Goal: Task Accomplishment & Management: Use online tool/utility

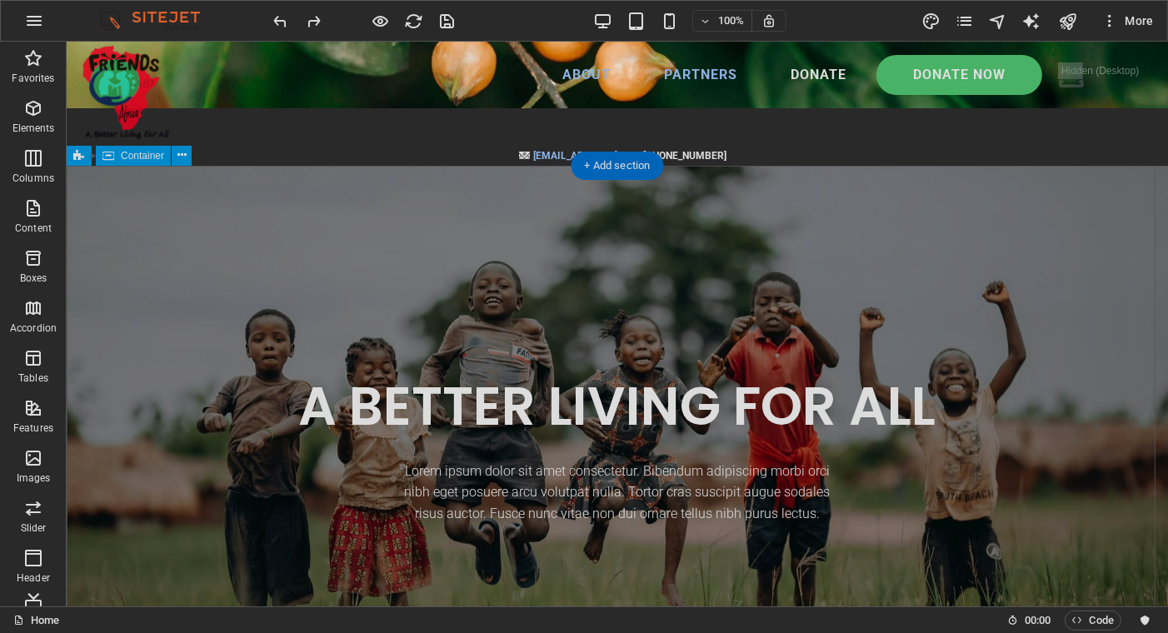
click at [235, 256] on div "A BETTER LIVING FOR ALL Lorem ipsum dolor sit amet consectetur. Bibendum adipis…" at bounding box center [616, 448] width 1101 height 565
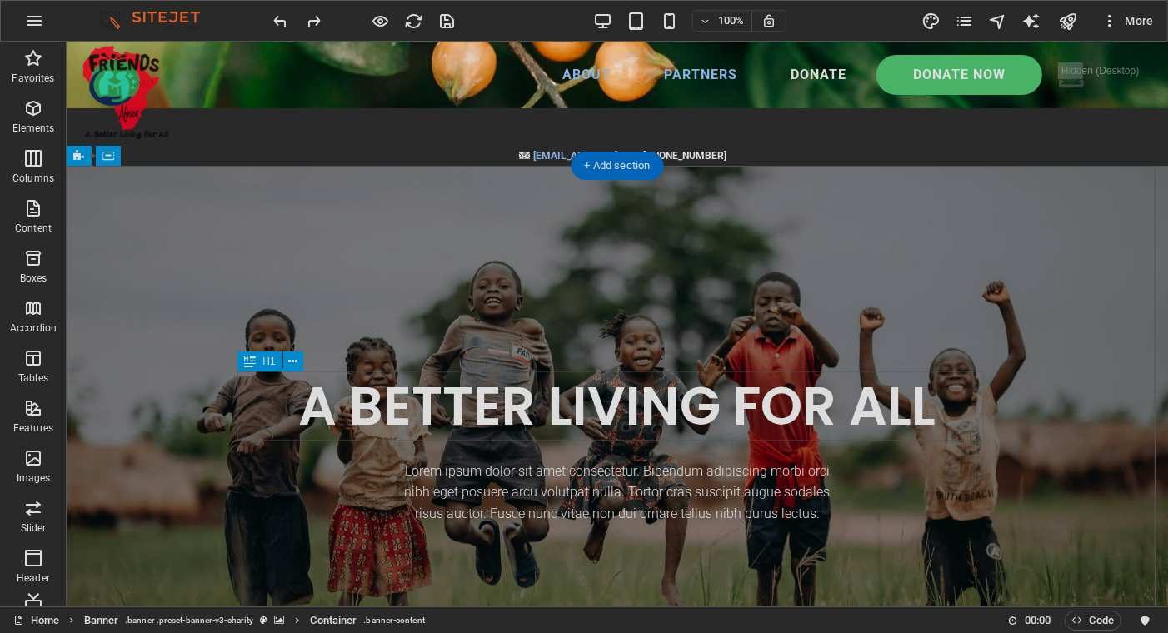
click at [401, 409] on div "A BETTER LIVING FOR ALL" at bounding box center [616, 405] width 746 height 69
click at [33, 13] on icon "button" at bounding box center [34, 21] width 20 height 20
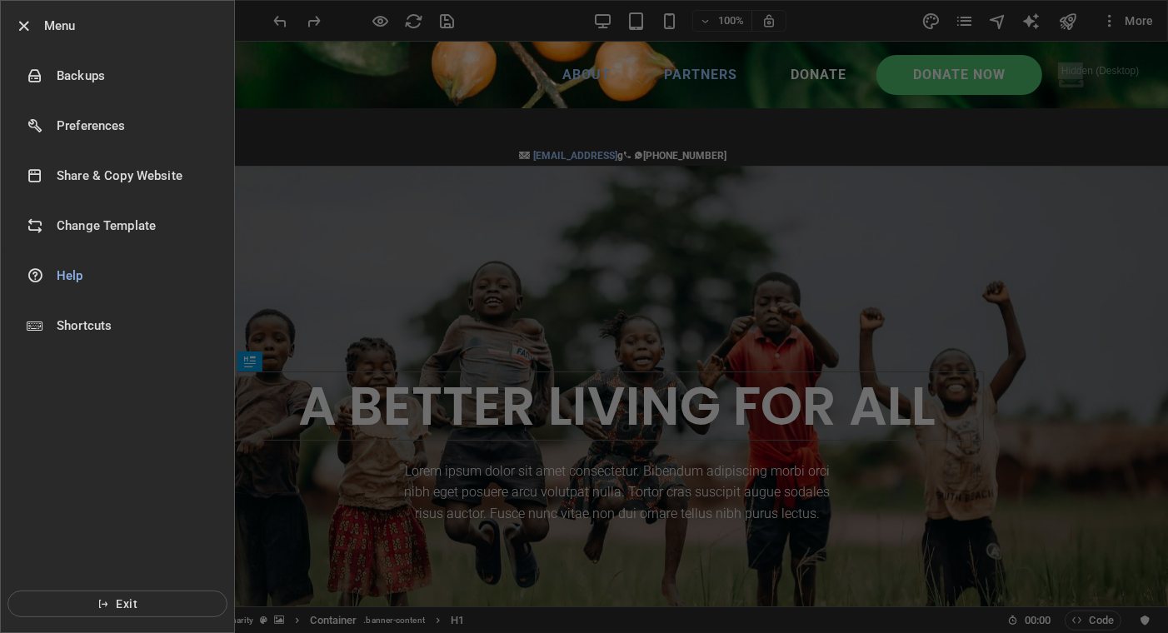
click at [67, 225] on h6 "Change Template" at bounding box center [134, 226] width 154 height 20
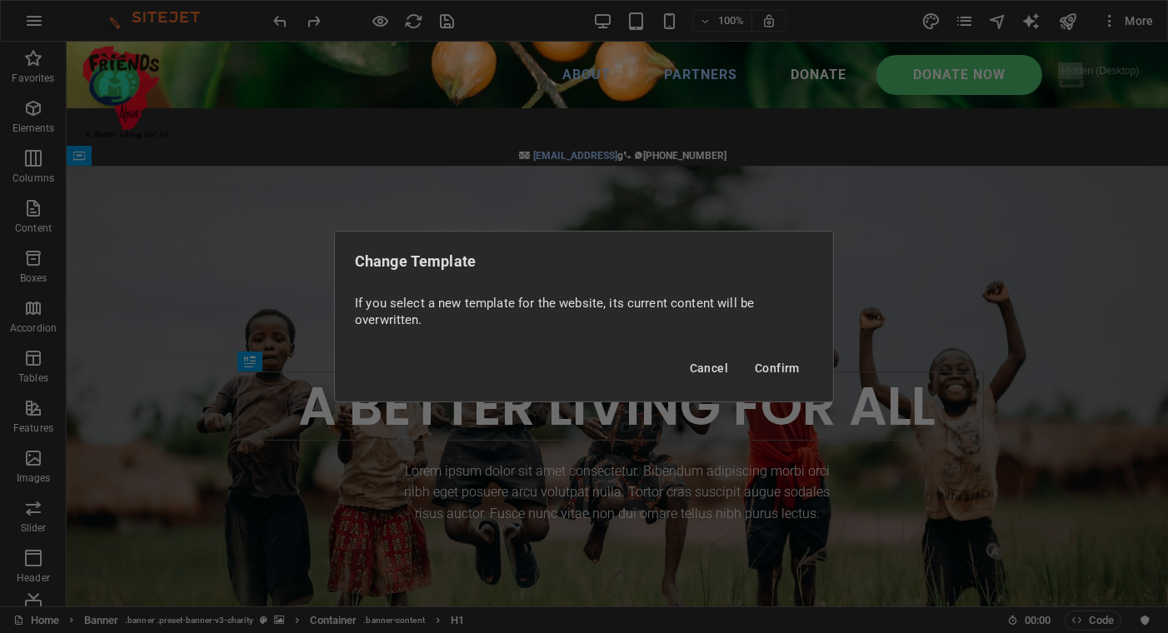
click at [767, 366] on span "Confirm" at bounding box center [777, 367] width 45 height 13
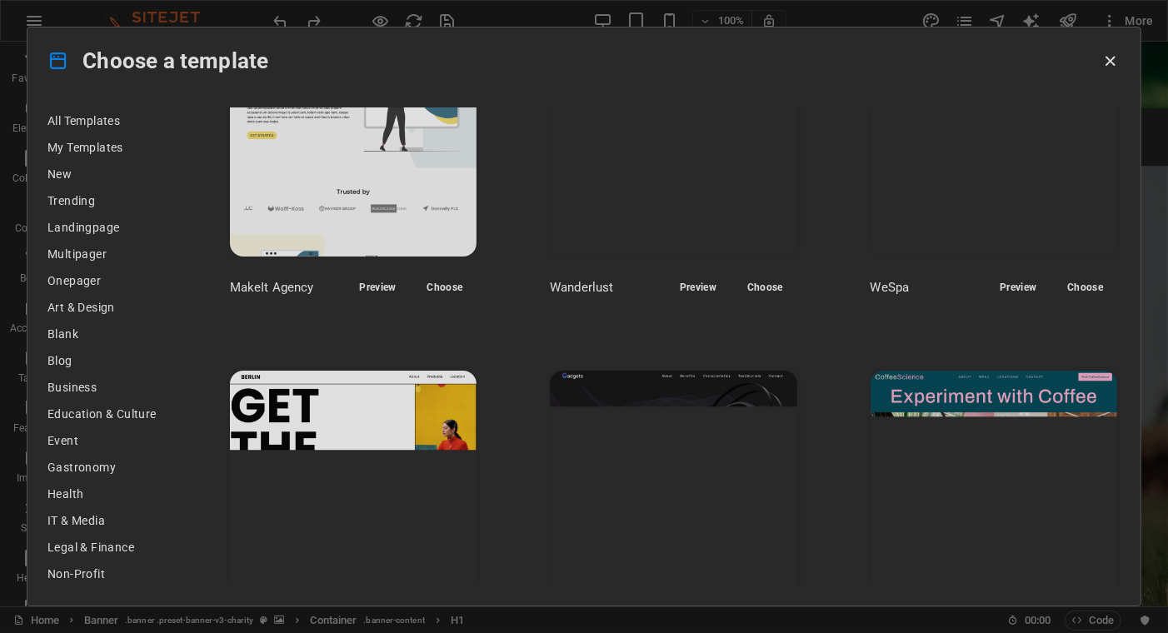
scroll to position [3998, 0]
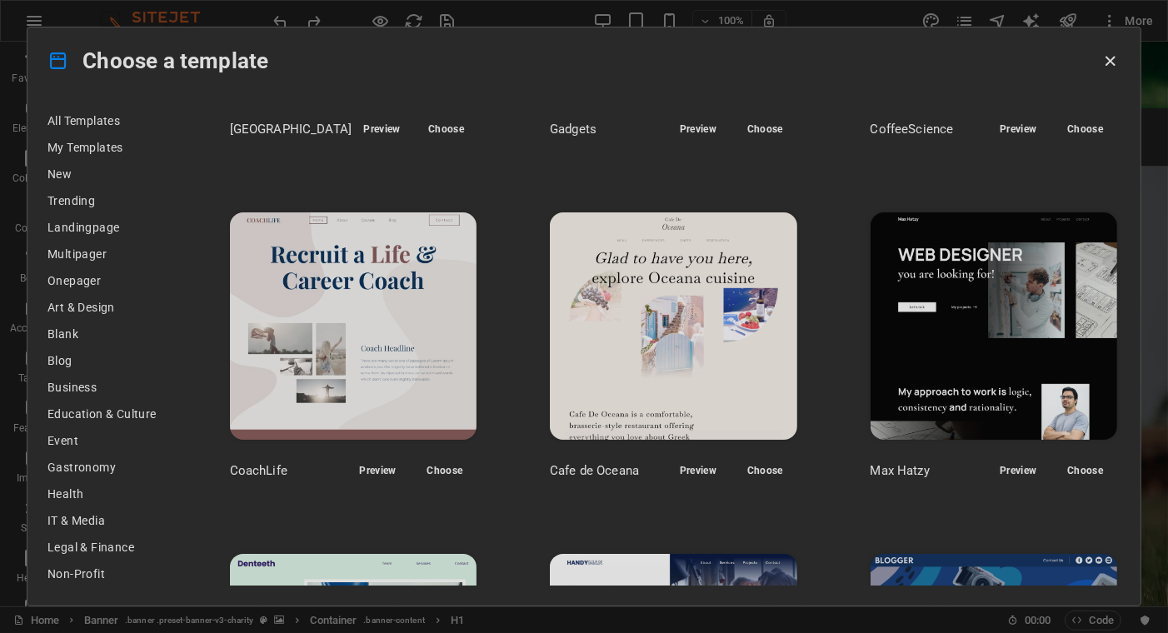
click at [78, 571] on span "Non-Profit" at bounding box center [101, 573] width 109 height 13
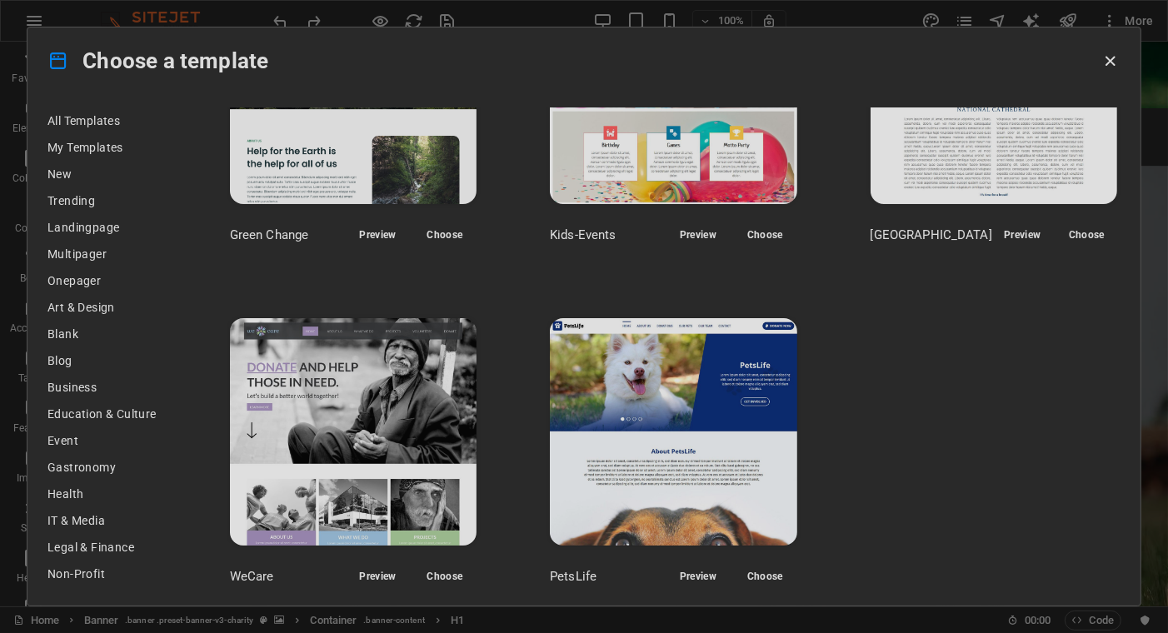
scroll to position [0, 0]
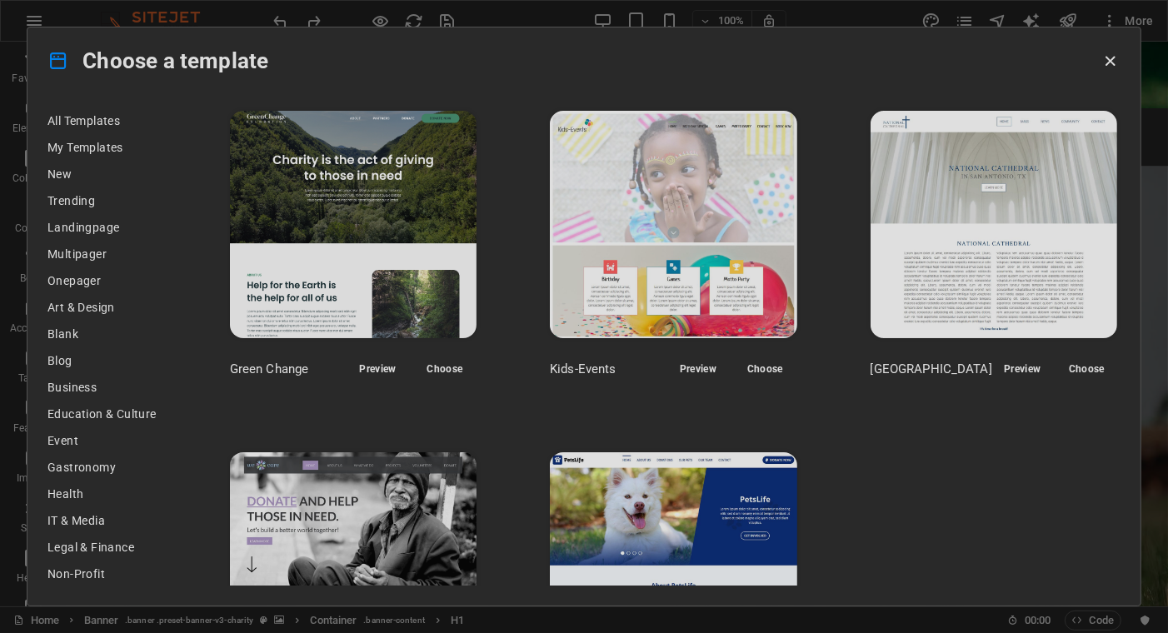
click at [1109, 59] on icon "button" at bounding box center [1110, 61] width 19 height 19
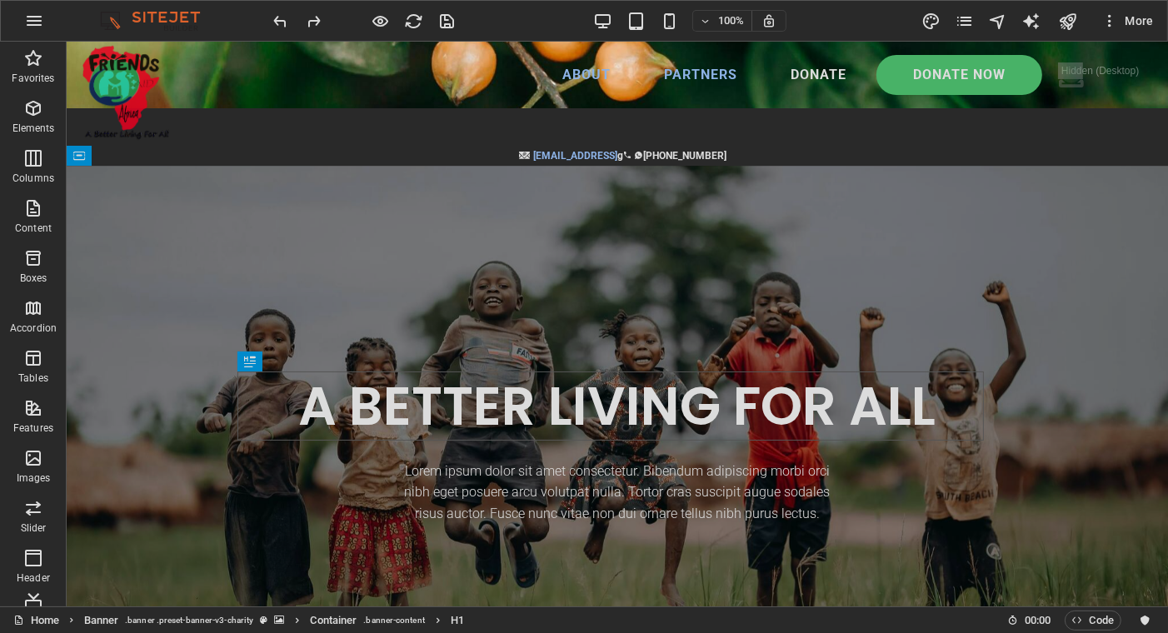
click at [34, 14] on icon "button" at bounding box center [34, 21] width 20 height 20
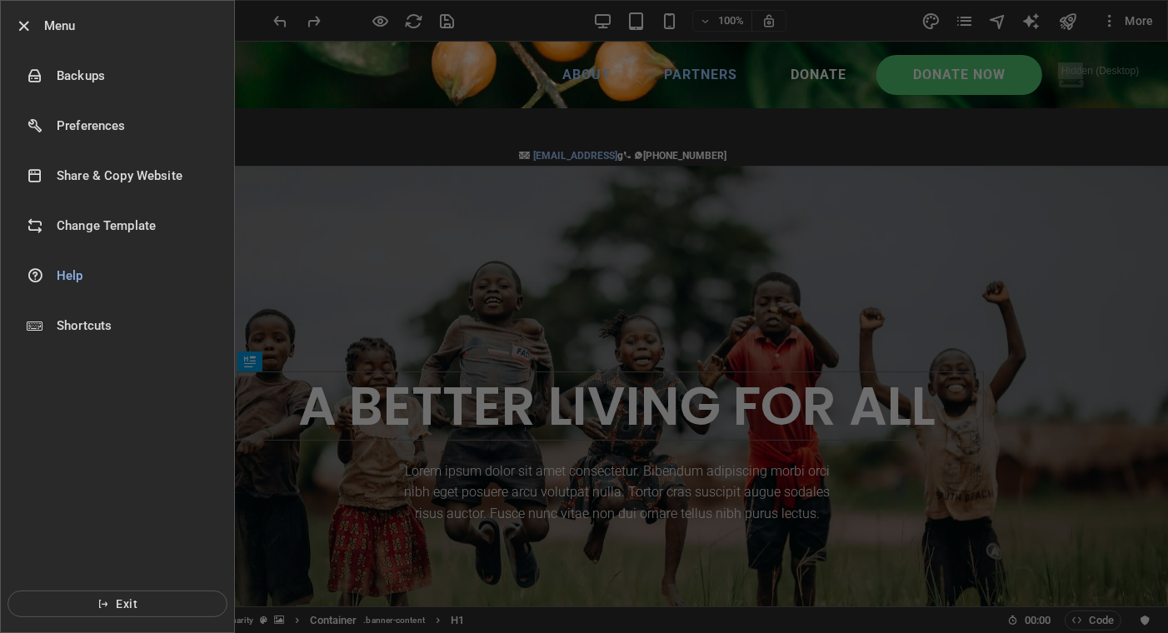
click at [80, 172] on h6 "Share & Copy Website" at bounding box center [134, 176] width 154 height 20
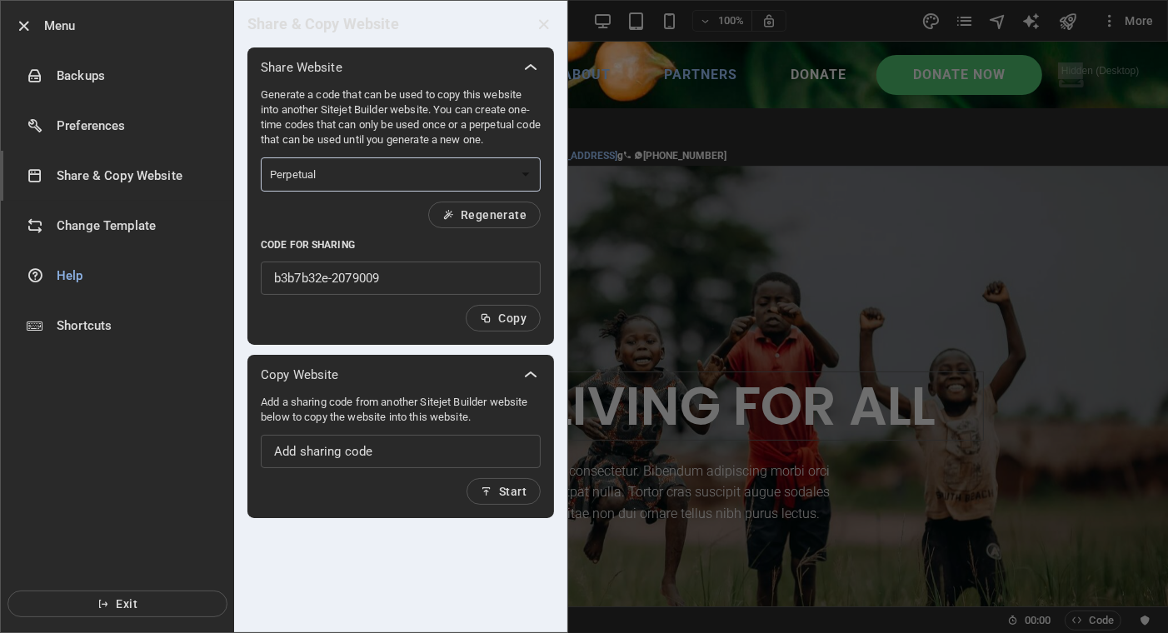
click at [22, 24] on icon "button" at bounding box center [24, 26] width 19 height 19
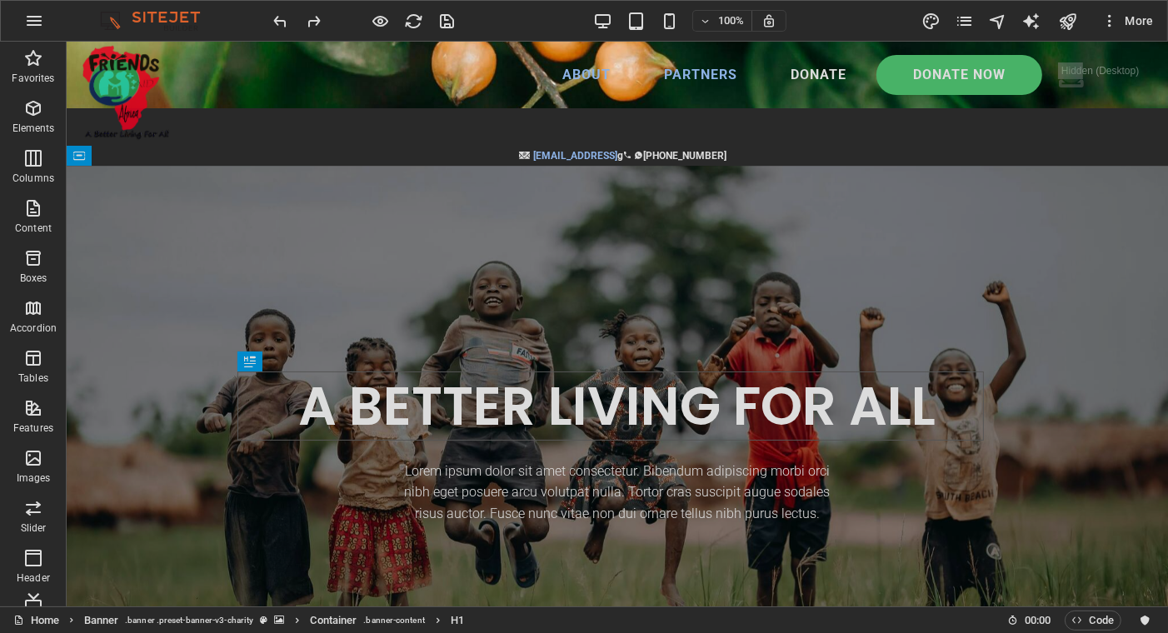
click at [35, 59] on icon "button" at bounding box center [33, 58] width 20 height 20
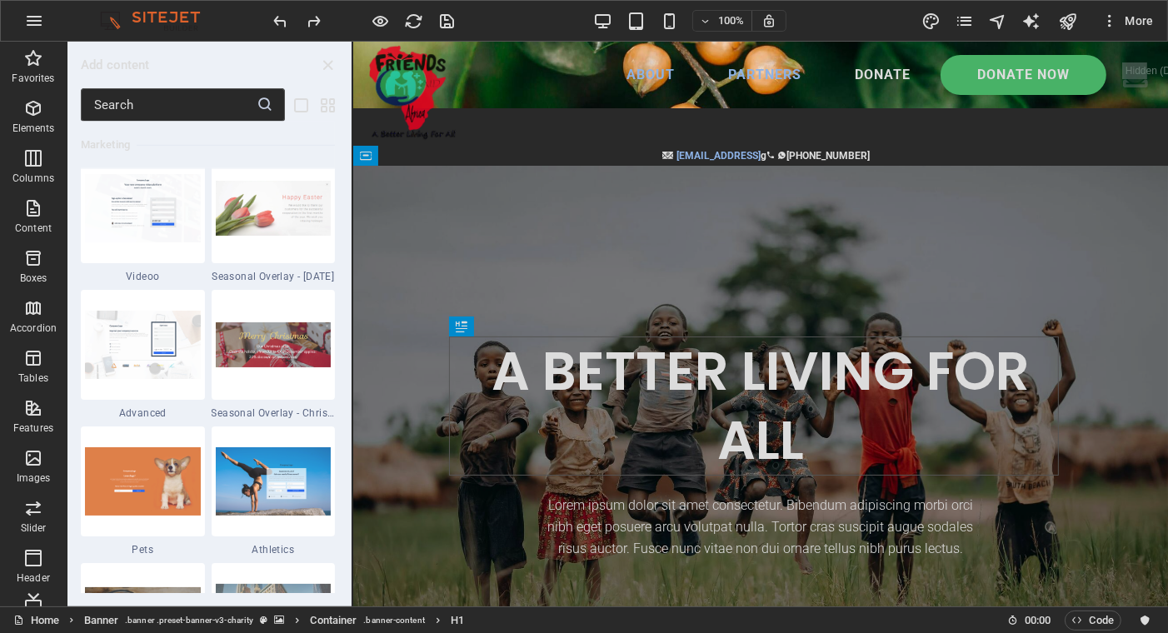
click at [1110, 17] on icon "button" at bounding box center [1109, 20] width 17 height 17
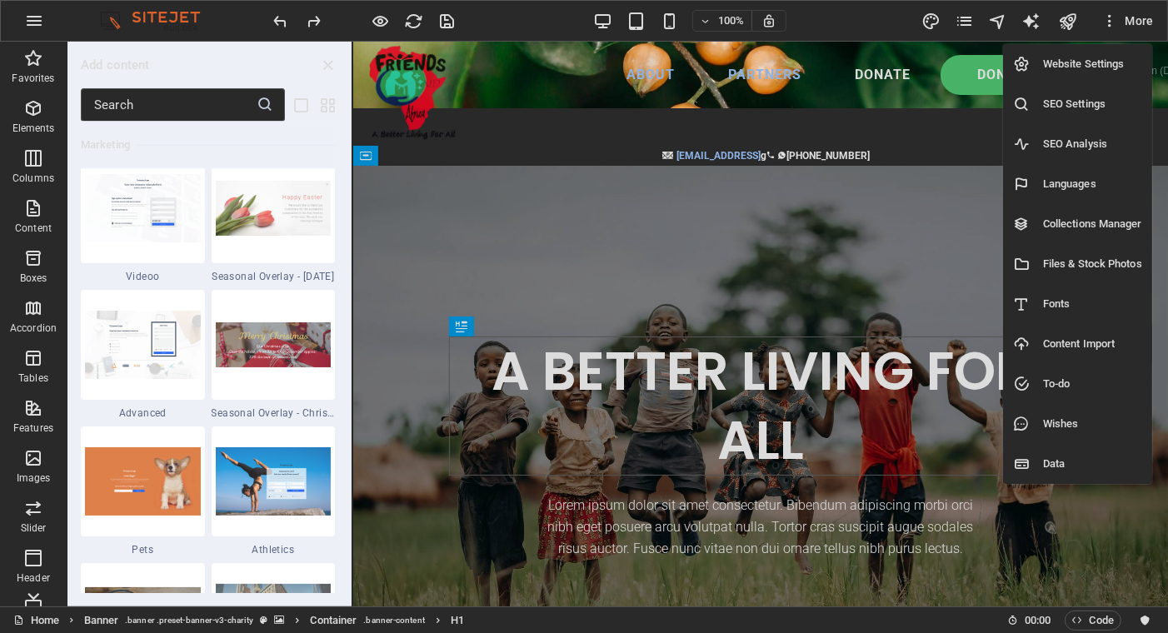
click at [1053, 342] on h6 "Content Import" at bounding box center [1092, 344] width 99 height 20
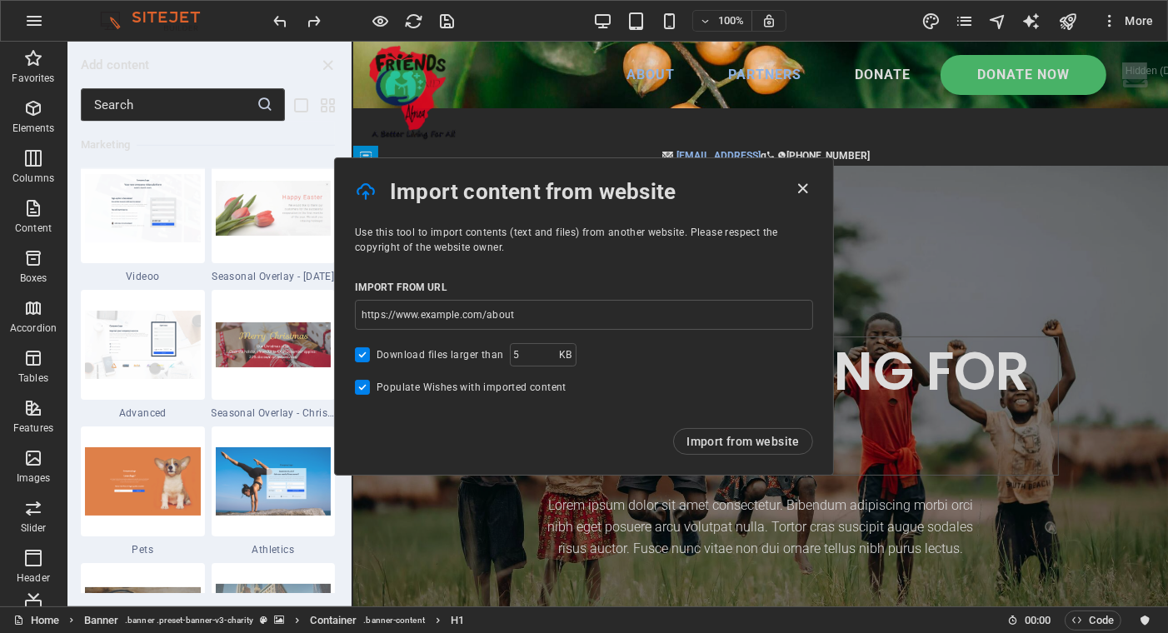
click at [805, 186] on icon "button" at bounding box center [803, 188] width 19 height 19
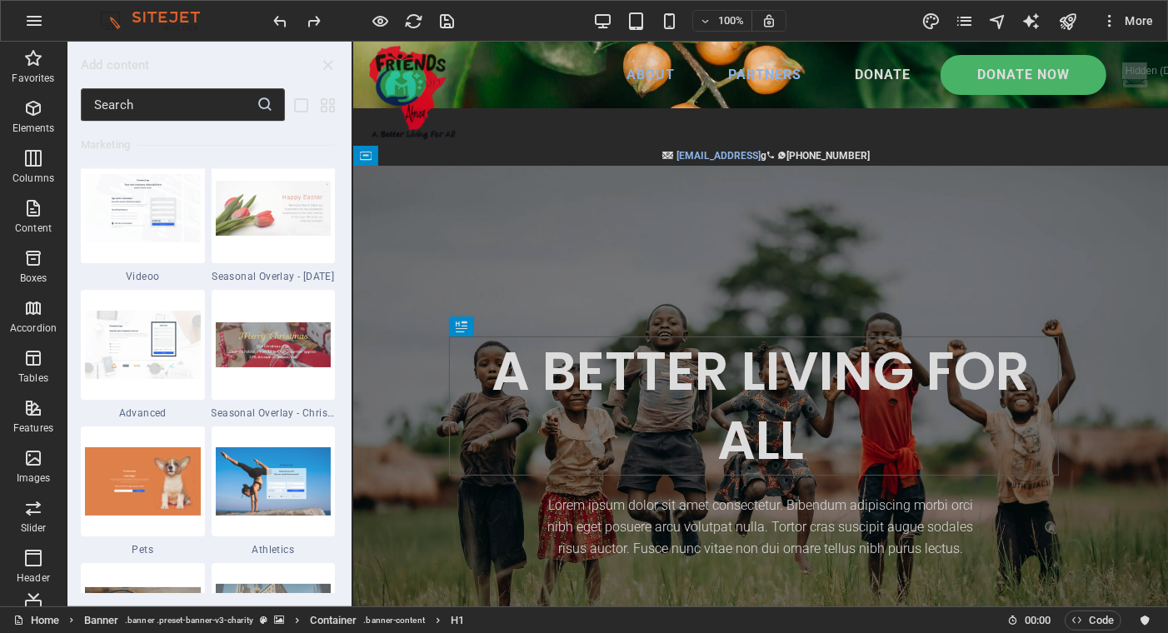
click at [1110, 22] on icon "button" at bounding box center [1109, 20] width 17 height 17
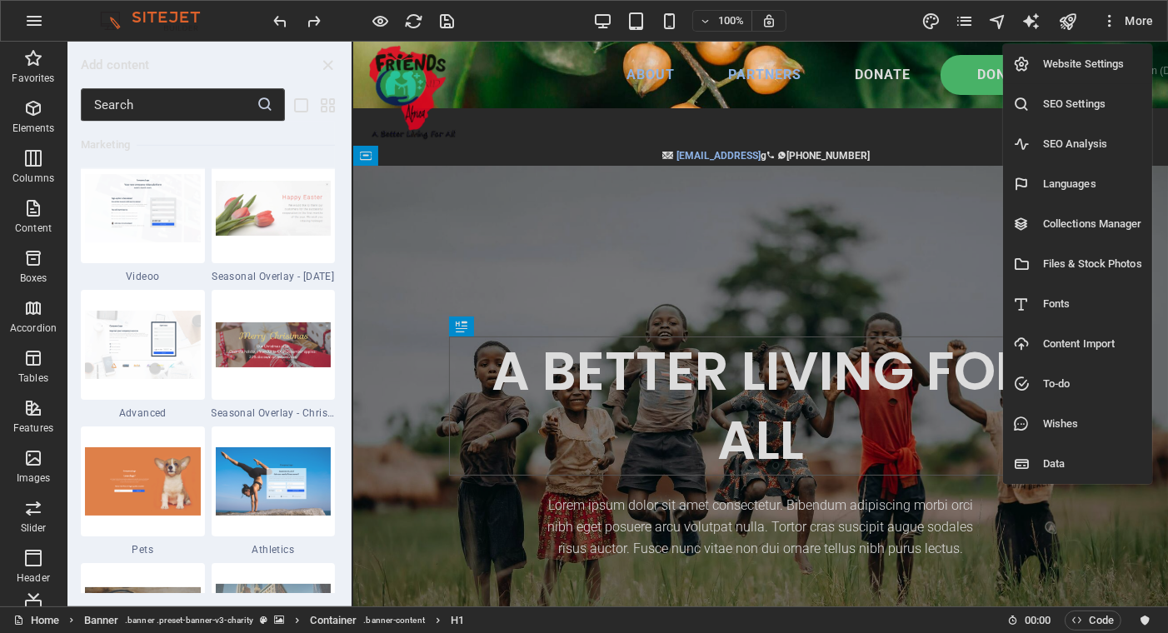
click at [1079, 58] on h6 "Website Settings" at bounding box center [1092, 64] width 99 height 20
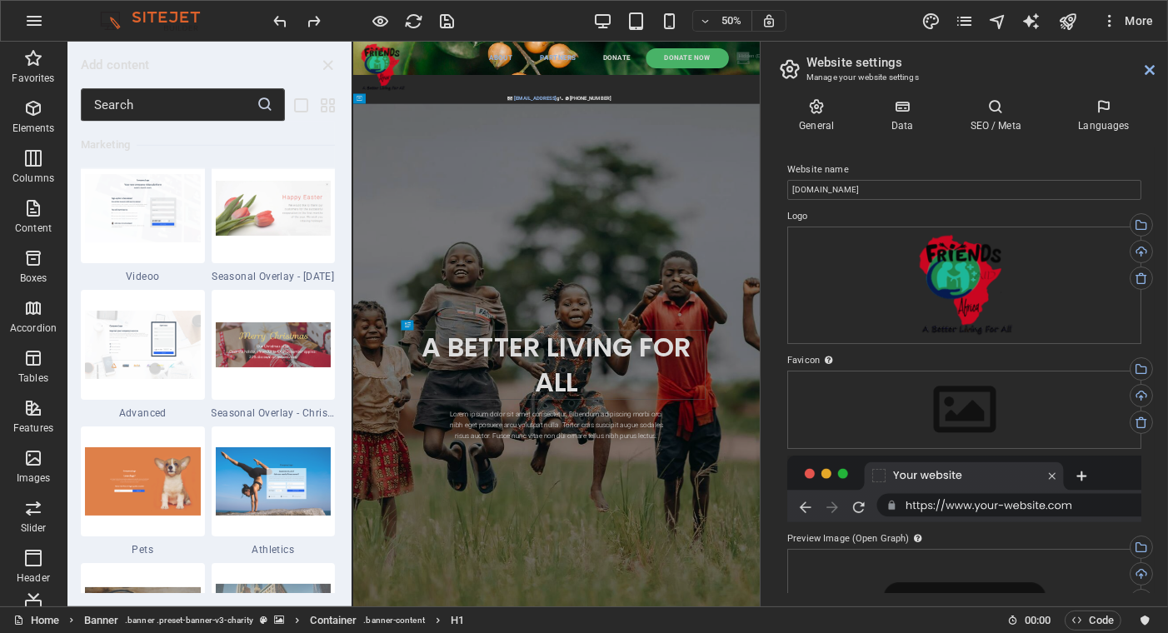
click at [1149, 70] on icon at bounding box center [1149, 69] width 10 height 13
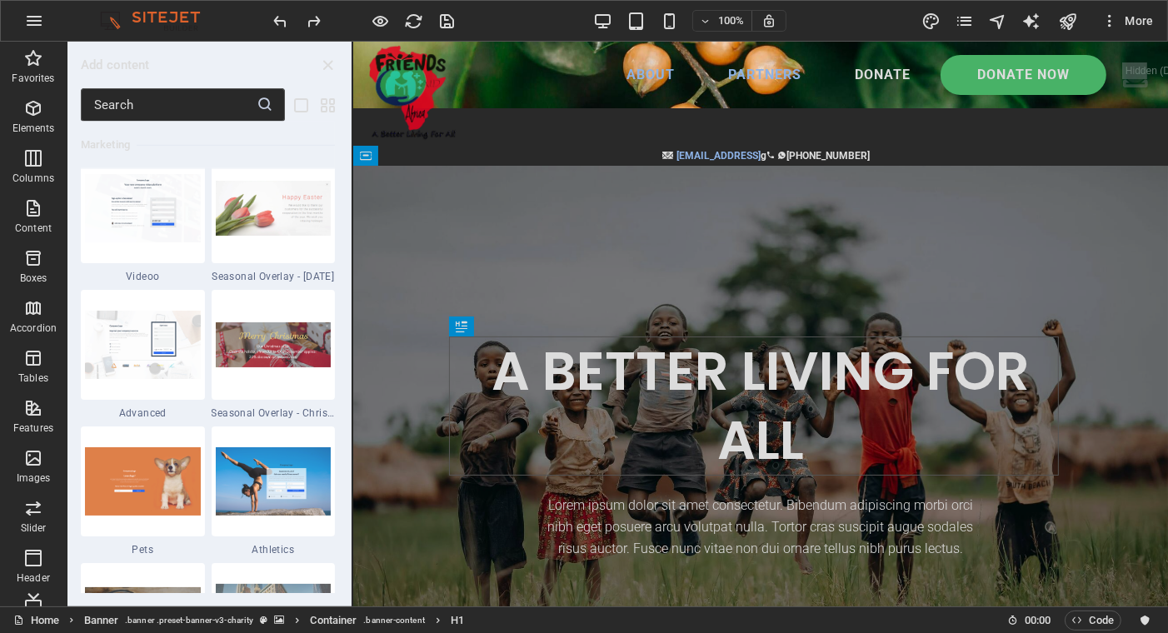
click at [1109, 15] on icon "button" at bounding box center [1109, 20] width 17 height 17
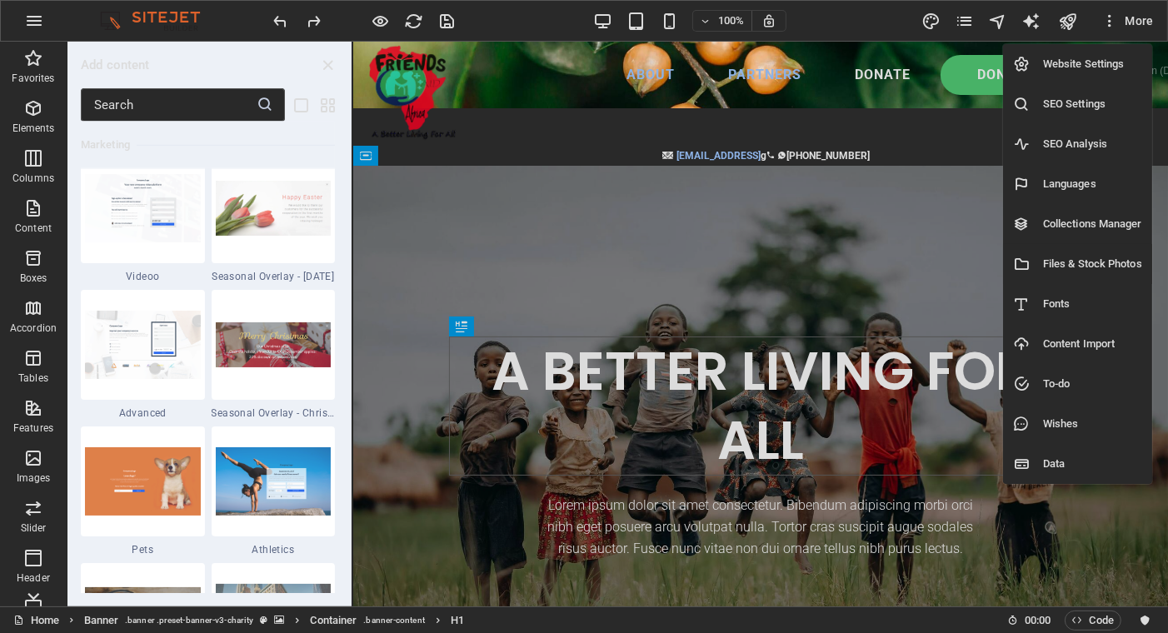
click at [1069, 259] on h6 "Files & Stock Photos" at bounding box center [1092, 264] width 99 height 20
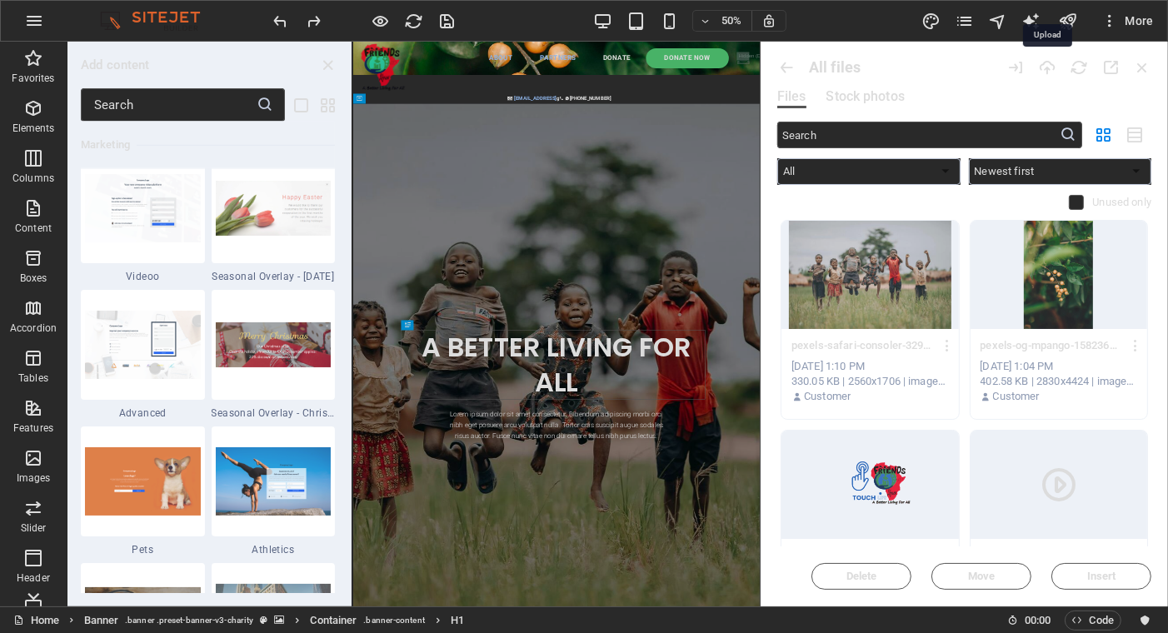
click at [1047, 67] on icon "button" at bounding box center [1047, 67] width 18 height 18
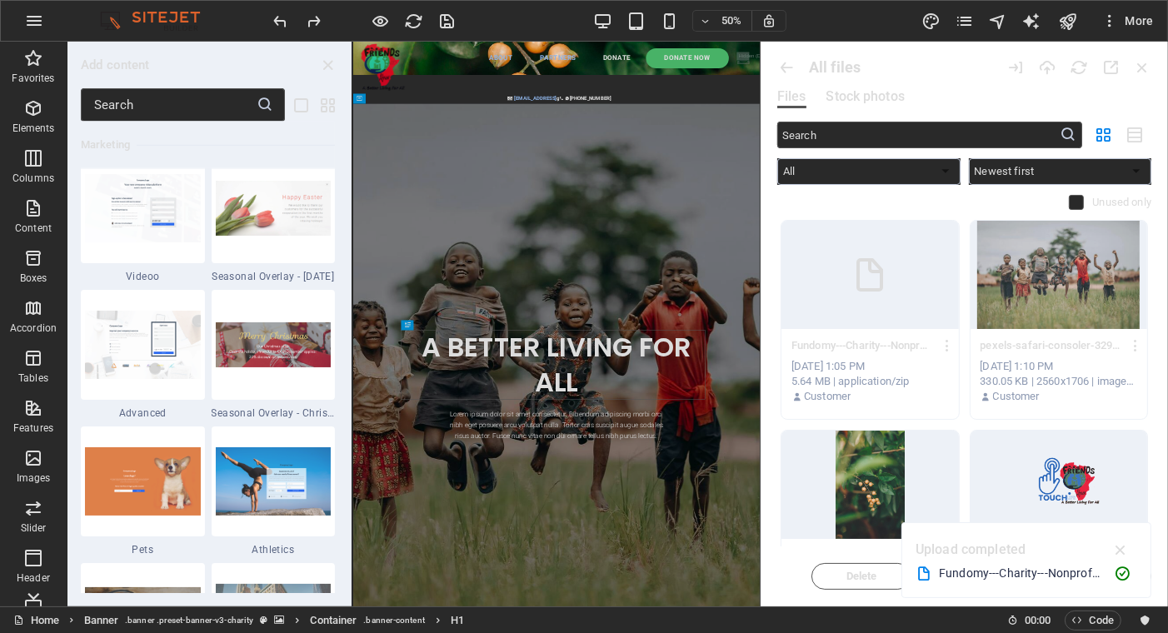
click at [945, 344] on icon "button" at bounding box center [947, 345] width 16 height 15
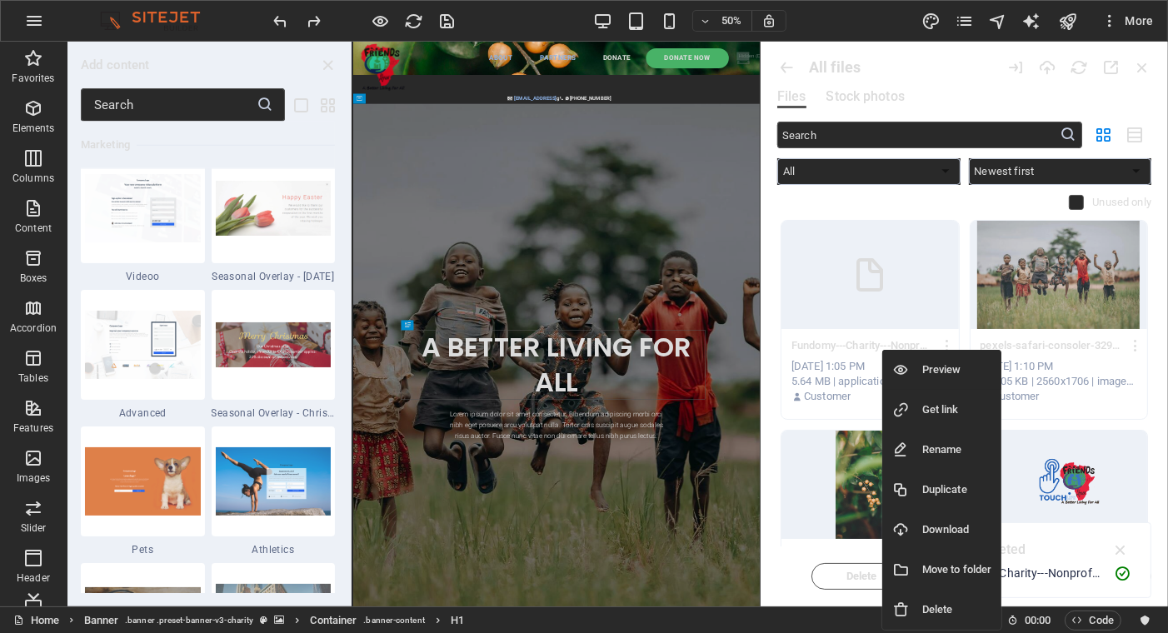
click at [920, 367] on div at bounding box center [907, 369] width 30 height 17
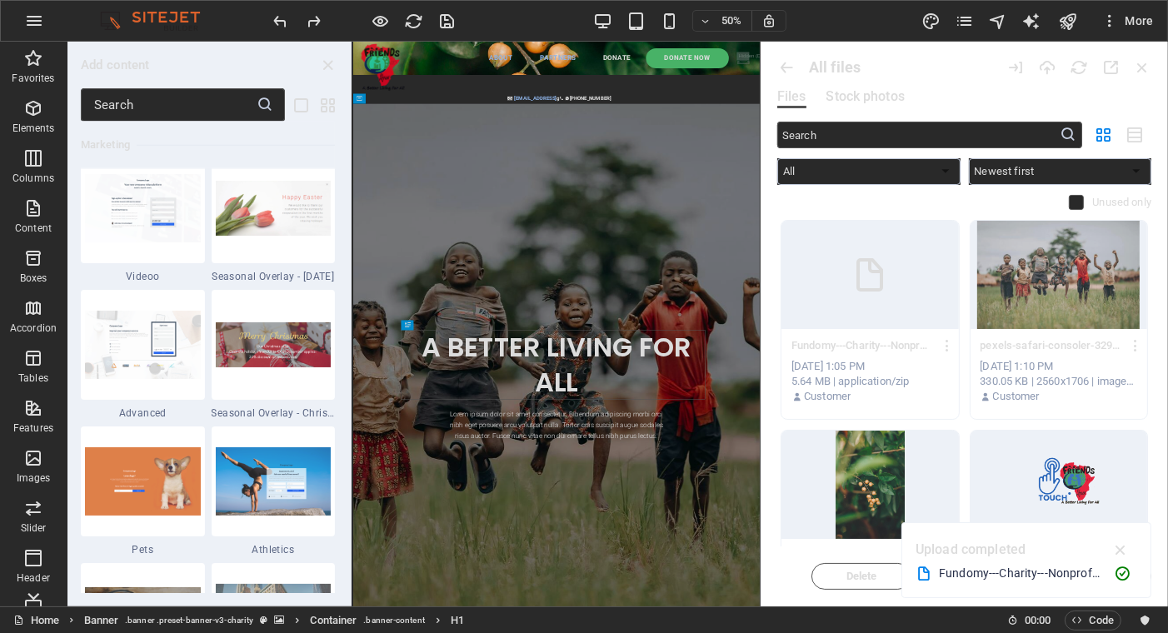
click at [945, 344] on icon "button" at bounding box center [947, 345] width 16 height 15
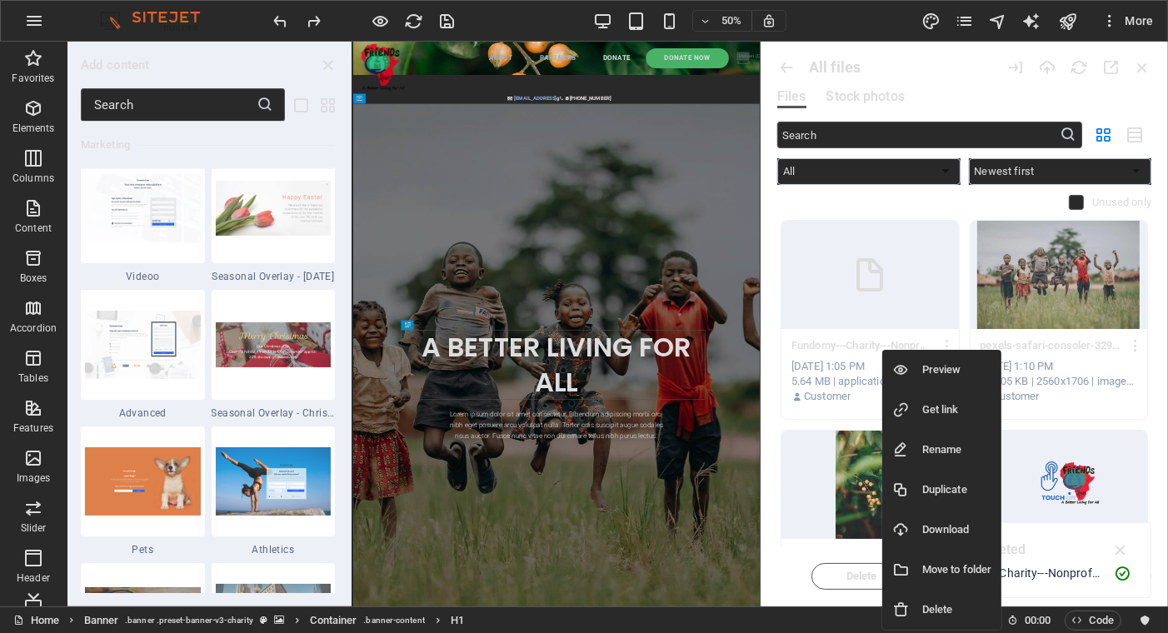
drag, startPoint x: 829, startPoint y: 354, endPoint x: 528, endPoint y: 314, distance: 303.3
click at [533, 324] on div at bounding box center [584, 316] width 1168 height 633
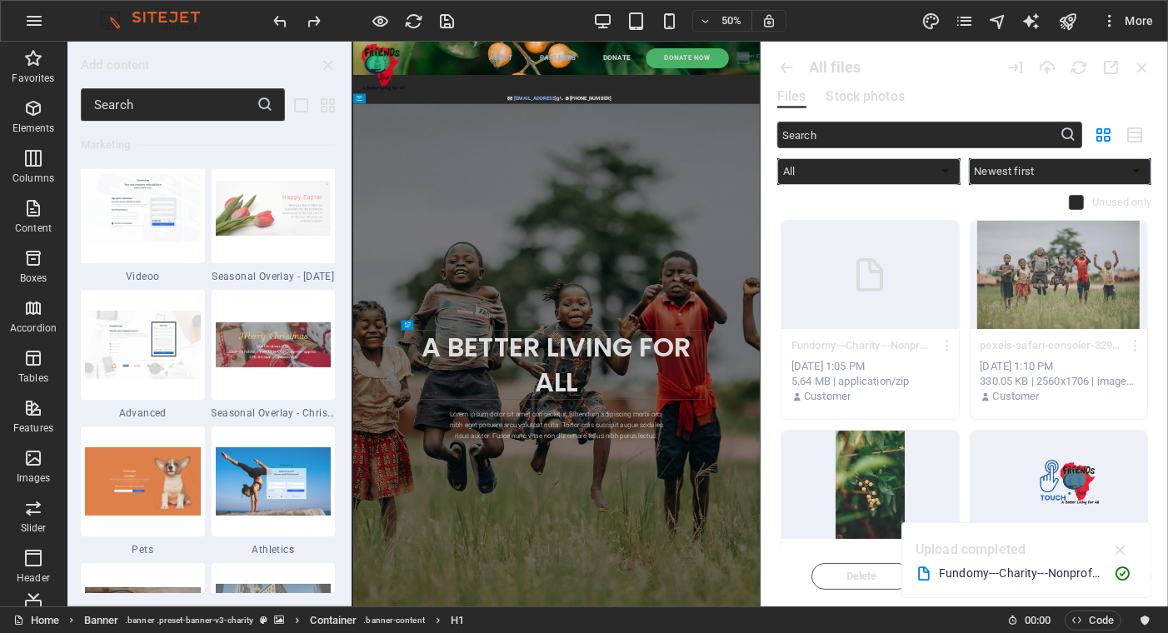
click at [945, 345] on icon "button" at bounding box center [947, 345] width 16 height 15
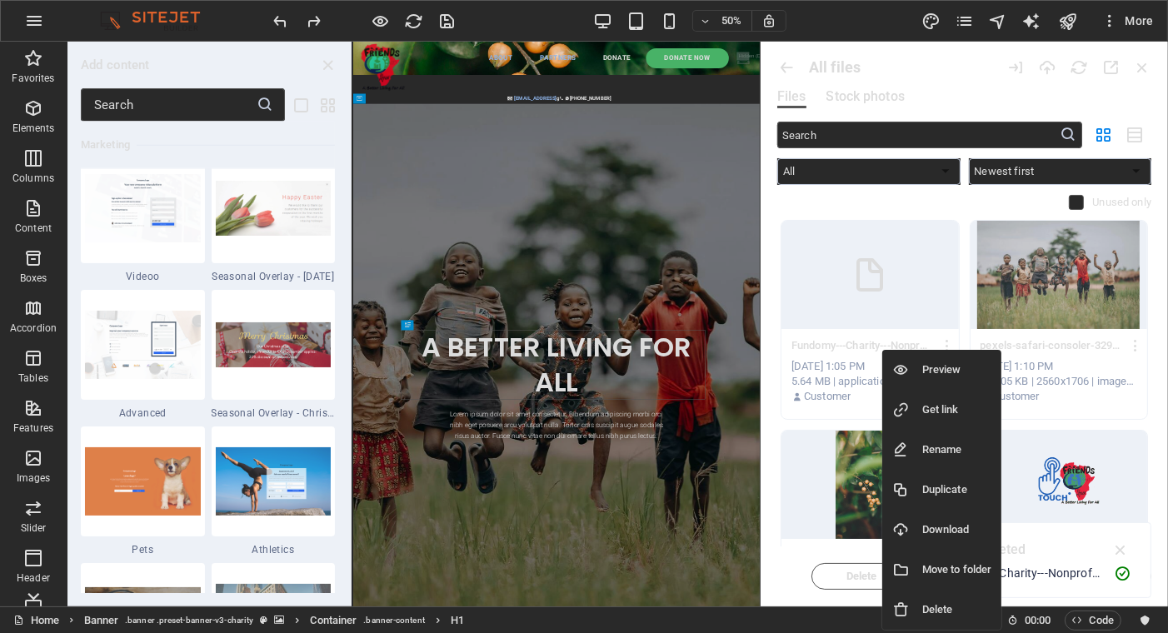
click at [945, 345] on div at bounding box center [584, 316] width 1168 height 633
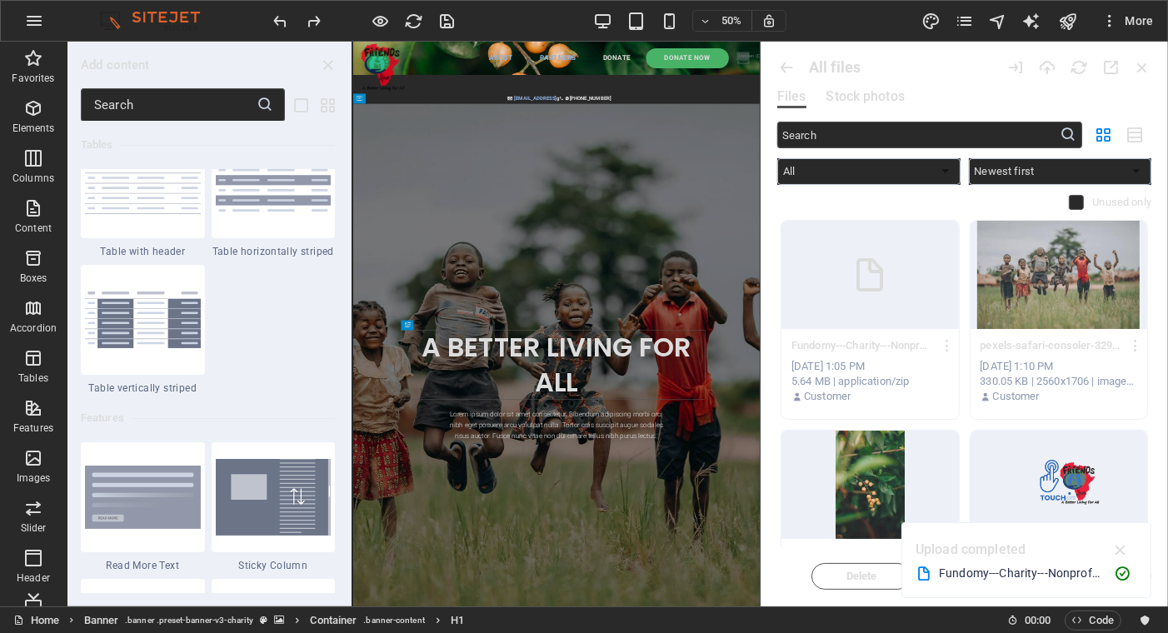
scroll to position [6215, 0]
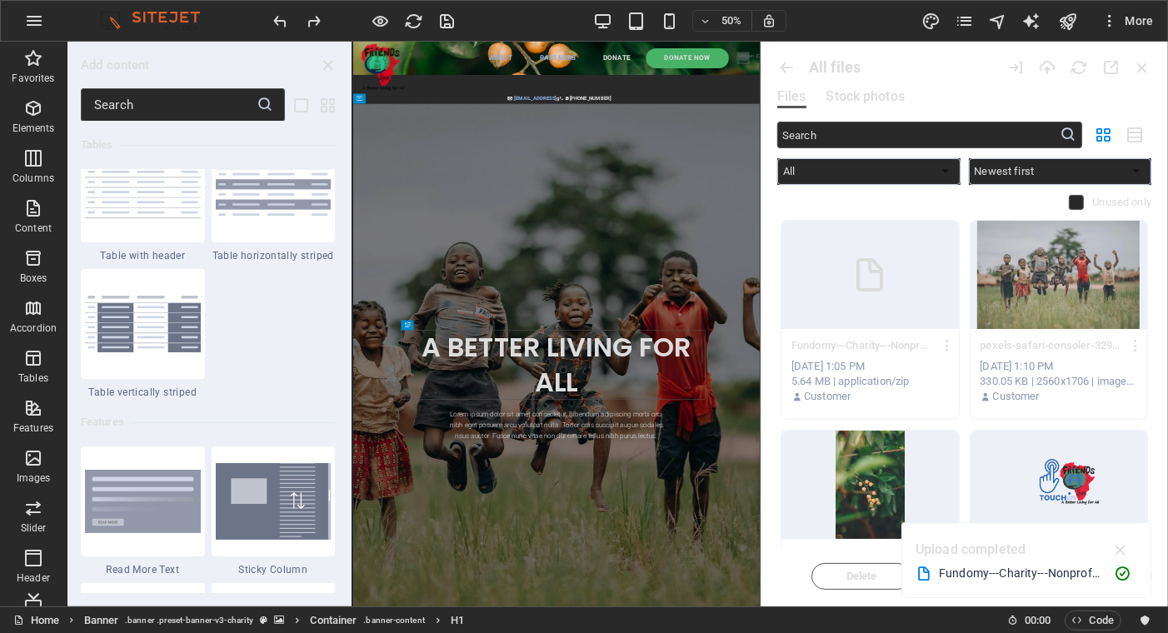
click at [142, 91] on input "text" at bounding box center [169, 104] width 176 height 33
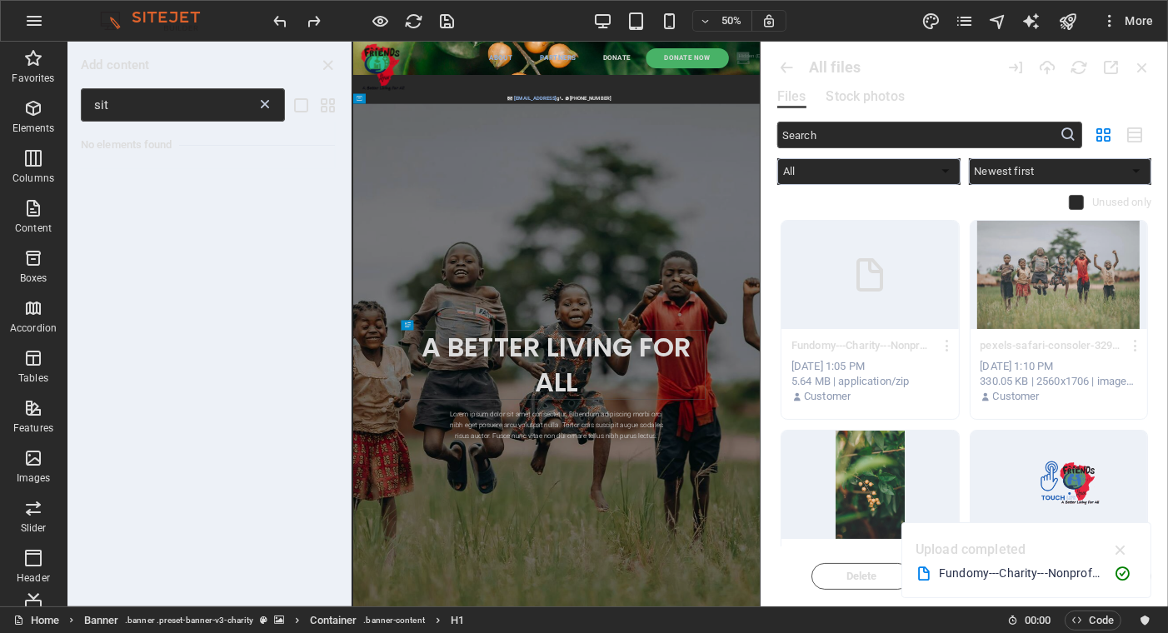
scroll to position [0, 0]
type input "site templates"
click at [34, 18] on icon "button" at bounding box center [34, 21] width 20 height 20
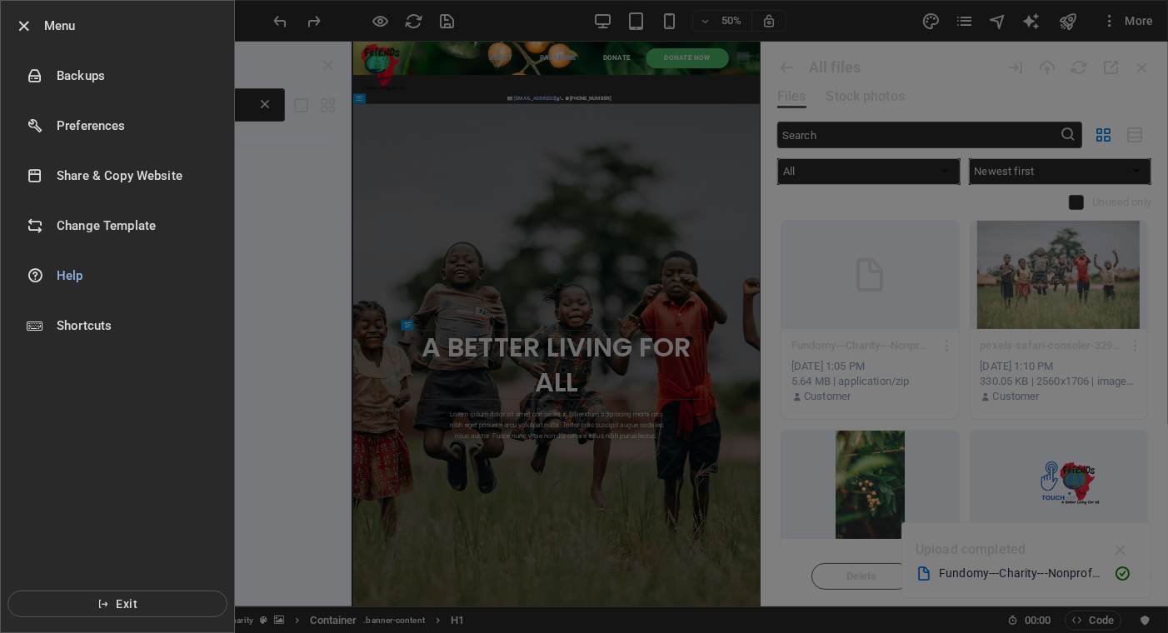
click at [111, 220] on h6 "Change Template" at bounding box center [134, 226] width 154 height 20
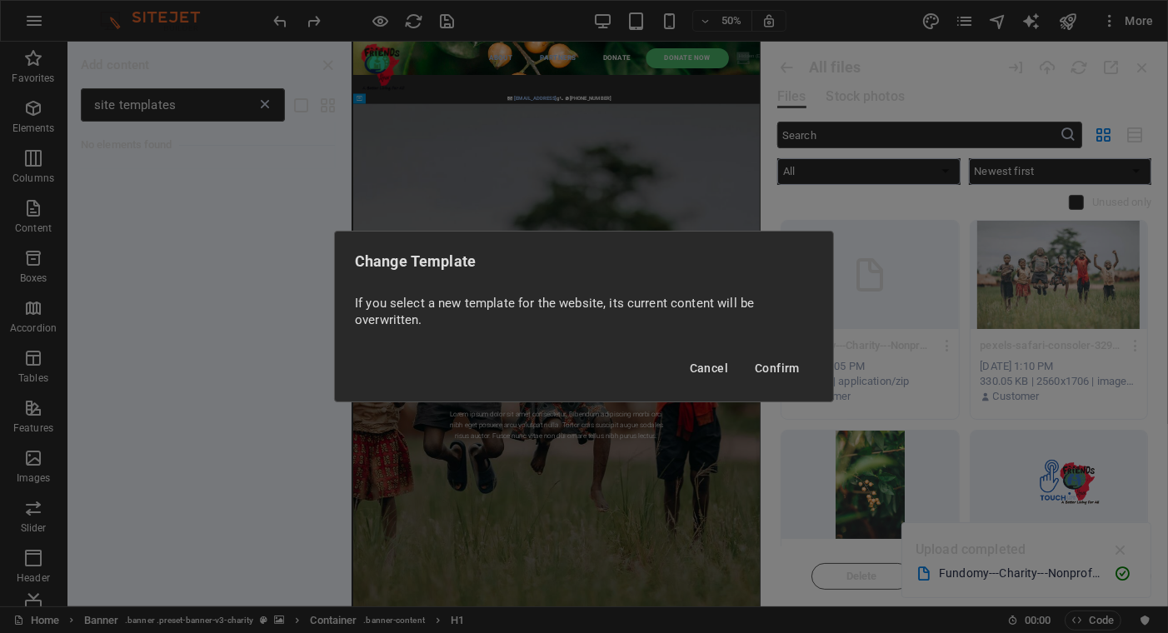
click at [770, 365] on span "Confirm" at bounding box center [777, 367] width 45 height 13
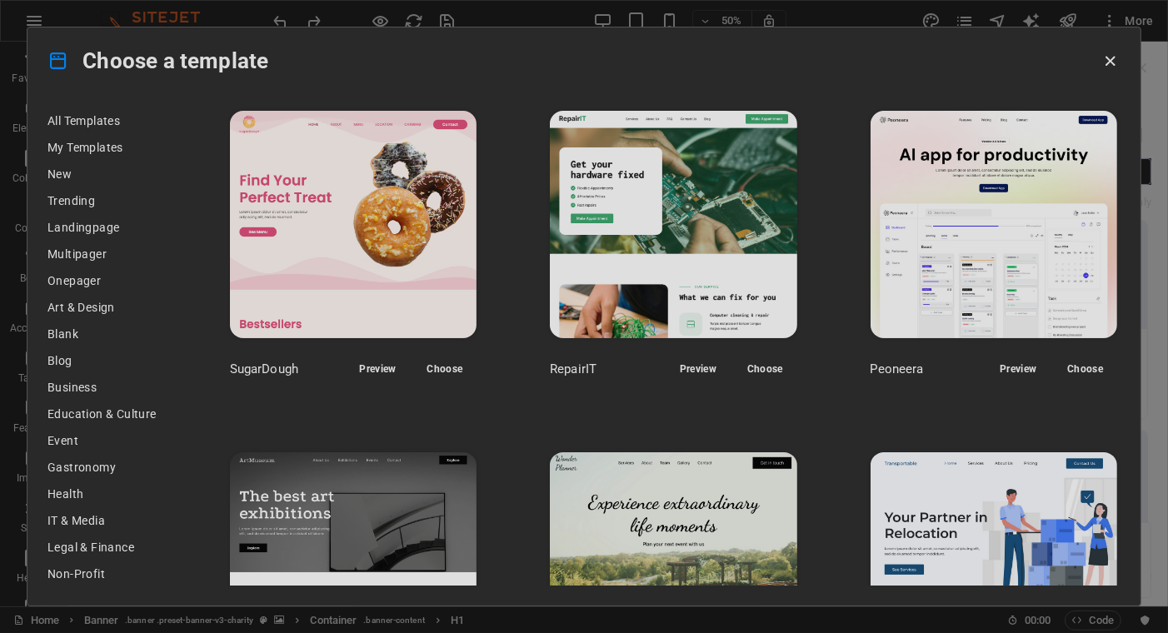
click at [1005, 362] on span "Preview" at bounding box center [1017, 368] width 37 height 13
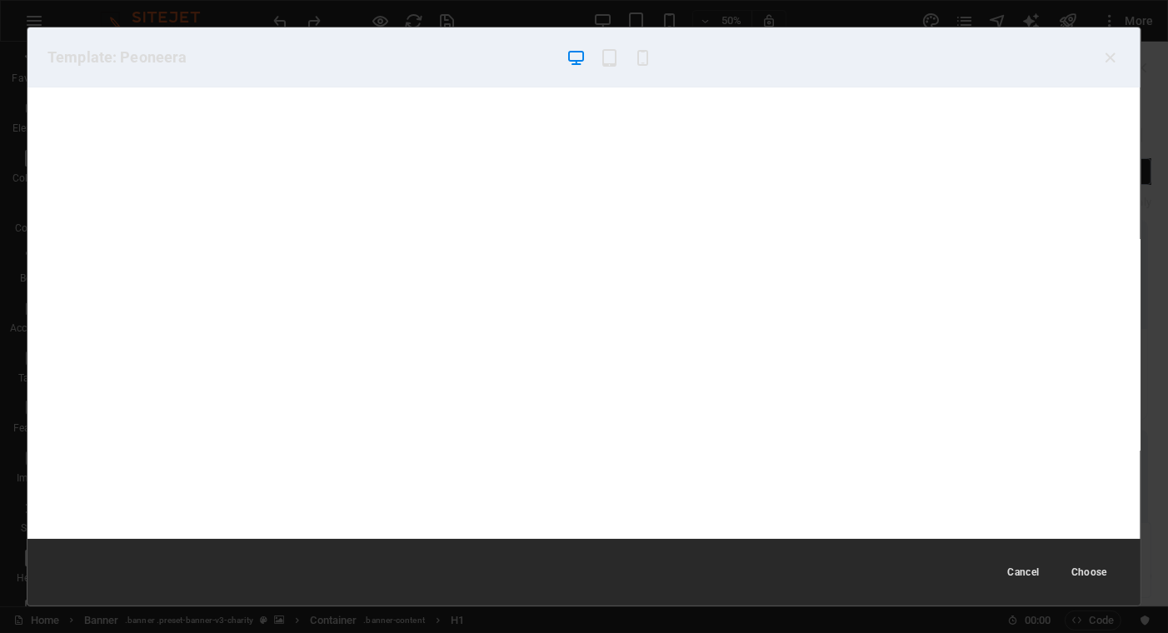
click at [1106, 54] on icon "button" at bounding box center [1110, 57] width 19 height 19
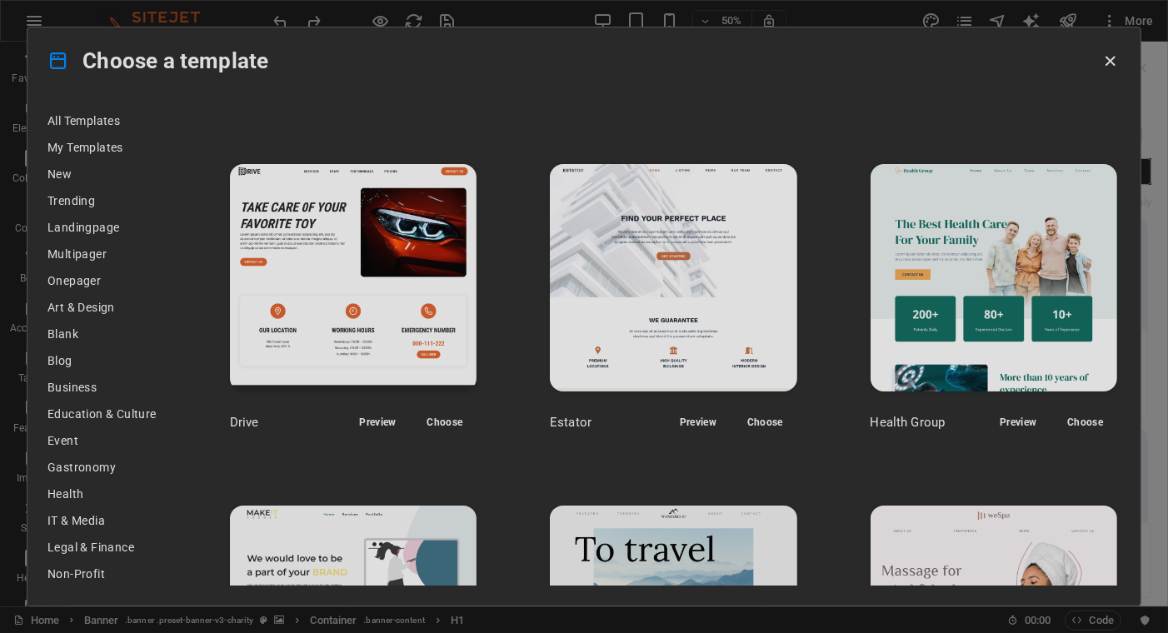
scroll to position [3082, 0]
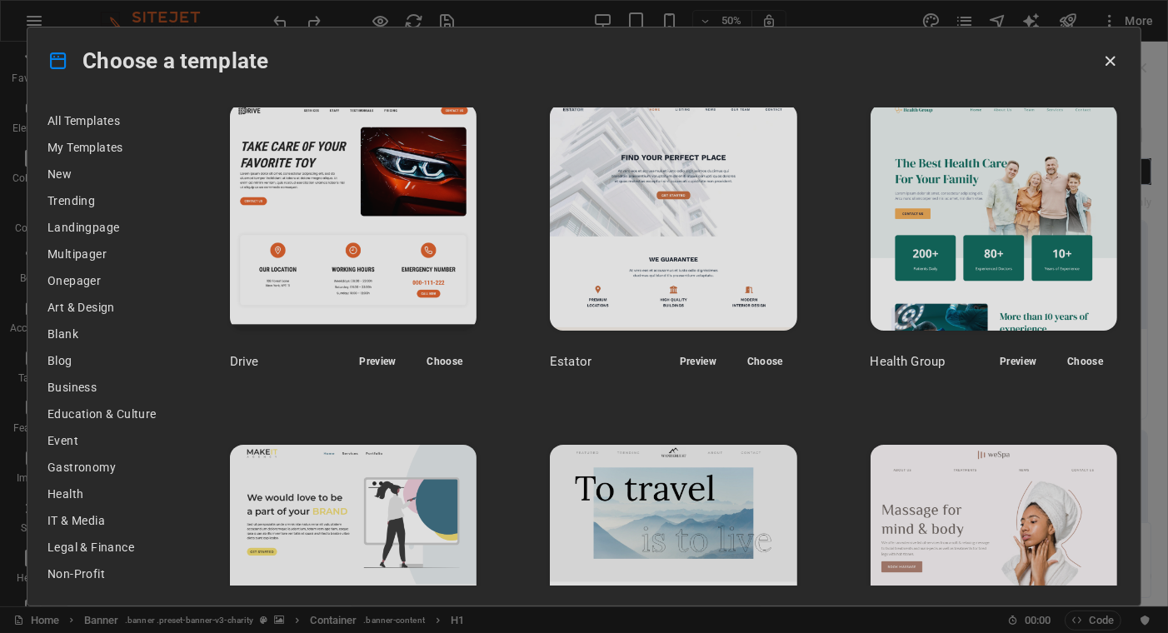
click at [1023, 355] on span "Preview" at bounding box center [1017, 361] width 37 height 13
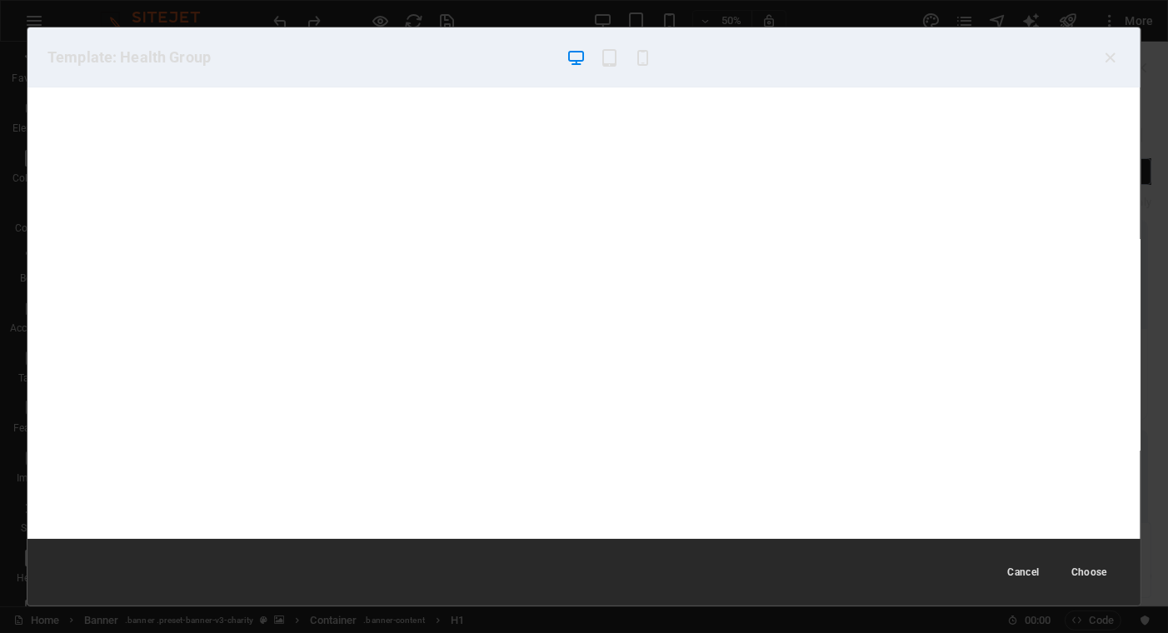
click at [1114, 57] on icon "button" at bounding box center [1110, 57] width 19 height 19
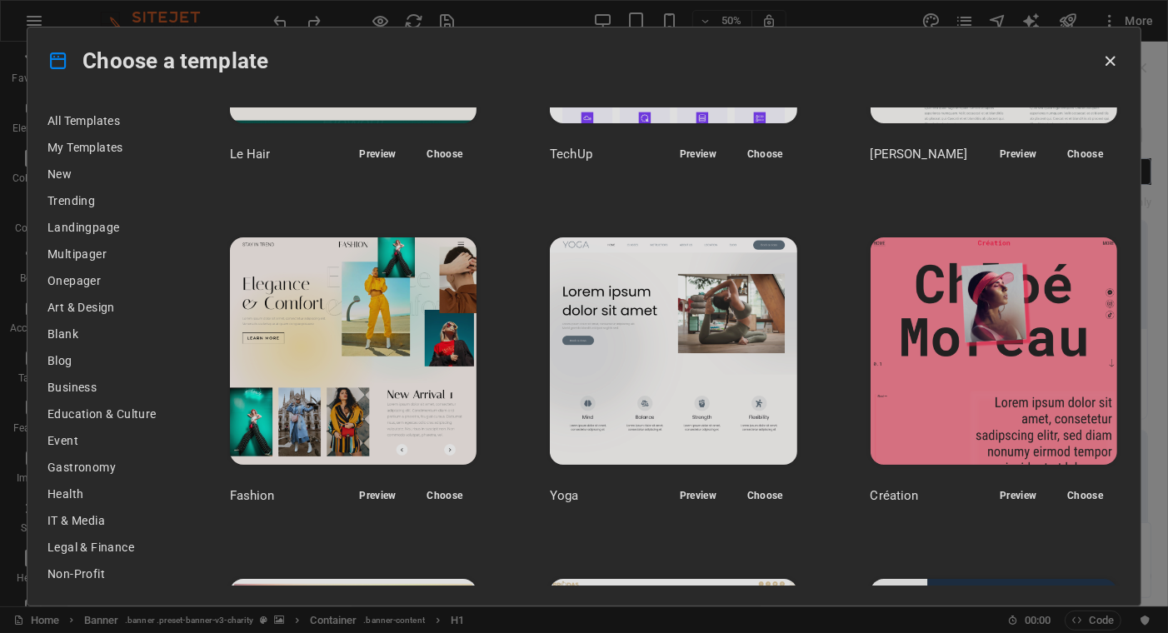
scroll to position [4414, 0]
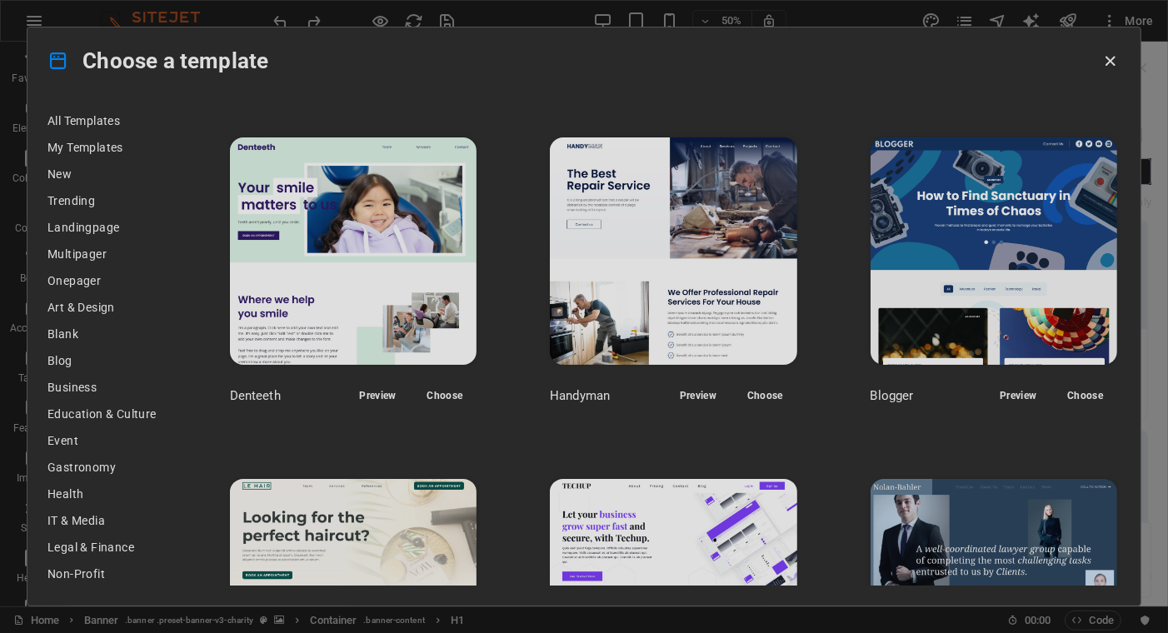
click at [59, 147] on span "My Templates" at bounding box center [101, 147] width 109 height 13
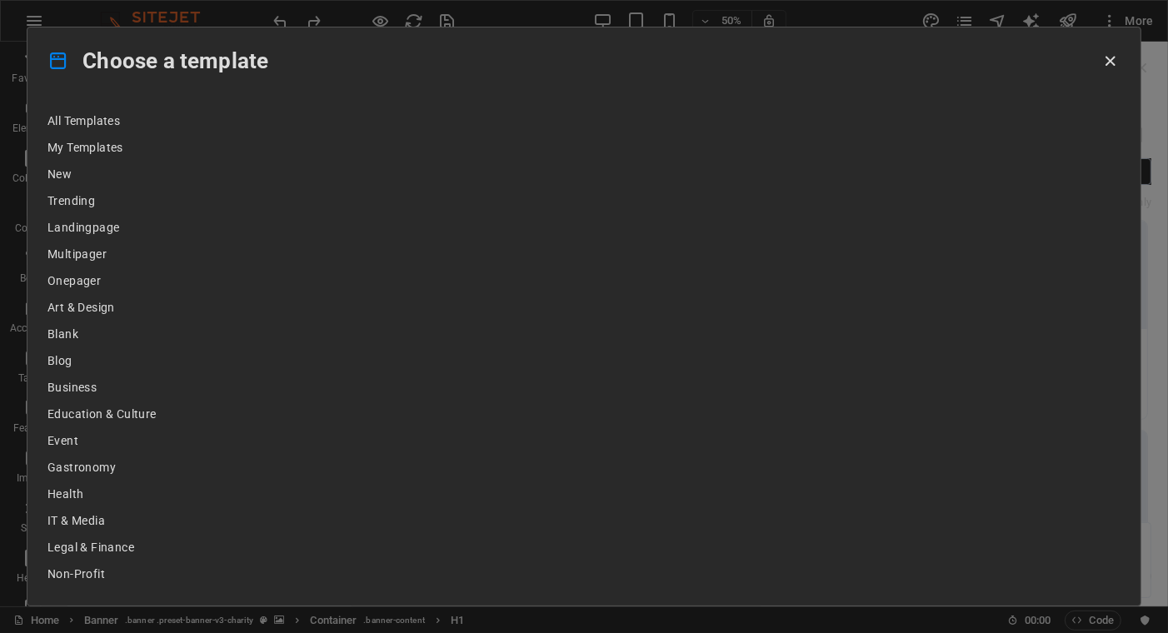
scroll to position [0, 0]
click at [96, 147] on span "My Templates" at bounding box center [101, 147] width 109 height 13
click at [53, 57] on icon at bounding box center [58, 61] width 22 height 22
click at [55, 175] on span "New" at bounding box center [101, 173] width 109 height 13
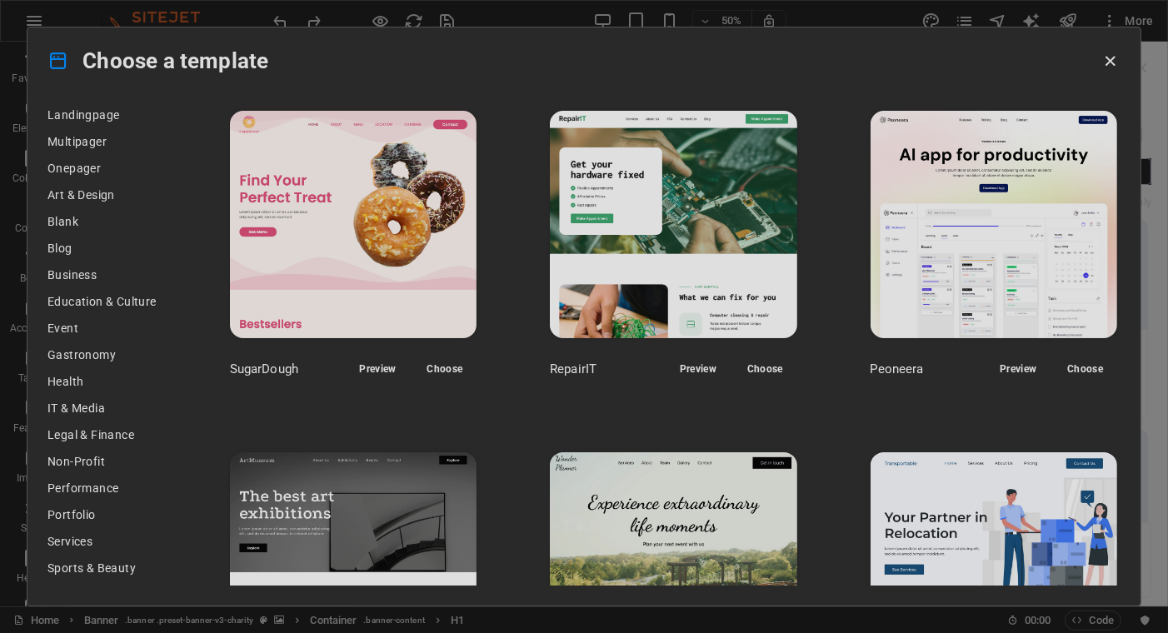
scroll to position [187, 0]
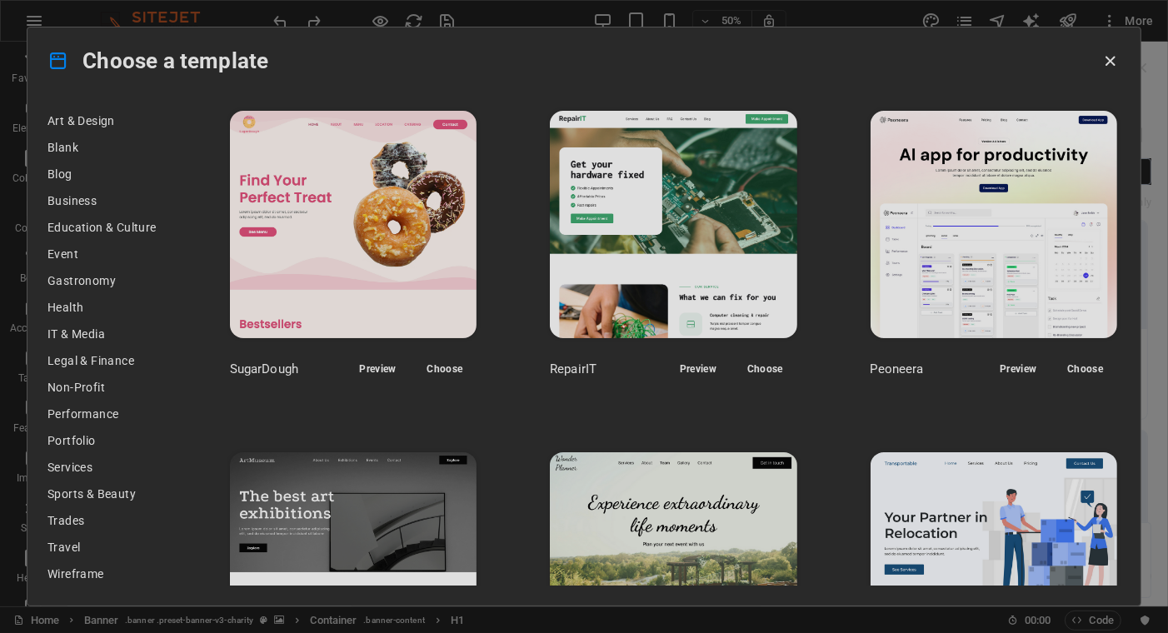
click at [73, 278] on span "Gastronomy" at bounding box center [101, 280] width 109 height 13
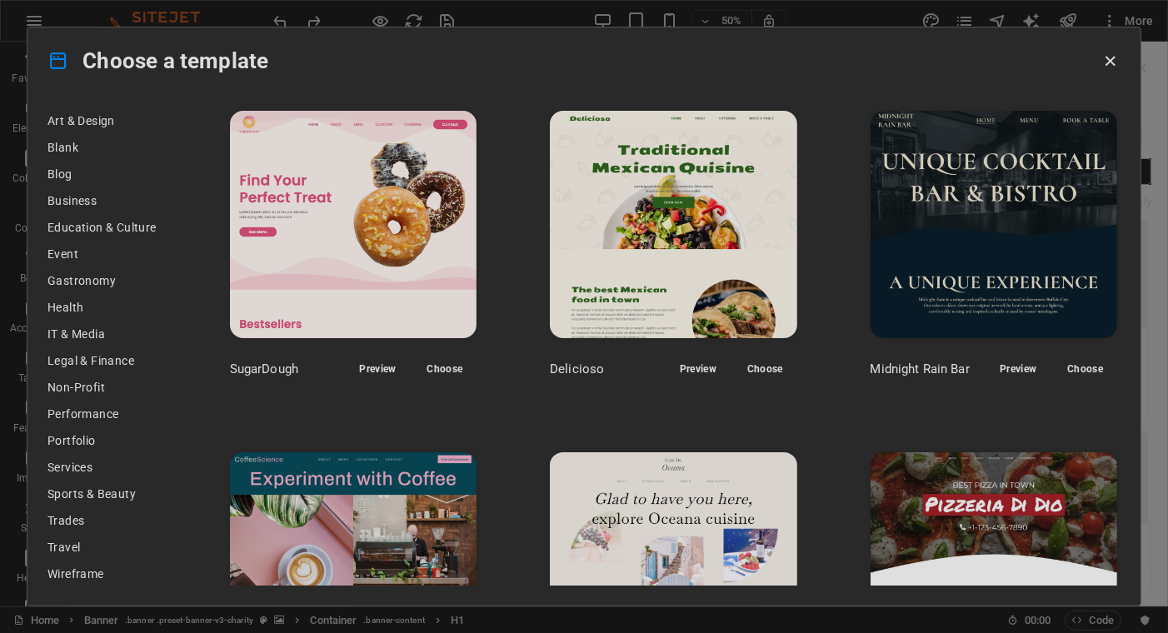
click at [67, 303] on span "Health" at bounding box center [101, 307] width 109 height 13
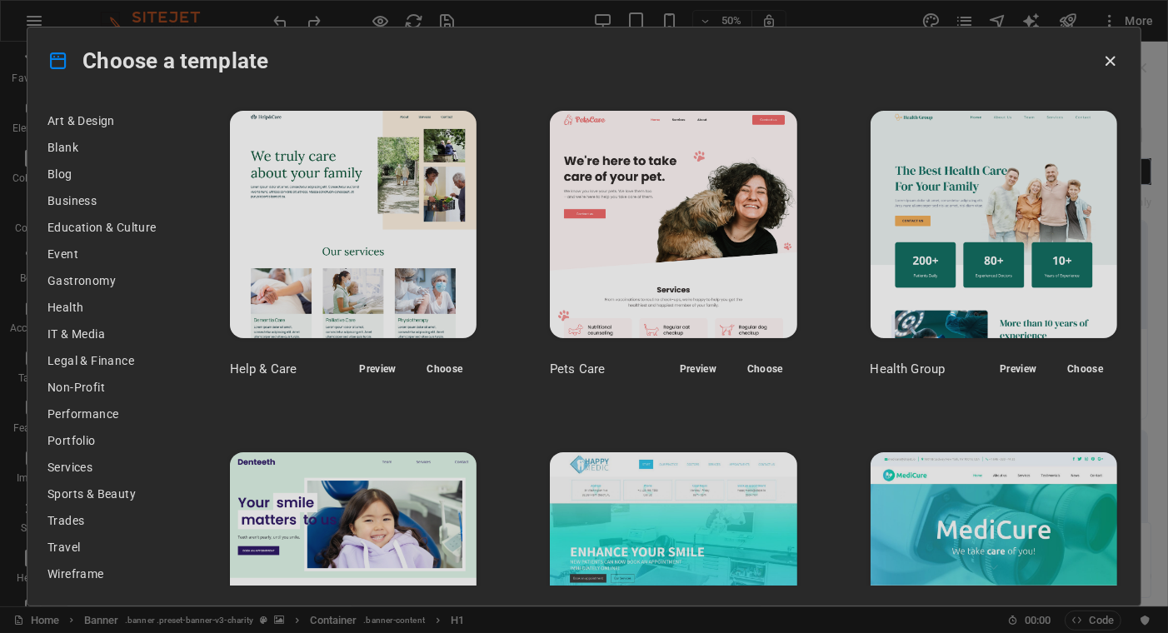
click at [62, 142] on span "Blank" at bounding box center [101, 147] width 109 height 13
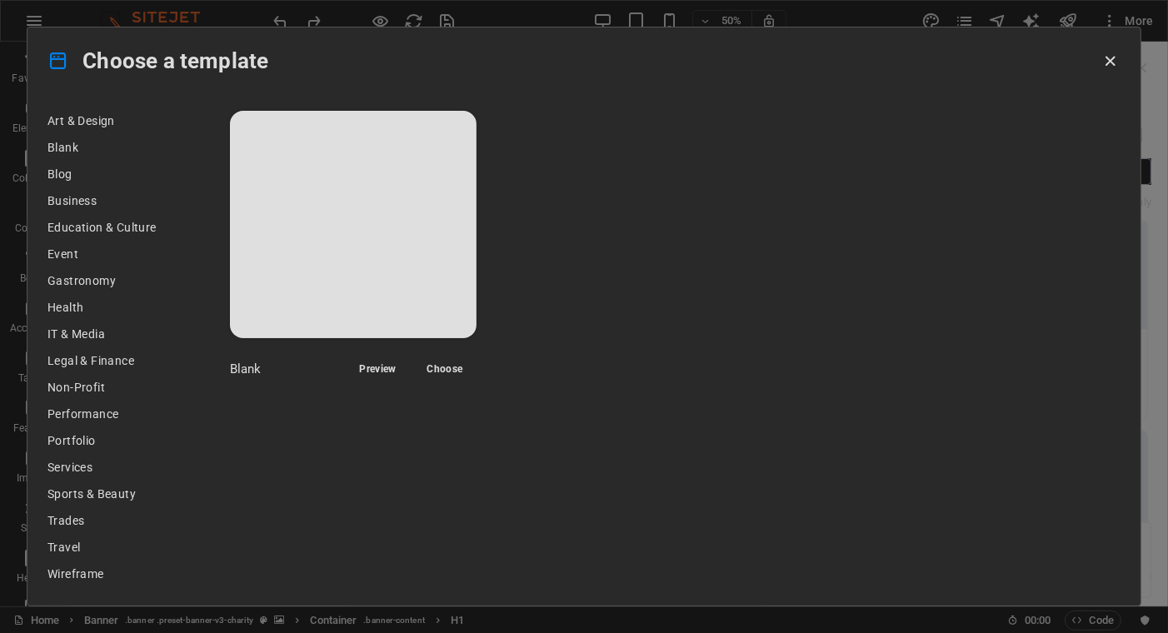
click at [37, 37] on div "Choose a template" at bounding box center [583, 60] width 1113 height 67
click at [8, 40] on div "Choose a template All Templates My Templates New Trending Landingpage Multipage…" at bounding box center [584, 316] width 1168 height 633
click at [1111, 56] on icon "button" at bounding box center [1110, 61] width 19 height 19
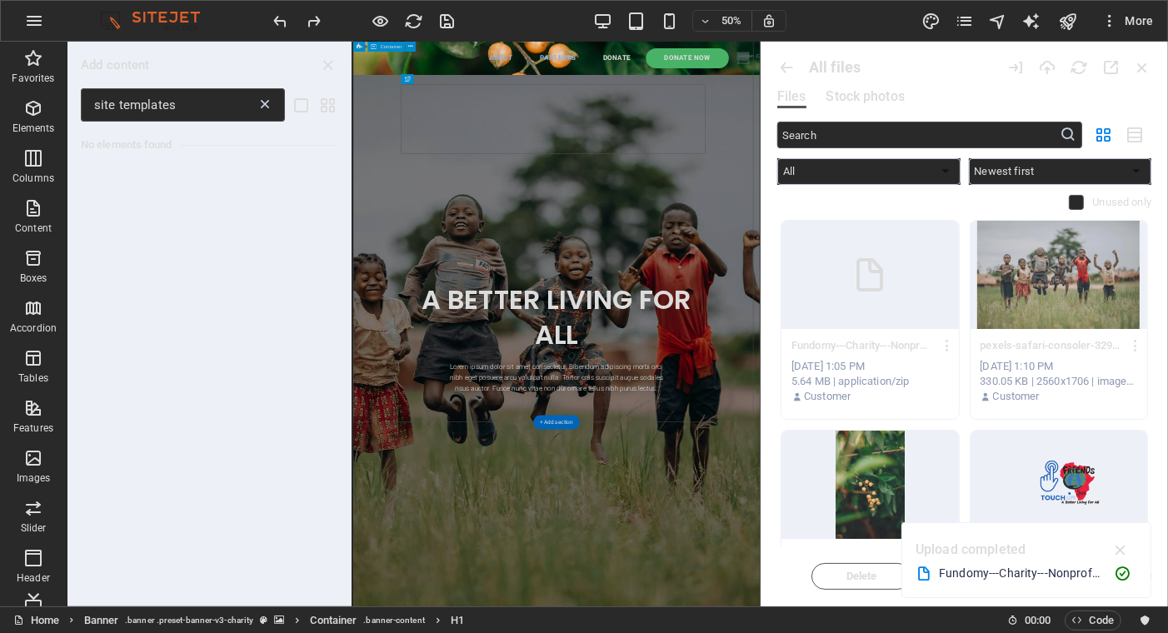
scroll to position [0, 0]
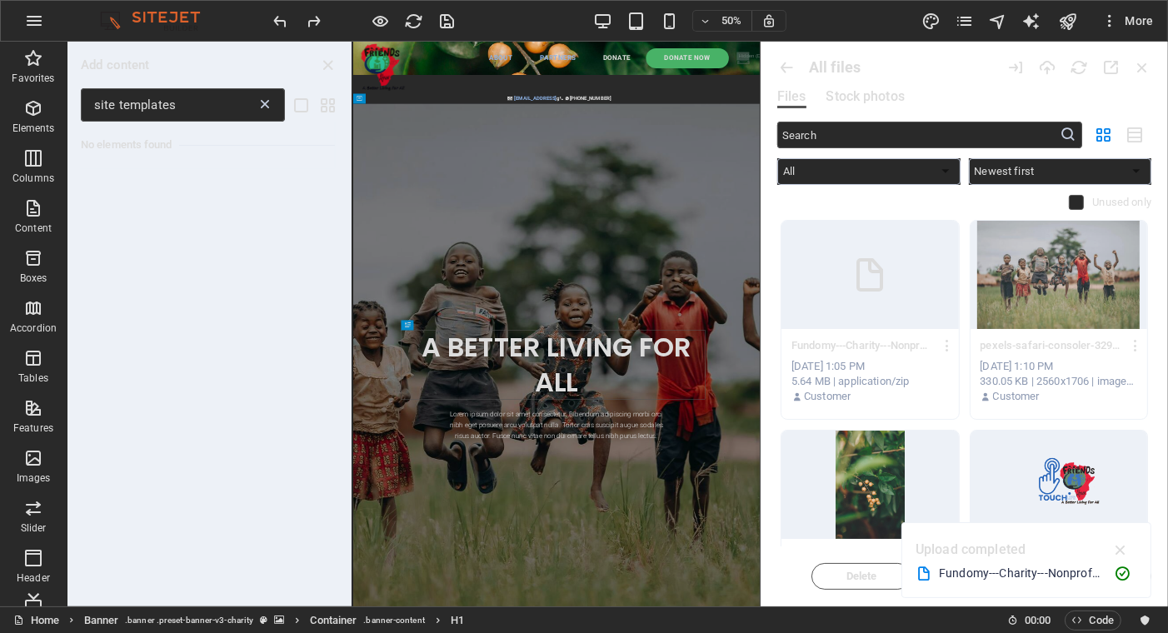
drag, startPoint x: 97, startPoint y: 59, endPoint x: 257, endPoint y: 85, distance: 162.0
click at [97, 61] on h6 "Add content" at bounding box center [115, 65] width 69 height 20
click at [328, 107] on icon "grid-view" at bounding box center [328, 105] width 19 height 19
click at [299, 105] on icon "list-view" at bounding box center [301, 105] width 19 height 19
click at [108, 139] on h6 "No elements found" at bounding box center [208, 145] width 254 height 20
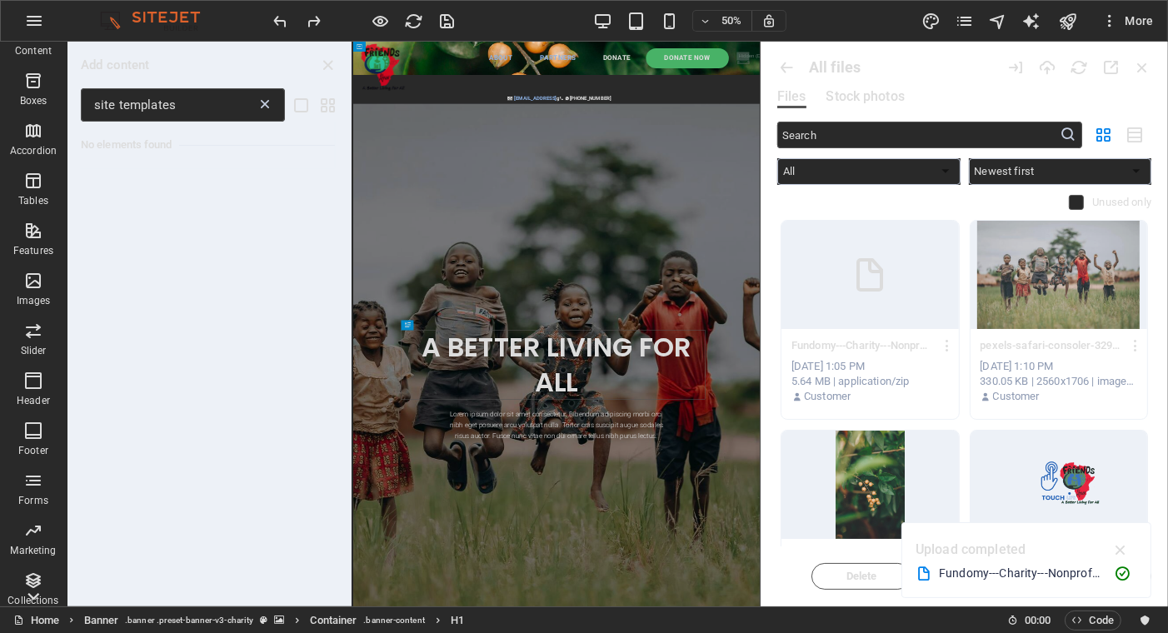
scroll to position [184, 0]
click at [32, 570] on icon "button" at bounding box center [33, 574] width 20 height 20
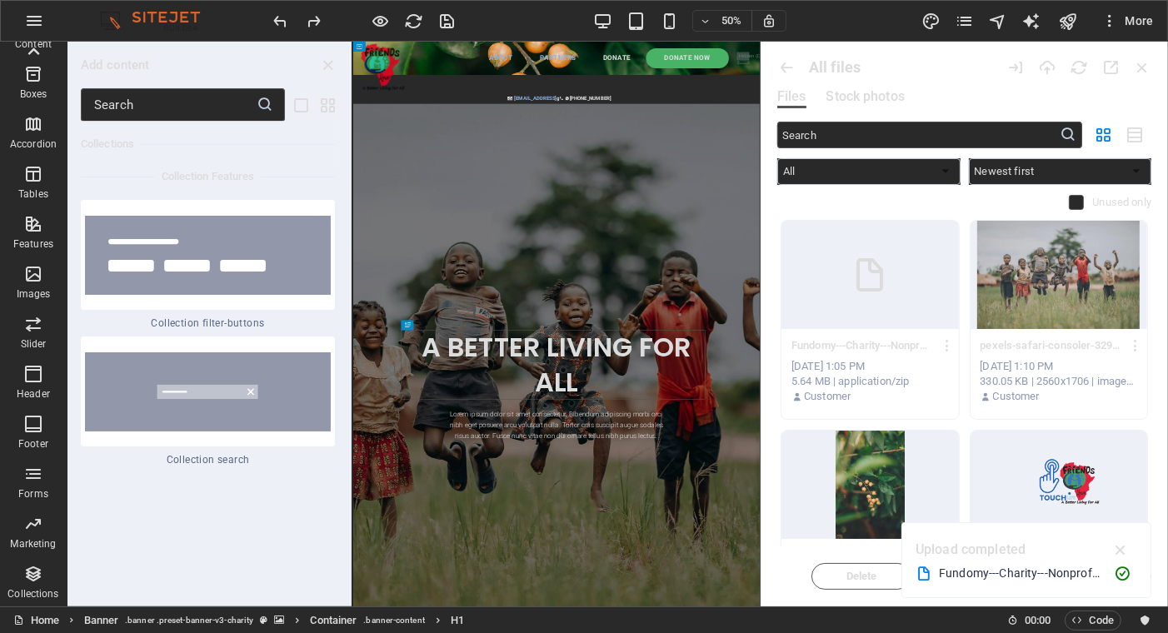
scroll to position [35893, 0]
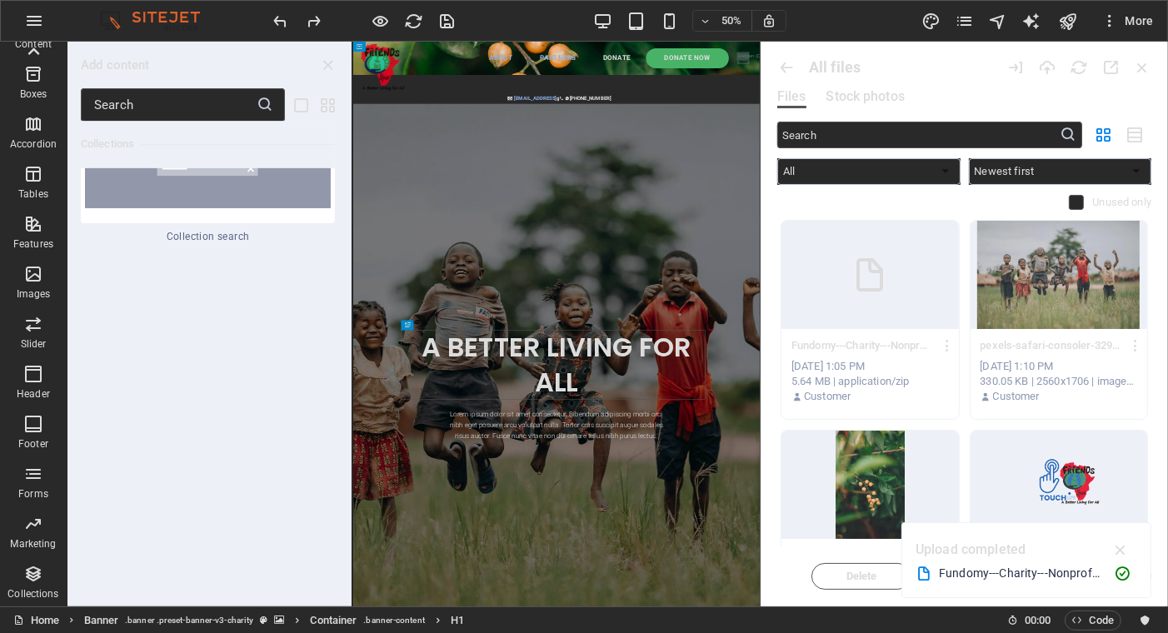
click at [326, 58] on icon "close panel" at bounding box center [328, 65] width 19 height 19
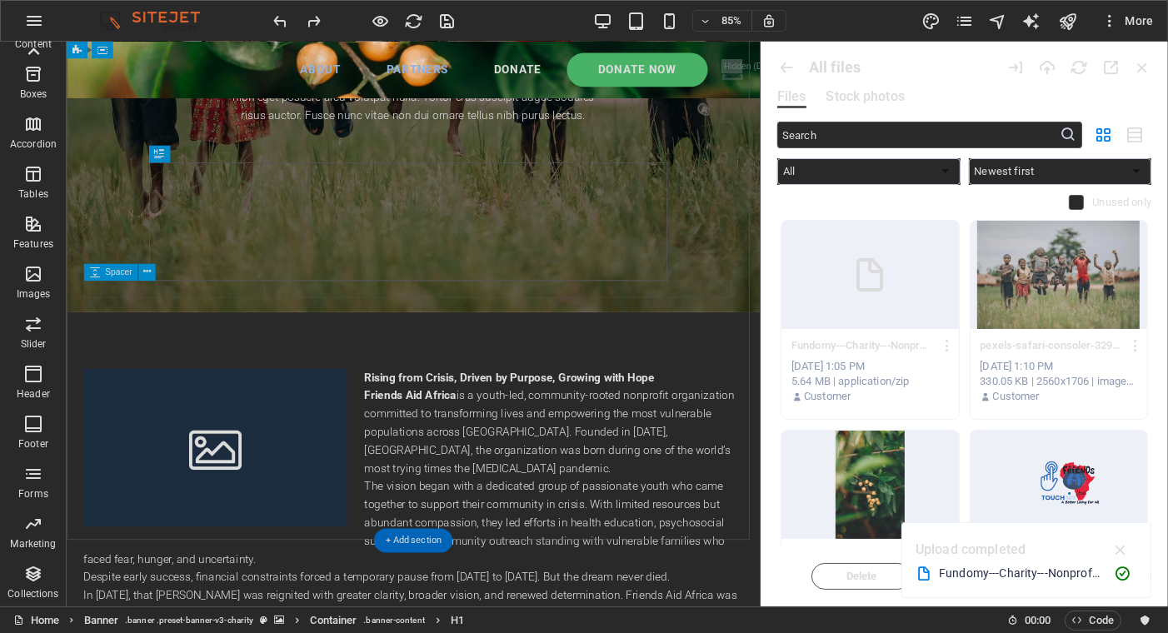
scroll to position [500, 0]
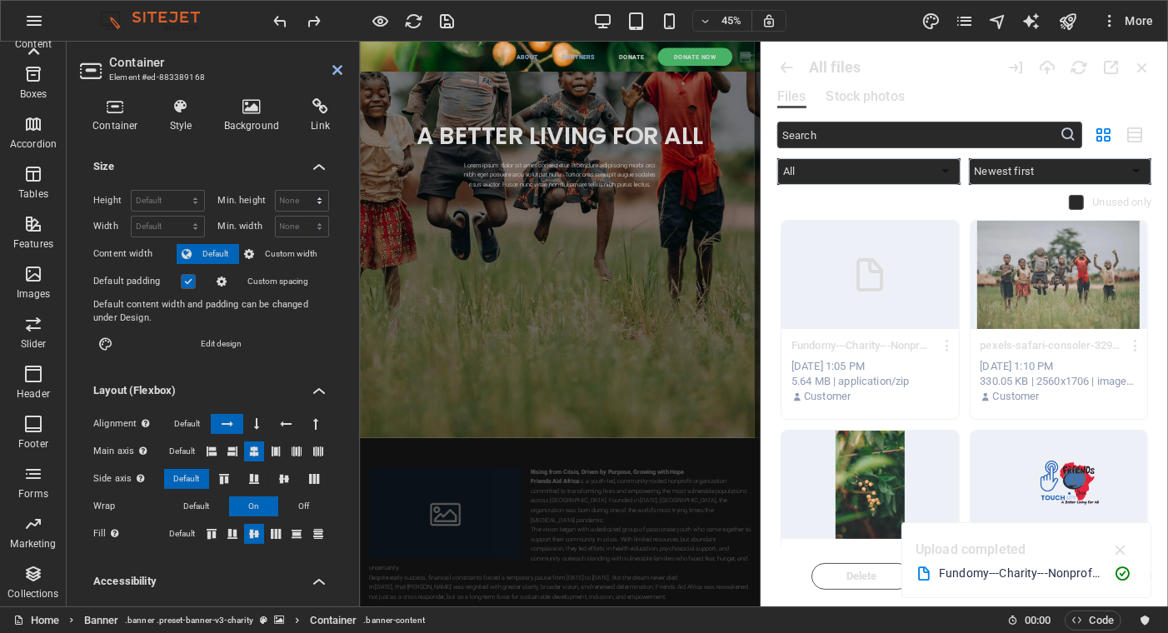
click at [314, 196] on select "None px rem % vh vw" at bounding box center [302, 201] width 53 height 20
select select "px"
click at [301, 191] on select "None px rem % vh vw" at bounding box center [302, 201] width 53 height 20
type input "0"
click at [302, 225] on select "None px rem % vh vw" at bounding box center [302, 227] width 53 height 20
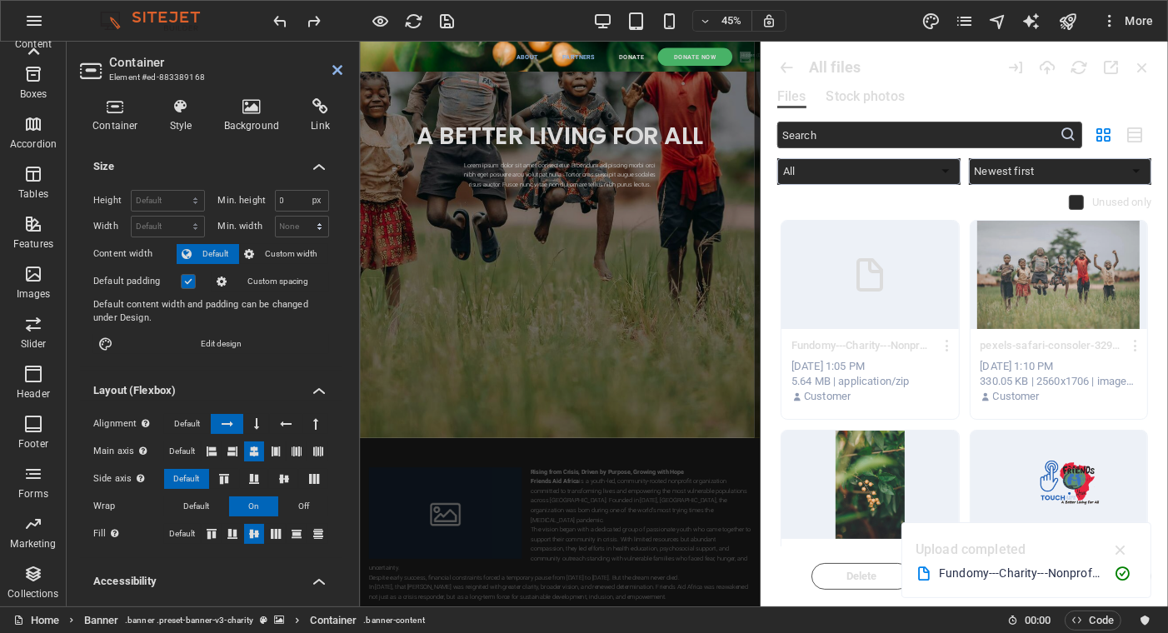
select select "px"
click at [301, 217] on select "None px rem % vh vw" at bounding box center [302, 227] width 53 height 20
type input "0"
click at [184, 192] on select "Default px rem % vh vw" at bounding box center [168, 201] width 72 height 20
select select "px"
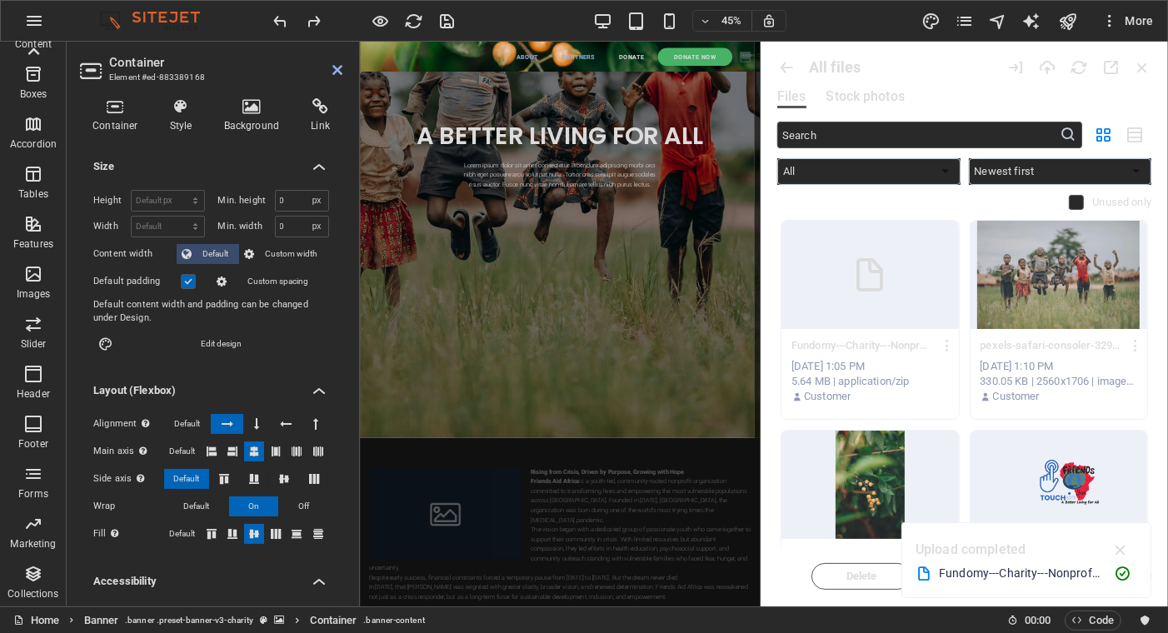
click at [179, 191] on select "Default px rem % vh vw" at bounding box center [168, 201] width 72 height 20
type input "1508"
click at [173, 223] on select "Default px rem % em vh vw" at bounding box center [168, 227] width 72 height 20
select select "px"
click at [179, 217] on select "Default px rem % em vh vw" at bounding box center [168, 227] width 72 height 20
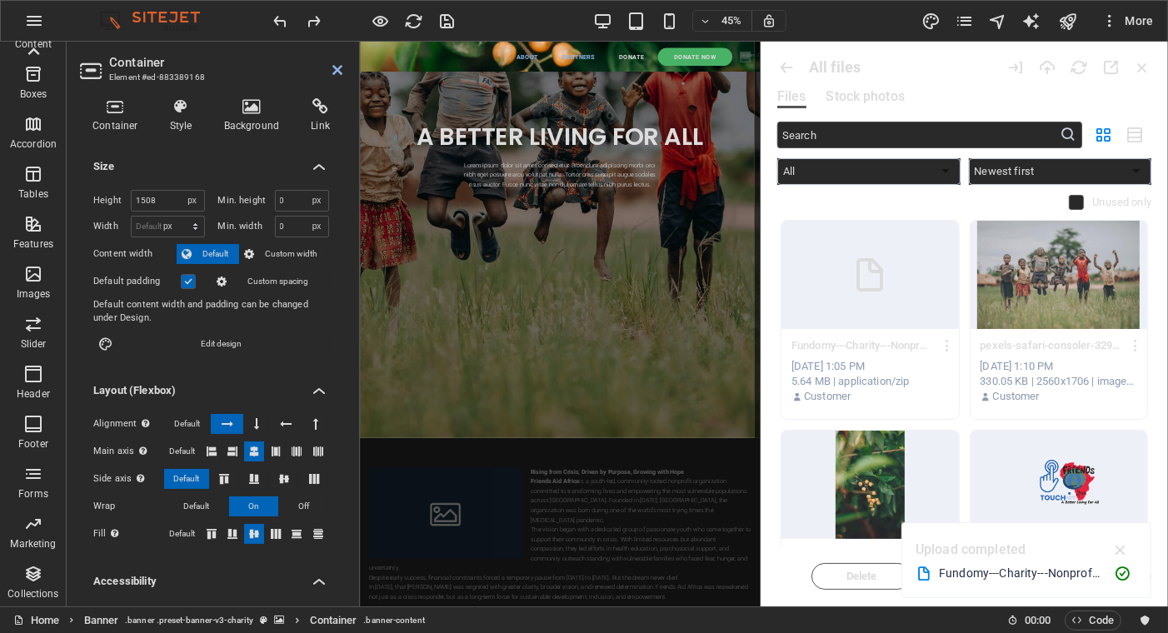
type input "1052"
click at [220, 248] on span "Default" at bounding box center [215, 254] width 37 height 20
click at [295, 251] on span "Custom width" at bounding box center [292, 254] width 64 height 20
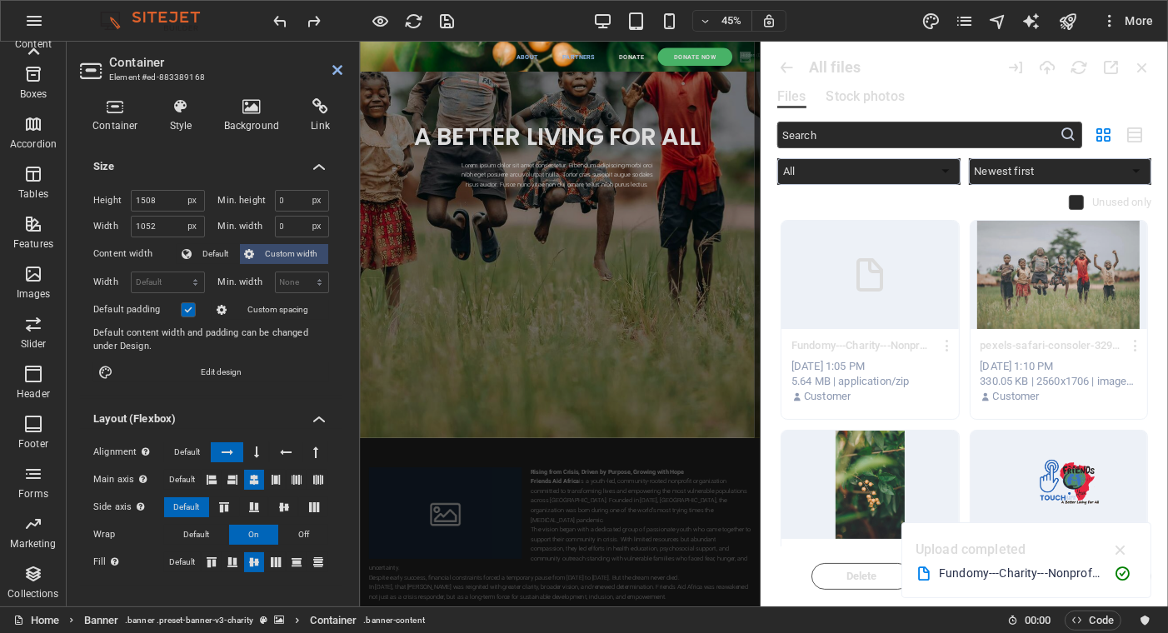
click at [295, 251] on span "Custom width" at bounding box center [292, 254] width 64 height 20
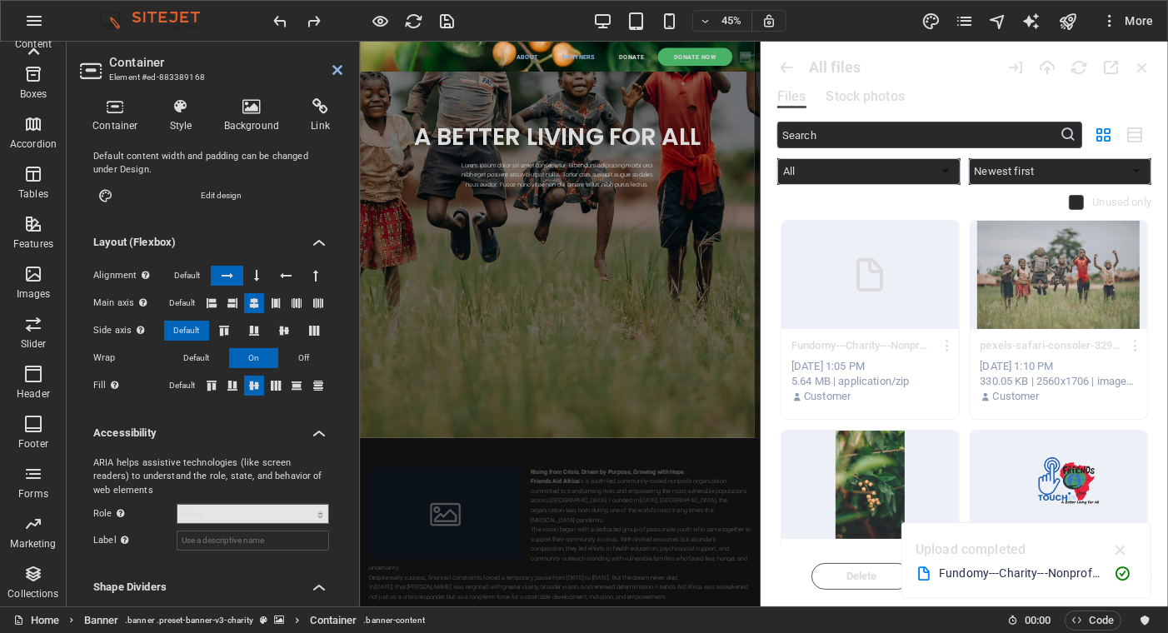
scroll to position [225, 0]
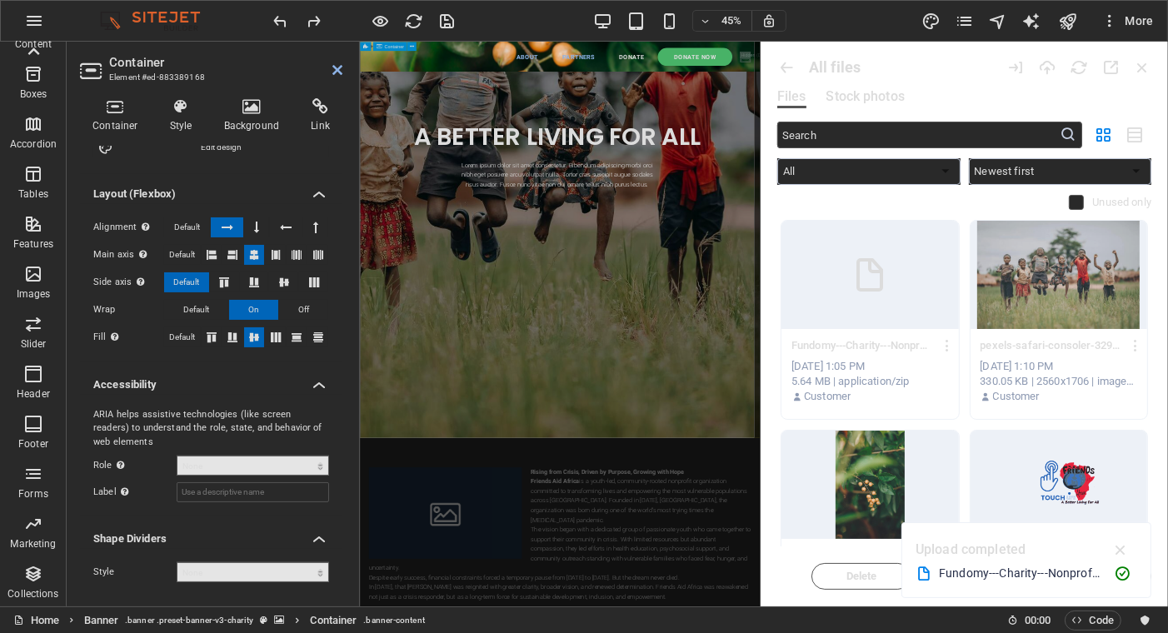
click at [768, 632] on div "A BETTER LIVING FOR ALL Lorem ipsum dolor sit amet consectetur. Bibendum adipis…" at bounding box center [797, 294] width 876 height 1256
click at [341, 67] on icon at bounding box center [337, 69] width 10 height 13
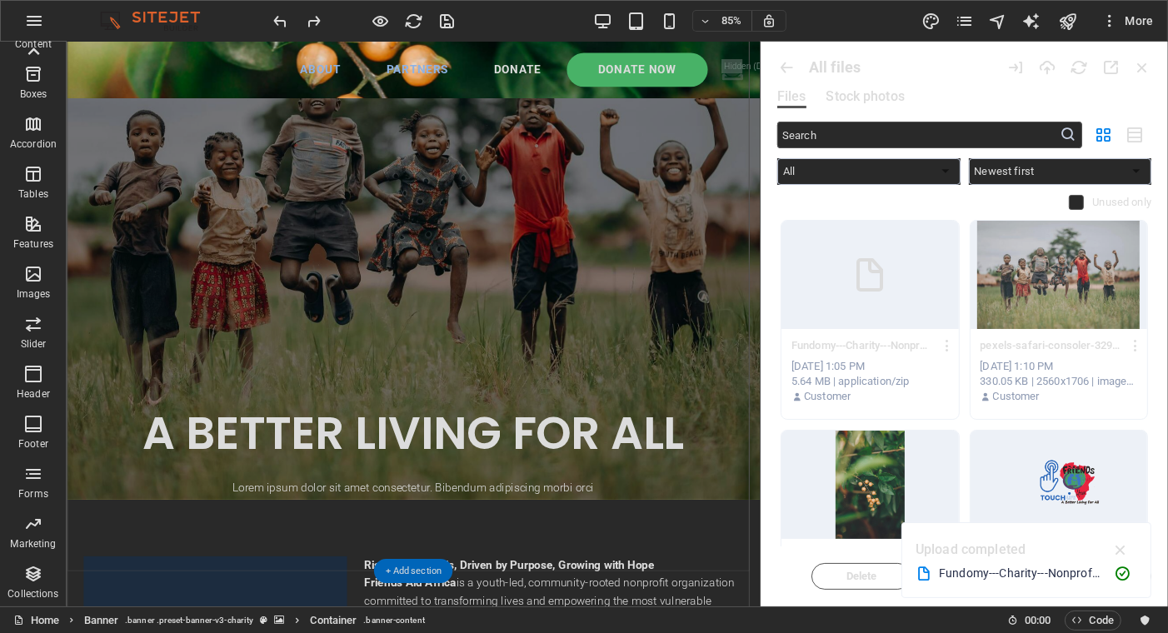
scroll to position [0, 0]
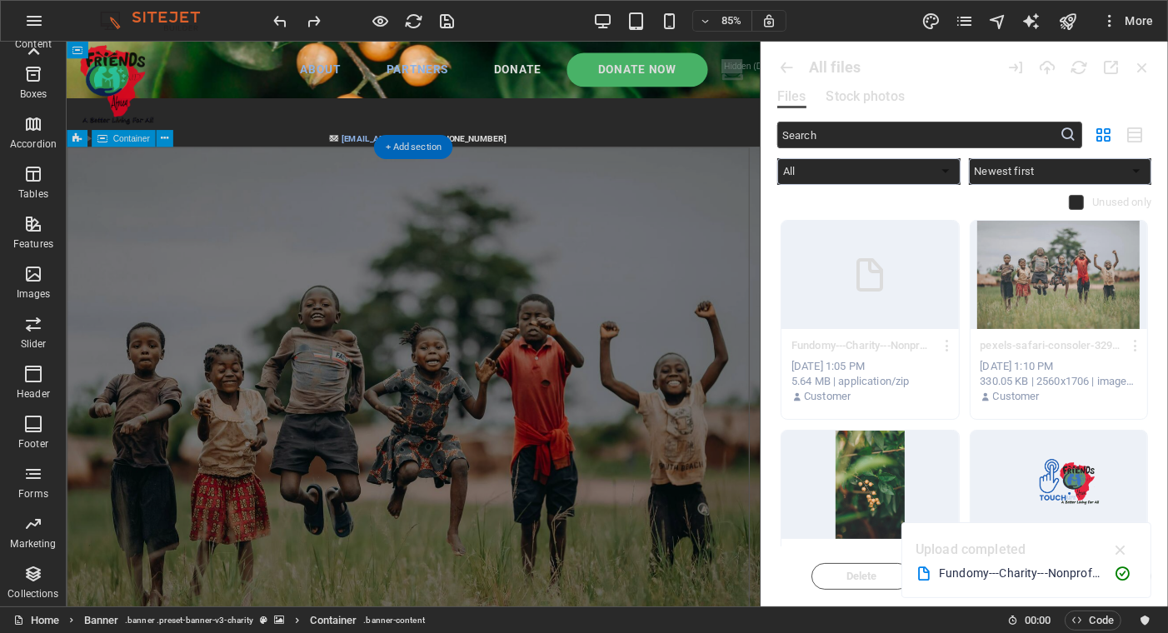
click at [162, 134] on icon at bounding box center [164, 138] width 7 height 15
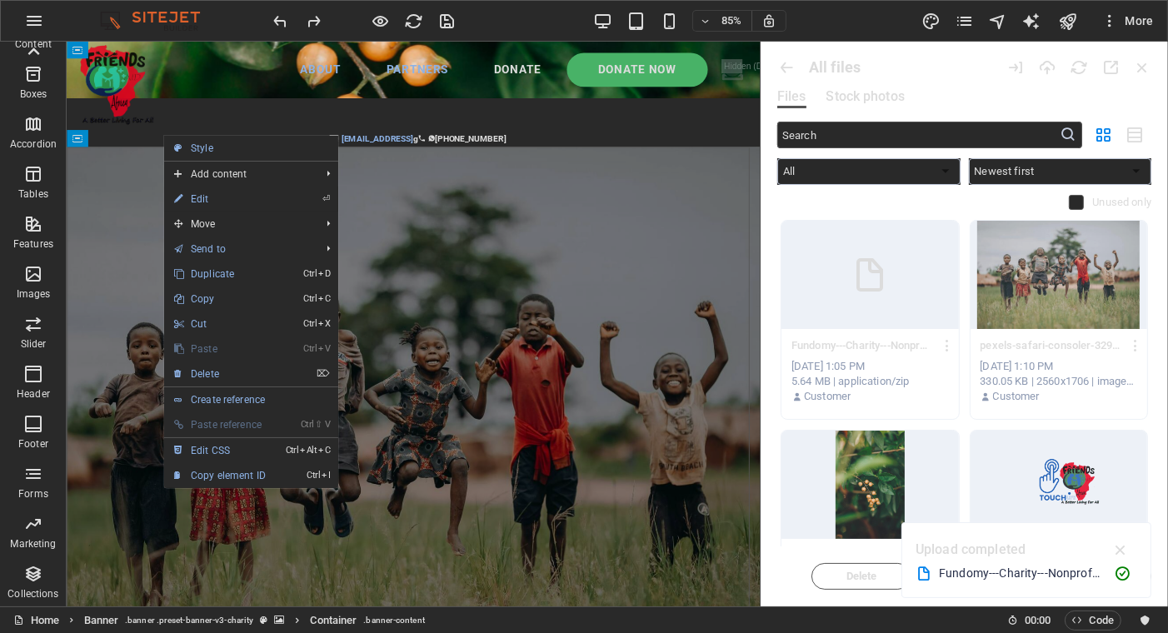
click at [207, 202] on link "⏎ Edit" at bounding box center [220, 199] width 112 height 25
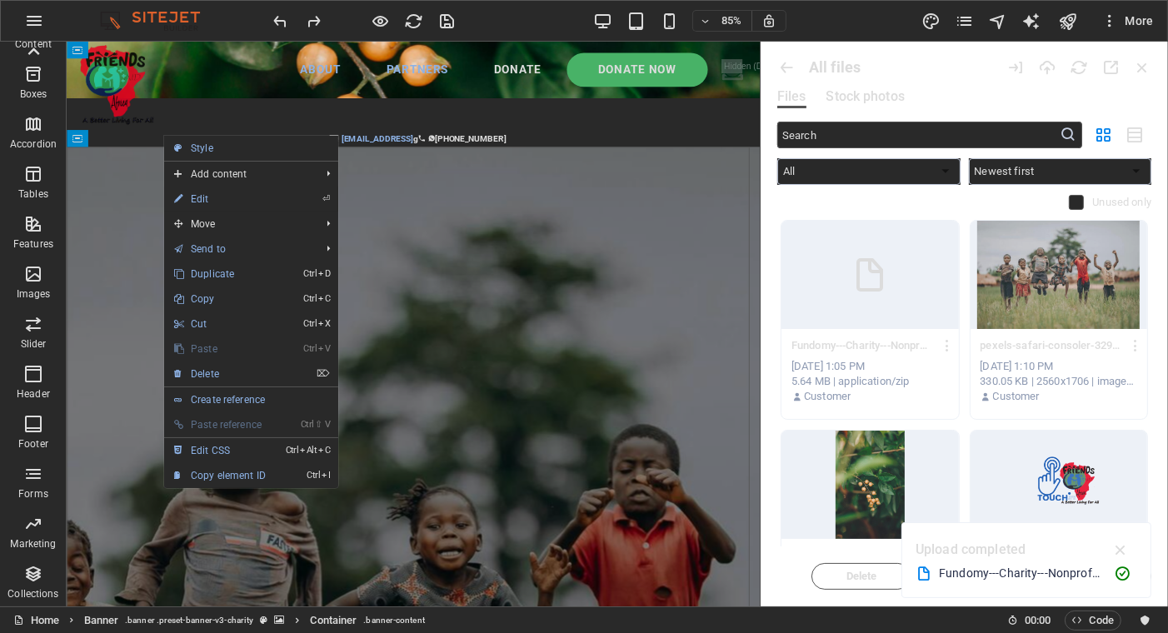
select select "px"
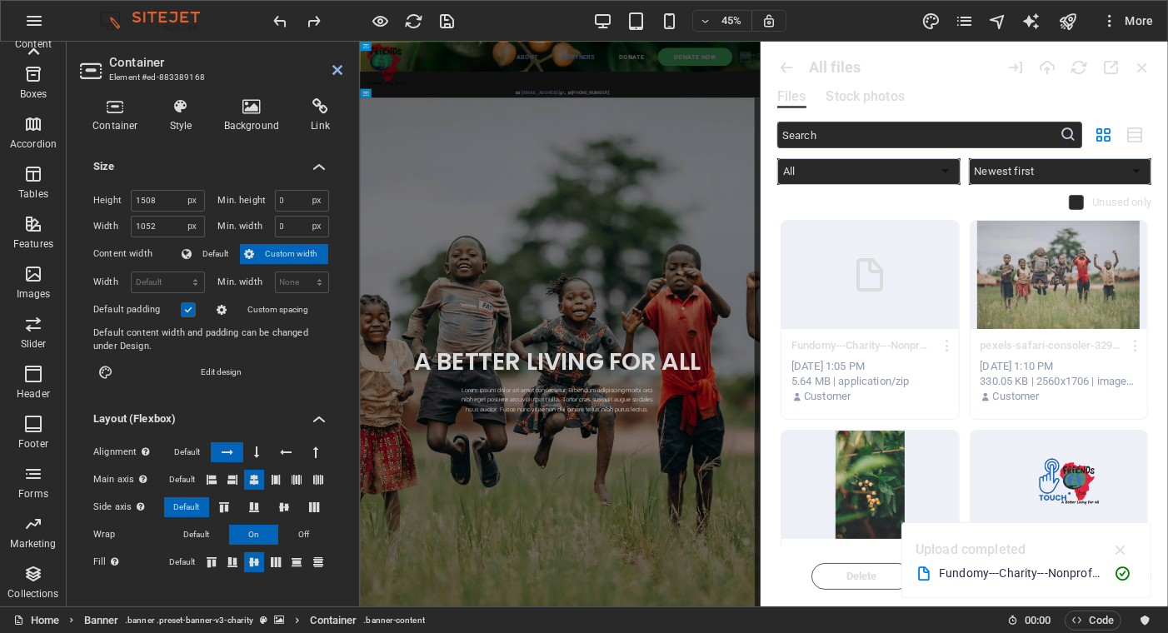
click at [314, 165] on h4 "Size" at bounding box center [211, 162] width 262 height 30
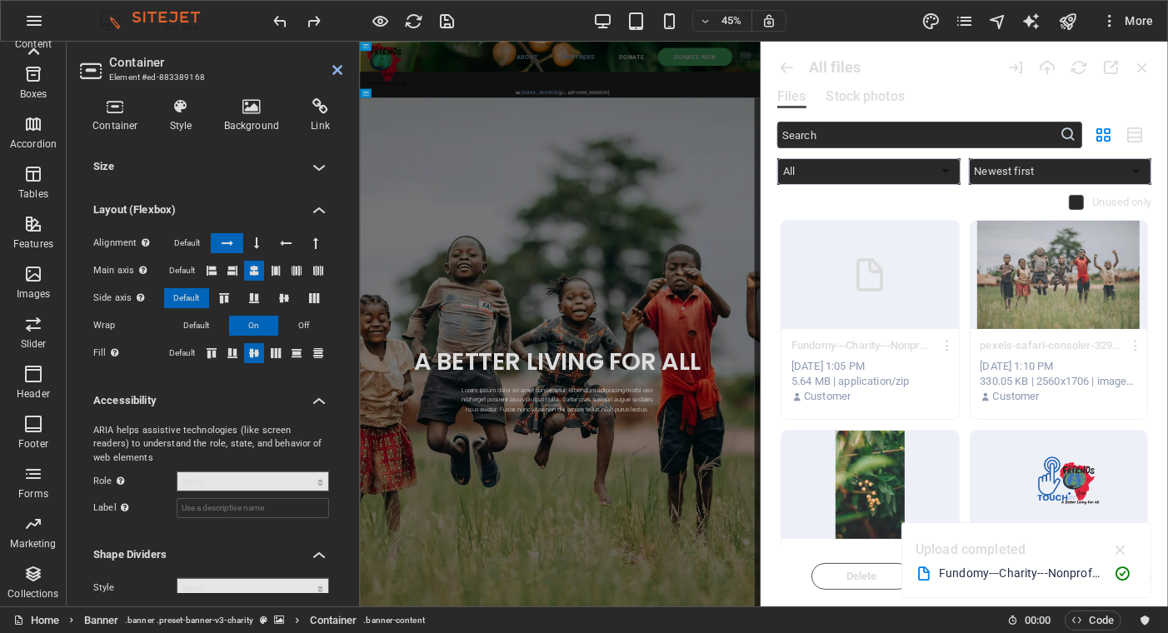
click at [315, 165] on h4 "Size" at bounding box center [211, 167] width 262 height 40
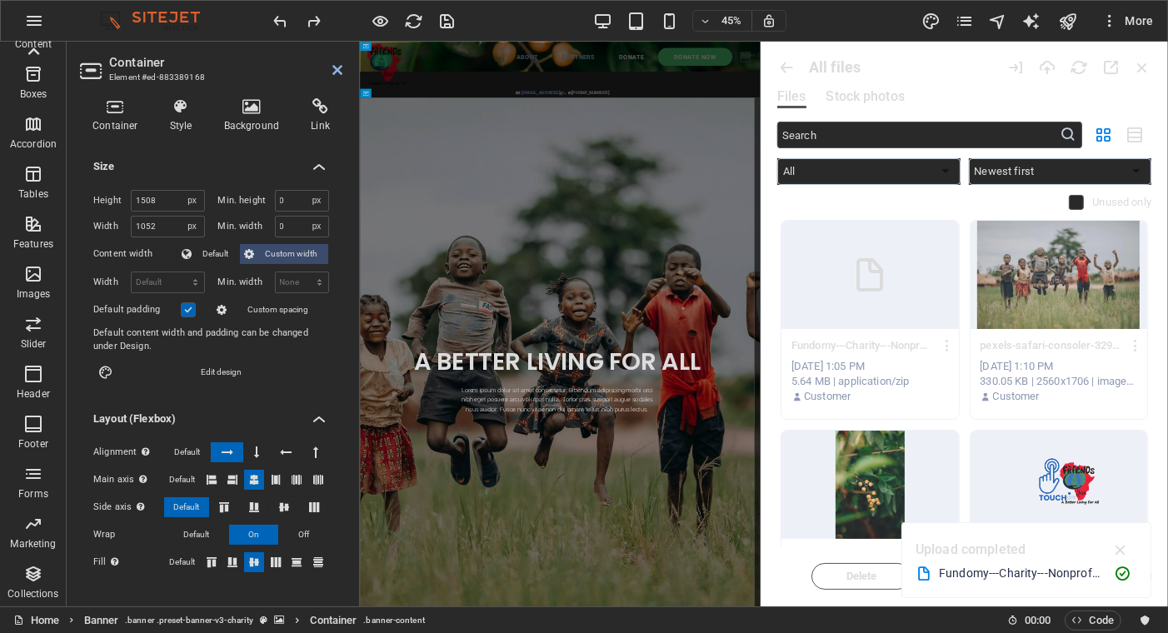
click at [279, 248] on span "Custom width" at bounding box center [292, 254] width 64 height 20
click at [282, 278] on select "None px rem % vh vw" at bounding box center [302, 282] width 53 height 20
select select "%"
click at [301, 272] on select "None px rem % vh vw" at bounding box center [302, 282] width 53 height 20
click at [292, 279] on input "100" at bounding box center [302, 282] width 53 height 20
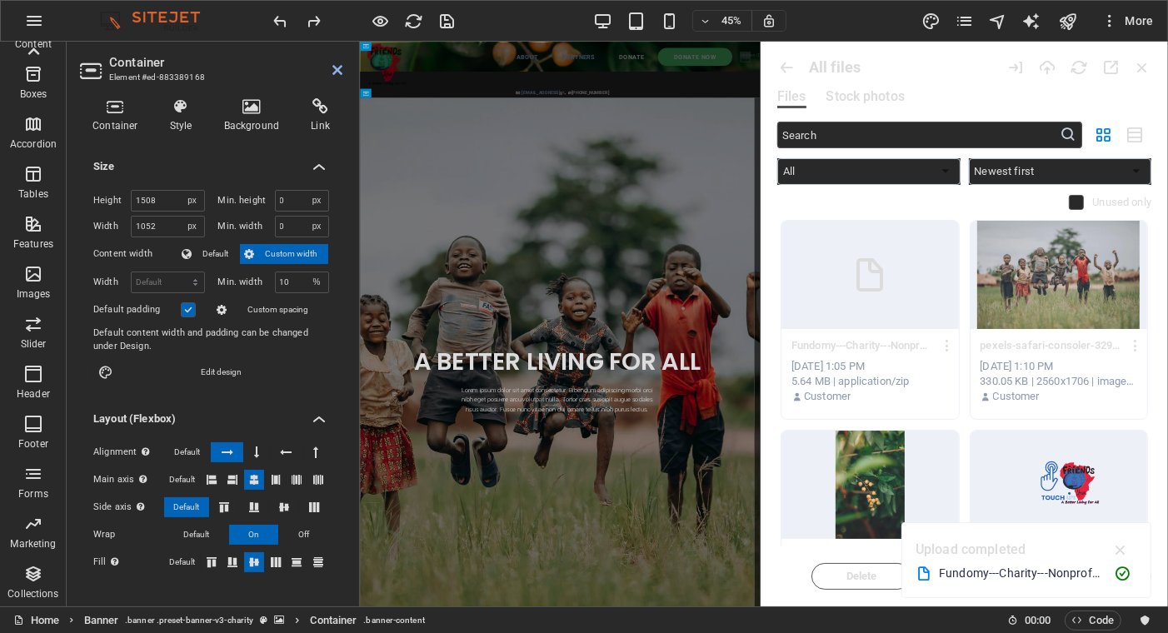
type input "1"
type input "2"
type input "50"
click at [407, 15] on icon "reload" at bounding box center [414, 21] width 19 height 19
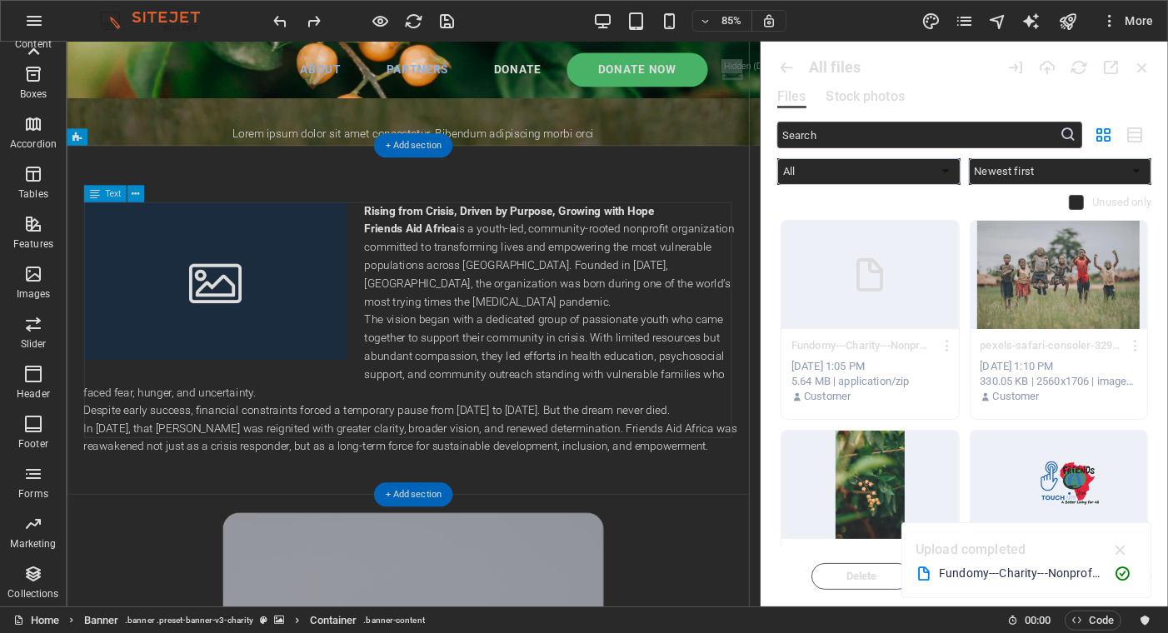
scroll to position [583, 0]
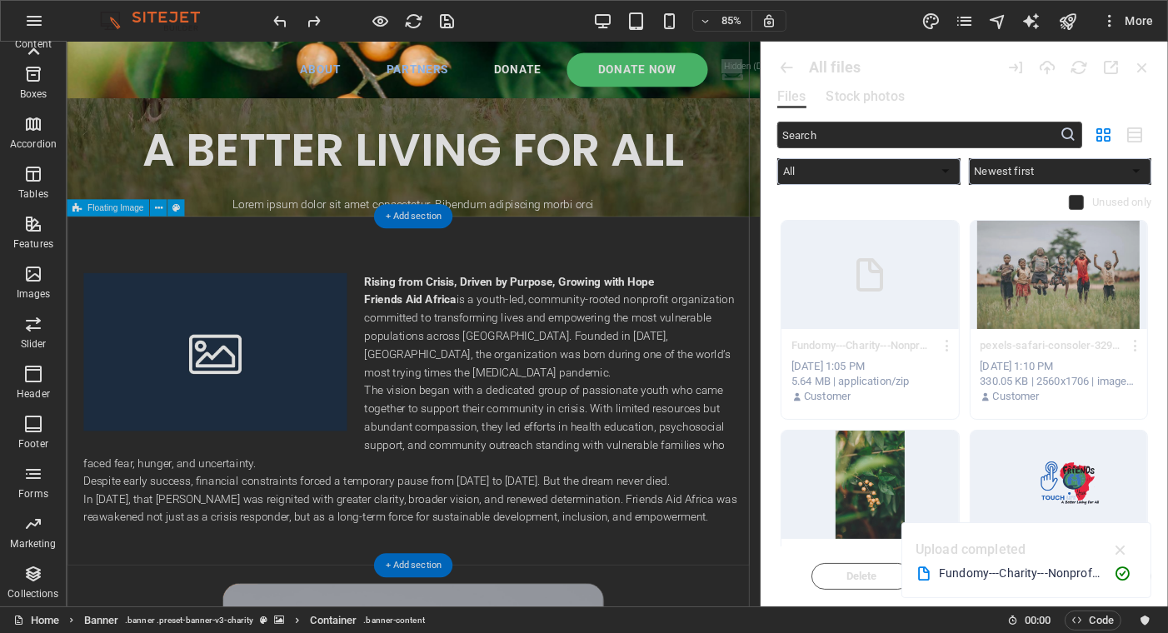
click at [392, 296] on div "Rising from Crisis, Driven by Purpose, Growing with Hope Friends Aid Africa is …" at bounding box center [473, 462] width 815 height 431
click at [302, 289] on div "Rising from Crisis, Driven by Purpose, Growing with Hope Friends Aid Africa is …" at bounding box center [473, 462] width 815 height 431
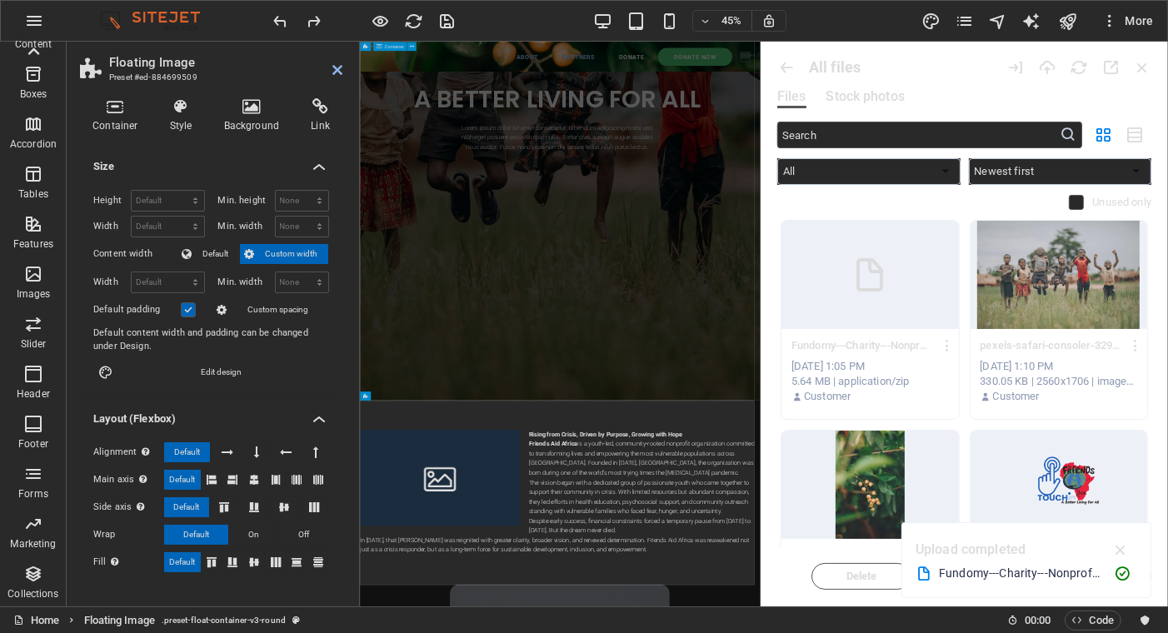
click at [521, 547] on div "A BETTER LIVING FOR ALL Lorem ipsum dolor sit amet consectetur. Bibendum adipis…" at bounding box center [797, 211] width 876 height 1256
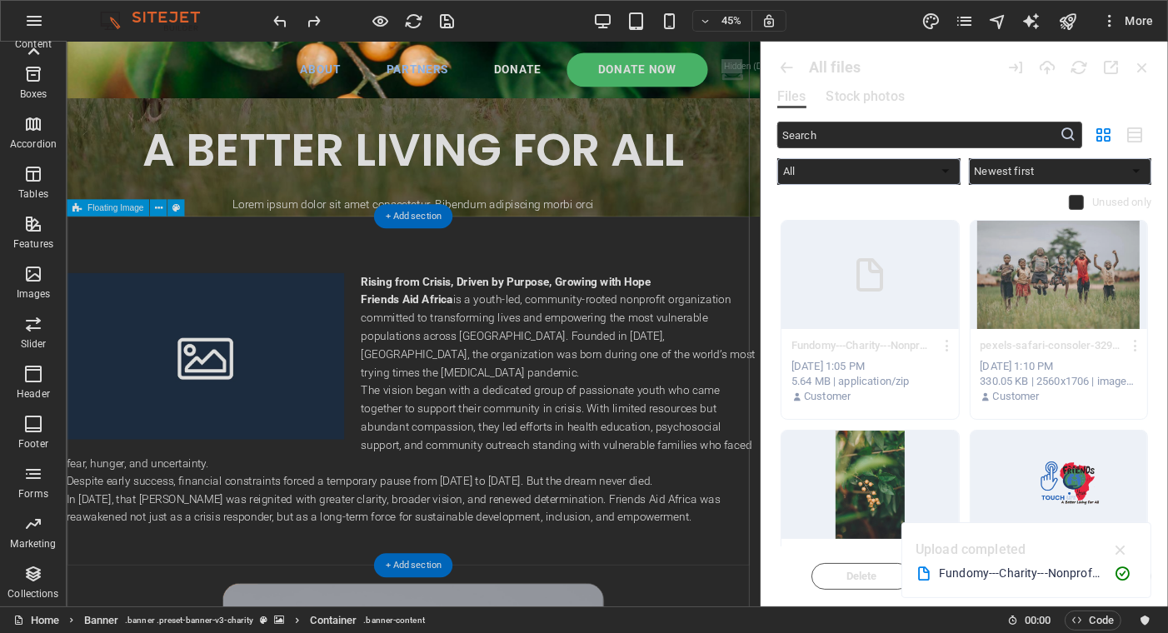
click at [496, 309] on div "Rising from Crisis, Driven by Purpose, Growing with Hope Friends Aid Africa is …" at bounding box center [473, 462] width 815 height 431
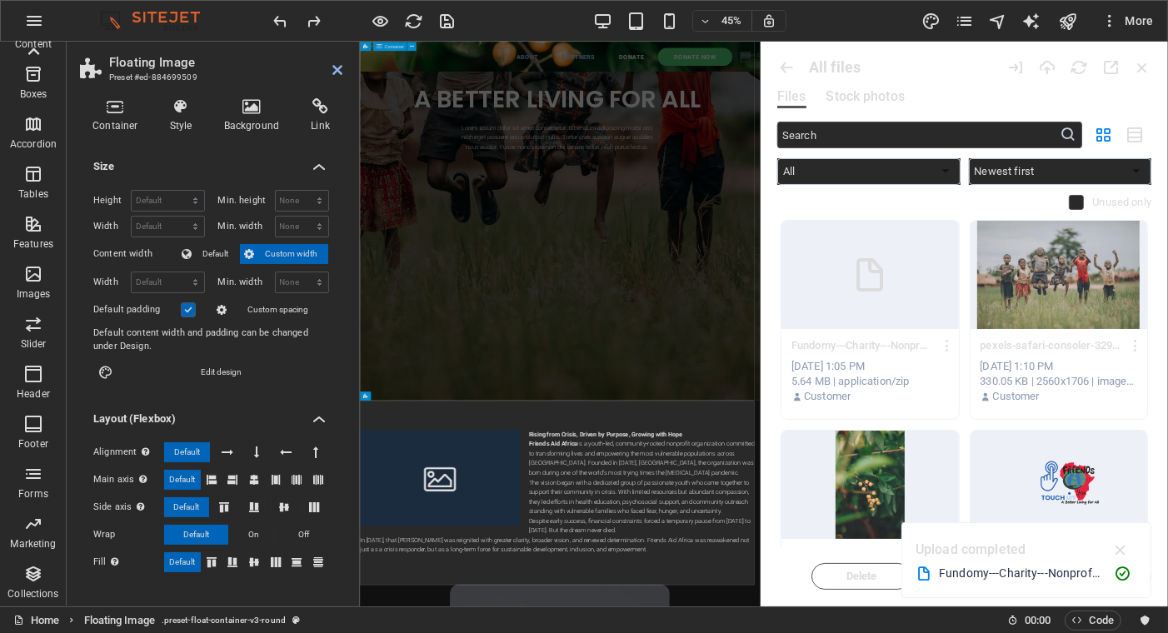
drag, startPoint x: 468, startPoint y: 575, endPoint x: 762, endPoint y: 323, distance: 387.4
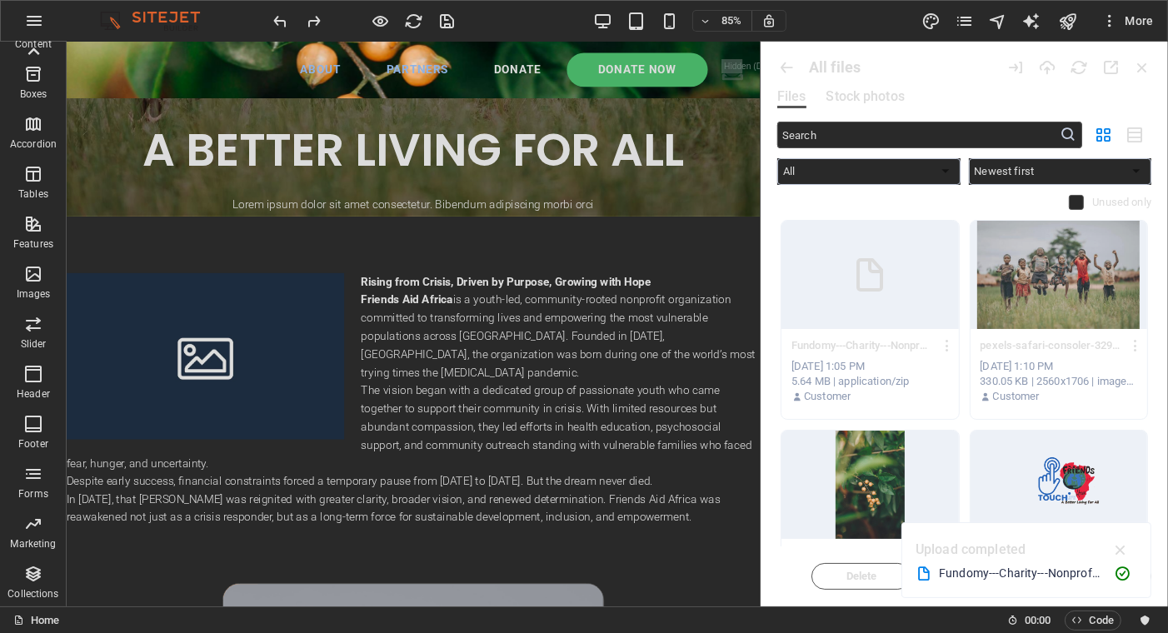
click at [1122, 549] on icon "button" at bounding box center [1120, 550] width 19 height 18
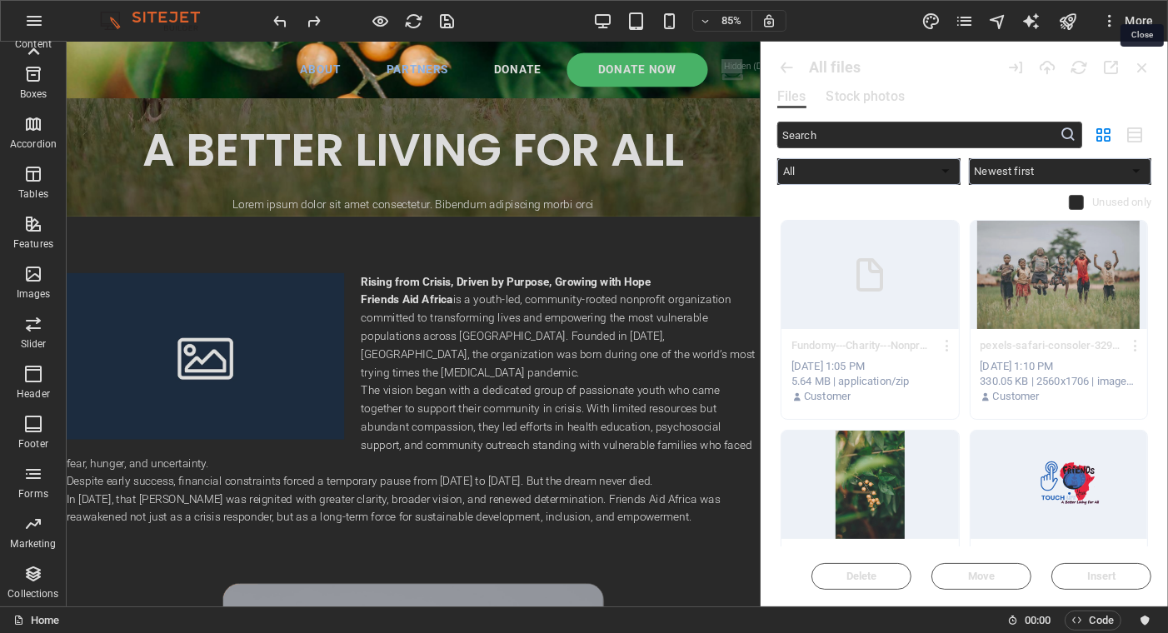
click at [1143, 67] on icon "button" at bounding box center [1142, 67] width 18 height 18
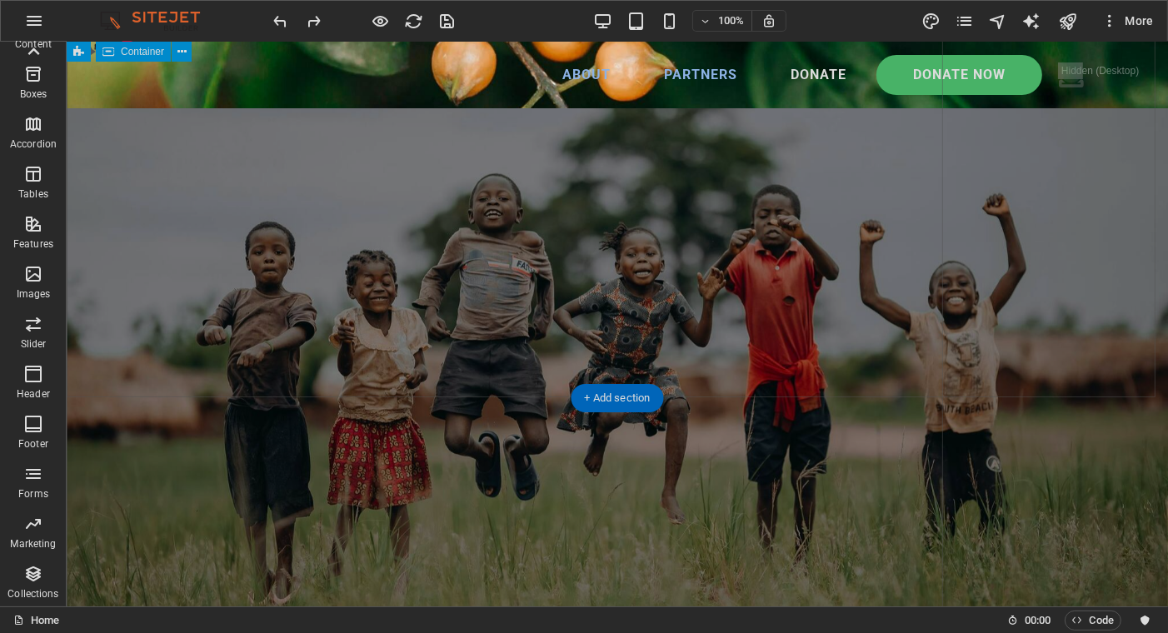
scroll to position [0, 0]
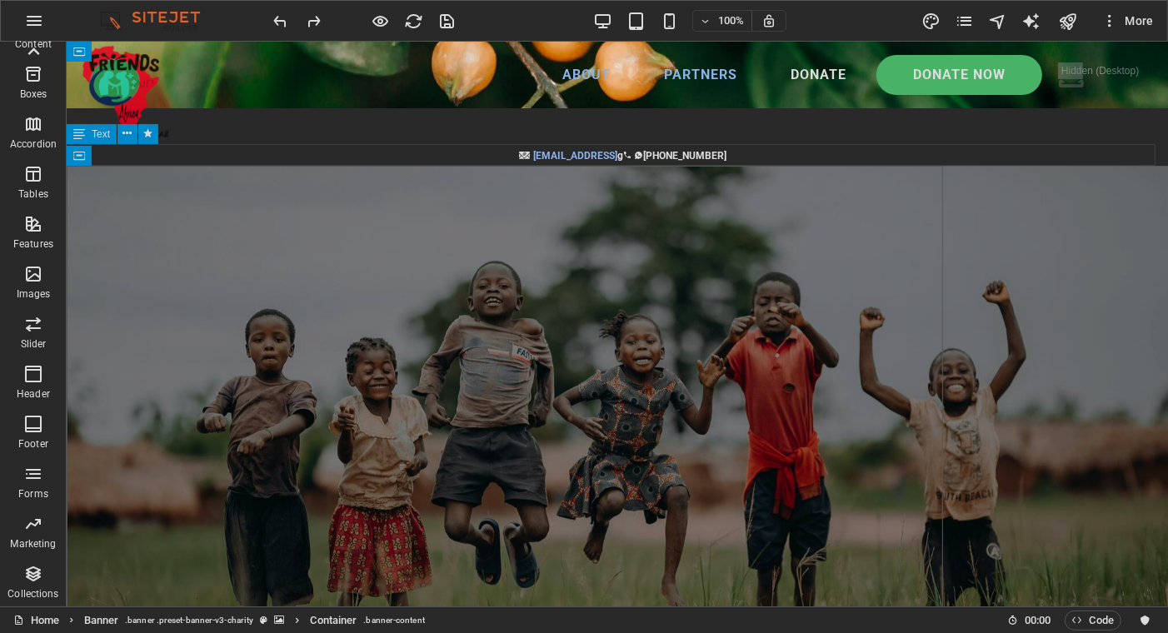
click at [307, 147] on div "[EMAIL_ADDRESS] g         [PHONE_NUMBER]" at bounding box center [616, 155] width 1101 height 22
drag, startPoint x: 363, startPoint y: 194, endPoint x: 307, endPoint y: 149, distance: 71.7
click at [307, 149] on div "[EMAIL_ADDRESS] g         [PHONE_NUMBER]" at bounding box center [616, 155] width 1101 height 22
click at [308, 151] on div "Drag here to replace the existing content. Press “Ctrl” if you want to create a…" at bounding box center [617, 324] width 1101 height 565
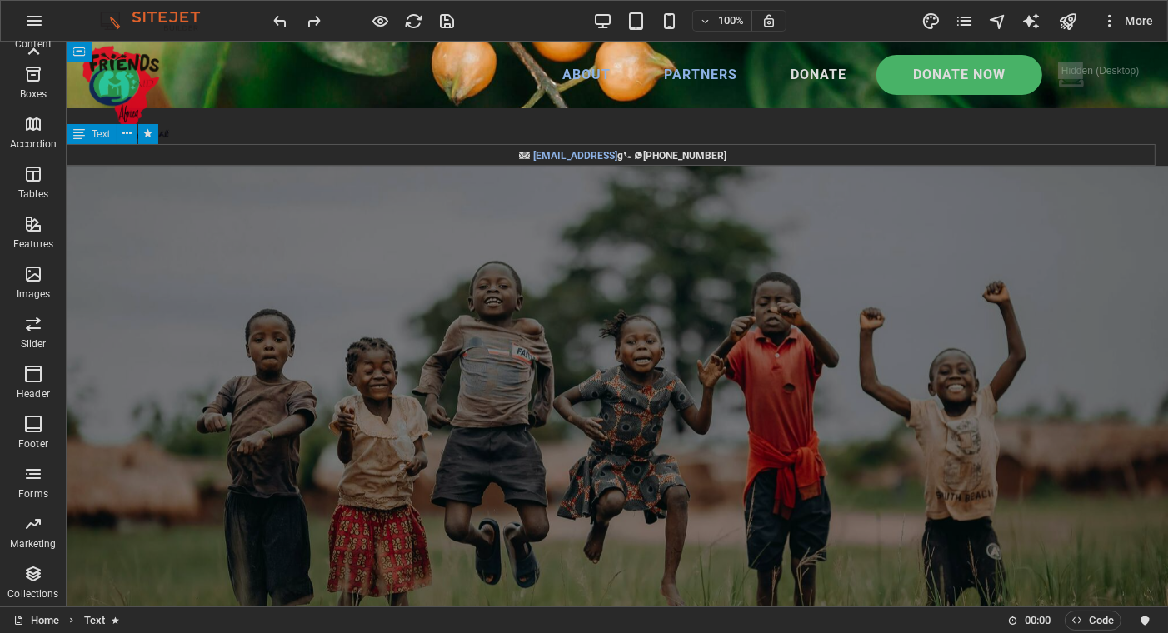
click at [308, 152] on div "Drag here to replace the existing content. Press “Ctrl” if you want to create a…" at bounding box center [617, 324] width 1101 height 565
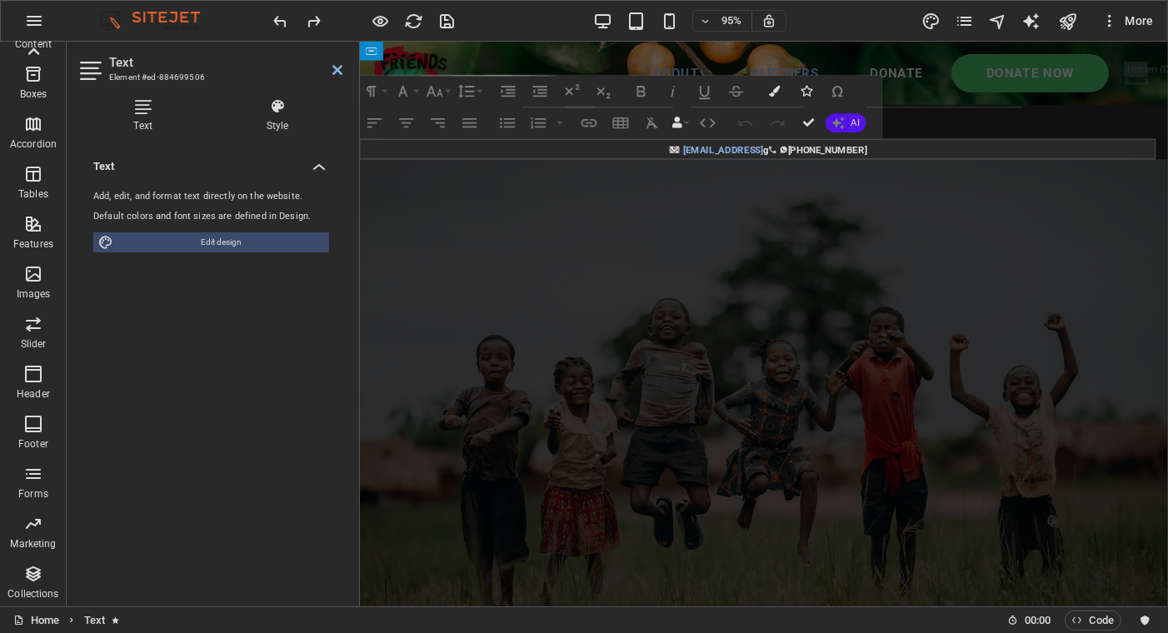
click at [214, 241] on span "Edit design" at bounding box center [221, 242] width 206 height 20
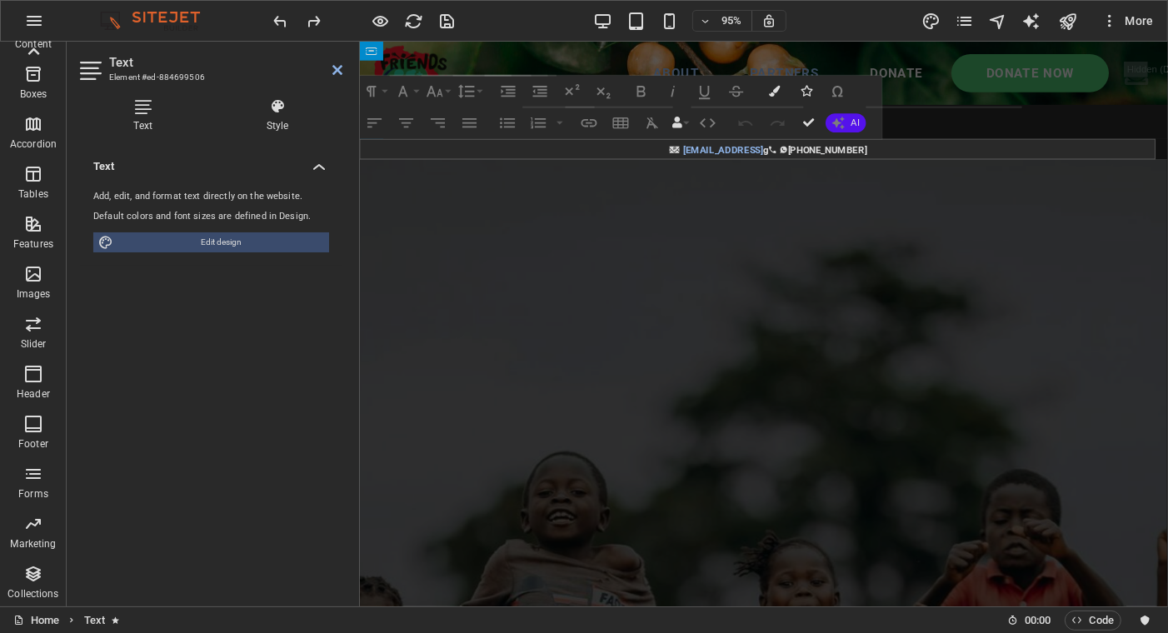
select select "px"
select select "300"
select select "px"
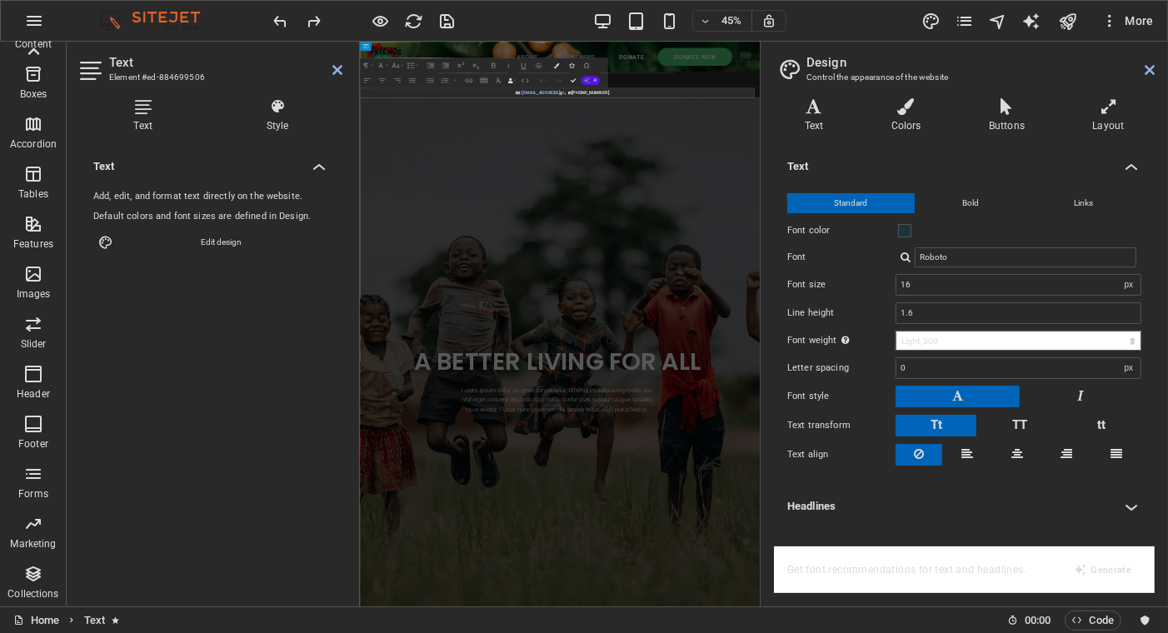
click at [898, 117] on h4 "Colors" at bounding box center [908, 115] width 97 height 35
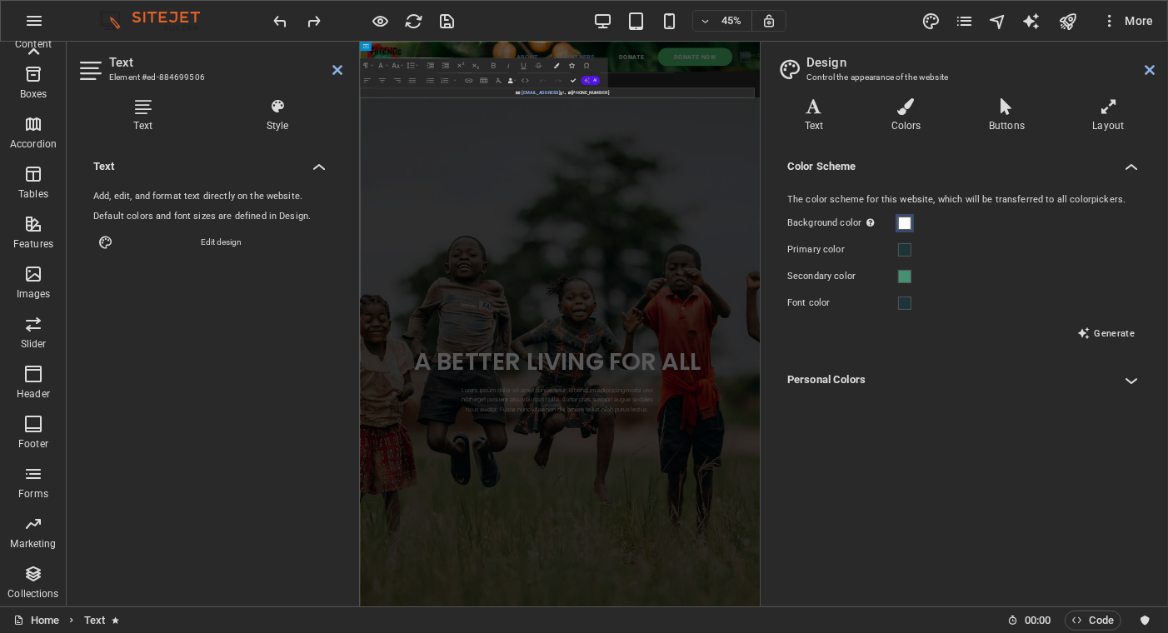
click at [905, 222] on span at bounding box center [904, 223] width 13 height 13
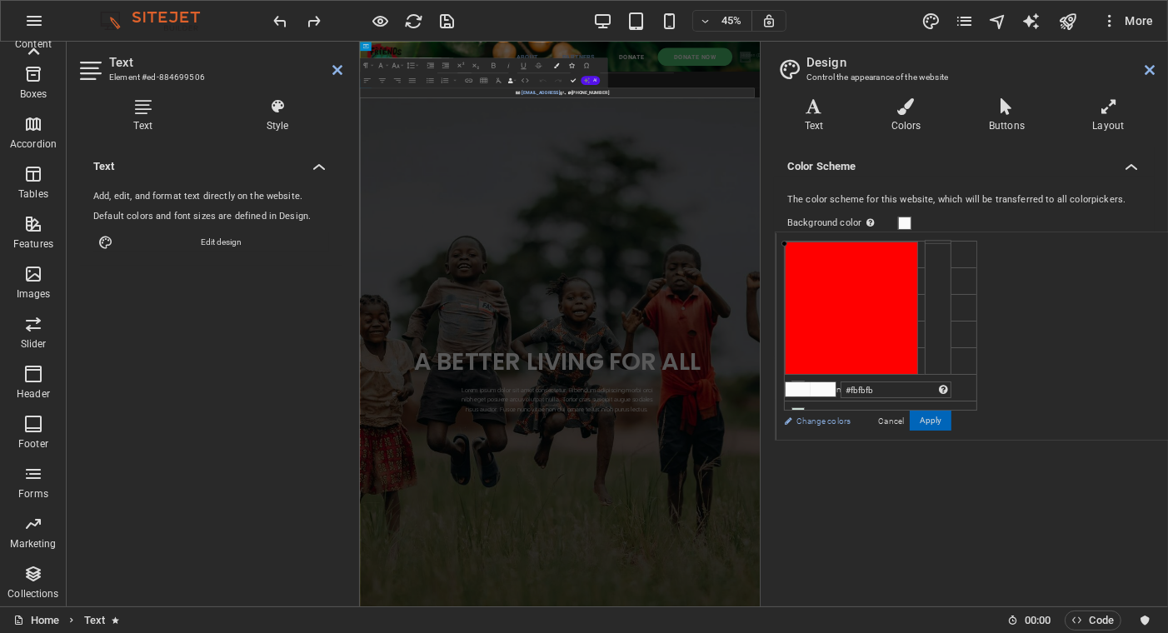
click at [884, 256] on li "Background color #fbfbfb" at bounding box center [881, 255] width 192 height 27
click at [801, 252] on icon at bounding box center [798, 254] width 12 height 12
click at [951, 420] on button "Apply" at bounding box center [930, 421] width 42 height 20
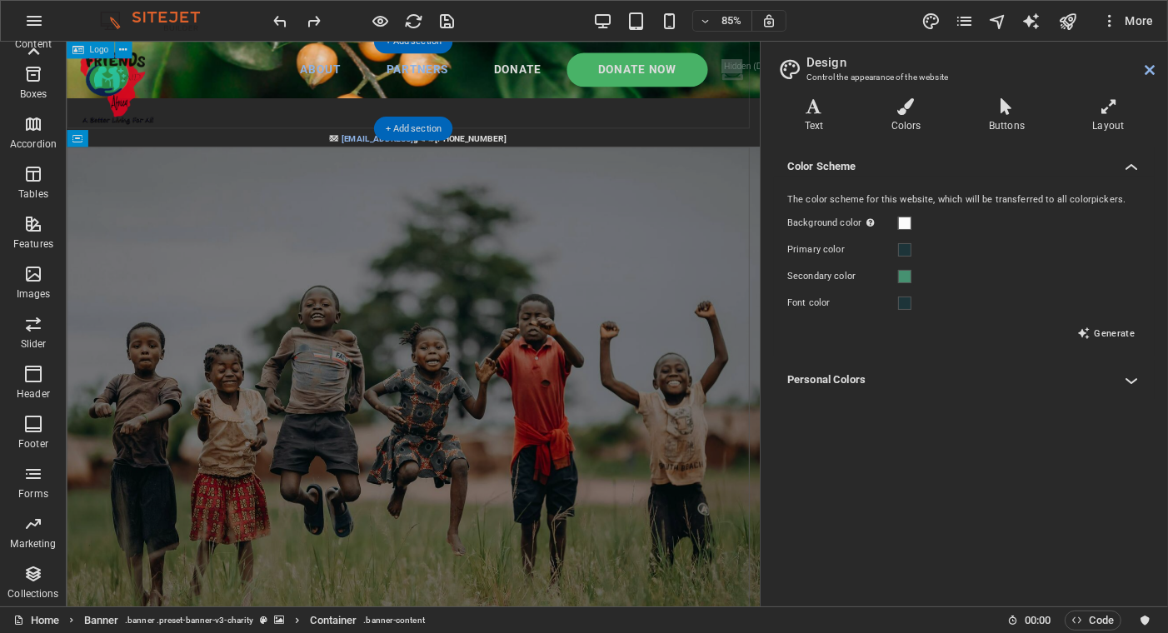
click at [680, 142] on div at bounding box center [473, 93] width 815 height 102
click at [670, 118] on div at bounding box center [473, 93] width 815 height 102
click at [675, 124] on div at bounding box center [473, 93] width 815 height 102
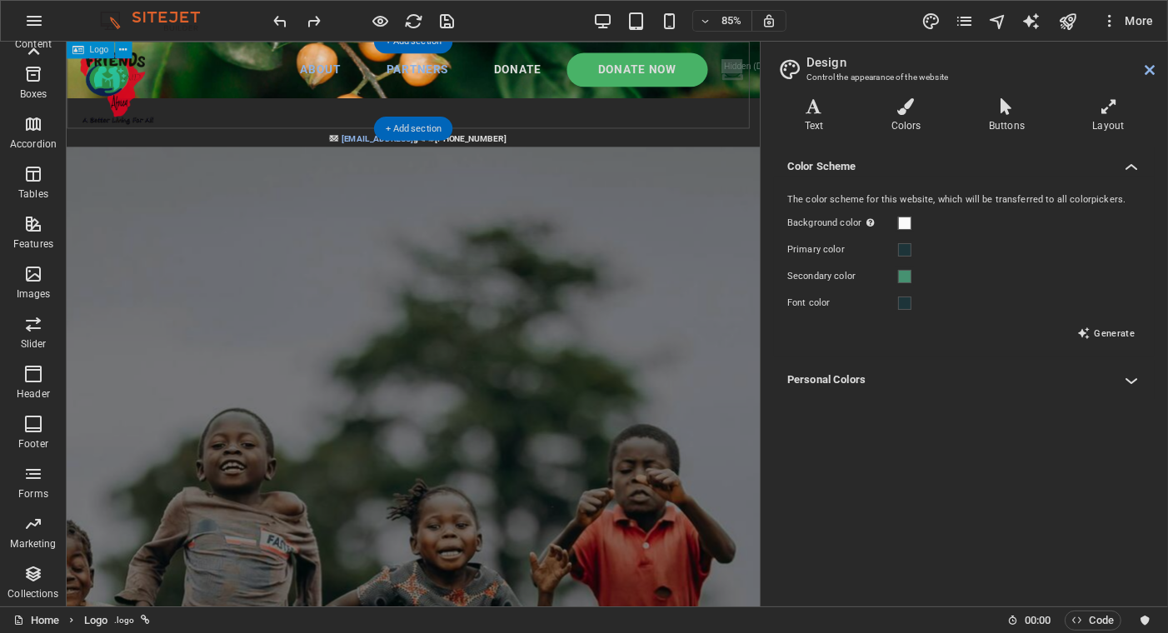
select select "px"
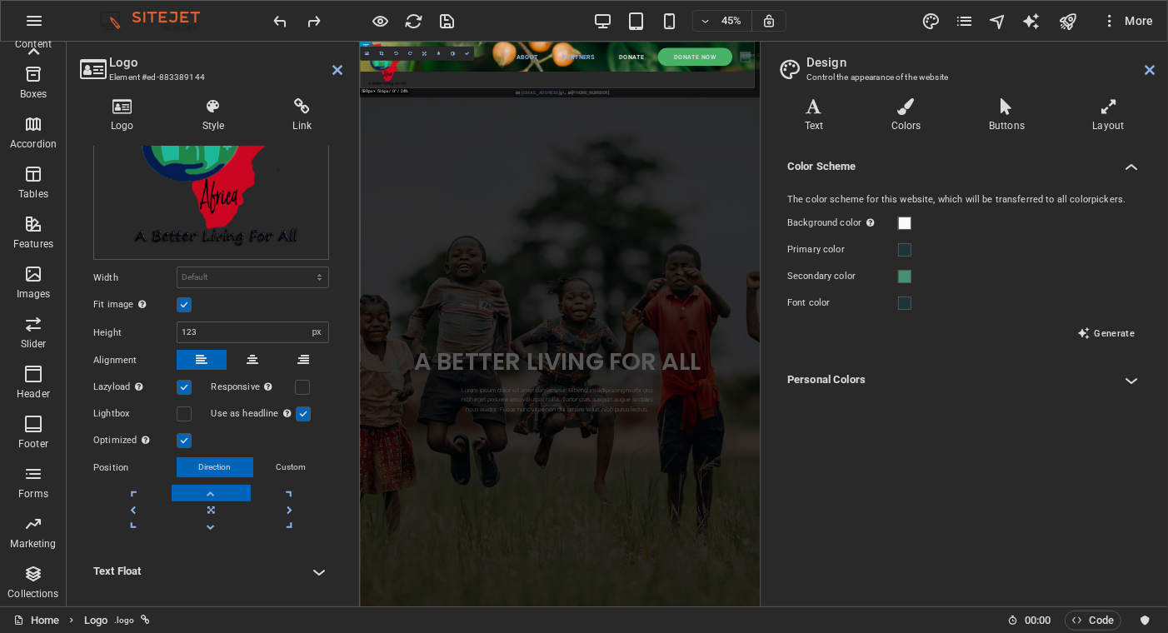
scroll to position [167, 0]
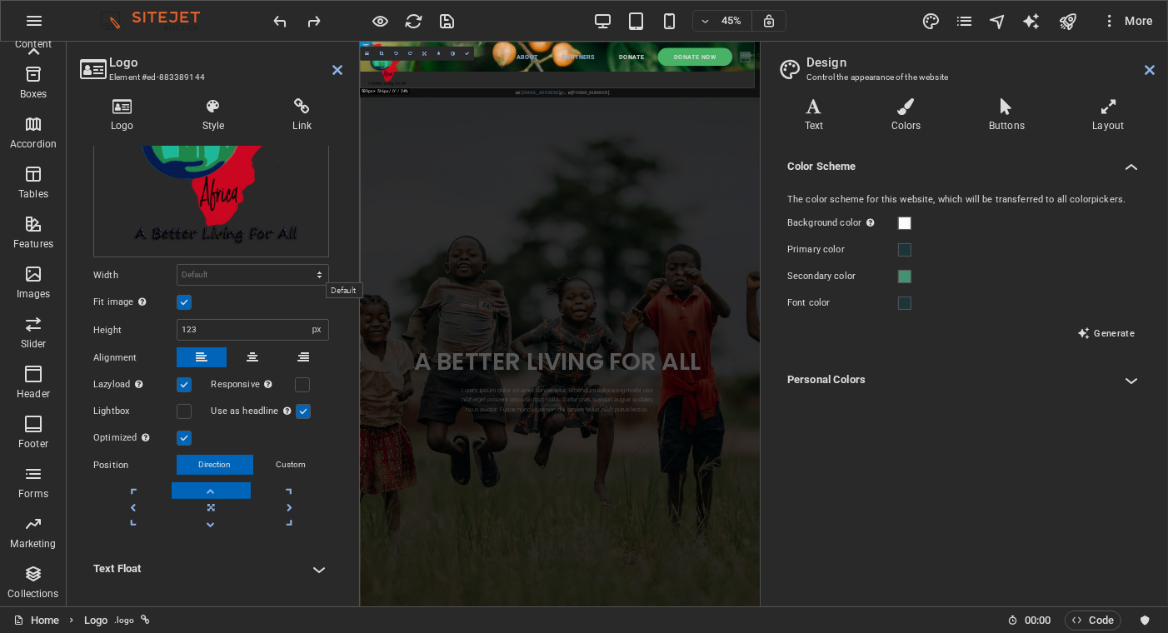
click at [301, 269] on select "Default auto px rem % em vh vw" at bounding box center [252, 275] width 151 height 20
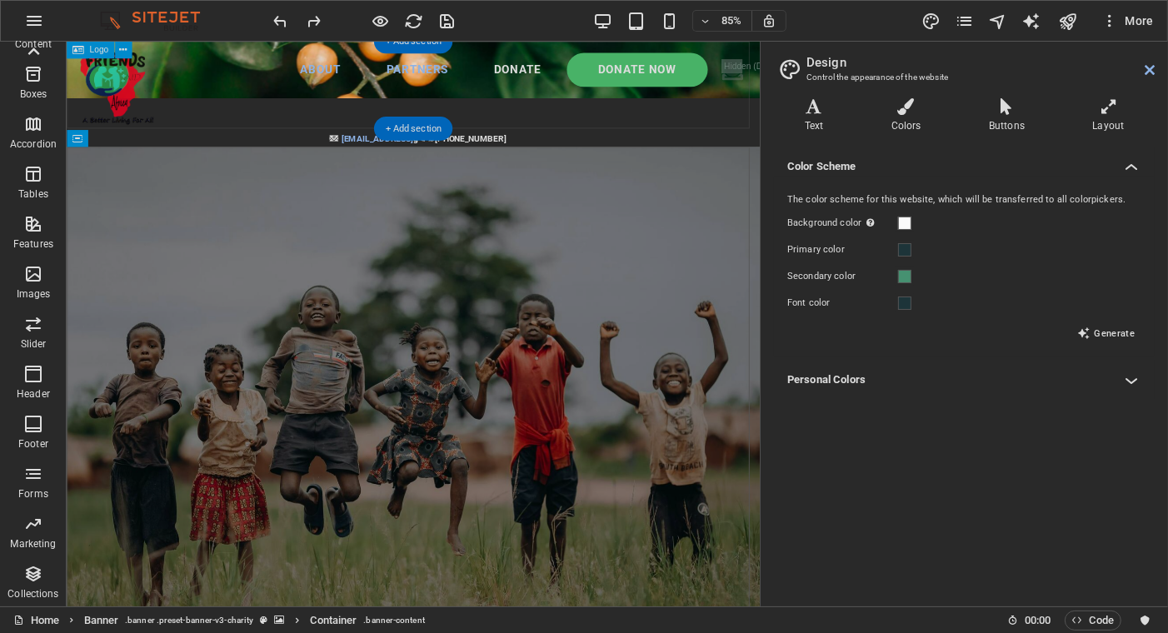
click at [131, 67] on div at bounding box center [473, 93] width 815 height 102
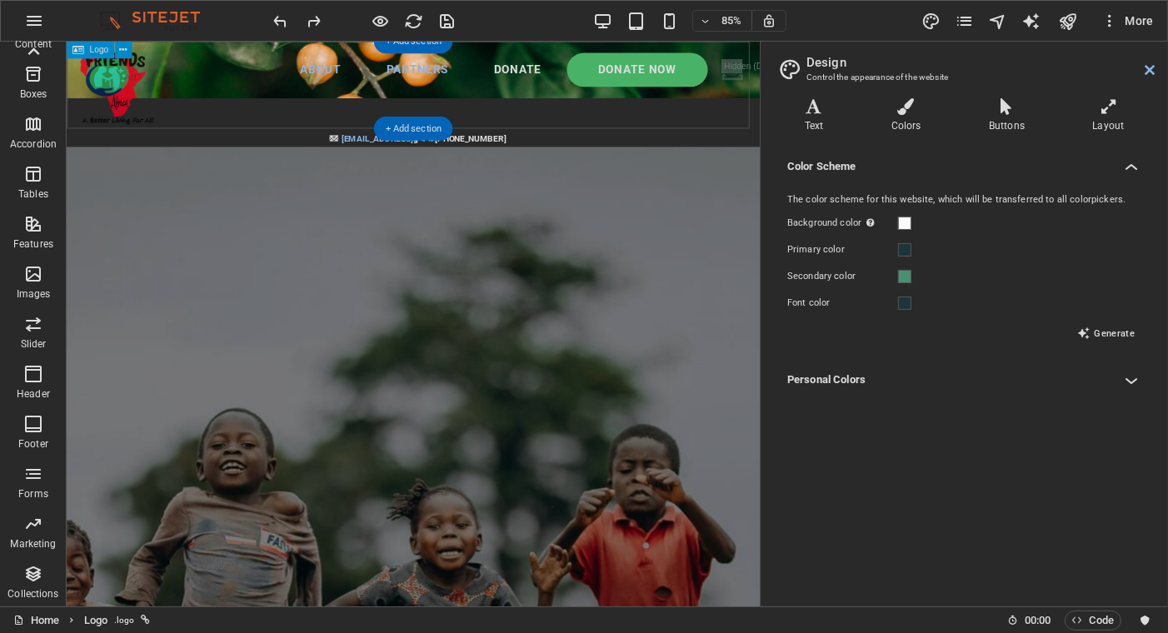
select select "px"
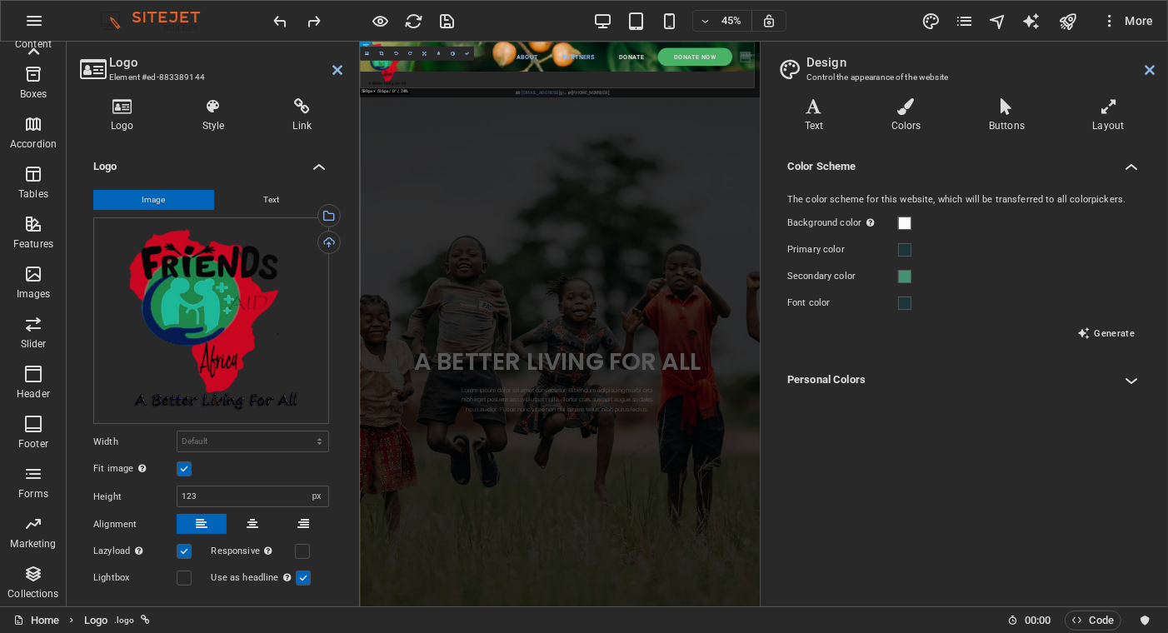
scroll to position [202, 0]
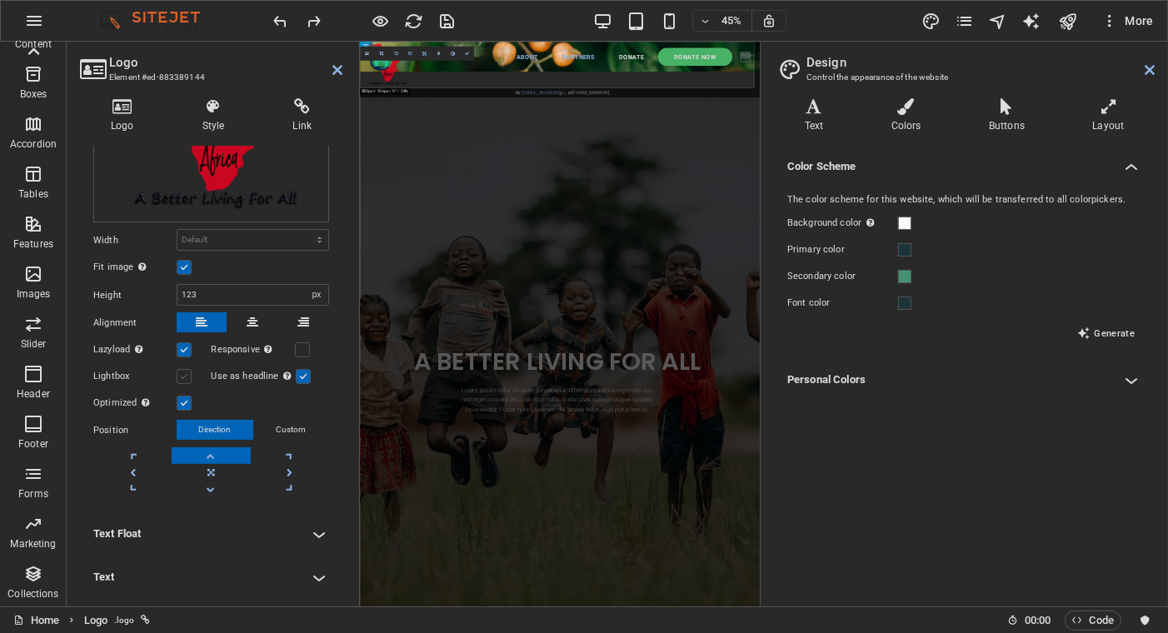
click at [182, 370] on label at bounding box center [184, 376] width 15 height 15
click at [0, 0] on input "Lightbox" at bounding box center [0, 0] width 0 height 0
click at [182, 370] on label at bounding box center [184, 376] width 15 height 15
click at [0, 0] on input "Lightbox" at bounding box center [0, 0] width 0 height 0
click at [205, 451] on link at bounding box center [211, 455] width 78 height 17
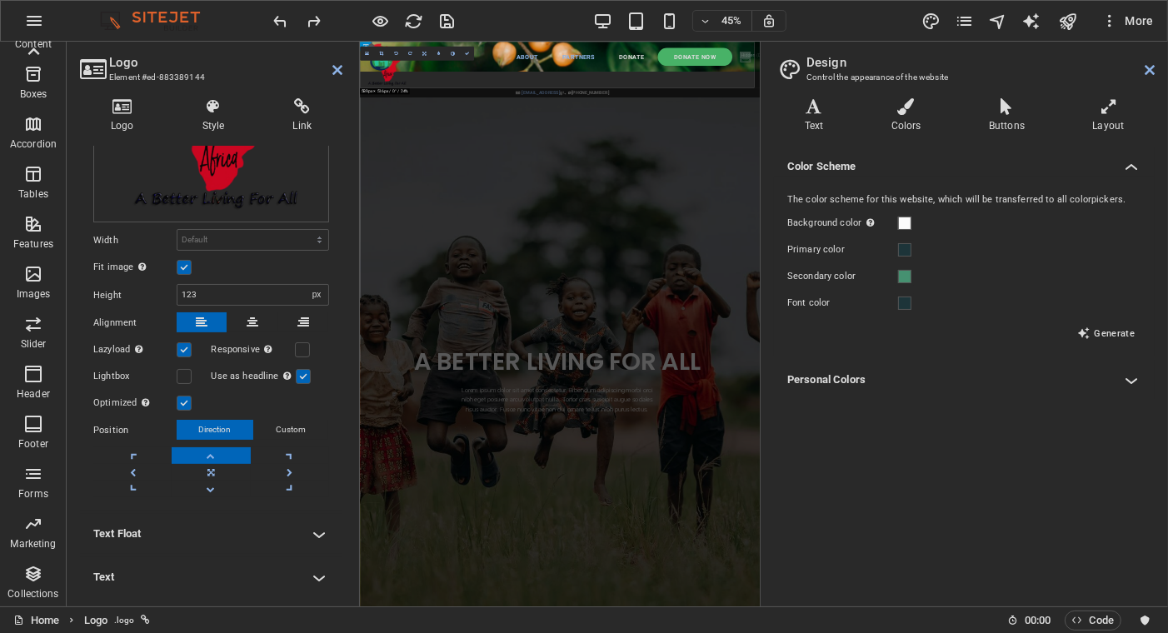
click at [205, 451] on link at bounding box center [211, 455] width 78 height 17
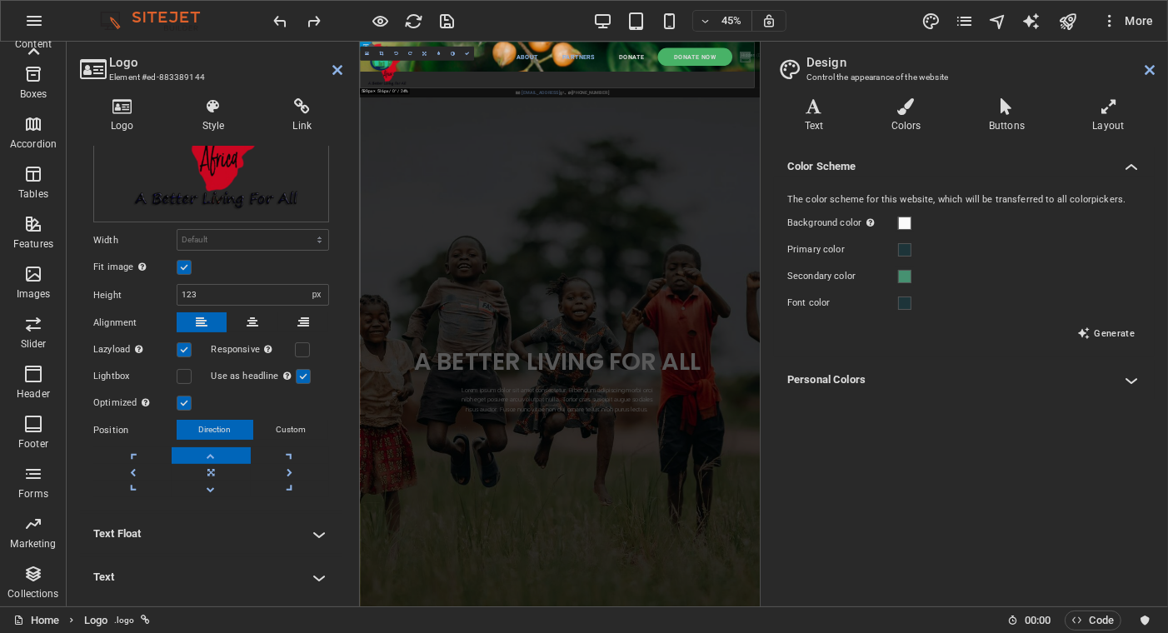
click at [205, 451] on link at bounding box center [211, 455] width 78 height 17
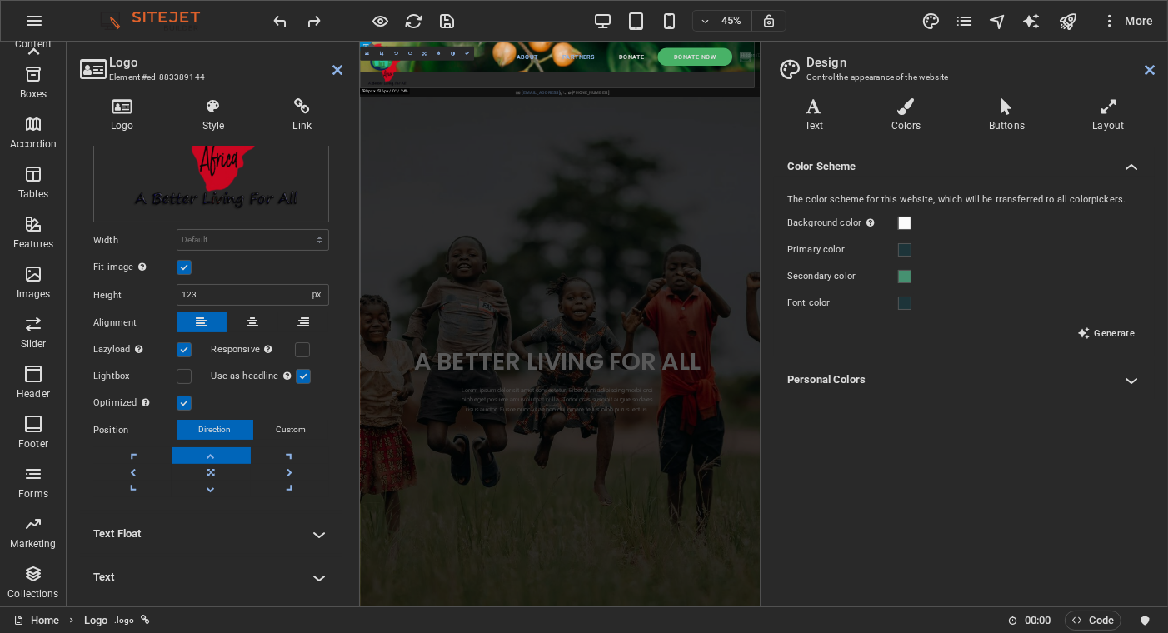
click at [205, 451] on link at bounding box center [211, 455] width 78 height 17
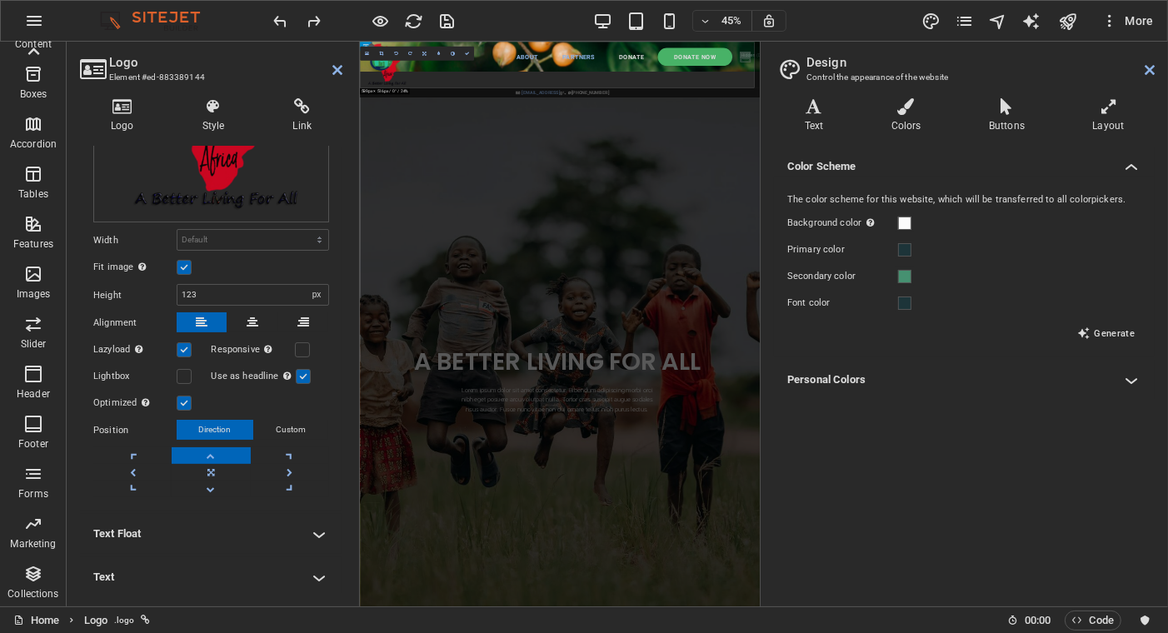
click at [205, 451] on link at bounding box center [211, 455] width 78 height 17
click at [202, 466] on link at bounding box center [211, 472] width 78 height 17
click at [207, 451] on link at bounding box center [211, 455] width 78 height 17
click at [310, 524] on h4 "Text Float" at bounding box center [211, 534] width 262 height 40
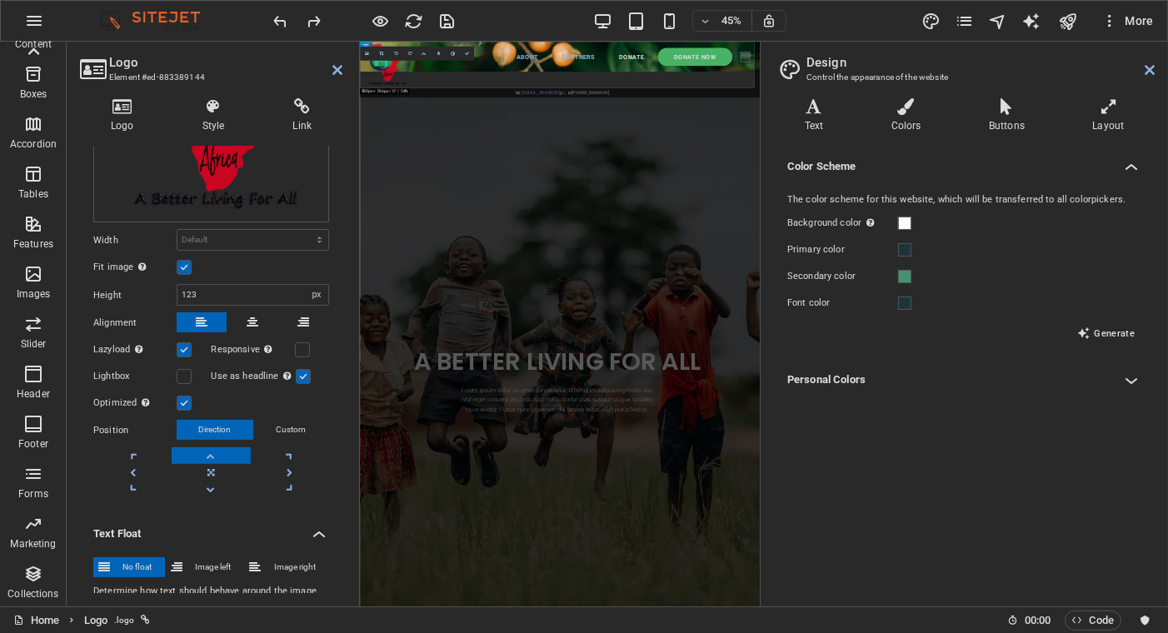
click at [310, 524] on h4 "Text Float" at bounding box center [211, 529] width 262 height 30
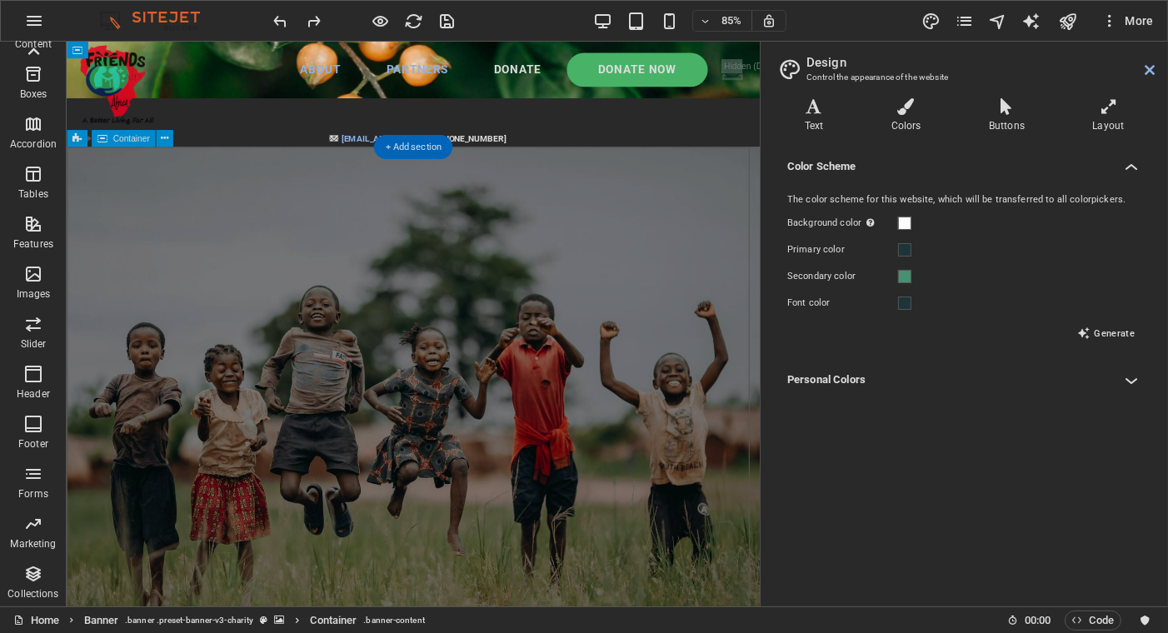
drag, startPoint x: 346, startPoint y: 316, endPoint x: 344, endPoint y: 308, distance: 8.5
click at [133, 141] on span "Container" at bounding box center [130, 138] width 37 height 8
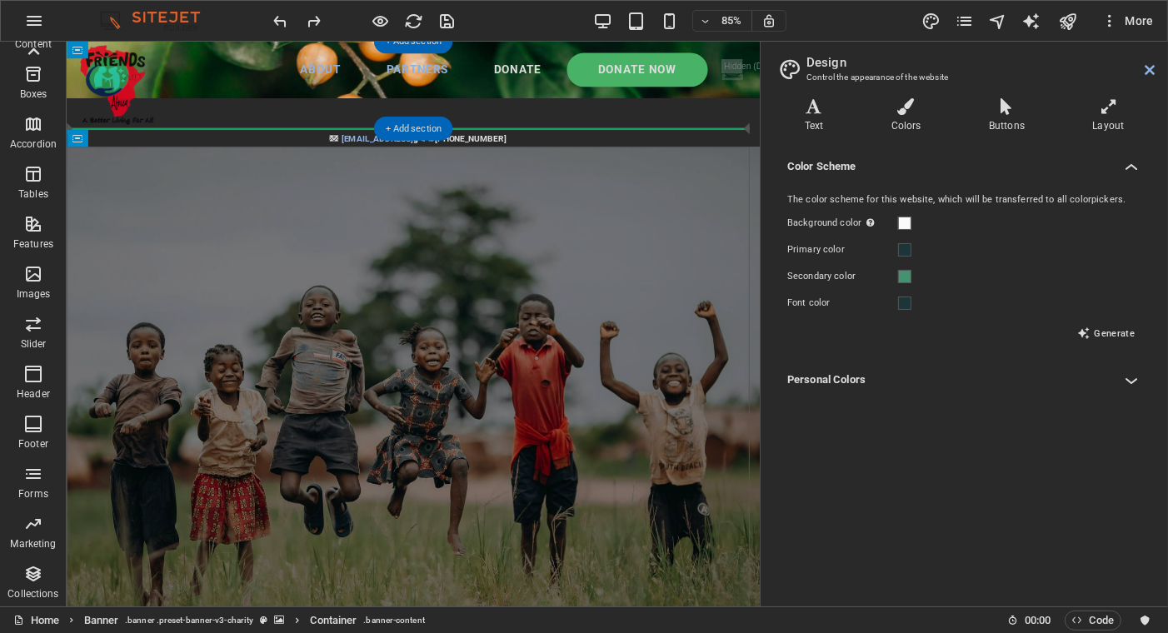
drag, startPoint x: 199, startPoint y: 182, endPoint x: 156, endPoint y: 122, distance: 74.0
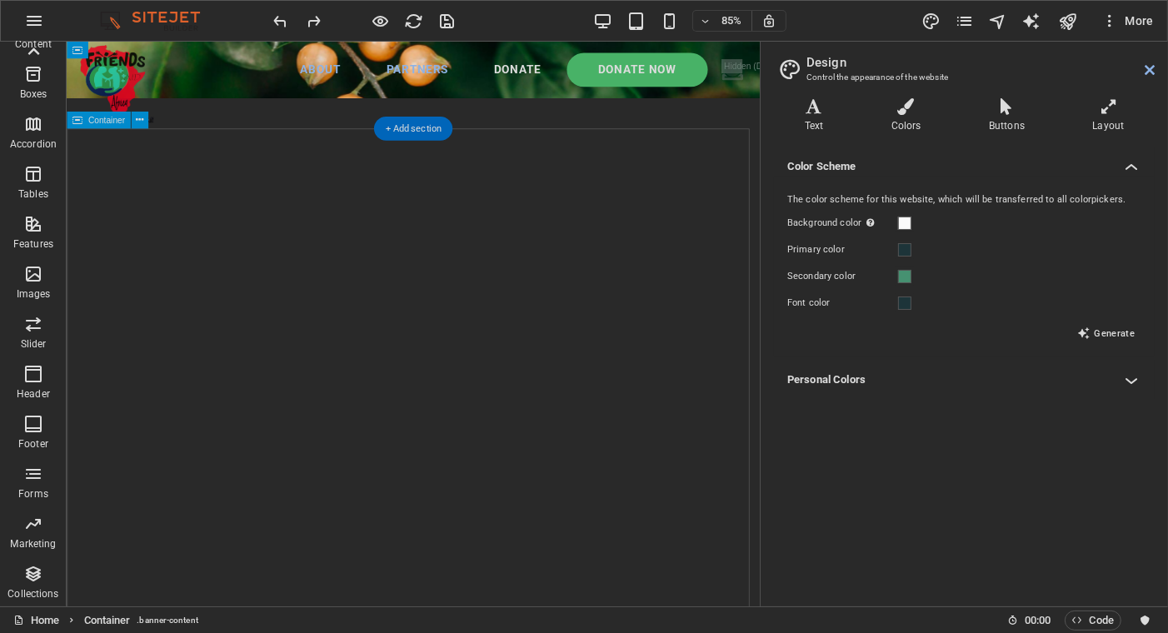
select select "px"
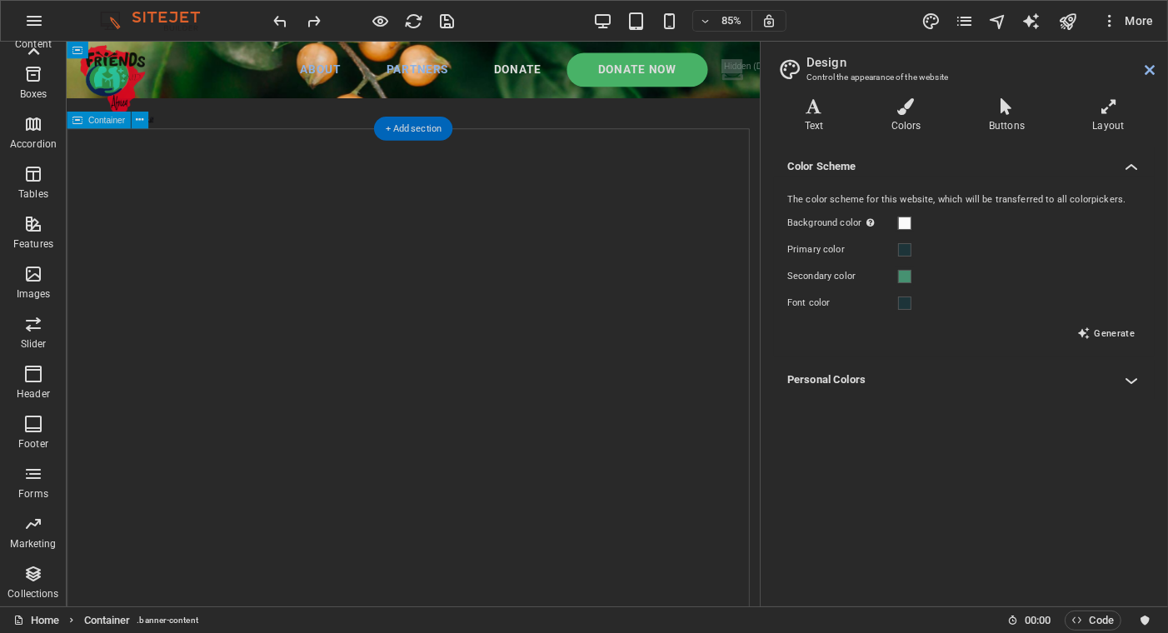
select select "px"
select select "%"
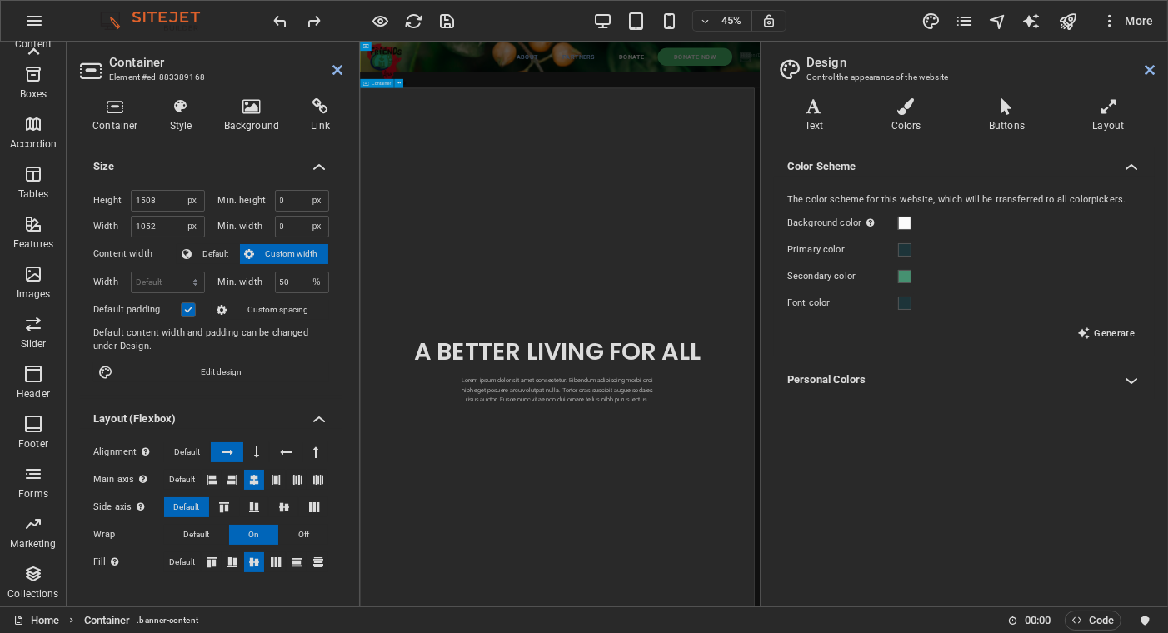
click at [277, 15] on icon "undo" at bounding box center [281, 21] width 19 height 19
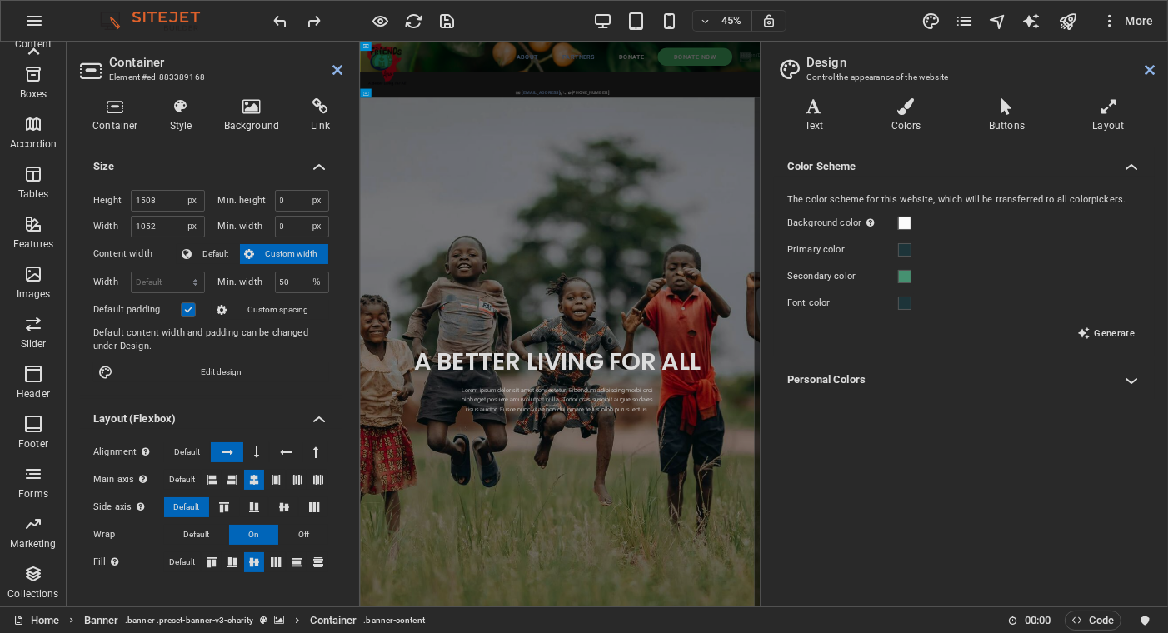
click at [333, 71] on icon at bounding box center [337, 69] width 10 height 13
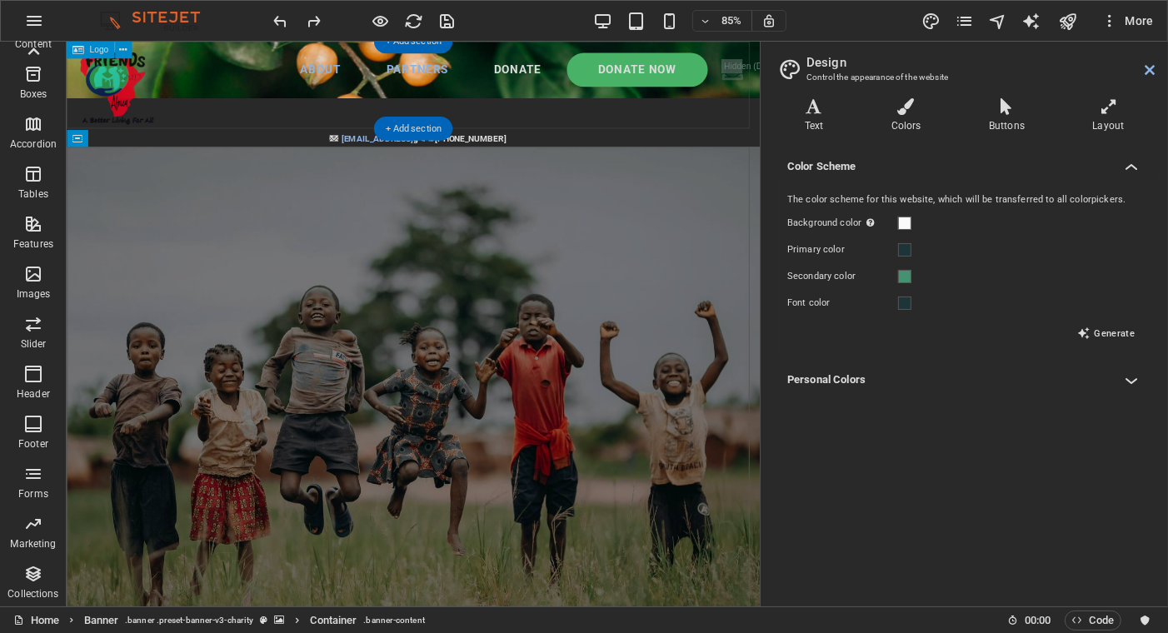
click at [373, 123] on div at bounding box center [473, 93] width 815 height 102
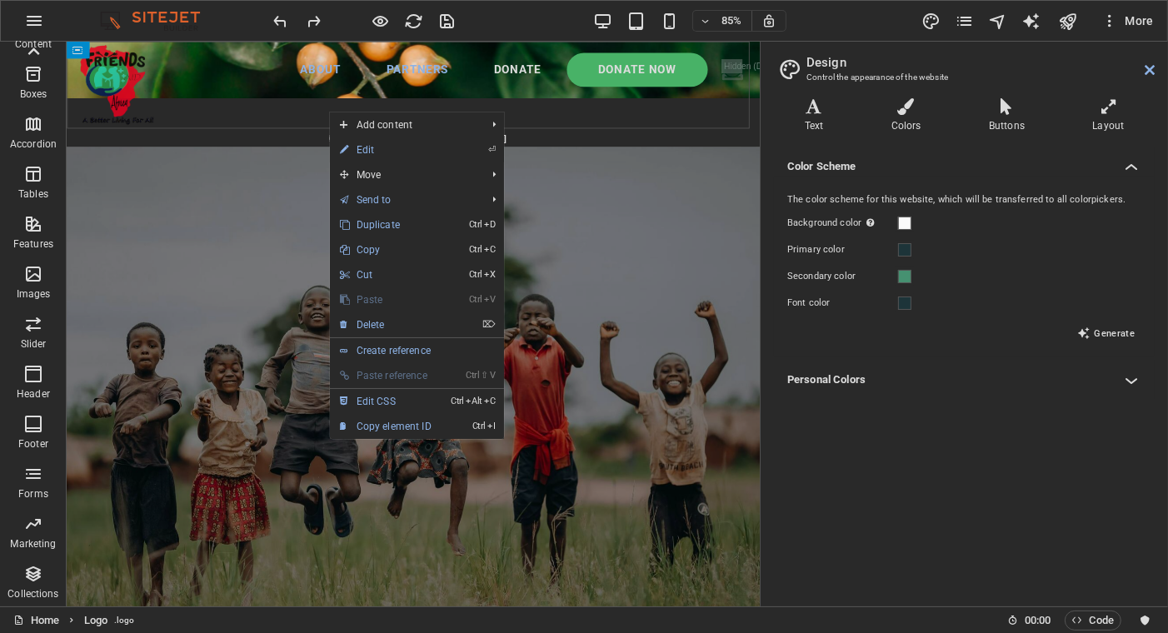
click at [369, 146] on link "⏎ Edit" at bounding box center [386, 149] width 112 height 25
select select "px"
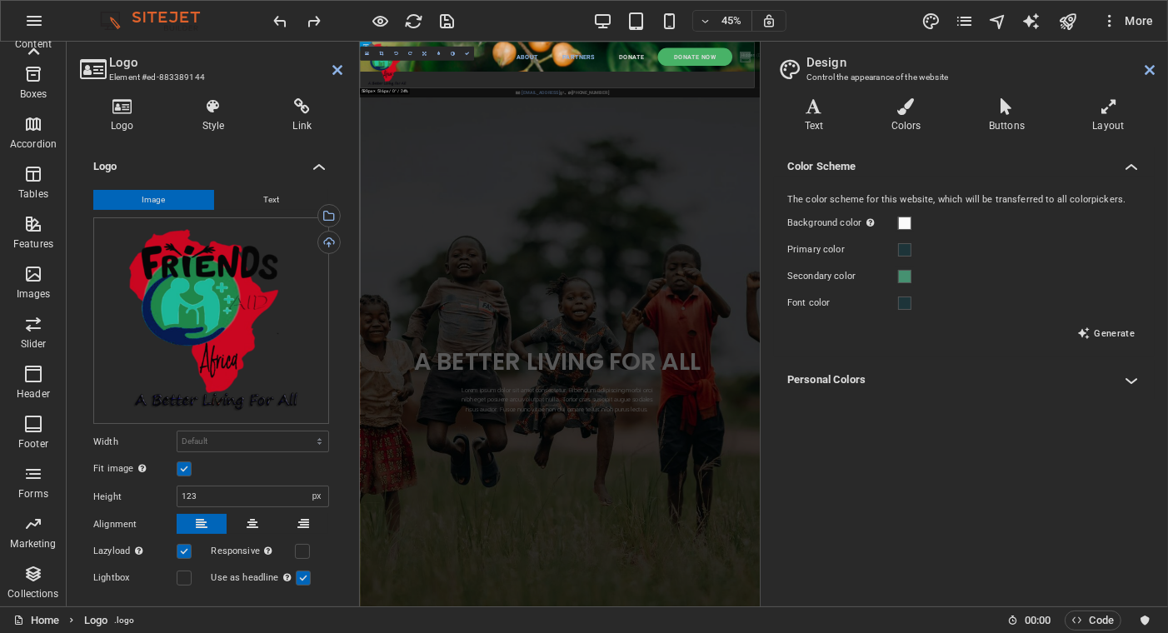
click at [202, 107] on icon at bounding box center [214, 106] width 84 height 17
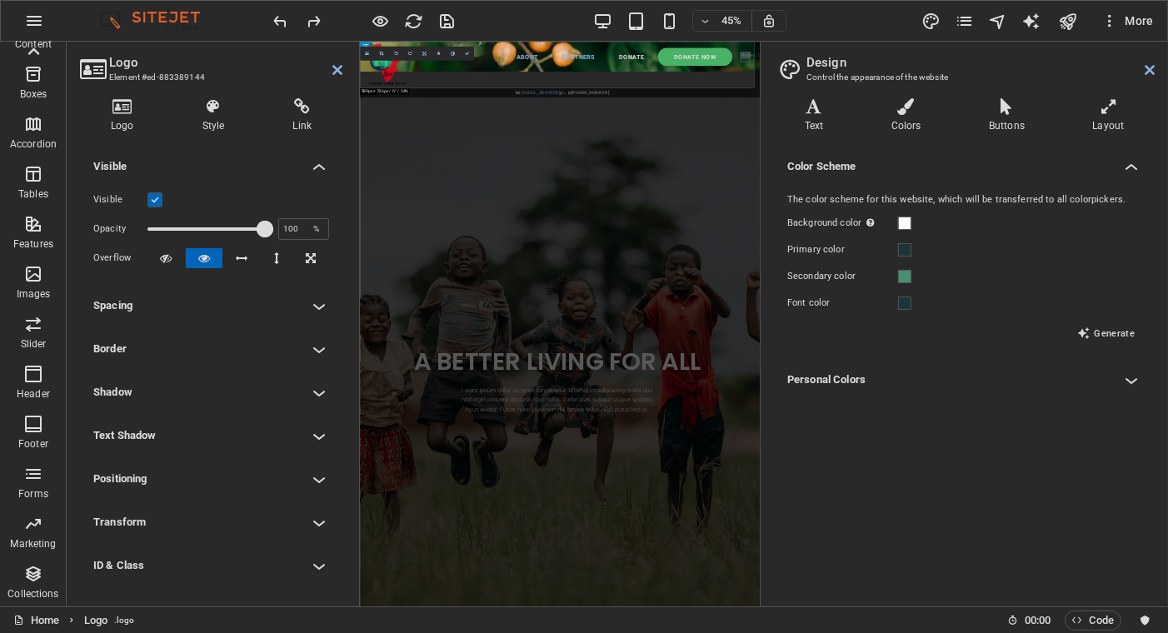
click at [232, 306] on h4 "Spacing" at bounding box center [211, 306] width 262 height 40
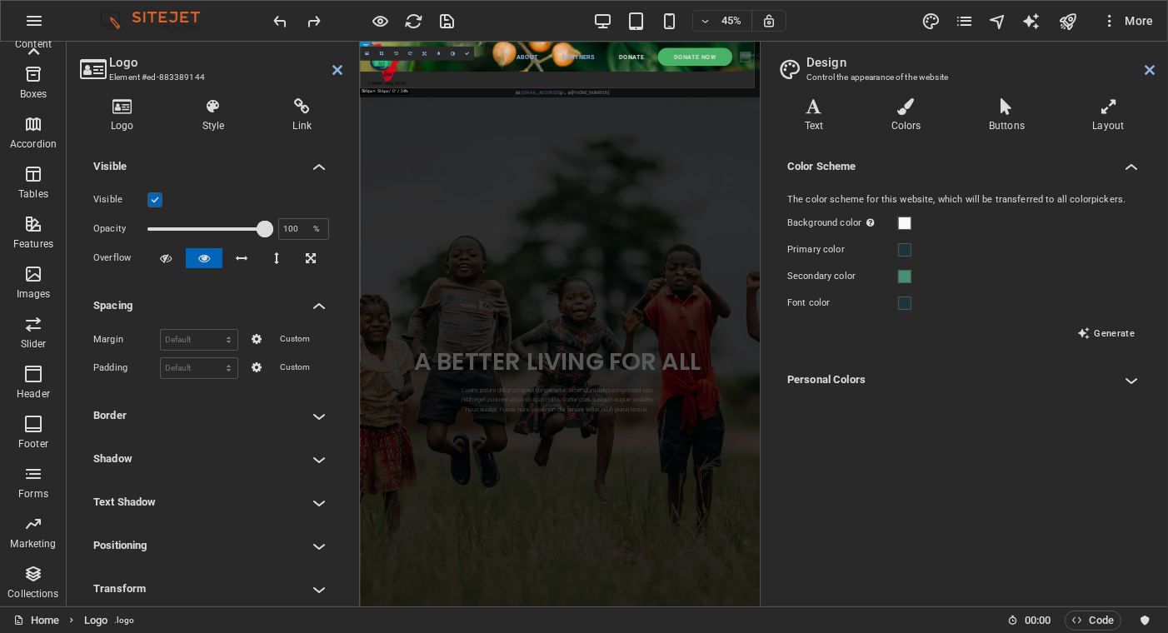
click at [308, 300] on h4 "Spacing" at bounding box center [211, 301] width 262 height 30
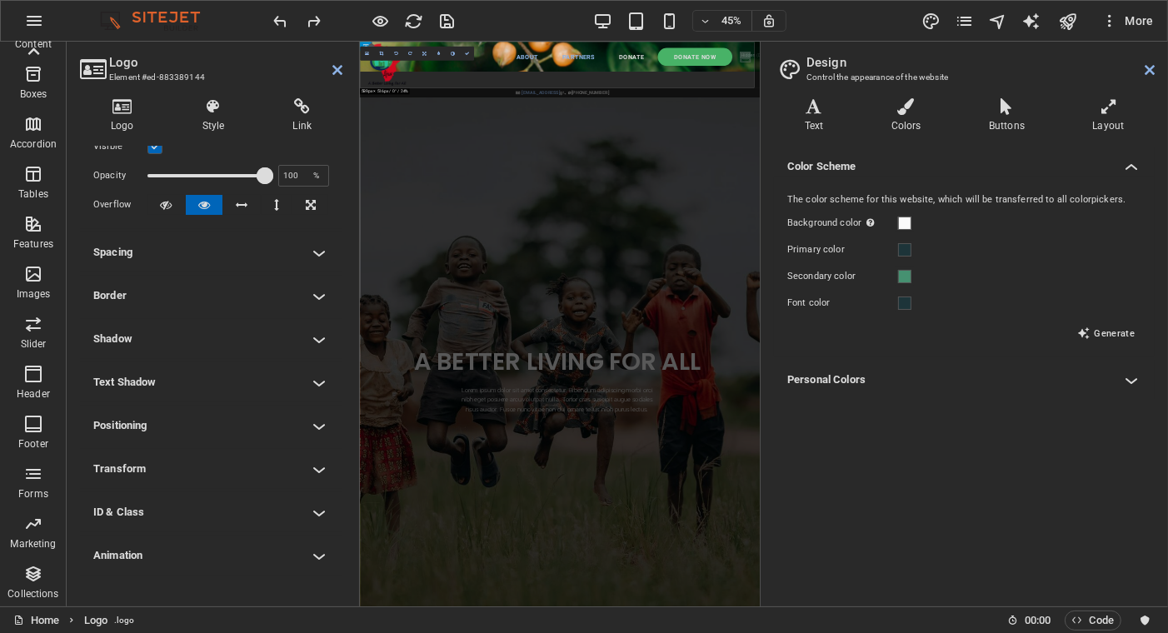
scroll to position [77, 0]
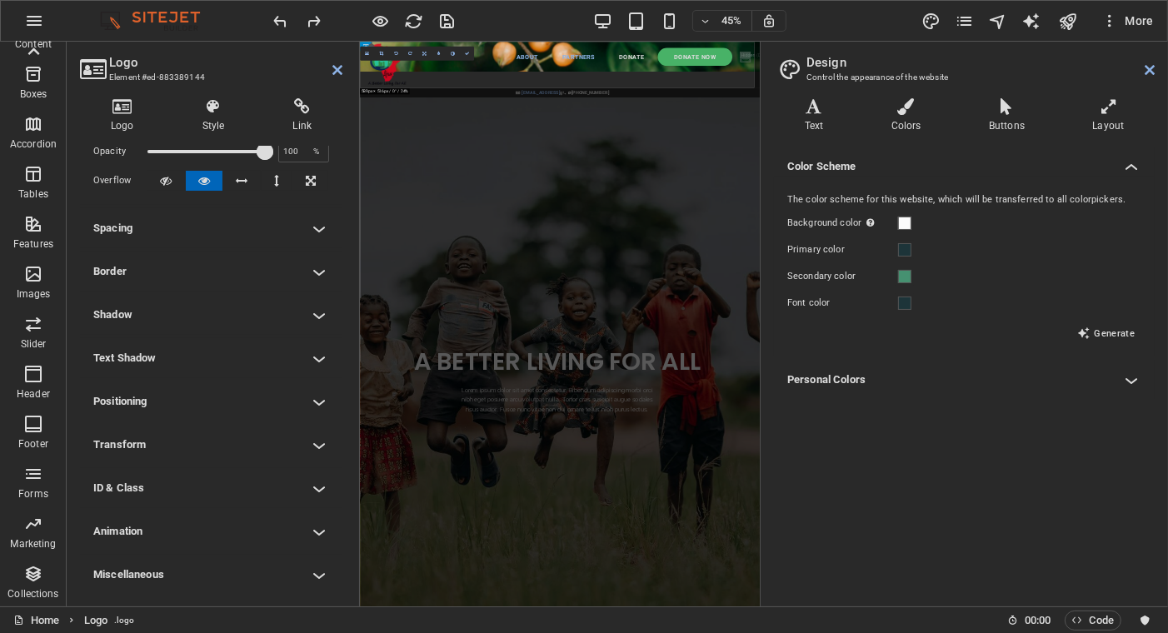
click at [199, 524] on h4 "Animation" at bounding box center [211, 531] width 262 height 40
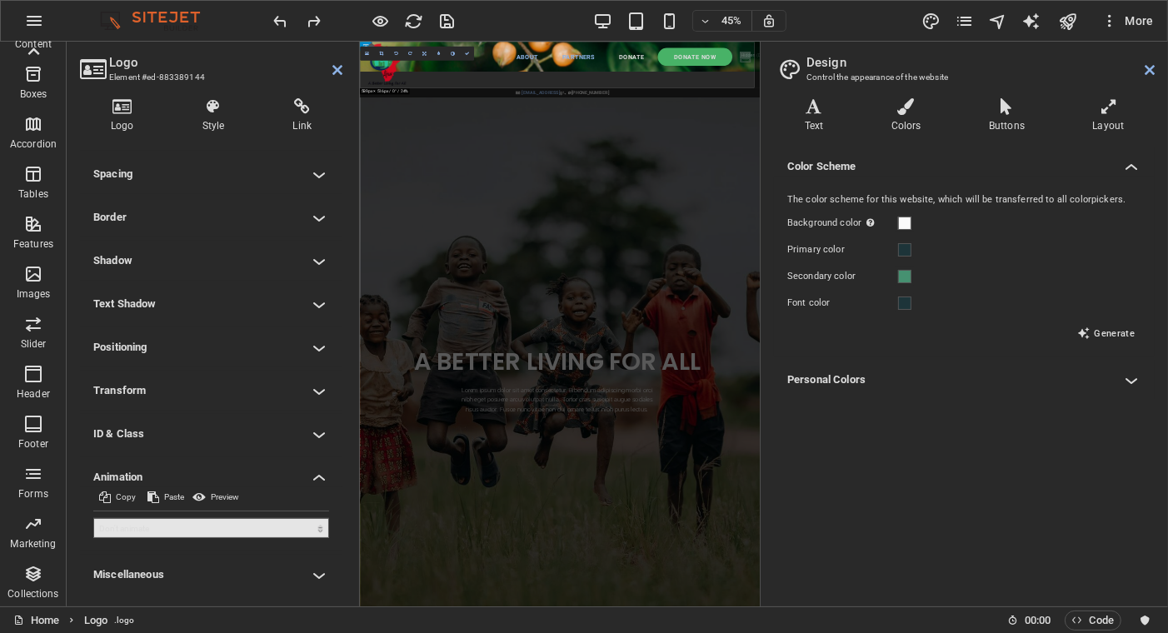
click at [227, 495] on div "Preview" at bounding box center [216, 497] width 52 height 20
click at [237, 519] on select "Don't animate Show / Hide Slide up/down Zoom in/out Slide left to right Slide r…" at bounding box center [211, 528] width 236 height 20
select select "overlay"
click at [93, 518] on select "Don't animate Show / Hide Slide up/down Zoom in/out Slide left to right Slide r…" at bounding box center [211, 528] width 236 height 20
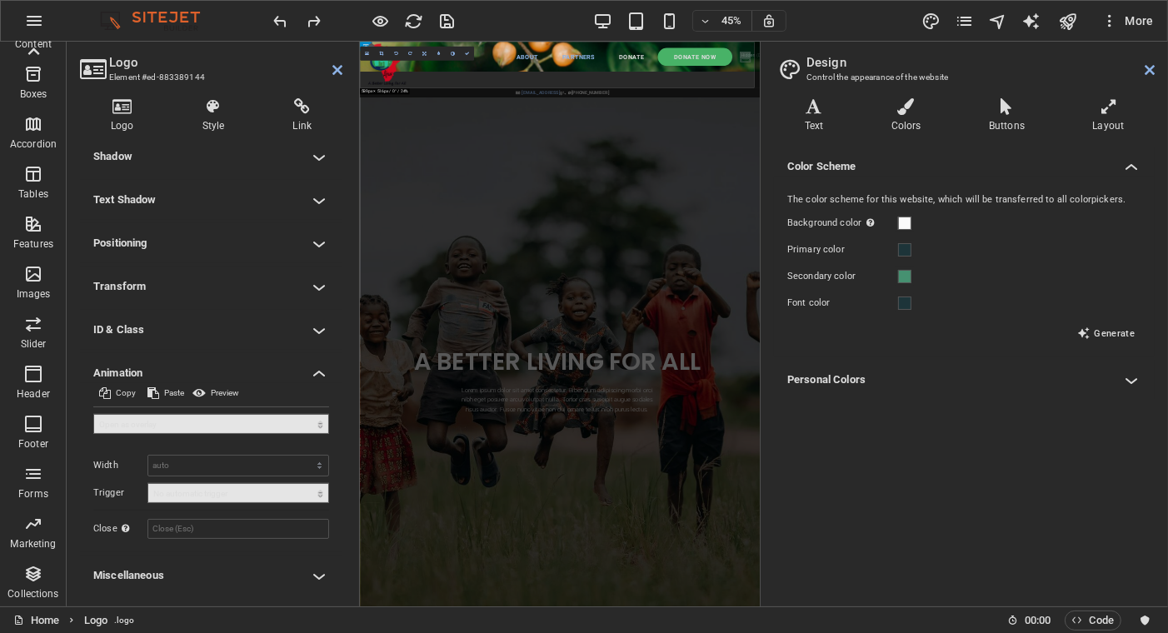
scroll to position [236, 0]
click at [189, 461] on select "auto px %" at bounding box center [238, 466] width 180 height 20
select select "%"
click at [301, 456] on select "auto px %" at bounding box center [238, 466] width 180 height 20
type input "100"
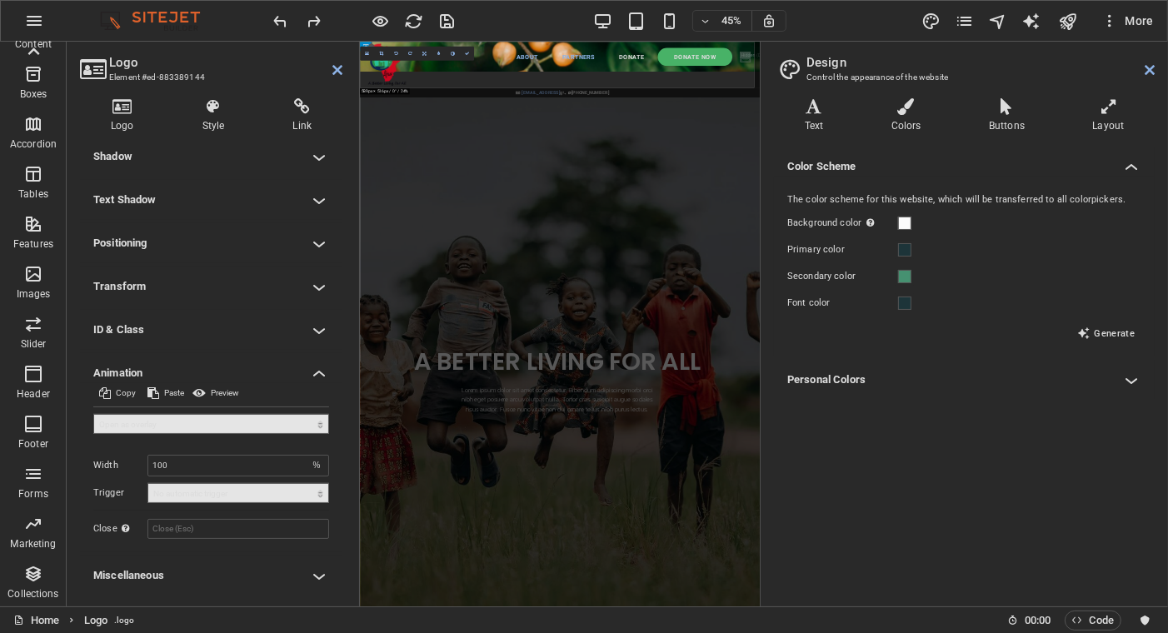
click at [162, 492] on select "No automatic trigger On page load Element scrolled into view" at bounding box center [238, 493] width 182 height 20
select select "scroll"
click at [147, 483] on select "No automatic trigger On page load Element scrolled into view" at bounding box center [238, 493] width 182 height 20
click at [202, 389] on div "Preview" at bounding box center [216, 393] width 52 height 20
click at [211, 386] on div "Preview" at bounding box center [216, 393] width 52 height 20
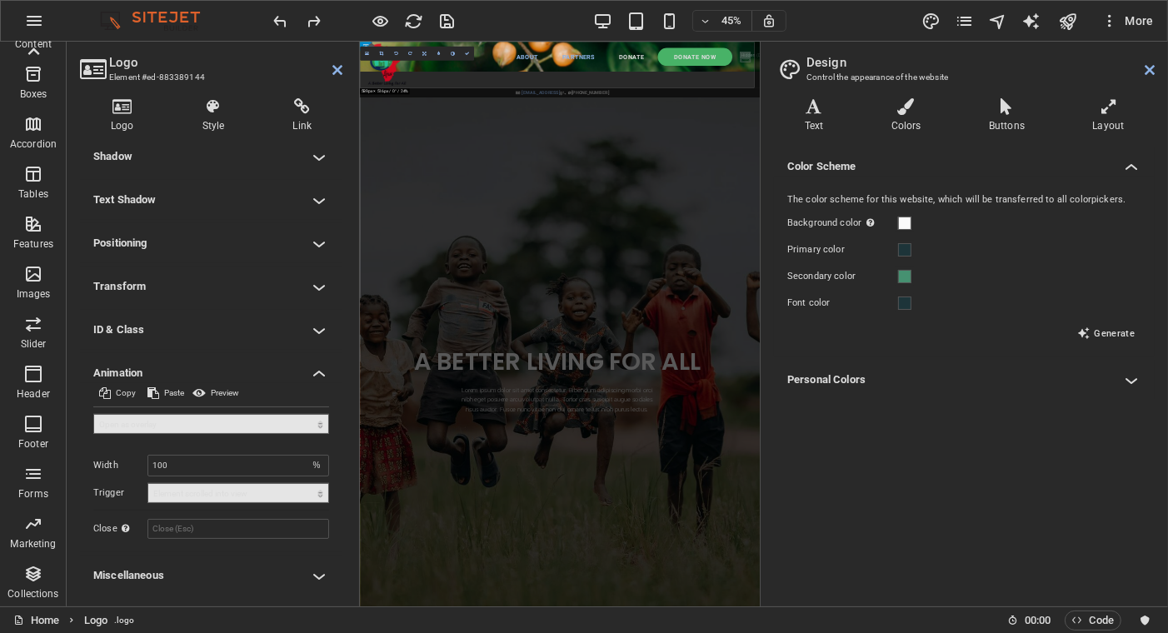
click at [211, 386] on div "Preview" at bounding box center [216, 393] width 52 height 20
click at [167, 416] on select "Don't animate Show / Hide Slide up/down Zoom in/out Slide left to right Slide r…" at bounding box center [211, 424] width 236 height 20
click at [93, 414] on select "Don't animate Show / Hide Slide up/down Zoom in/out Slide left to right Slide r…" at bounding box center [211, 424] width 236 height 20
drag, startPoint x: 449, startPoint y: 24, endPoint x: 273, endPoint y: 237, distance: 275.7
click at [449, 24] on icon "save" at bounding box center [447, 21] width 19 height 19
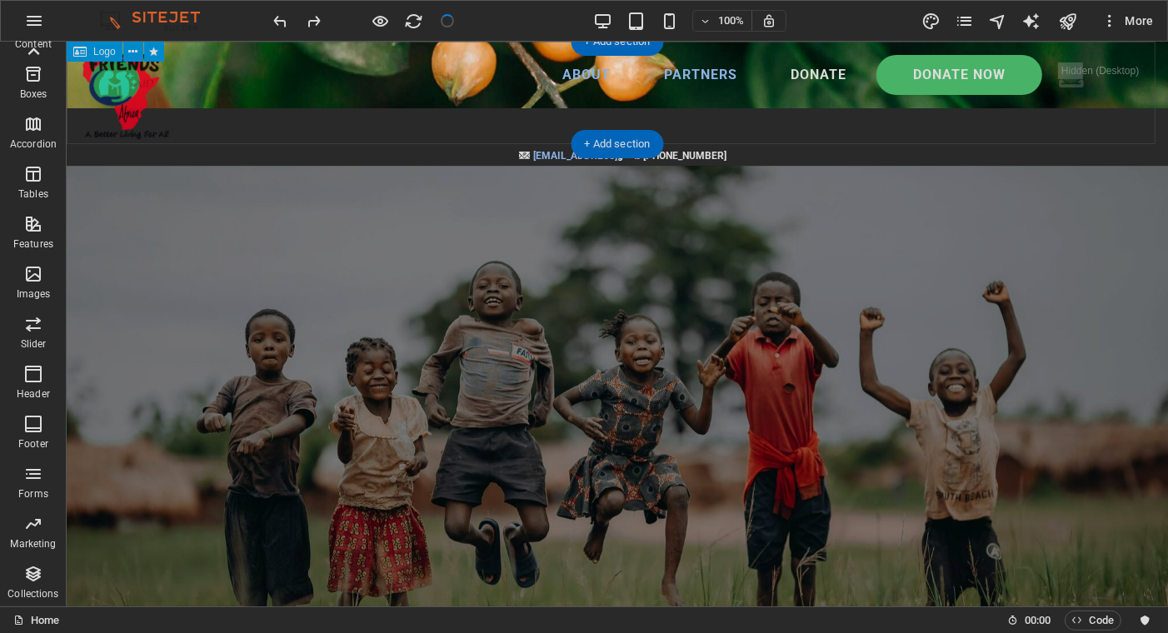
click at [141, 102] on div at bounding box center [616, 93] width 1101 height 102
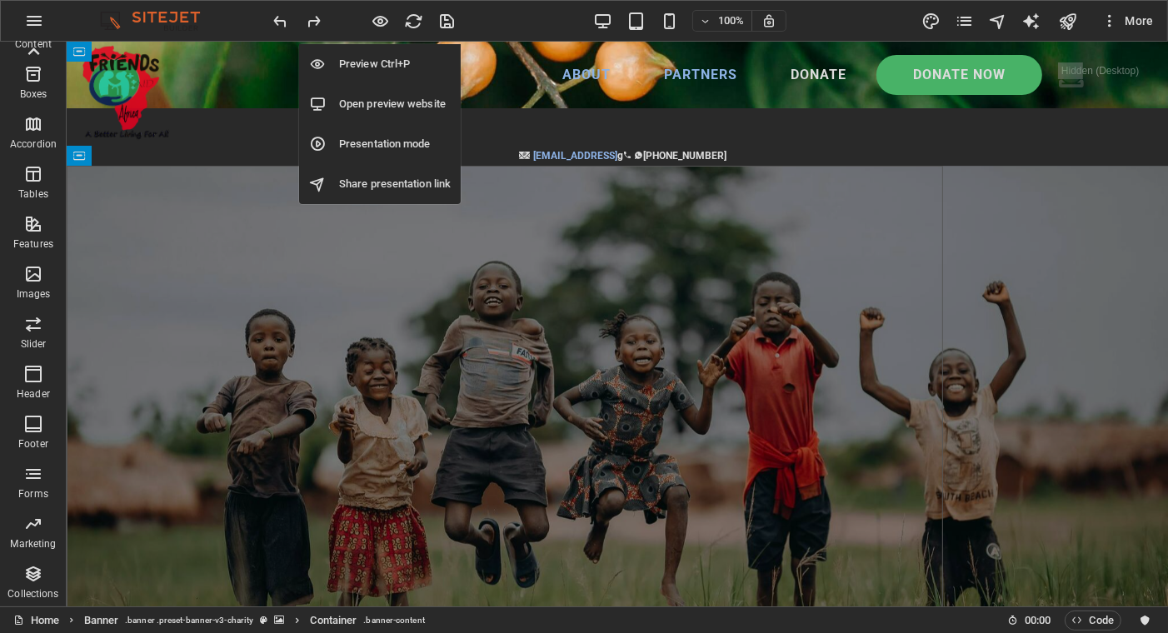
click at [373, 59] on h6 "Preview Ctrl+P" at bounding box center [395, 64] width 112 height 20
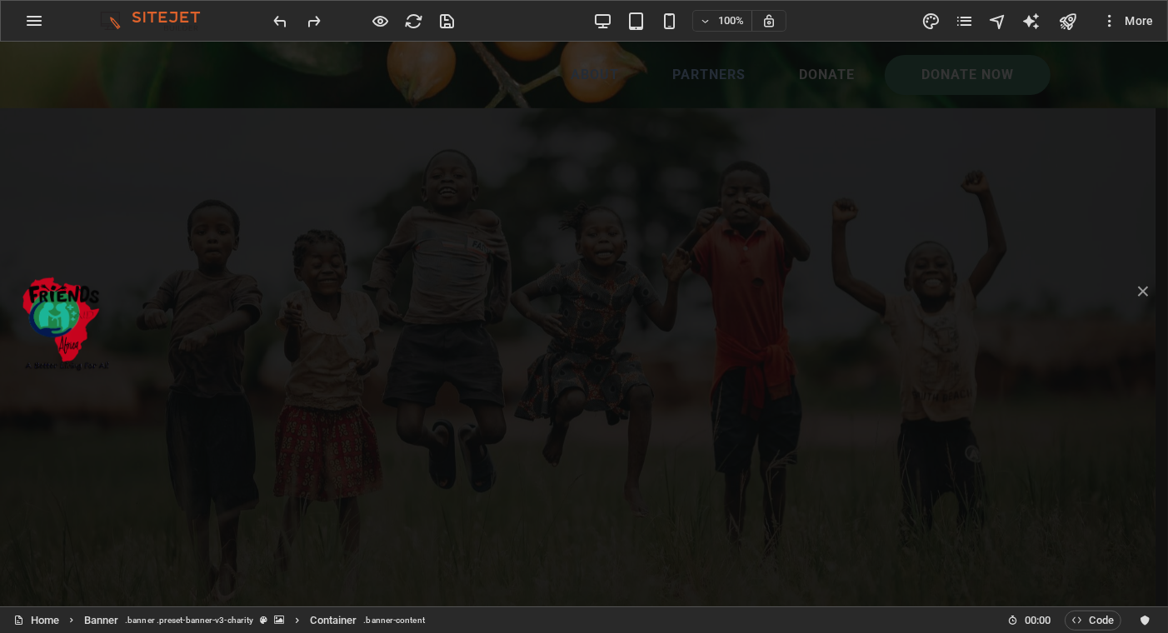
click at [443, 250] on div "× Loading..." at bounding box center [584, 324] width 1168 height 565
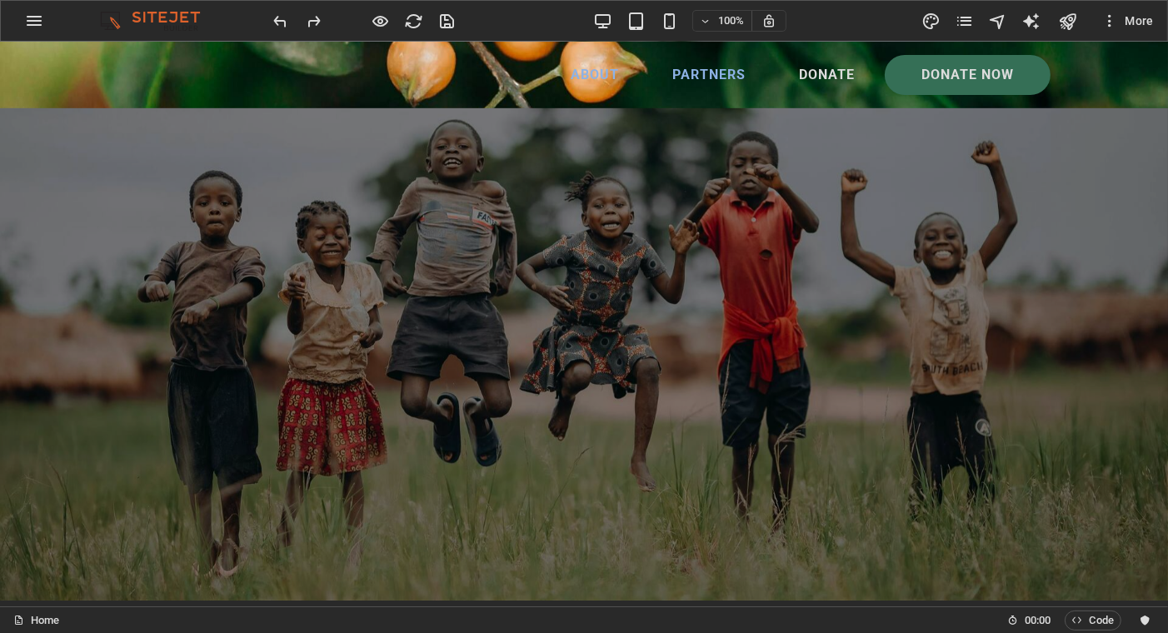
scroll to position [0, 0]
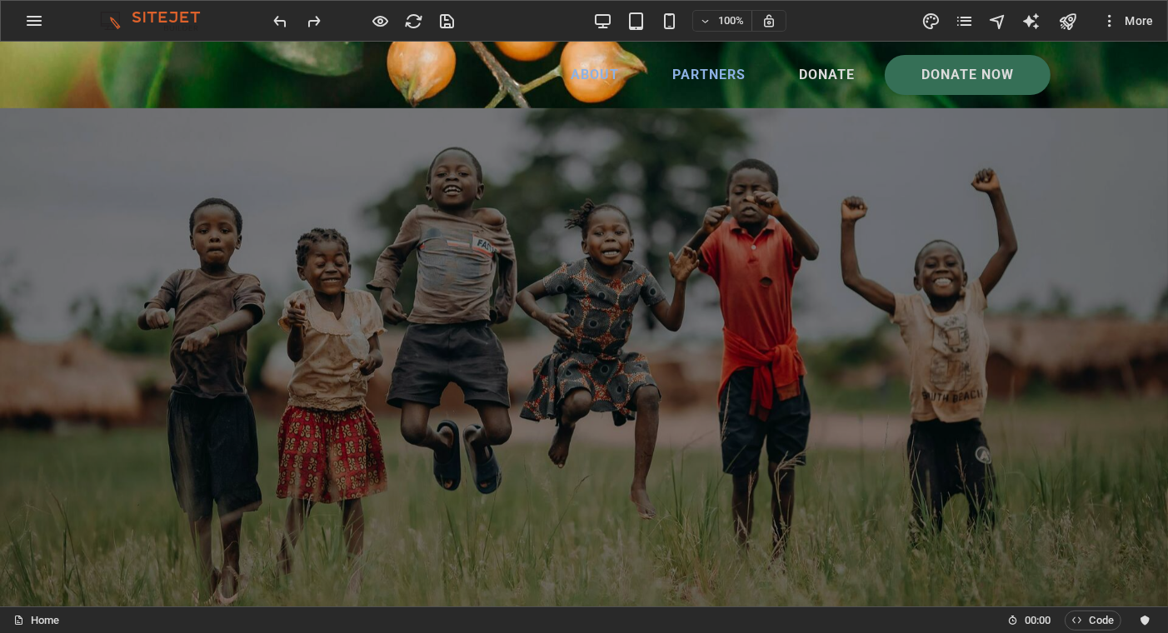
click at [434, 80] on ul "About Partners Donate" at bounding box center [492, 75] width 750 height 40
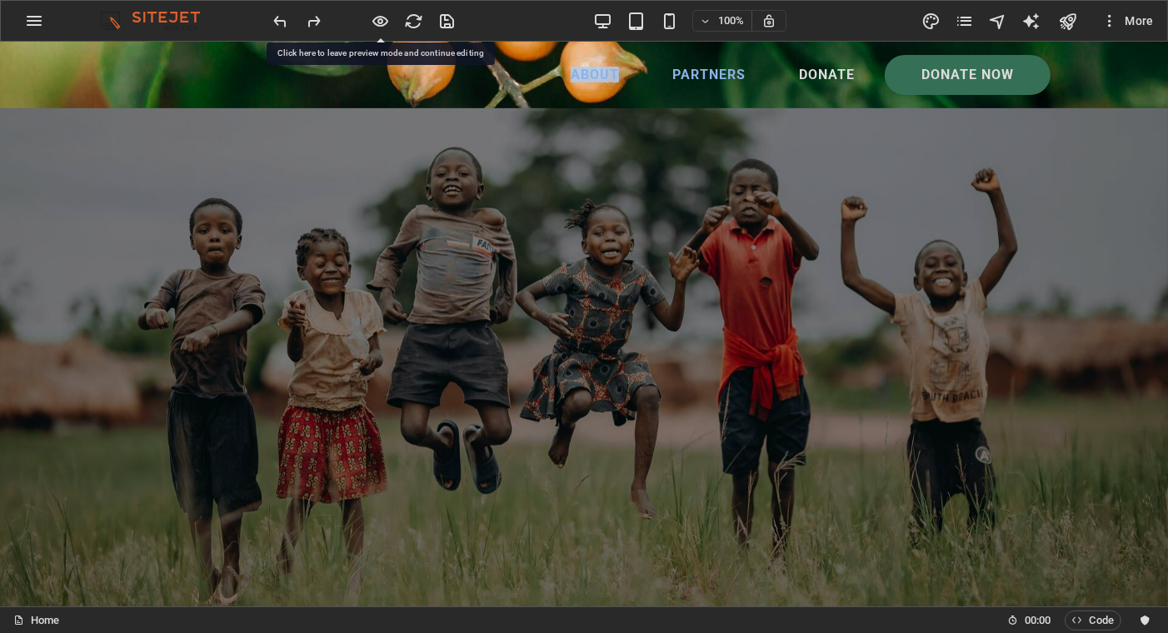
click at [434, 80] on ul "About Partners Donate" at bounding box center [492, 75] width 750 height 40
click at [284, 86] on ul "About Partners Donate" at bounding box center [492, 75] width 750 height 40
click at [285, 86] on ul "About Partners Donate" at bounding box center [492, 75] width 750 height 40
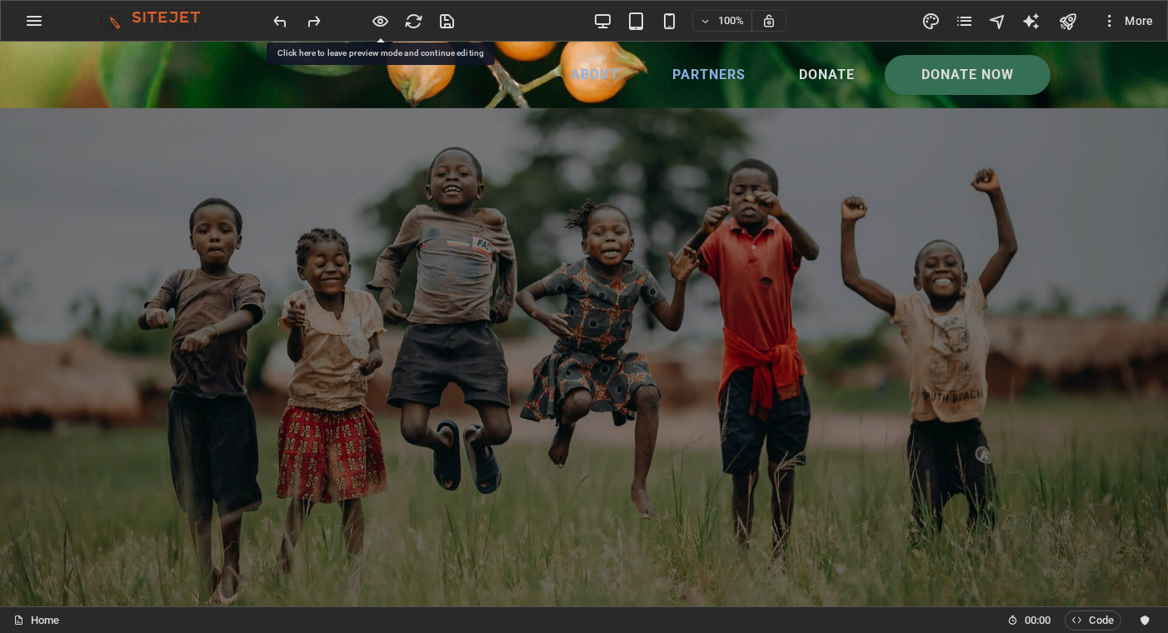
click at [285, 86] on ul "About Partners Donate" at bounding box center [492, 75] width 750 height 40
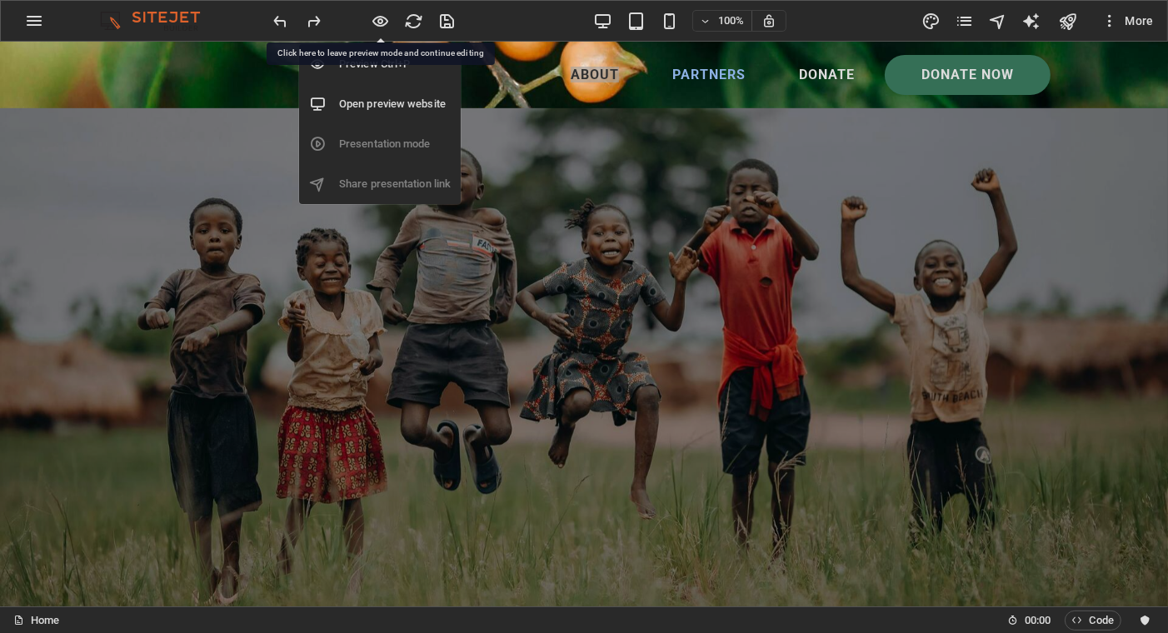
click at [378, 21] on icon "button" at bounding box center [380, 21] width 19 height 19
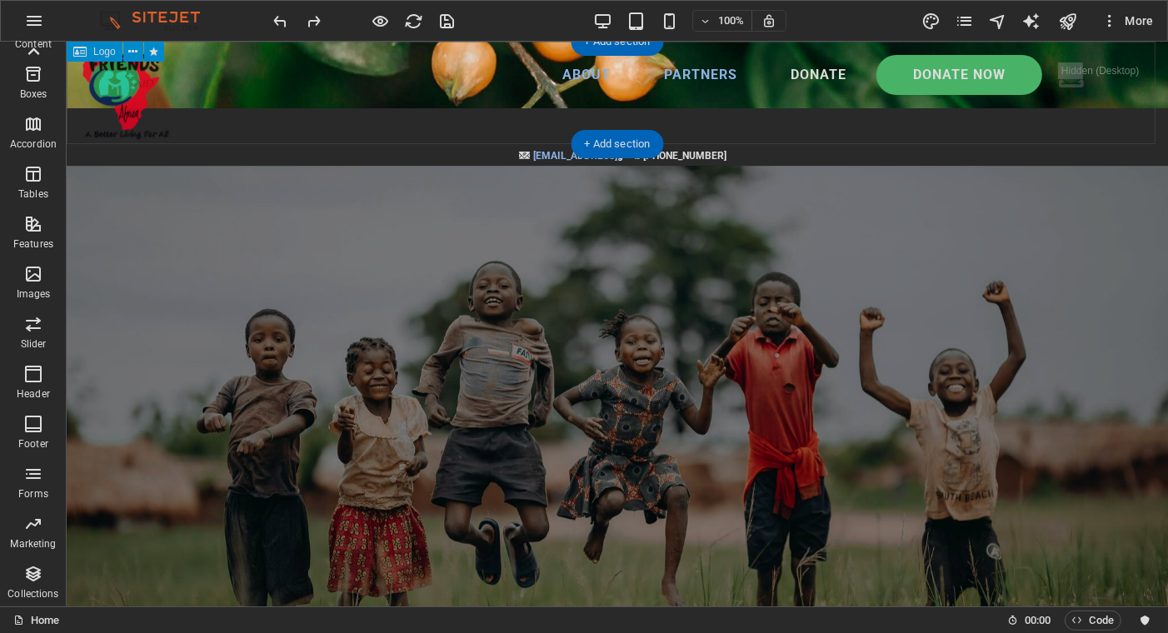
click at [141, 95] on div at bounding box center [616, 93] width 1101 height 102
drag, startPoint x: 145, startPoint y: 93, endPoint x: 157, endPoint y: 132, distance: 40.0
click at [157, 132] on div at bounding box center [616, 93] width 1101 height 102
click at [129, 89] on div at bounding box center [616, 93] width 1101 height 102
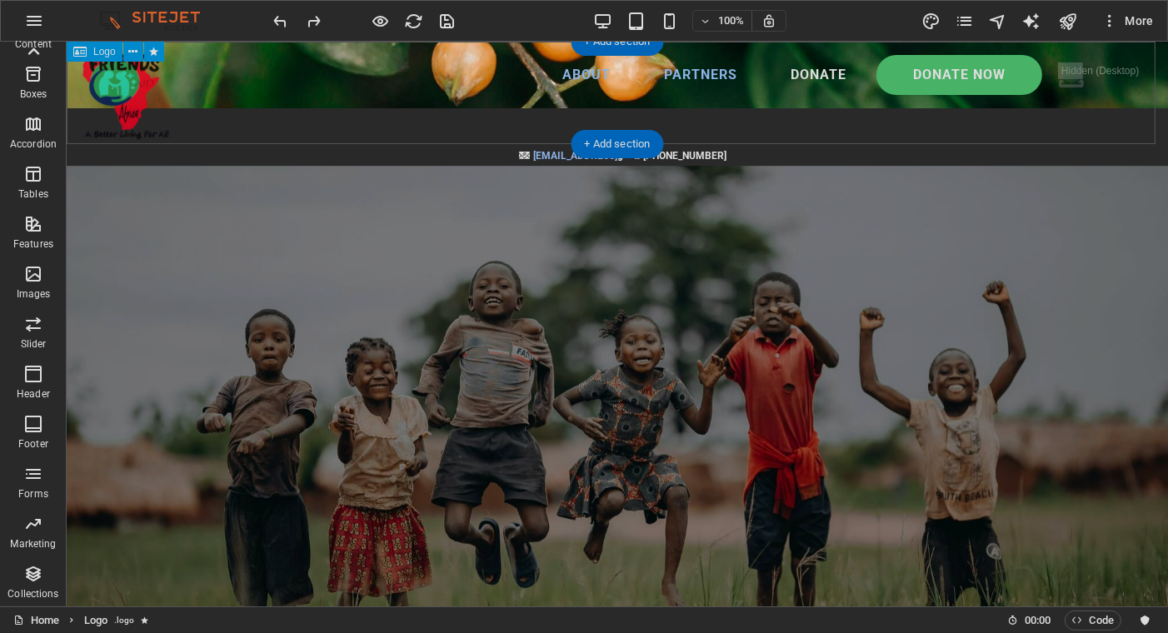
click at [129, 89] on div at bounding box center [616, 93] width 1101 height 102
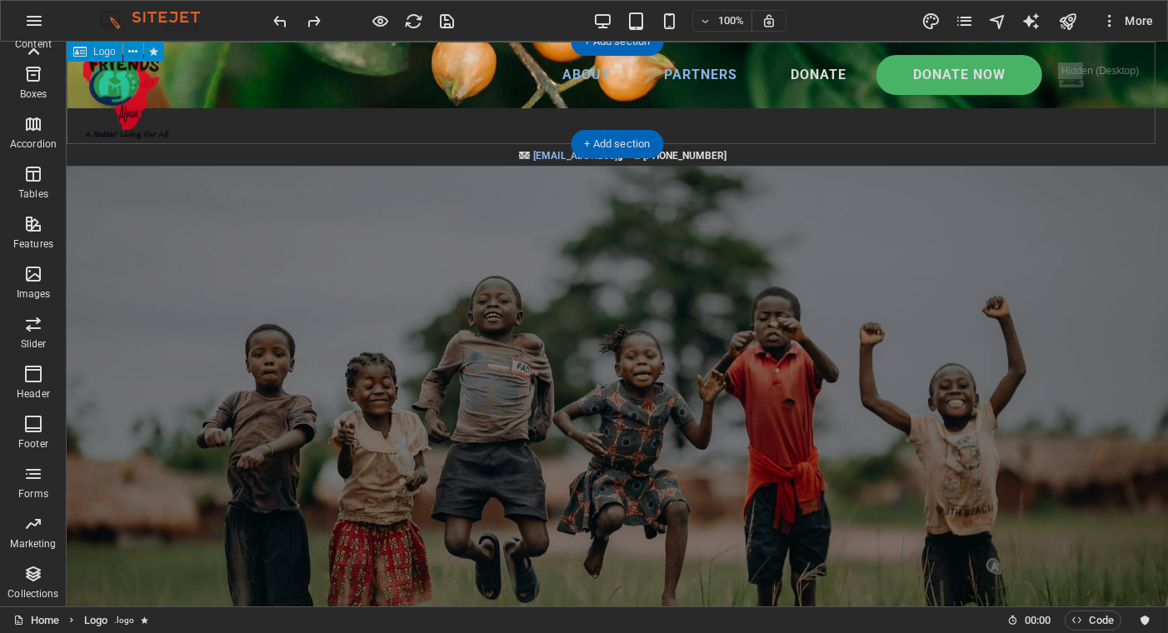
select select "overlay"
select select "%"
select select "scroll"
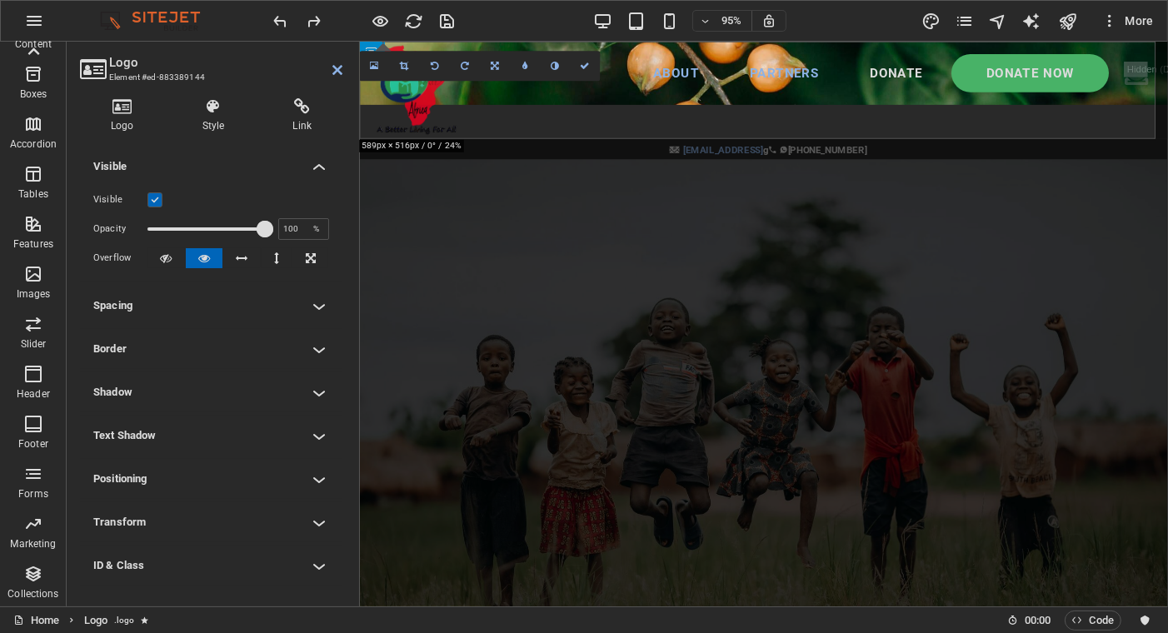
click at [130, 89] on div "Logo Style Link Logo Image Text Drag files here, click to choose files or selec…" at bounding box center [211, 345] width 289 height 521
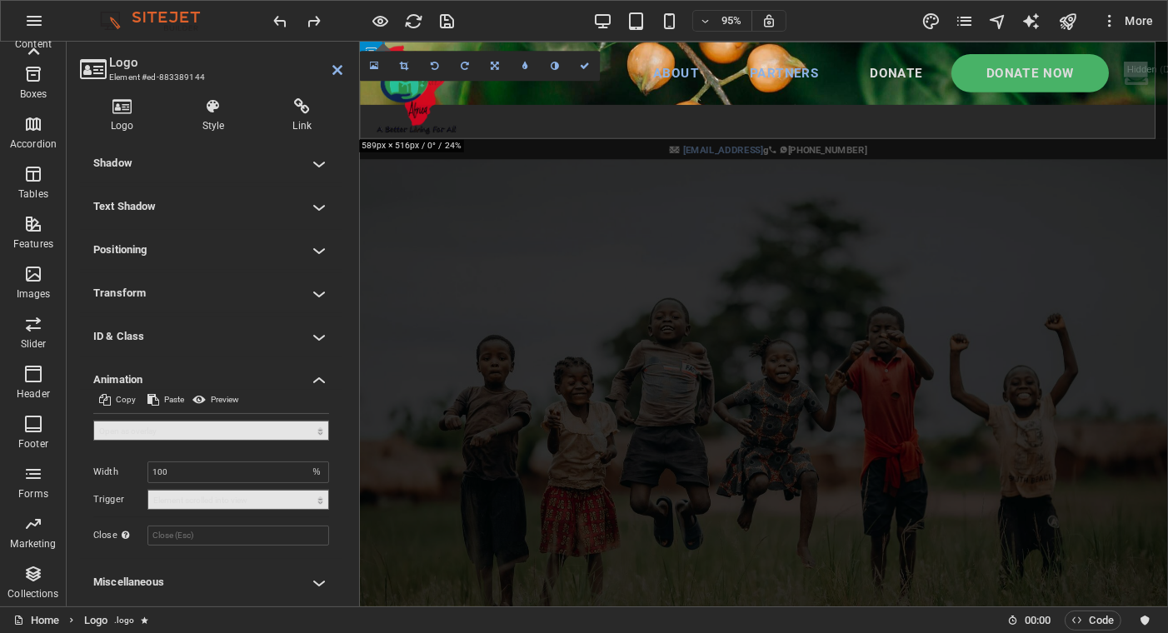
scroll to position [236, 0]
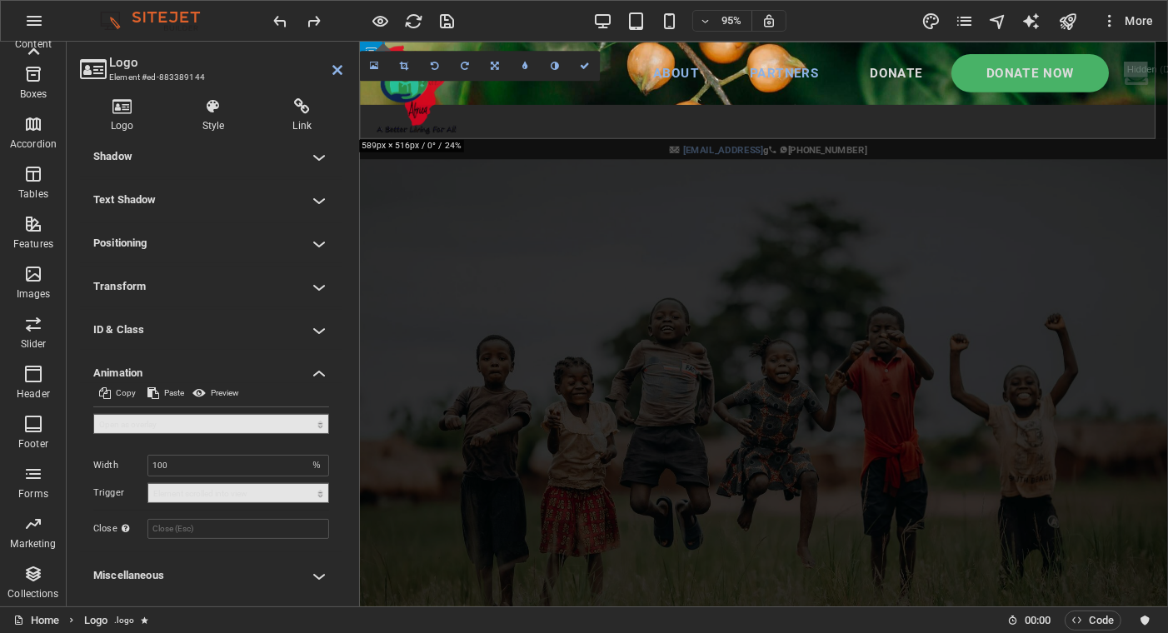
click at [287, 423] on select "Don't animate Show / Hide Slide up/down Zoom in/out Slide left to right Slide r…" at bounding box center [211, 424] width 236 height 20
click at [250, 496] on select "No automatic trigger On page load Element scrolled into view" at bounding box center [238, 493] width 182 height 20
click at [147, 483] on select "No automatic trigger On page load Element scrolled into view" at bounding box center [238, 493] width 182 height 20
click at [281, 572] on h4 "Miscellaneous" at bounding box center [211, 576] width 262 height 40
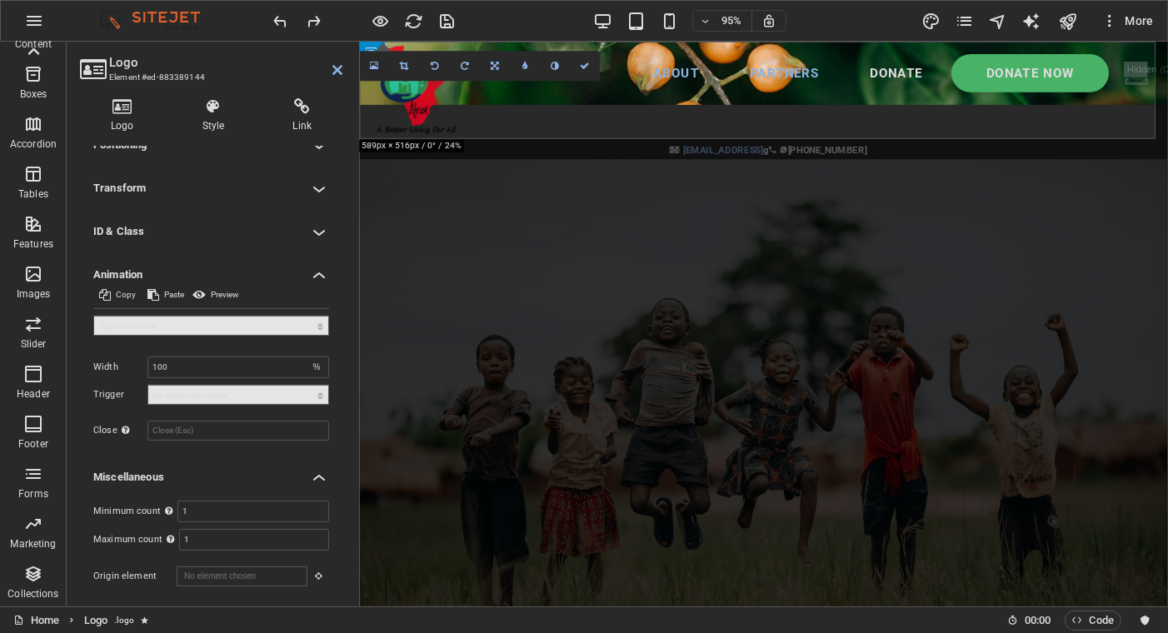
scroll to position [338, 0]
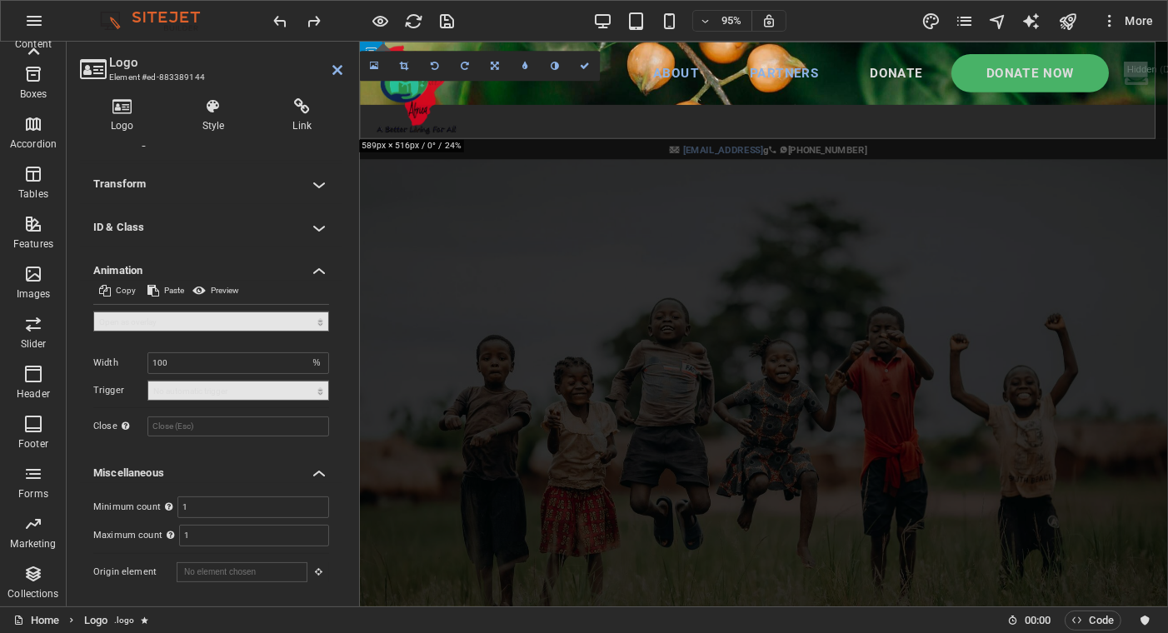
click at [213, 497] on input "1" at bounding box center [253, 507] width 150 height 20
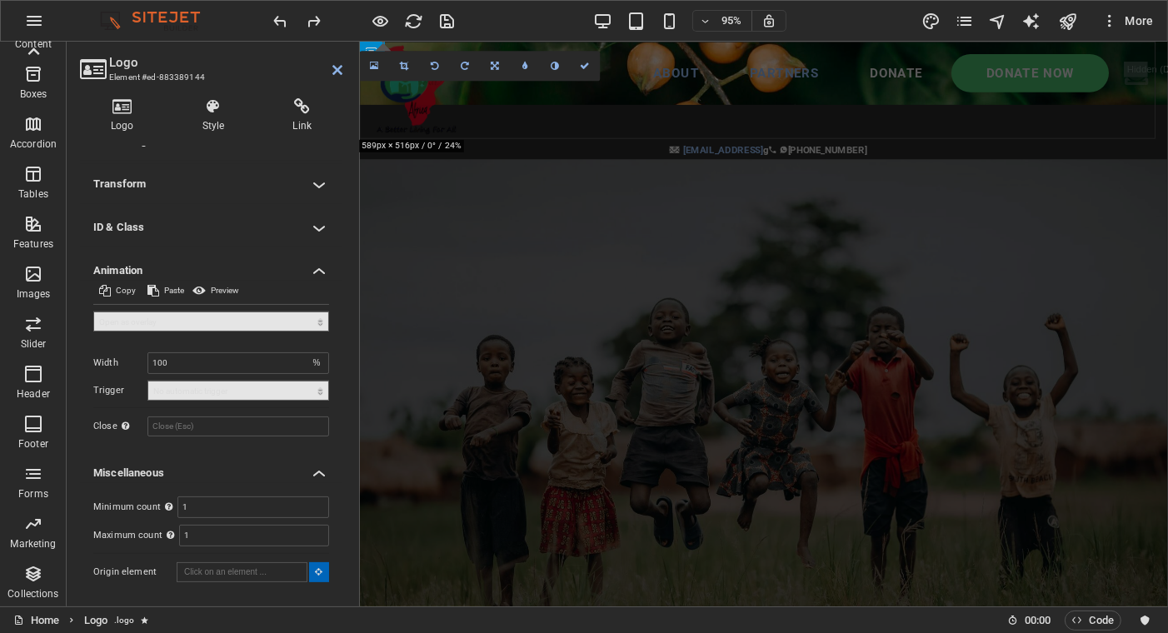
click at [261, 564] on input "Origin element" at bounding box center [242, 572] width 131 height 20
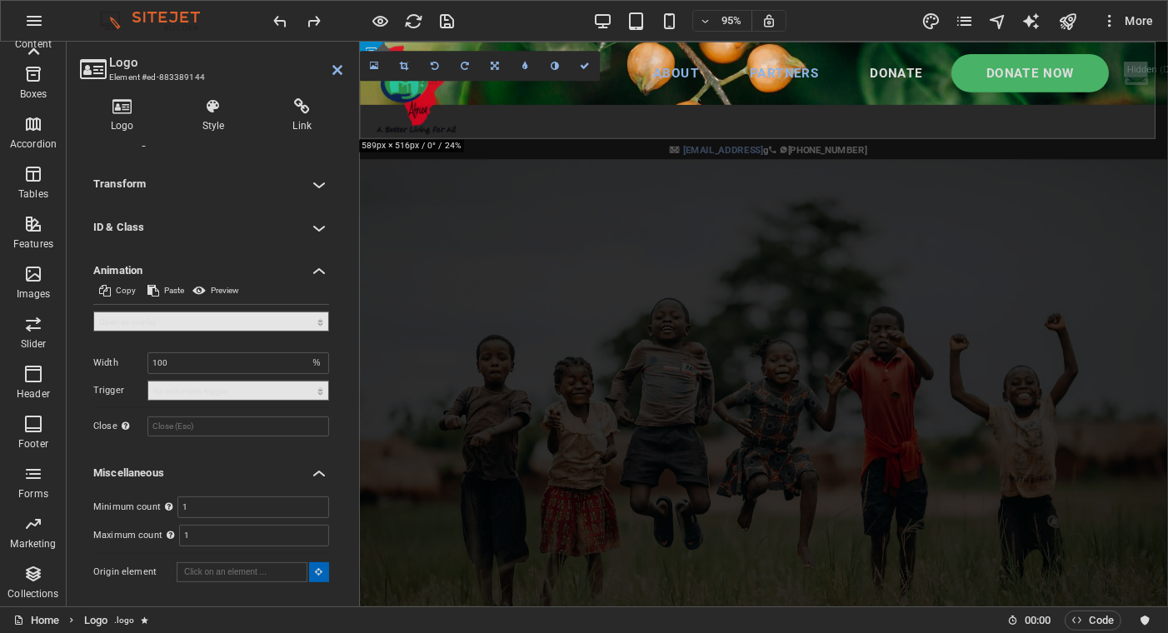
click at [197, 528] on input "1" at bounding box center [254, 536] width 148 height 20
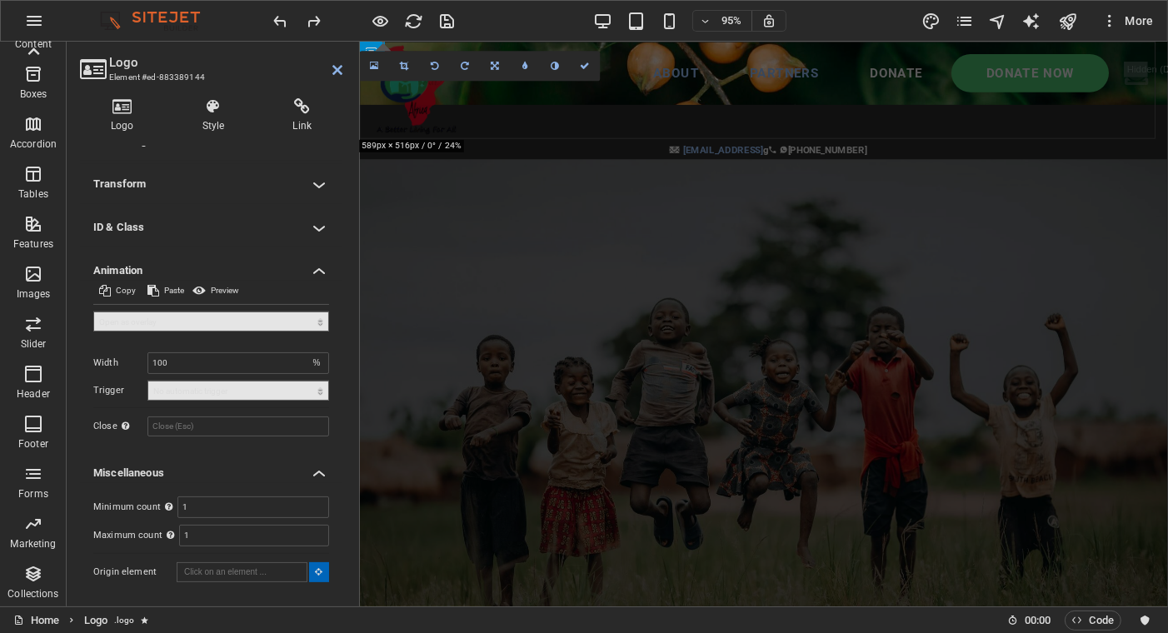
click at [234, 569] on input "Origin element" at bounding box center [242, 572] width 131 height 20
click at [279, 18] on icon "undo" at bounding box center [281, 21] width 19 height 19
click at [277, 17] on icon "undo" at bounding box center [281, 21] width 19 height 19
click at [272, 19] on icon "undo" at bounding box center [281, 21] width 19 height 19
select select "scroll"
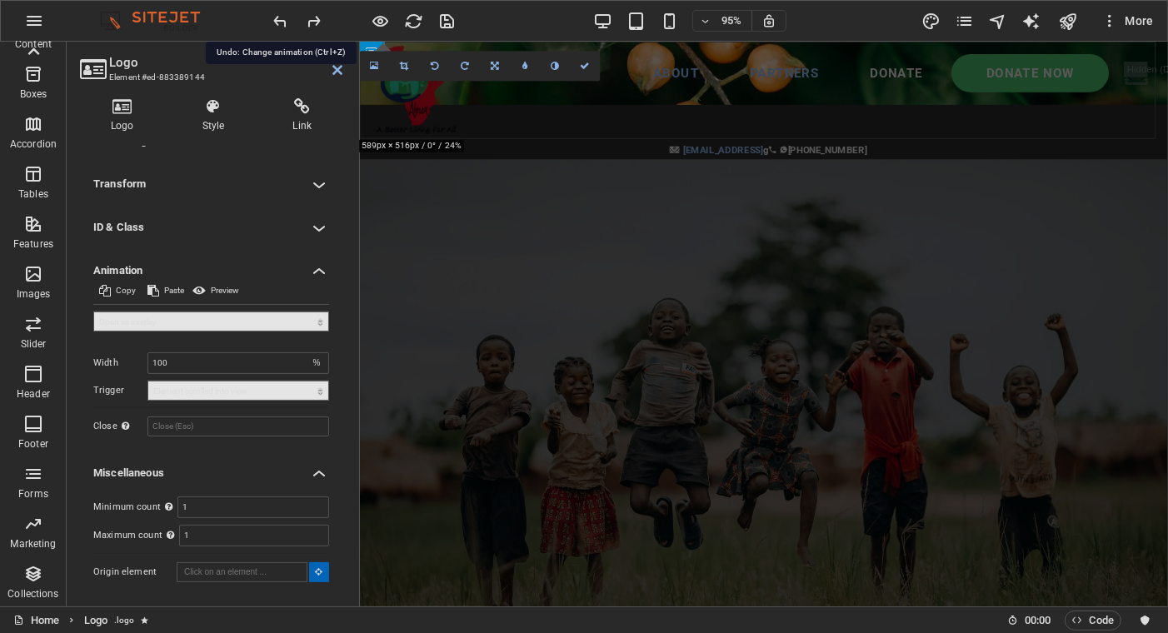
click at [272, 19] on icon "undo" at bounding box center [281, 21] width 19 height 19
select select
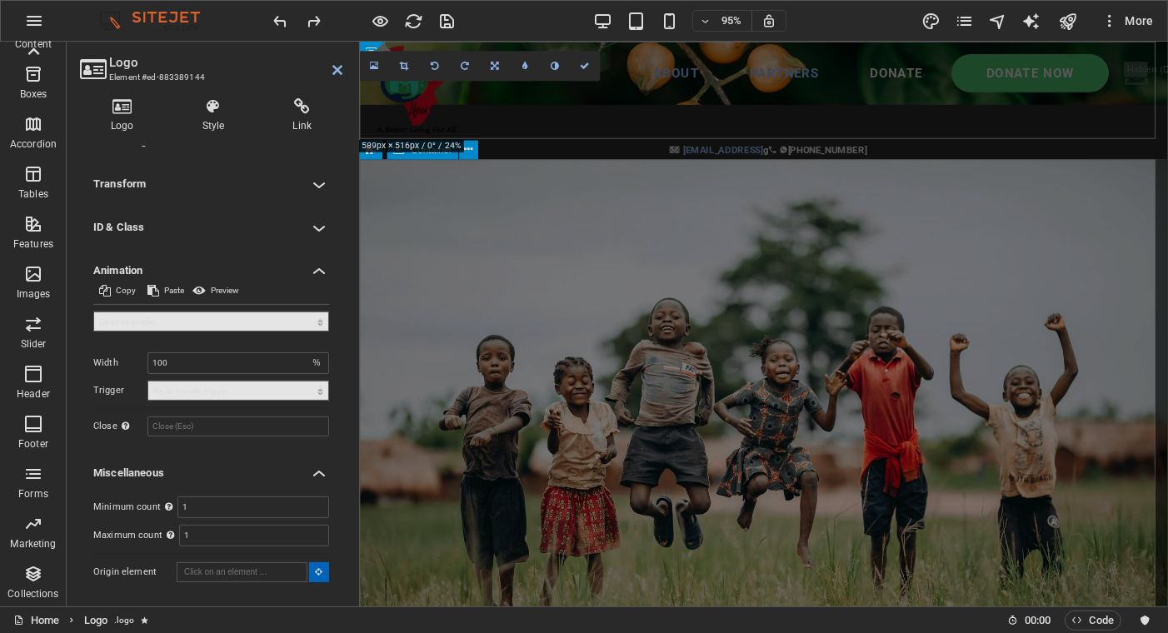
type input "#ed-883389168"
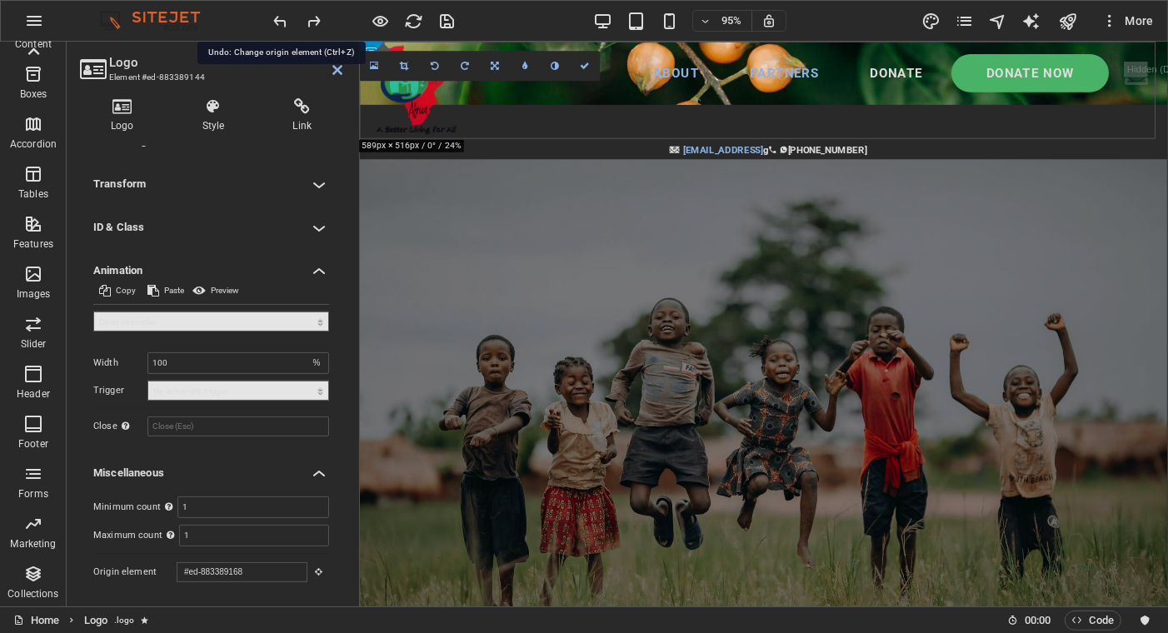
click at [283, 19] on icon "undo" at bounding box center [281, 21] width 19 height 19
select select "DISABLED_OPTION_VALUE"
click at [283, 19] on icon "undo" at bounding box center [281, 21] width 19 height 19
select select "none"
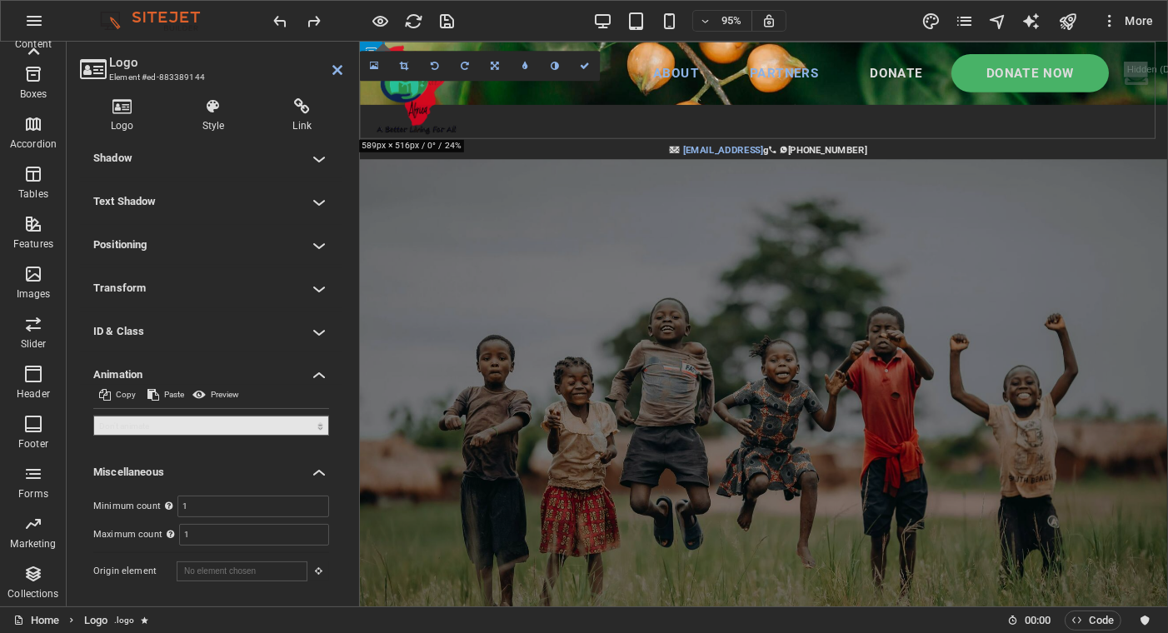
scroll to position [0, 0]
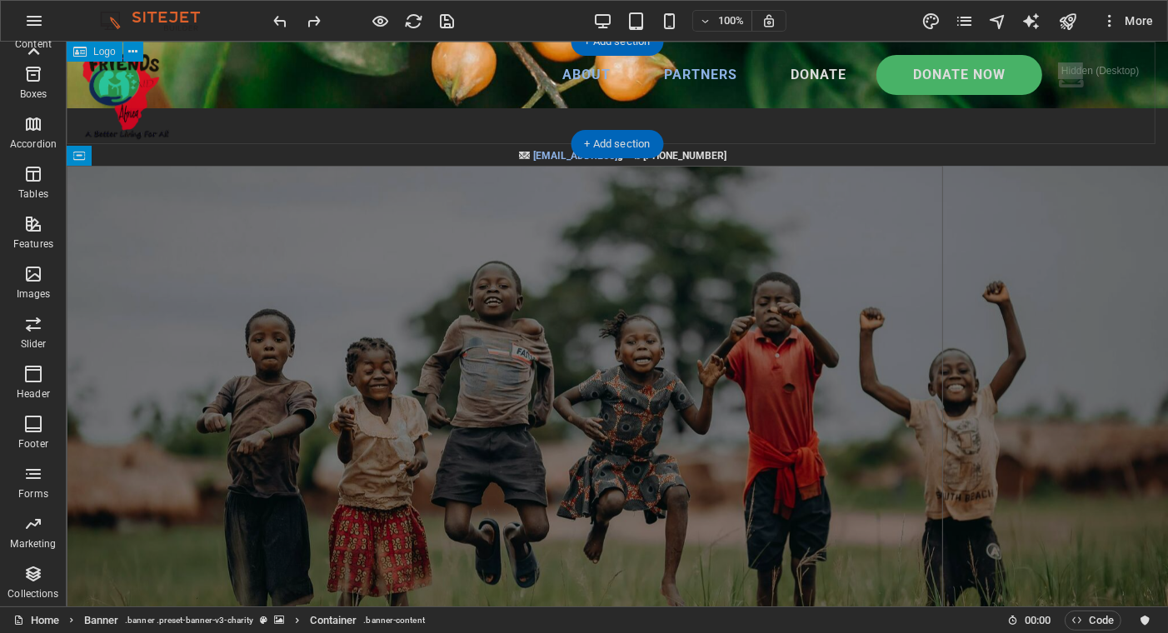
click at [235, 137] on div at bounding box center [616, 93] width 1101 height 102
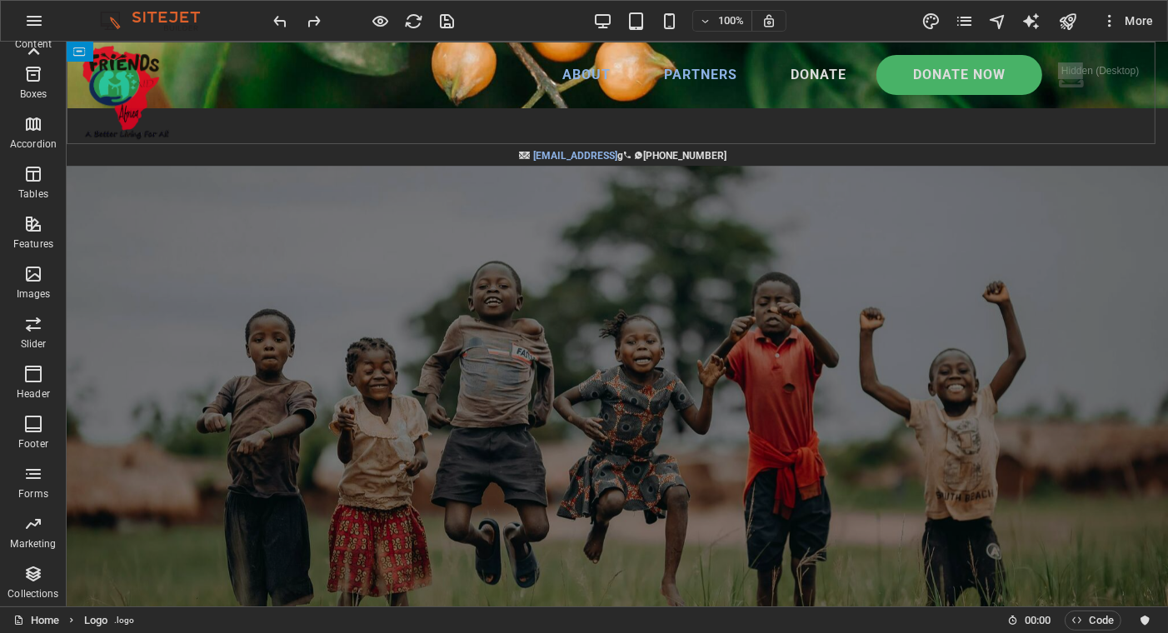
click at [112, 19] on img at bounding box center [158, 21] width 125 height 20
click at [31, 17] on icon "button" at bounding box center [34, 21] width 20 height 20
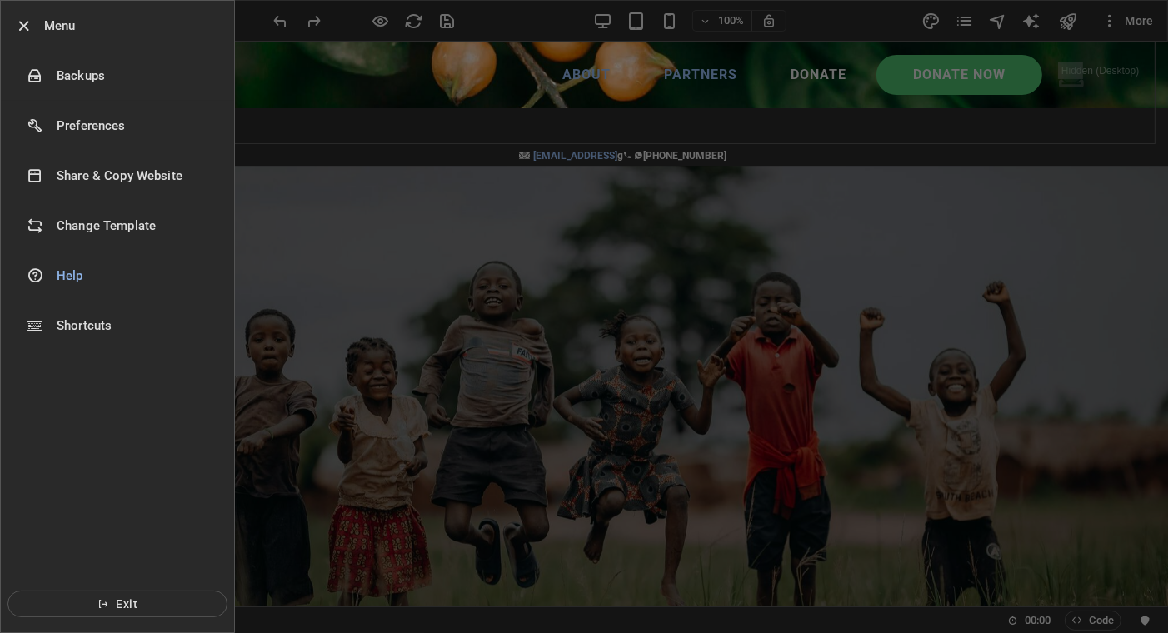
click at [92, 119] on h6 "Preferences" at bounding box center [134, 126] width 154 height 20
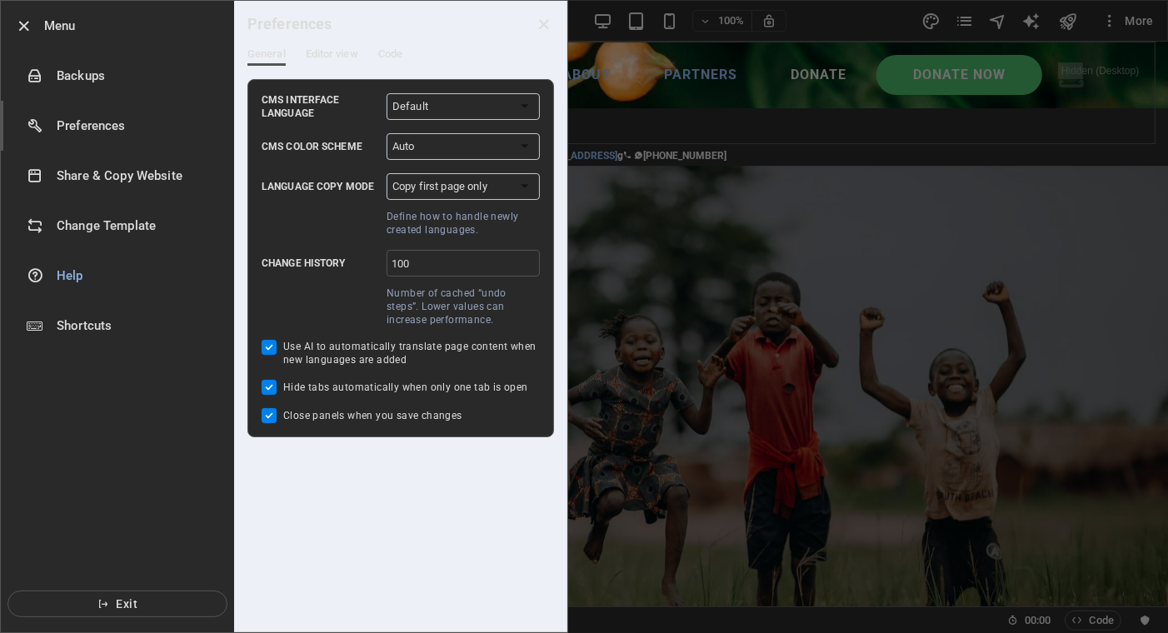
click at [342, 53] on span "Editor view" at bounding box center [332, 55] width 52 height 23
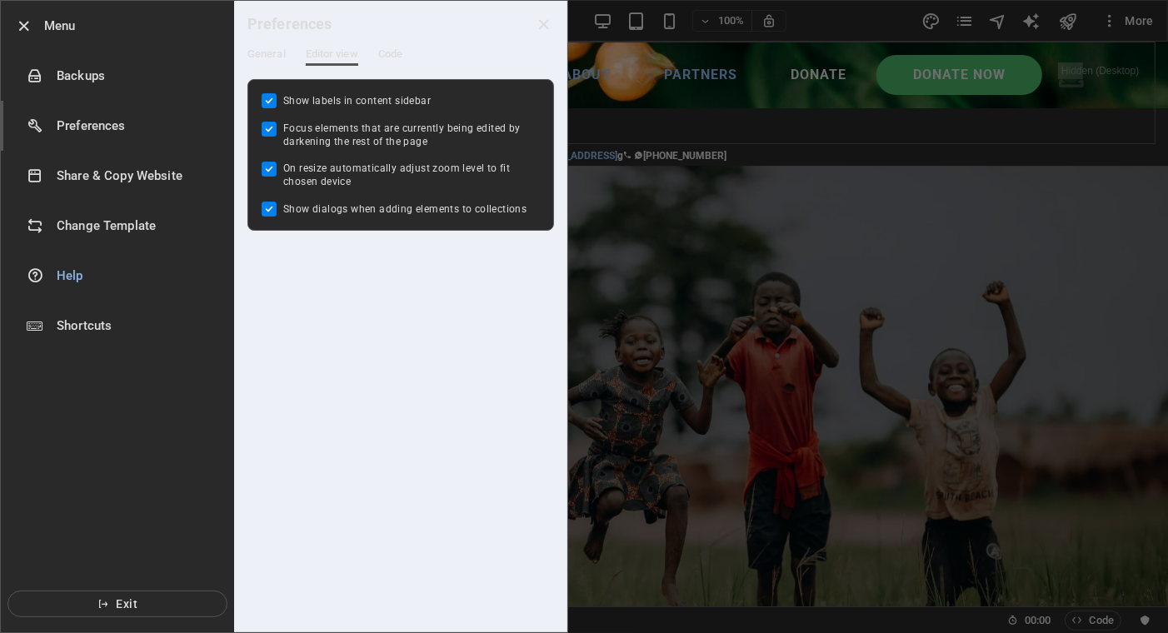
click at [389, 53] on span "Code" at bounding box center [390, 55] width 24 height 23
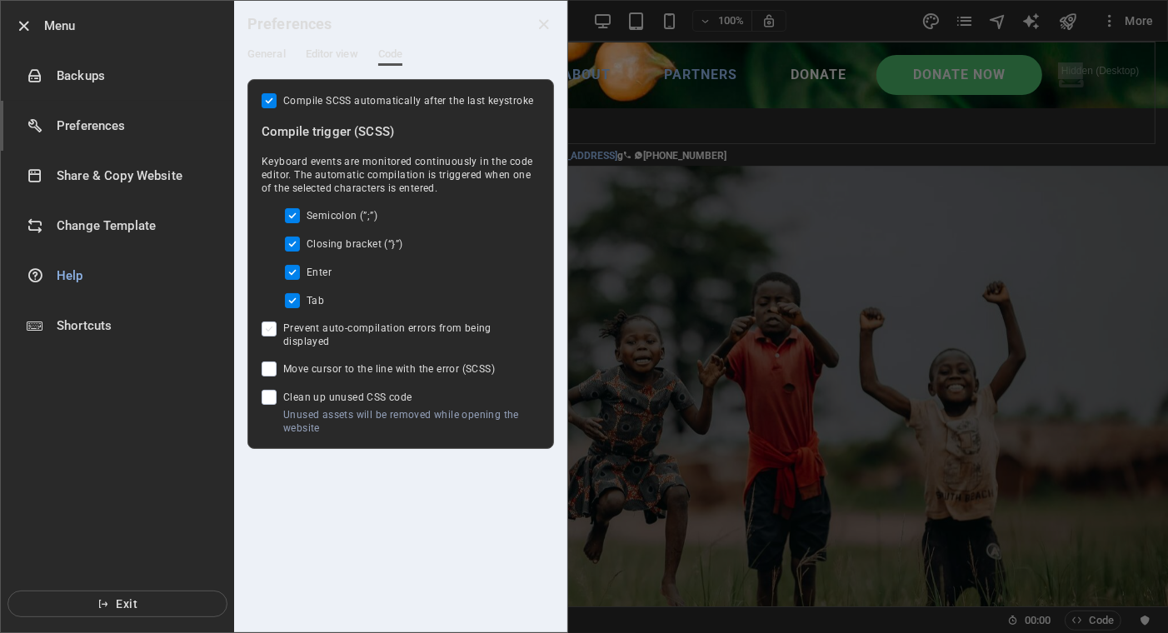
click at [272, 328] on span at bounding box center [269, 328] width 15 height 15
click at [272, 328] on input "Prevent auto-compilation errors from being displayed" at bounding box center [273, 328] width 22 height 15
checkbox input "true"
click at [272, 361] on span at bounding box center [269, 368] width 15 height 15
click at [272, 361] on input "Move cursor to the line with the error (SCSS)" at bounding box center [273, 368] width 22 height 15
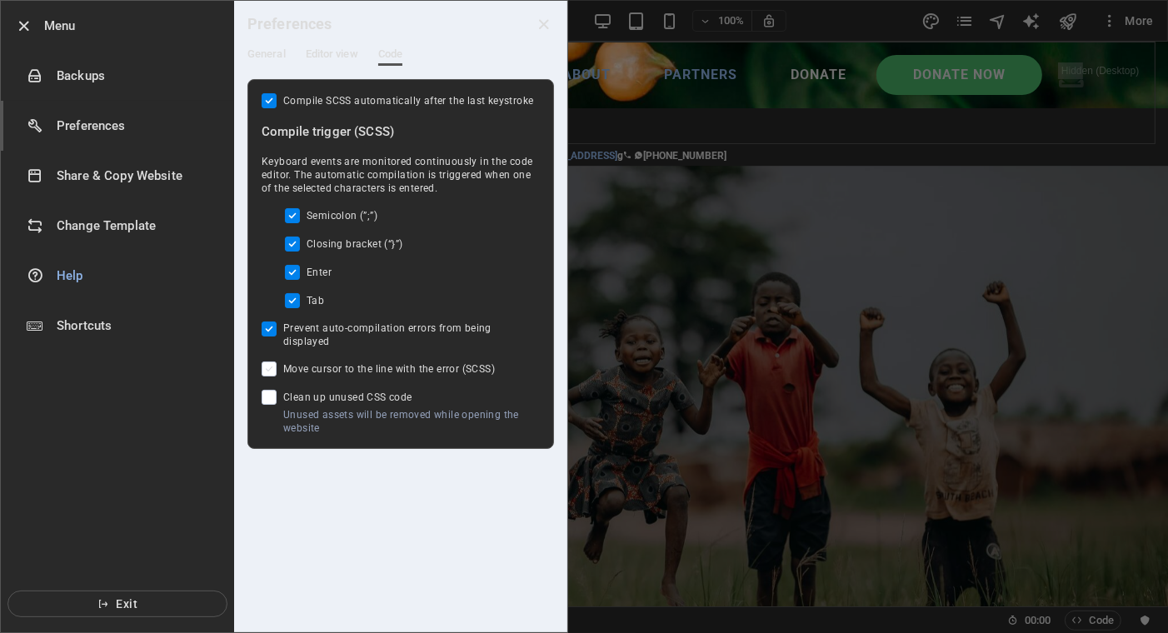
checkbox input "true"
click at [274, 390] on span at bounding box center [269, 397] width 15 height 15
click at [274, 390] on input "Unused assets will be removed while opening the website Clean up unused CSS code" at bounding box center [273, 397] width 22 height 15
checkbox input "true"
click at [267, 57] on span "General" at bounding box center [266, 55] width 38 height 23
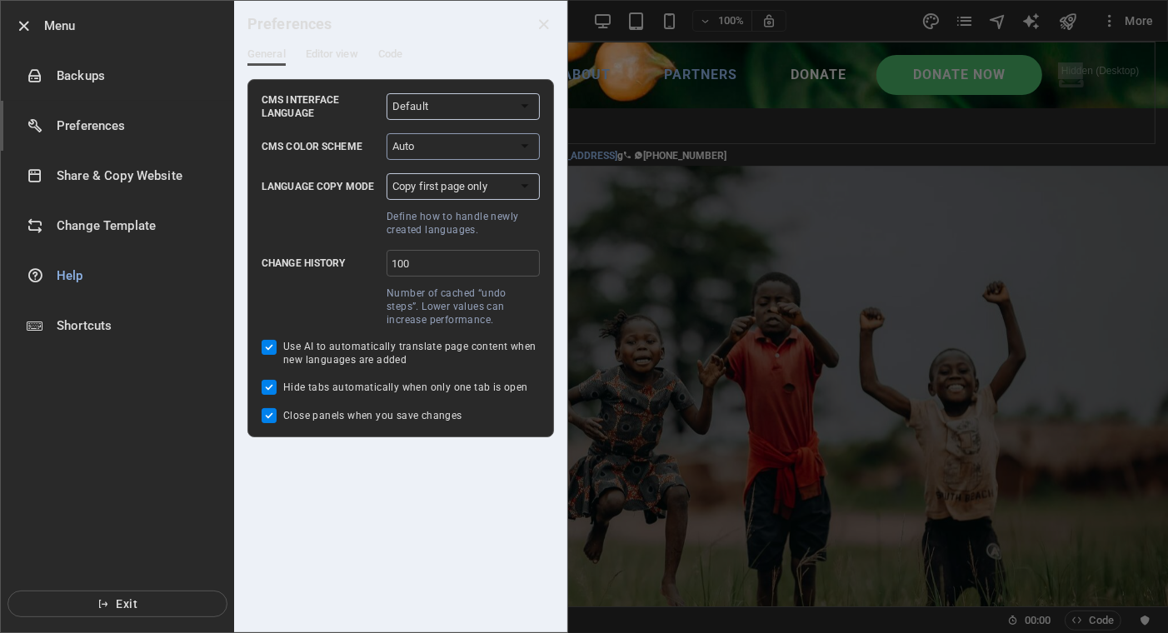
click at [461, 154] on select "Auto Dark Light" at bounding box center [462, 146] width 153 height 27
click at [455, 149] on select "Auto Dark Light" at bounding box center [462, 146] width 153 height 27
click at [330, 54] on span "Editor view" at bounding box center [332, 55] width 52 height 23
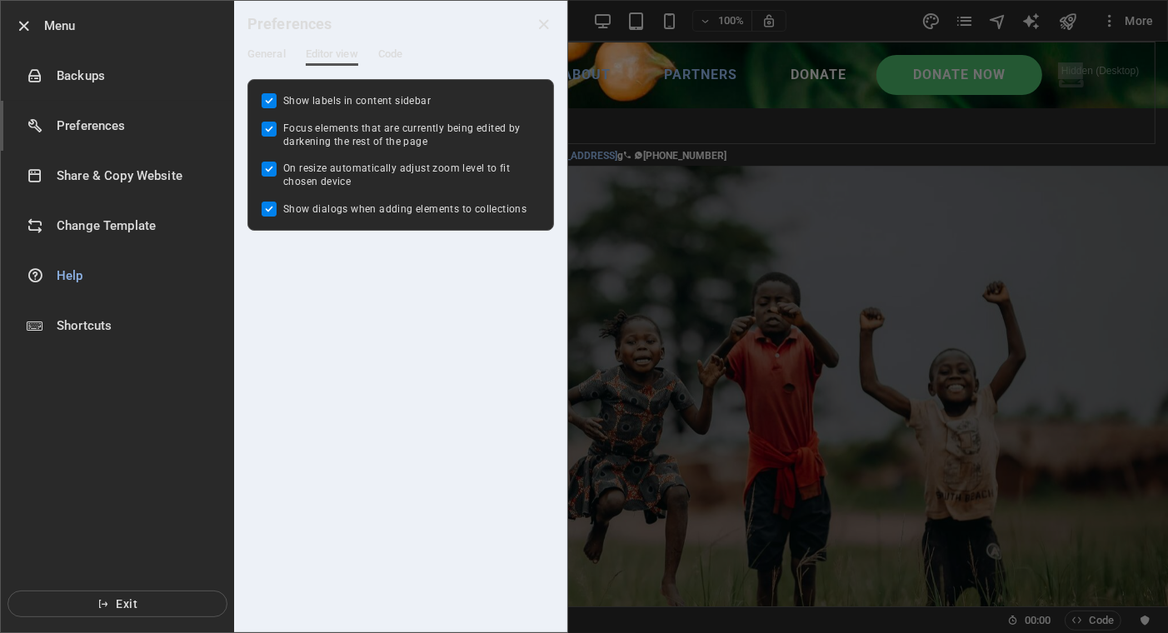
click at [542, 22] on icon "close" at bounding box center [544, 24] width 19 height 19
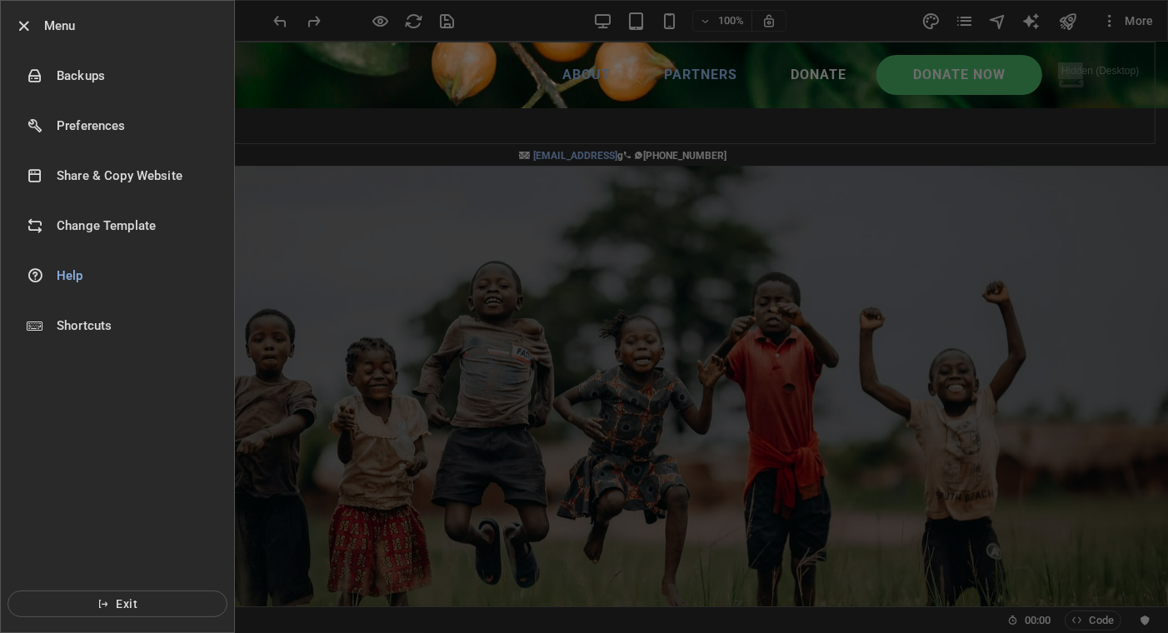
click at [57, 72] on h6 "Backups" at bounding box center [134, 76] width 154 height 20
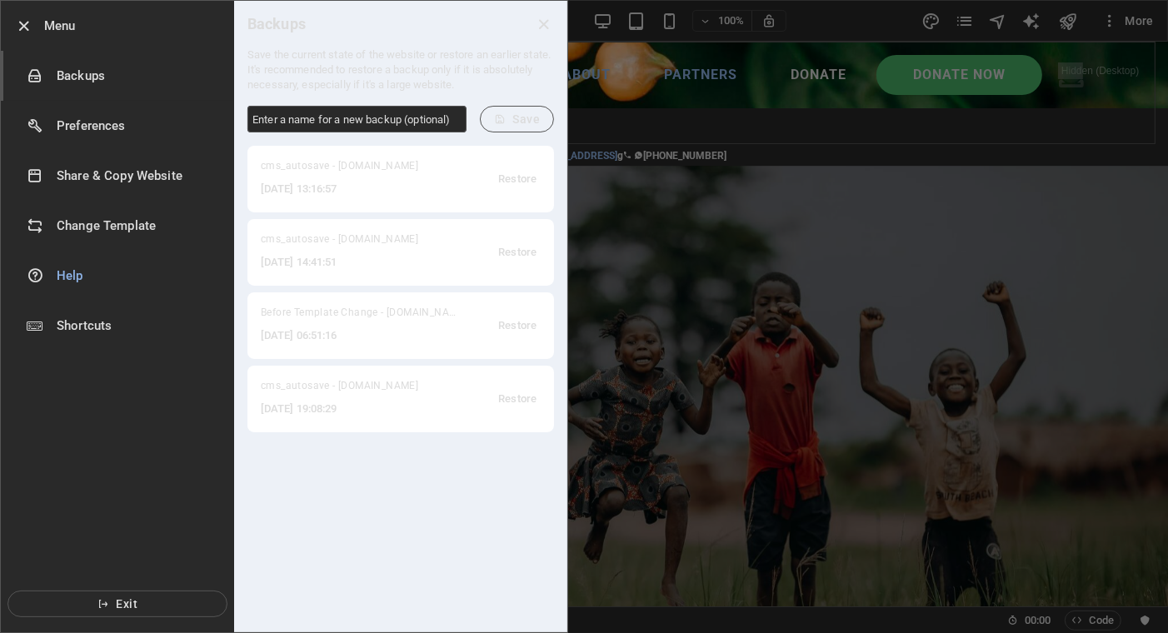
click at [541, 17] on icon "close" at bounding box center [544, 24] width 19 height 19
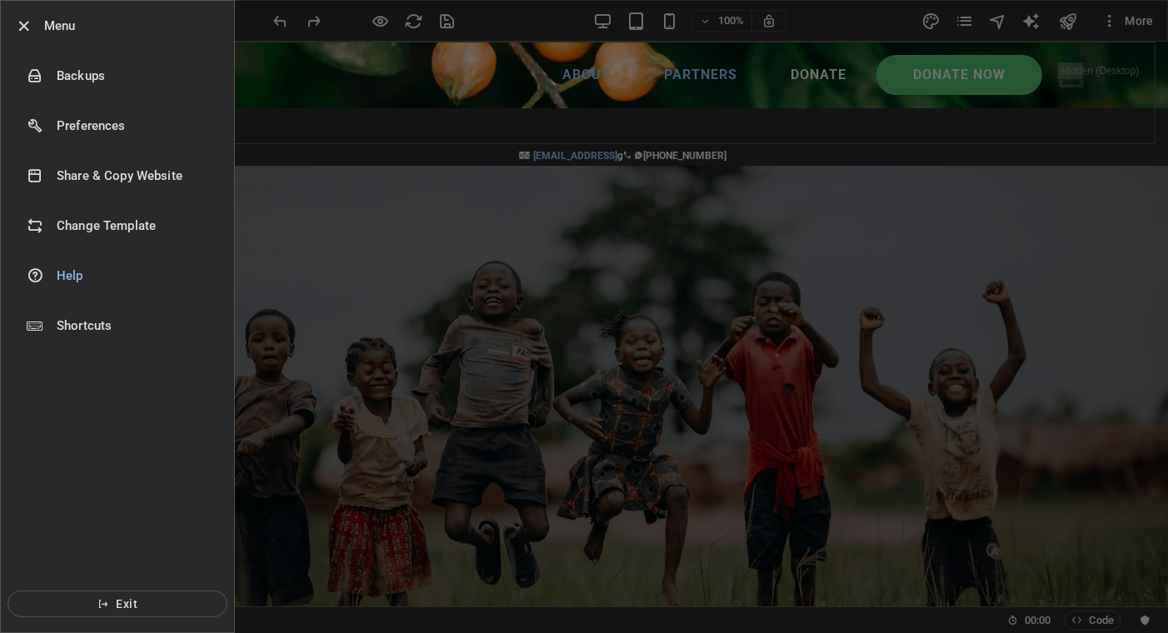
click at [295, 215] on div at bounding box center [584, 316] width 1168 height 633
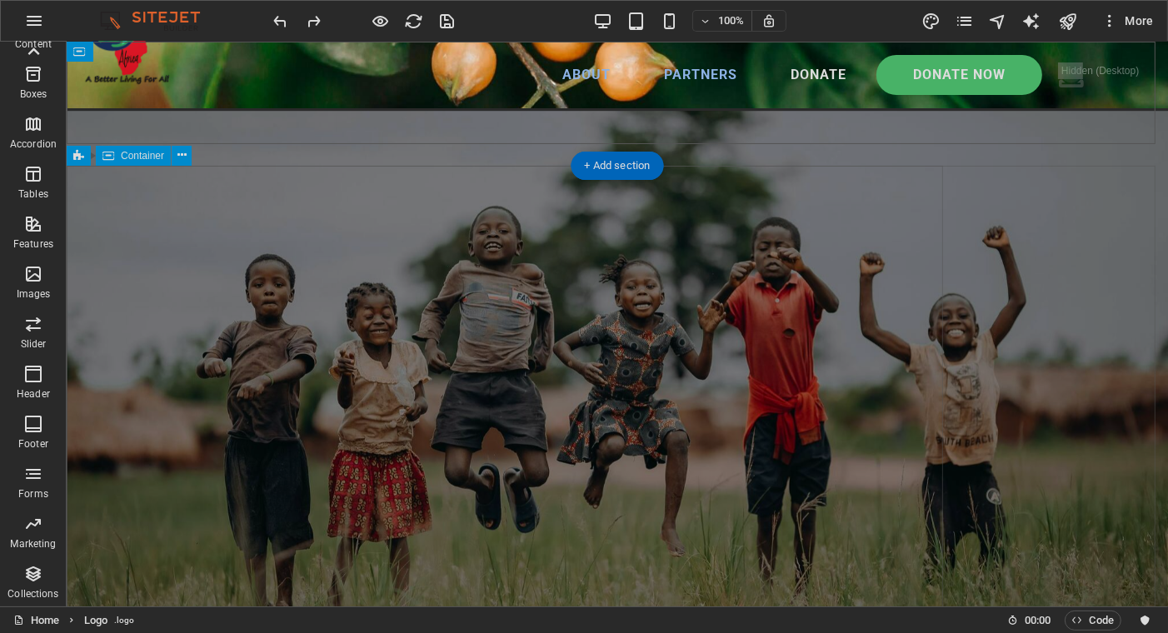
scroll to position [83, 0]
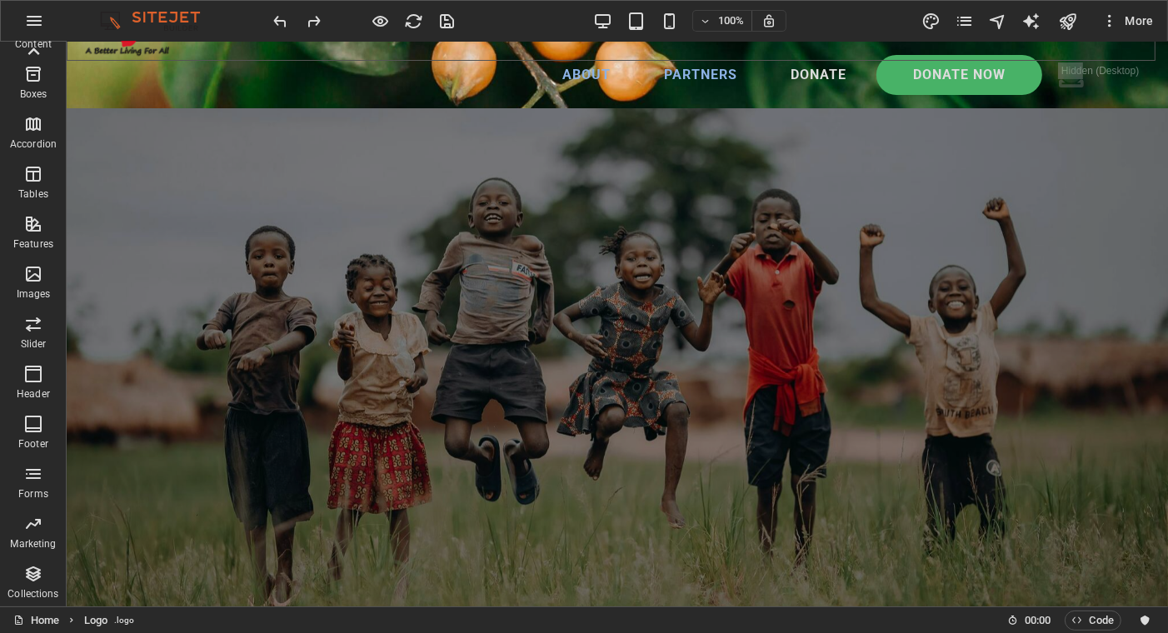
click at [35, 122] on icon "button" at bounding box center [33, 124] width 20 height 20
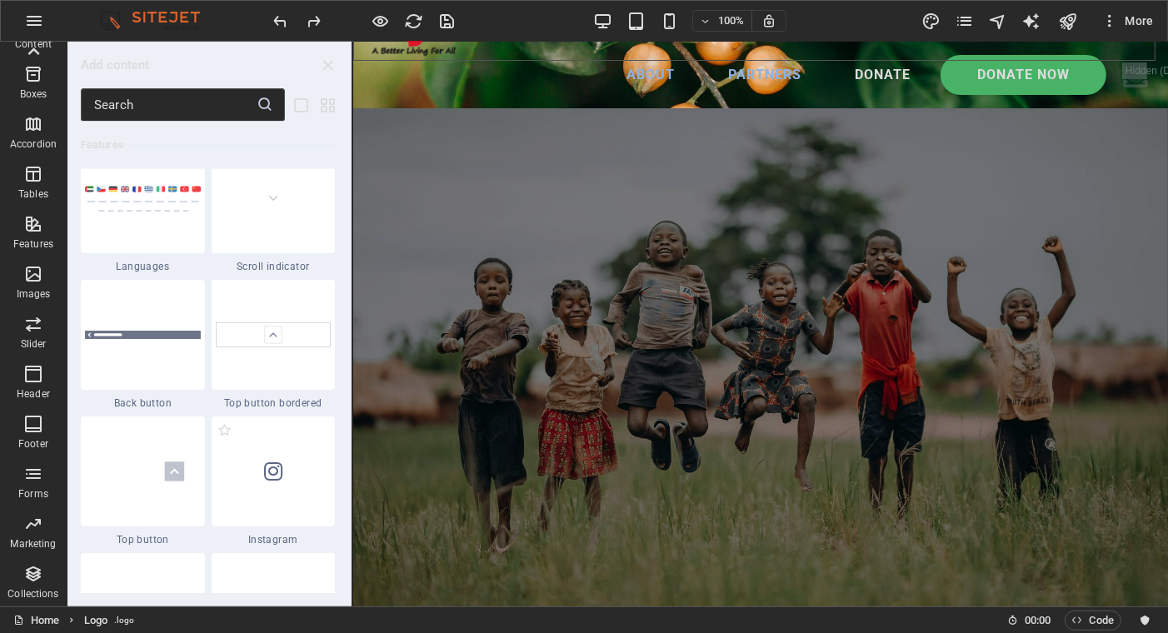
scroll to position [7898, 0]
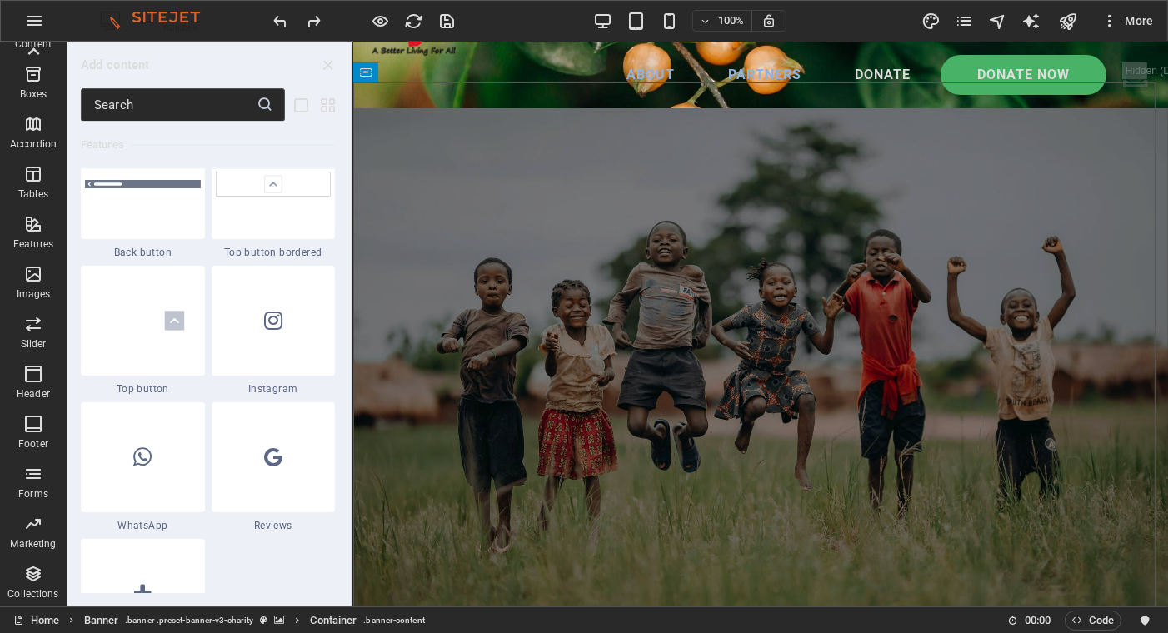
click at [325, 67] on icon "close panel" at bounding box center [328, 65] width 19 height 19
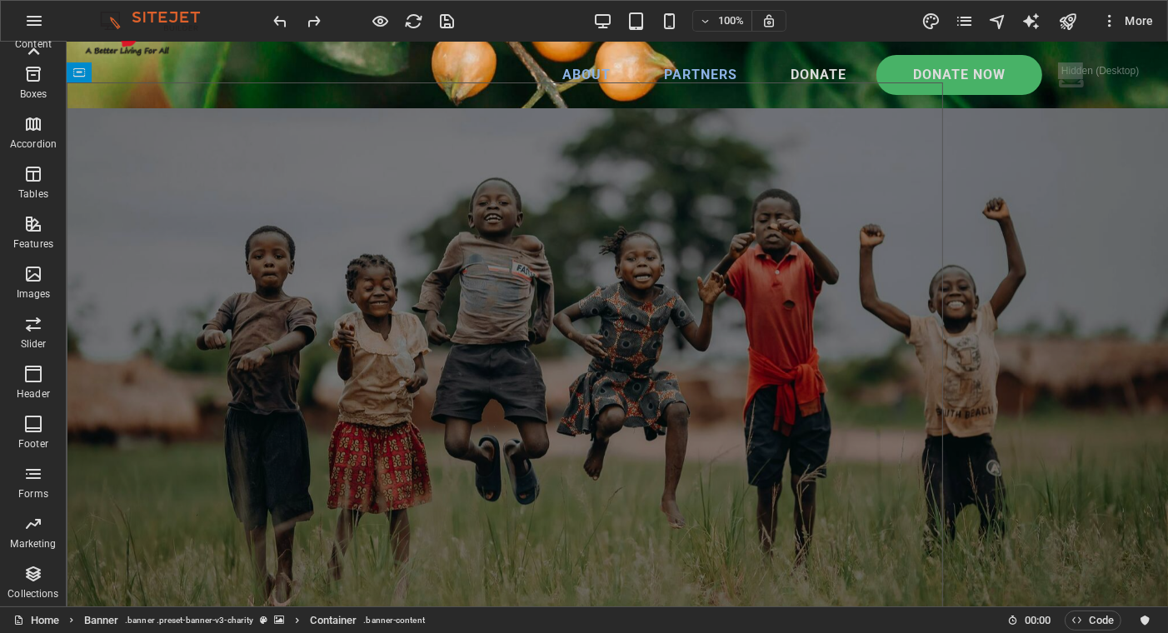
click at [37, 326] on icon "button" at bounding box center [33, 324] width 20 height 20
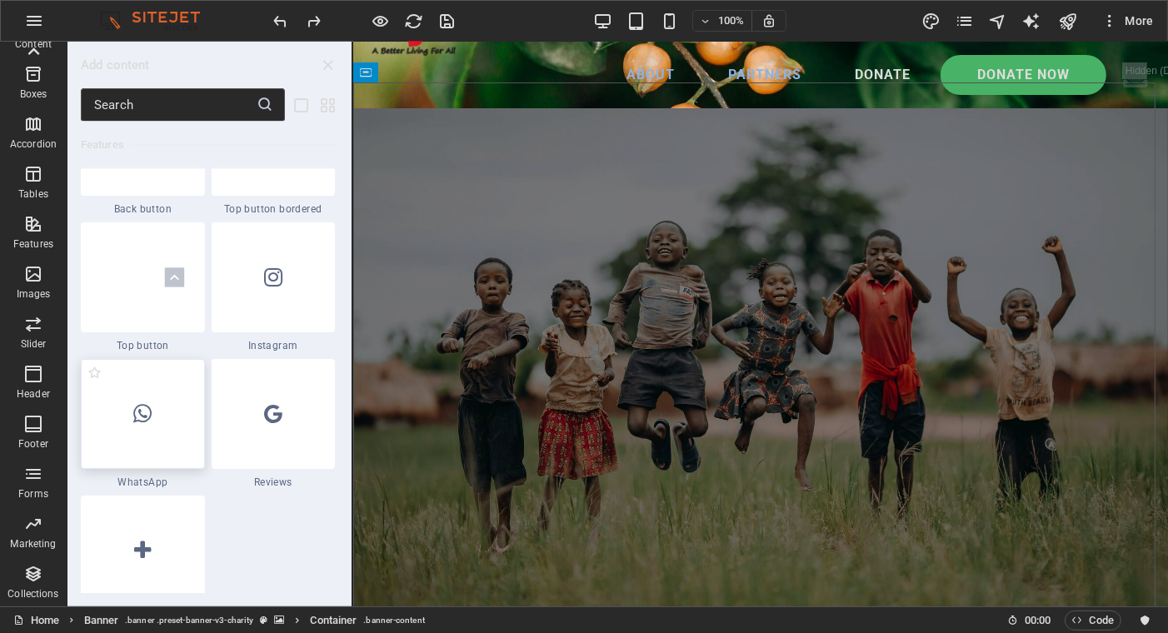
scroll to position [8358, 0]
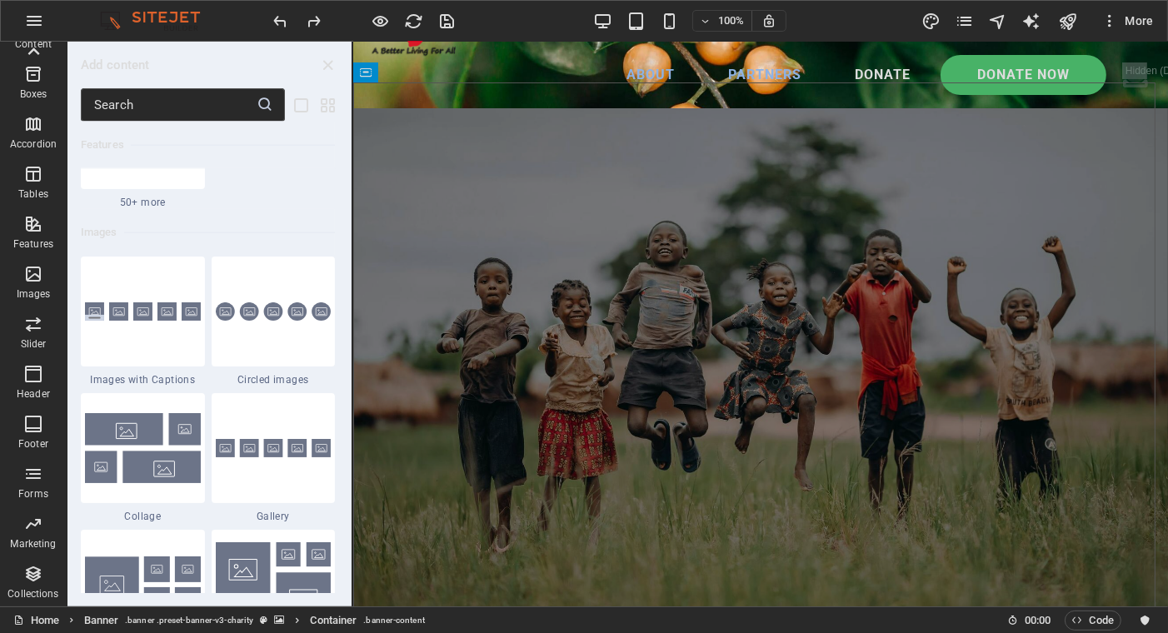
click at [30, 320] on icon "button" at bounding box center [33, 324] width 20 height 20
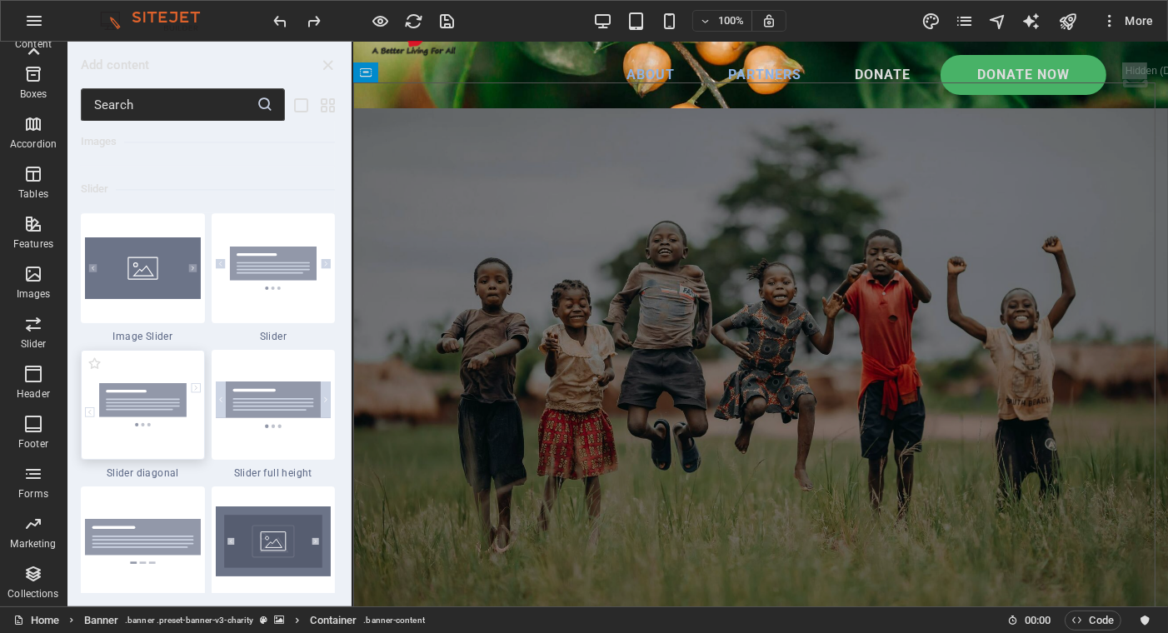
scroll to position [9440, 0]
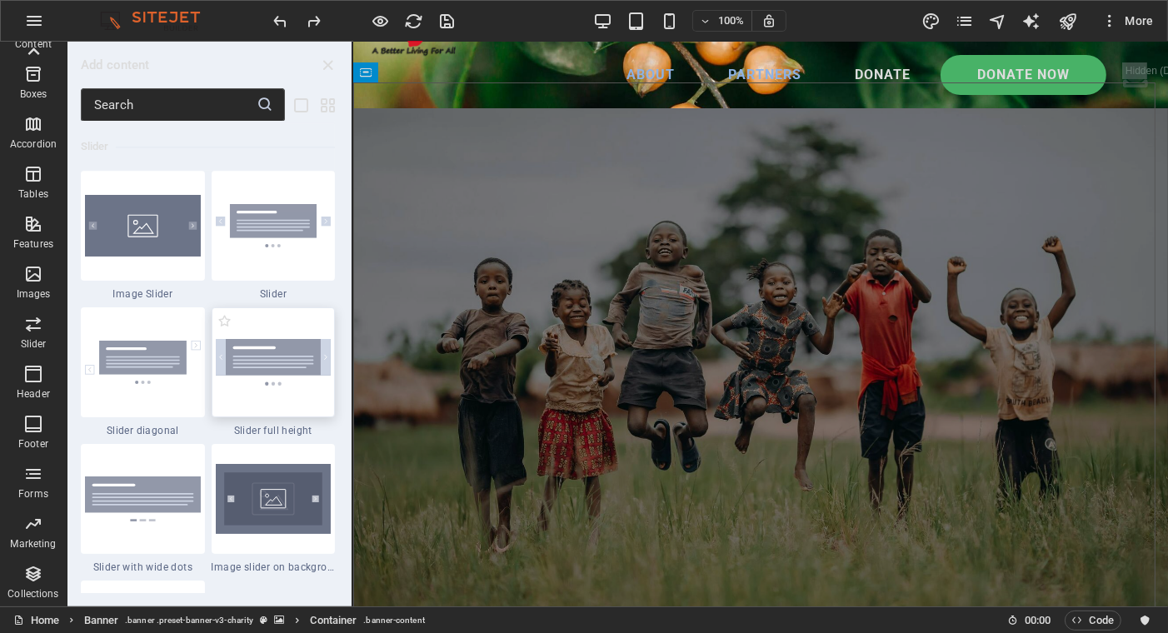
click at [262, 361] on img at bounding box center [274, 362] width 116 height 46
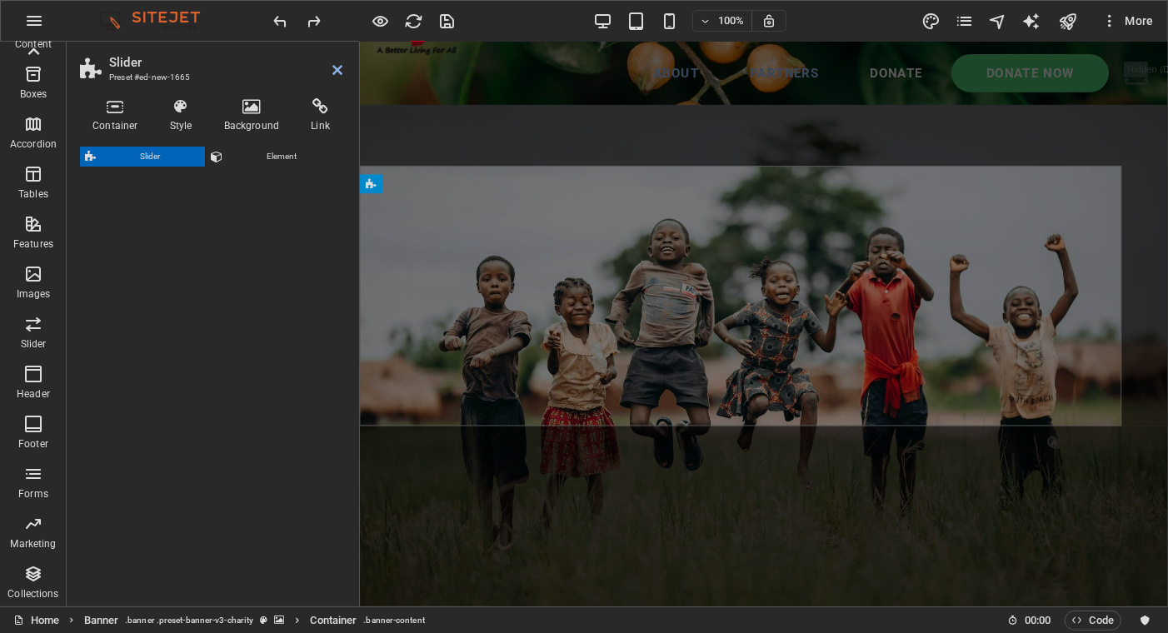
select select "rem"
select select "px"
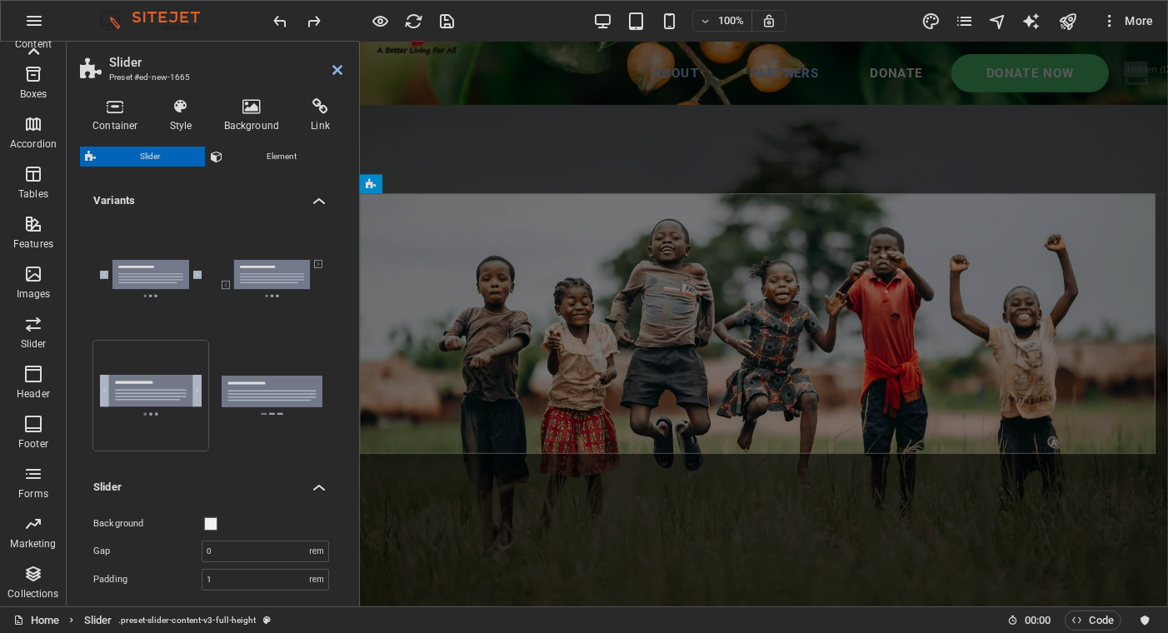
scroll to position [558, 0]
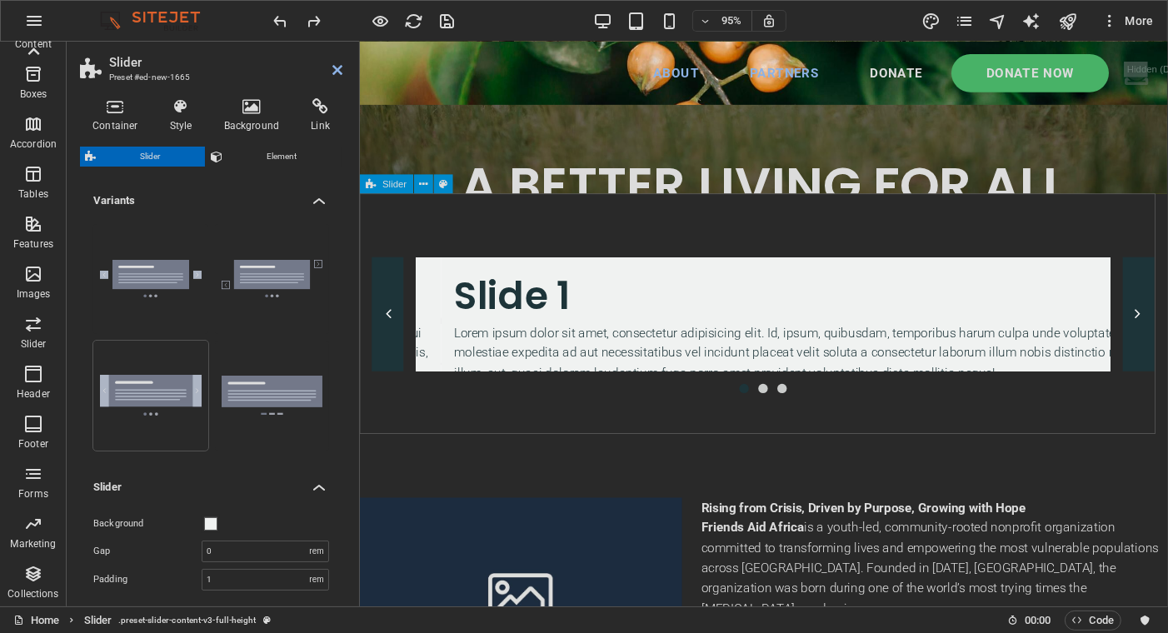
drag, startPoint x: 724, startPoint y: 217, endPoint x: 725, endPoint y: 259, distance: 41.7
click at [725, 259] on div "Slide 3 Lorem ipsum dolor sit amet, consectetur adipisicing elit. Id, ipsum, qu…" at bounding box center [784, 328] width 850 height 253
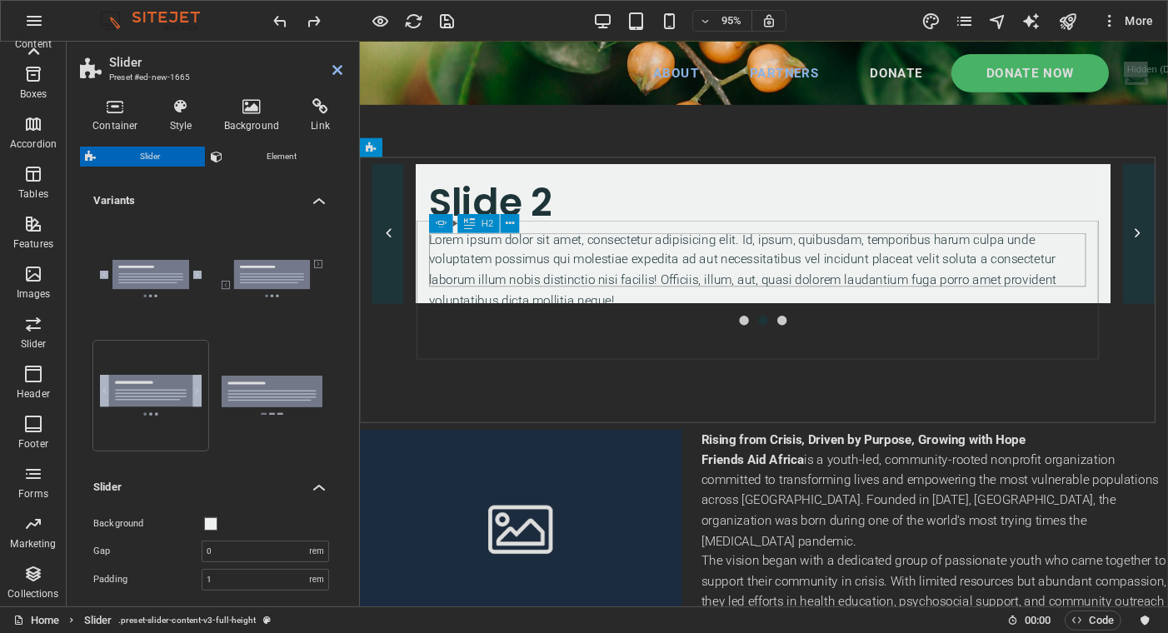
scroll to position [666, 0]
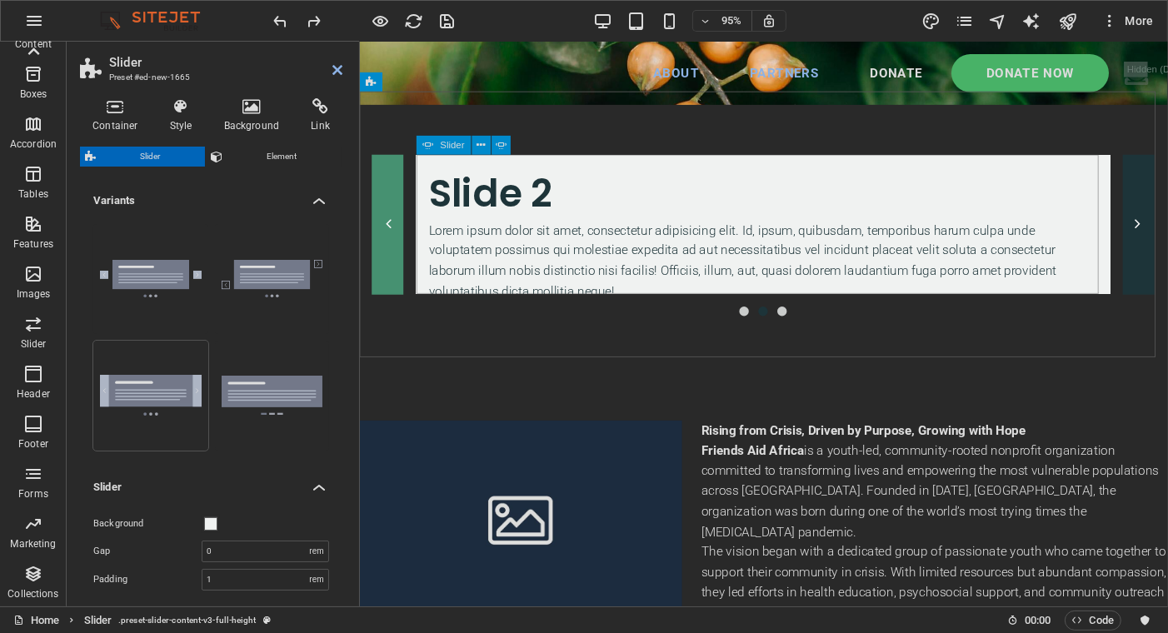
click at [393, 230] on button "Content Slider" at bounding box center [388, 234] width 33 height 147
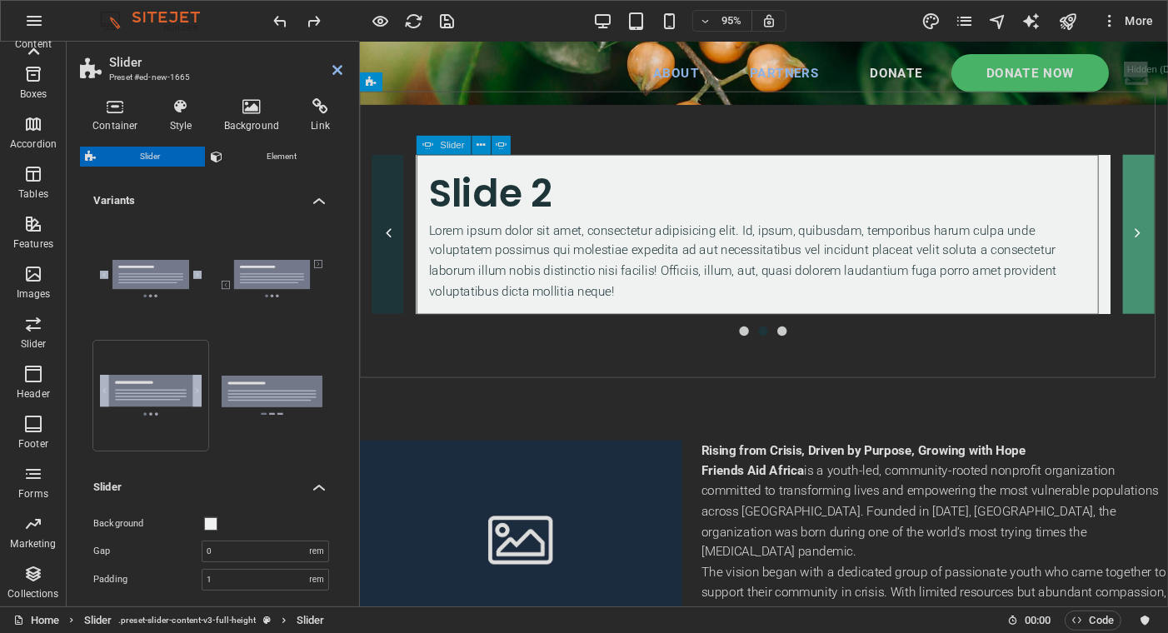
click at [1163, 231] on button "Content Slider" at bounding box center [1179, 245] width 33 height 168
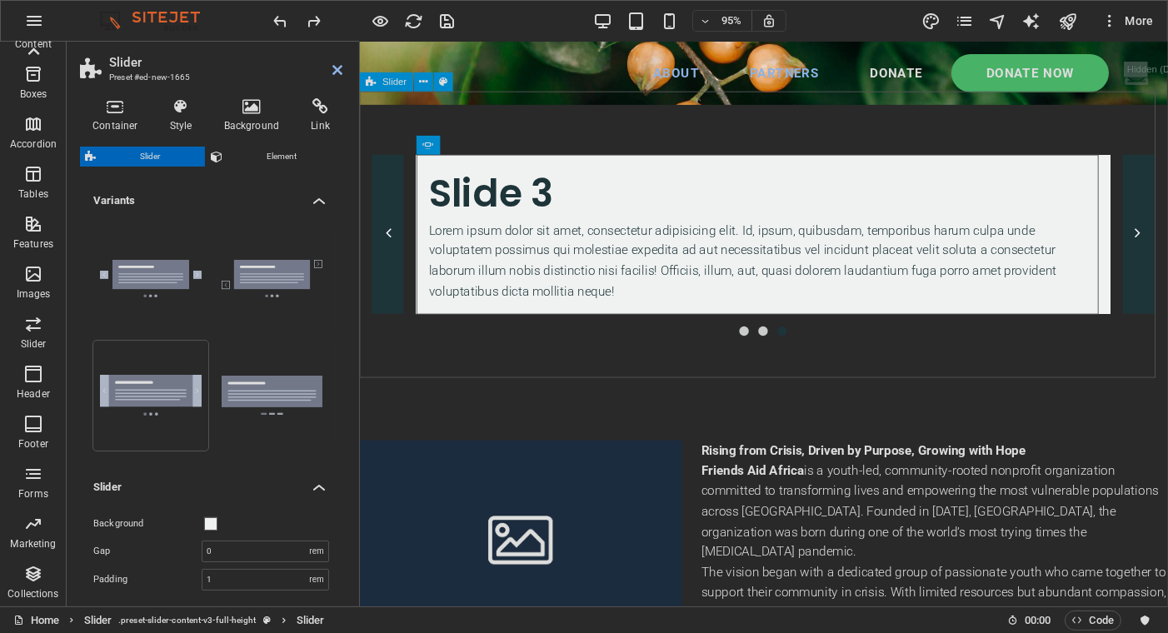
click at [447, 354] on div "Slide 3 Lorem ipsum dolor sit amet, consectetur adipisicing elit. Id, ipsum, qu…" at bounding box center [784, 244] width 850 height 301
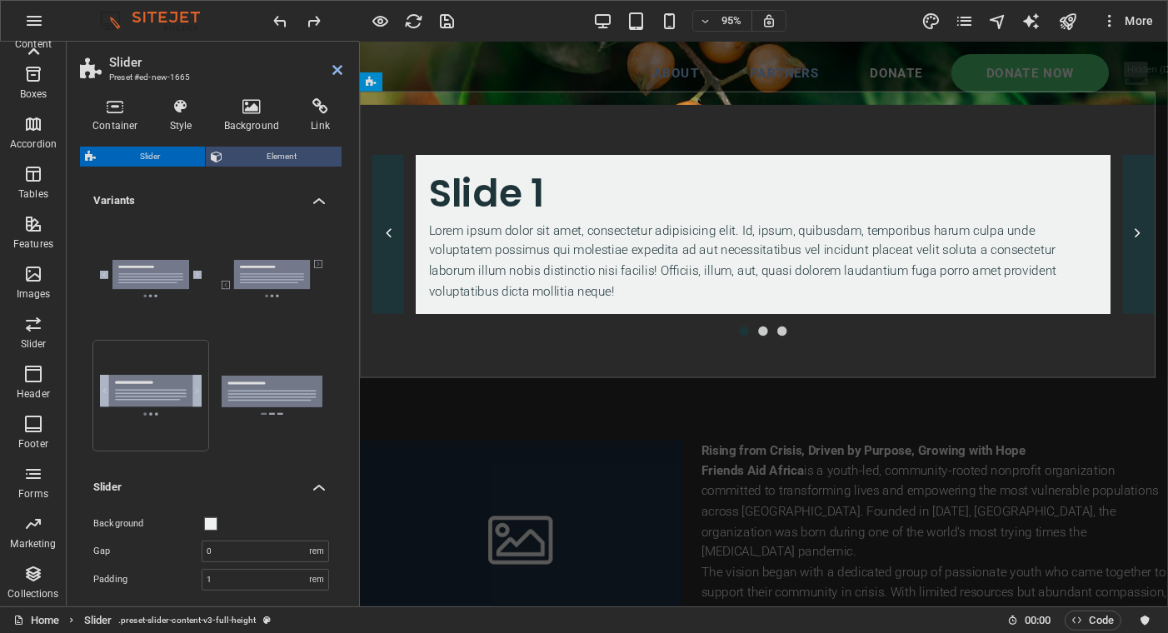
click at [226, 150] on button "Element" at bounding box center [274, 157] width 136 height 20
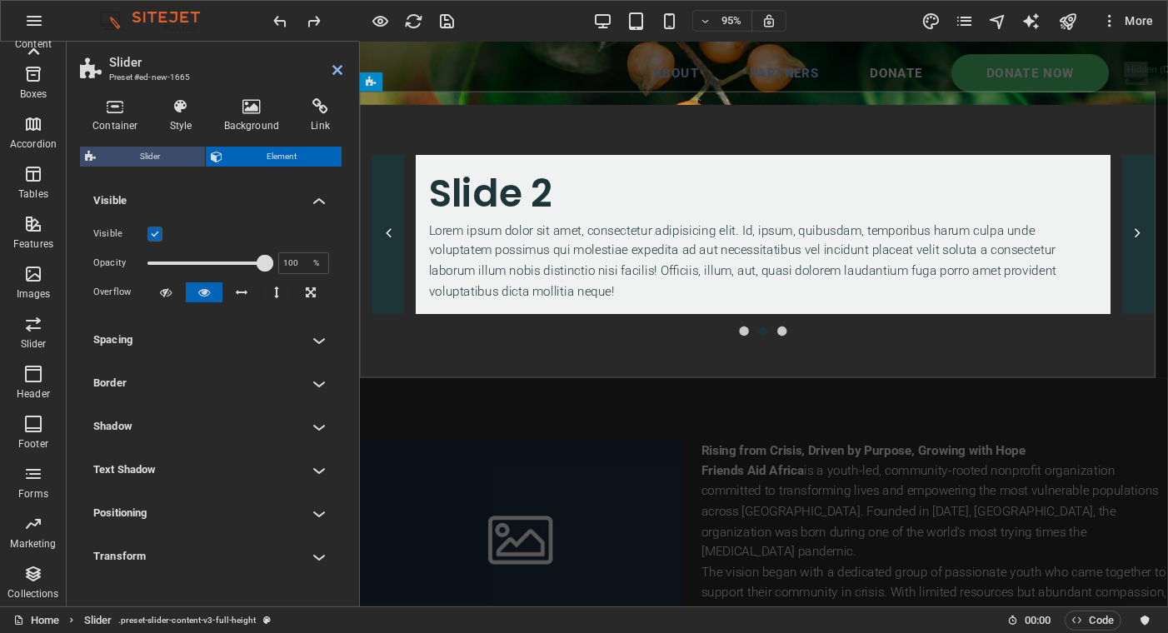
click at [156, 157] on span "Slider" at bounding box center [150, 157] width 99 height 20
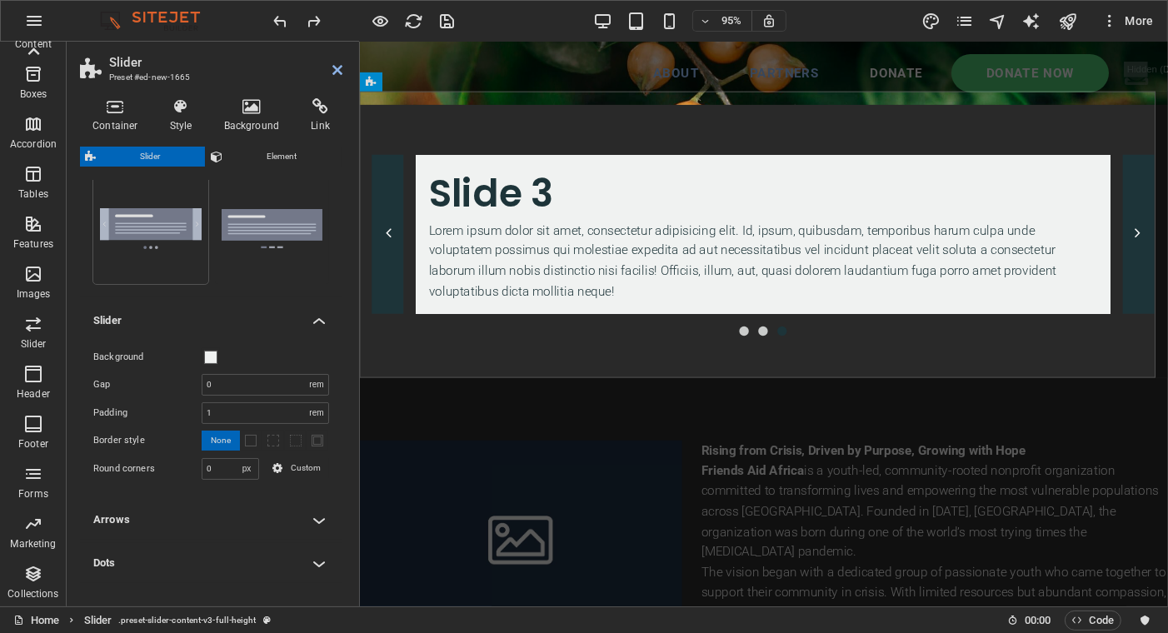
scroll to position [220, 0]
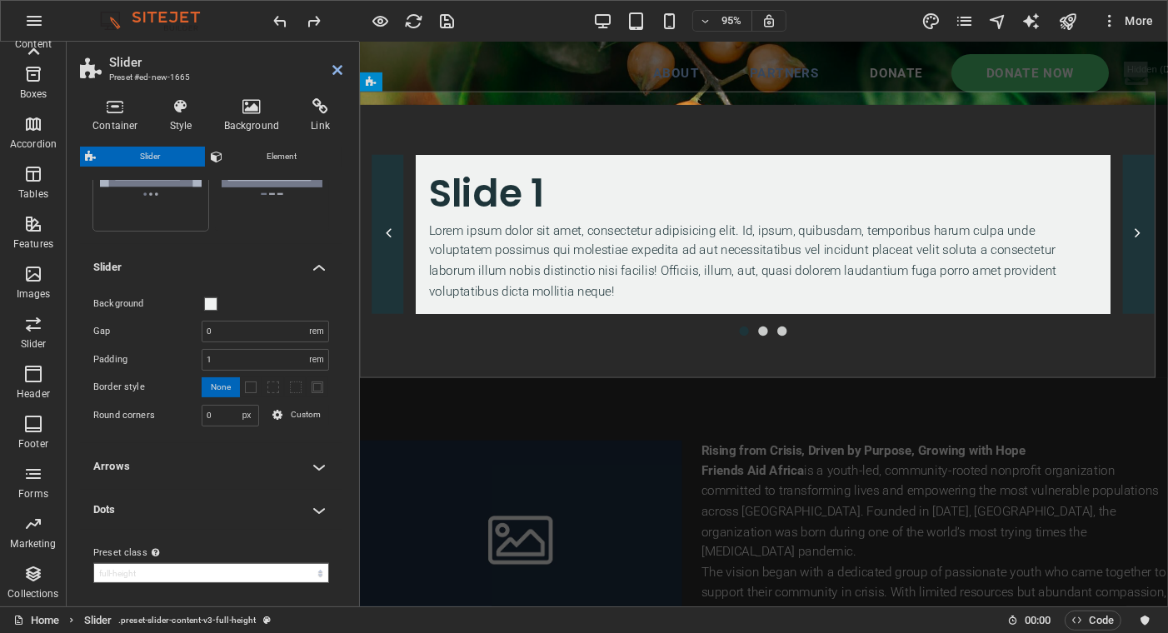
click at [306, 455] on h4 "Arrows" at bounding box center [211, 466] width 262 height 40
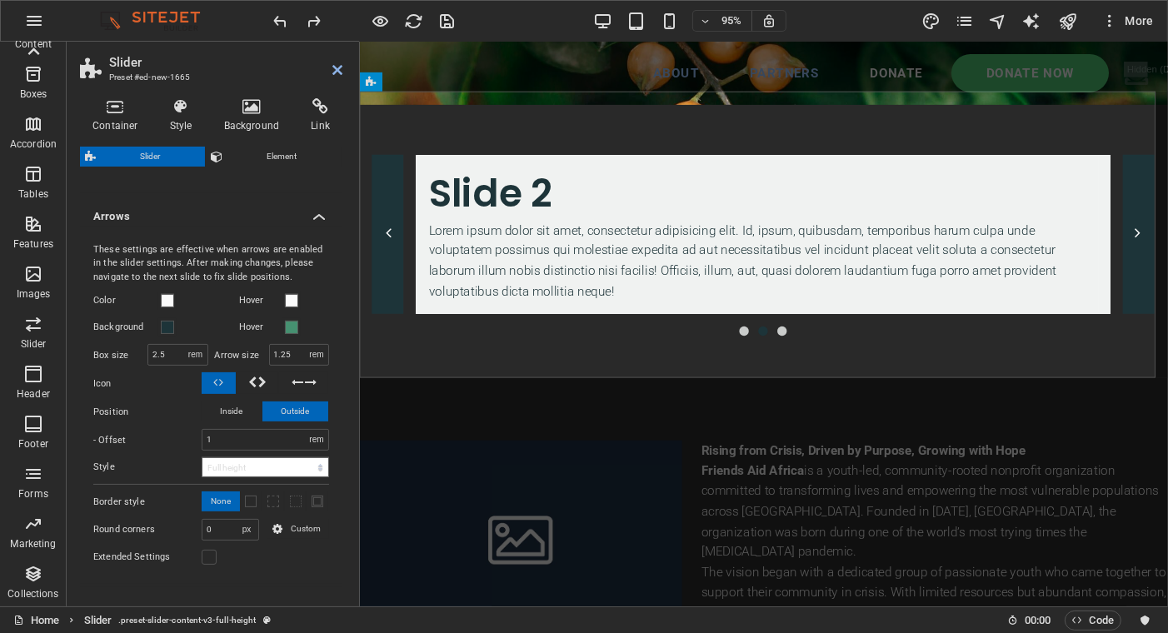
scroll to position [565, 0]
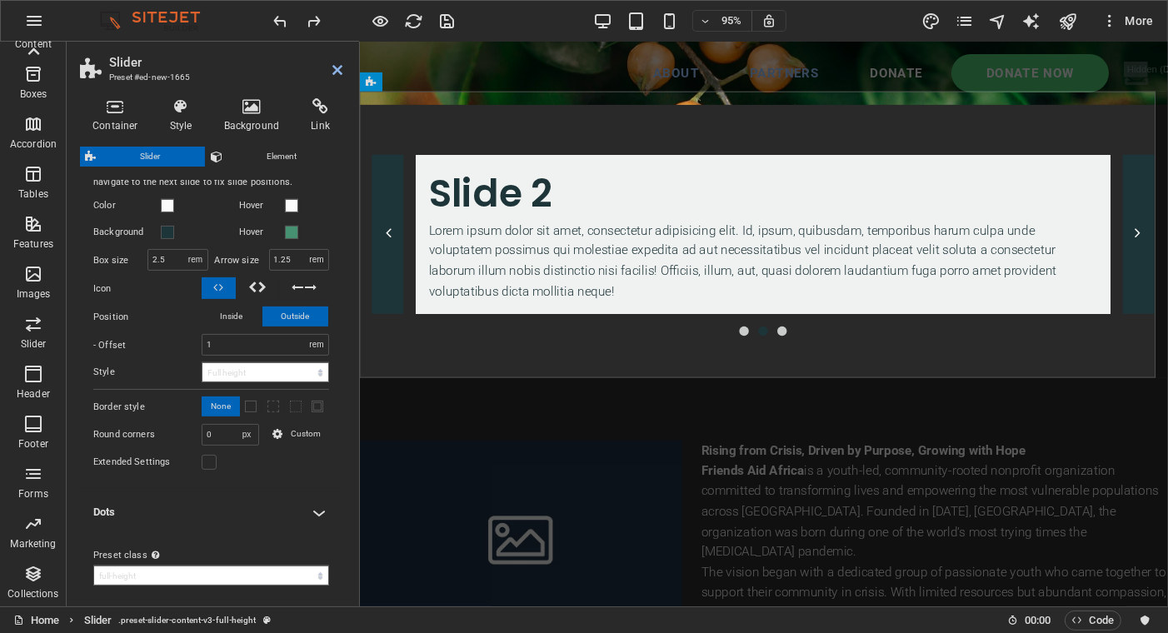
click at [215, 567] on select "full-height Add preset class" at bounding box center [211, 576] width 236 height 20
click at [93, 566] on select "full-height Add preset class" at bounding box center [211, 576] width 236 height 20
select select "preset-slider-content-v3-full-height"
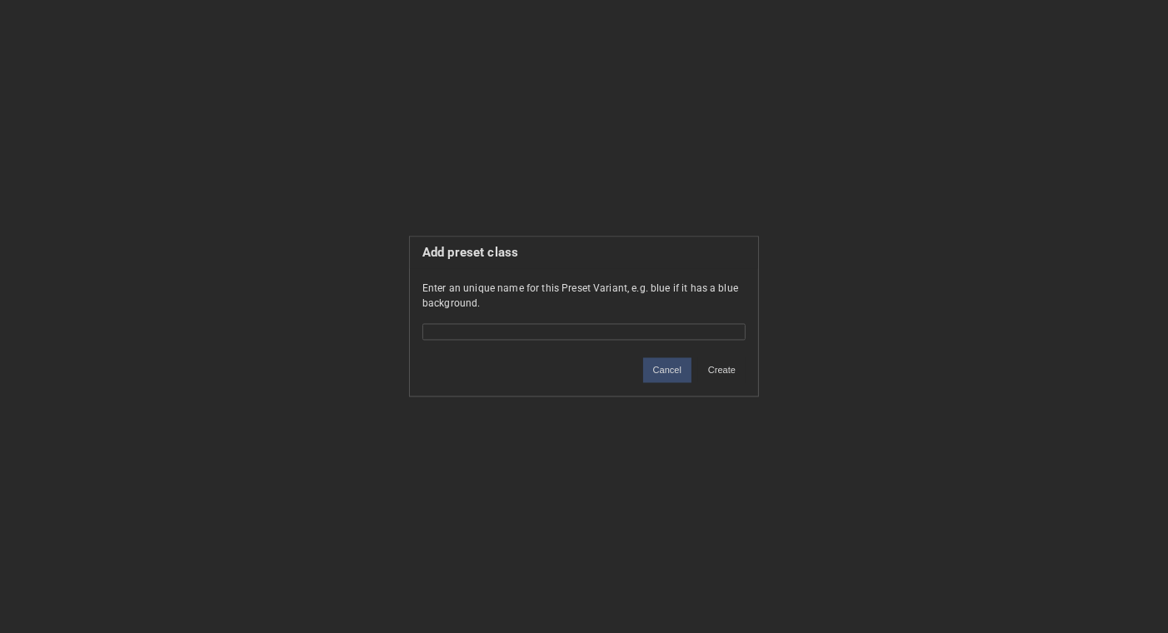
click at [656, 373] on button "Cancel" at bounding box center [667, 370] width 48 height 25
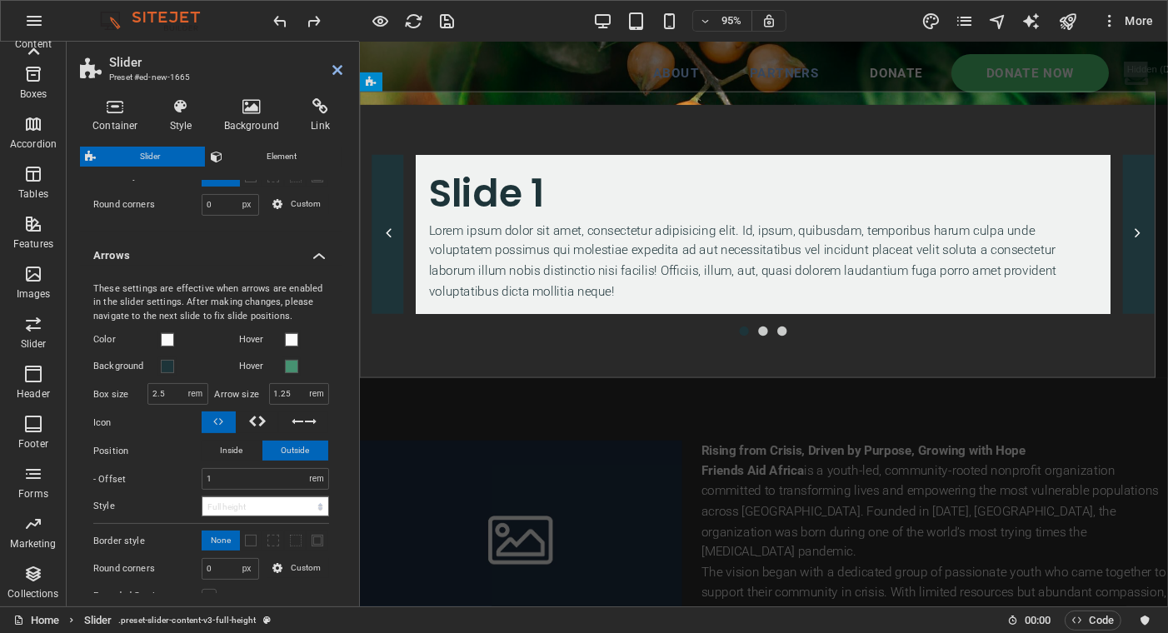
scroll to position [399, 0]
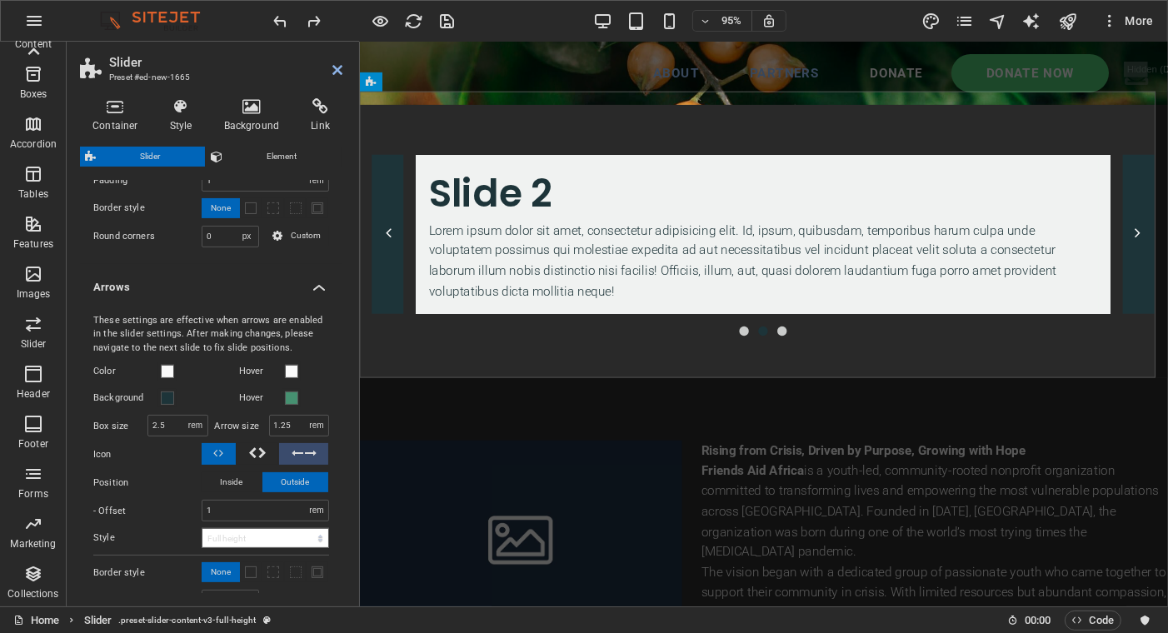
click at [305, 448] on icon at bounding box center [311, 453] width 12 height 20
click at [282, 474] on span "Outside" at bounding box center [296, 482] width 28 height 20
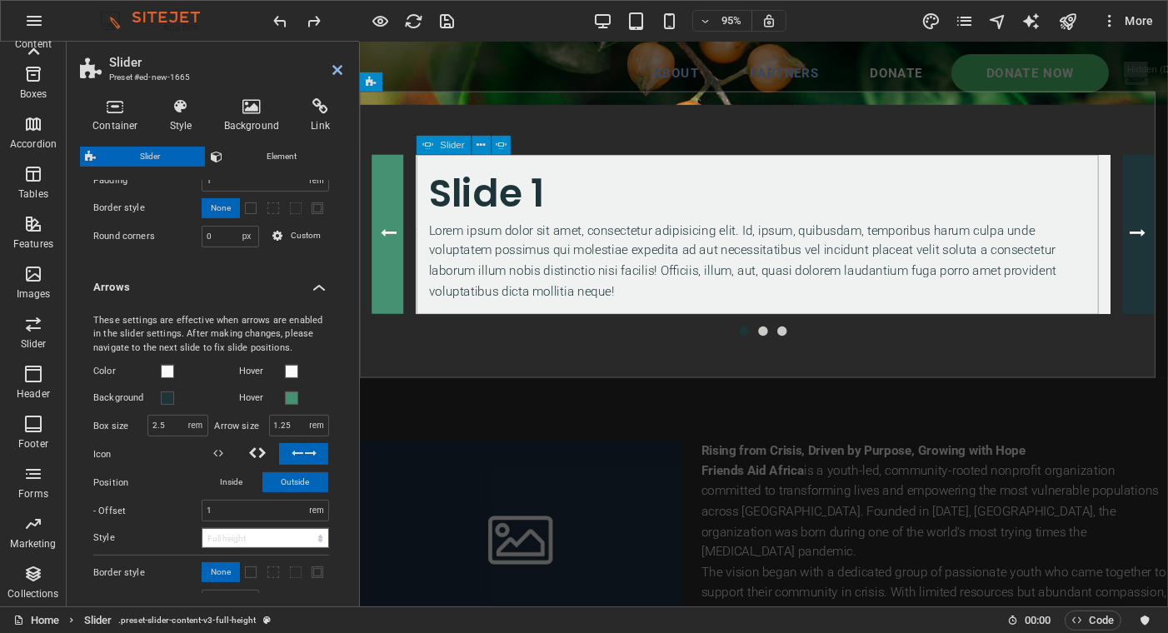
click at [377, 251] on button "Content Slider" at bounding box center [388, 245] width 33 height 168
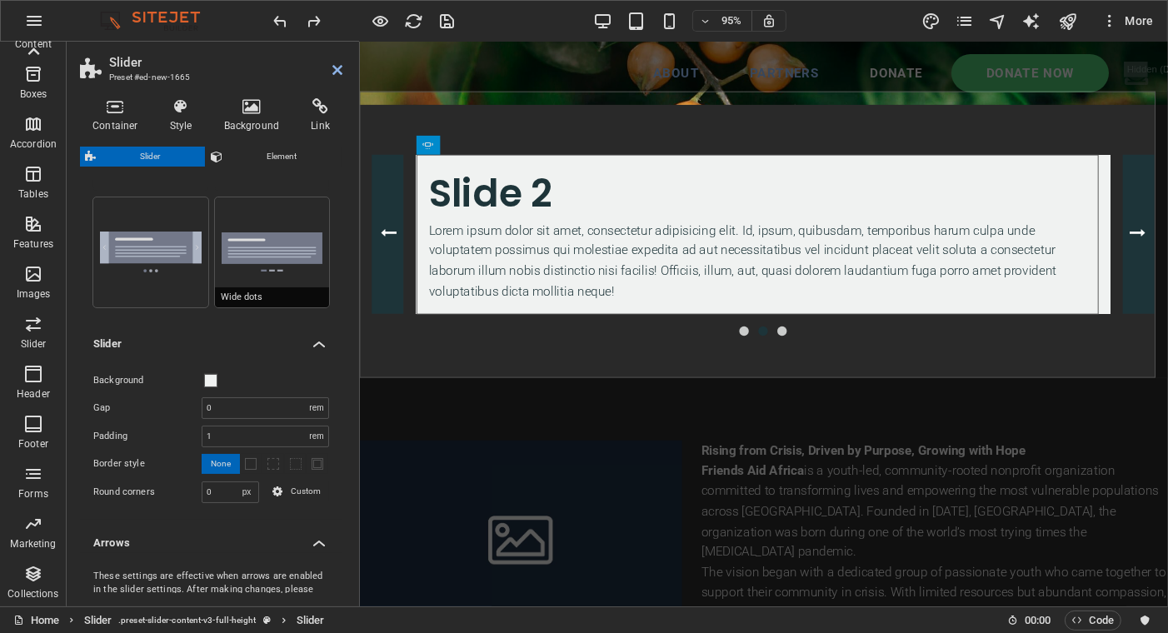
scroll to position [66, 0]
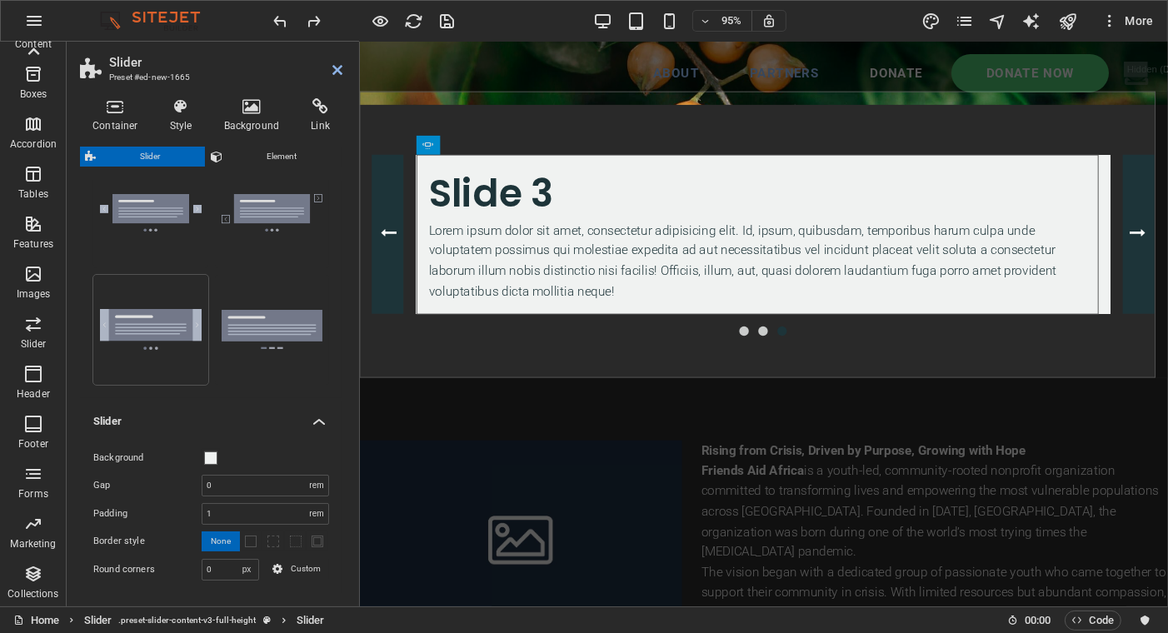
click at [263, 114] on icon at bounding box center [252, 106] width 81 height 17
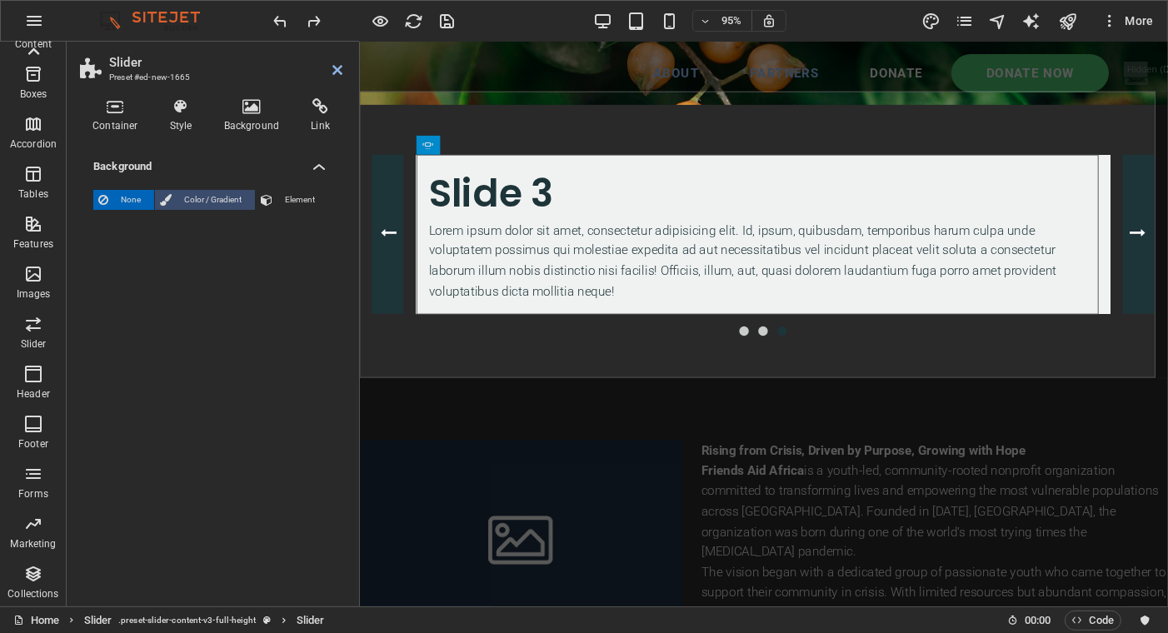
click at [212, 205] on span "Color / Gradient" at bounding box center [213, 200] width 73 height 20
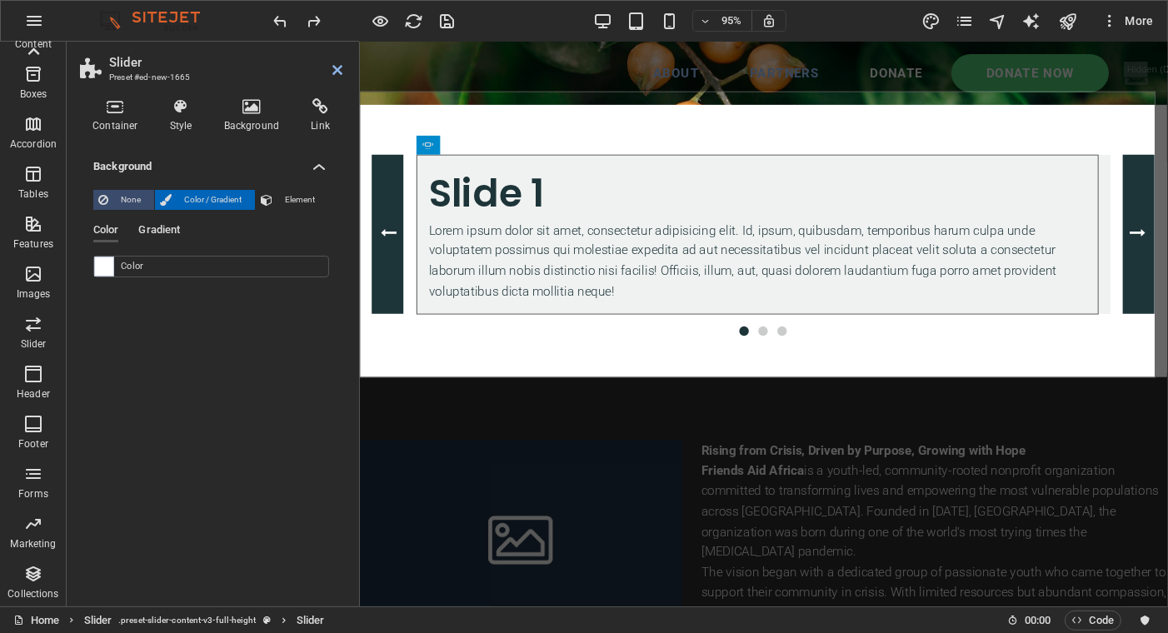
click at [137, 202] on span "None" at bounding box center [131, 200] width 36 height 20
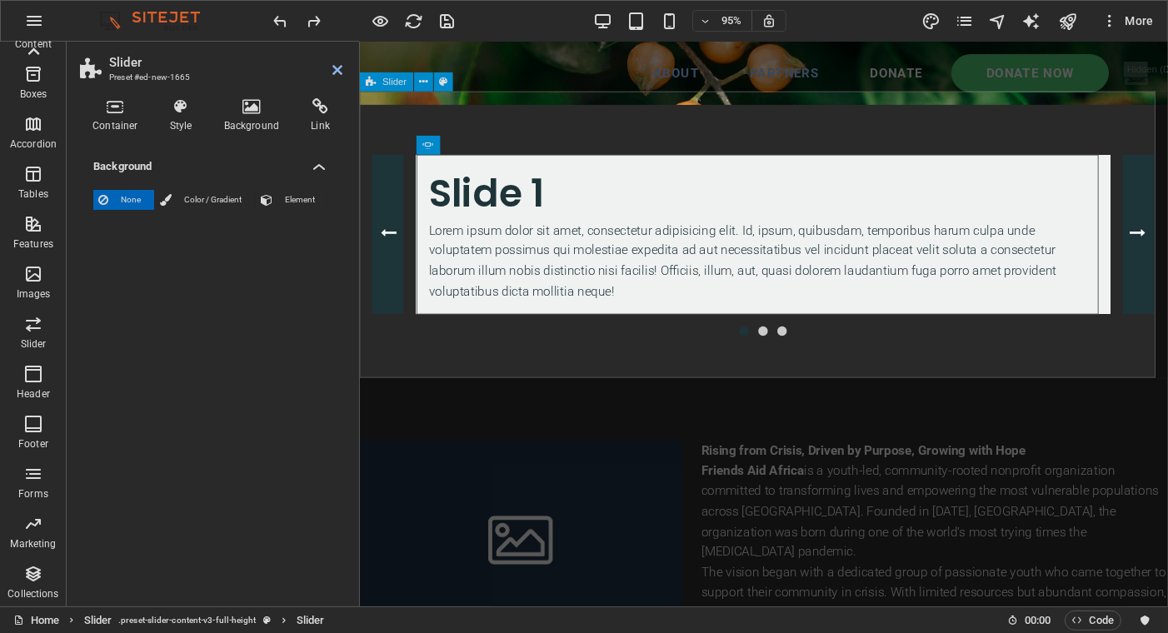
click at [608, 127] on div "Slide 3 Lorem ipsum dolor sit amet, consectetur adipisicing elit. Id, ipsum, qu…" at bounding box center [784, 244] width 850 height 301
click at [257, 110] on icon at bounding box center [252, 106] width 81 height 17
click at [257, 112] on icon at bounding box center [252, 106] width 81 height 17
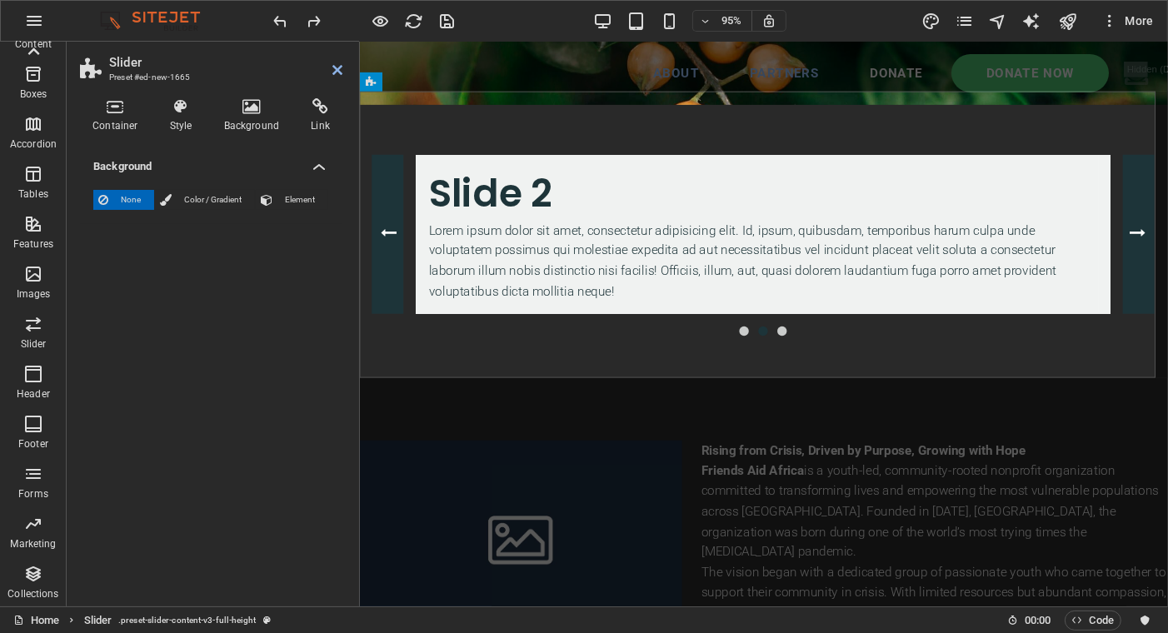
click at [177, 117] on h4 "Style" at bounding box center [184, 115] width 54 height 35
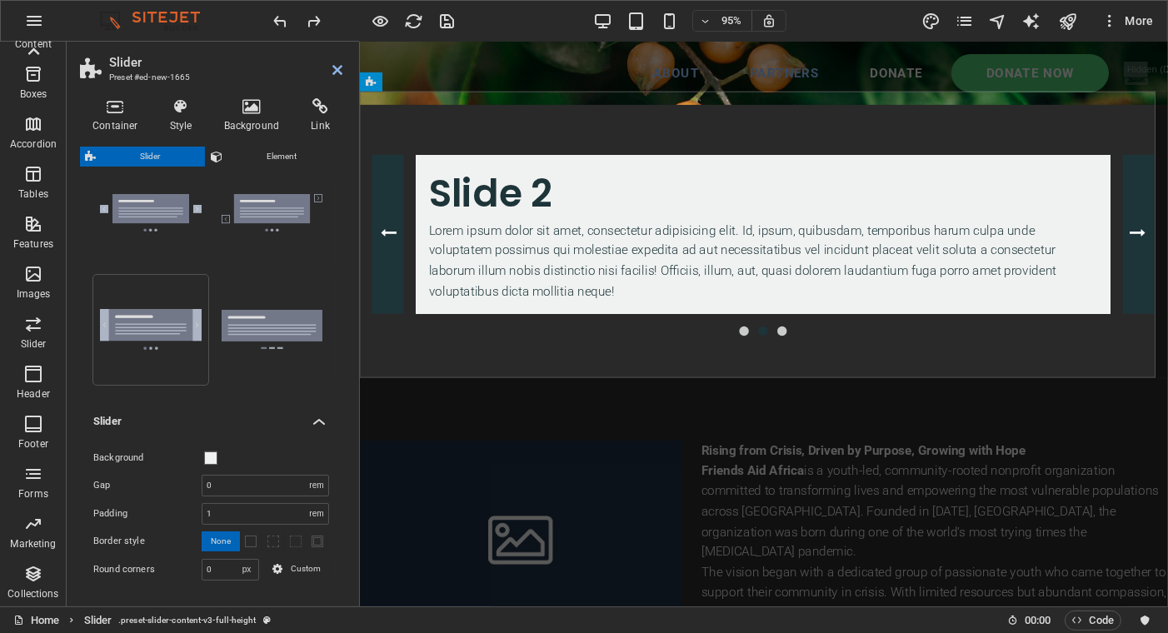
drag, startPoint x: 341, startPoint y: 285, endPoint x: 354, endPoint y: 237, distance: 49.1
click at [354, 237] on div "Container Style Background Link Size Height Default px rem % vh vw Min. height …" at bounding box center [211, 345] width 289 height 521
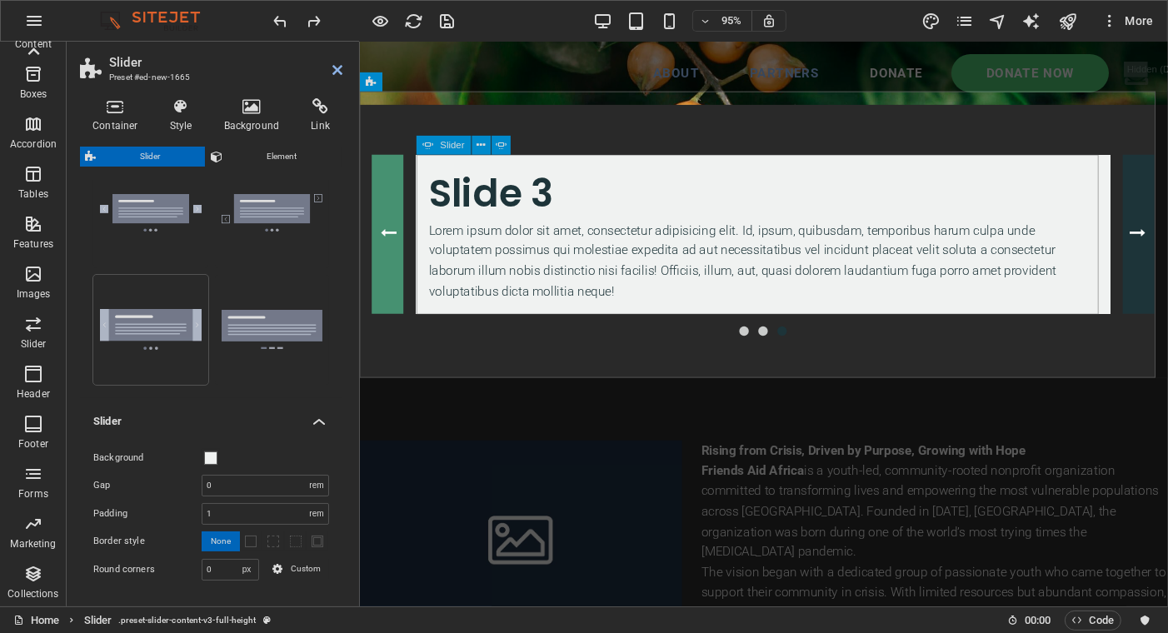
click at [384, 242] on button "Content Slider" at bounding box center [388, 245] width 33 height 168
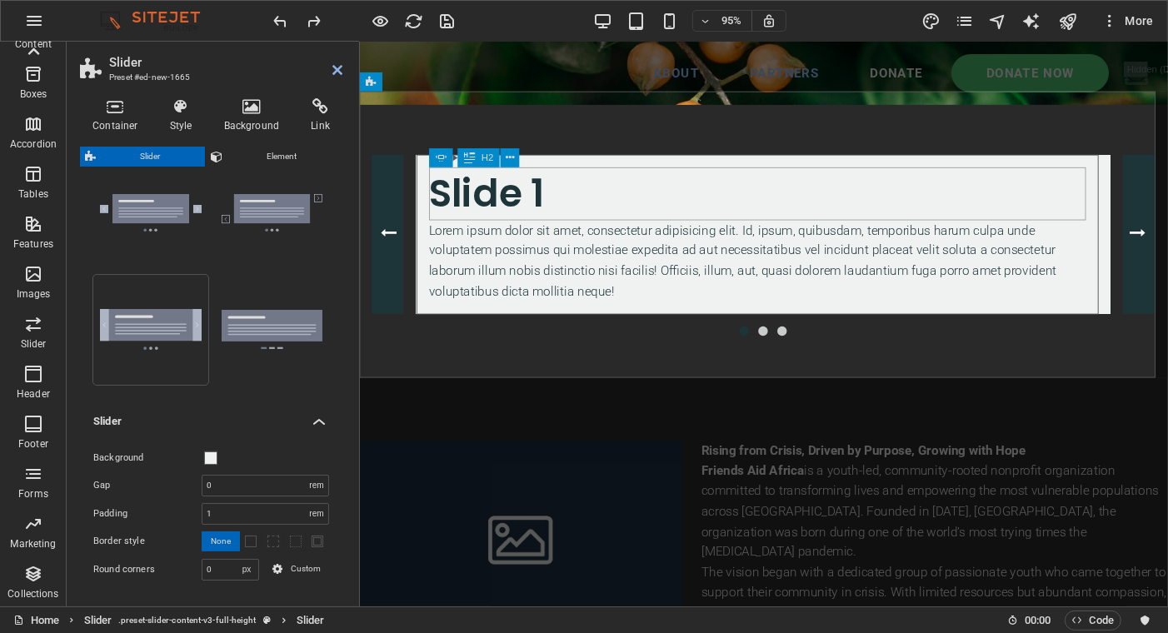
click at [567, 196] on div "Slide 1" at bounding box center [777, 202] width 691 height 56
click at [560, 197] on div "Slide 1" at bounding box center [777, 202] width 691 height 56
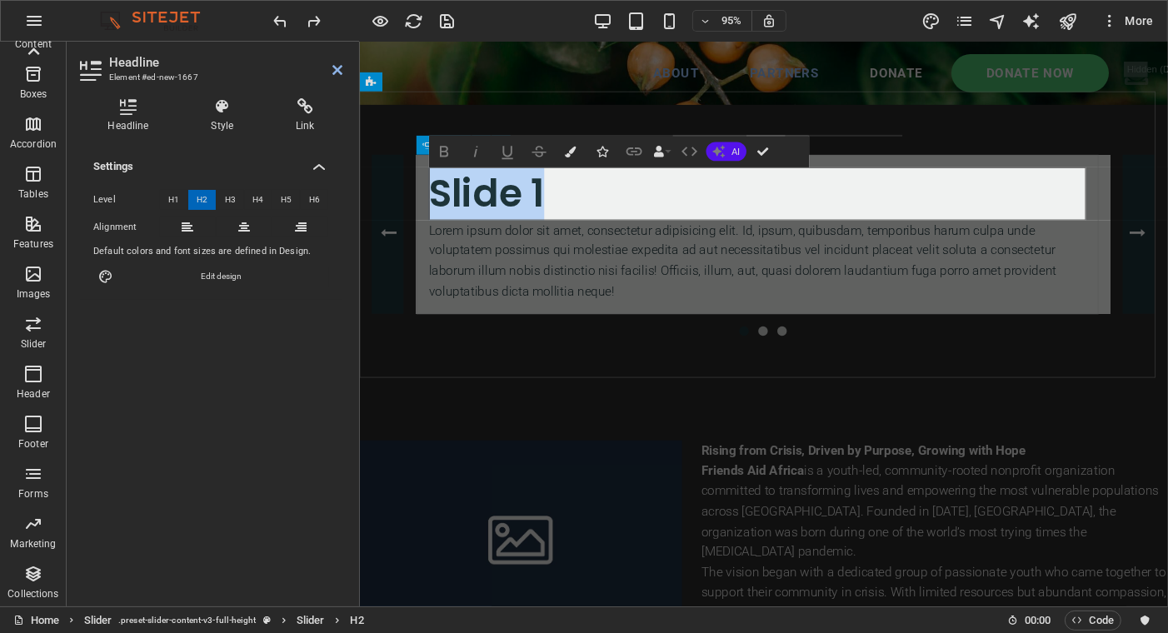
drag, startPoint x: 560, startPoint y: 197, endPoint x: 421, endPoint y: 198, distance: 138.3
click at [421, 198] on div "Slide 3 Lorem ipsum dolor sit amet, consectetur adipisicing elit. Id, ipsum, qu…" at bounding box center [784, 245] width 730 height 168
click at [665, 152] on button "Data Bindings" at bounding box center [662, 152] width 22 height 32
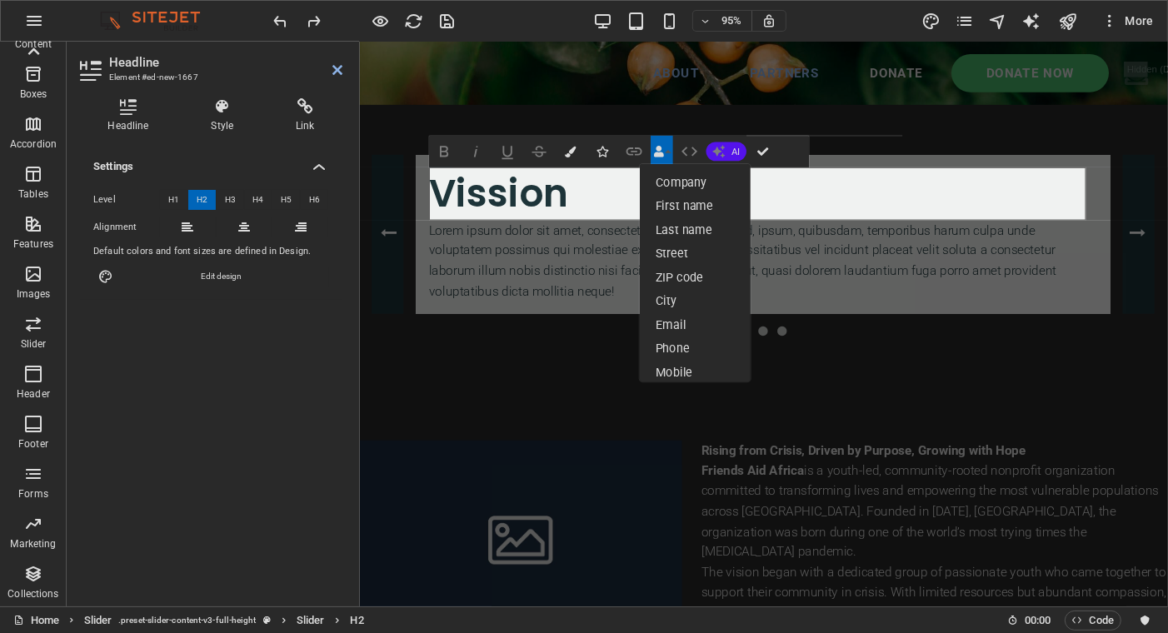
click at [665, 152] on button "Data Bindings" at bounding box center [662, 152] width 22 height 32
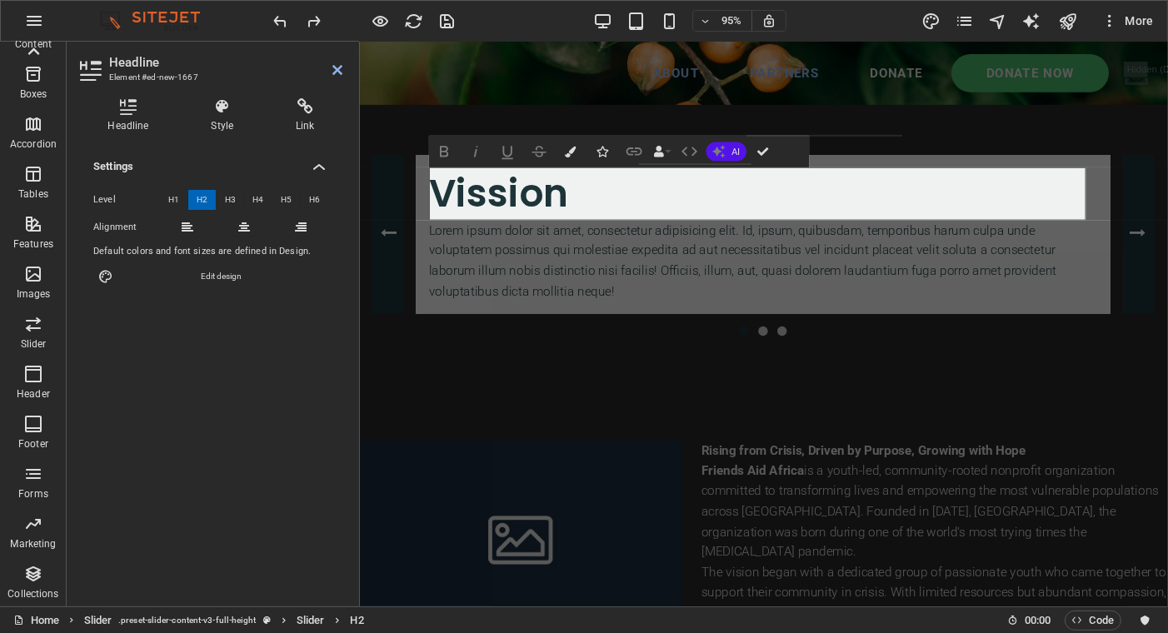
click at [602, 150] on icon "button" at bounding box center [602, 152] width 11 height 11
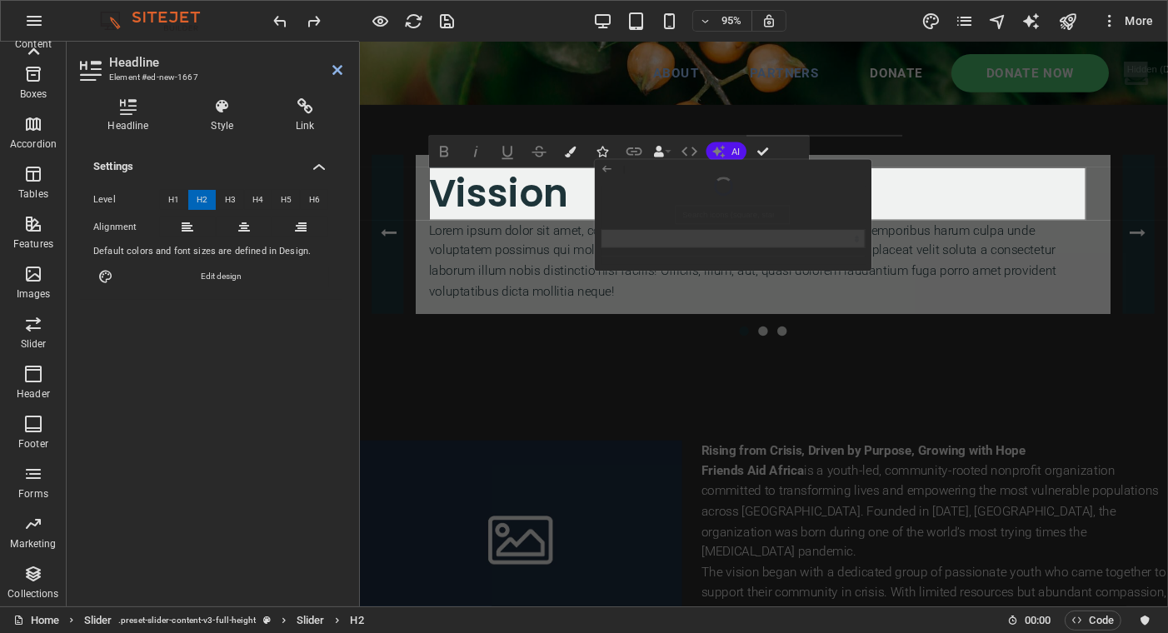
click at [602, 150] on icon "button" at bounding box center [602, 152] width 11 height 11
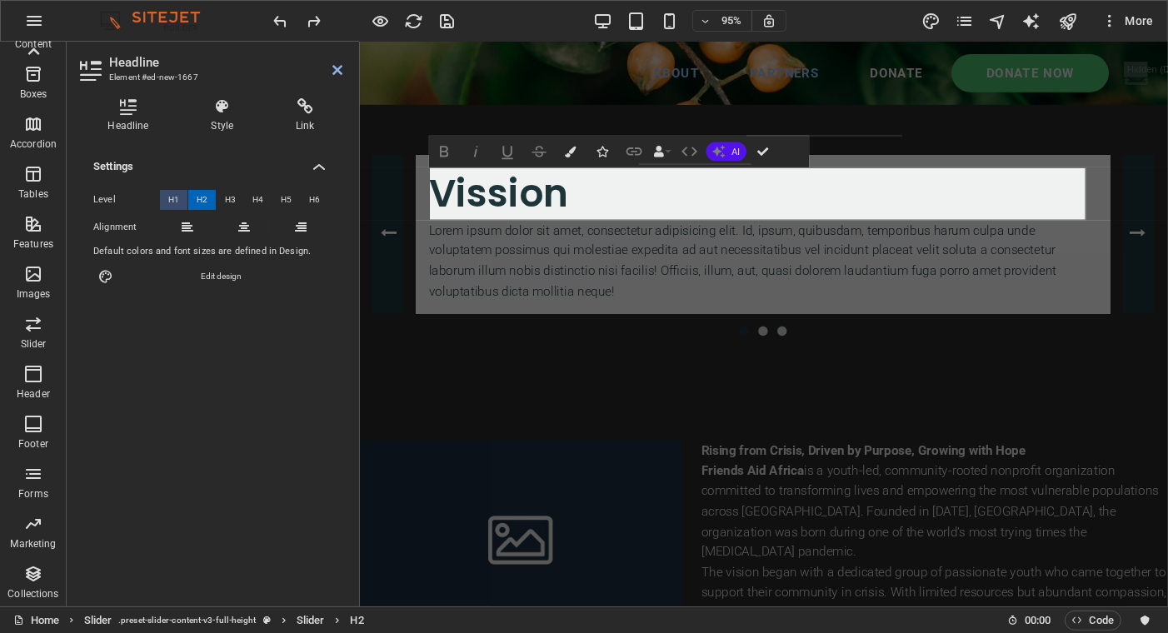
click at [177, 193] on span "H1" at bounding box center [173, 200] width 11 height 20
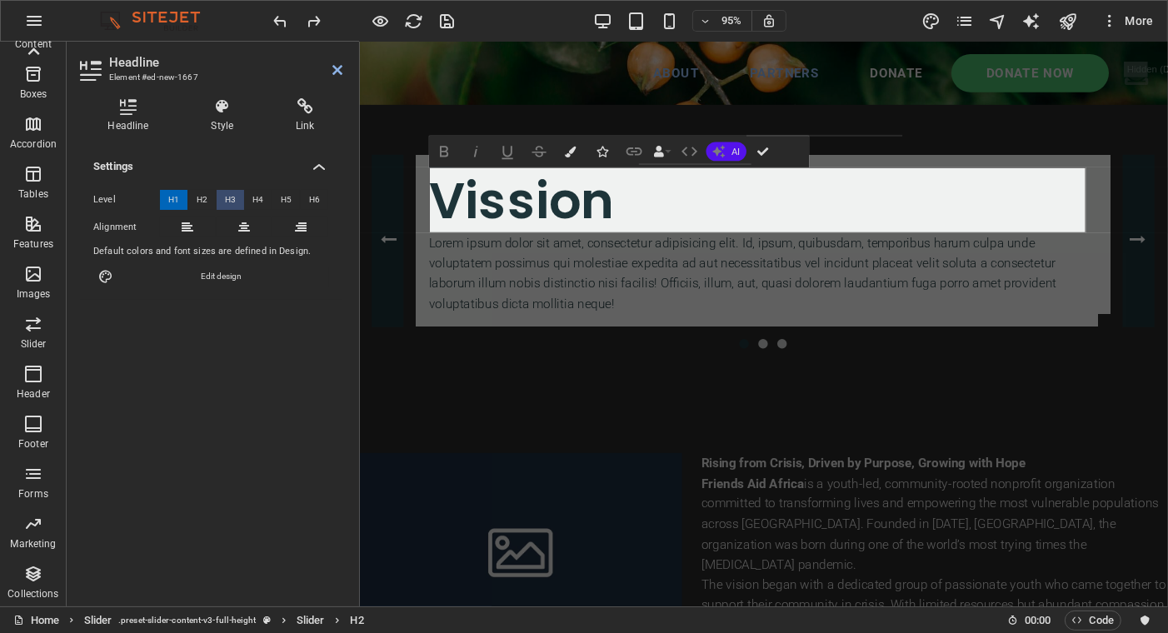
click at [239, 197] on button "H3" at bounding box center [230, 200] width 27 height 20
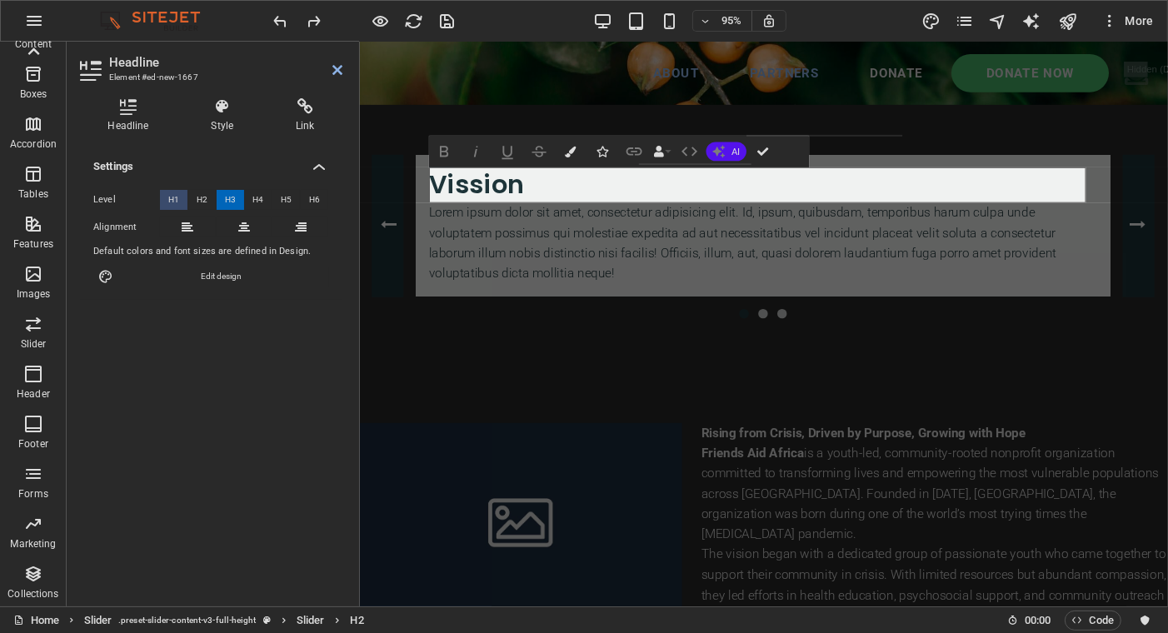
click at [176, 200] on span "H1" at bounding box center [173, 200] width 11 height 20
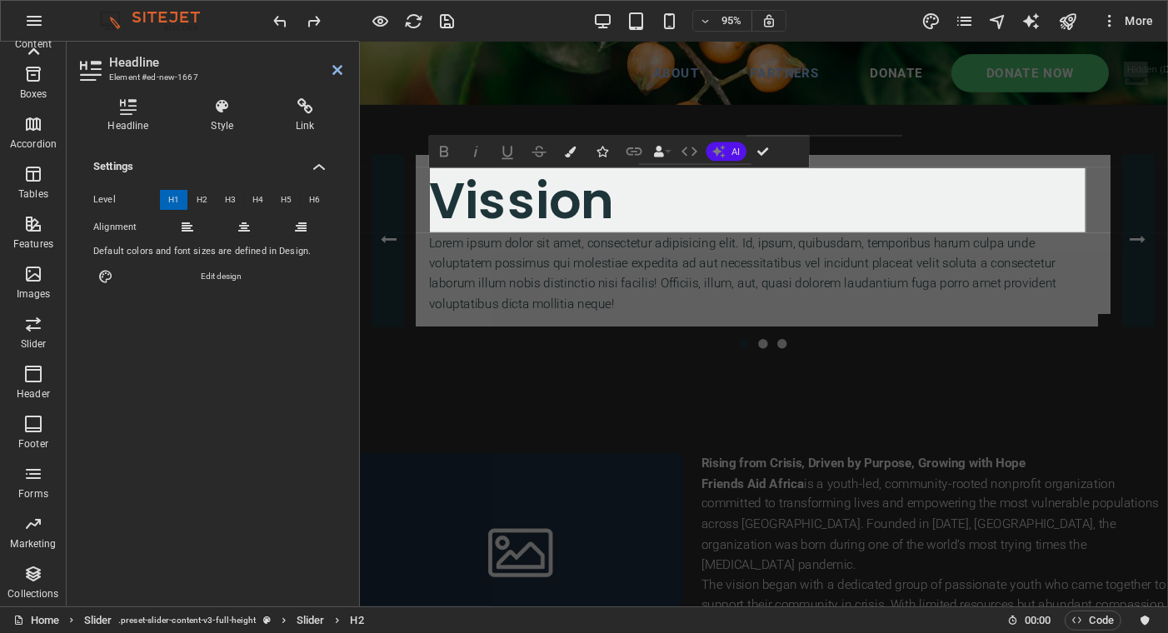
click at [222, 127] on h4 "Style" at bounding box center [225, 115] width 85 height 35
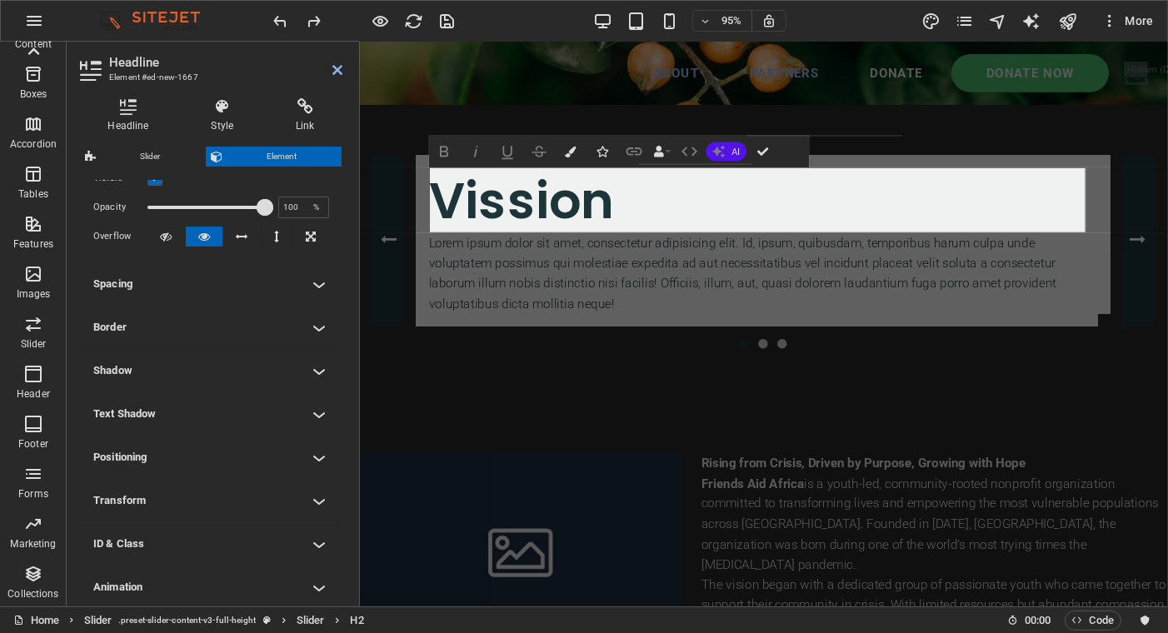
scroll to position [112, 0]
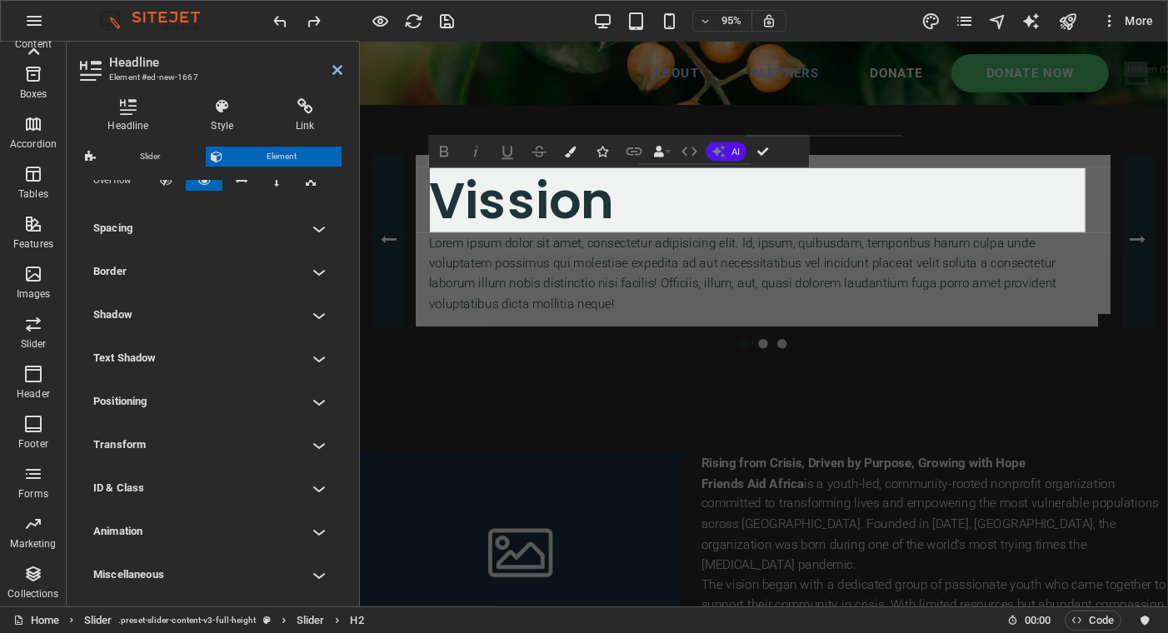
click at [159, 394] on h4 "Positioning" at bounding box center [211, 401] width 262 height 40
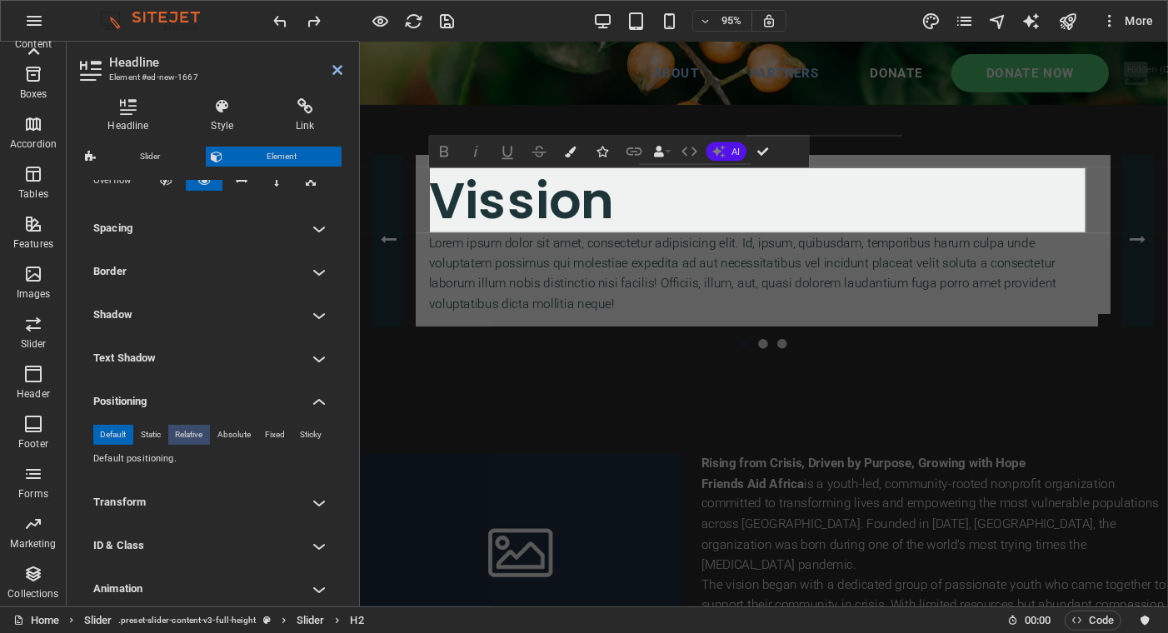
scroll to position [169, 0]
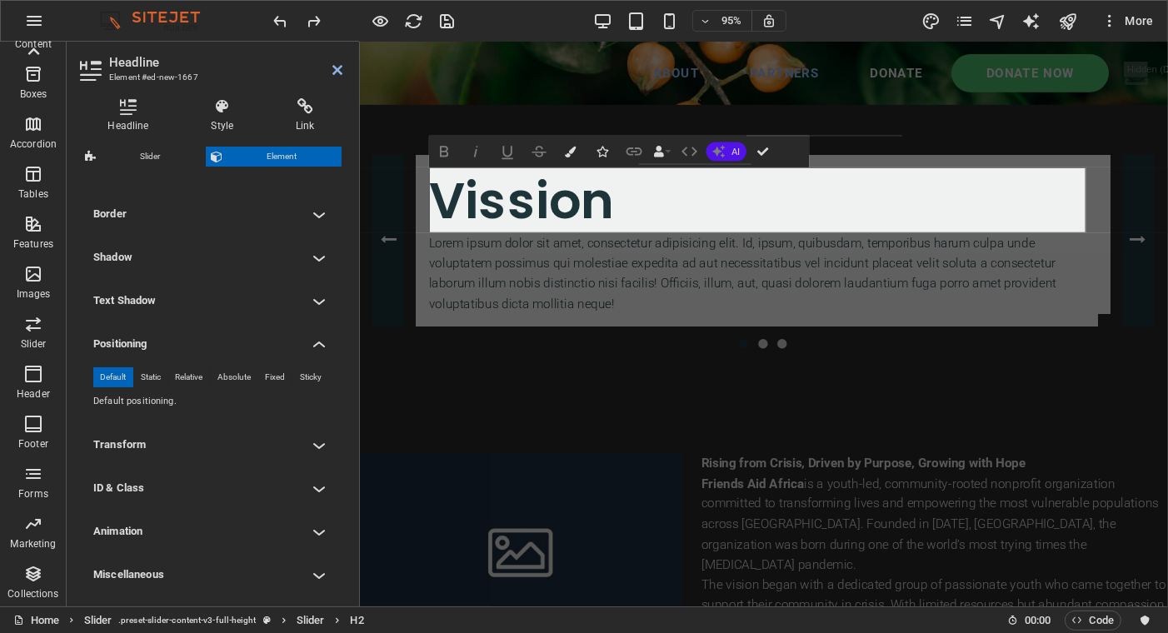
click at [274, 337] on h4 "Positioning" at bounding box center [211, 339] width 262 height 30
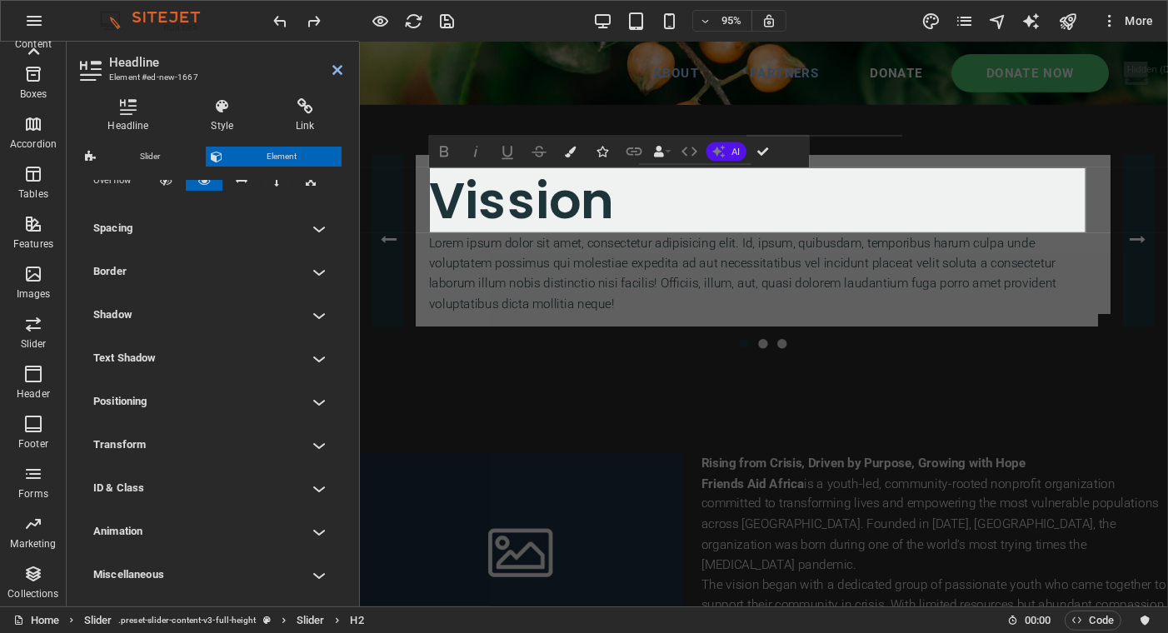
click at [175, 526] on h4 "Animation" at bounding box center [211, 531] width 262 height 40
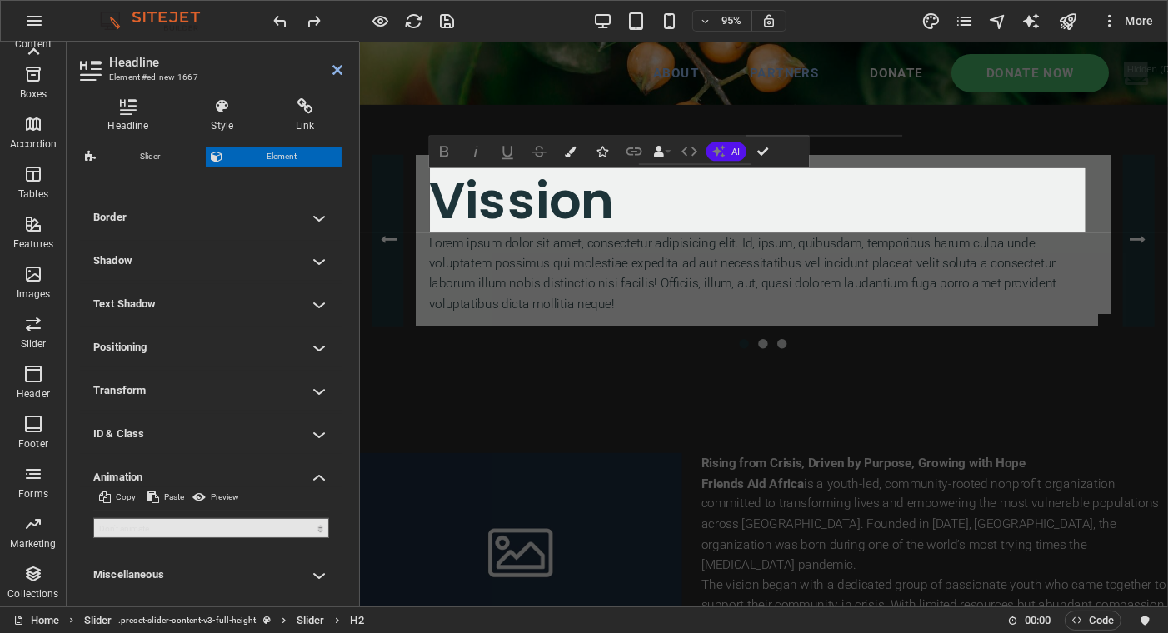
click at [162, 521] on select "Don't animate Show / Hide Slide up/down Zoom in/out Slide left to right Slide r…" at bounding box center [211, 528] width 236 height 20
select select "pulse"
click at [93, 518] on select "Don't animate Show / Hide Slide up/down Zoom in/out Slide left to right Slide r…" at bounding box center [211, 528] width 236 height 20
select select "scroll"
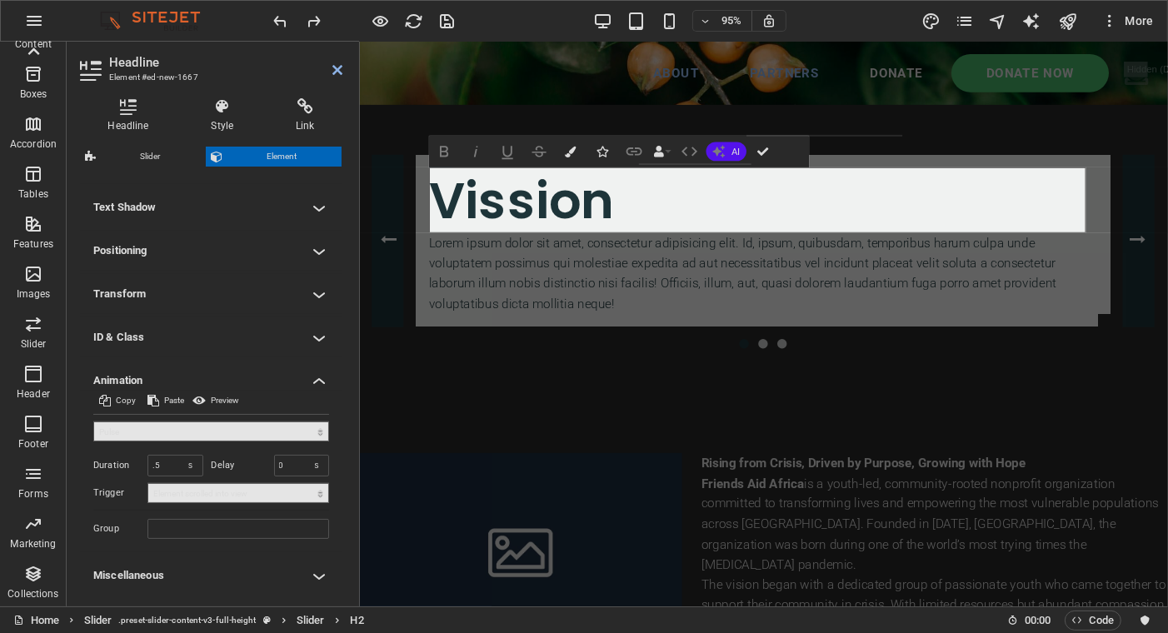
scroll to position [0, 0]
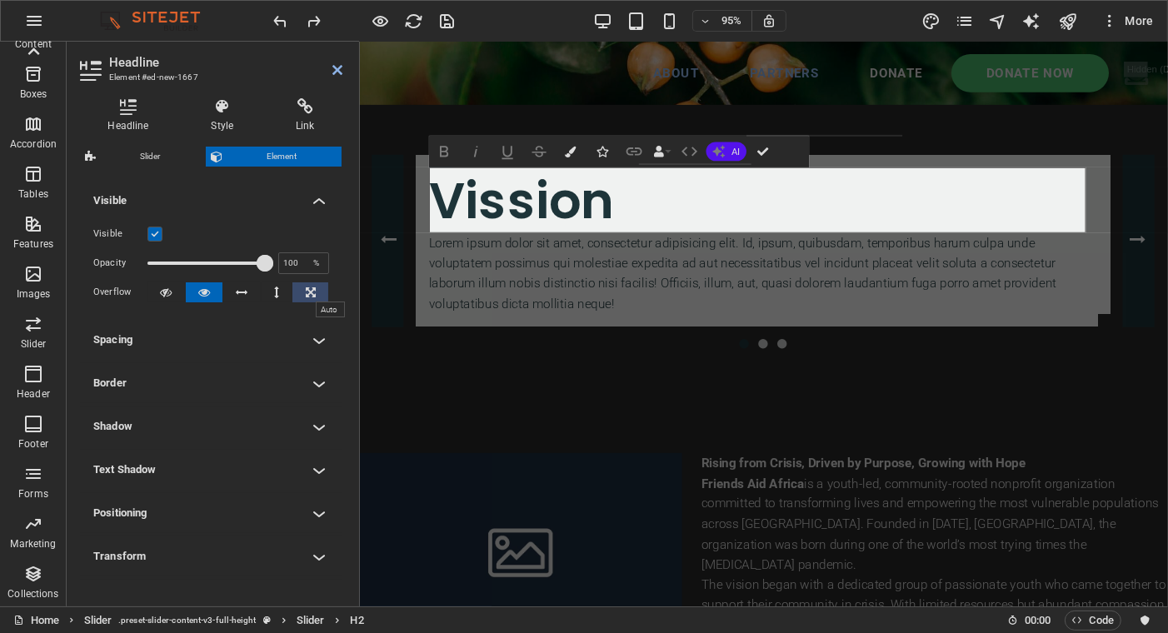
click at [306, 296] on icon at bounding box center [311, 292] width 10 height 20
click at [250, 291] on button at bounding box center [241, 292] width 37 height 20
click at [322, 192] on h4 "Visible" at bounding box center [211, 196] width 262 height 30
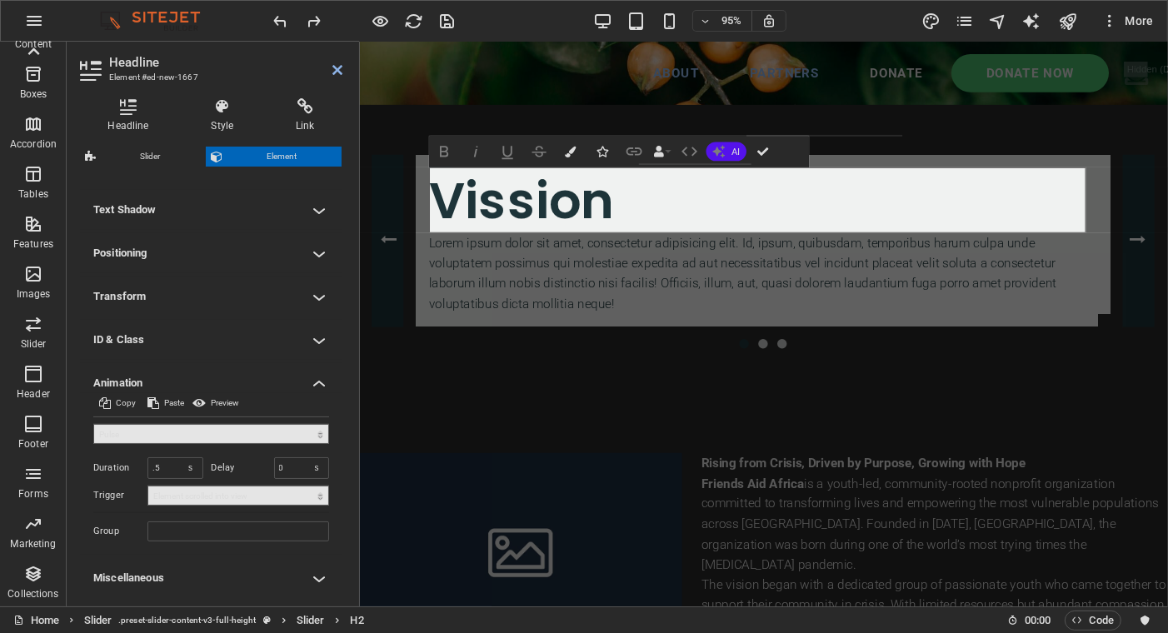
scroll to position [167, 0]
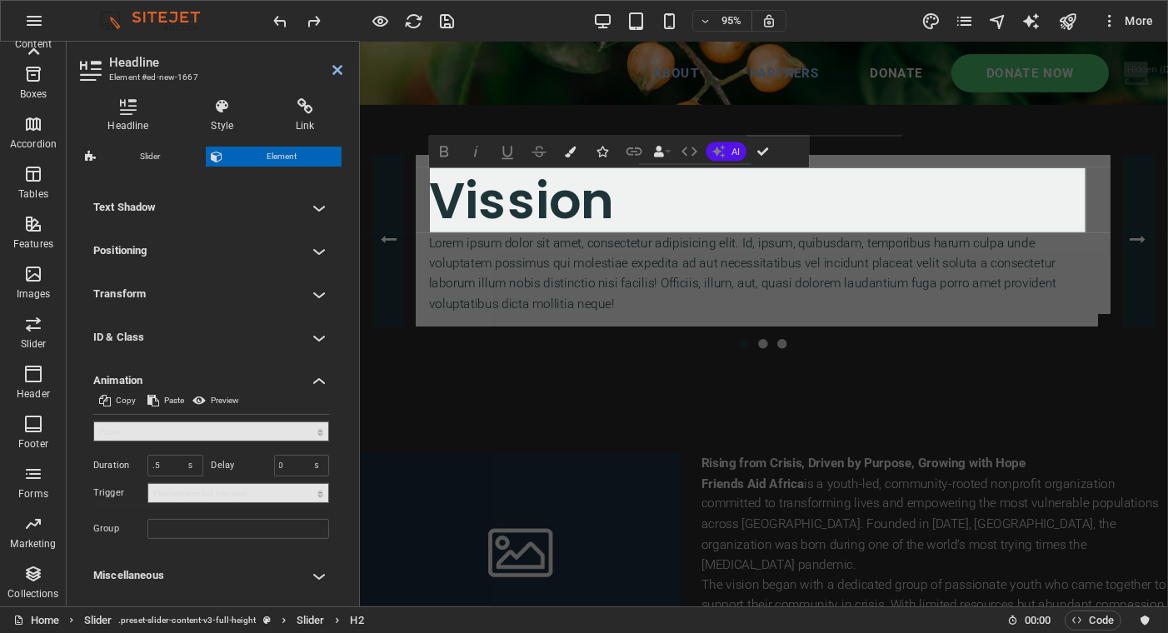
click at [286, 463] on input "0" at bounding box center [302, 466] width 54 height 20
type input "0"
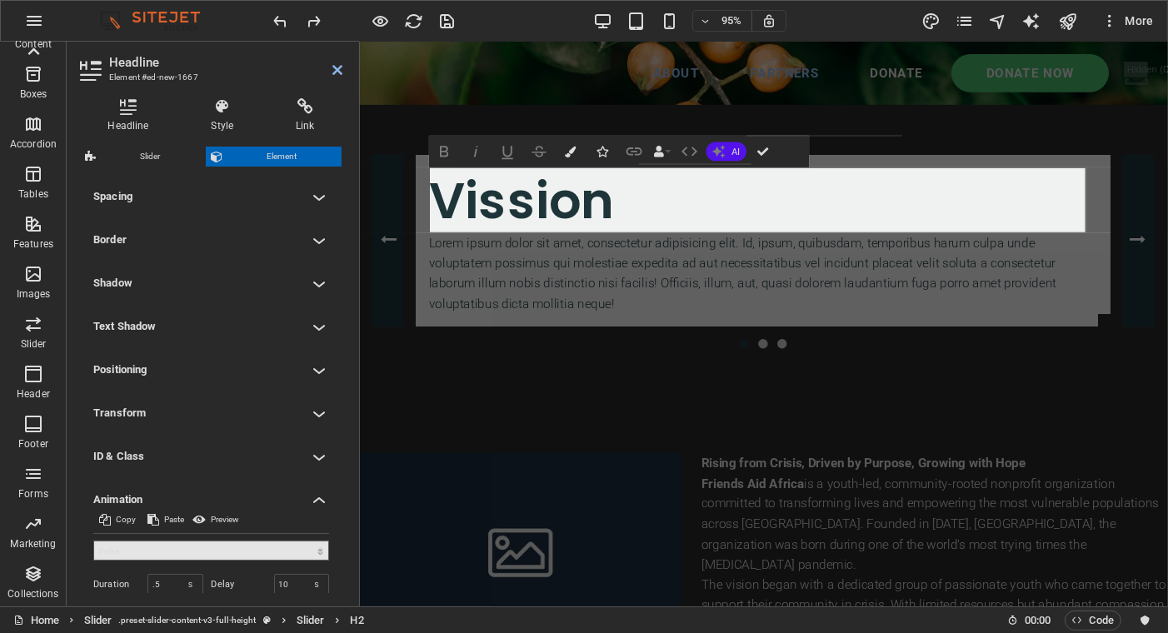
scroll to position [0, 0]
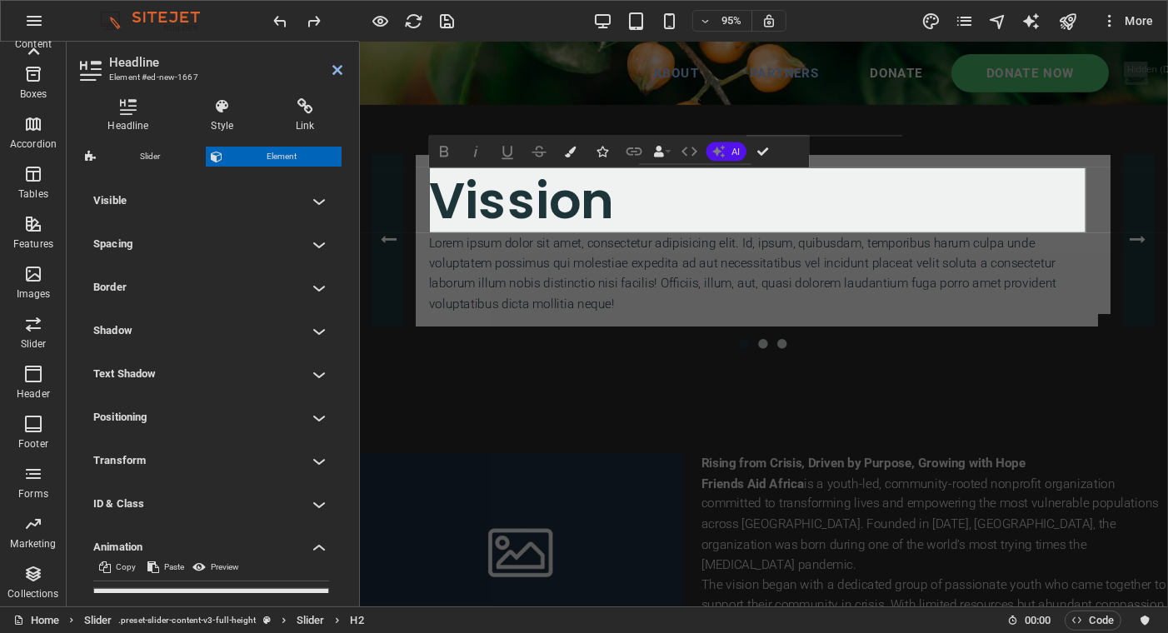
type input "10"
click at [252, 181] on h4 "Visible" at bounding box center [211, 201] width 262 height 40
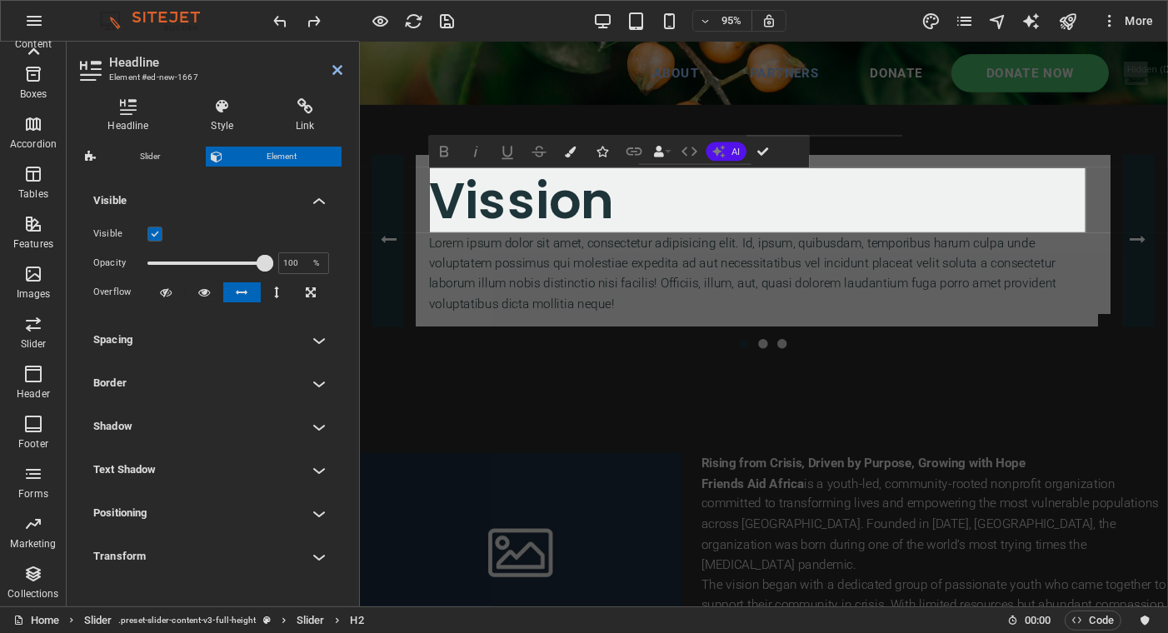
click at [222, 316] on div "Visible Opacity 100 % Overflow" at bounding box center [211, 264] width 262 height 106
click at [311, 335] on h4 "Spacing" at bounding box center [211, 340] width 262 height 40
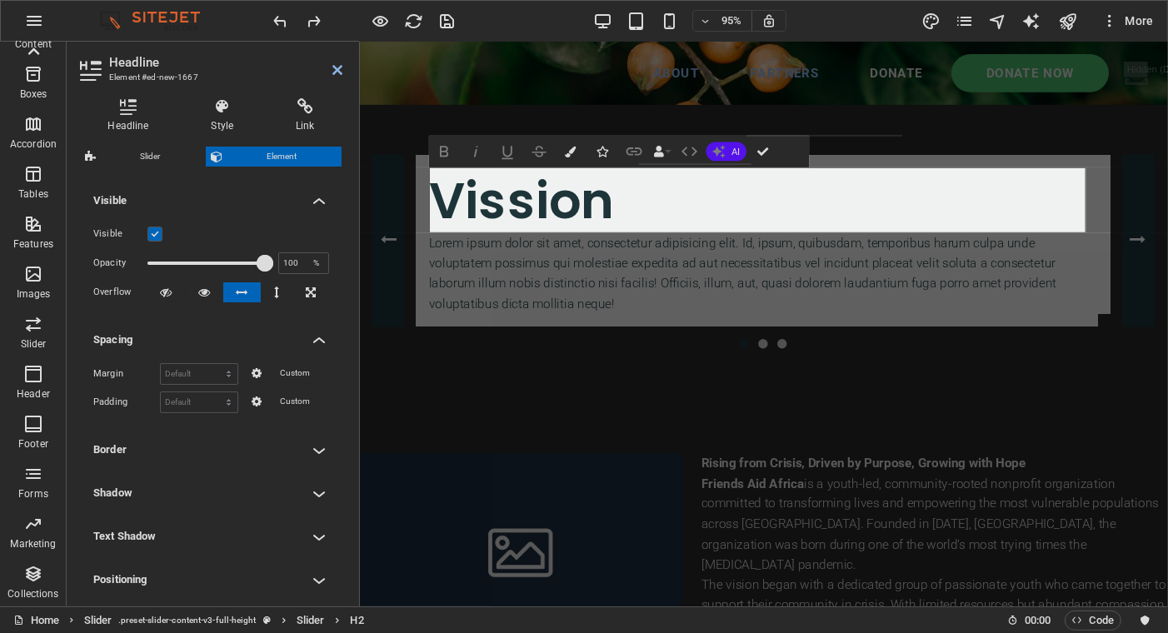
click at [438, 147] on icon "button" at bounding box center [444, 151] width 19 height 19
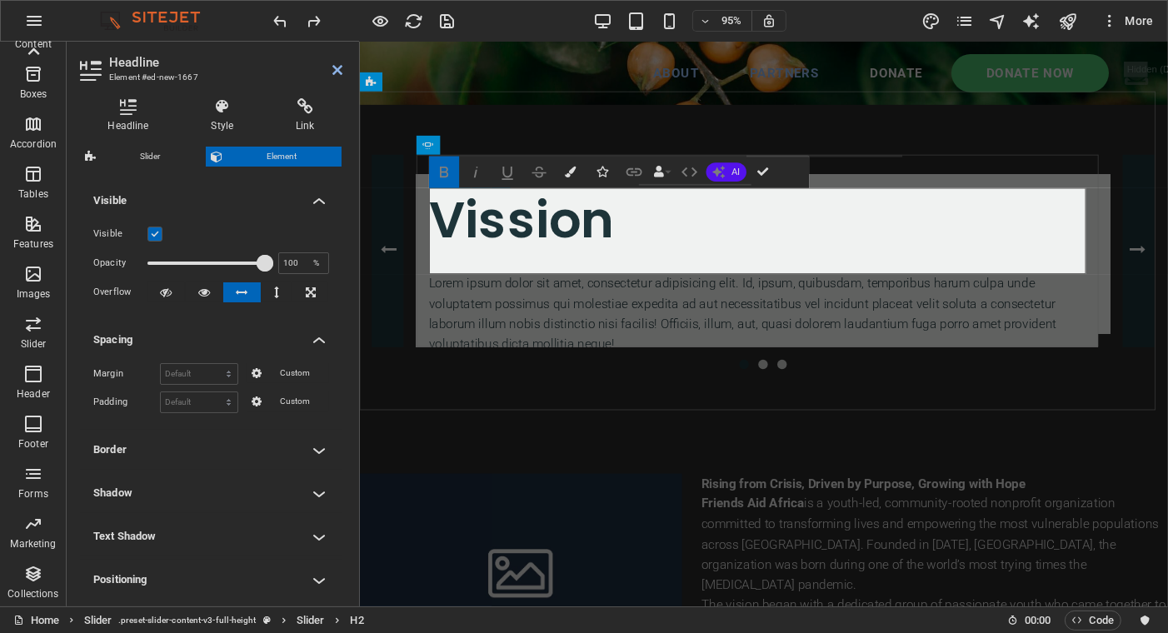
click at [515, 264] on h1 "​Vission" at bounding box center [777, 229] width 691 height 69
click at [569, 172] on icon "button" at bounding box center [571, 172] width 11 height 11
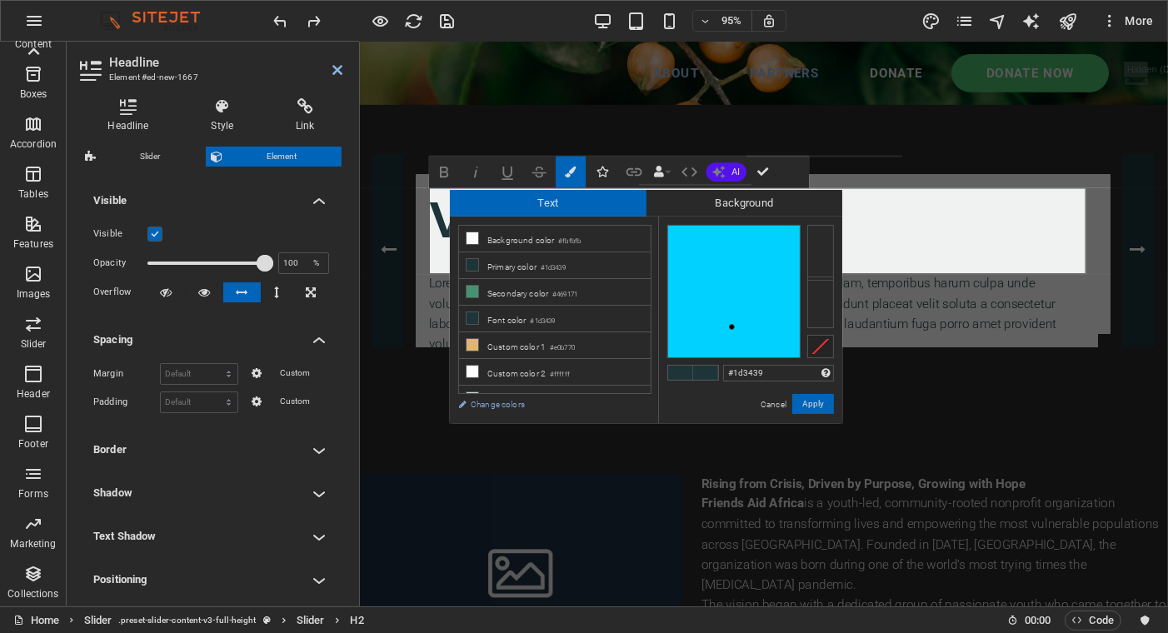
click at [496, 283] on li "Secondary color #469171" at bounding box center [555, 292] width 192 height 27
type input "#469171"
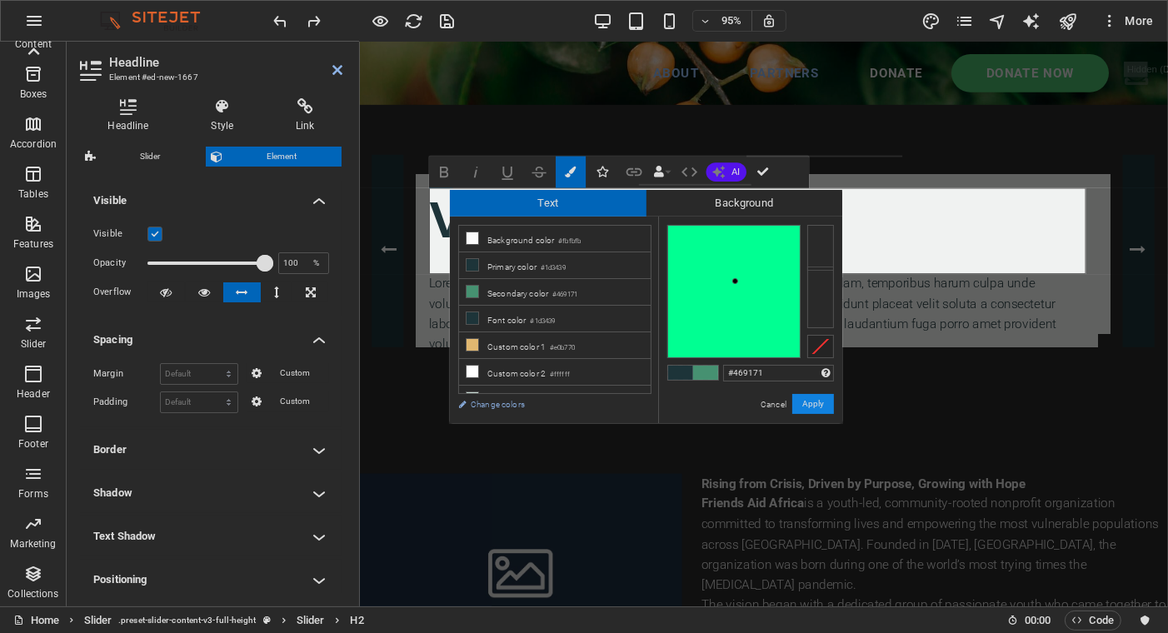
click at [819, 400] on button "Apply" at bounding box center [813, 404] width 42 height 20
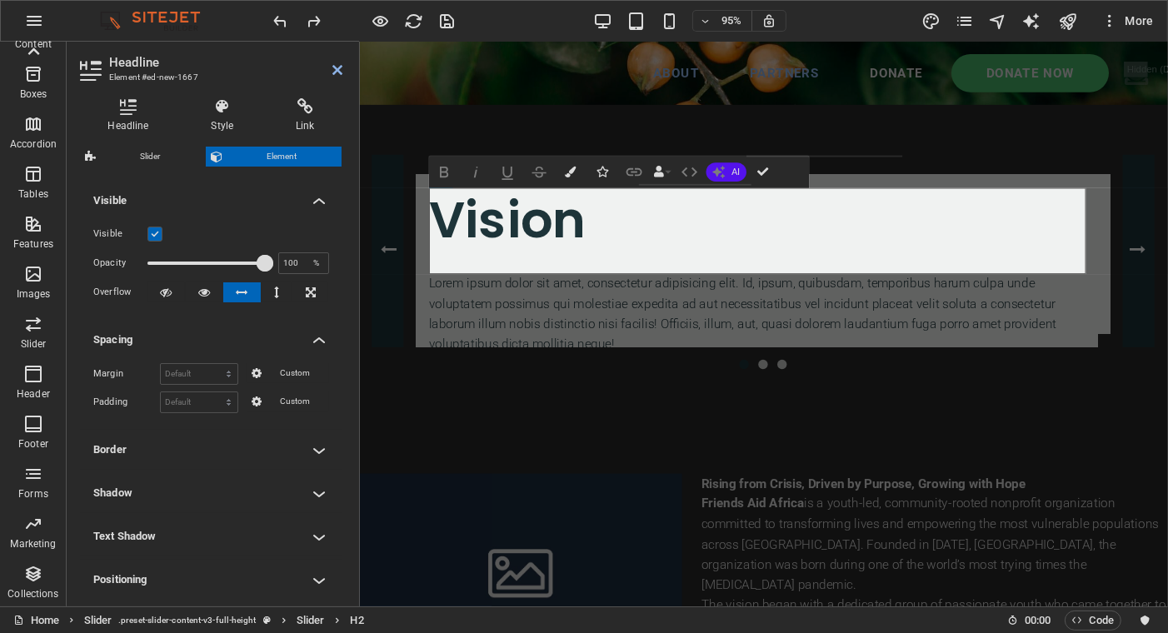
click at [221, 117] on h4 "Style" at bounding box center [225, 115] width 85 height 35
click at [225, 118] on h4 "Style" at bounding box center [225, 115] width 85 height 35
click at [123, 125] on h4 "Headline" at bounding box center [131, 115] width 103 height 35
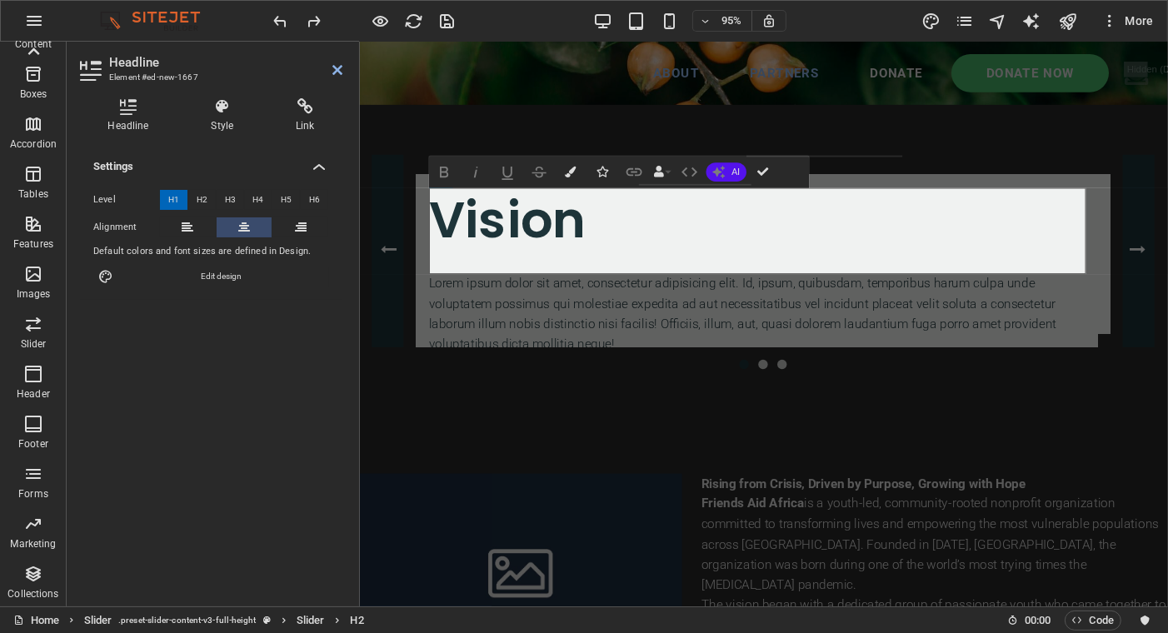
click at [241, 222] on icon at bounding box center [244, 227] width 12 height 20
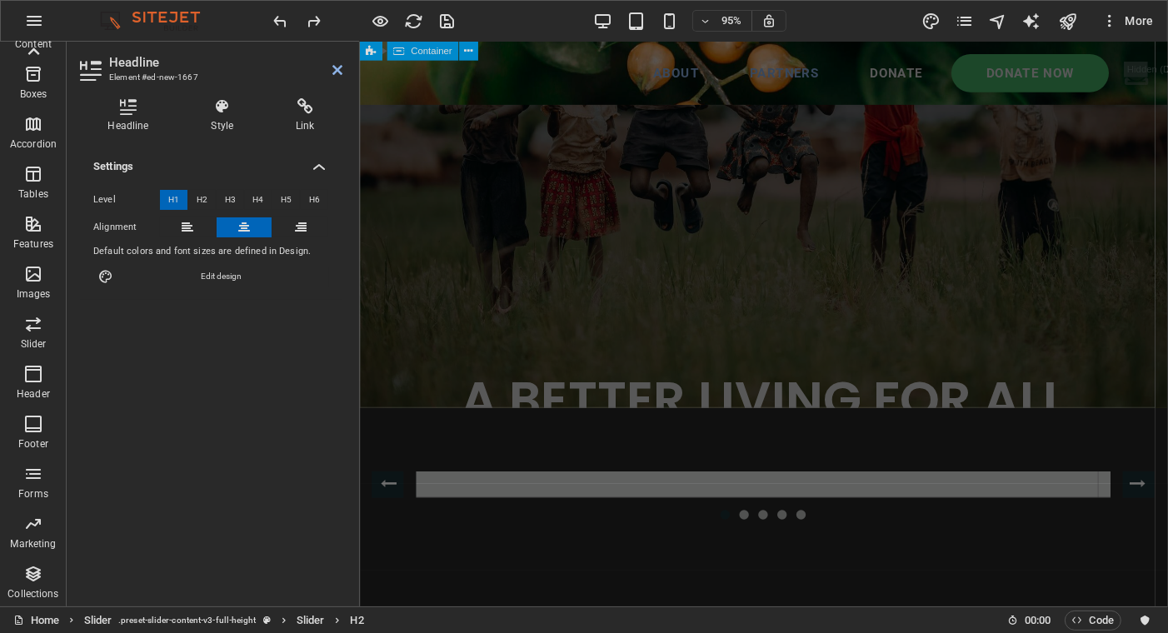
scroll to position [416, 0]
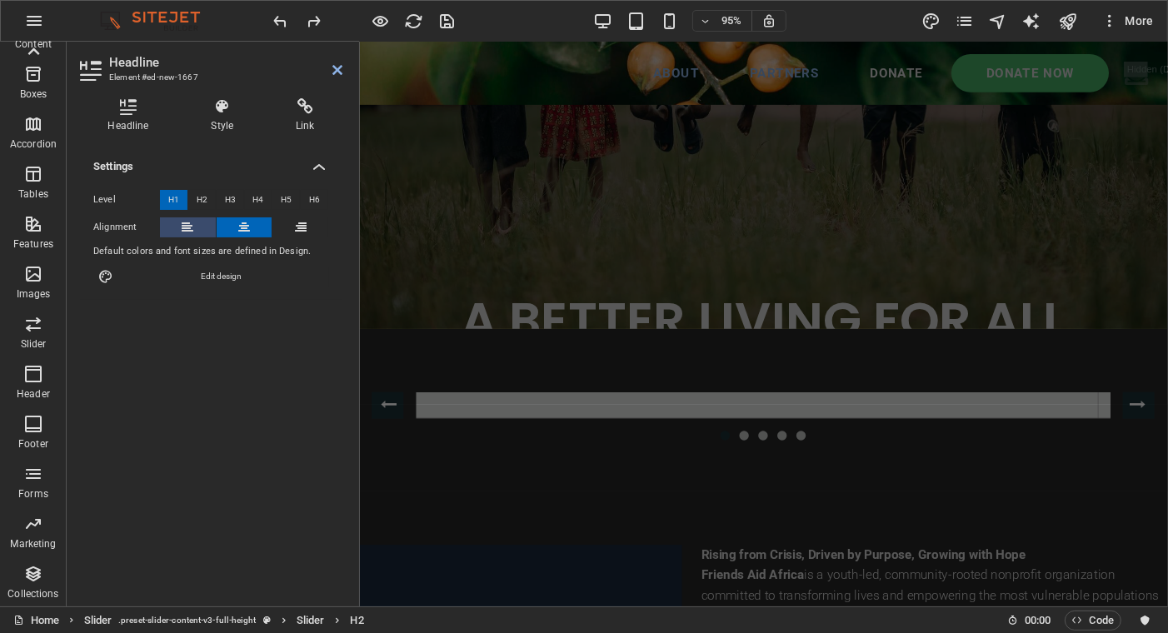
click at [184, 220] on icon at bounding box center [188, 227] width 12 height 20
click at [253, 231] on button at bounding box center [245, 227] width 56 height 20
click at [391, 421] on button "Content Slider" at bounding box center [388, 424] width 33 height 27
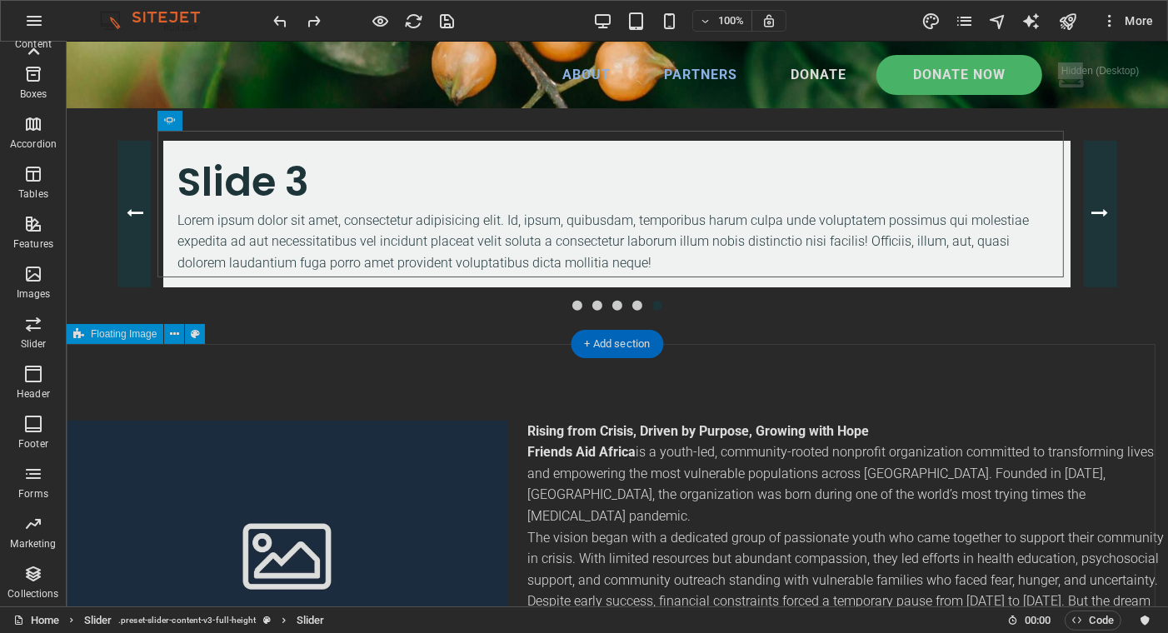
scroll to position [666, 0]
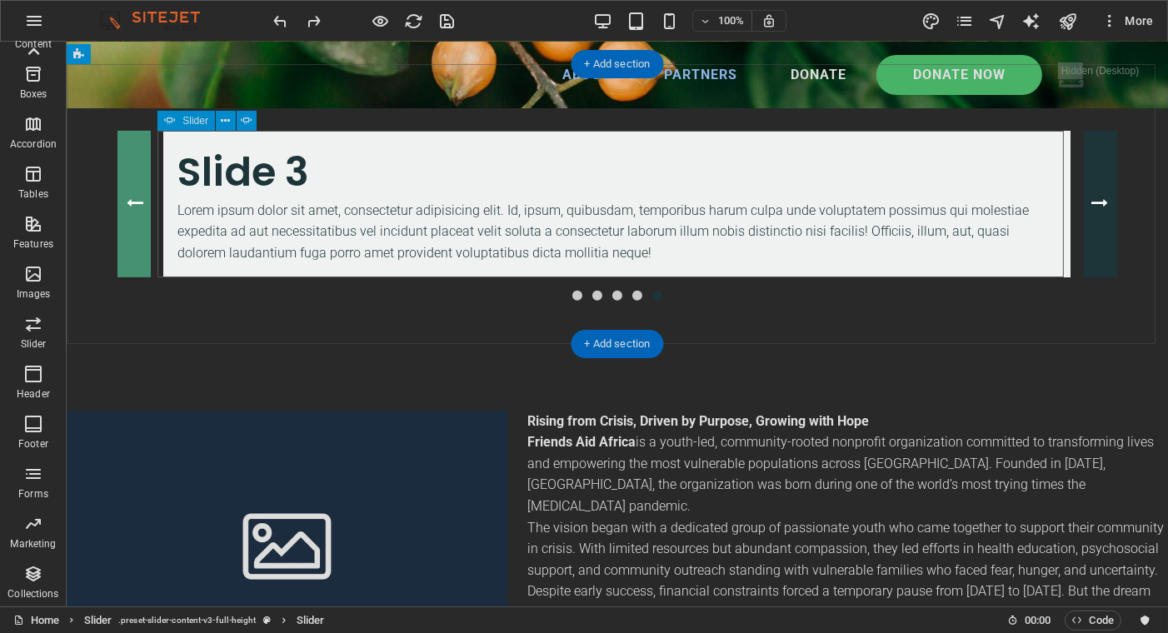
click at [118, 212] on button "Content Slider" at bounding box center [133, 204] width 33 height 147
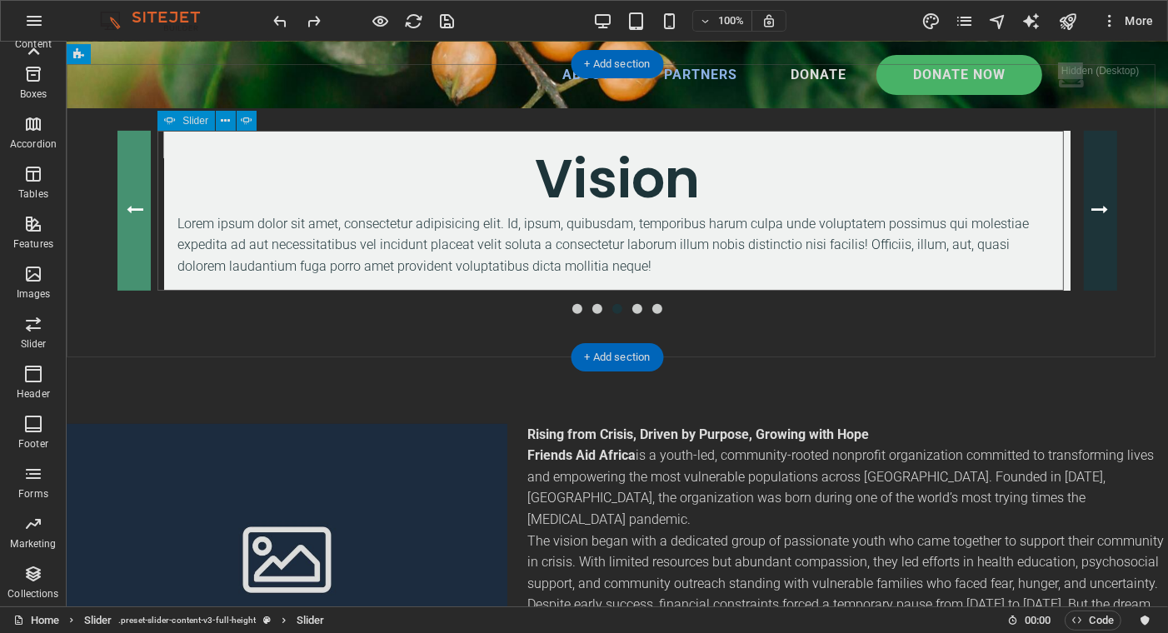
click at [120, 200] on button "Content Slider" at bounding box center [133, 211] width 33 height 160
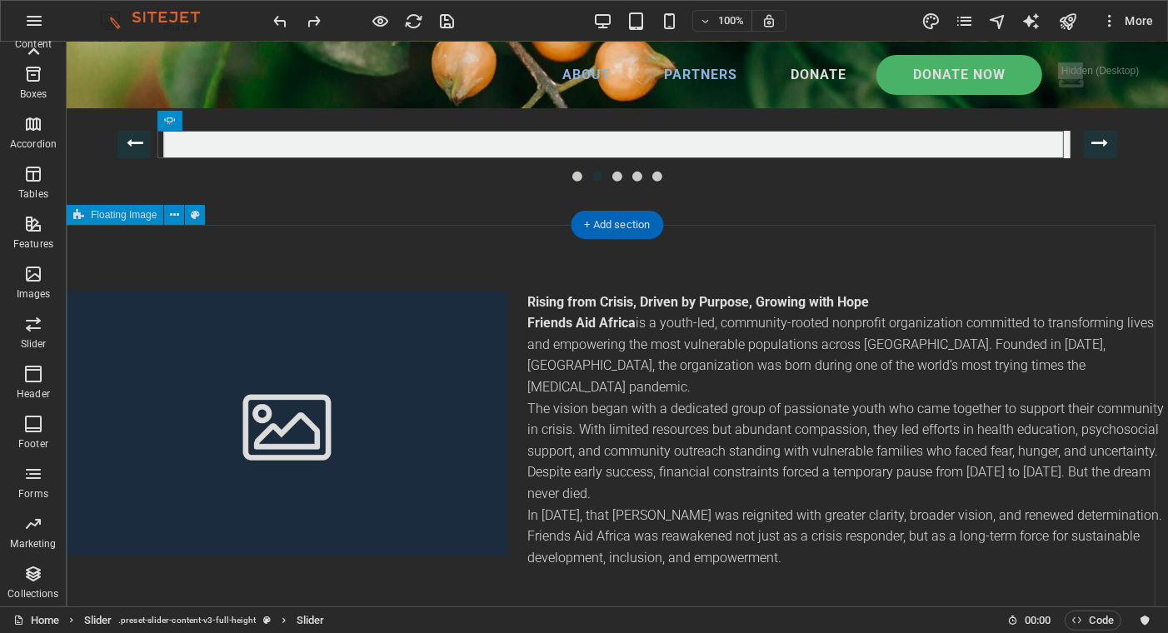
scroll to position [416, 0]
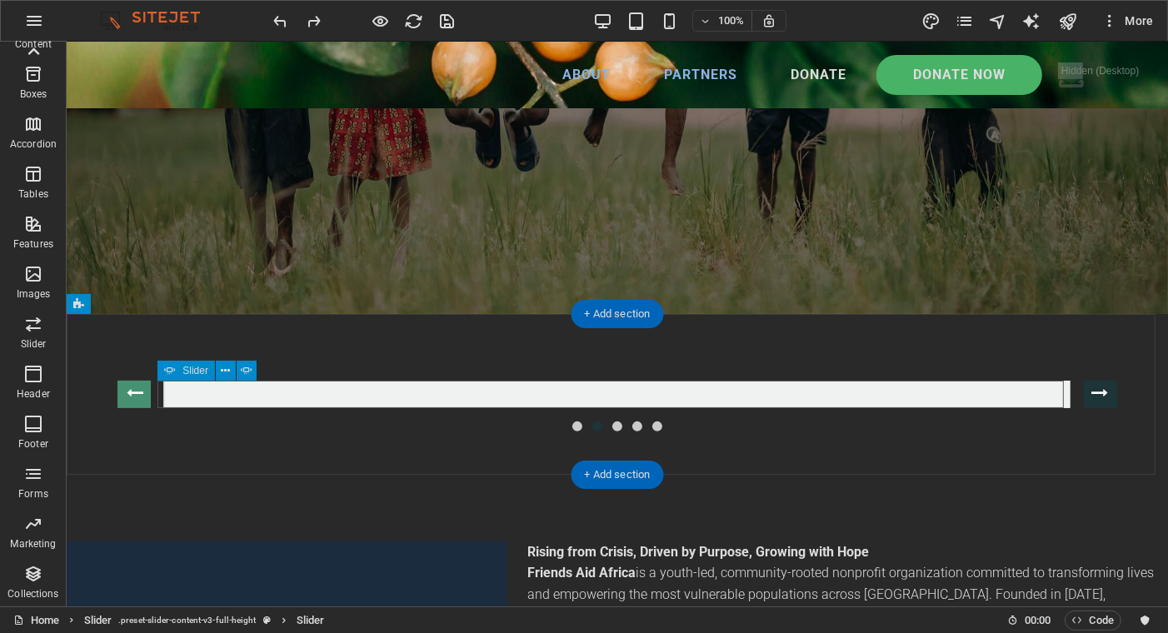
click at [122, 390] on button "Content Slider" at bounding box center [133, 394] width 33 height 27
click at [1094, 397] on button "Content Slider" at bounding box center [1099, 394] width 33 height 27
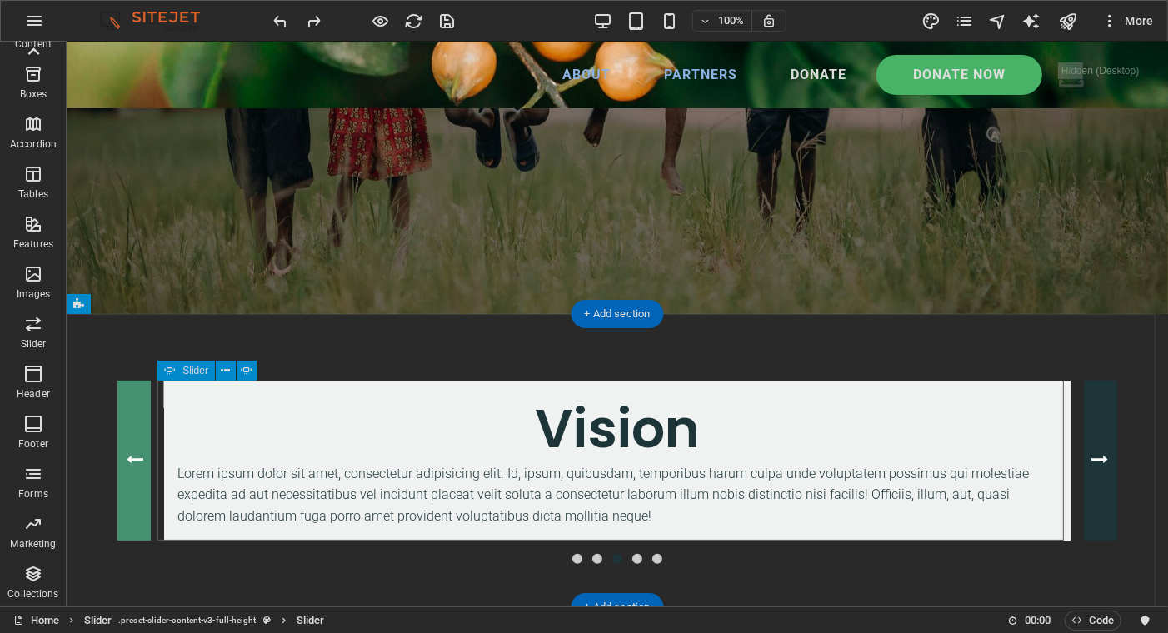
click at [122, 461] on button "Content Slider" at bounding box center [133, 461] width 33 height 160
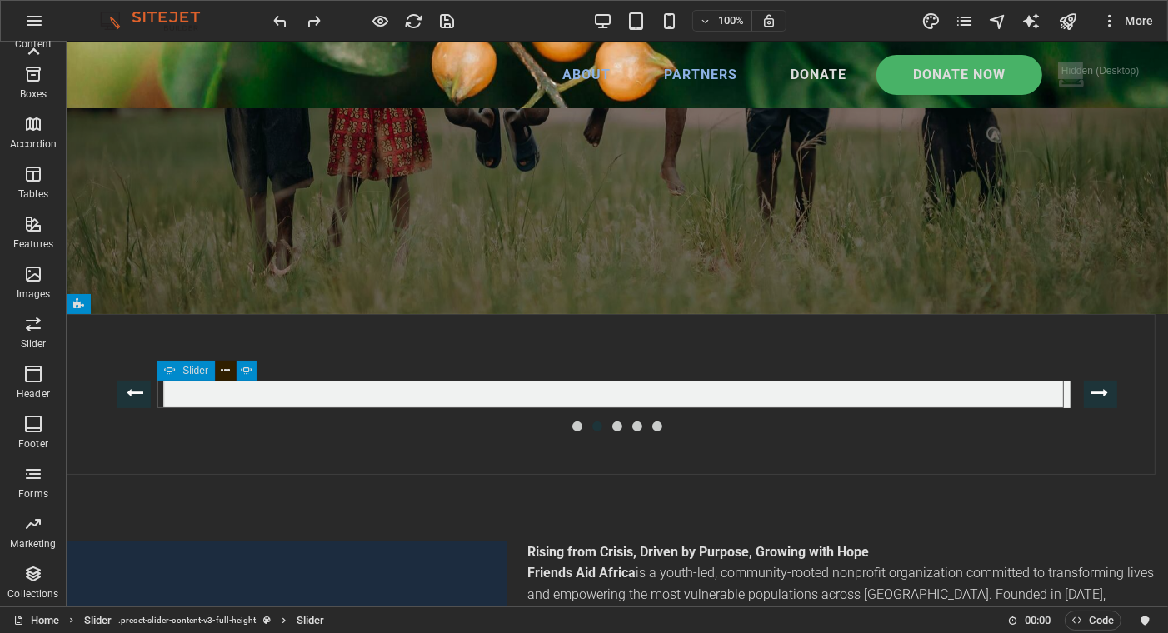
click at [224, 371] on icon at bounding box center [225, 370] width 9 height 17
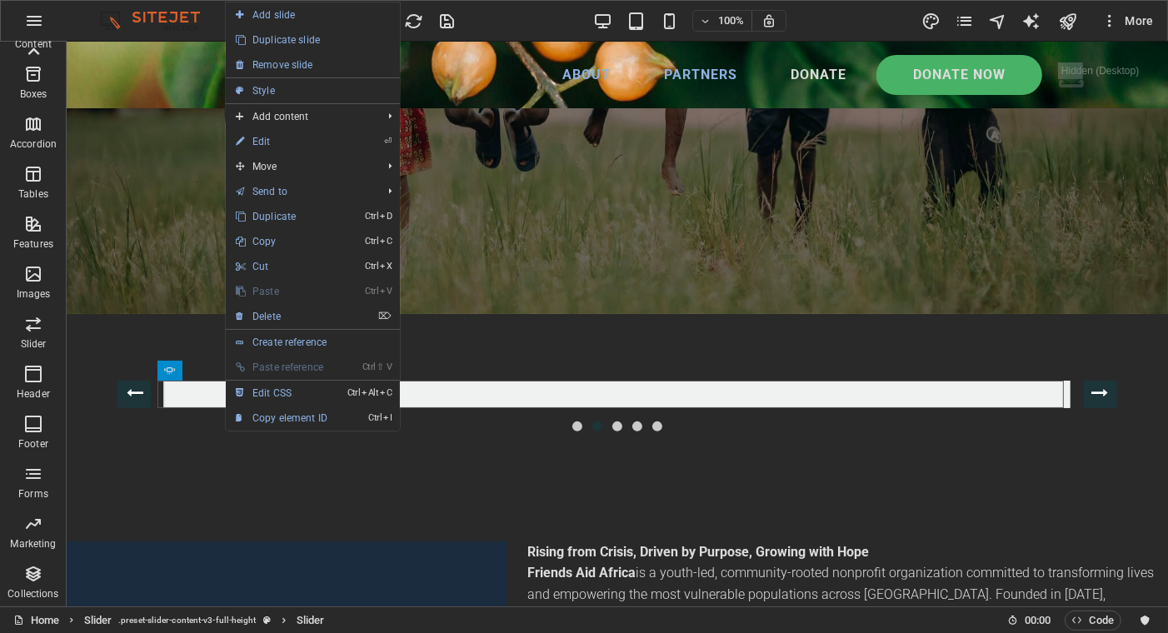
click at [262, 313] on link "⌦ Delete" at bounding box center [282, 316] width 112 height 25
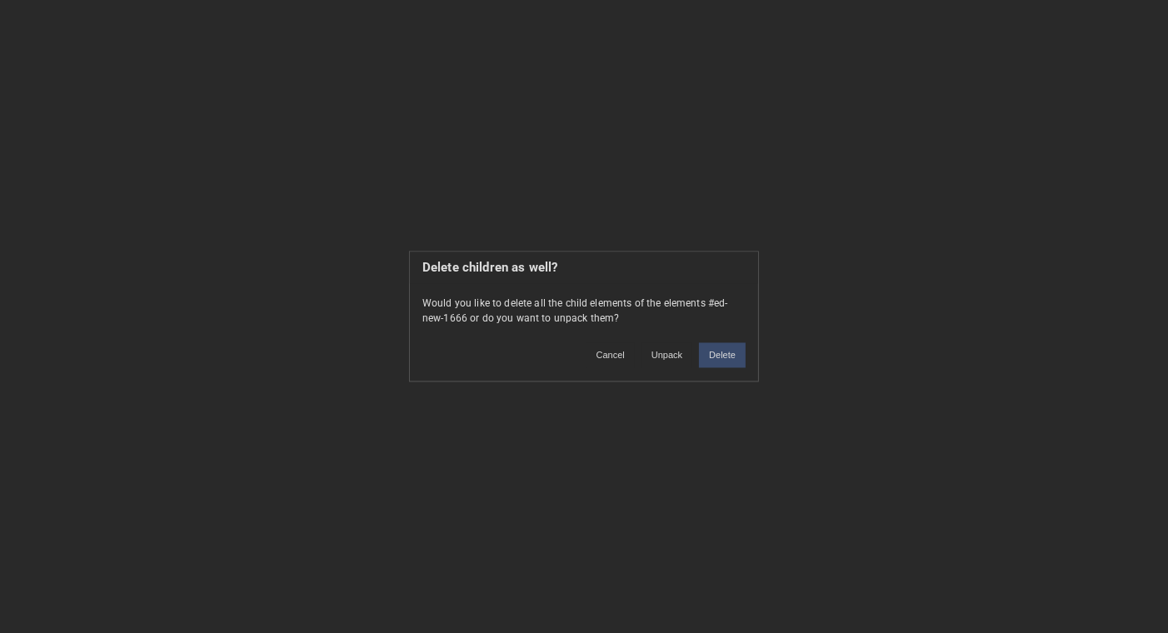
click at [720, 356] on button "Delete" at bounding box center [722, 355] width 47 height 25
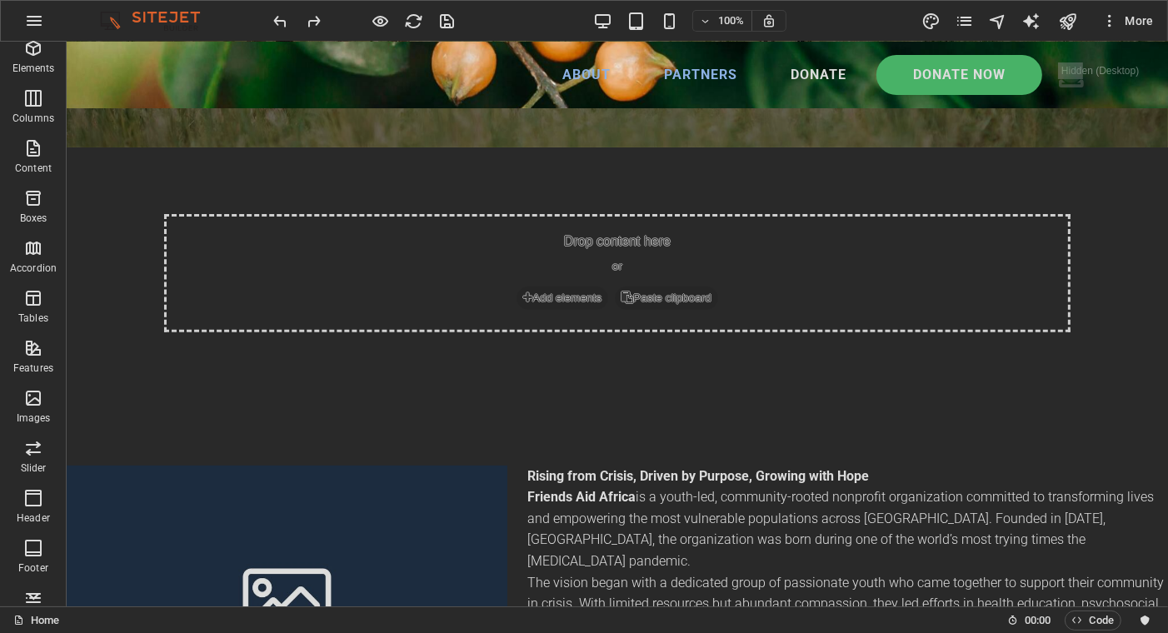
scroll to position [83, 0]
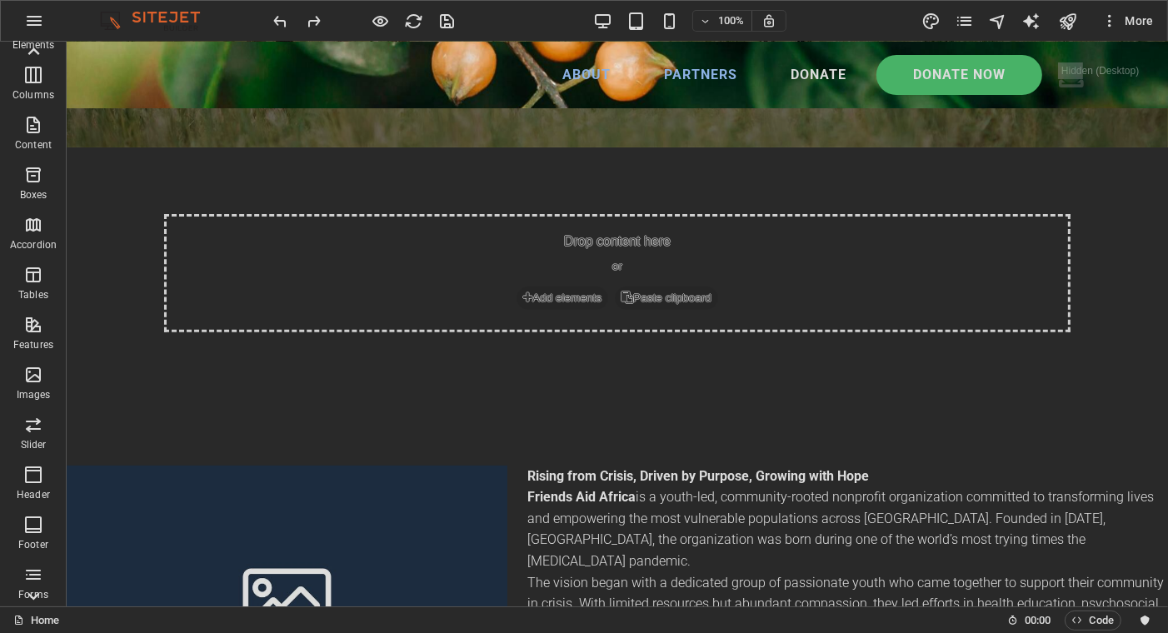
click at [37, 422] on icon "button" at bounding box center [33, 425] width 20 height 20
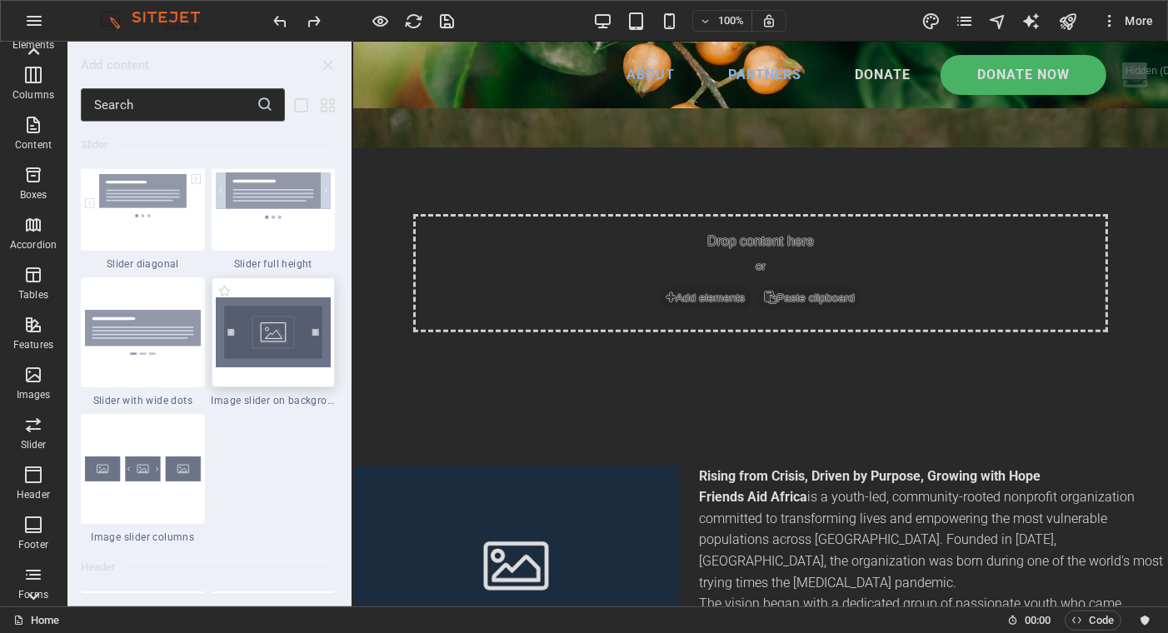
scroll to position [9440, 0]
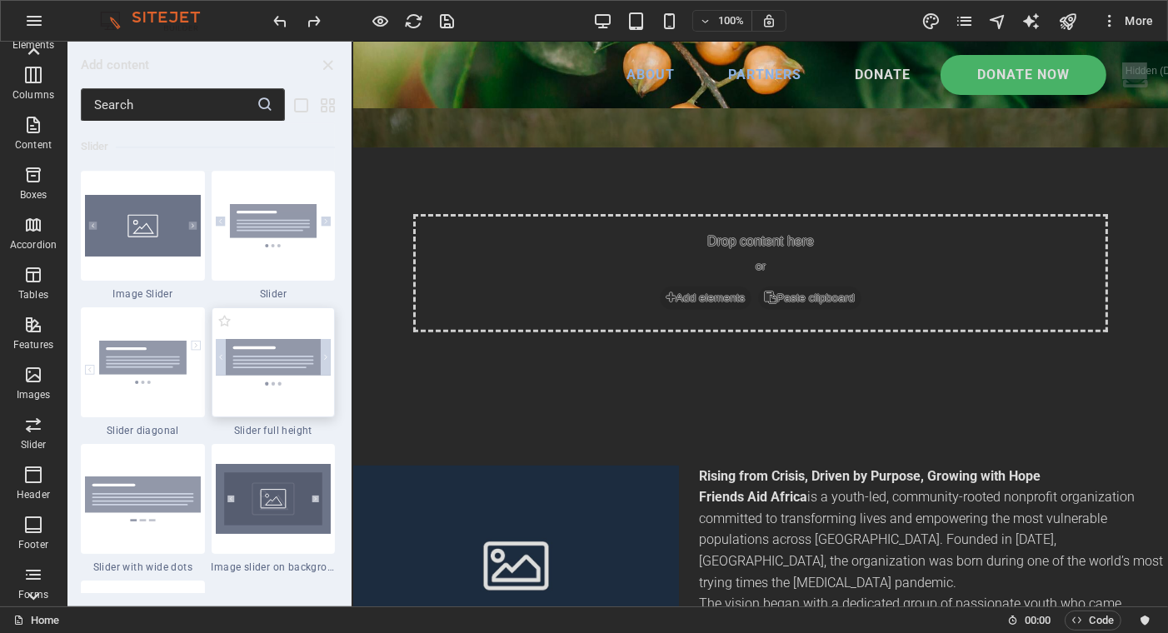
click at [274, 351] on img at bounding box center [274, 362] width 116 height 46
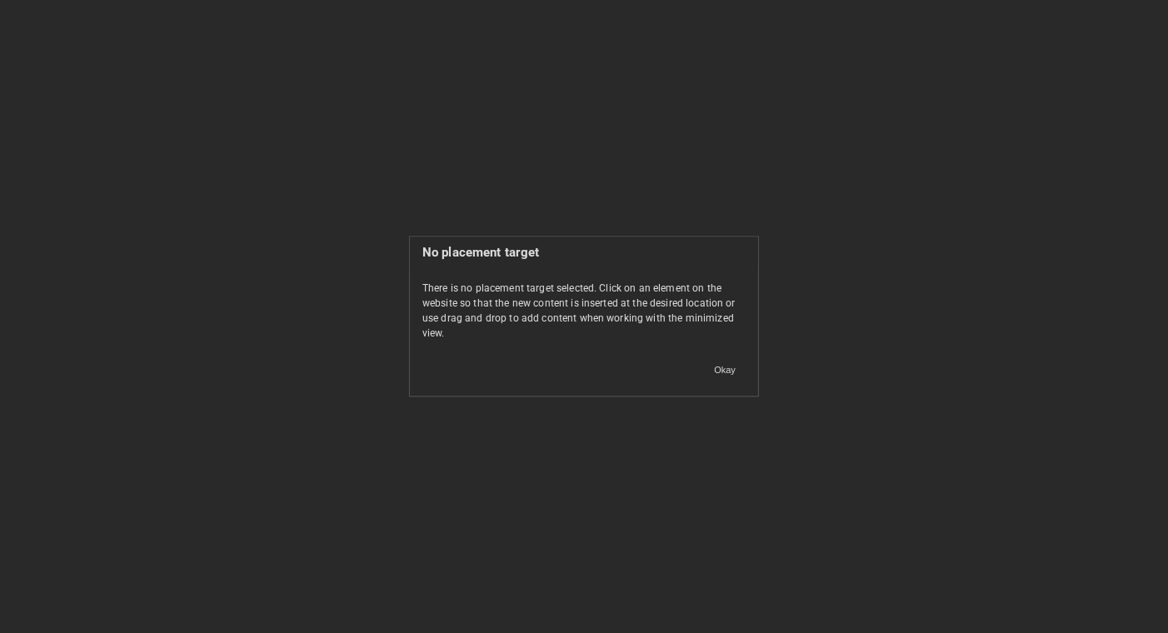
click at [703, 373] on div "Okay" at bounding box center [724, 362] width 67 height 42
click at [723, 367] on button "Okay" at bounding box center [725, 370] width 42 height 25
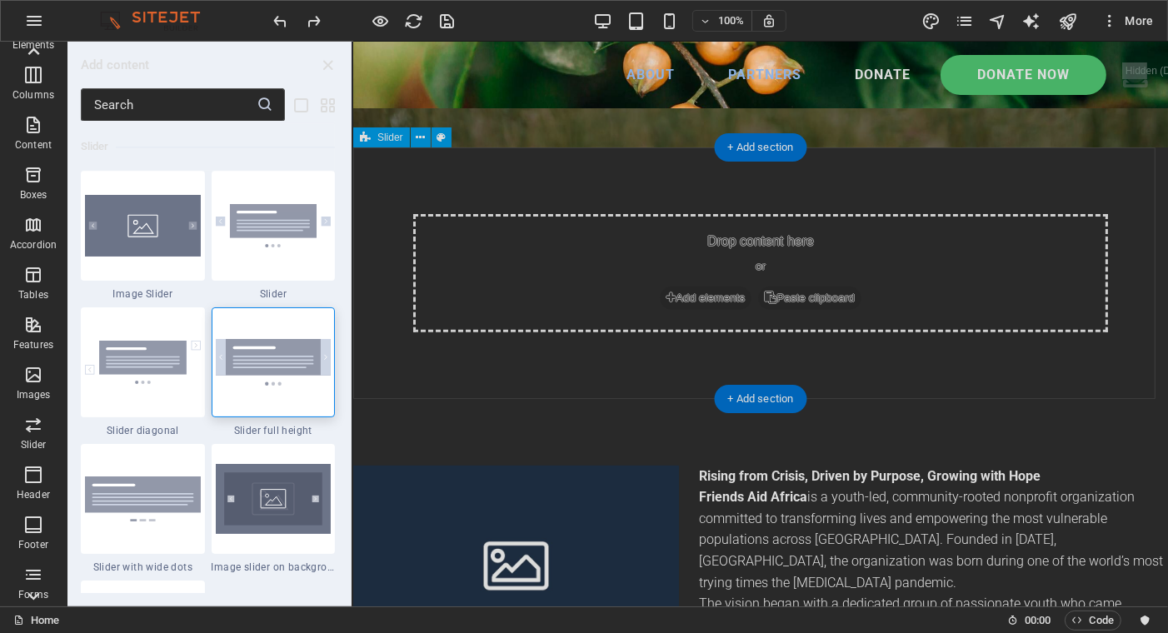
click at [498, 252] on div "Drop content here or Add elements Paste clipboard" at bounding box center [759, 273] width 695 height 118
click at [490, 252] on div "Drop content here or Add elements Paste clipboard" at bounding box center [759, 273] width 695 height 118
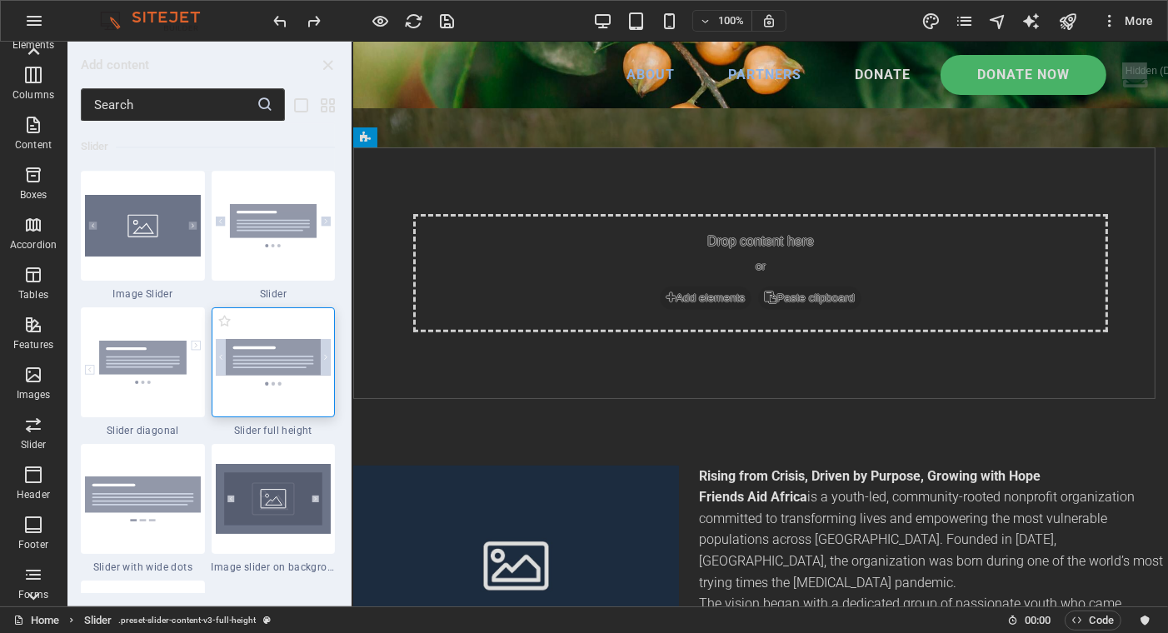
click at [290, 346] on img at bounding box center [274, 362] width 116 height 46
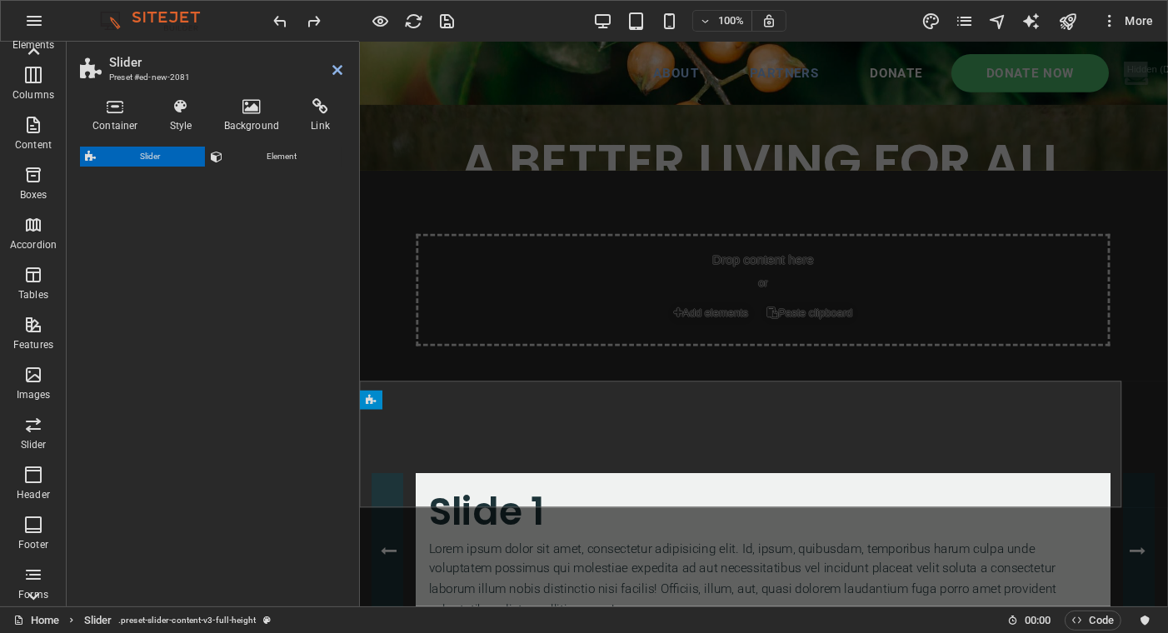
select select "rem"
select select "px"
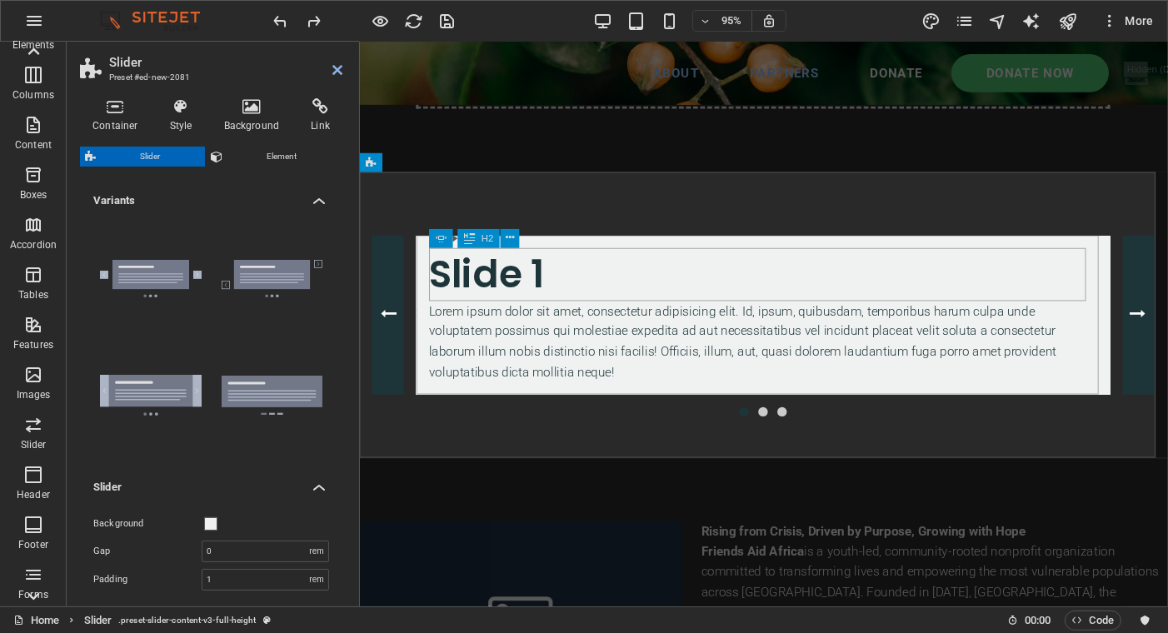
scroll to position [416, 0]
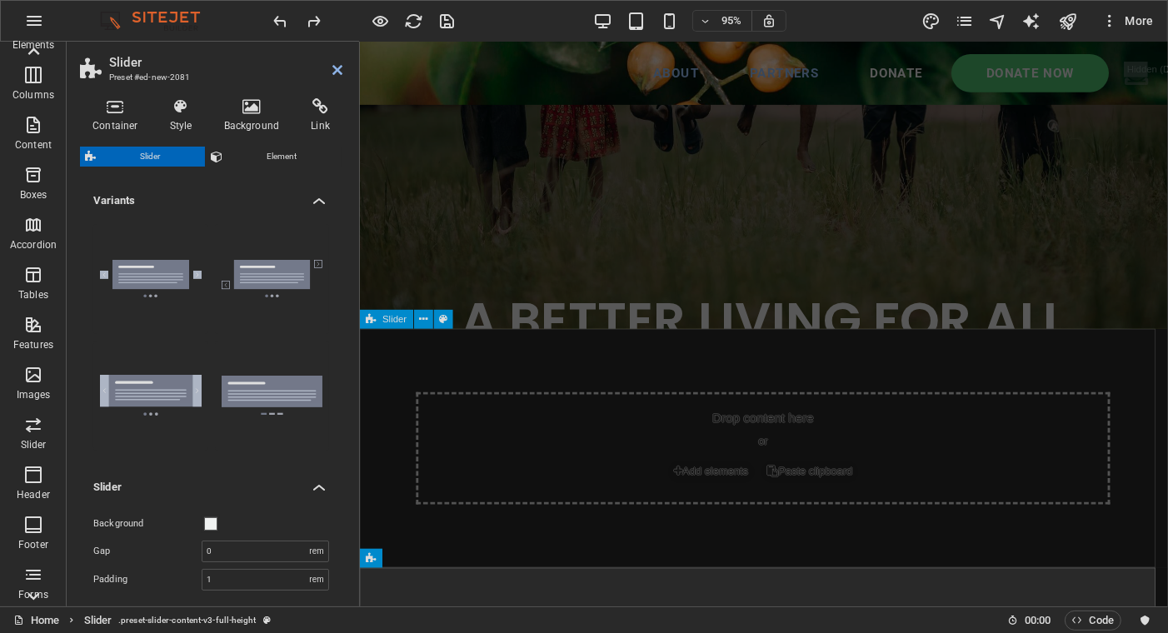
click at [539, 401] on div "Drop content here or Add elements Paste clipboard" at bounding box center [784, 470] width 850 height 252
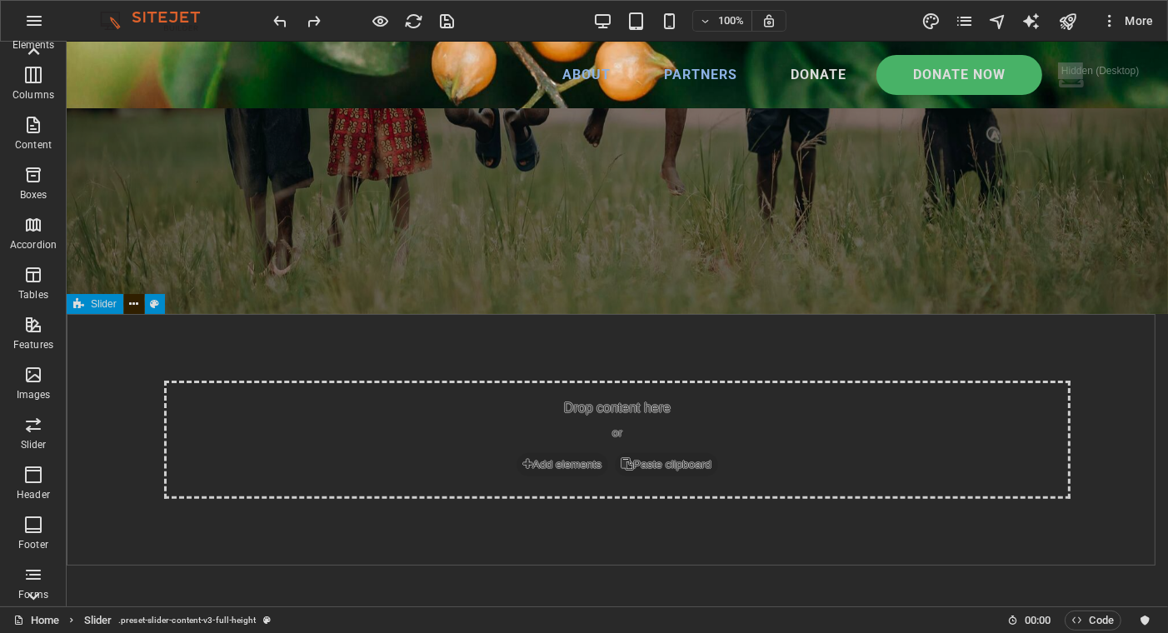
click at [133, 303] on icon at bounding box center [133, 304] width 9 height 17
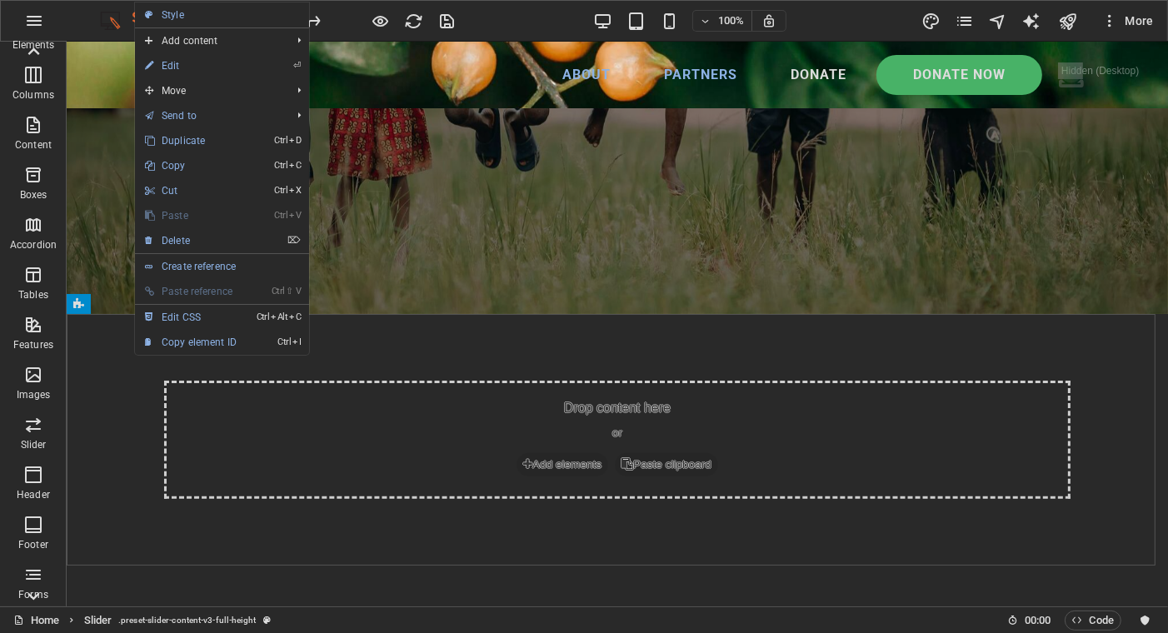
click at [179, 238] on link "⌦ Delete" at bounding box center [191, 240] width 112 height 25
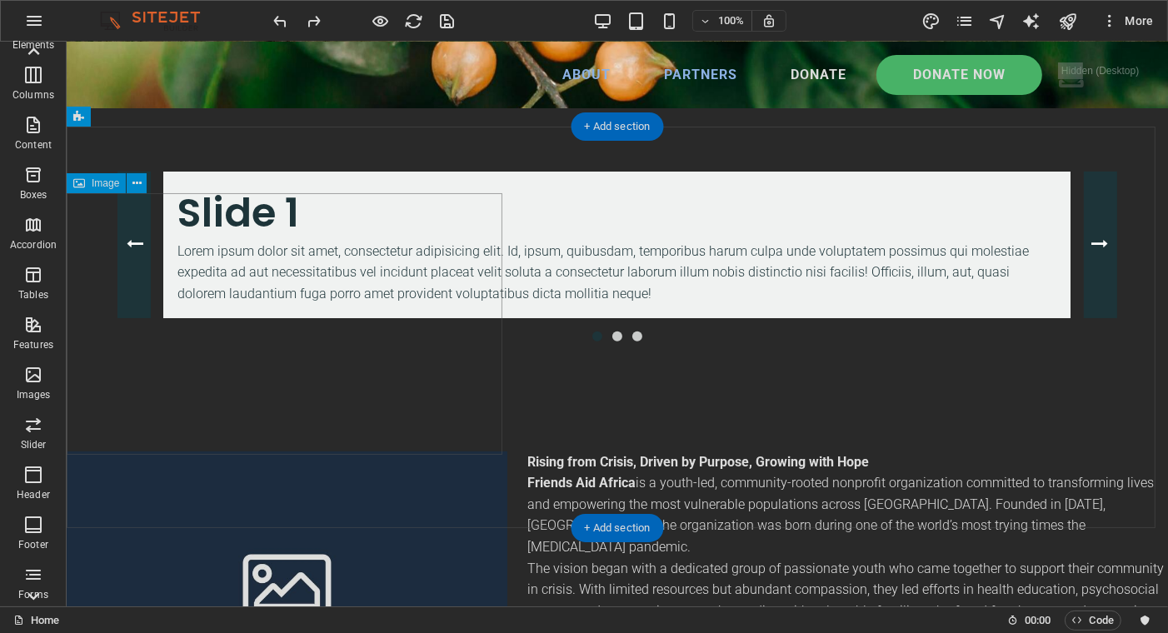
scroll to position [583, 0]
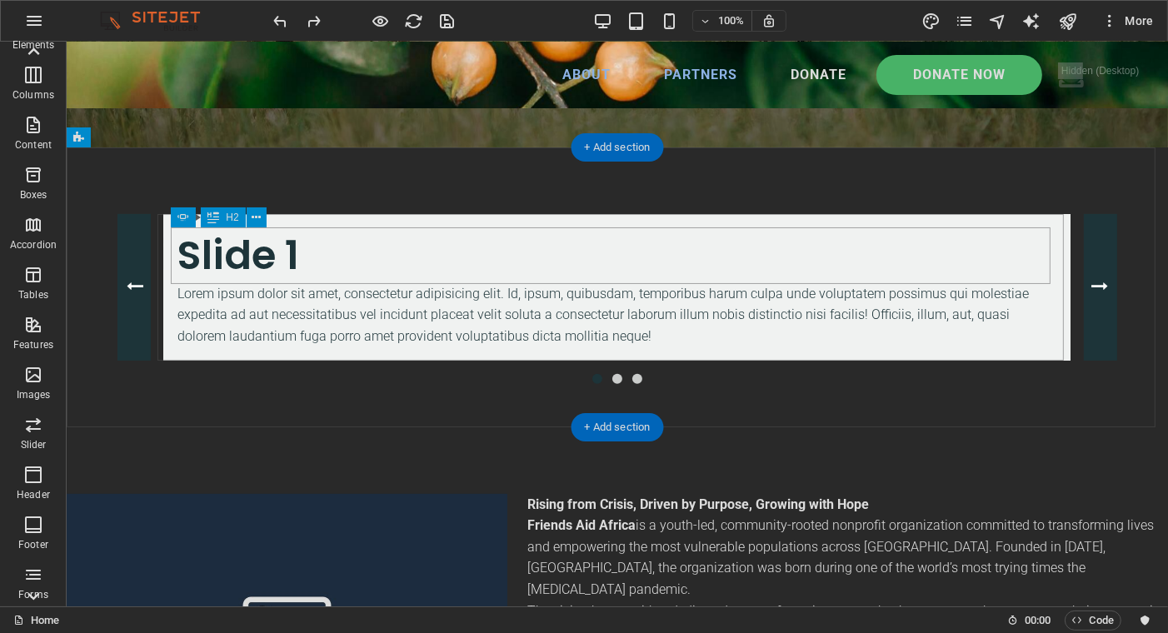
click at [315, 259] on div "Slide 1" at bounding box center [616, 255] width 879 height 56
click at [293, 256] on div "Slide 1" at bounding box center [616, 255] width 879 height 56
click at [290, 256] on div "Slide 1" at bounding box center [616, 255] width 879 height 56
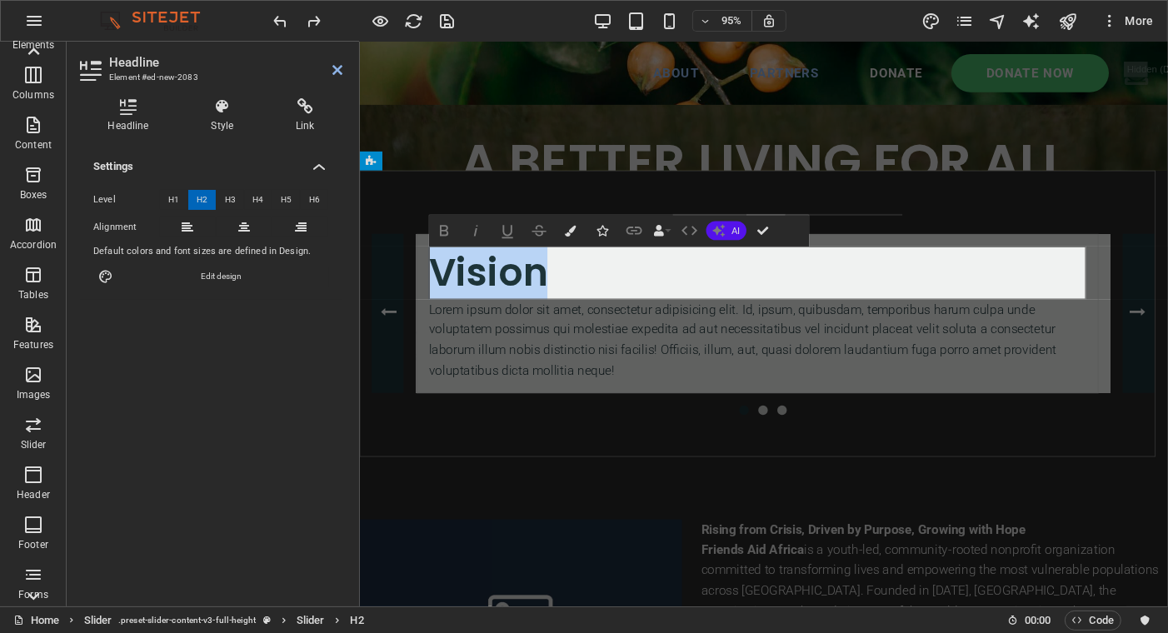
drag, startPoint x: 555, startPoint y: 287, endPoint x: 432, endPoint y: 291, distance: 122.5
click at [432, 291] on h2 "Vision" at bounding box center [777, 285] width 691 height 56
click at [238, 224] on icon at bounding box center [244, 227] width 12 height 20
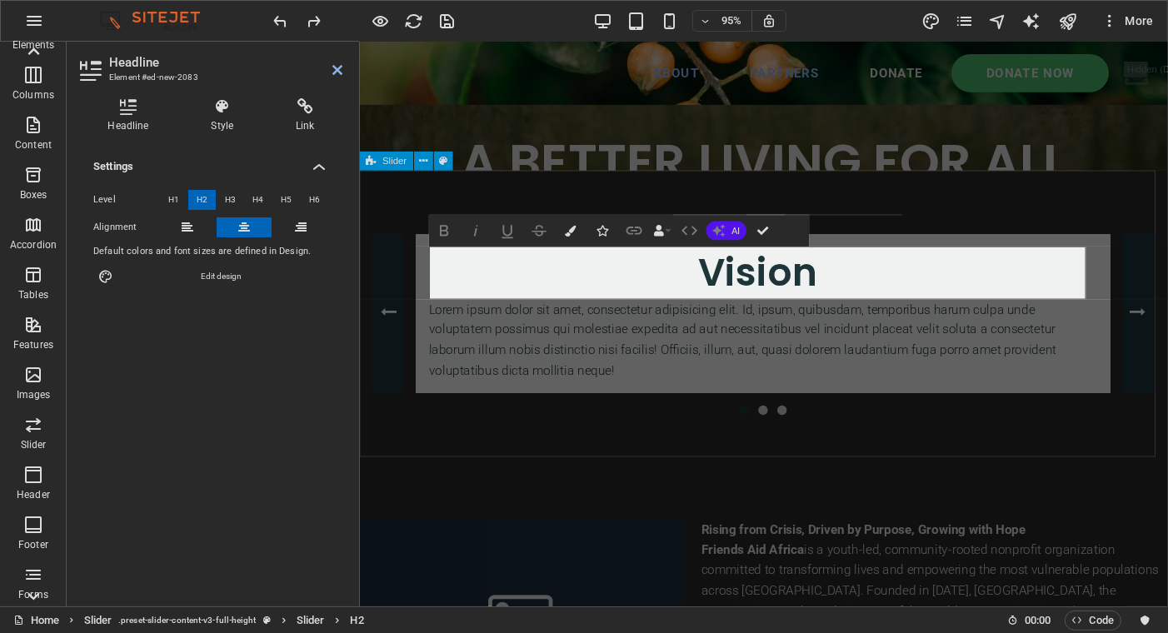
click at [478, 433] on div "Slide 3 Lorem ipsum dolor sit amet, consectetur adipisicing elit. Id, ipsum, qu…" at bounding box center [784, 327] width 850 height 301
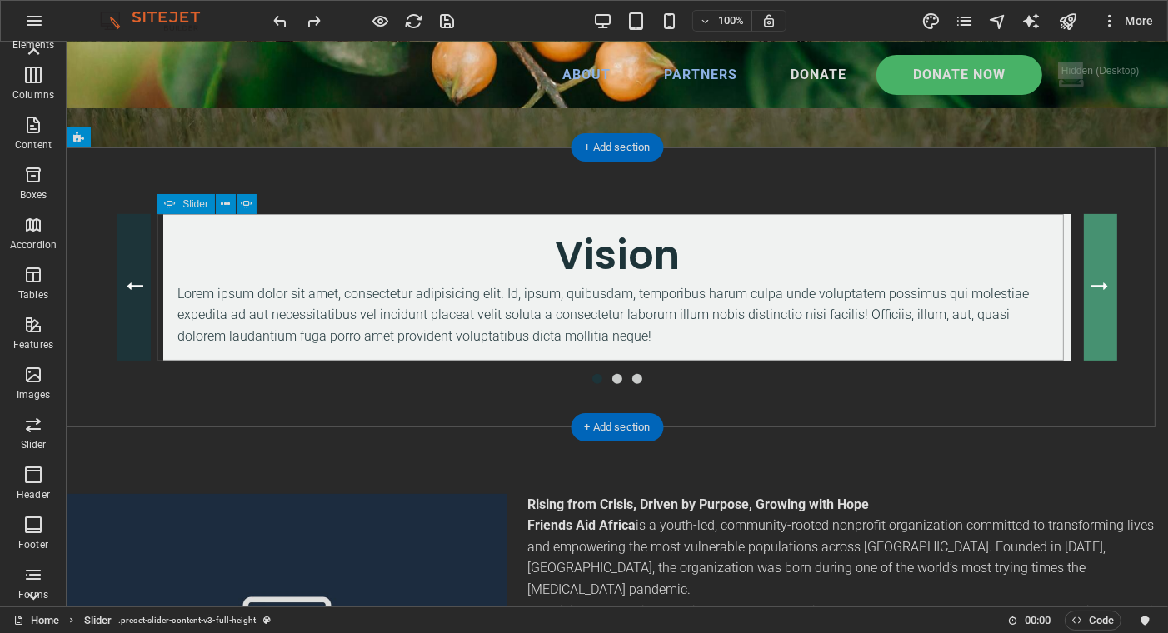
click at [1097, 296] on button "Content Slider" at bounding box center [1099, 287] width 33 height 147
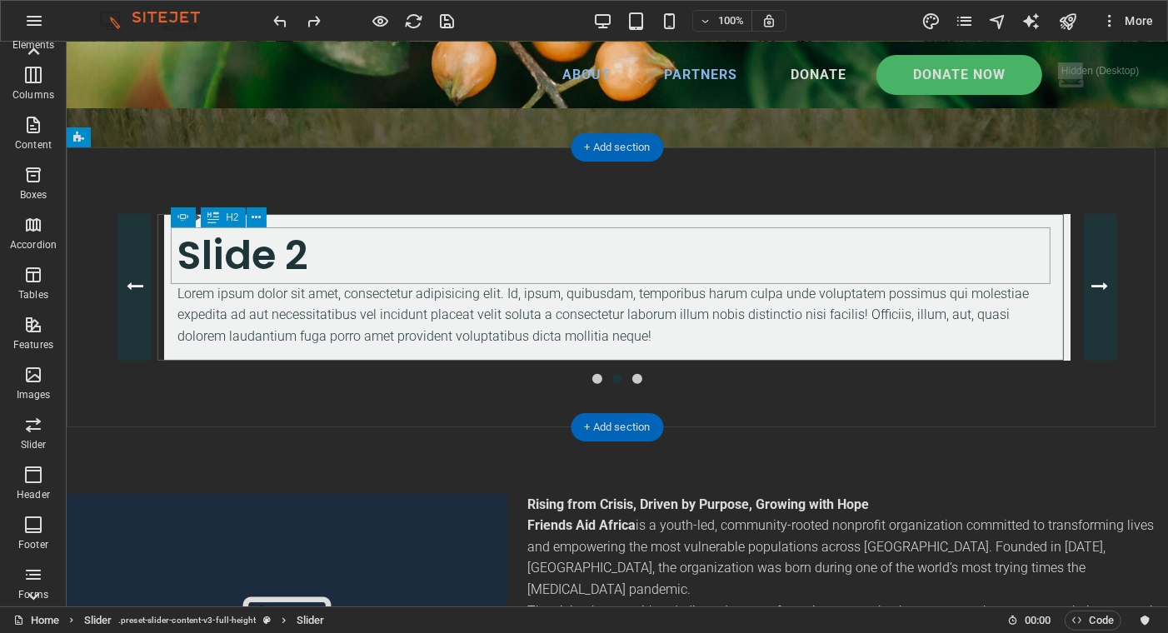
click at [307, 247] on div "Slide 2" at bounding box center [616, 255] width 879 height 56
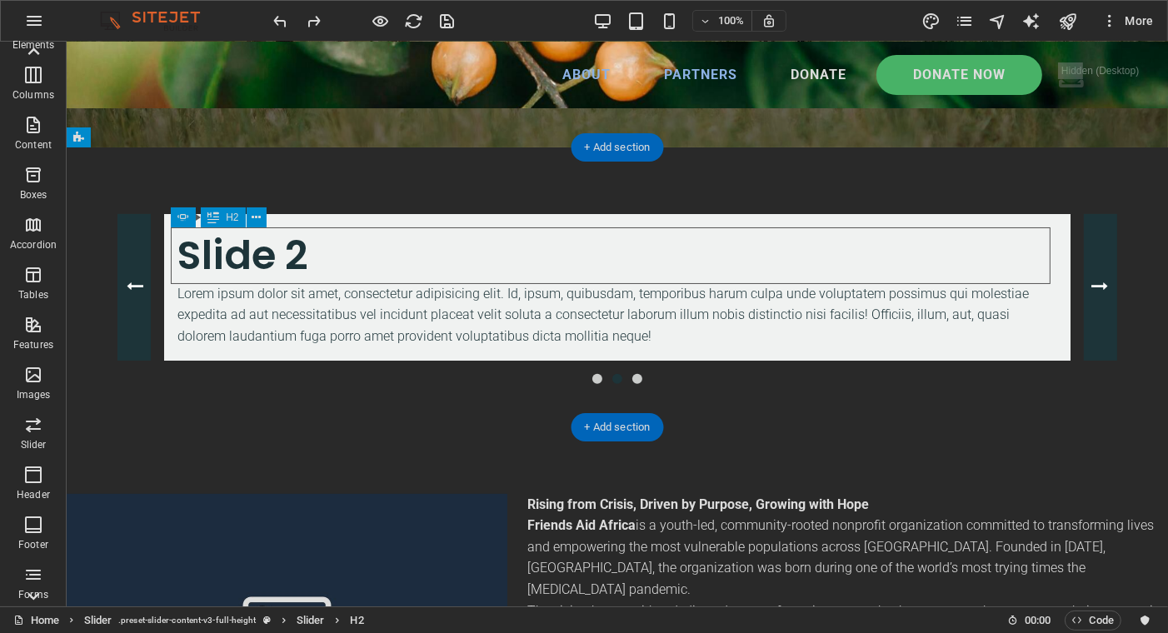
click at [307, 247] on div "Slide 2" at bounding box center [616, 255] width 879 height 56
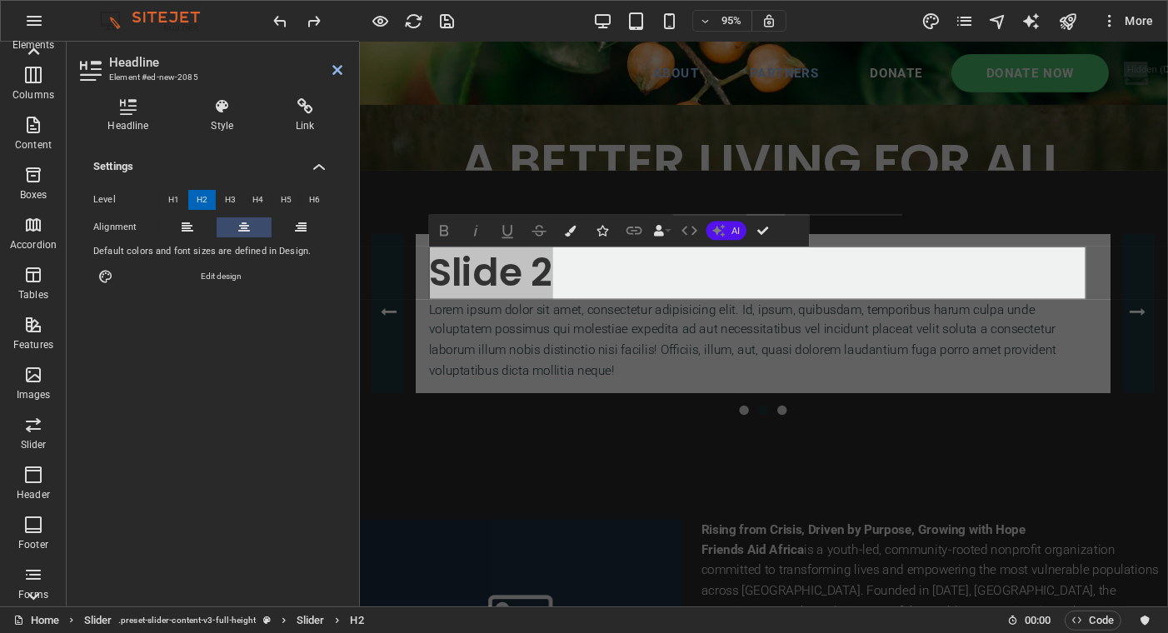
click at [242, 227] on icon at bounding box center [244, 227] width 12 height 20
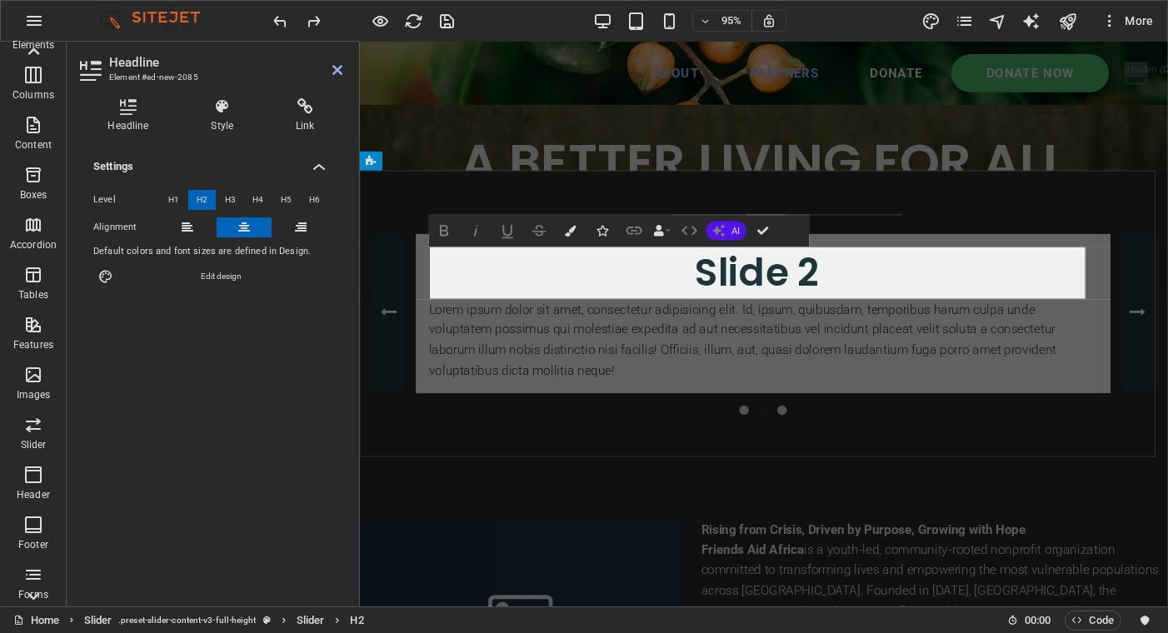
click at [845, 278] on h2 "Slide 2" at bounding box center [777, 285] width 691 height 56
drag, startPoint x: 765, startPoint y: 231, endPoint x: 698, endPoint y: 189, distance: 79.3
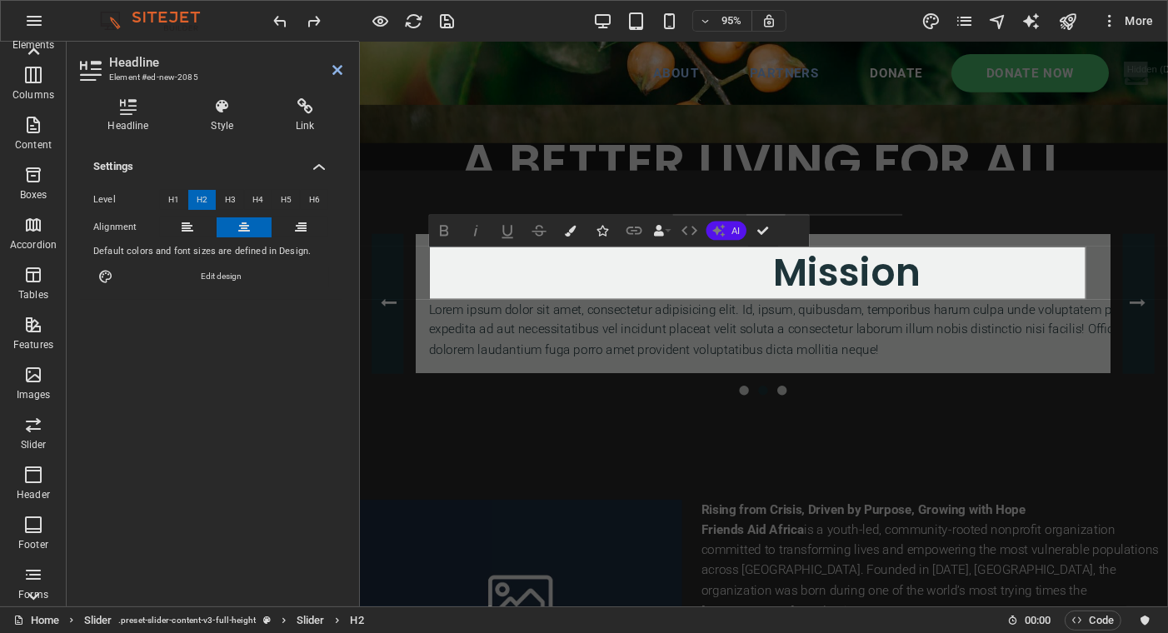
scroll to position [553, 0]
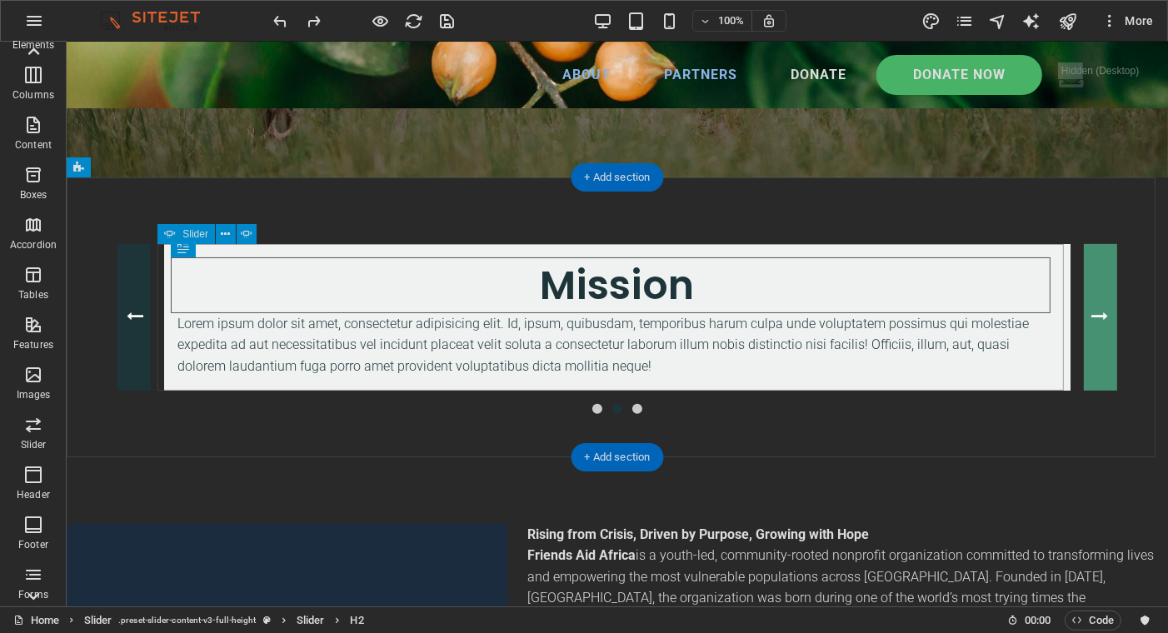
click at [1087, 307] on button "Content Slider" at bounding box center [1099, 317] width 33 height 147
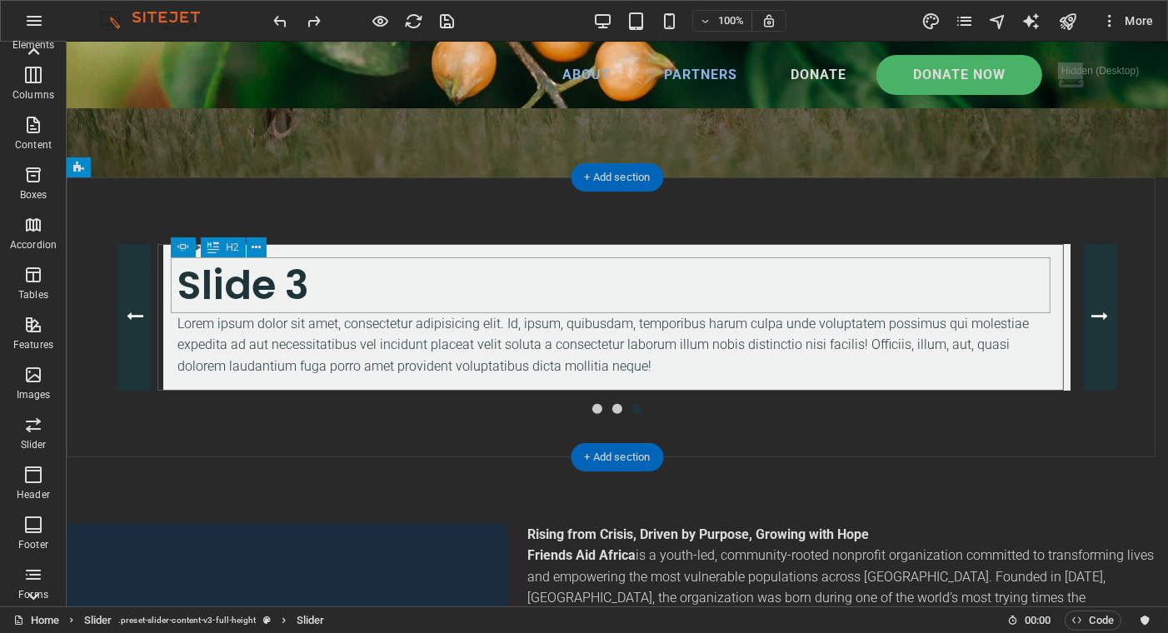
click at [317, 285] on div "Slide 3" at bounding box center [616, 285] width 879 height 56
click at [210, 207] on div "Slide 3 Lorem ipsum dolor sit amet, consectetur adipisicing elit. Id, ipsum, qu…" at bounding box center [616, 317] width 1101 height 280
click at [227, 215] on div "Slide 3 Lorem ipsum dolor sit amet, consectetur adipisicing elit. Id, ipsum, qu…" at bounding box center [616, 317] width 1101 height 280
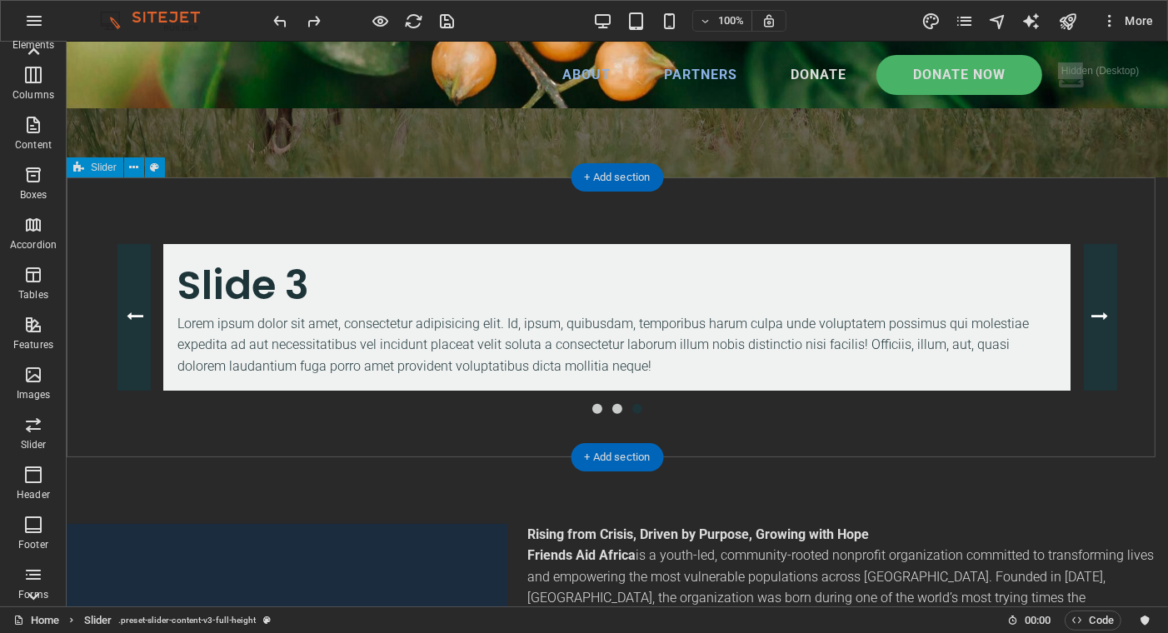
select select "rem"
select select "px"
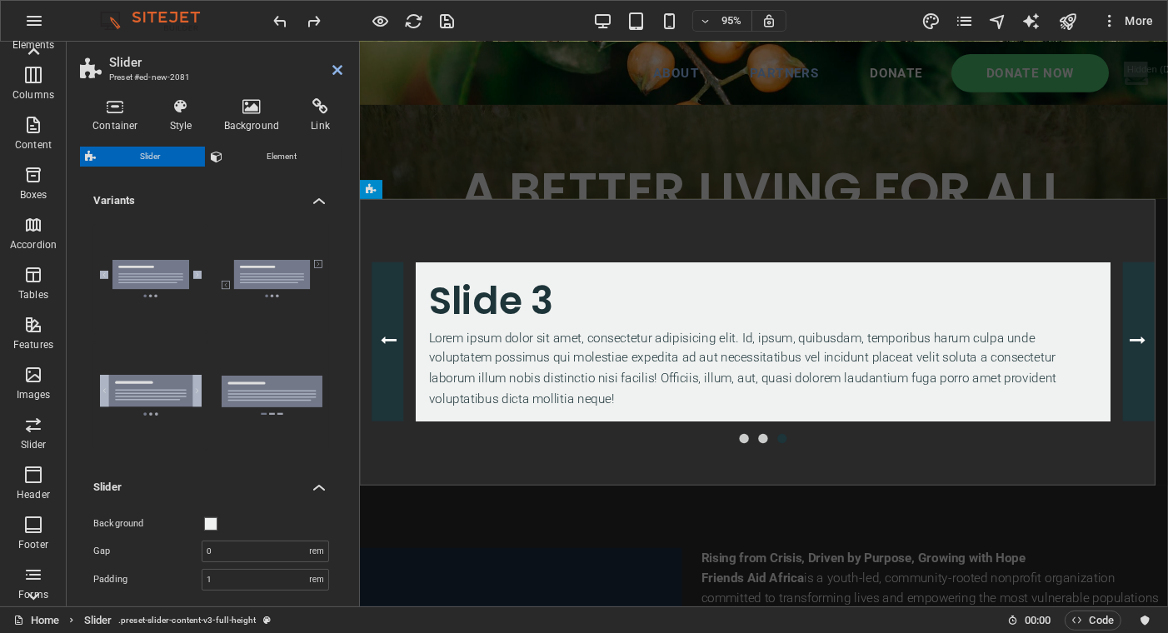
click at [182, 120] on h4 "Style" at bounding box center [184, 115] width 54 height 35
click at [219, 157] on icon at bounding box center [217, 157] width 12 height 20
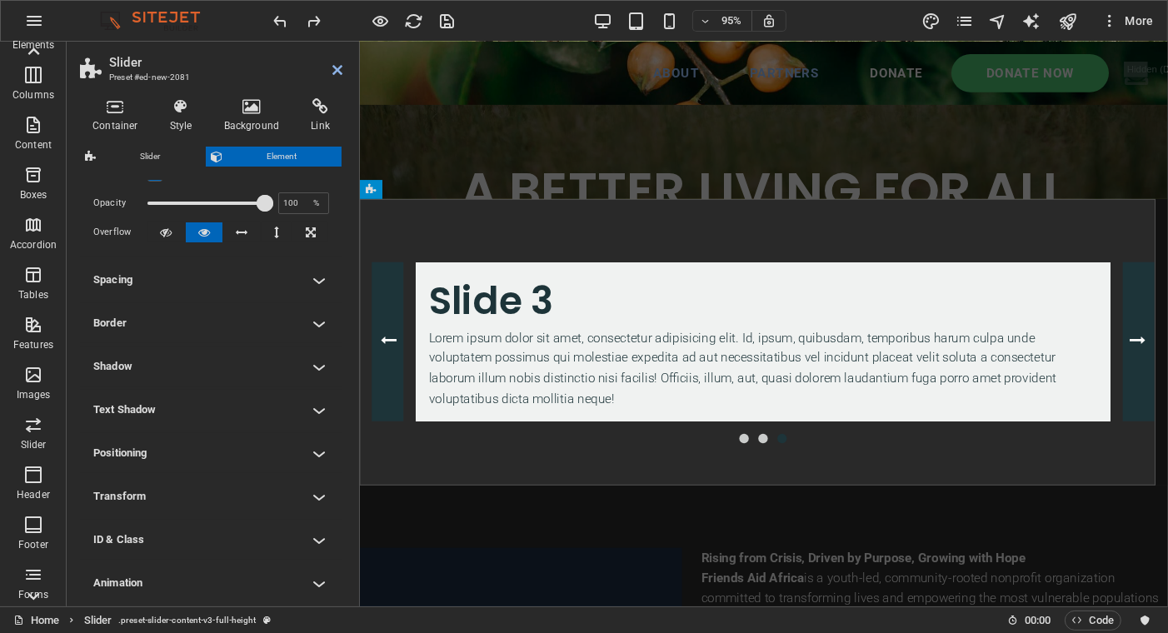
scroll to position [112, 0]
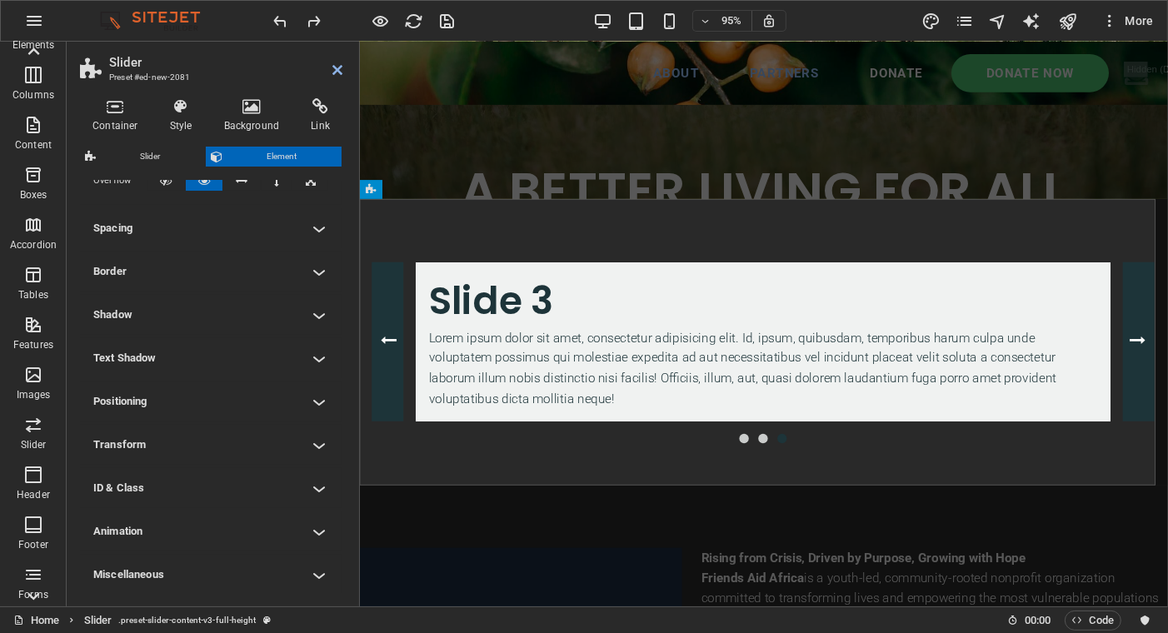
click at [202, 384] on h4 "Positioning" at bounding box center [211, 401] width 262 height 40
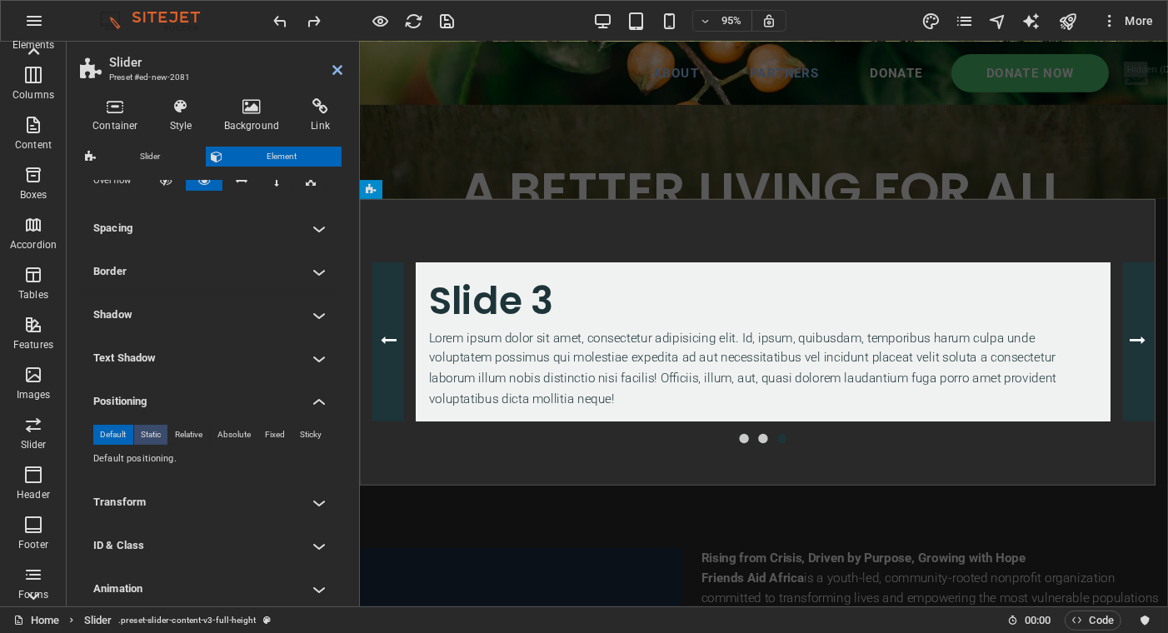
click at [154, 436] on span "Static" at bounding box center [151, 435] width 20 height 20
click at [243, 436] on span "Absolute" at bounding box center [233, 435] width 33 height 20
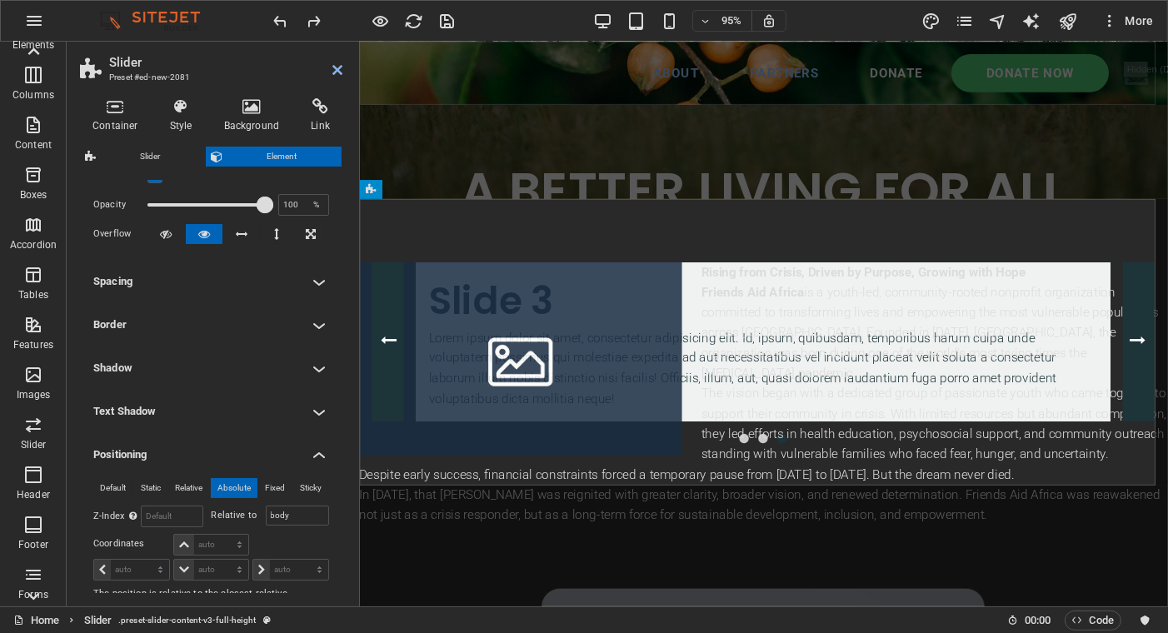
scroll to position [0, 0]
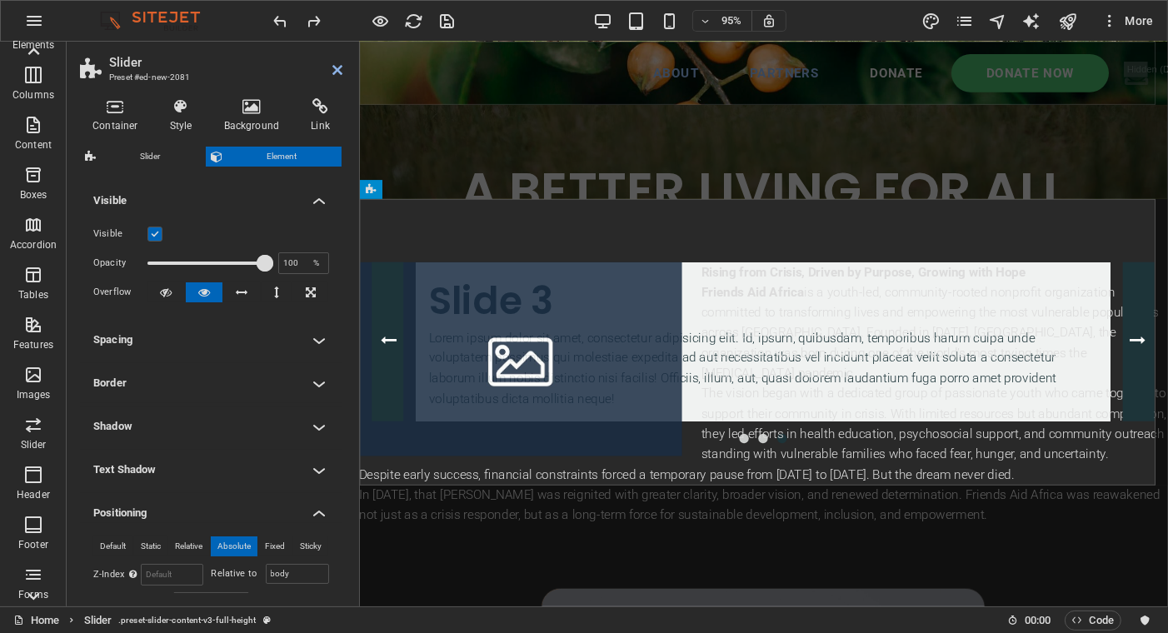
click at [103, 124] on h4 "Container" at bounding box center [118, 115] width 77 height 35
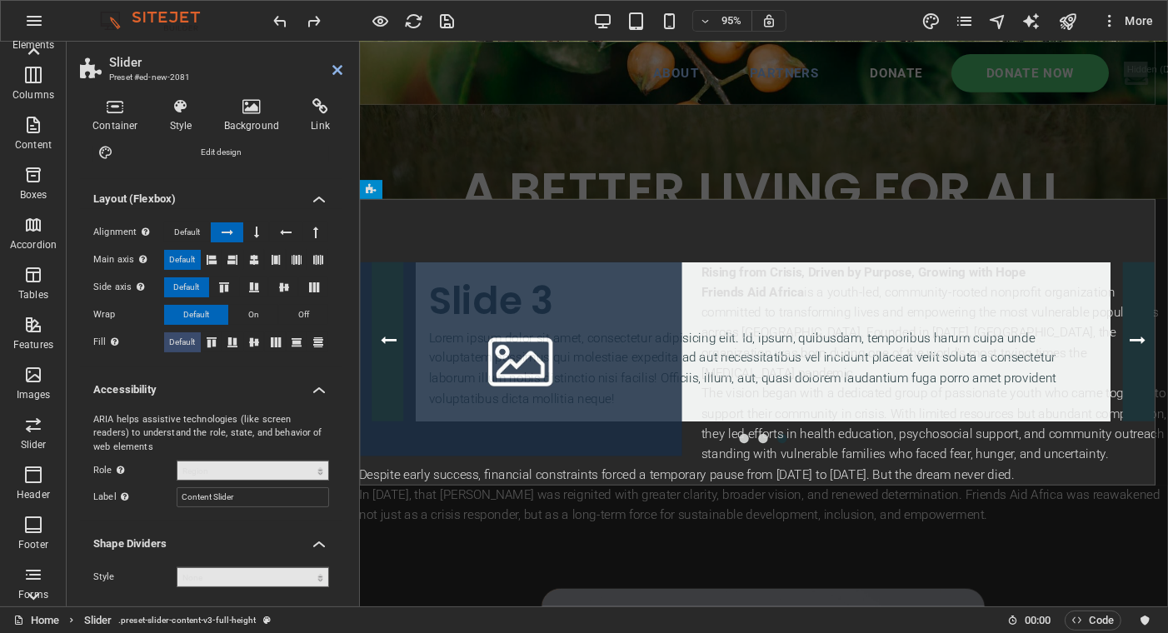
scroll to position [197, 0]
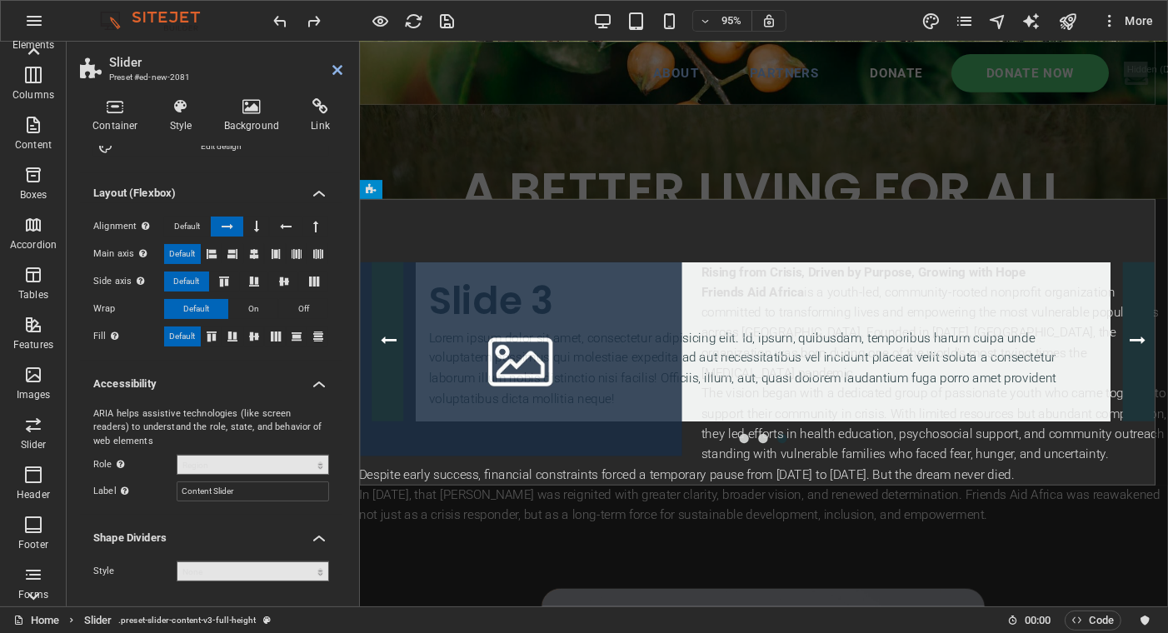
click at [240, 571] on select "None Triangle Square Diagonal Polygon 1 Polygon 2 Zigzag Multiple Zigzags Waves…" at bounding box center [253, 571] width 152 height 20
click at [157, 564] on label "Style" at bounding box center [134, 571] width 83 height 20
click at [242, 472] on select "None Alert Article Banner Comment Complementary Dialog Footer Header Marquee Pr…" at bounding box center [253, 465] width 152 height 20
click at [239, 78] on h3 "Preset #ed-new-2081" at bounding box center [209, 77] width 200 height 15
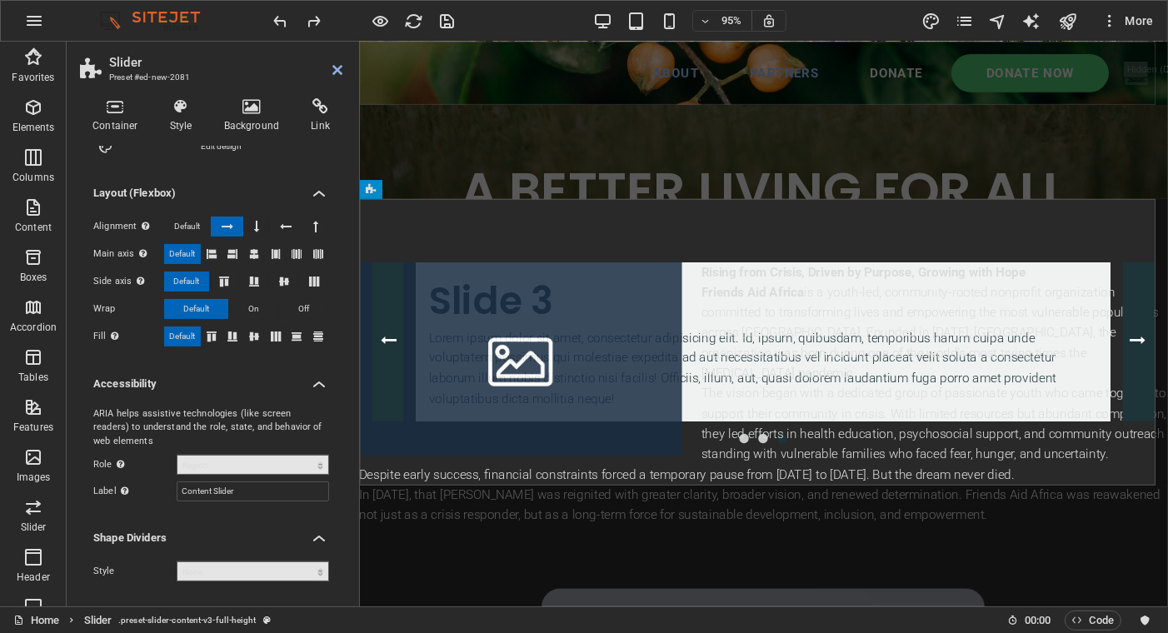
scroll to position [0, 0]
click at [335, 68] on icon at bounding box center [337, 69] width 10 height 13
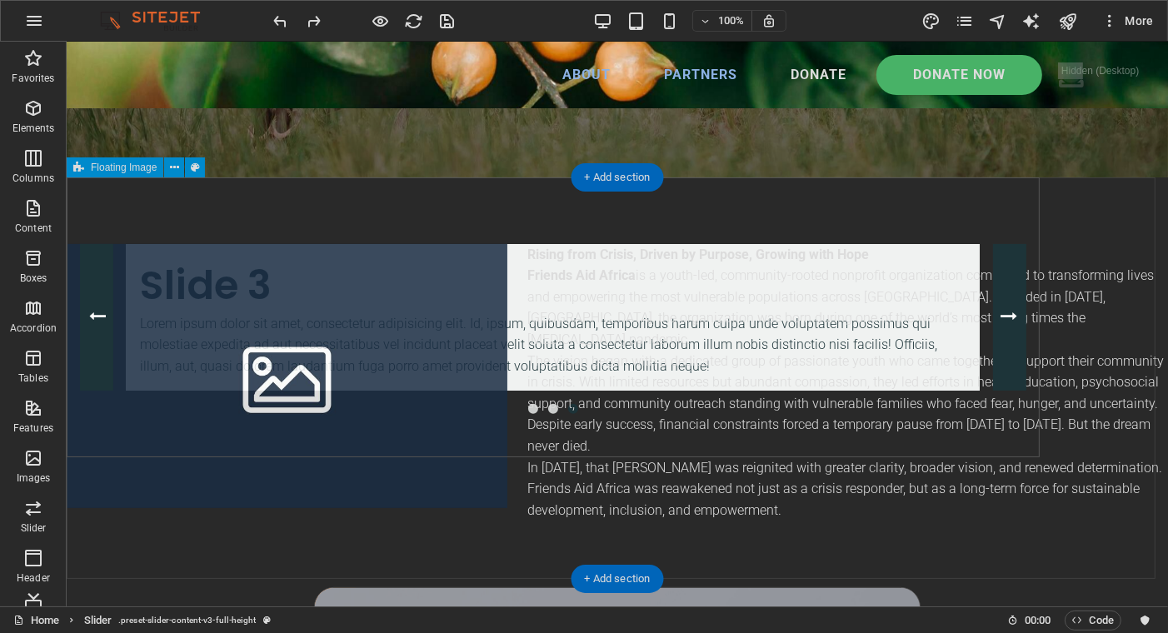
click at [445, 195] on div "Rising from Crisis, Driven by Purpose, Growing with Hope Friends Aid Africa is …" at bounding box center [616, 382] width 1101 height 411
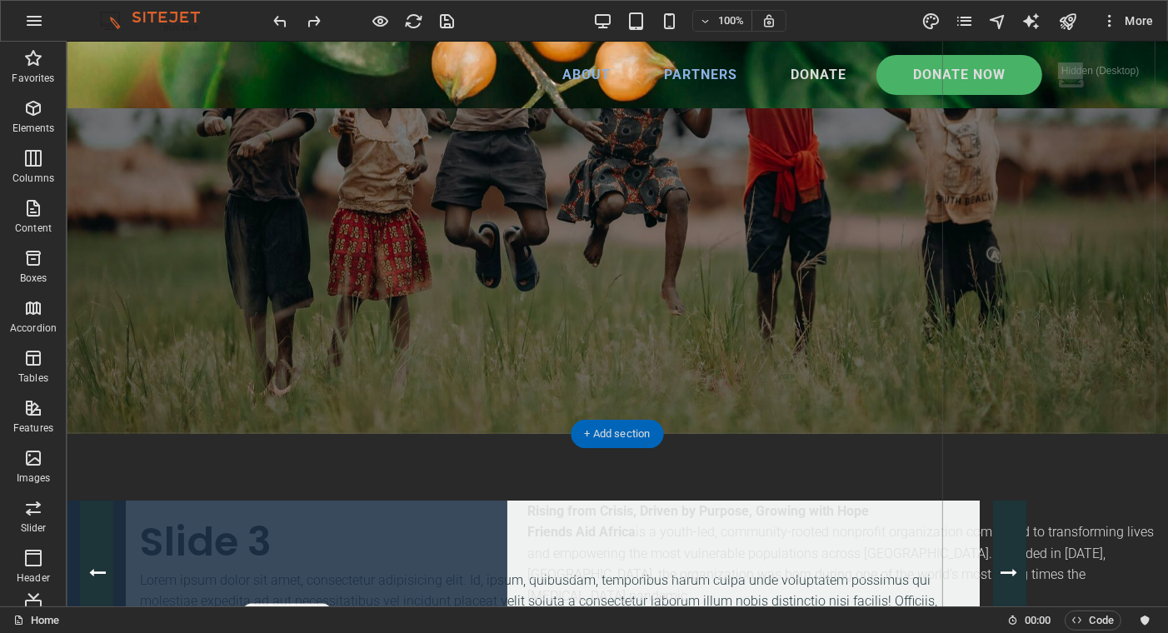
scroll to position [553, 0]
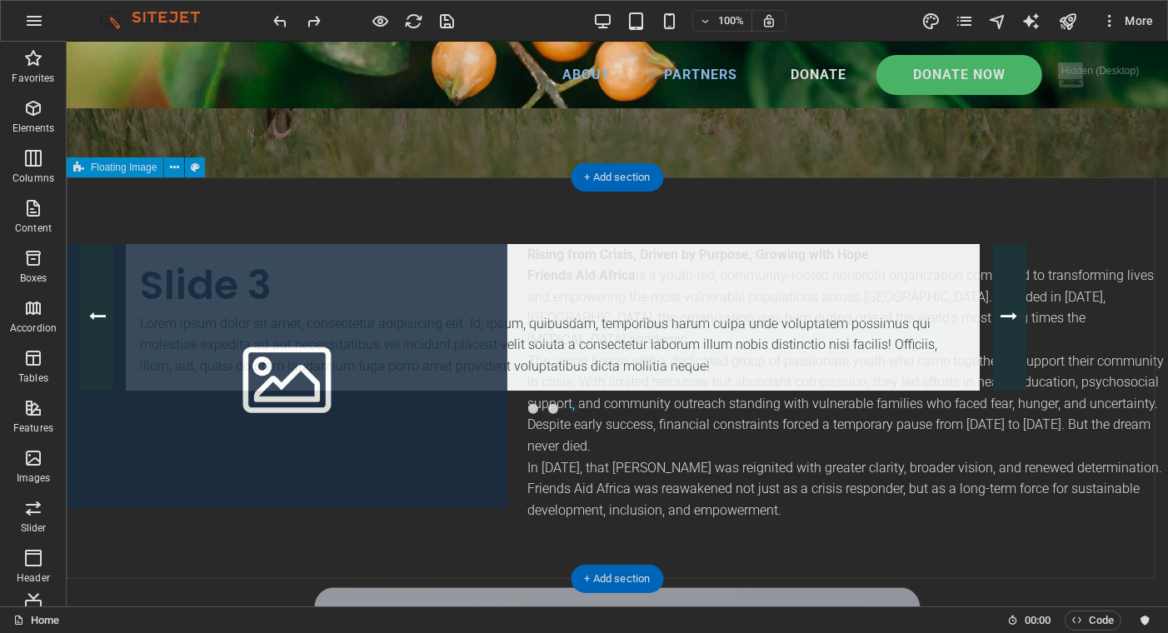
click at [371, 200] on div "Rising from Crisis, Driven by Purpose, Growing with Hope Friends Aid Africa is …" at bounding box center [616, 382] width 1101 height 411
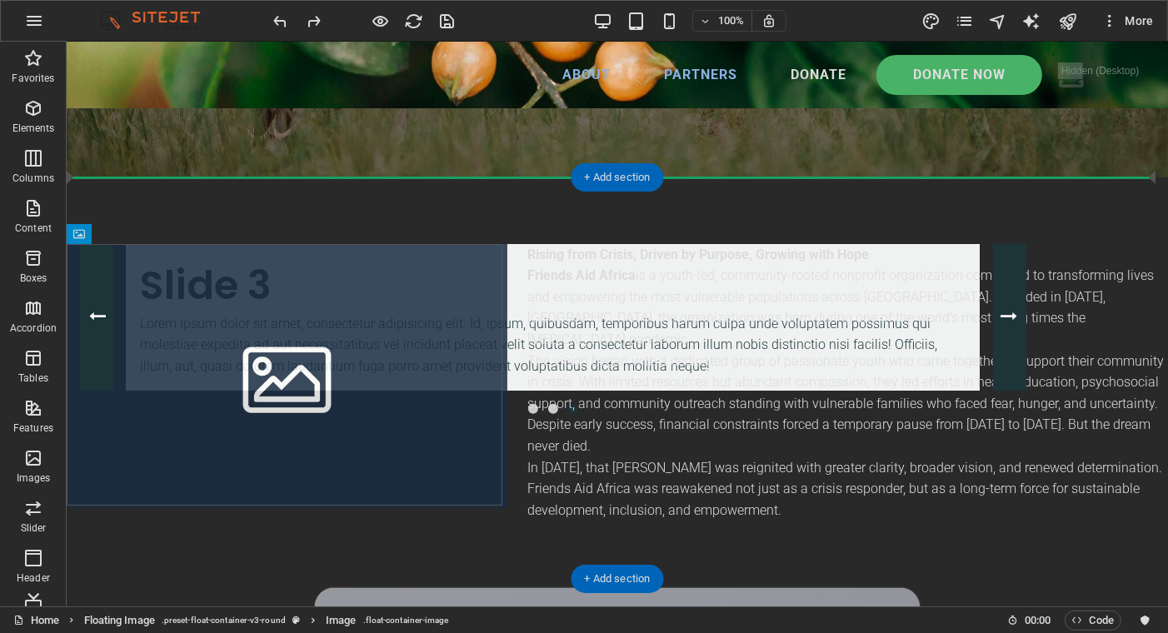
drag, startPoint x: 296, startPoint y: 301, endPoint x: 325, endPoint y: 242, distance: 64.8
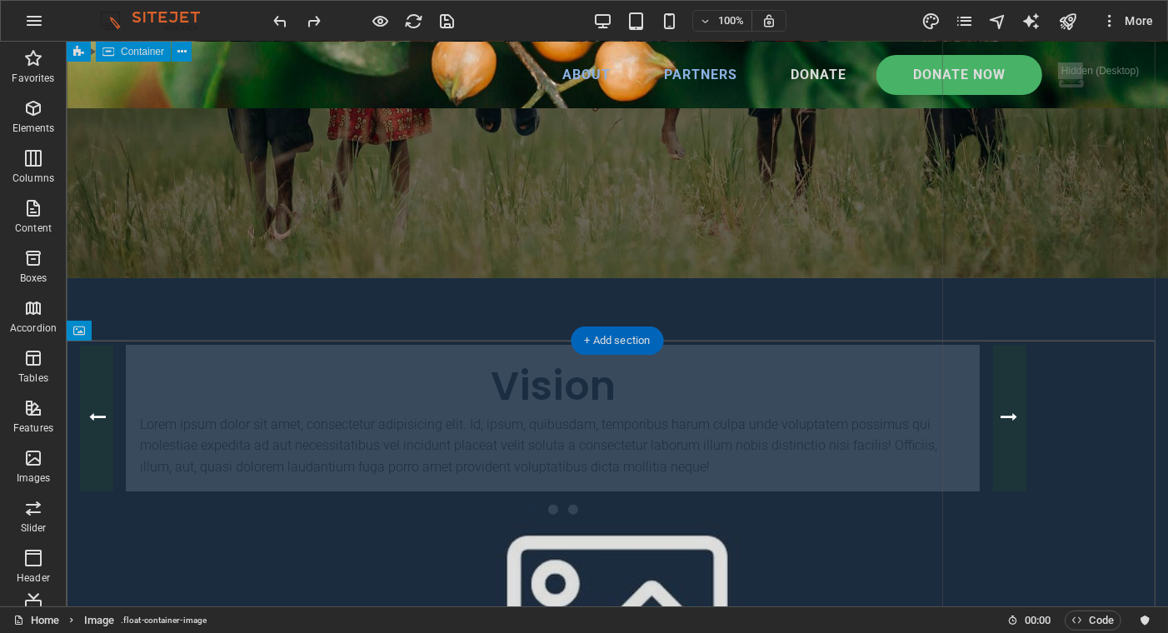
scroll to position [386, 0]
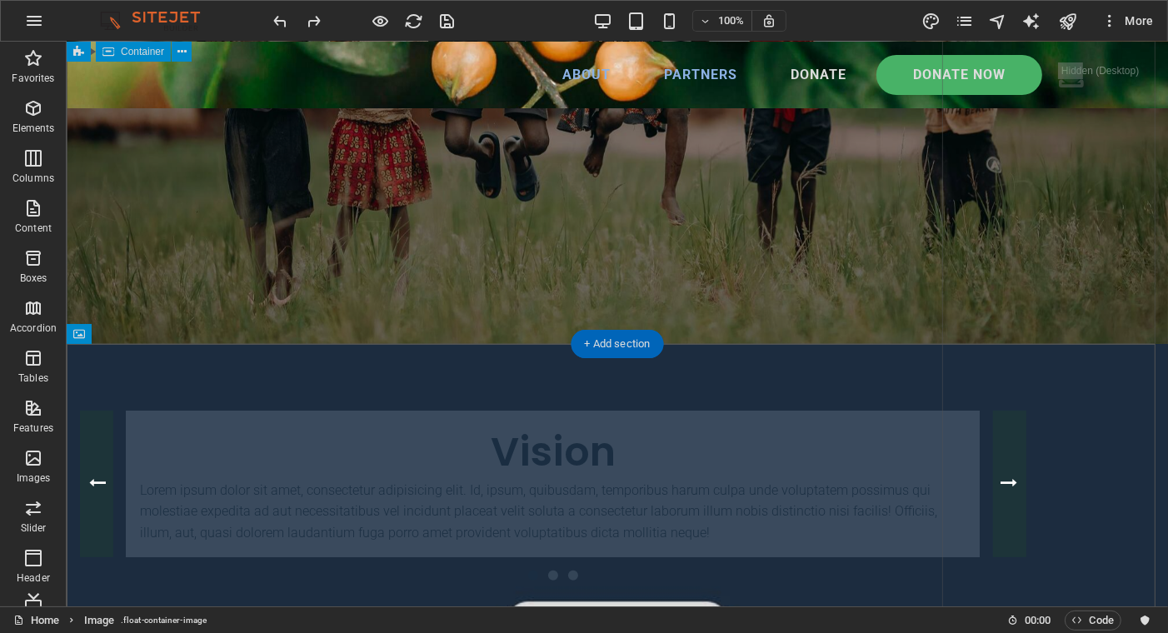
click at [417, 312] on div "A BETTER LIVING FOR ALL Lorem ipsum dolor sit amet consectetur. Bibendum adipis…" at bounding box center [504, 407] width 876 height 1256
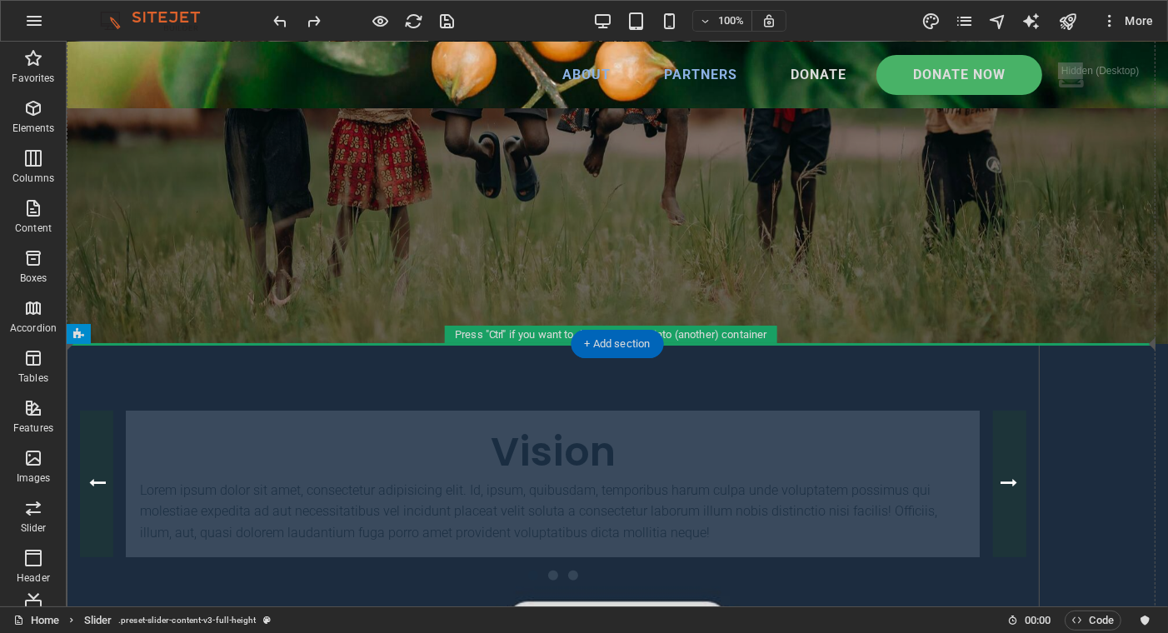
drag, startPoint x: 521, startPoint y: 375, endPoint x: 536, endPoint y: 339, distance: 38.5
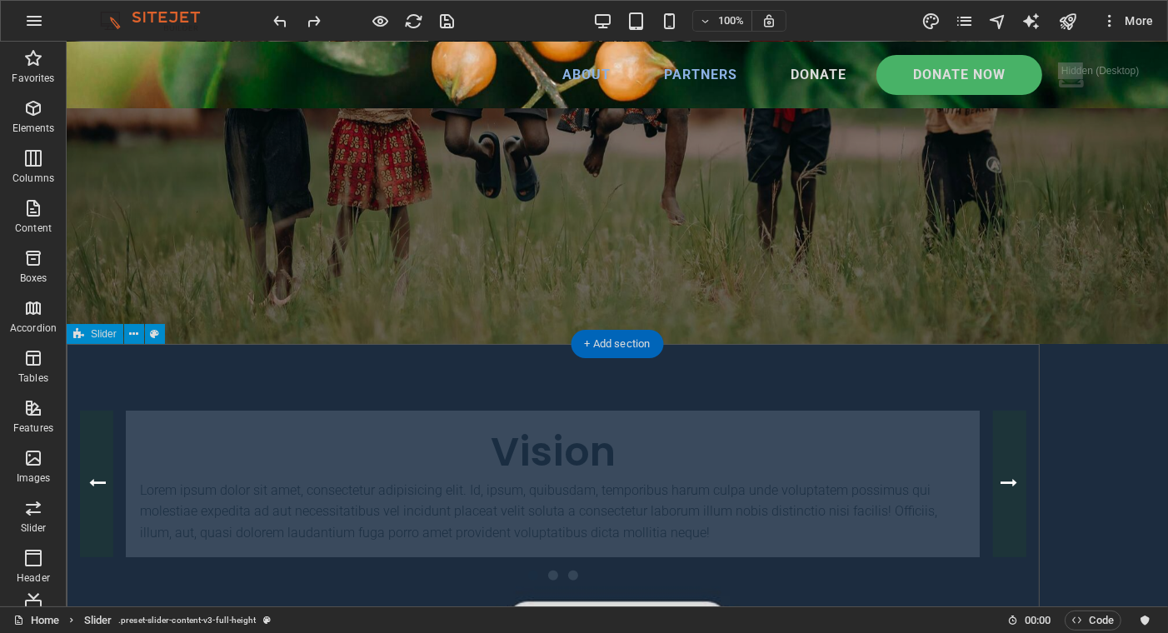
click at [518, 380] on div "Slide 3 Lorem ipsum dolor sit amet, consectetur adipisicing elit. Id, ipsum, qu…" at bounding box center [552, 484] width 973 height 280
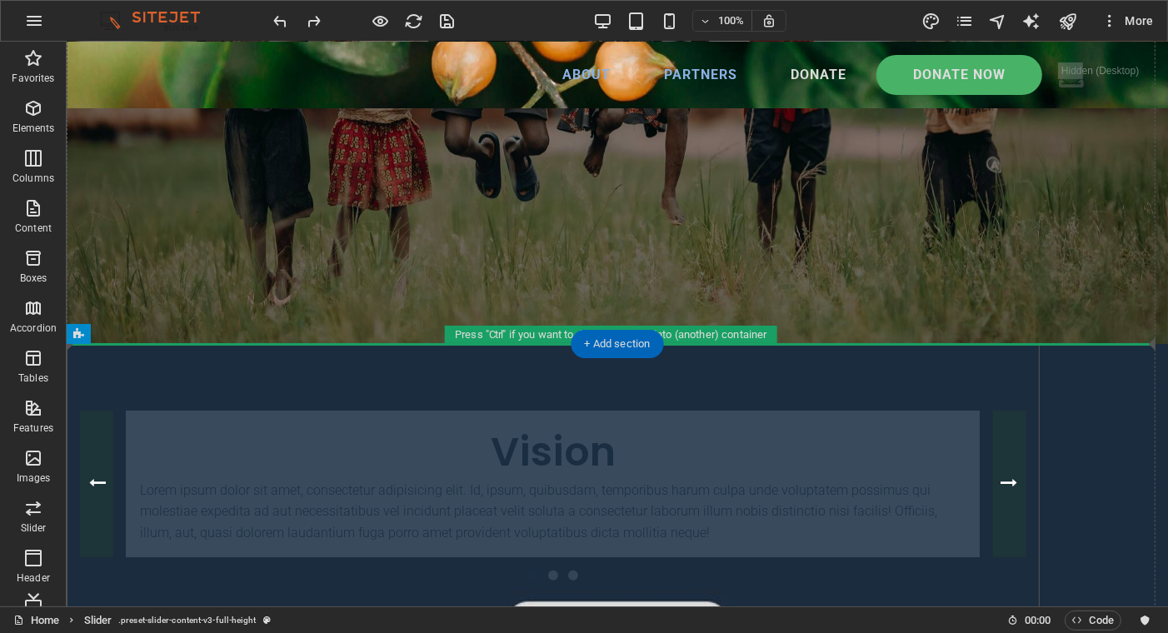
drag, startPoint x: 518, startPoint y: 368, endPoint x: 524, endPoint y: 312, distance: 56.1
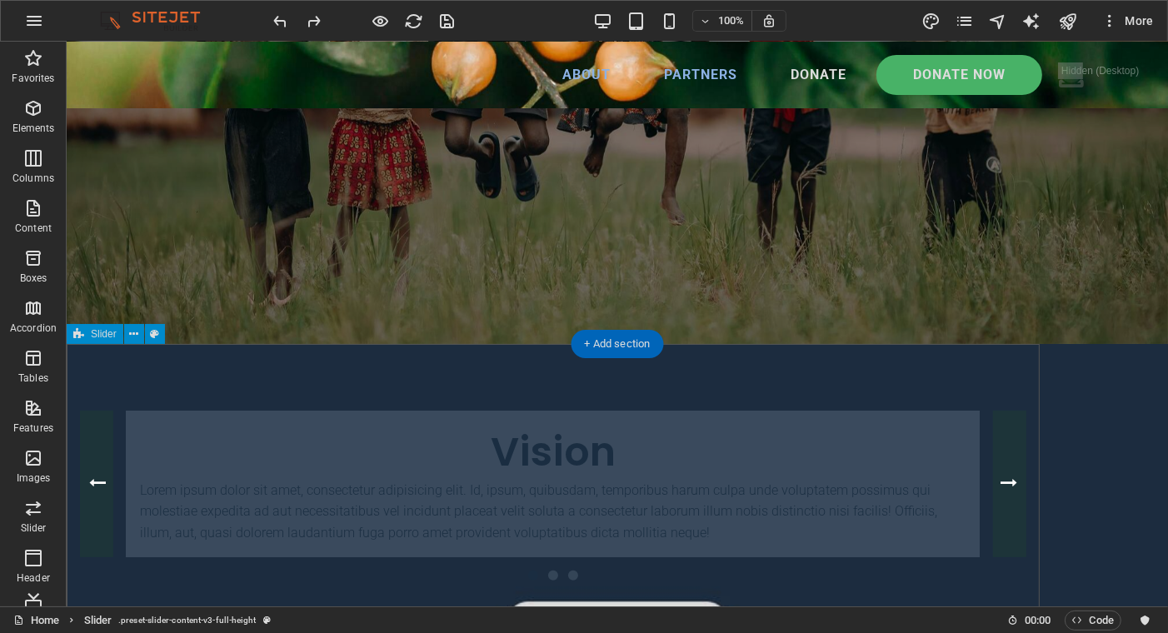
click at [513, 357] on div "Slide 3 Lorem ipsum dolor sit amet, consectetur adipisicing elit. Id, ipsum, qu…" at bounding box center [552, 484] width 973 height 280
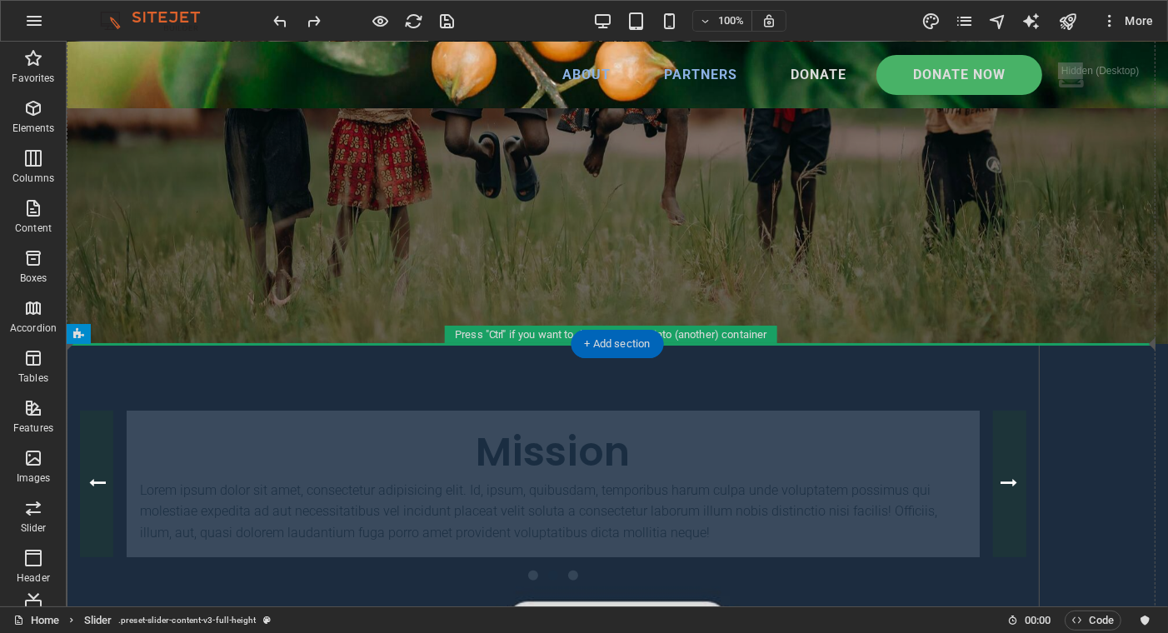
drag, startPoint x: 513, startPoint y: 357, endPoint x: 516, endPoint y: 328, distance: 29.3
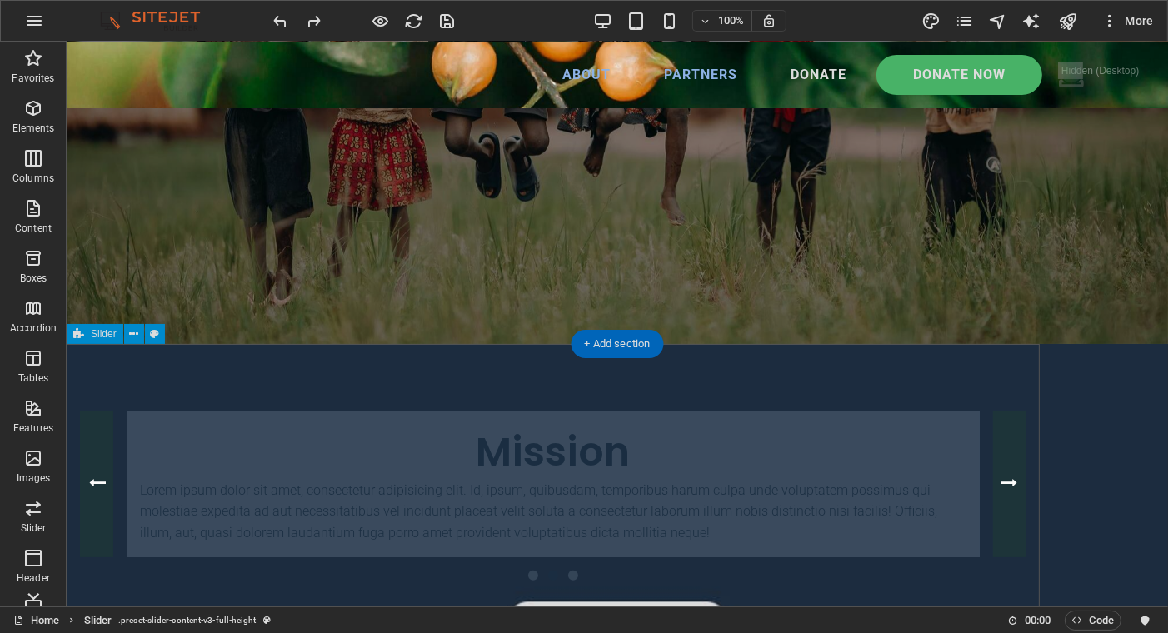
click at [103, 374] on div "Slide 3 Lorem ipsum dolor sit amet, consectetur adipisicing elit. Id, ipsum, qu…" at bounding box center [552, 484] width 973 height 280
click at [133, 332] on icon at bounding box center [133, 334] width 9 height 17
click at [131, 333] on icon at bounding box center [133, 334] width 9 height 17
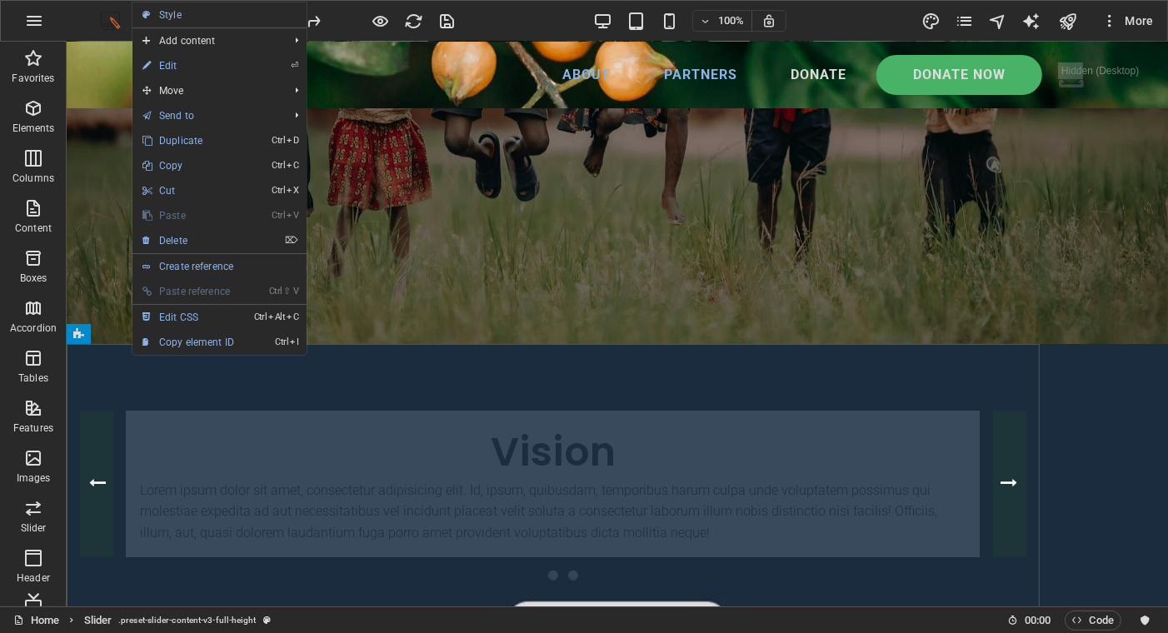
click at [168, 62] on link "⏎ Edit" at bounding box center [188, 65] width 112 height 25
select select "region"
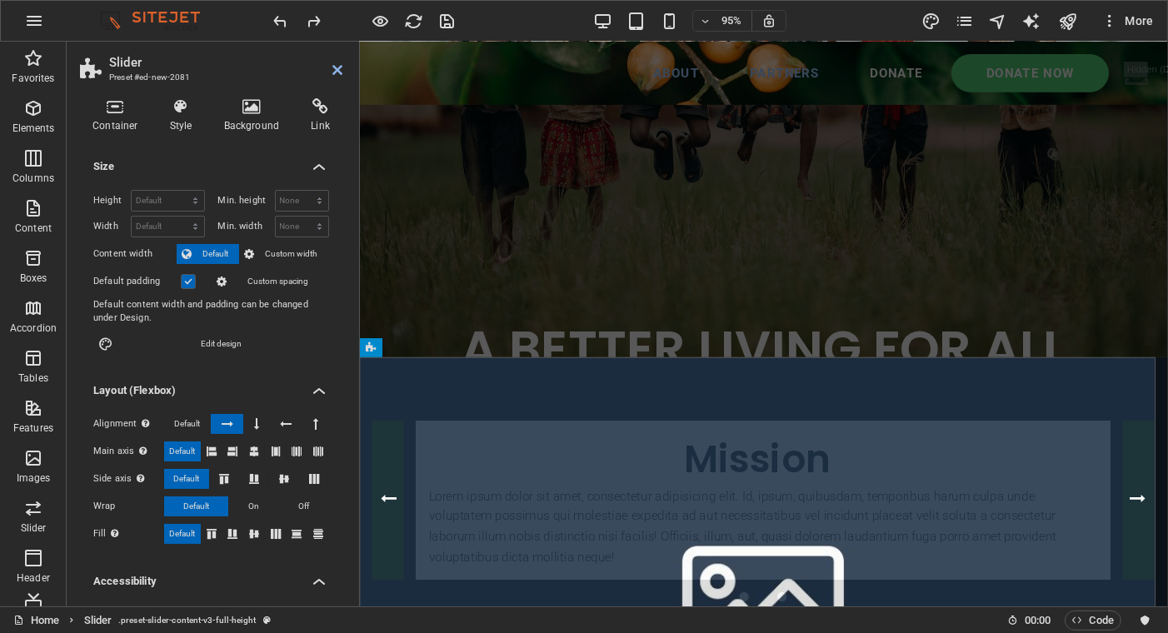
click at [180, 127] on h4 "Style" at bounding box center [184, 115] width 54 height 35
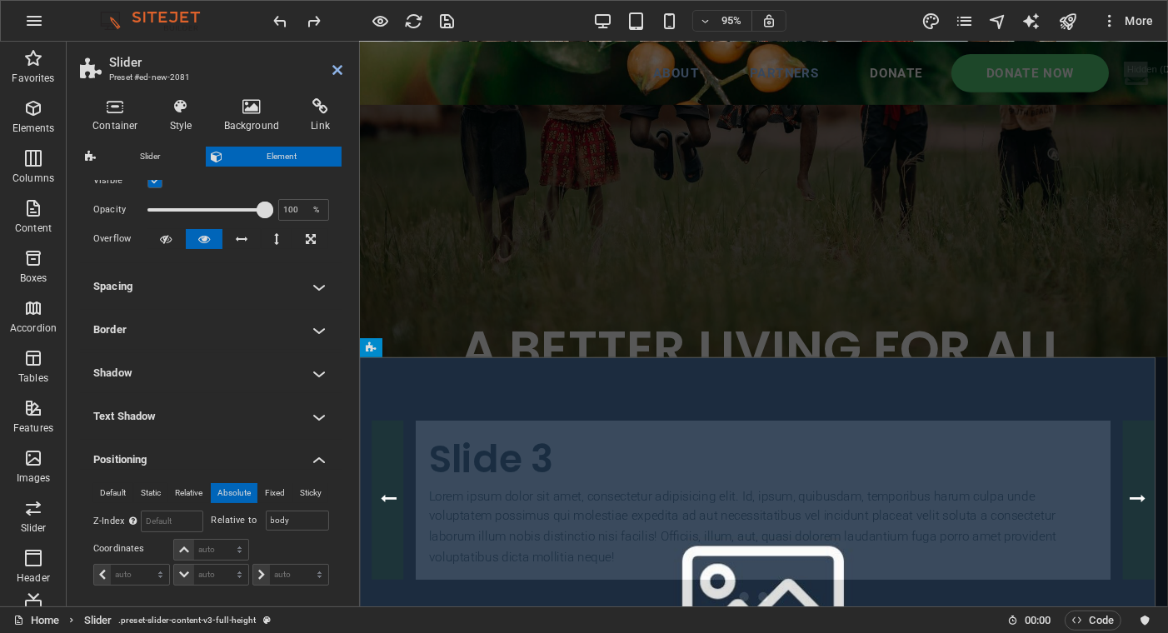
scroll to position [0, 0]
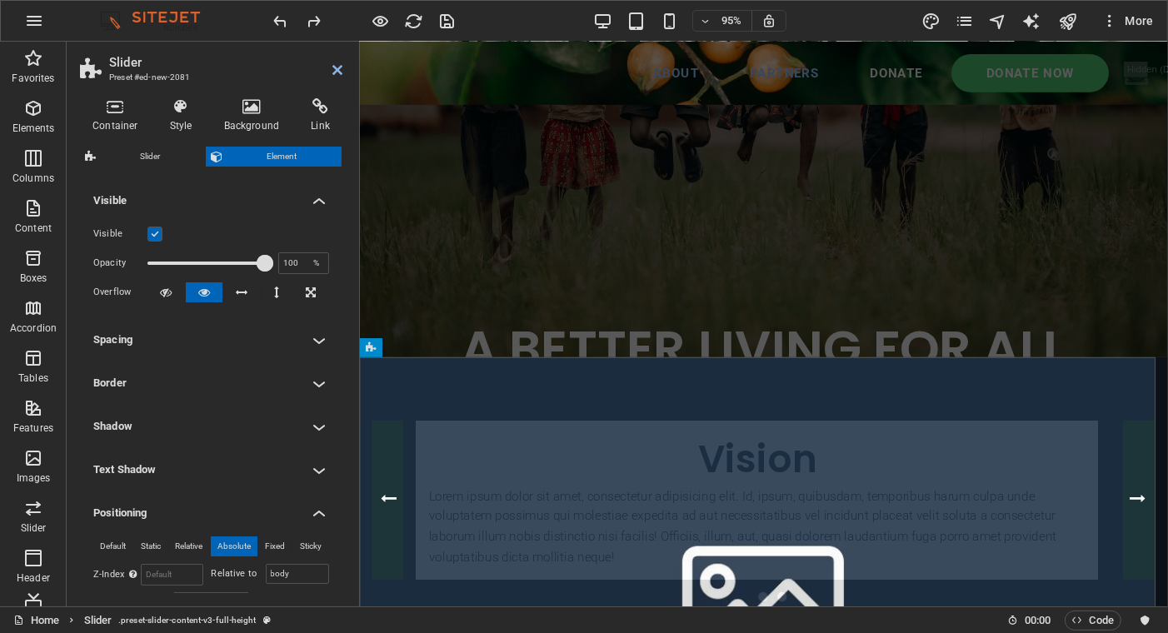
click at [176, 125] on h4 "Style" at bounding box center [184, 115] width 54 height 35
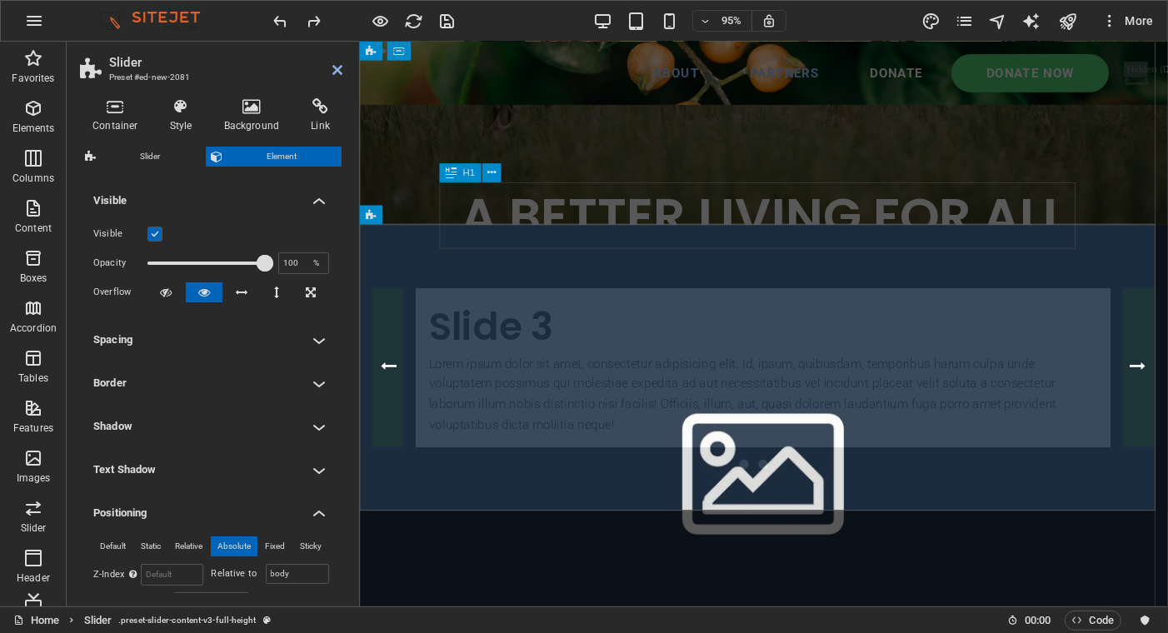
scroll to position [53, 0]
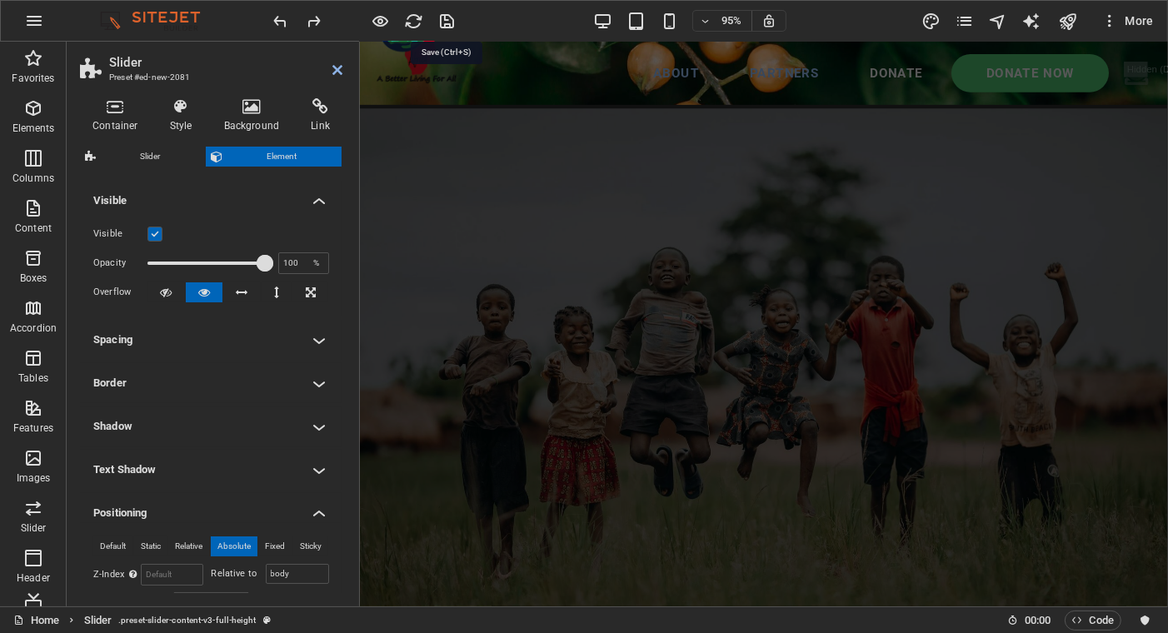
click at [447, 17] on icon "save" at bounding box center [447, 21] width 19 height 19
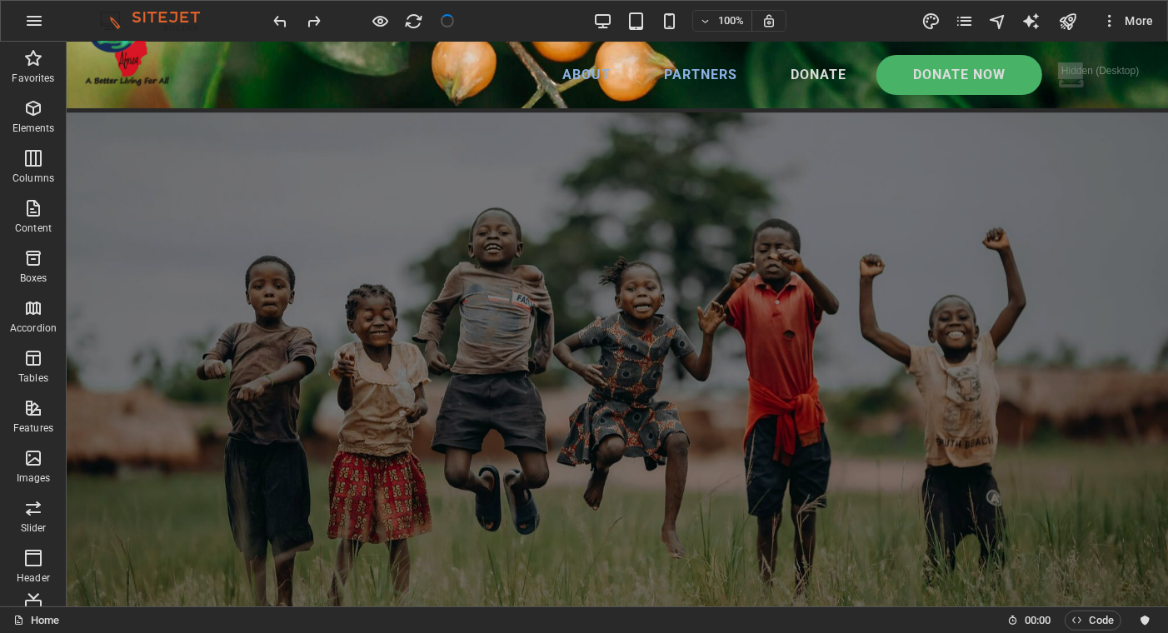
scroll to position [556, 0]
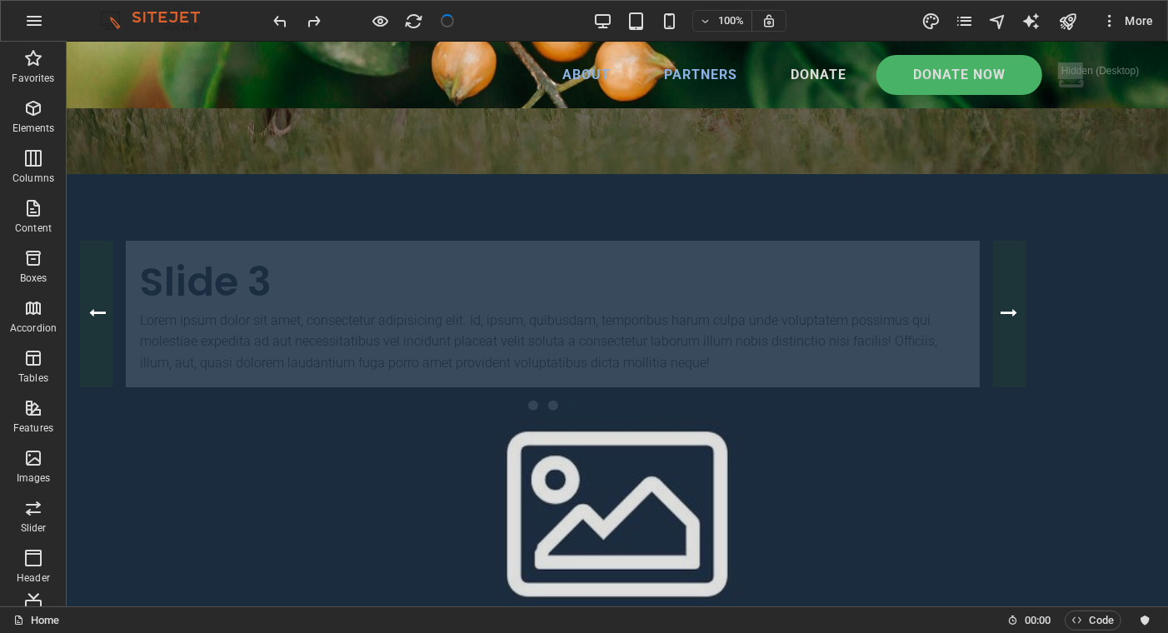
click at [1083, 616] on span "Code" at bounding box center [1093, 620] width 42 height 20
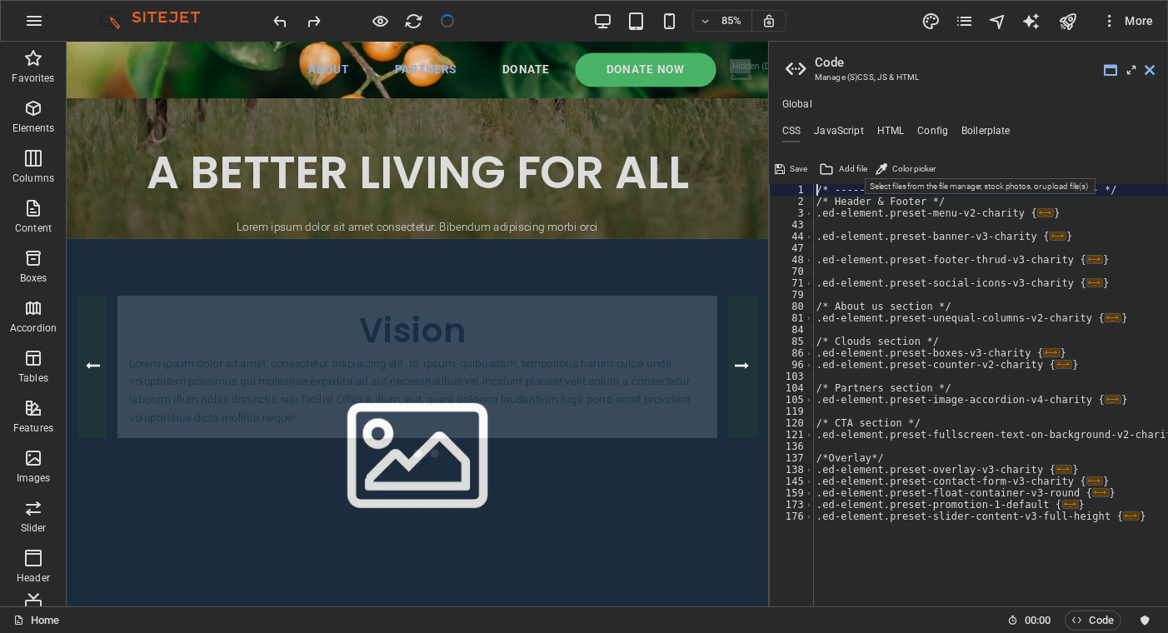
click at [834, 167] on button "Add file" at bounding box center [842, 169] width 53 height 20
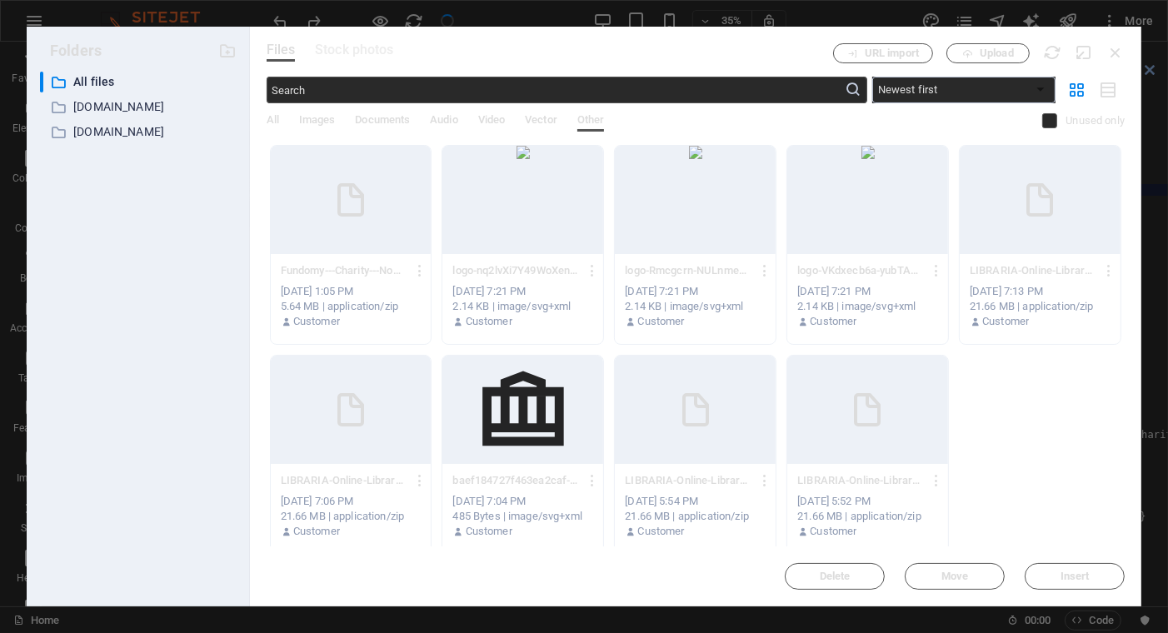
click at [375, 282] on div "Fundomy---Charity---Nonprofit---NGO-HTML-Template-kOqCt4H2ZP6VGA_KPipaNQ.zip Fu…" at bounding box center [351, 270] width 141 height 27
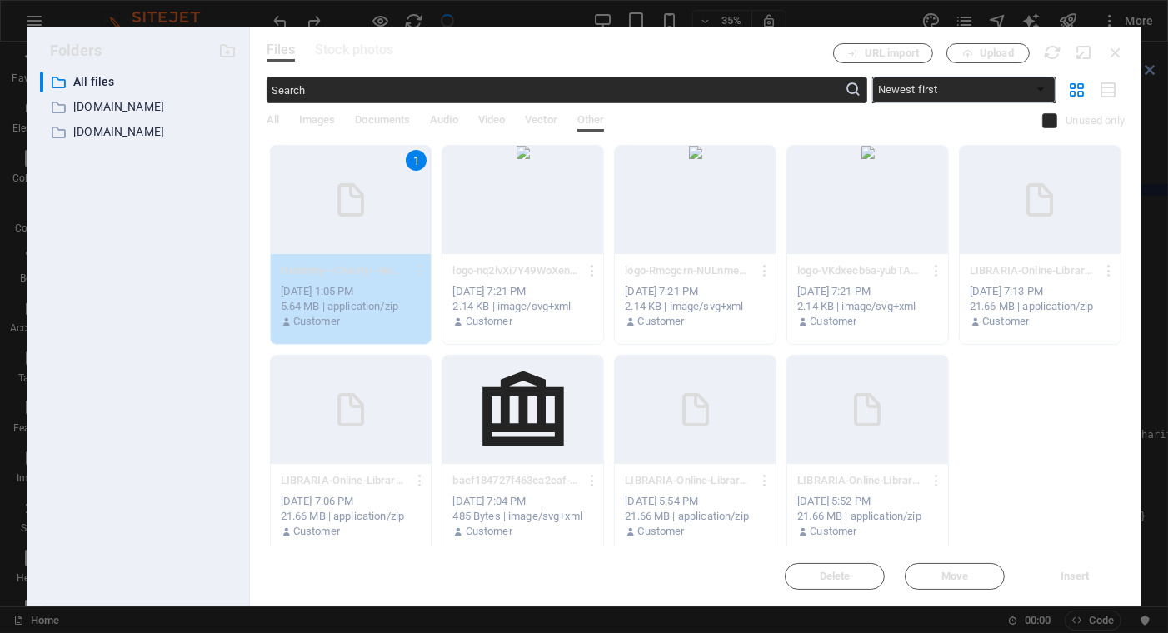
click at [1060, 571] on span "Insert" at bounding box center [1074, 576] width 29 height 10
type textarea "[URL][DOMAIN_NAME] -------- CHARITY DONATION TEMPLATE -------- */"
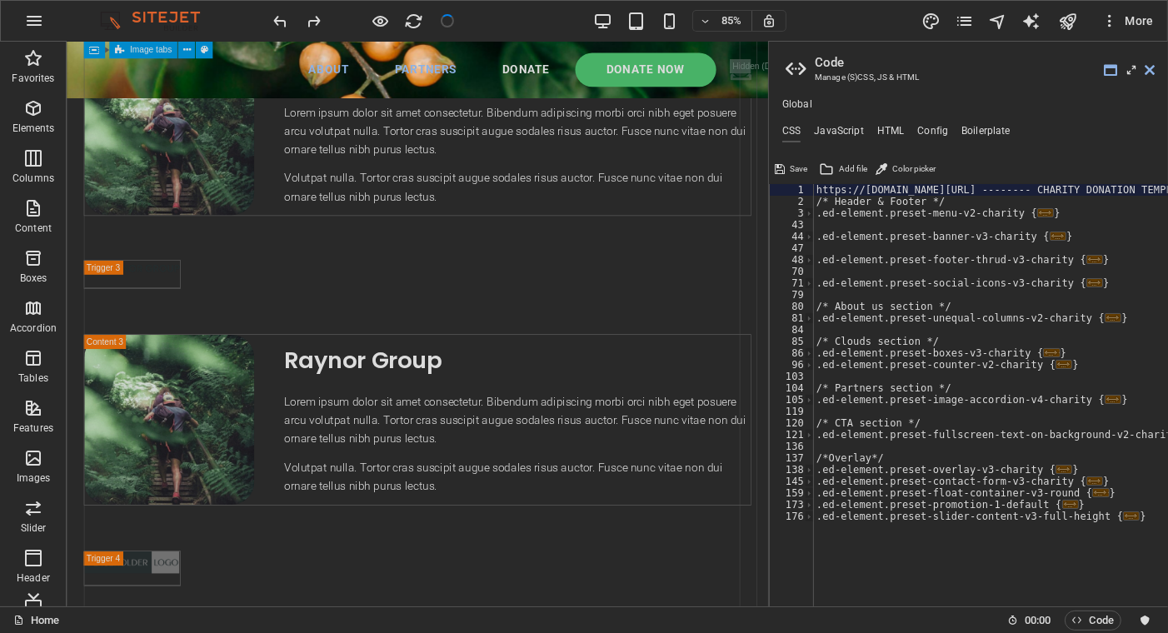
scroll to position [4626, 0]
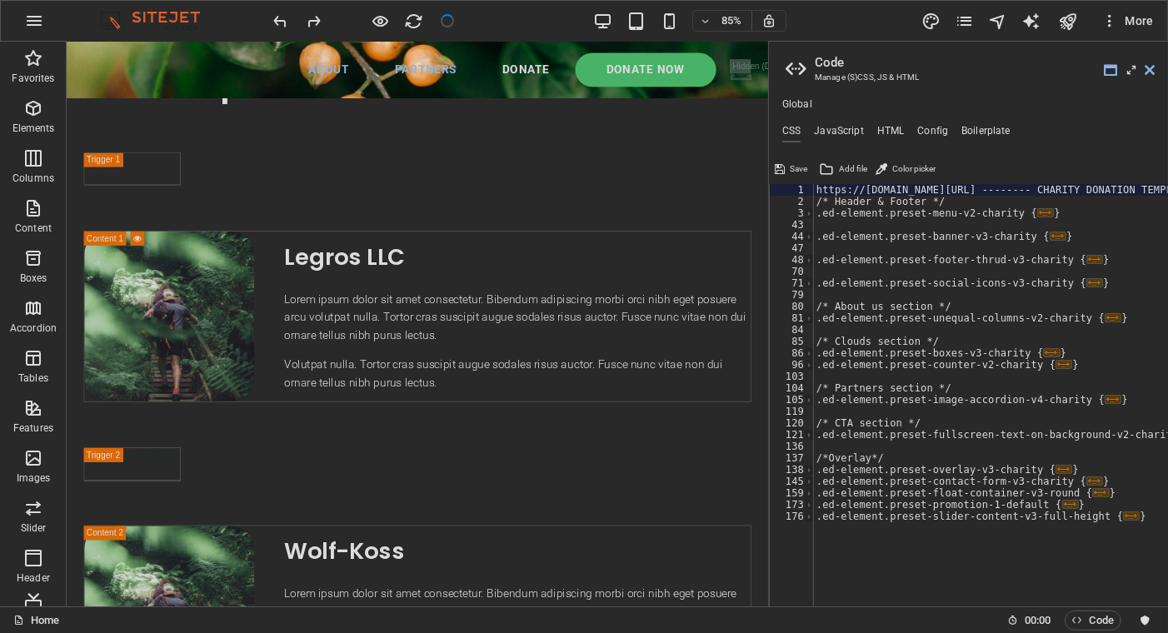
click at [881, 128] on h4 "HTML" at bounding box center [890, 134] width 27 height 18
type textarea "<a href="#main-content" class="wv-link-content button">Skip to main content</a>"
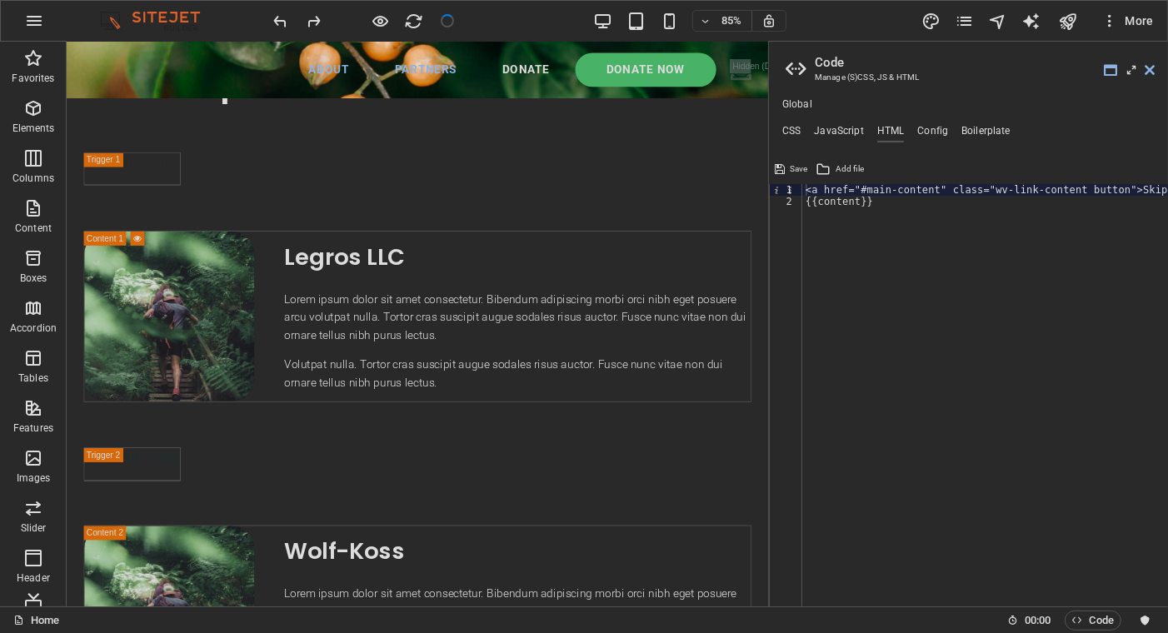
click at [795, 168] on span "Save" at bounding box center [798, 169] width 17 height 20
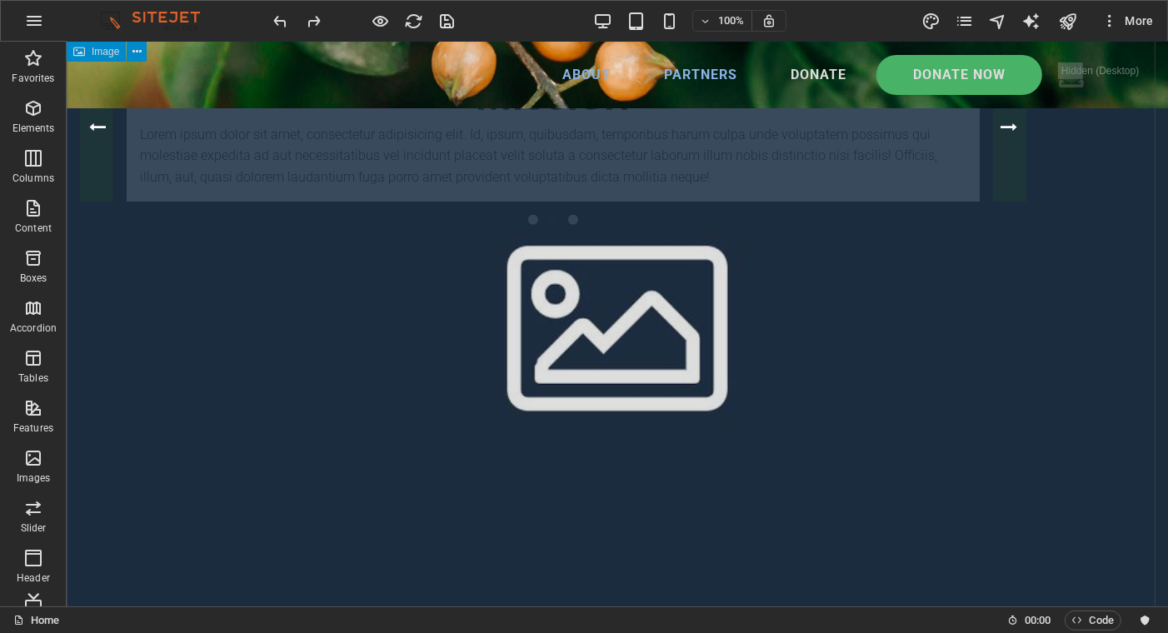
scroll to position [409, 0]
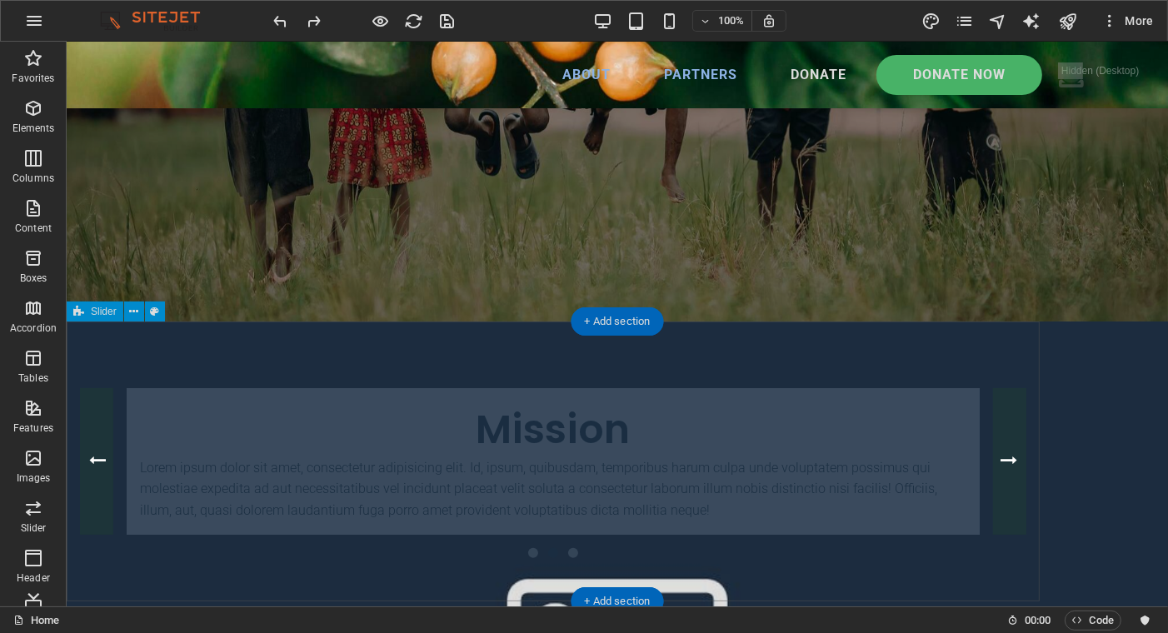
click at [426, 335] on div "Slide 3 Lorem ipsum dolor sit amet, consectetur adipisicing elit. Id, ipsum, qu…" at bounding box center [552, 461] width 973 height 280
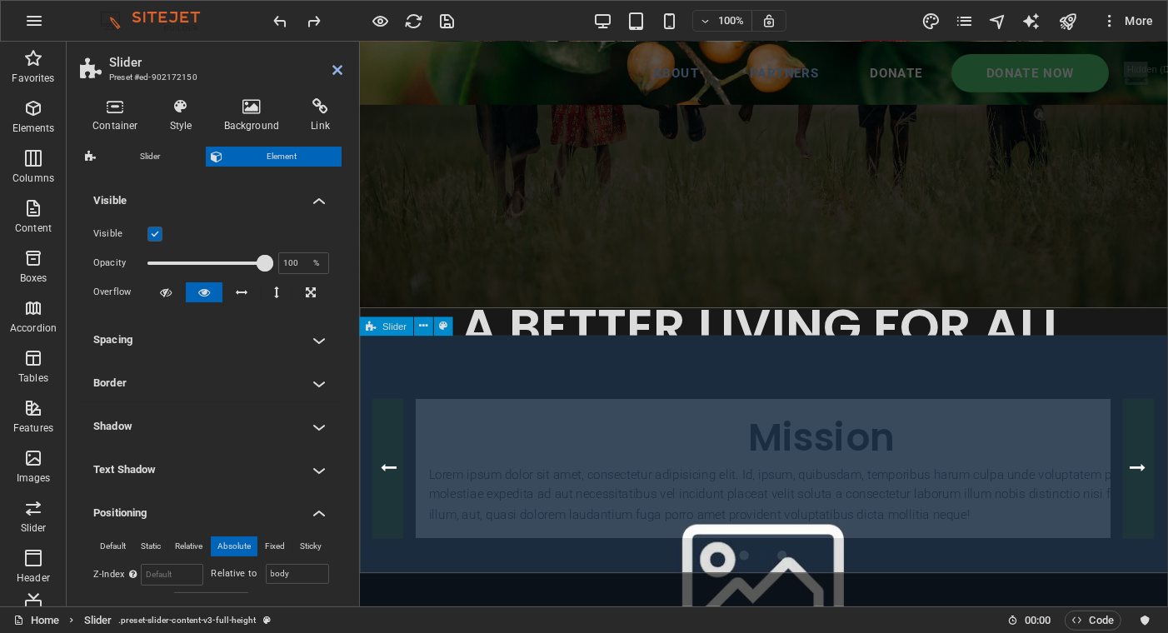
click at [427, 335] on button at bounding box center [423, 326] width 19 height 19
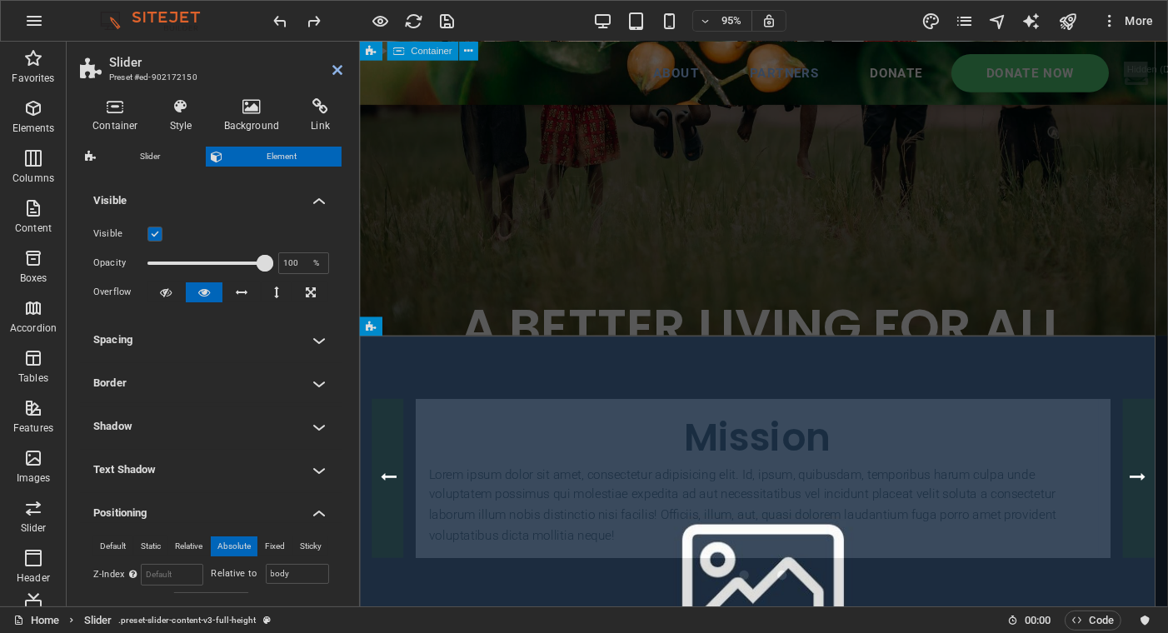
click at [584, 267] on div "A BETTER LIVING FOR ALL Lorem ipsum dolor sit amet consectetur. Bibendum adipis…" at bounding box center [784, 385] width 850 height 1256
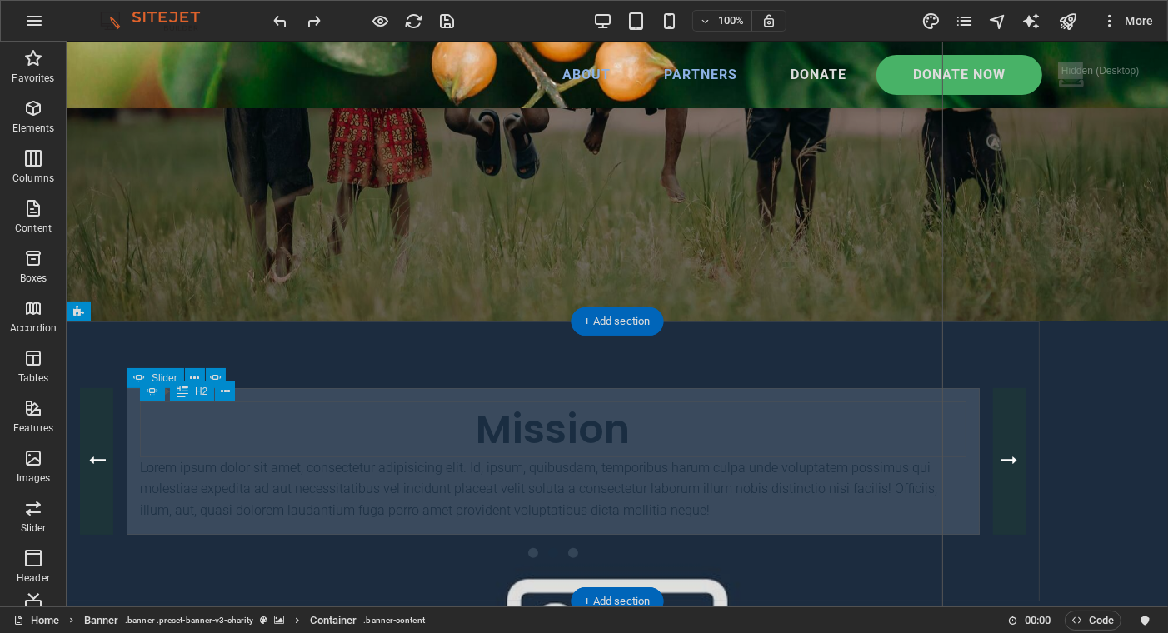
click at [551, 423] on div "Mission" at bounding box center [552, 429] width 826 height 56
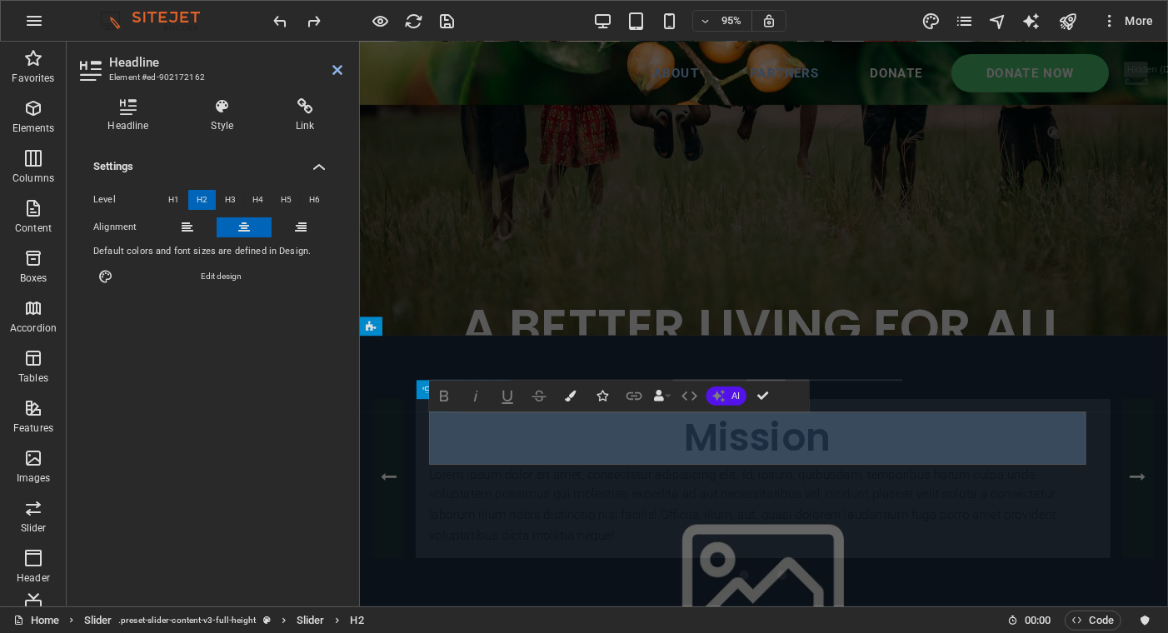
click at [661, 393] on icon "button" at bounding box center [658, 396] width 11 height 11
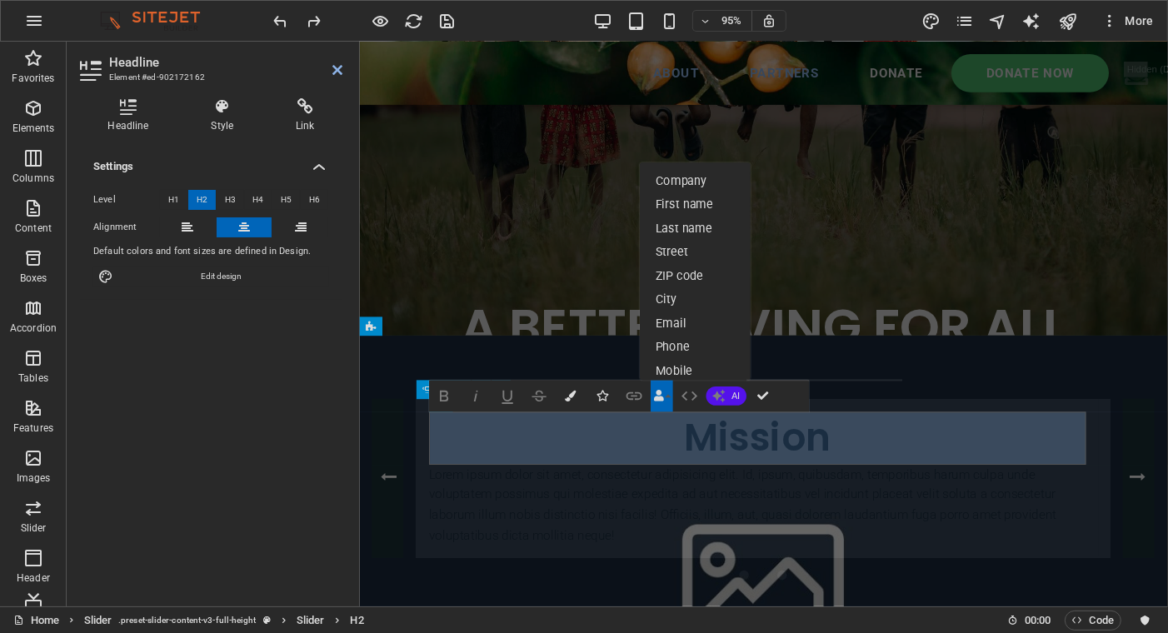
click at [660, 393] on icon "button" at bounding box center [658, 396] width 11 height 11
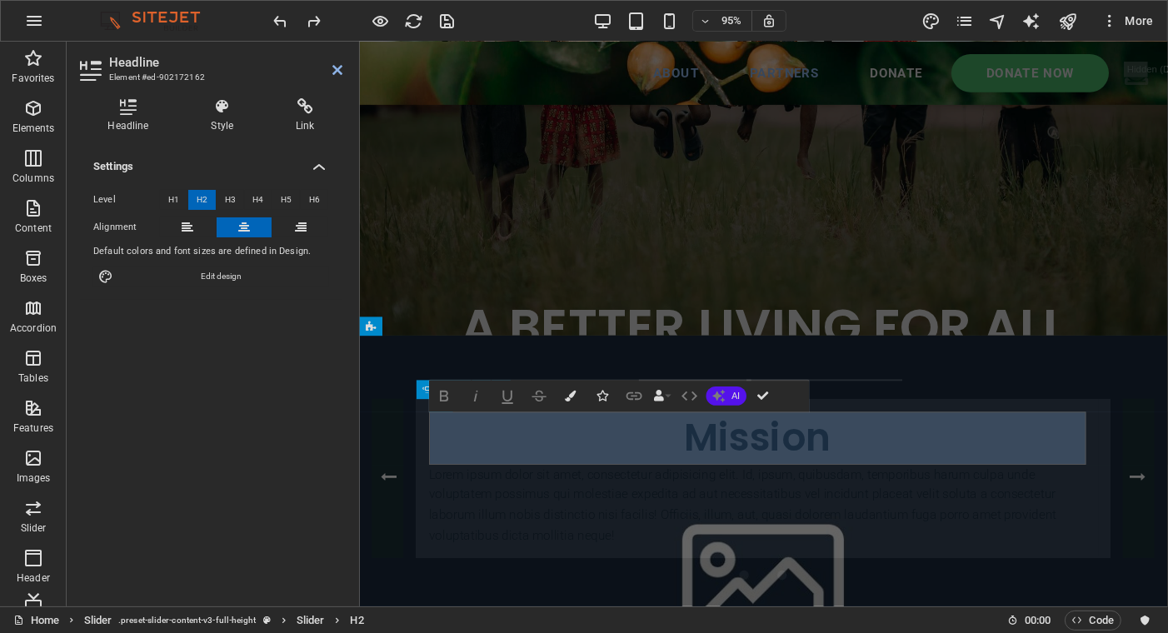
click at [693, 396] on icon "button" at bounding box center [689, 395] width 19 height 19
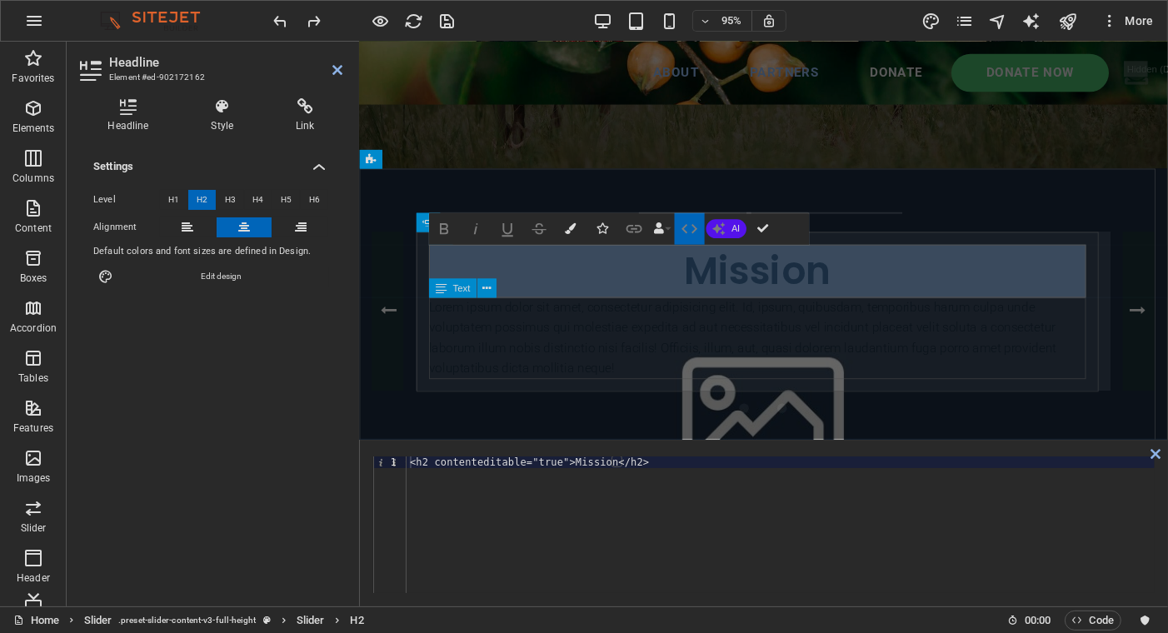
click at [522, 393] on div "Lorem ipsum dolor sit amet, consectetur adipisicing elit. Id, ipsum, quibusdam,…" at bounding box center [777, 353] width 691 height 85
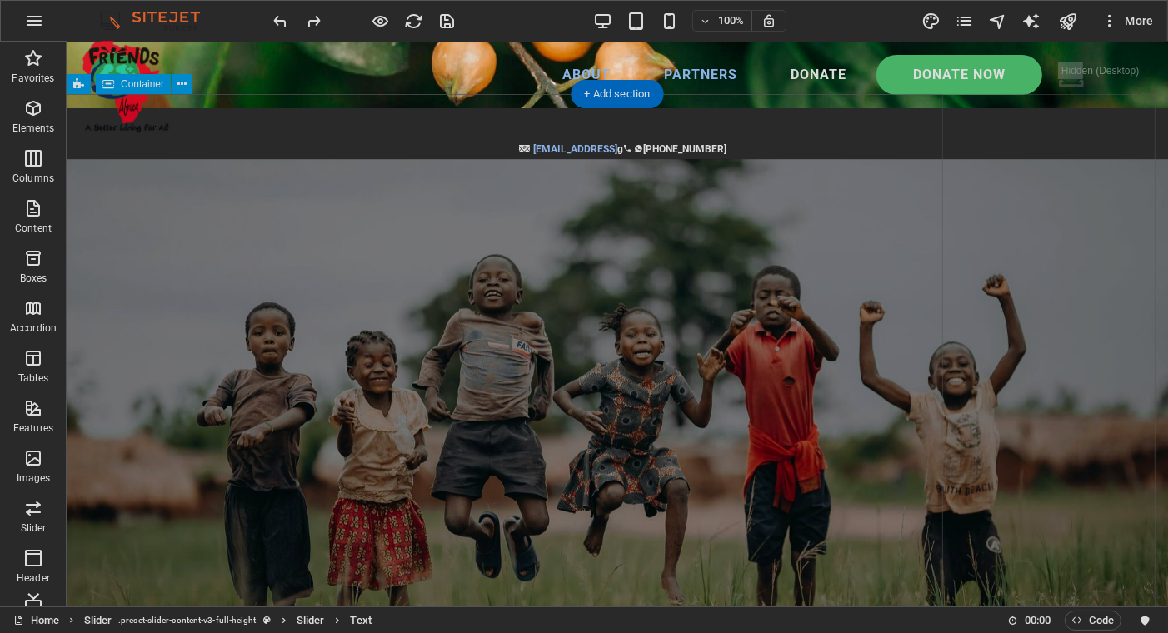
scroll to position [0, 0]
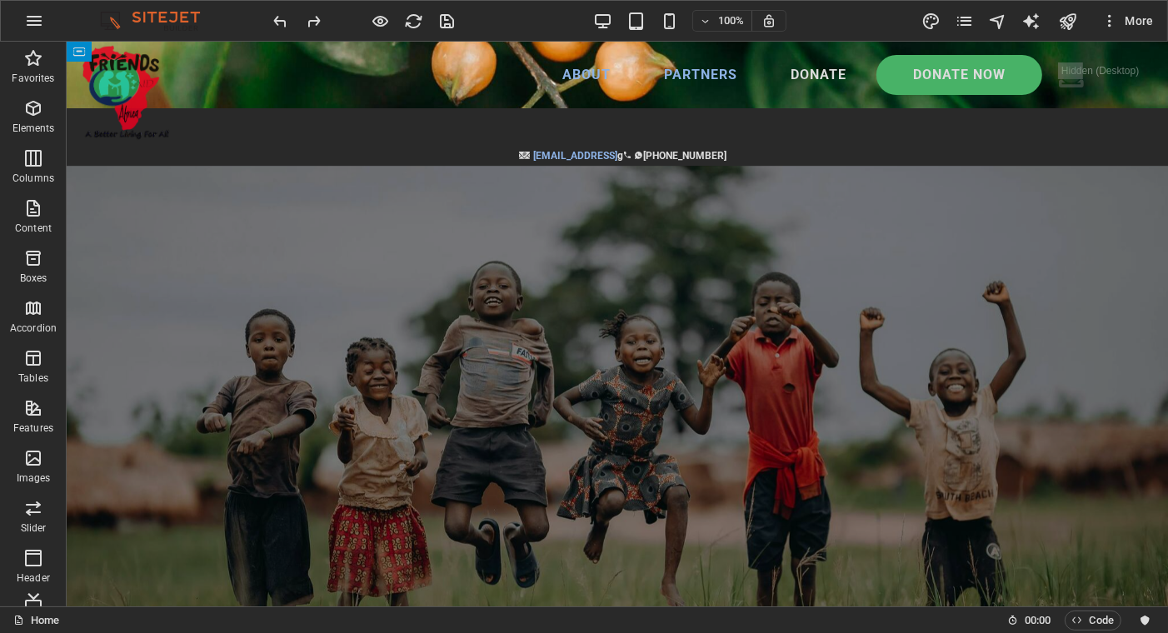
click at [1099, 610] on span "Code" at bounding box center [1093, 620] width 42 height 20
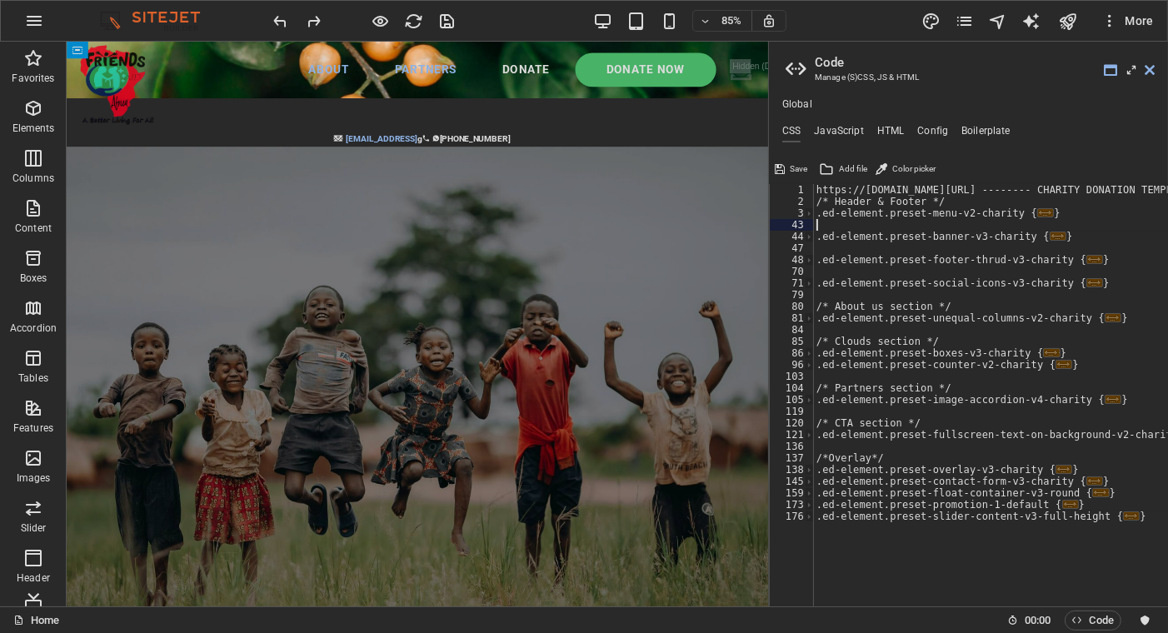
drag, startPoint x: 1147, startPoint y: 513, endPoint x: 939, endPoint y: 220, distance: 359.6
type textarea ".ed-element.preset-banner-v3-charity {"
click at [907, 132] on ul "CSS JavaScript HTML Config Boilerplate" at bounding box center [968, 134] width 399 height 18
click at [929, 123] on div "Global CSS JavaScript HTML Config Boilerplate .ed-element.preset-banner-v3-char…" at bounding box center [968, 352] width 399 height 508
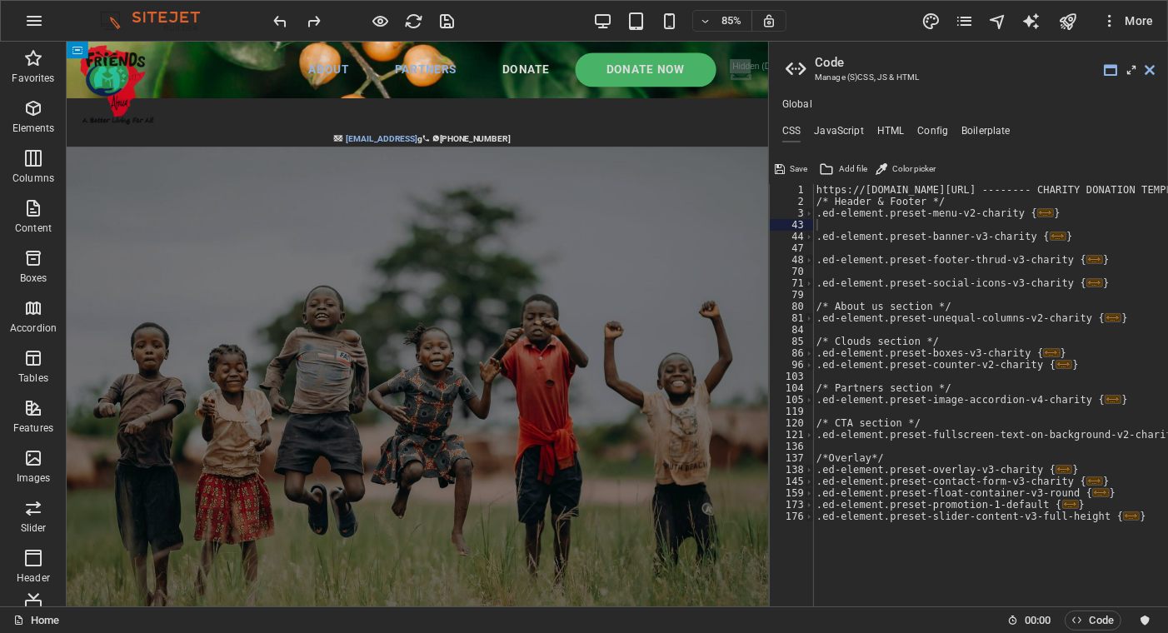
click at [919, 131] on h4 "Config" at bounding box center [932, 134] width 31 height 18
type textarea "$color-background: #fbfbfb;"
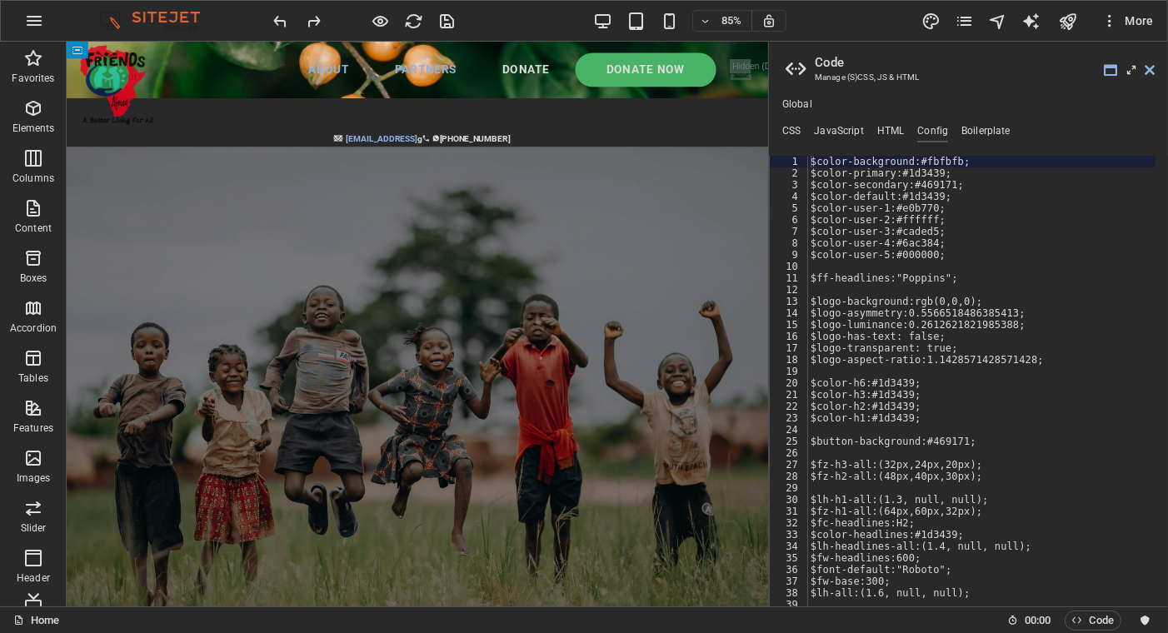
click at [919, 131] on h4 "Config" at bounding box center [932, 134] width 31 height 18
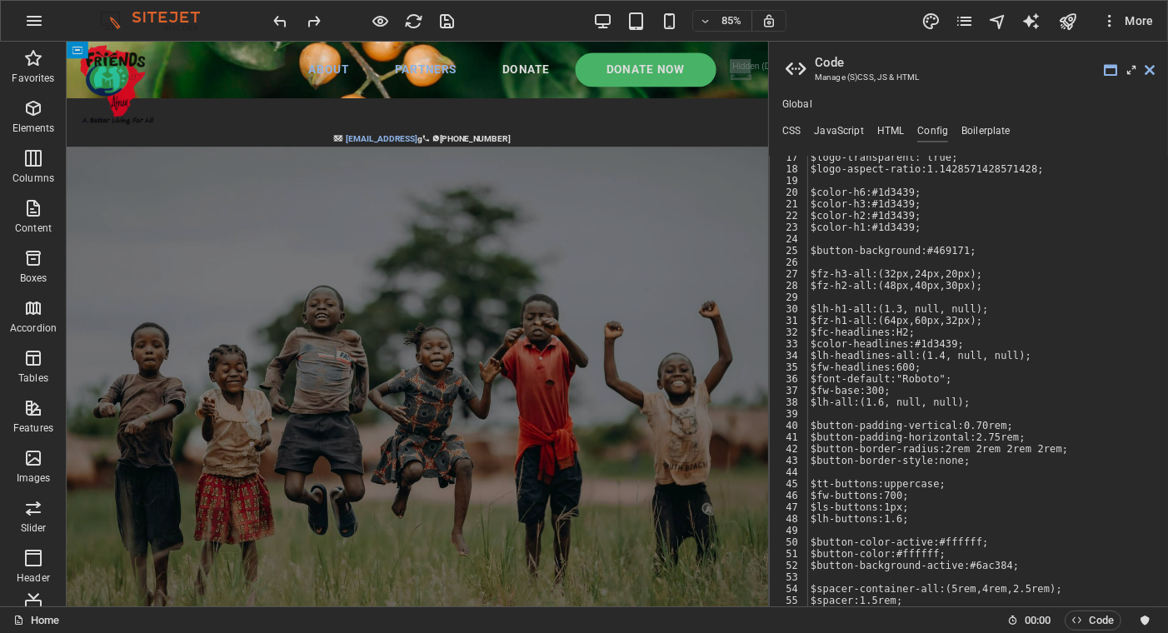
scroll to position [191, 0]
click at [976, 129] on h4 "Boilerplate" at bounding box center [985, 134] width 49 height 18
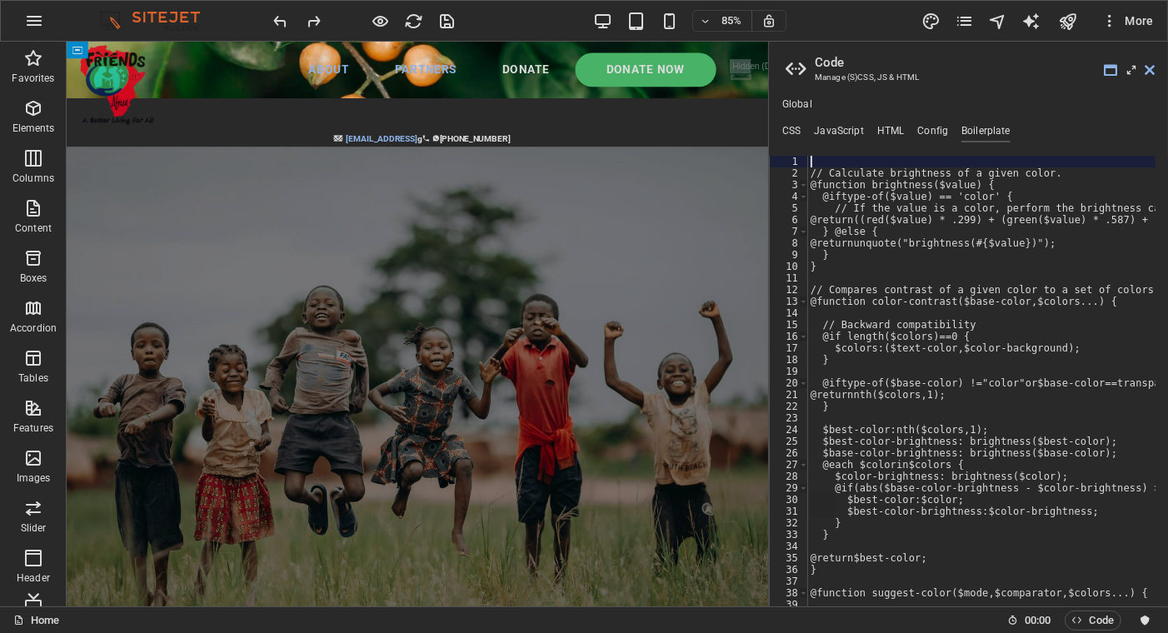
scroll to position [0, 0]
click at [840, 125] on h4 "JavaScript" at bounding box center [838, 134] width 49 height 18
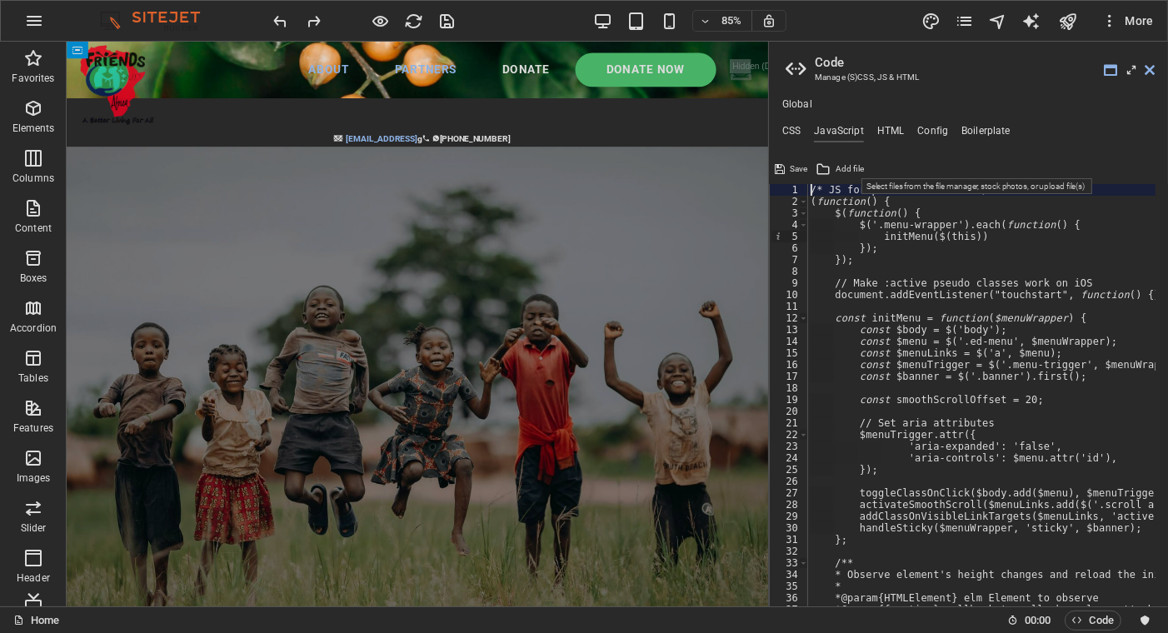
click at [841, 167] on span "Add file" at bounding box center [849, 169] width 28 height 20
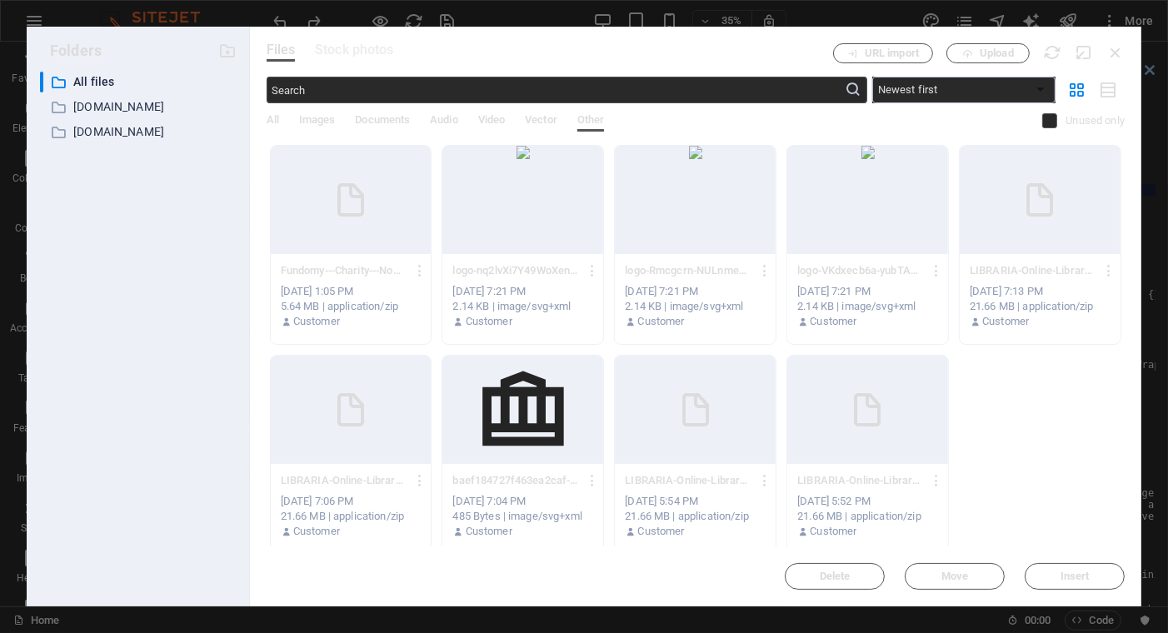
click at [385, 466] on div "LIBRARIA-Online-Library-khIAoJqiijLUS9rUOBbxUA.zip LIBRARIA-Online-Library-khIA…" at bounding box center [351, 506] width 161 height 85
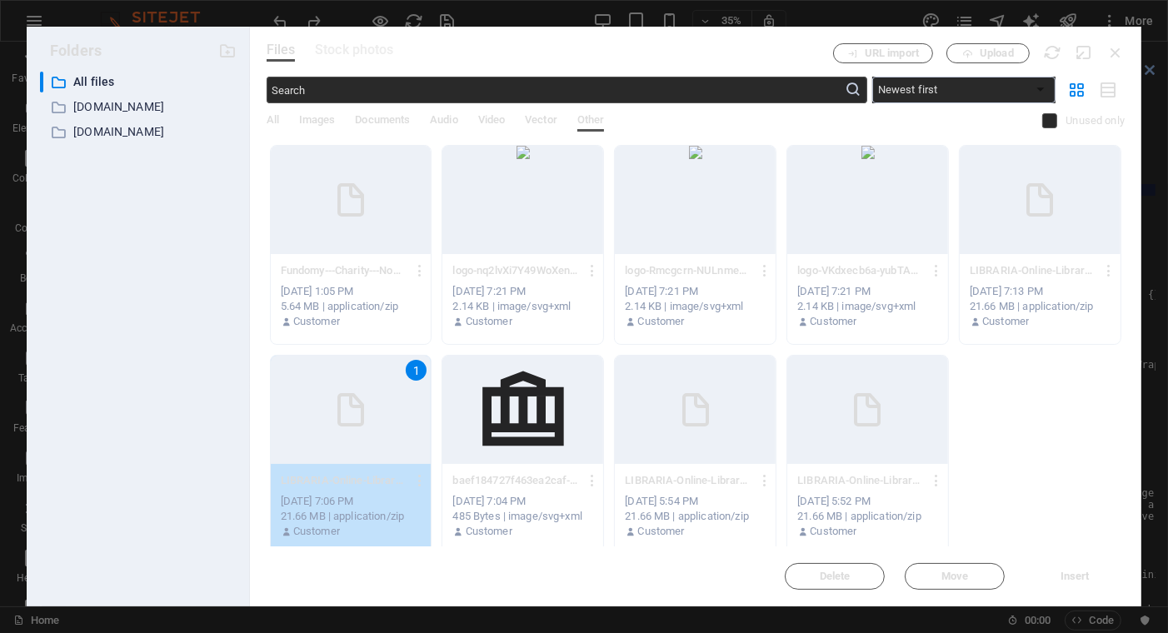
click at [385, 466] on div "LIBRARIA-Online-Library-khIAoJqiijLUS9rUOBbxUA.zip LIBRARIA-Online-Library-khIA…" at bounding box center [351, 506] width 161 height 85
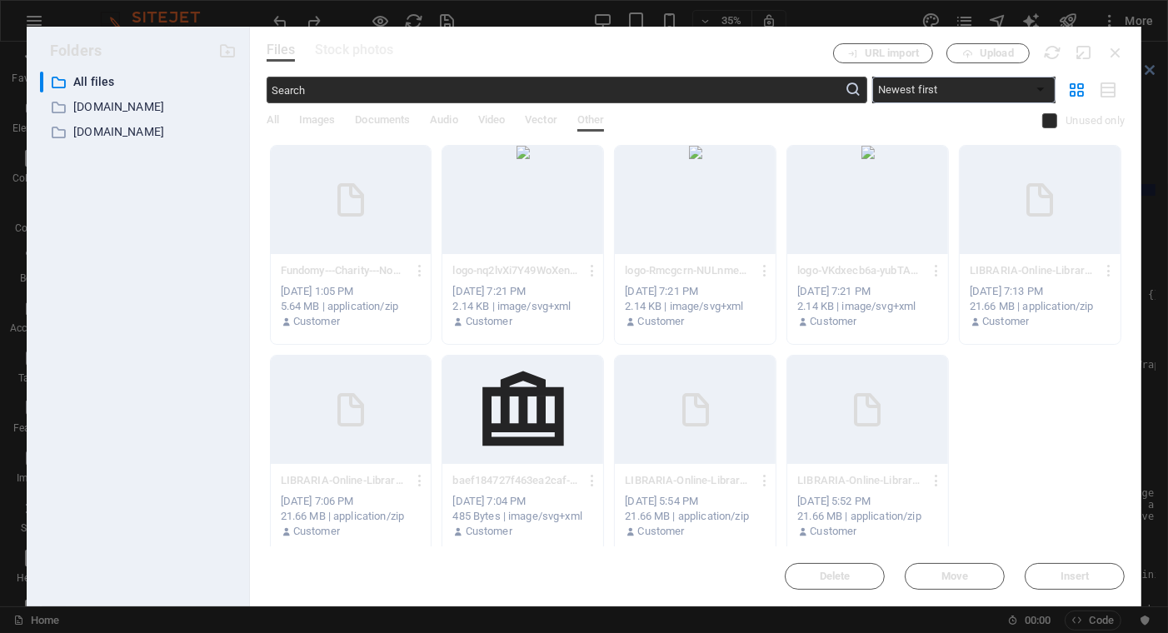
click at [389, 306] on div "5.64 MB | application/zip" at bounding box center [351, 306] width 141 height 15
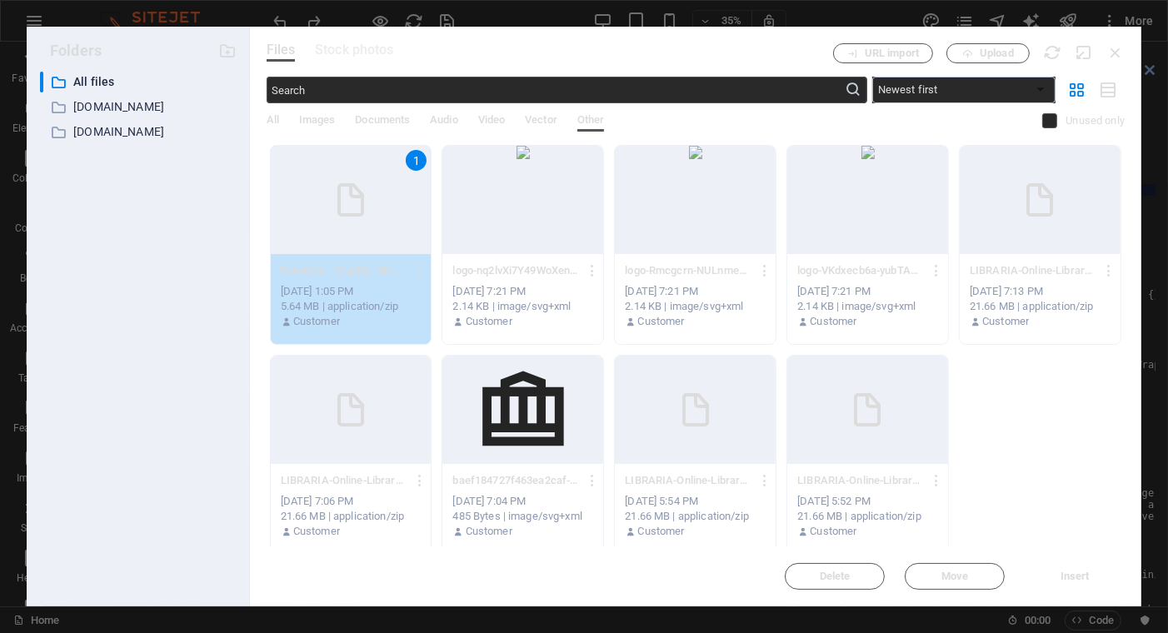
click at [1064, 575] on span "Insert" at bounding box center [1074, 576] width 29 height 10
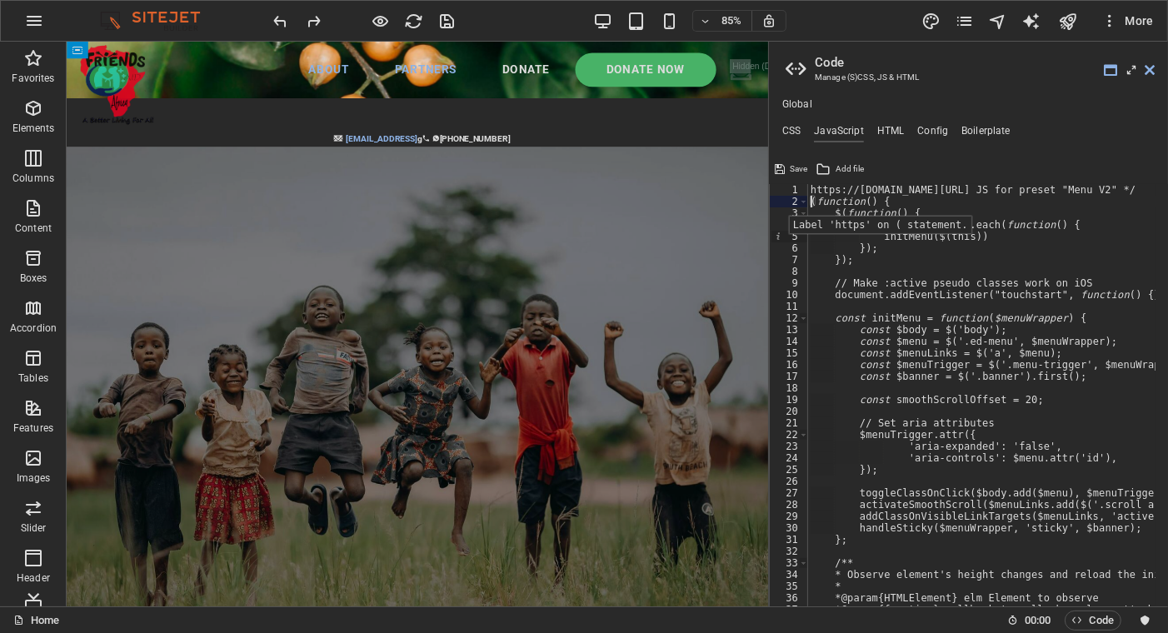
click at [776, 203] on div "2" at bounding box center [789, 202] width 39 height 12
type textarea "(function() { $(function() {"
click at [791, 163] on span "Save" at bounding box center [798, 169] width 17 height 20
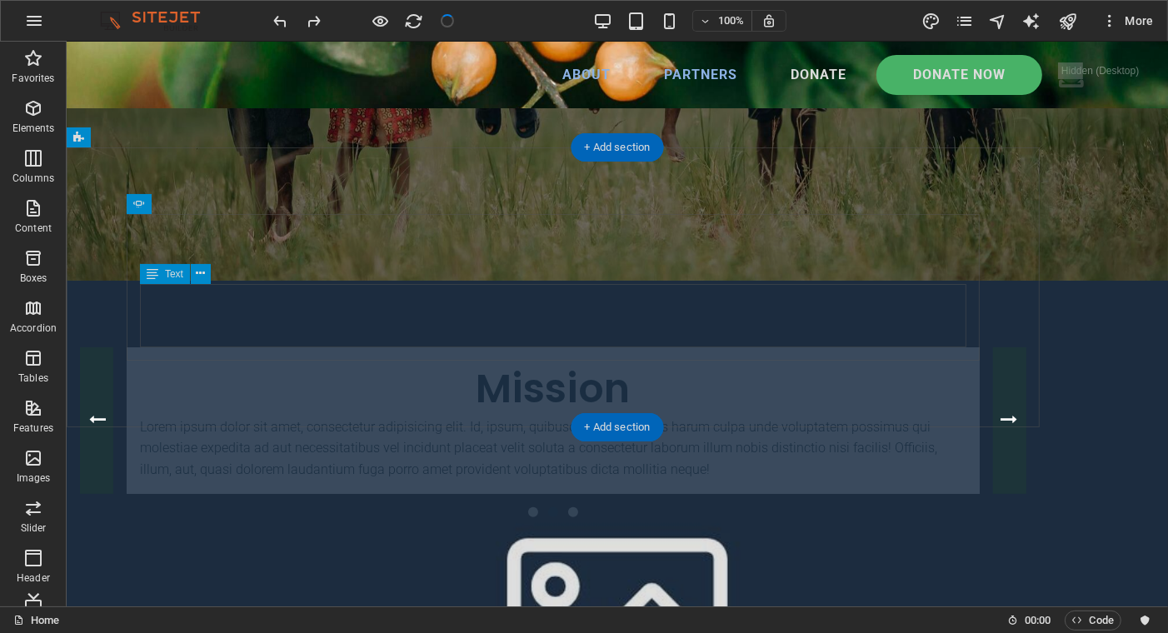
scroll to position [583, 0]
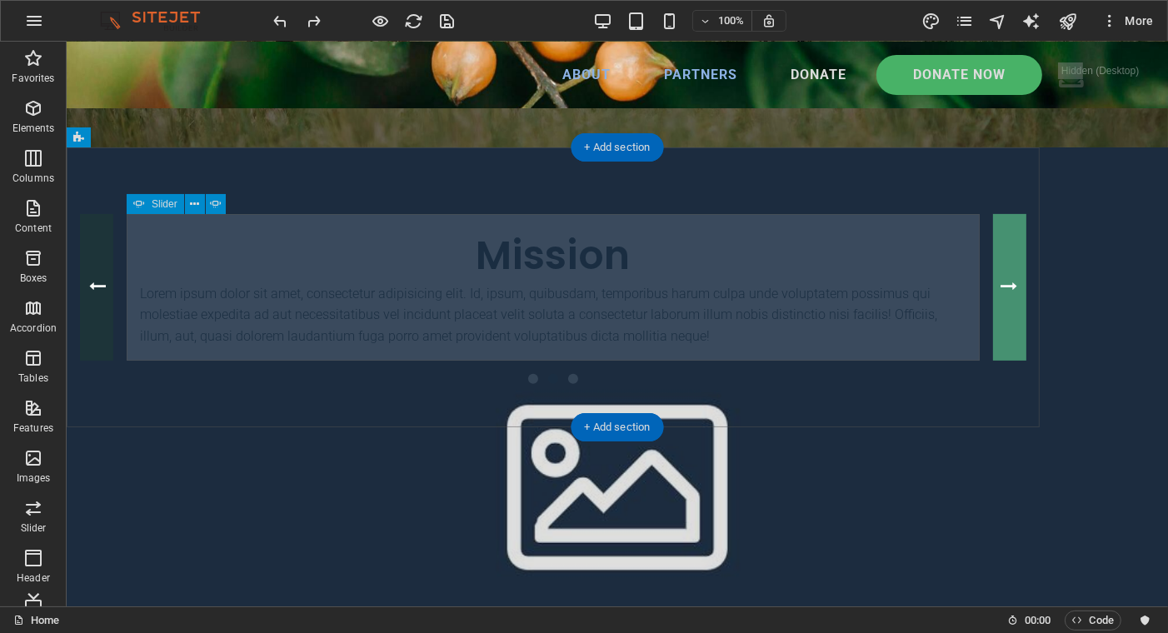
click at [1009, 292] on button "Content Slider" at bounding box center [1008, 287] width 33 height 147
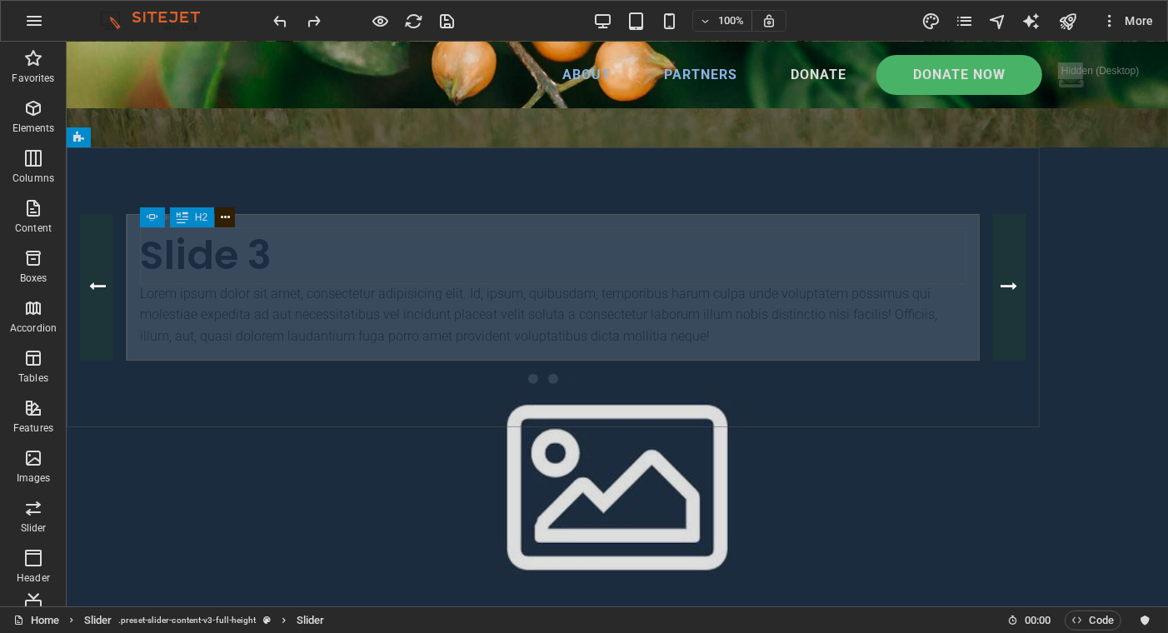
click at [221, 218] on icon at bounding box center [225, 217] width 9 height 17
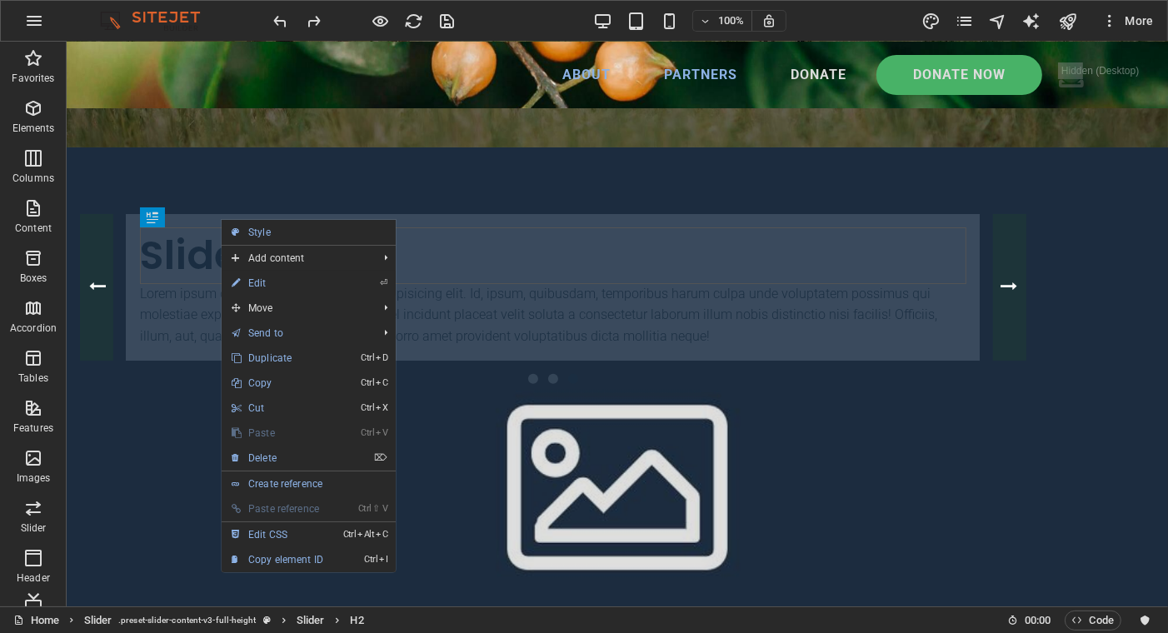
click at [259, 279] on link "⏎ Edit" at bounding box center [278, 283] width 112 height 25
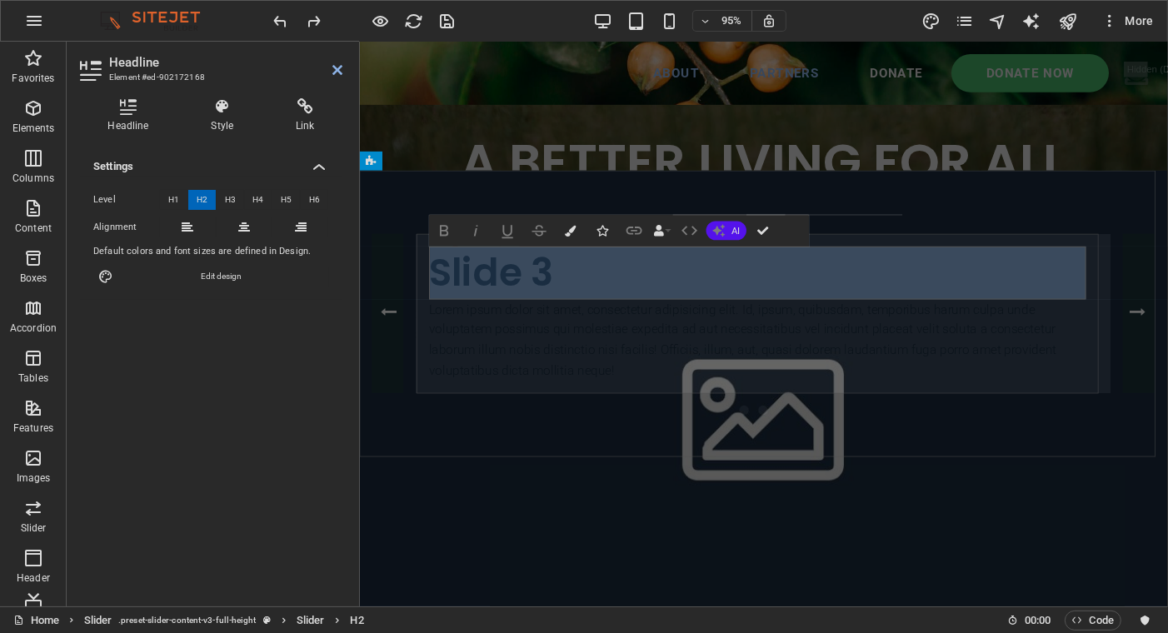
drag, startPoint x: 566, startPoint y: 279, endPoint x: 443, endPoint y: 280, distance: 123.3
click at [443, 280] on h2 "Slide 3" at bounding box center [777, 285] width 691 height 56
click at [571, 288] on h2 "Slide 3" at bounding box center [777, 285] width 691 height 56
click at [301, 125] on h4 "Link" at bounding box center [305, 115] width 74 height 35
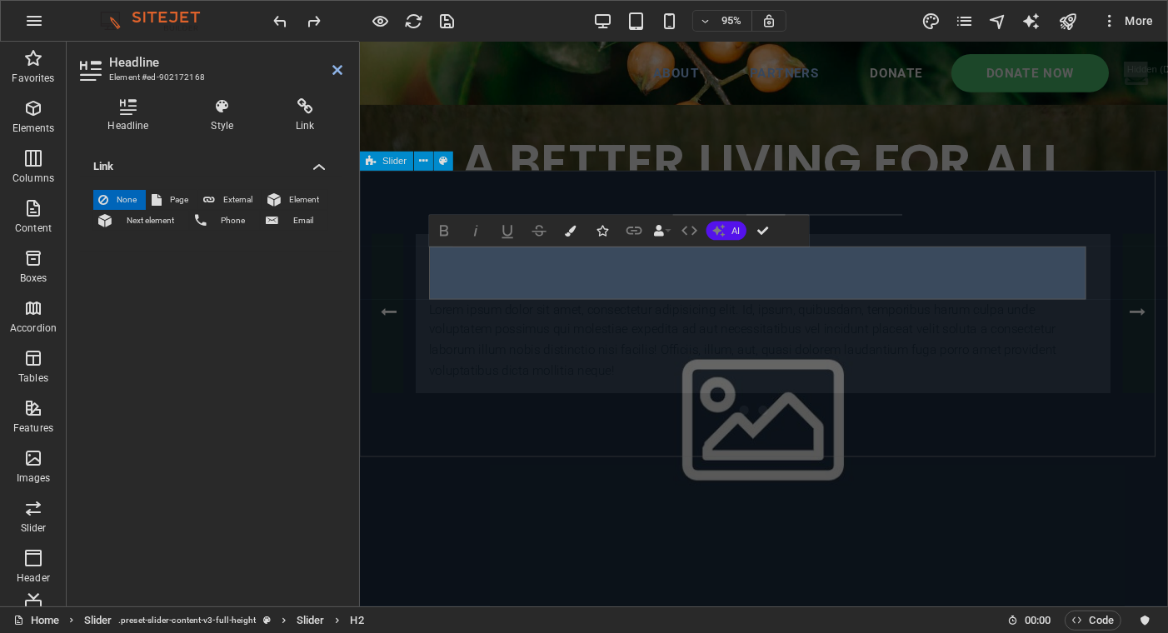
click at [476, 470] on div "Slide 3 Lorem ipsum dolor sit amet, consectetur adipisicing elit. Id, ipsum, qu…" at bounding box center [784, 327] width 850 height 301
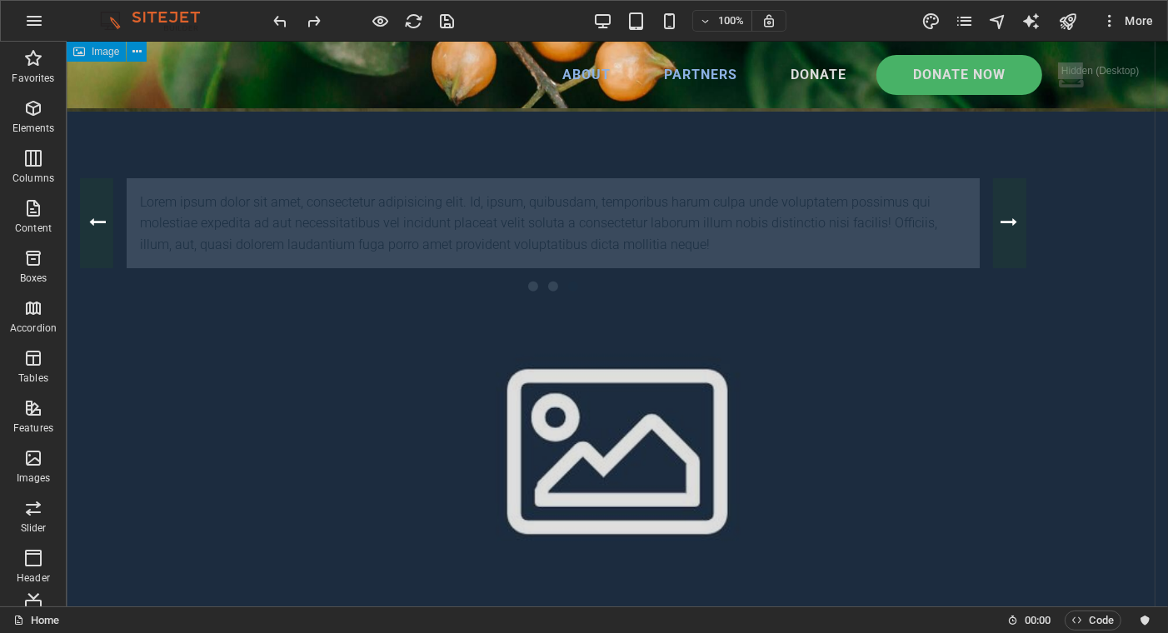
scroll to position [416, 0]
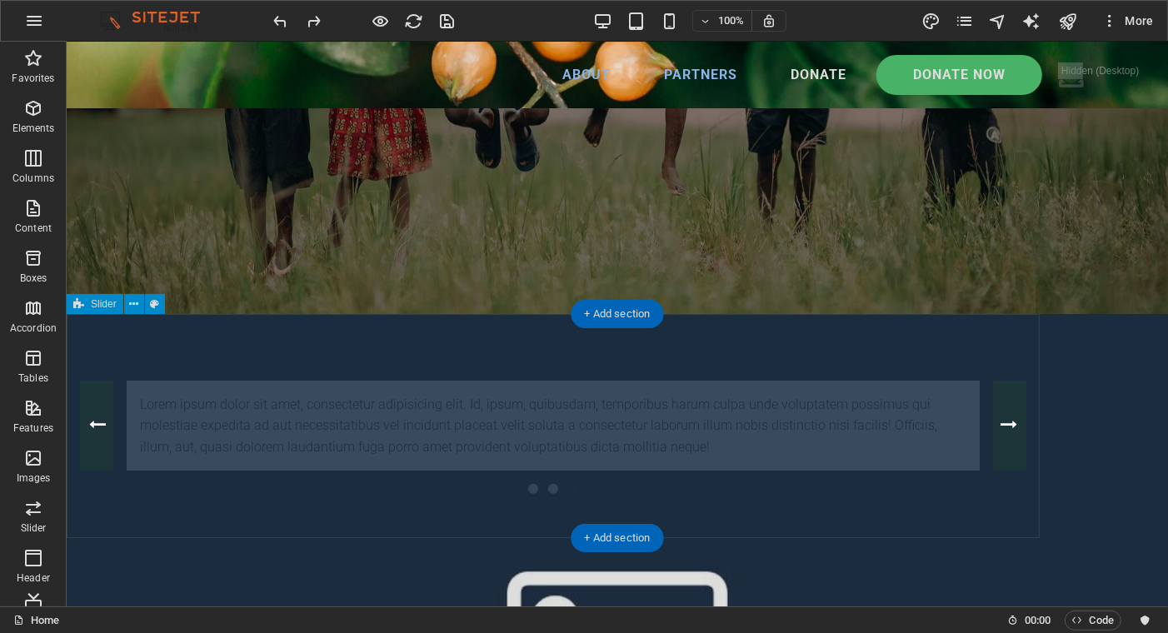
click at [522, 351] on div "Lorem ipsum dolor sit amet, consectetur adipisicing elit. Id, ipsum, quibusdam,…" at bounding box center [552, 426] width 973 height 224
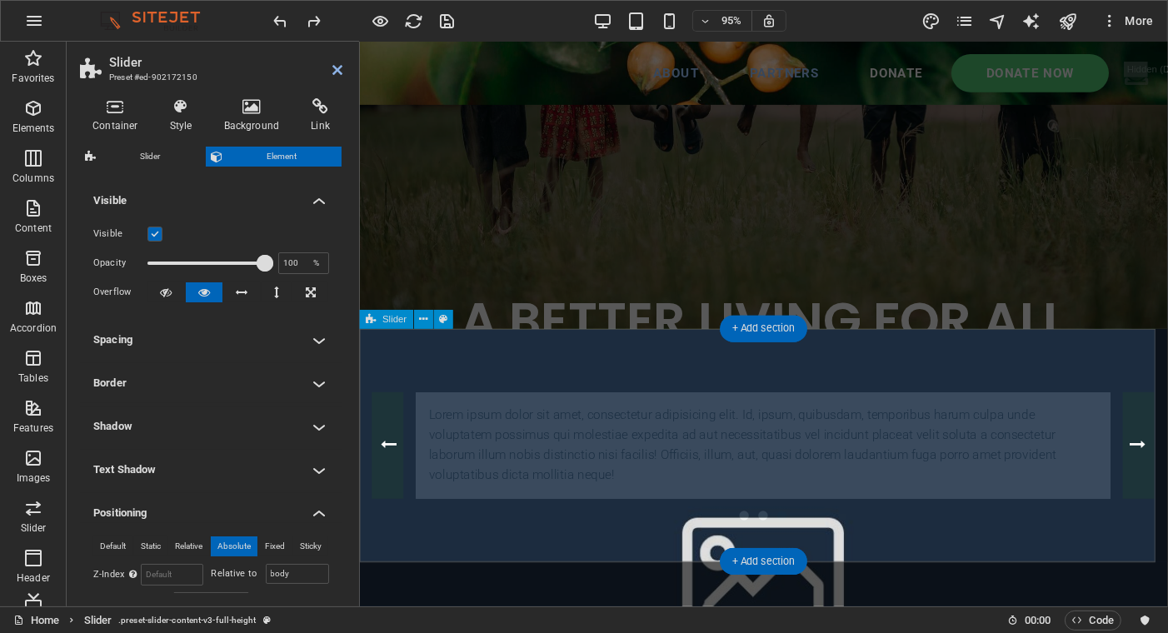
click at [531, 367] on div "Lorem ipsum dolor sit amet, consectetur adipisicing elit. Id, ipsum, quibusdam,…" at bounding box center [784, 466] width 850 height 245
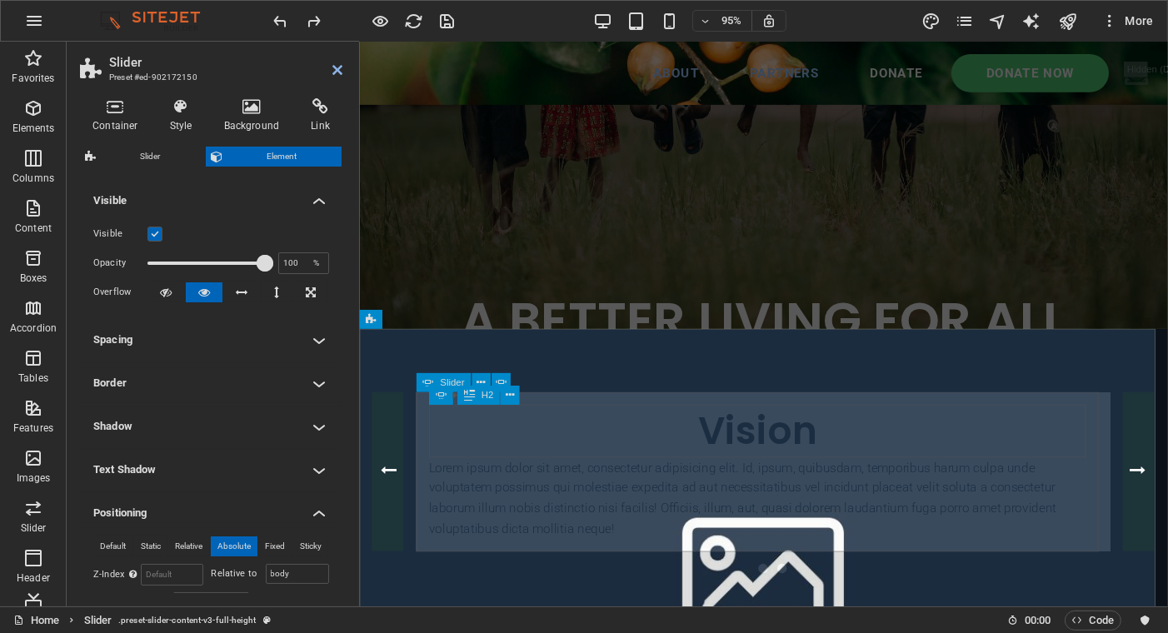
scroll to position [500, 0]
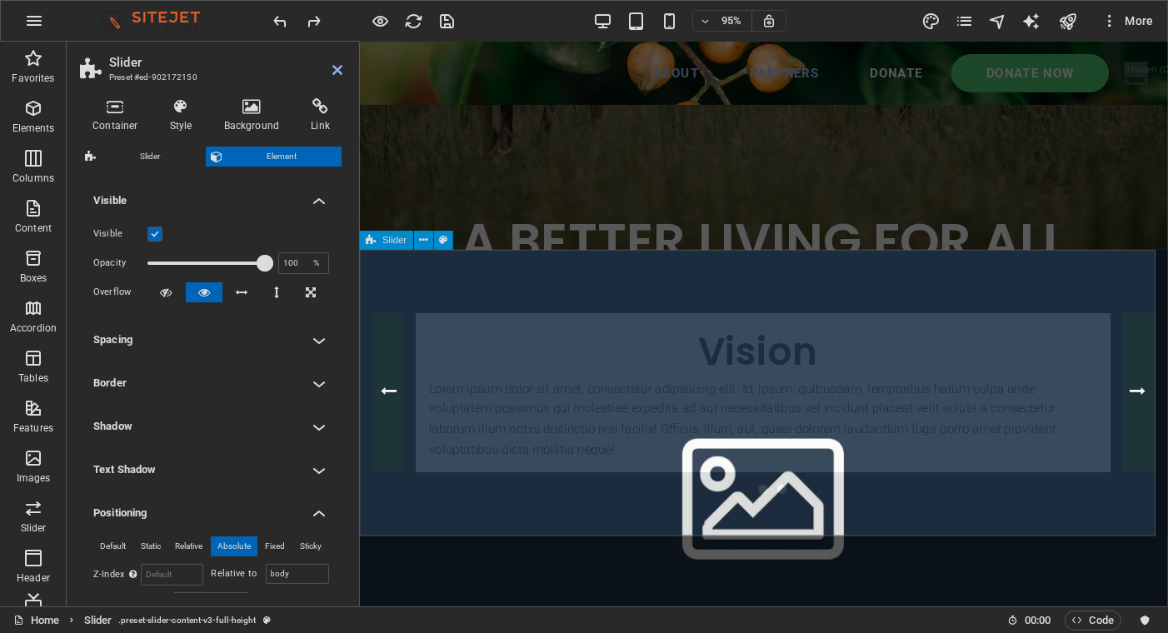
click at [737, 291] on div "Lorem ipsum dolor sit amet, consectetur adipisicing elit. Id, ipsum, quibusdam,…" at bounding box center [784, 411] width 850 height 301
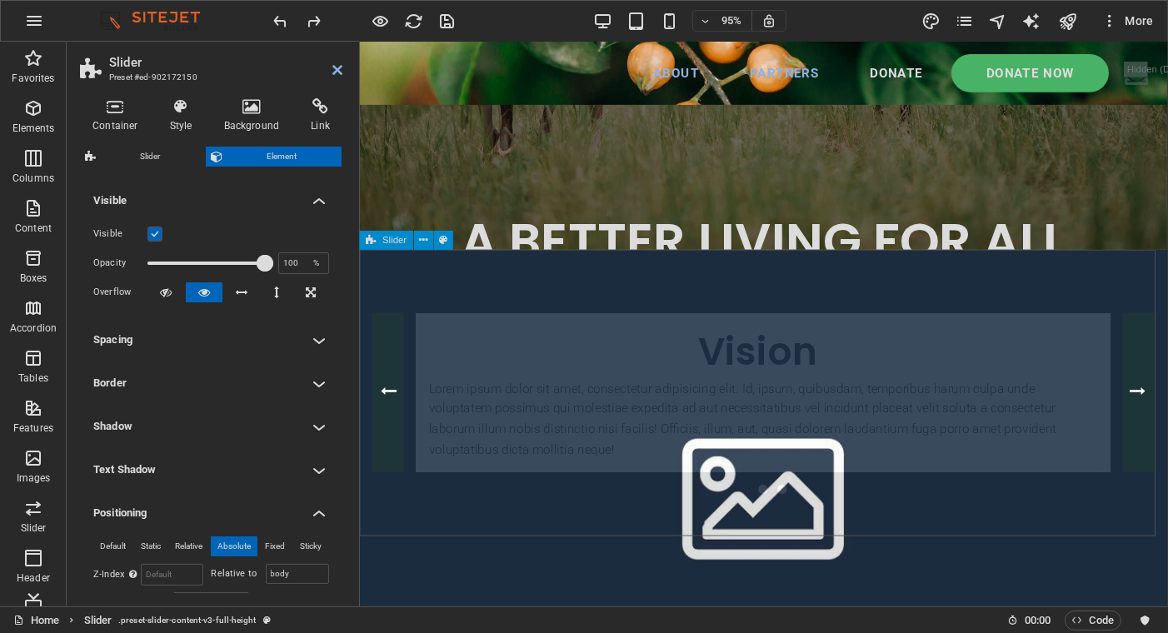
drag, startPoint x: 736, startPoint y: 272, endPoint x: 735, endPoint y: 325, distance: 53.3
click at [735, 325] on div "Lorem ipsum dolor sit amet, consectetur adipisicing elit. Id, ipsum, quibusdam,…" at bounding box center [784, 411] width 850 height 301
click at [389, 242] on span "Slider" at bounding box center [395, 240] width 24 height 9
click at [424, 240] on icon at bounding box center [423, 240] width 8 height 17
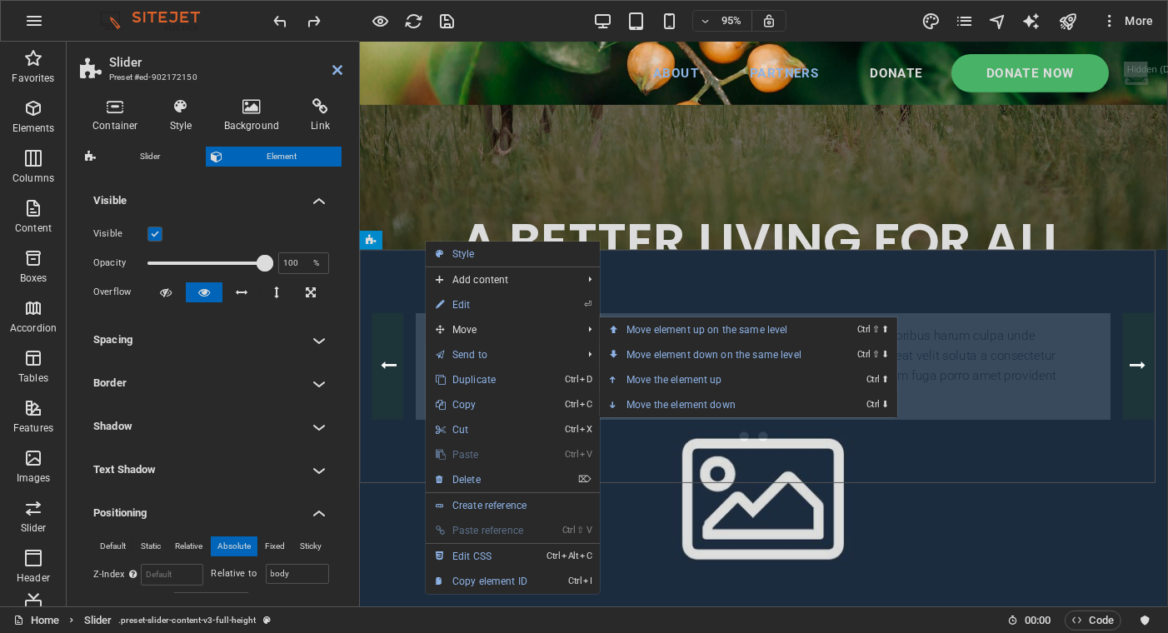
click at [615, 402] on icon at bounding box center [614, 404] width 8 height 25
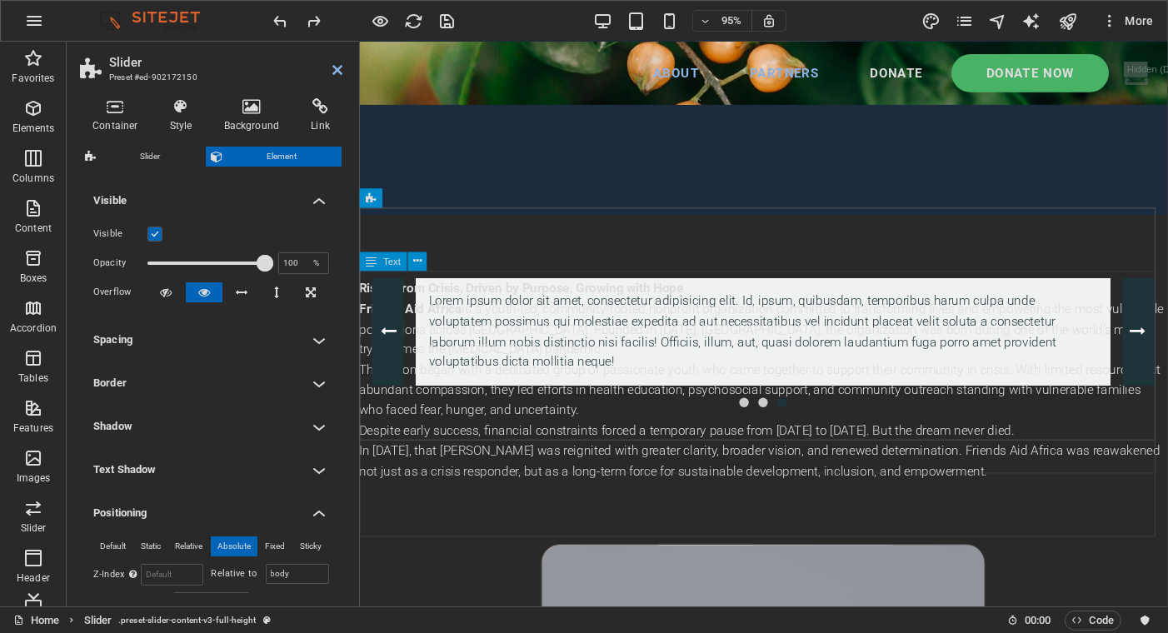
scroll to position [963, 0]
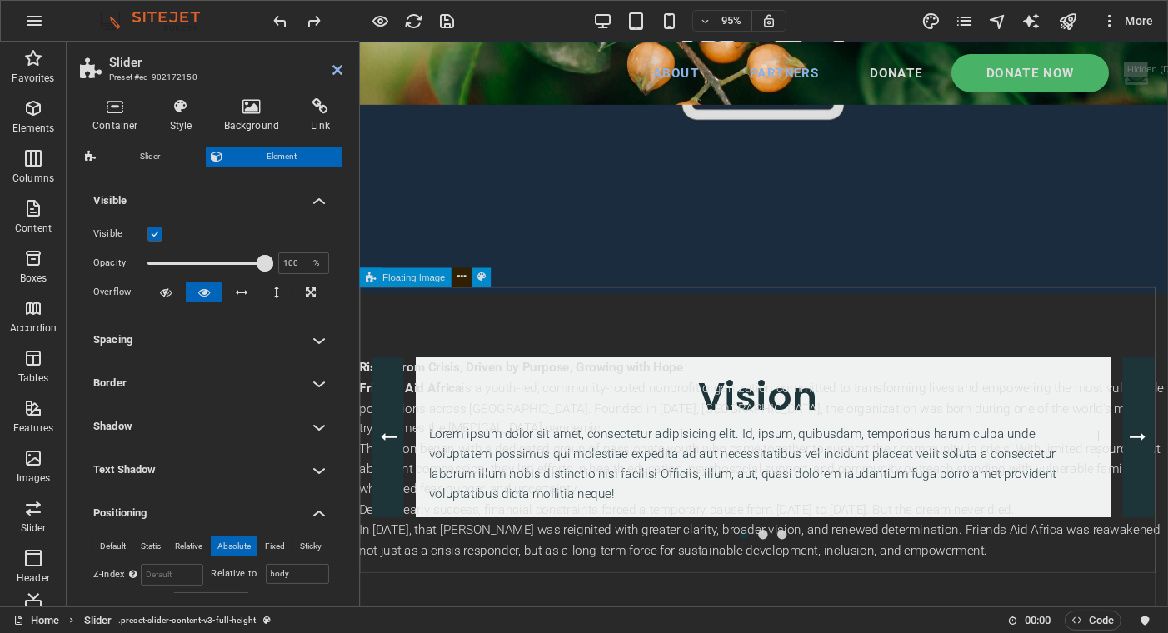
click at [463, 273] on icon at bounding box center [462, 277] width 8 height 17
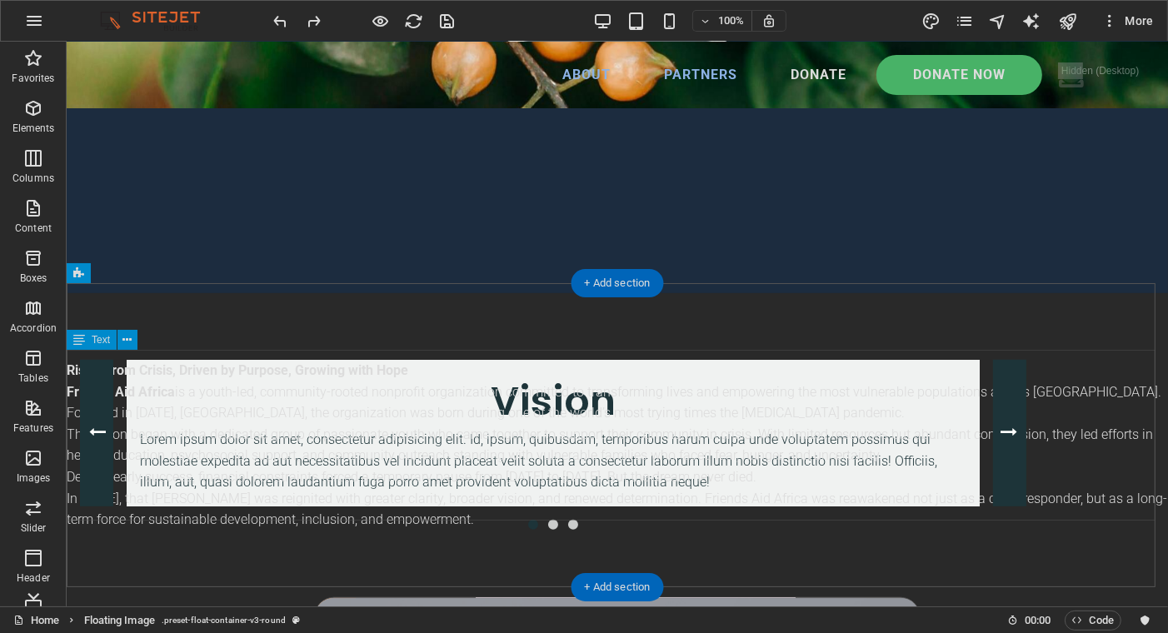
scroll to position [1100, 0]
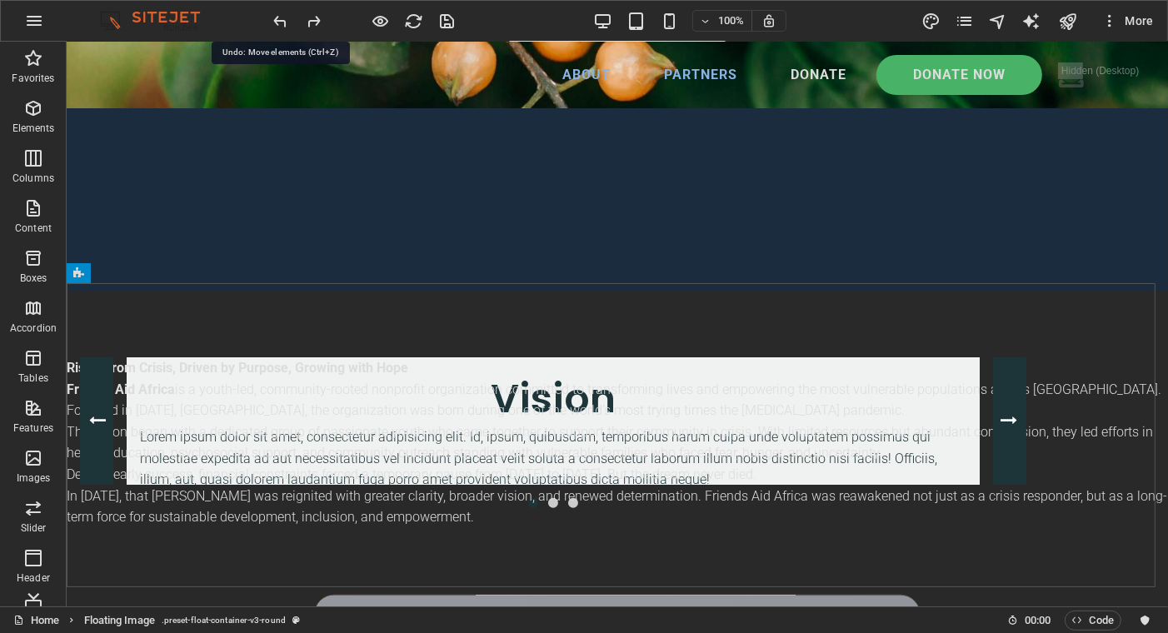
click at [277, 15] on icon "undo" at bounding box center [281, 21] width 19 height 19
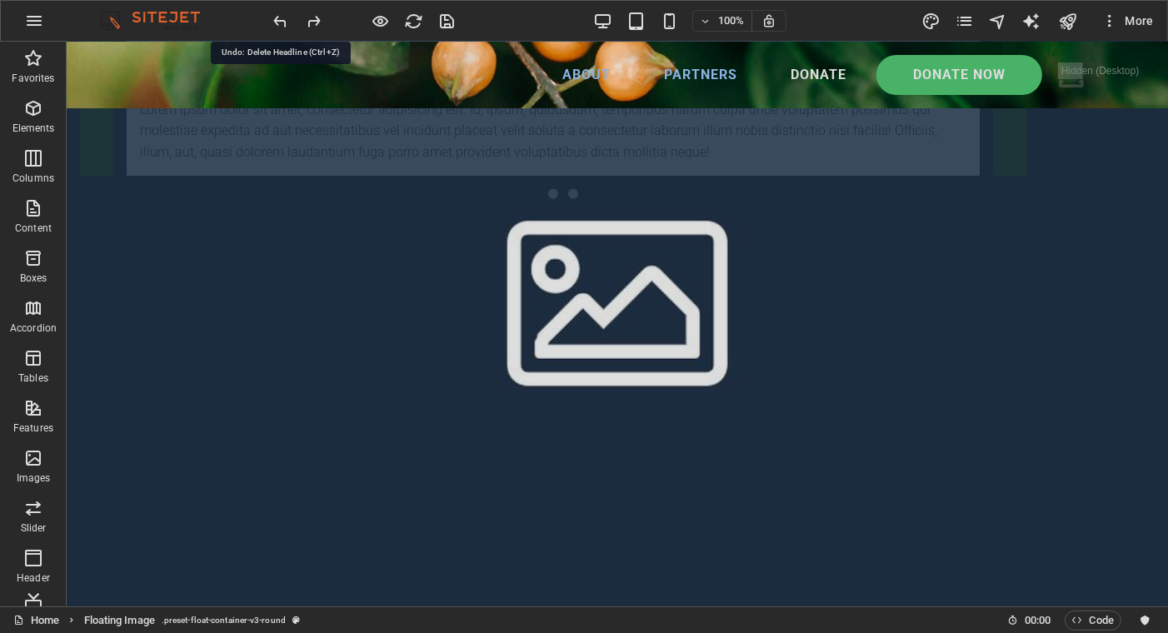
scroll to position [546, 0]
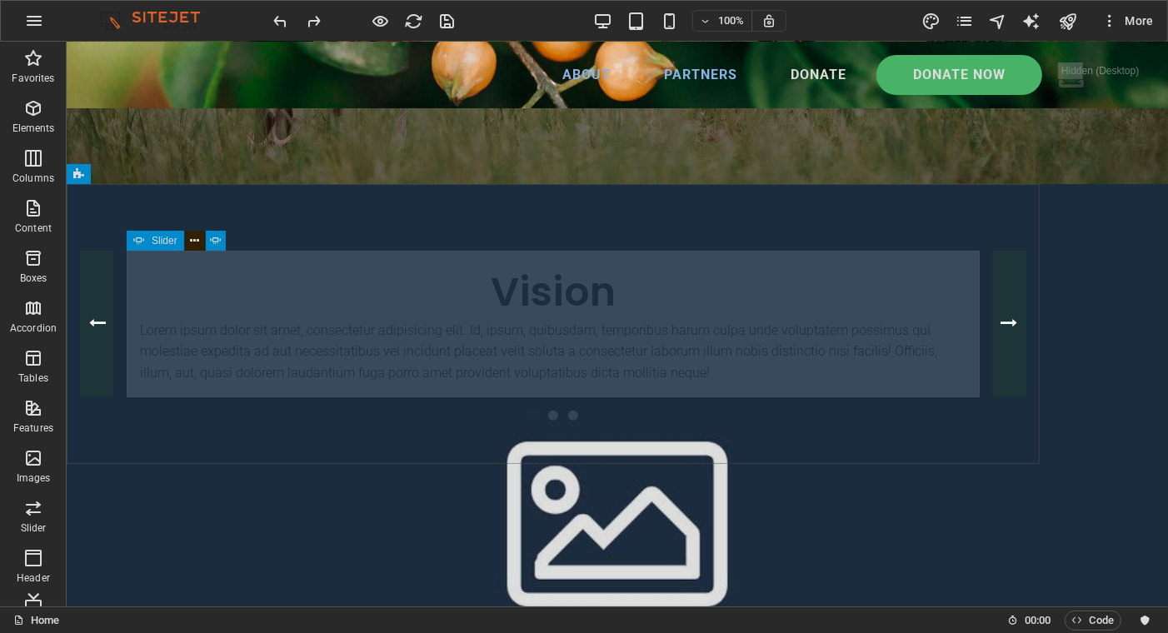
click at [191, 239] on icon at bounding box center [194, 240] width 9 height 17
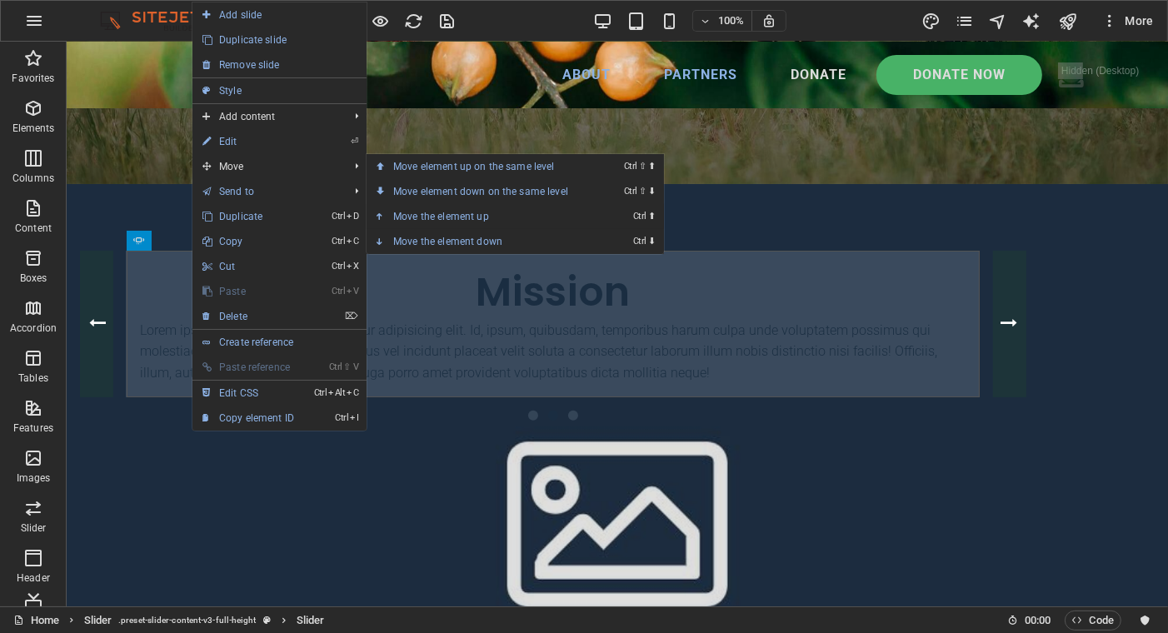
click at [380, 210] on icon at bounding box center [380, 216] width 8 height 25
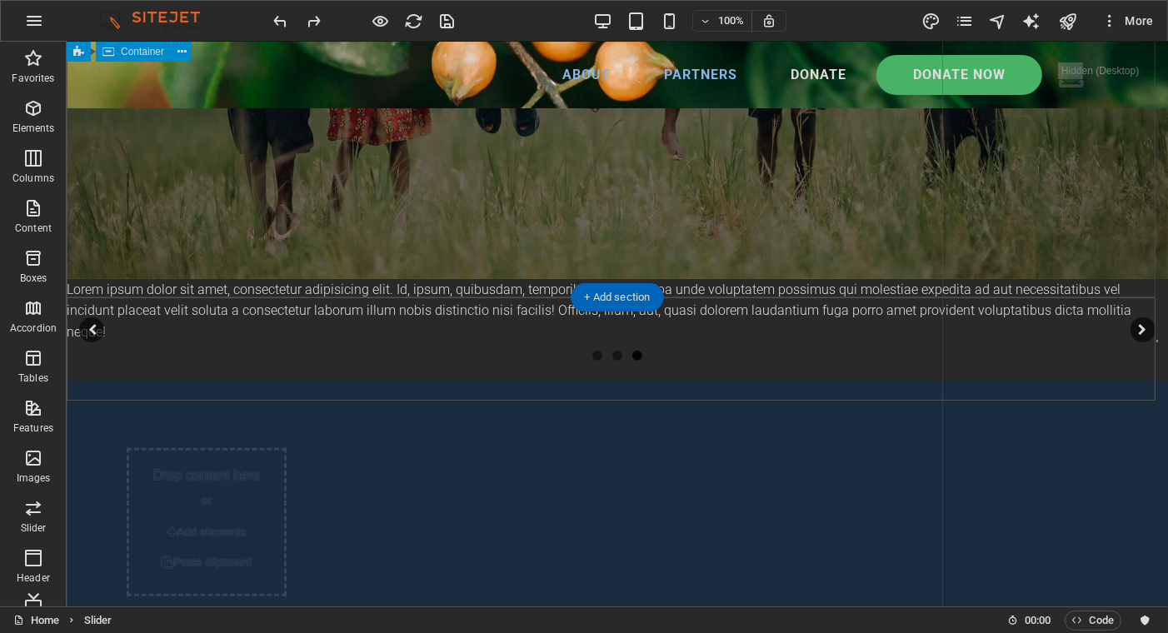
scroll to position [463, 0]
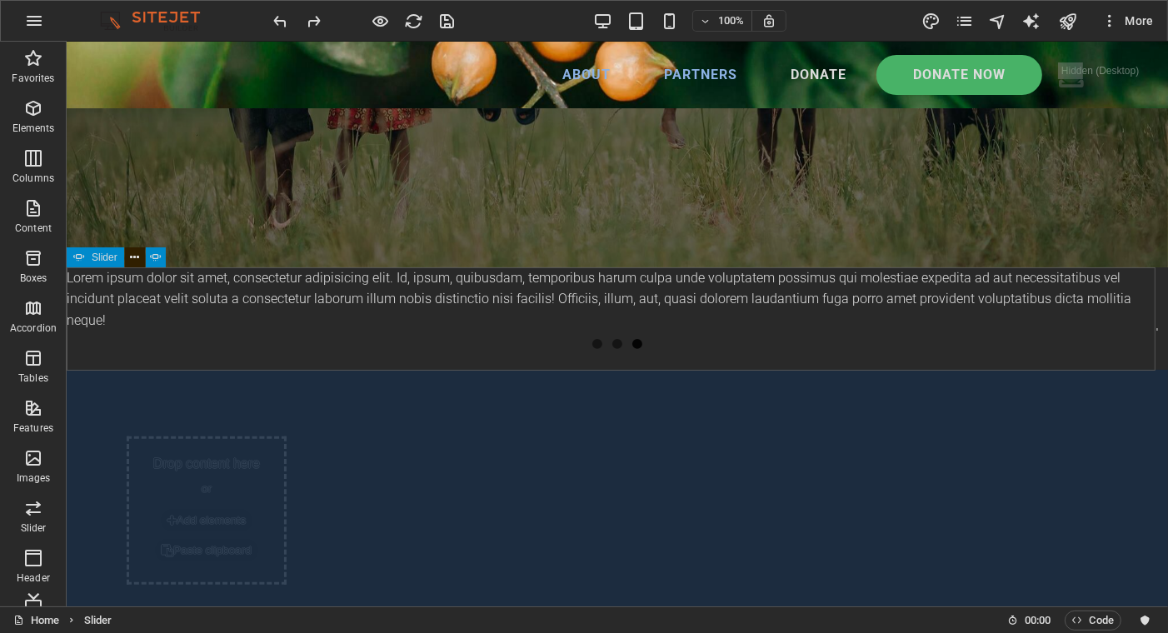
click at [135, 259] on icon at bounding box center [134, 257] width 9 height 17
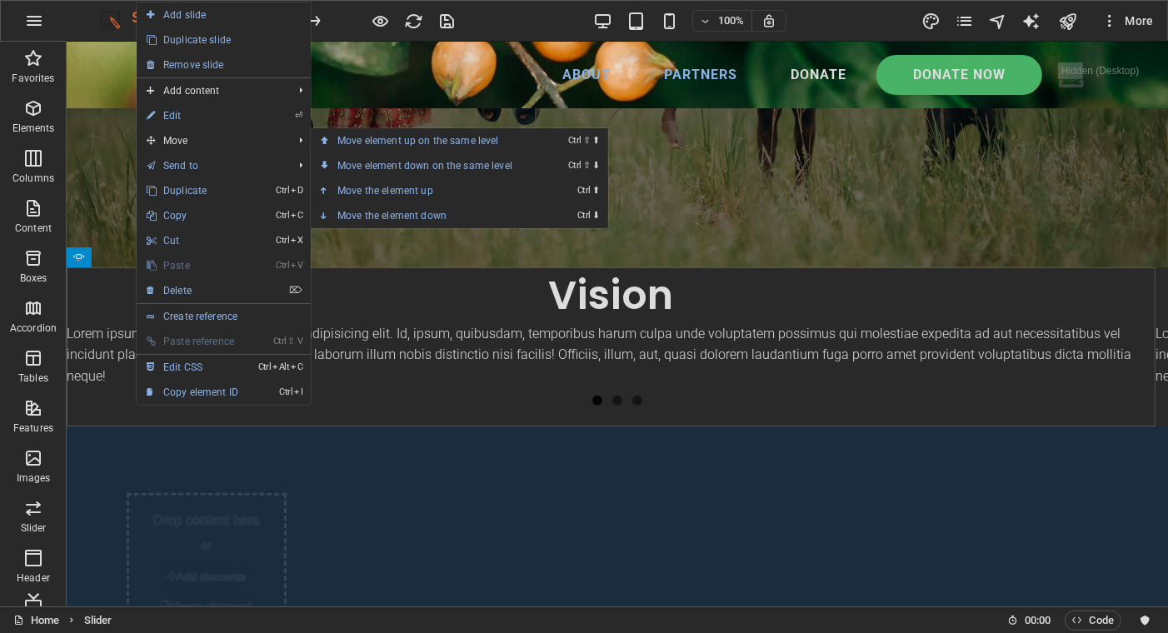
click at [356, 191] on link "Ctrl ⬆ Move the element up" at bounding box center [428, 190] width 235 height 25
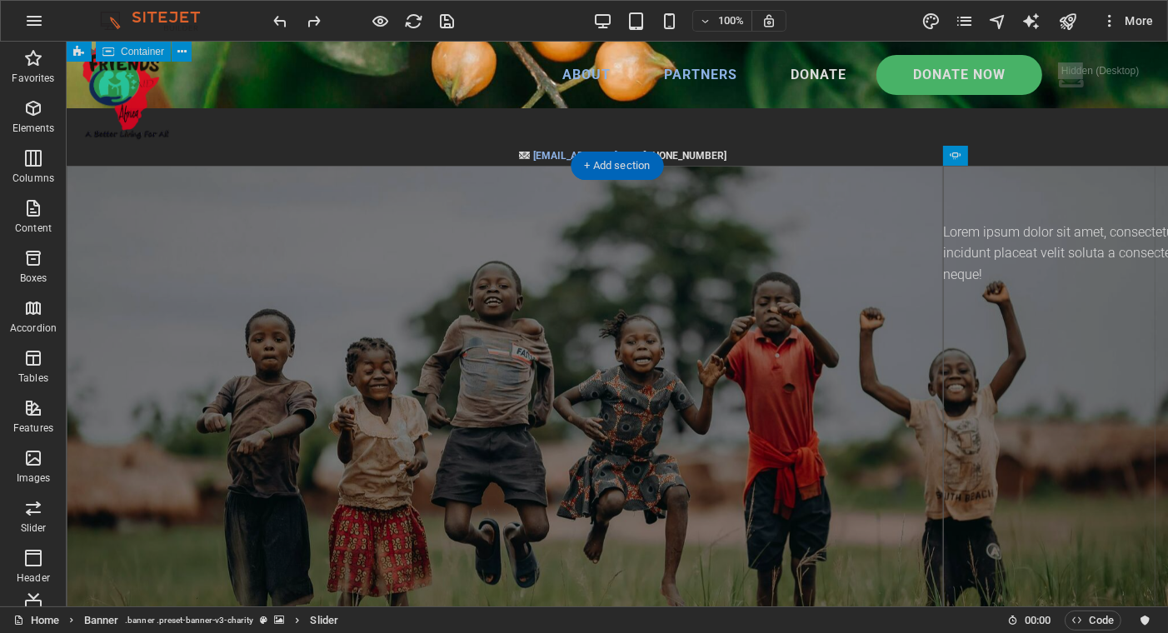
scroll to position [0, 0]
click at [969, 239] on button "button" at bounding box center [966, 244] width 25 height 25
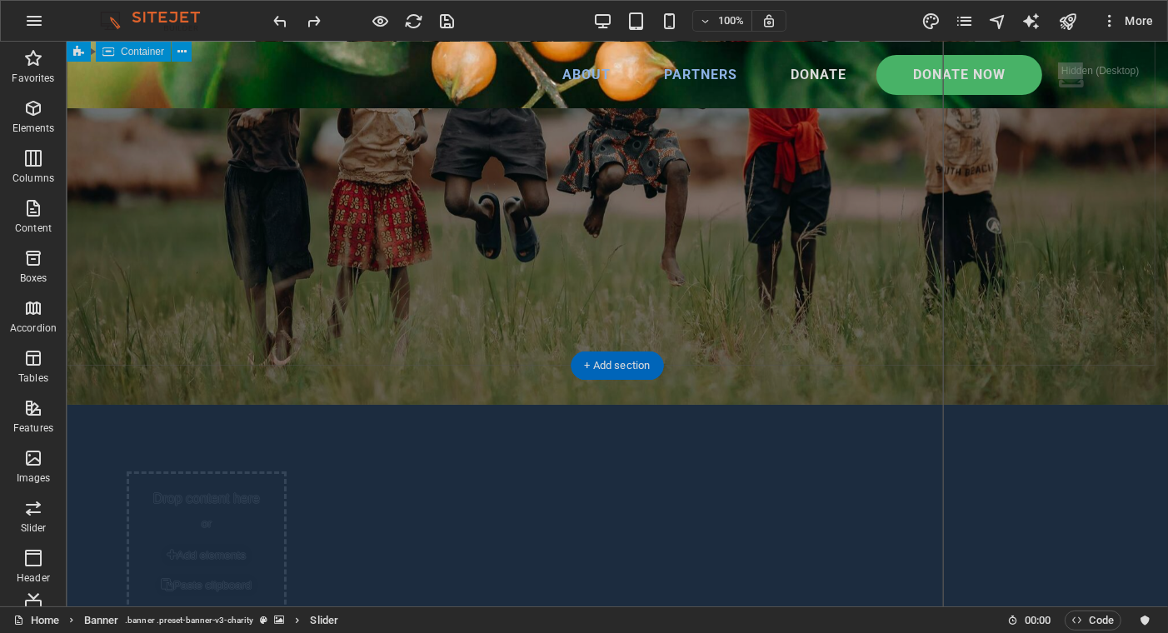
scroll to position [416, 0]
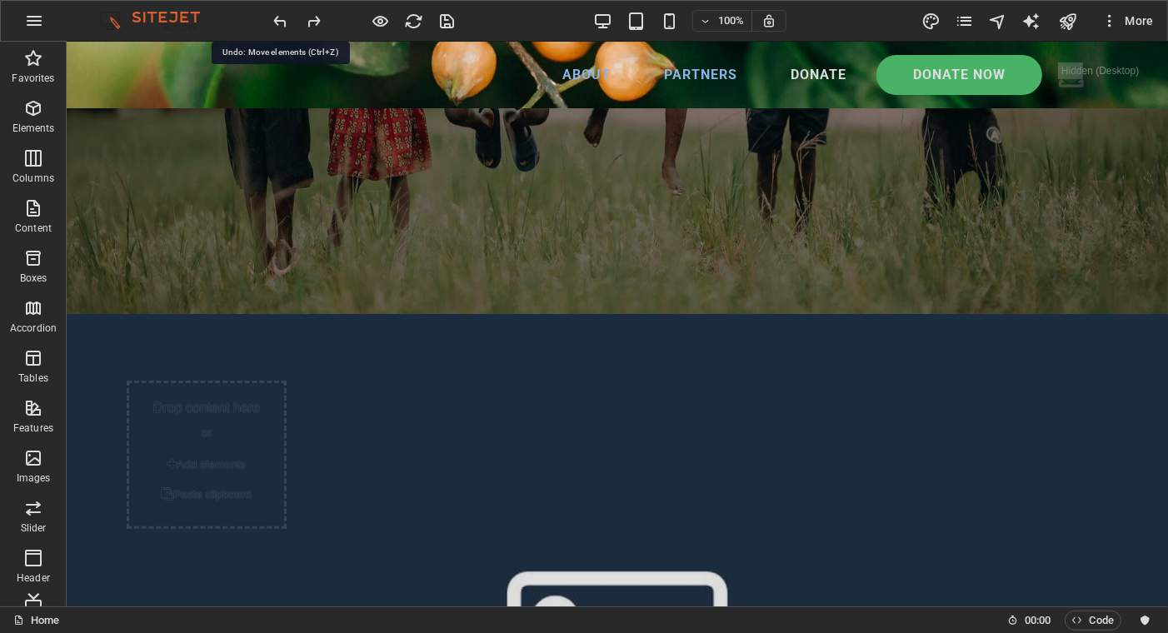
click at [282, 19] on icon "undo" at bounding box center [281, 21] width 19 height 19
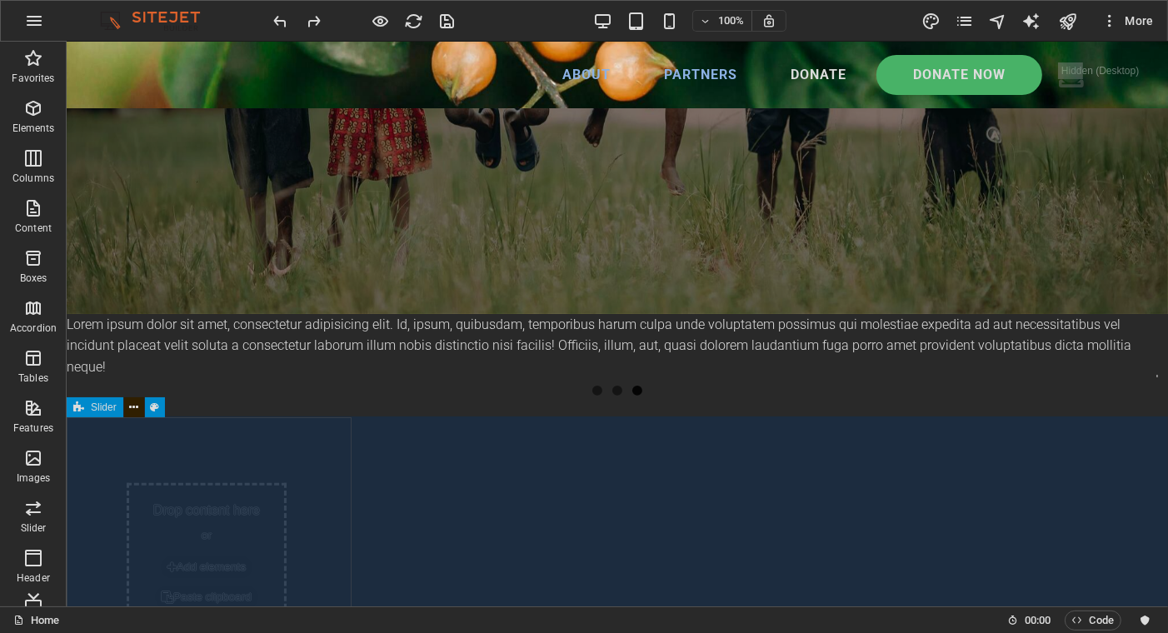
click at [132, 403] on icon at bounding box center [133, 407] width 9 height 17
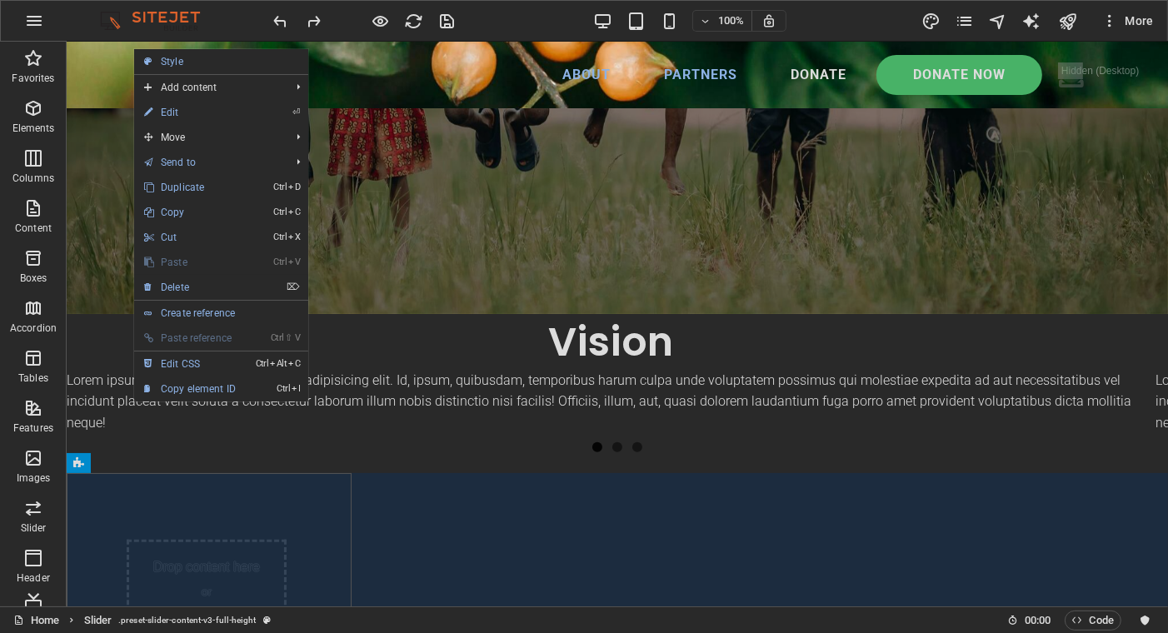
click at [187, 283] on link "⌦ Delete" at bounding box center [190, 287] width 112 height 25
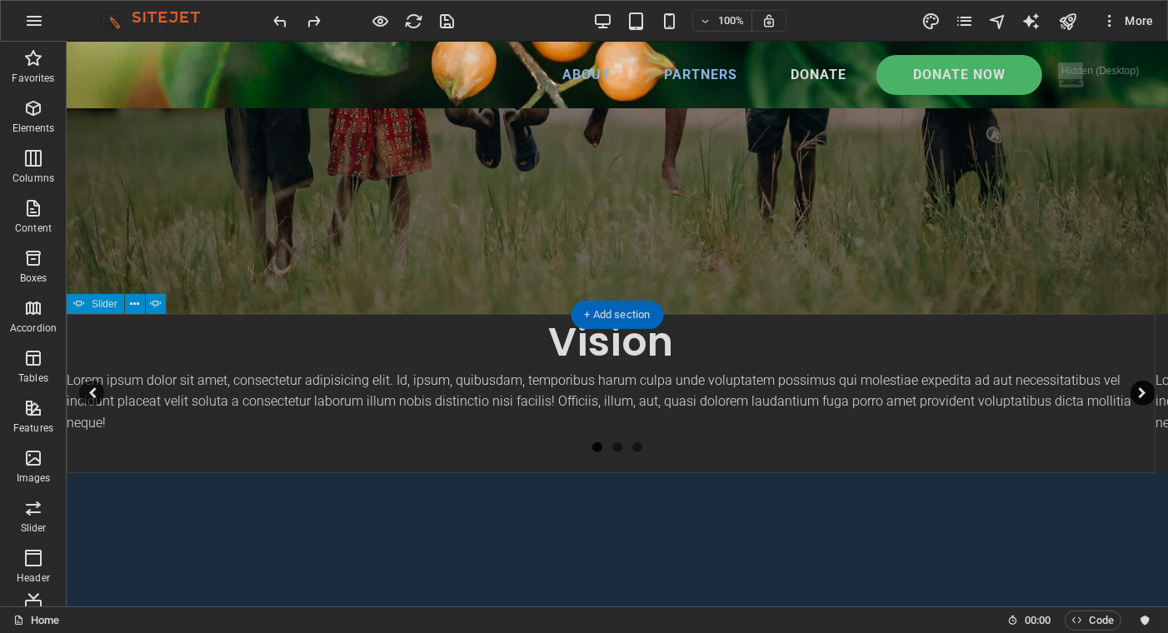
click at [1129, 395] on button "button" at bounding box center [1141, 393] width 25 height 25
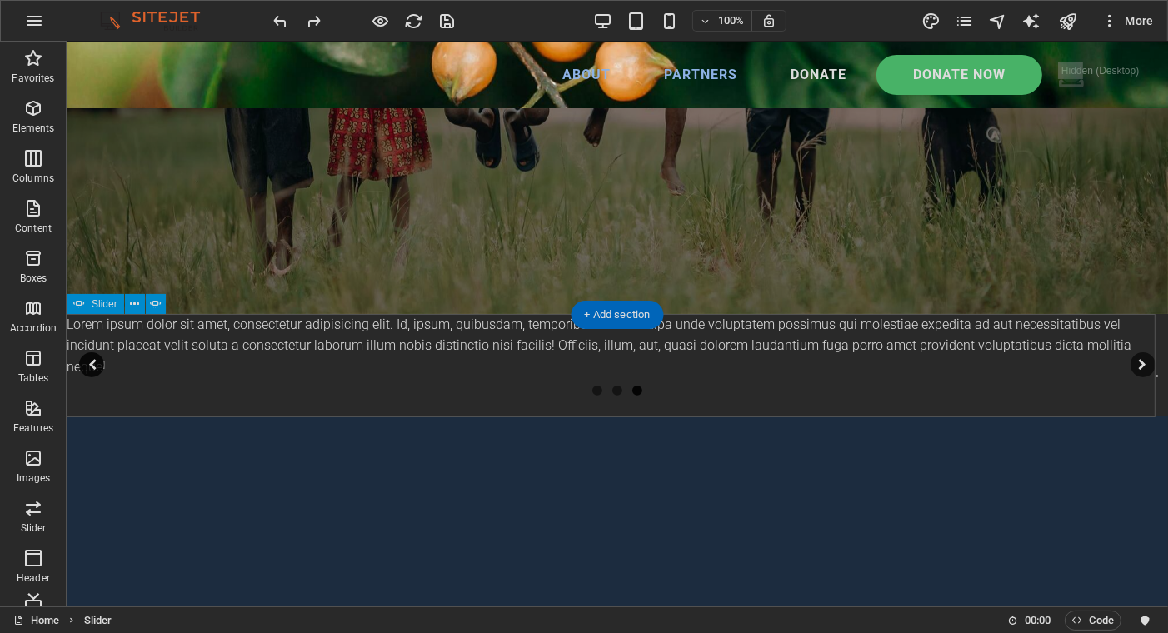
click at [92, 366] on button "button" at bounding box center [90, 364] width 25 height 25
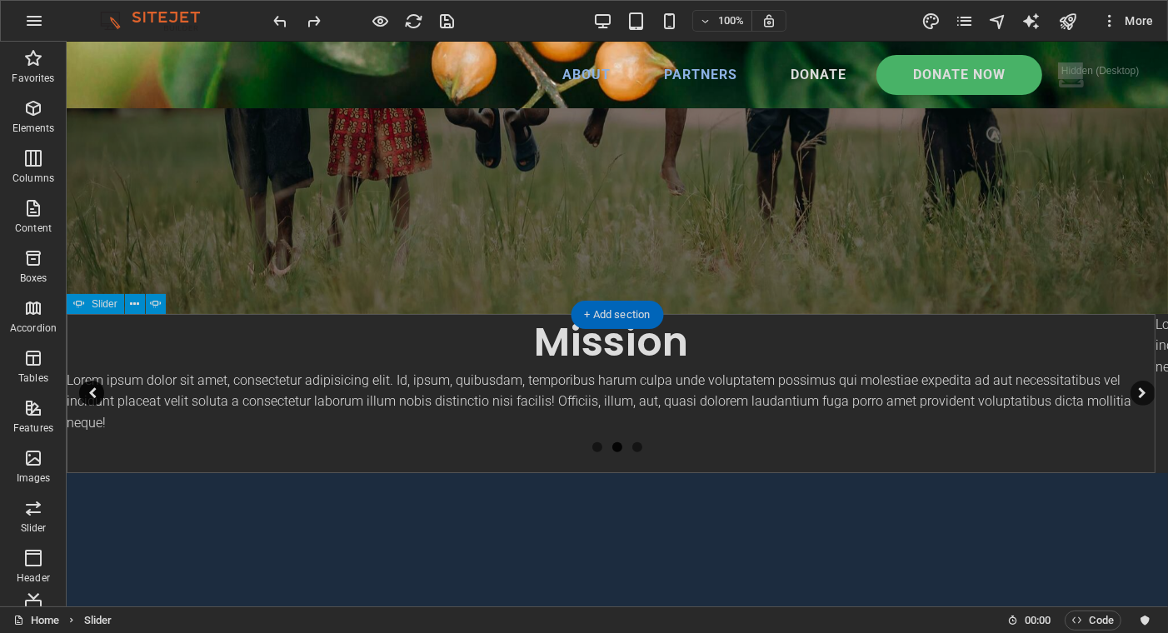
click at [91, 388] on button "button" at bounding box center [90, 393] width 25 height 25
click at [198, 448] on div "Lorem ipsum dolor sit amet, consectetur adipisicing elit. Id, ipsum, quibusdam,…" at bounding box center [616, 393] width 1101 height 159
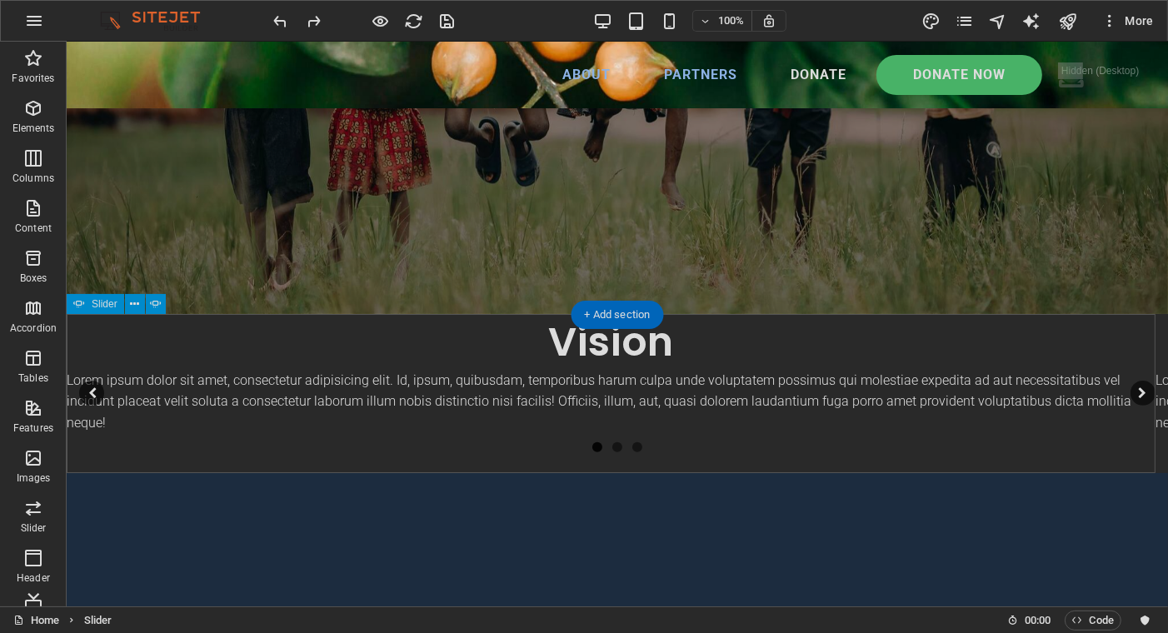
select select "ms"
select select "s"
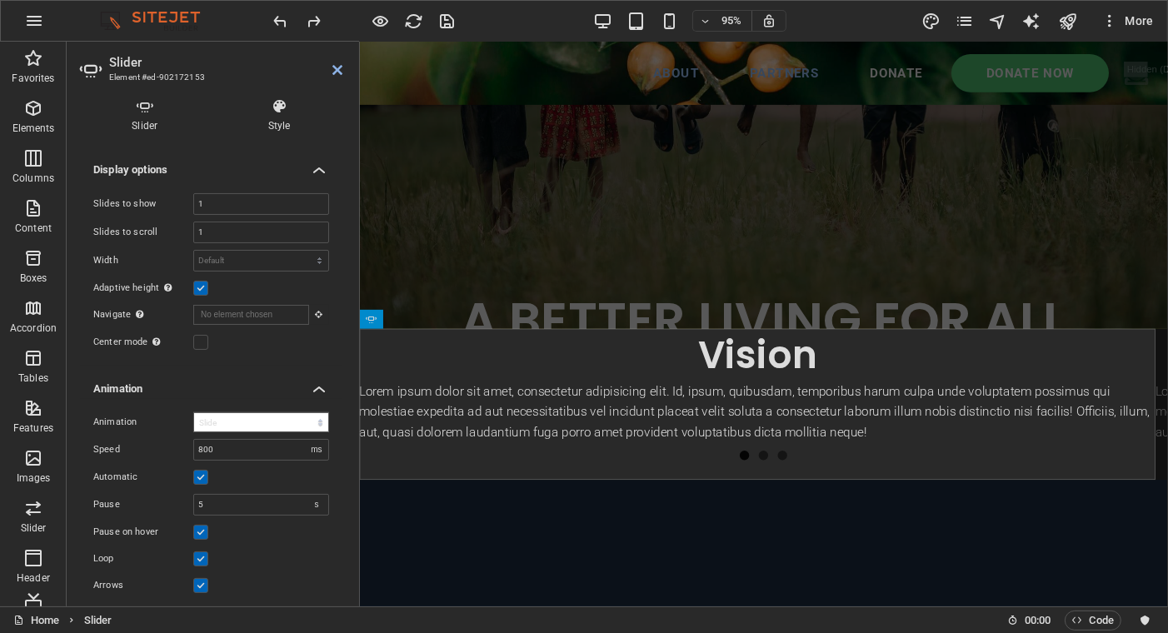
scroll to position [283, 0]
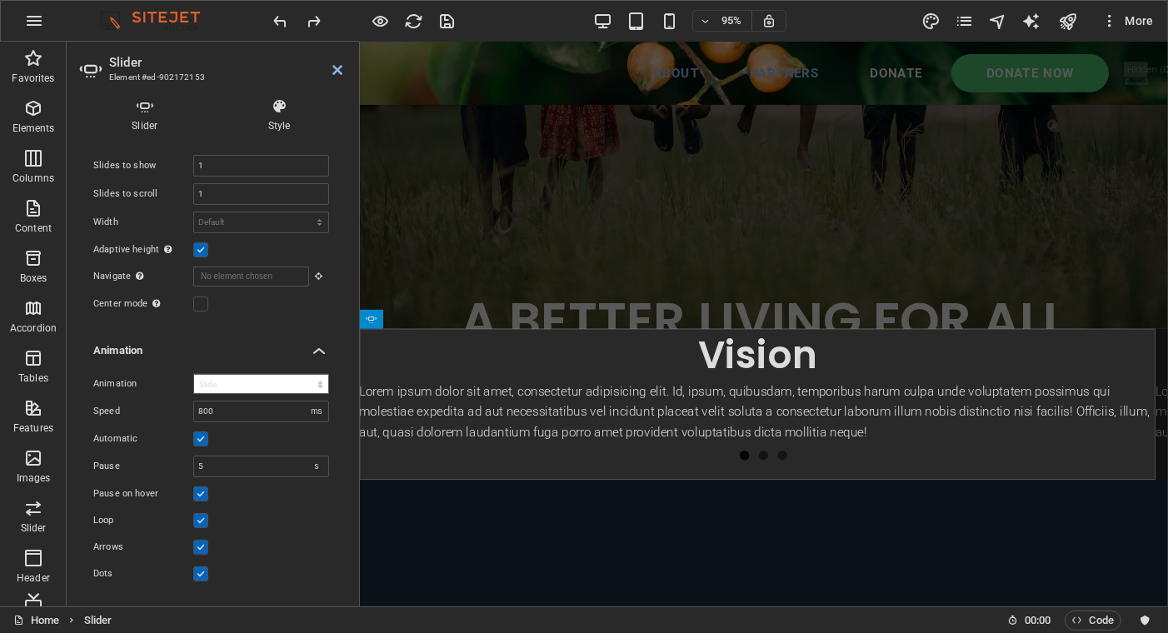
click at [252, 384] on select "Slide Fade" at bounding box center [261, 384] width 136 height 20
click at [315, 348] on h4 "Animation" at bounding box center [211, 346] width 262 height 30
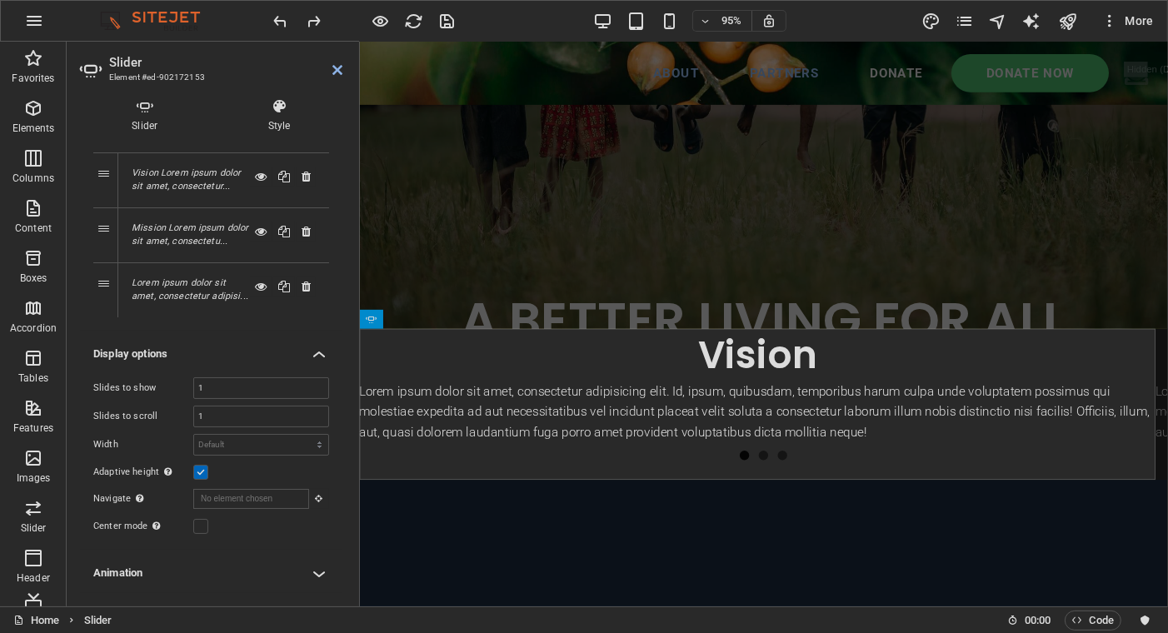
scroll to position [57, 0]
click at [315, 357] on h4 "Display options" at bounding box center [211, 352] width 262 height 30
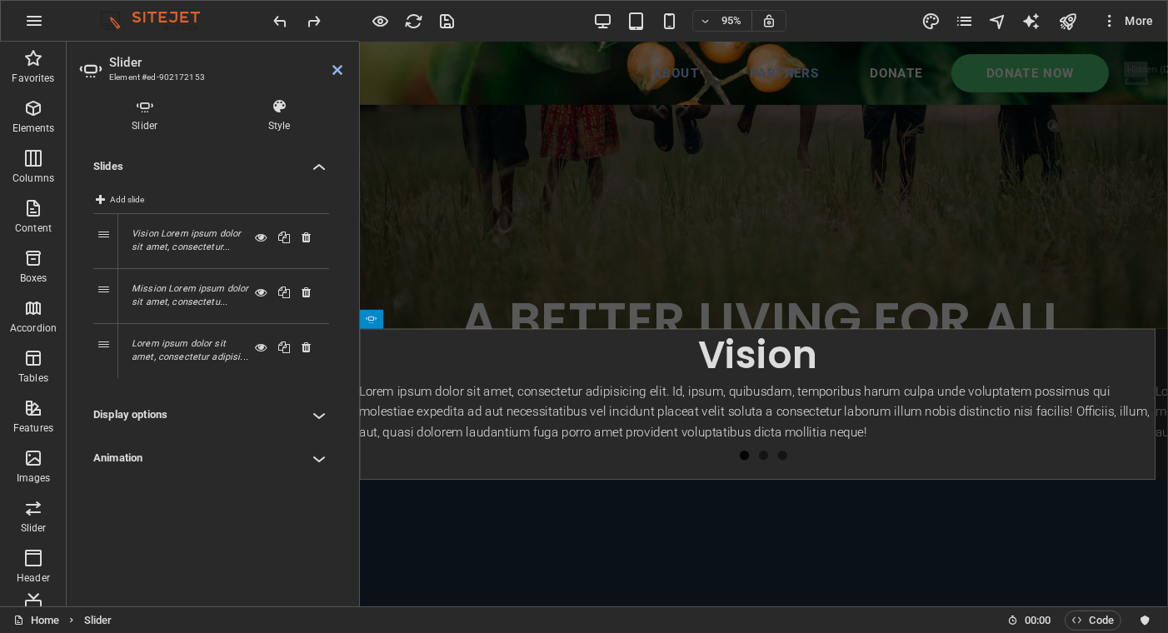
click at [315, 411] on h4 "Display options" at bounding box center [211, 415] width 262 height 40
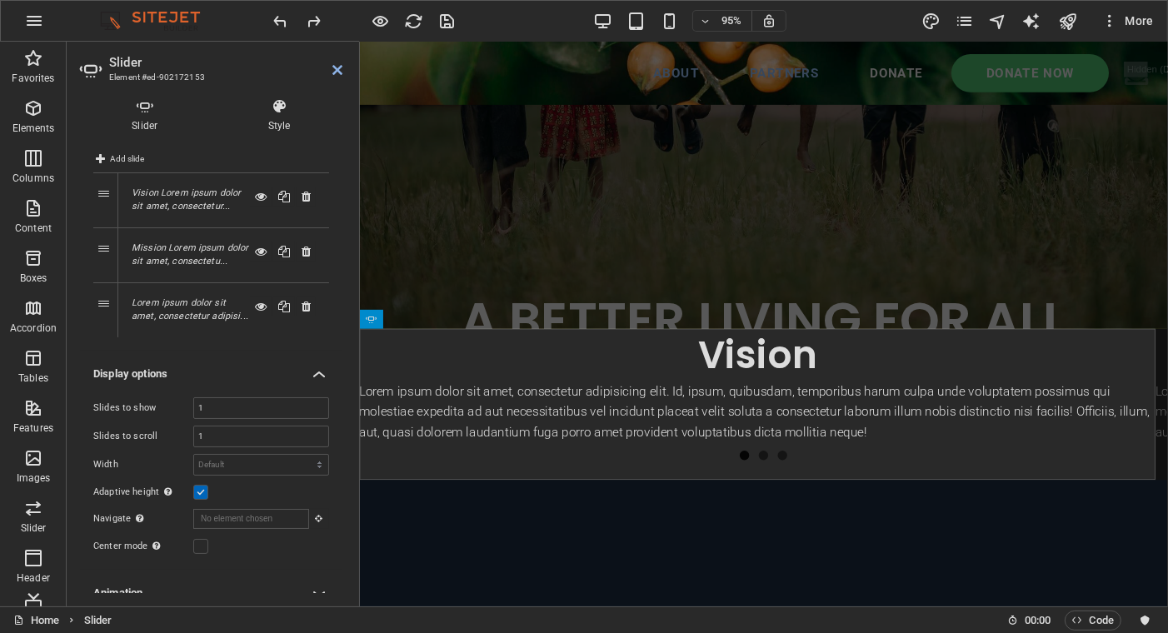
scroll to position [57, 0]
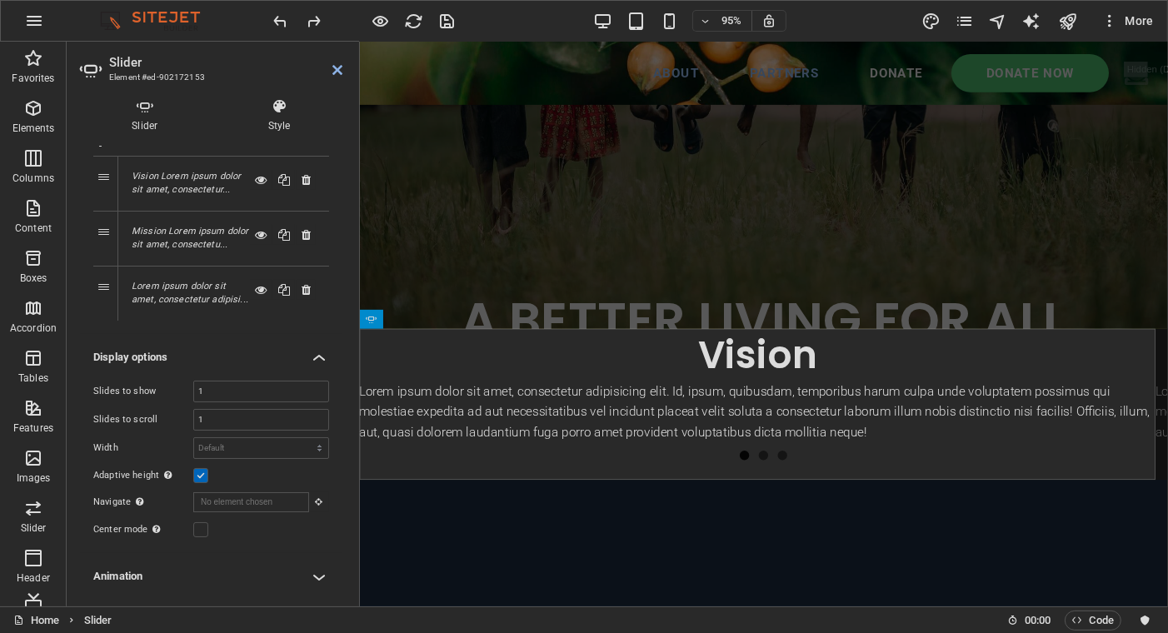
click at [316, 573] on h4 "Animation" at bounding box center [211, 576] width 262 height 40
click at [205, 528] on label at bounding box center [200, 529] width 15 height 15
click at [0, 0] on input "Center mode Enables centered view with partial previous/next slide. Use with od…" at bounding box center [0, 0] width 0 height 0
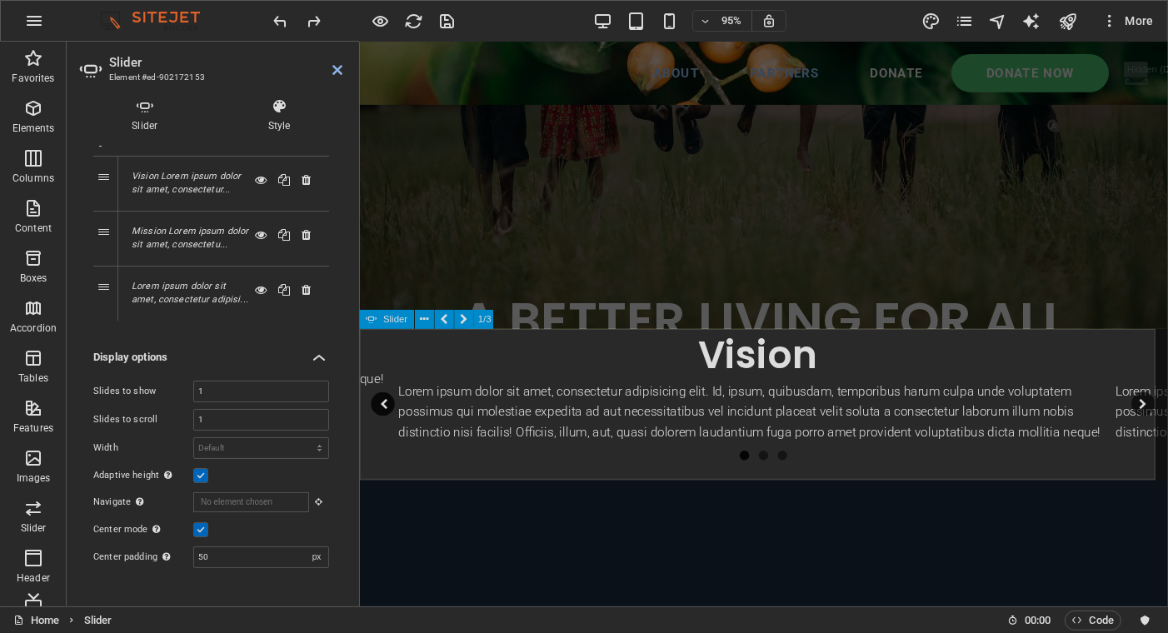
click at [387, 421] on button "button" at bounding box center [383, 423] width 25 height 25
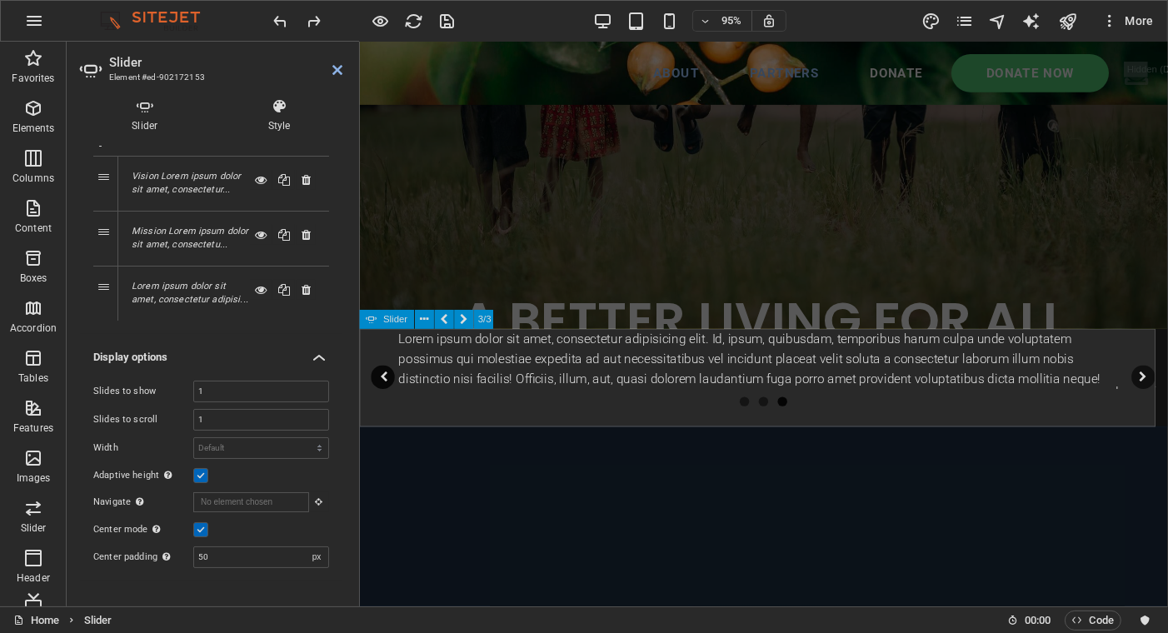
click at [385, 391] on button "button" at bounding box center [383, 394] width 25 height 25
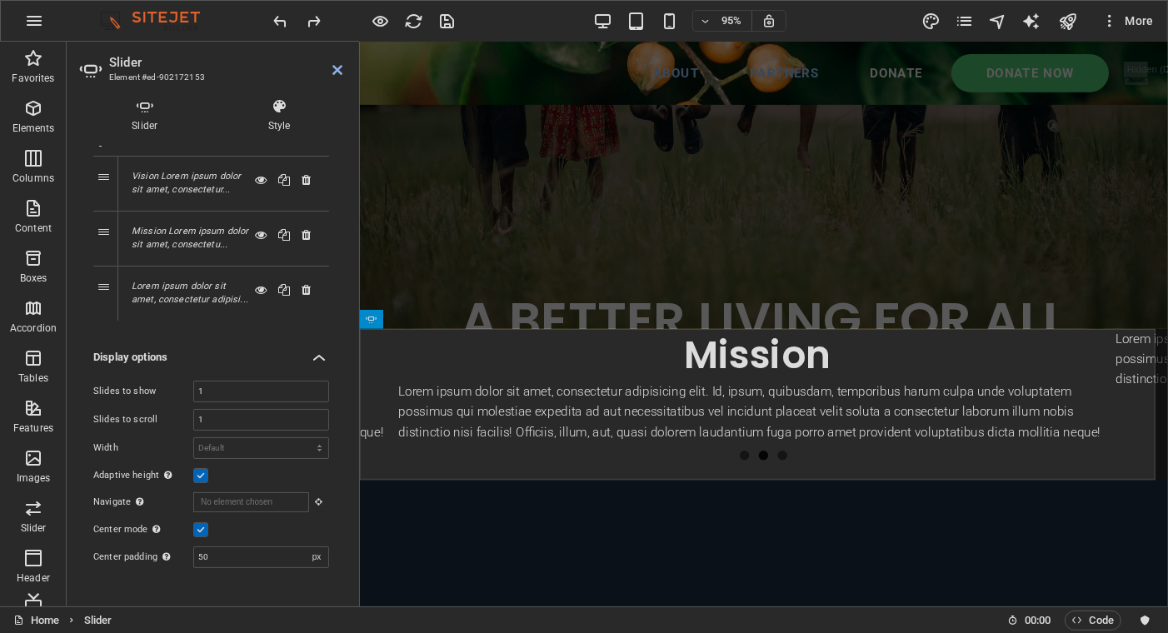
scroll to position [349, 0]
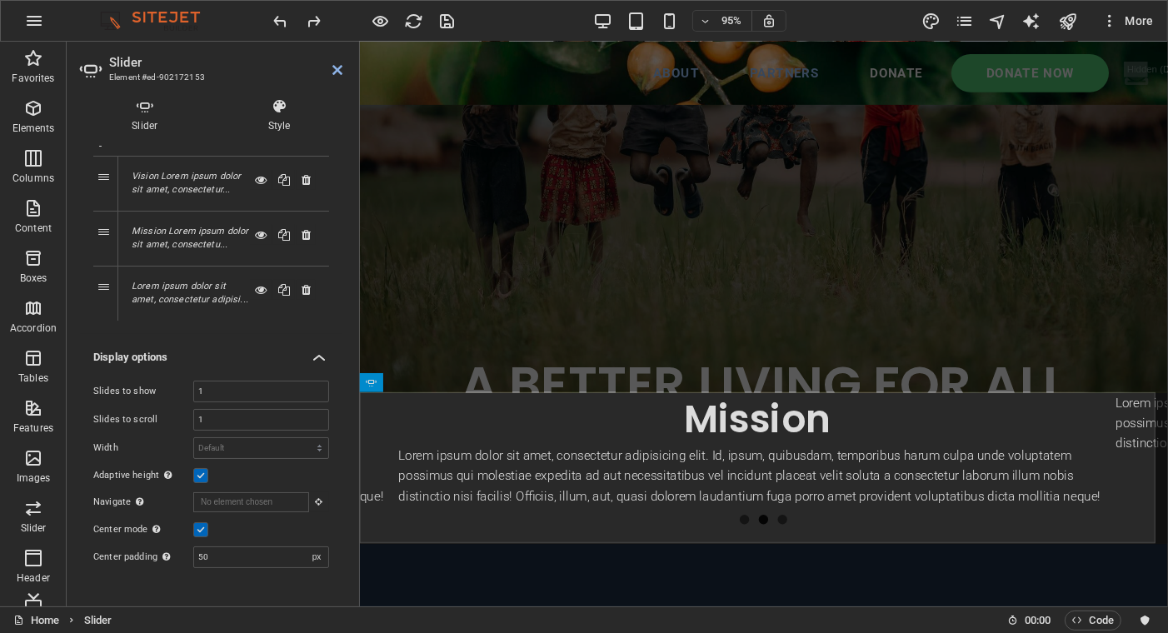
click at [200, 529] on label at bounding box center [200, 529] width 15 height 15
click at [0, 0] on input "Center mode Enables centered view with partial previous/next slide. Use with od…" at bounding box center [0, 0] width 0 height 0
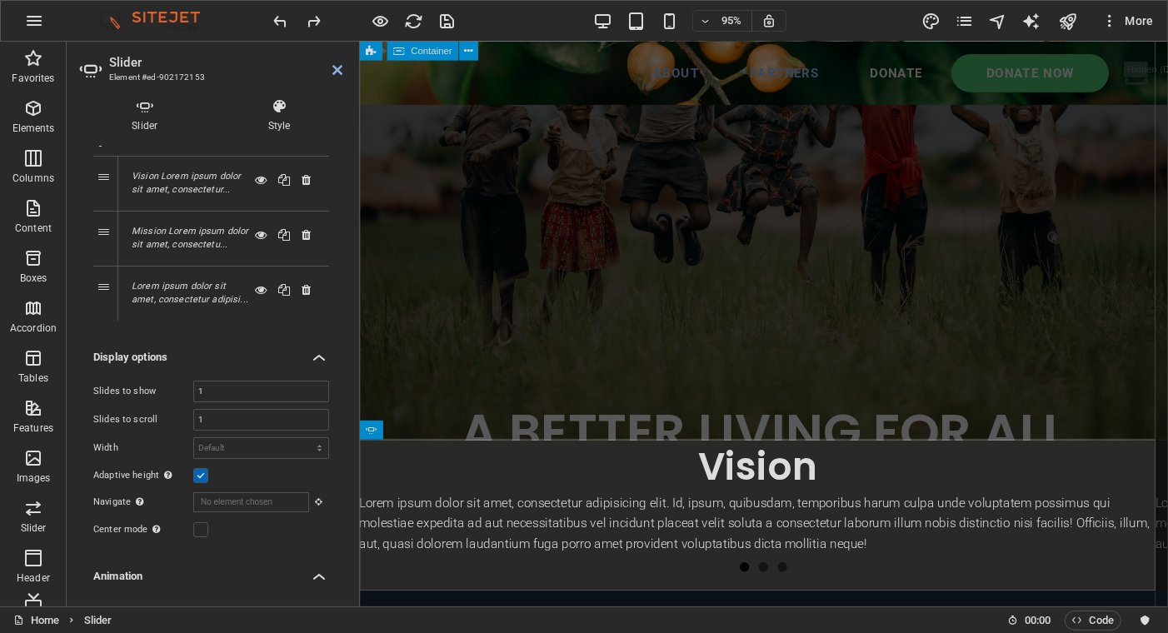
scroll to position [282, 0]
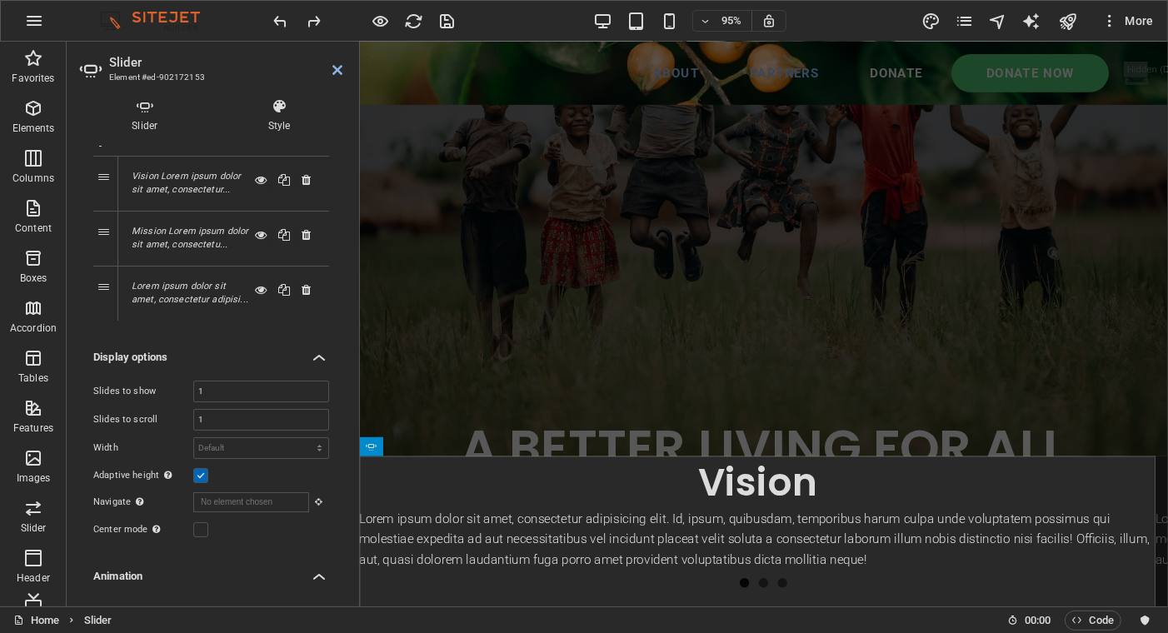
click at [336, 66] on icon at bounding box center [337, 69] width 10 height 13
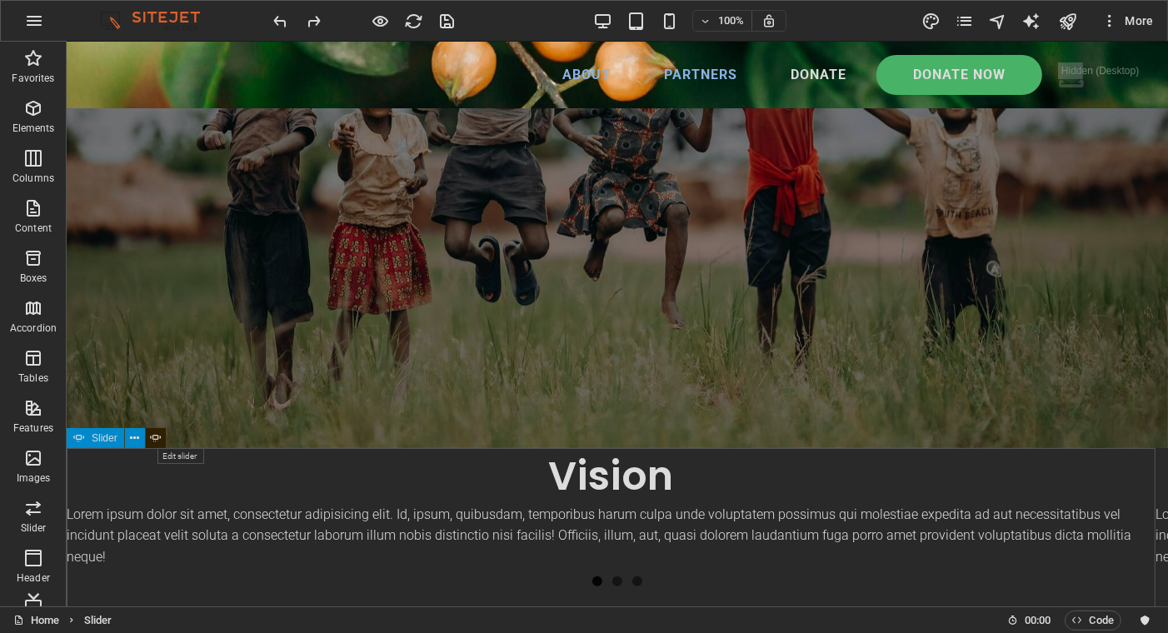
click at [148, 436] on button at bounding box center [156, 438] width 20 height 20
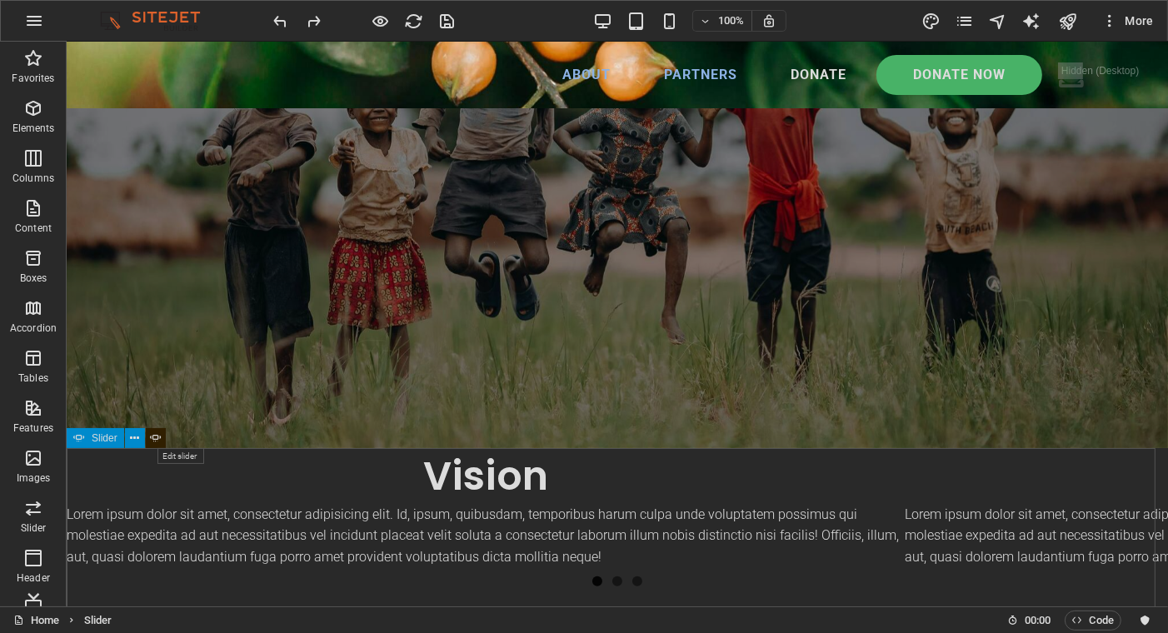
select select "ms"
select select "s"
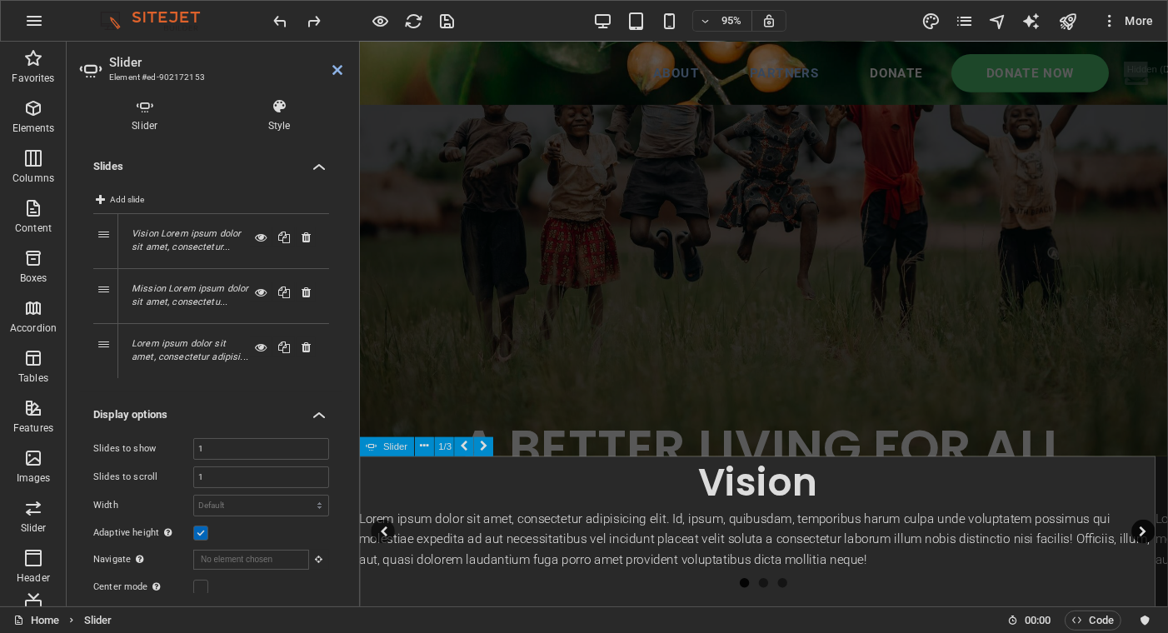
click at [1167, 548] on button "button" at bounding box center [1184, 557] width 25 height 25
click at [1167, 553] on button "button" at bounding box center [1184, 557] width 25 height 25
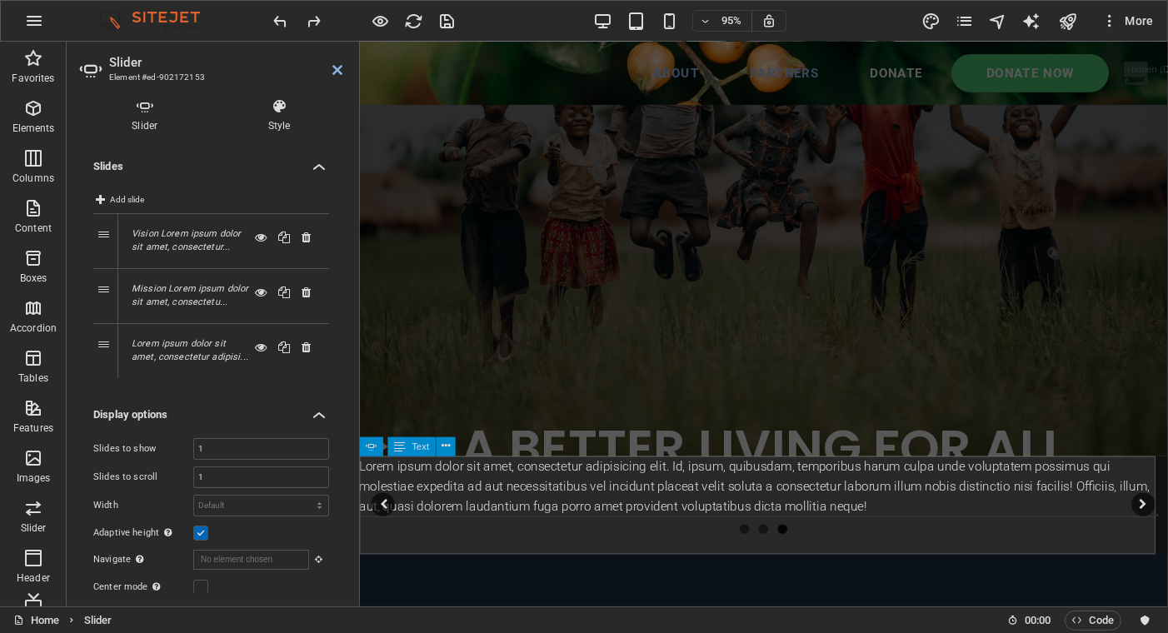
click at [455, 497] on div "Lorem ipsum dolor sit amet, consectetur adipisicing elit. Id, ipsum, quibusdam,…" at bounding box center [778, 510] width 838 height 64
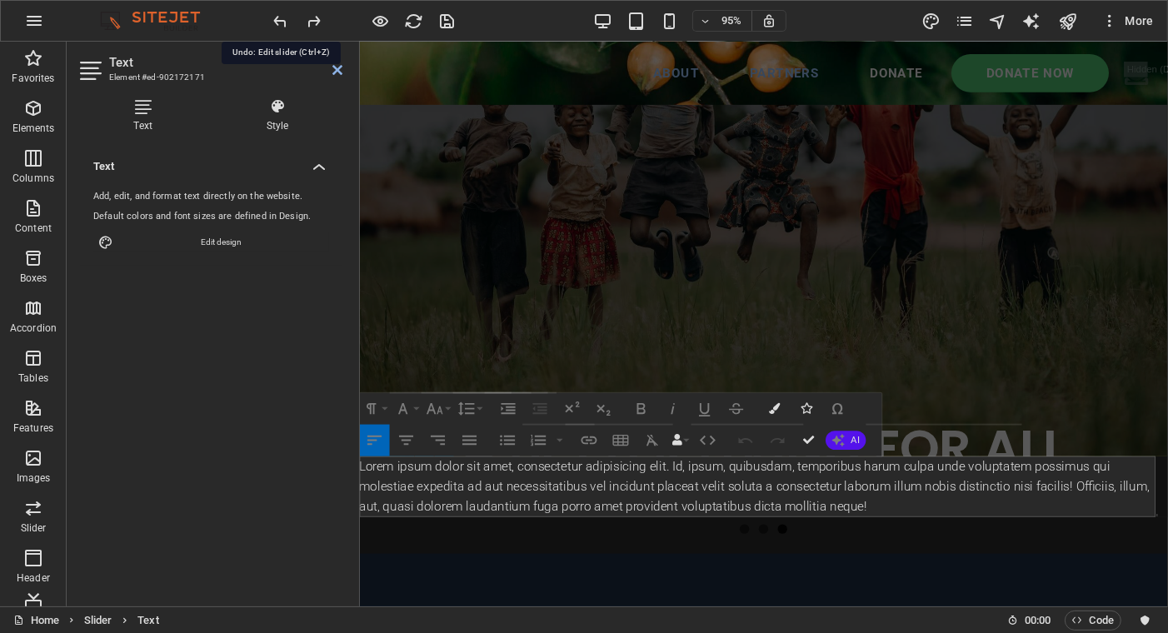
click at [274, 17] on icon "undo" at bounding box center [281, 21] width 19 height 19
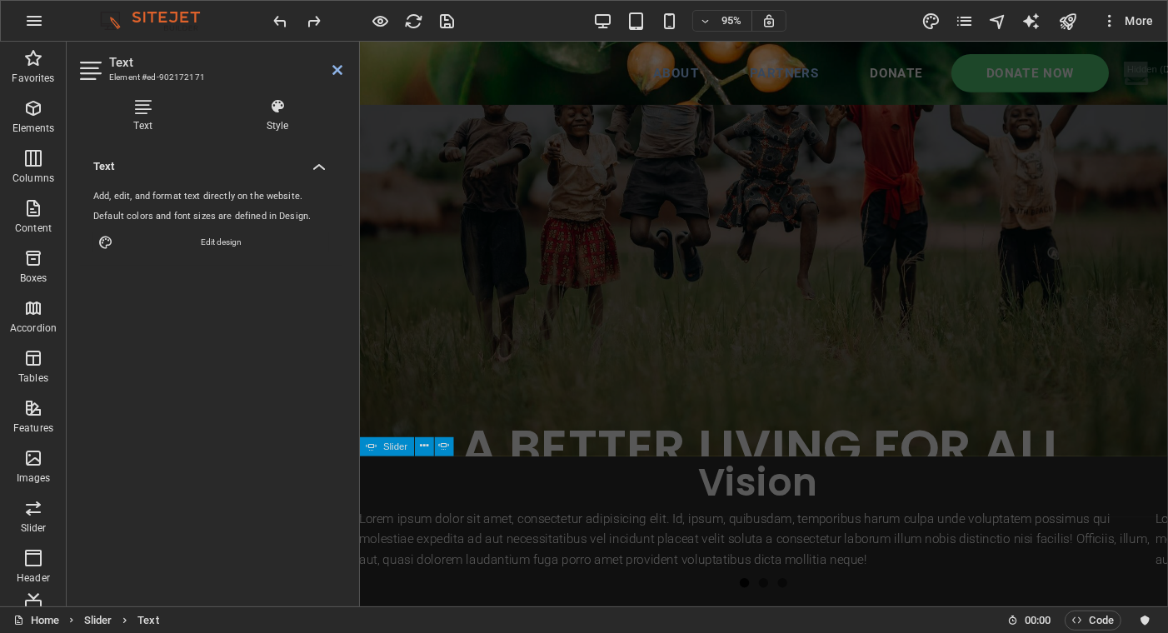
drag, startPoint x: 335, startPoint y: 69, endPoint x: 268, endPoint y: 29, distance: 77.7
click at [335, 69] on icon at bounding box center [337, 69] width 10 height 13
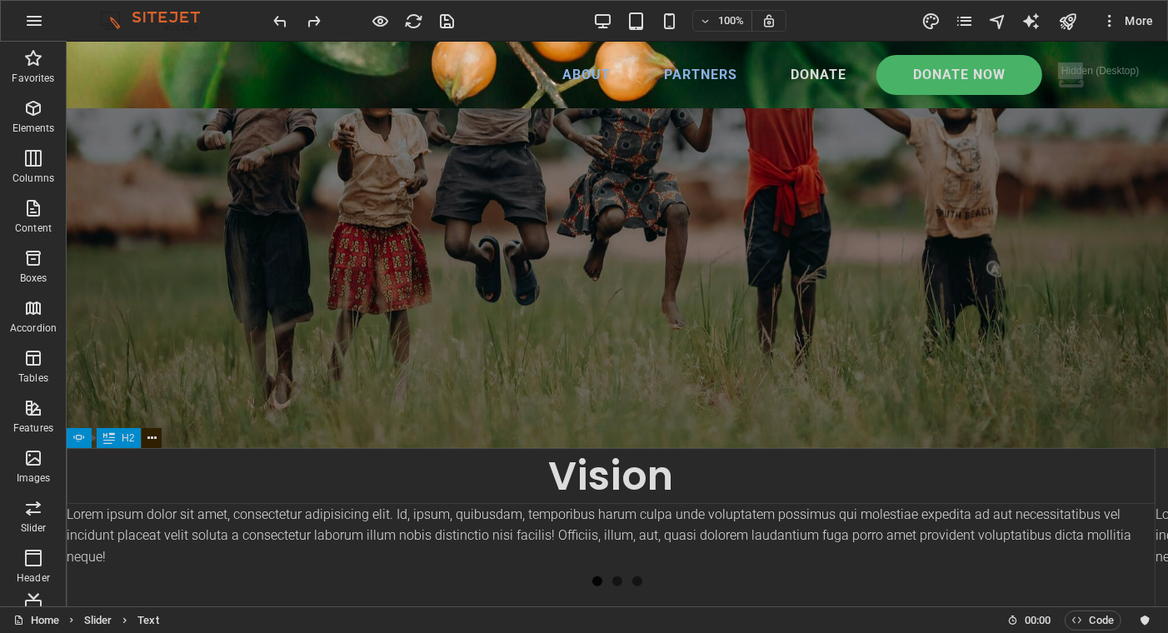
click at [154, 434] on icon at bounding box center [151, 438] width 9 height 17
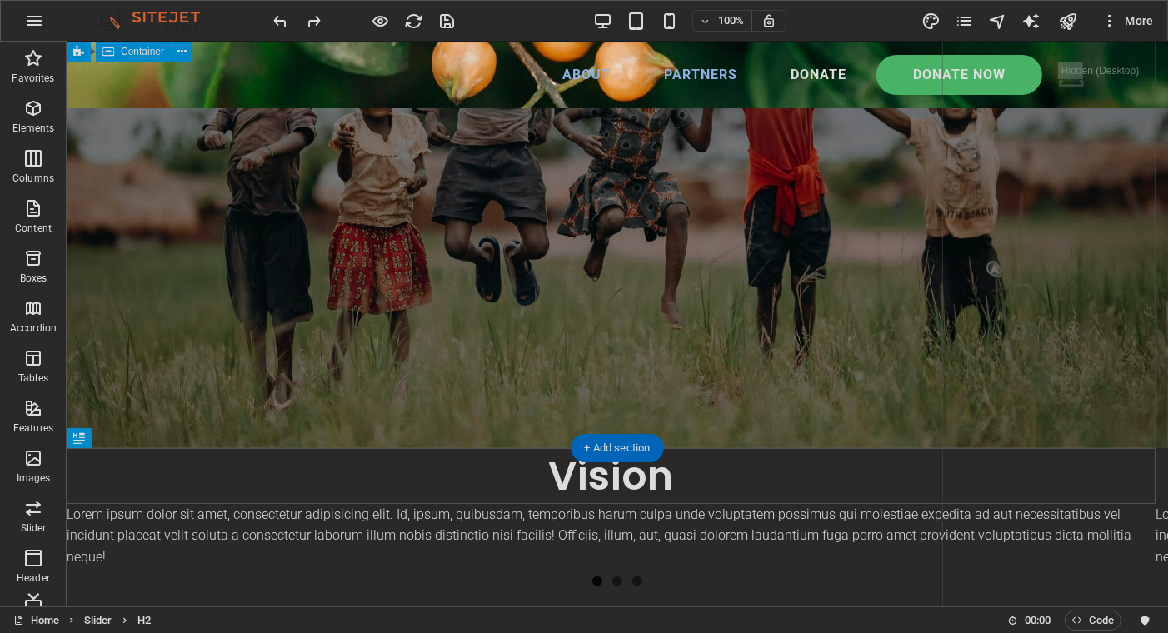
click at [414, 416] on div "A BETTER LIVING FOR ALL Lorem ipsum dolor sit amet consectetur. Bibendum adipis…" at bounding box center [504, 511] width 876 height 1256
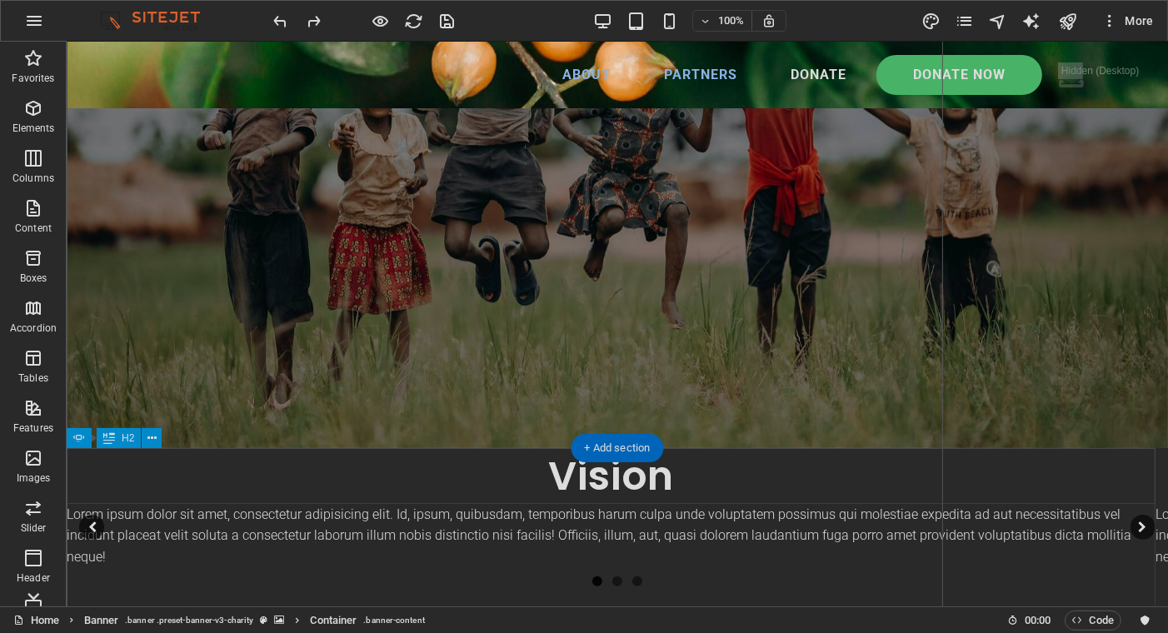
scroll to position [366, 0]
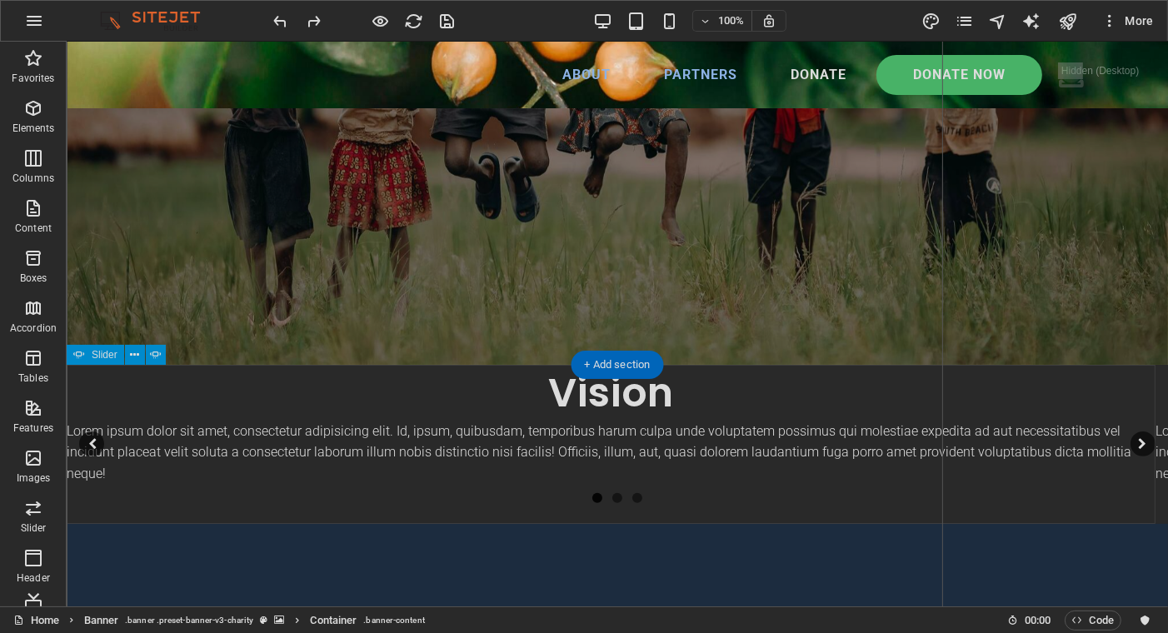
click at [86, 516] on div "Lorem ipsum dolor sit amet, consectetur adipisicing elit. Id, ipsum, quibusdam,…" at bounding box center [616, 444] width 1101 height 159
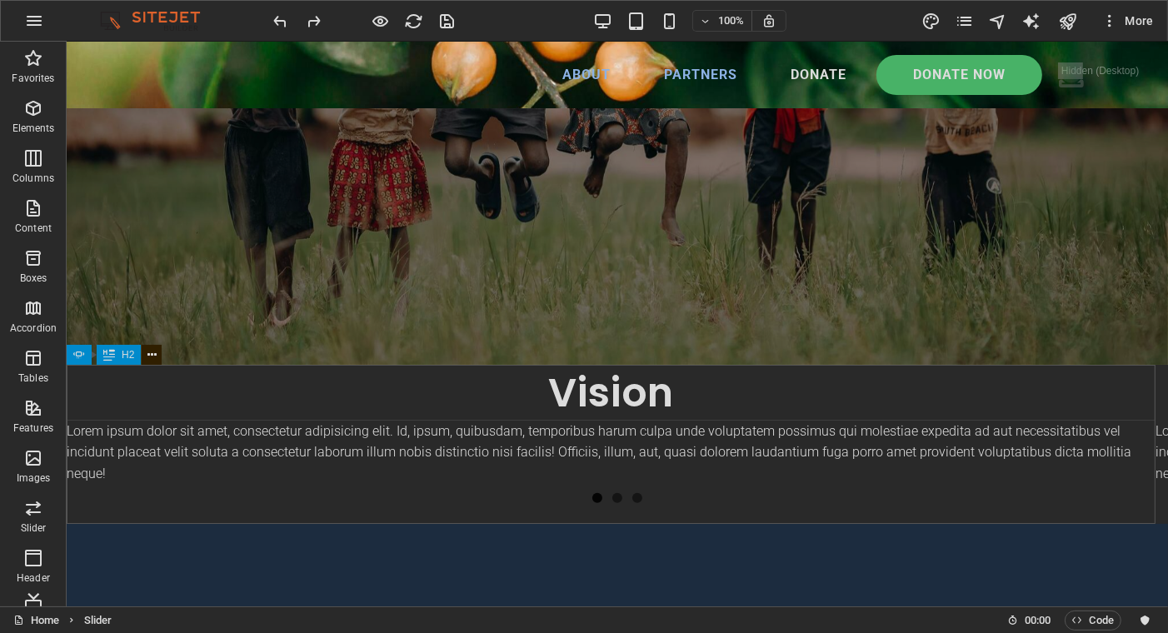
click at [151, 352] on icon at bounding box center [151, 354] width 9 height 17
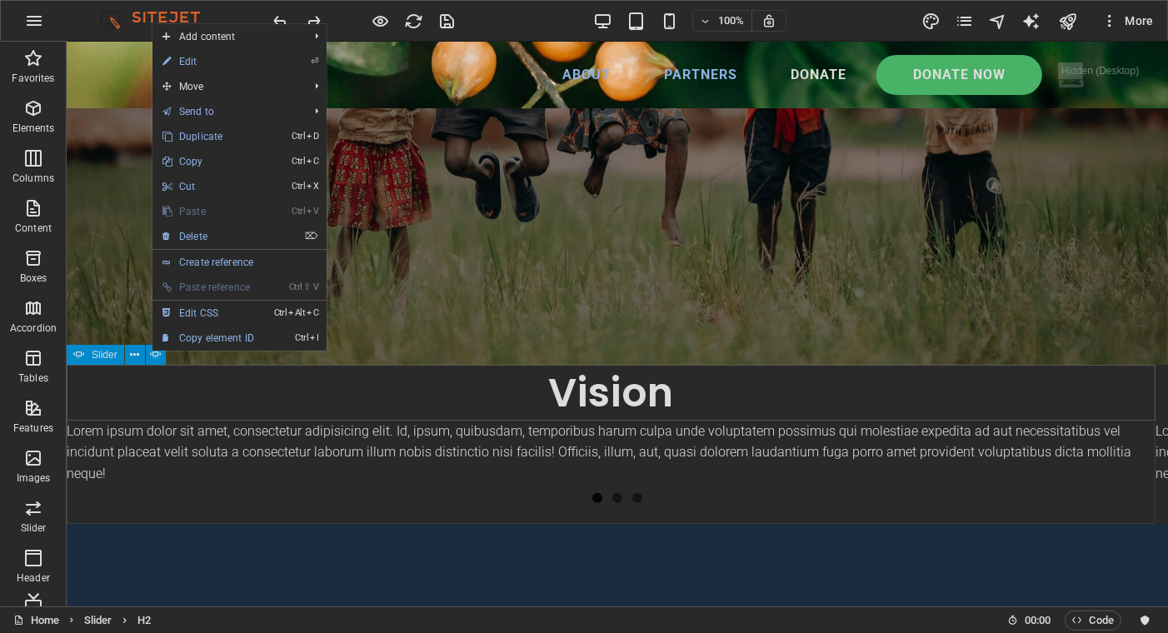
click at [77, 351] on icon at bounding box center [79, 355] width 12 height 20
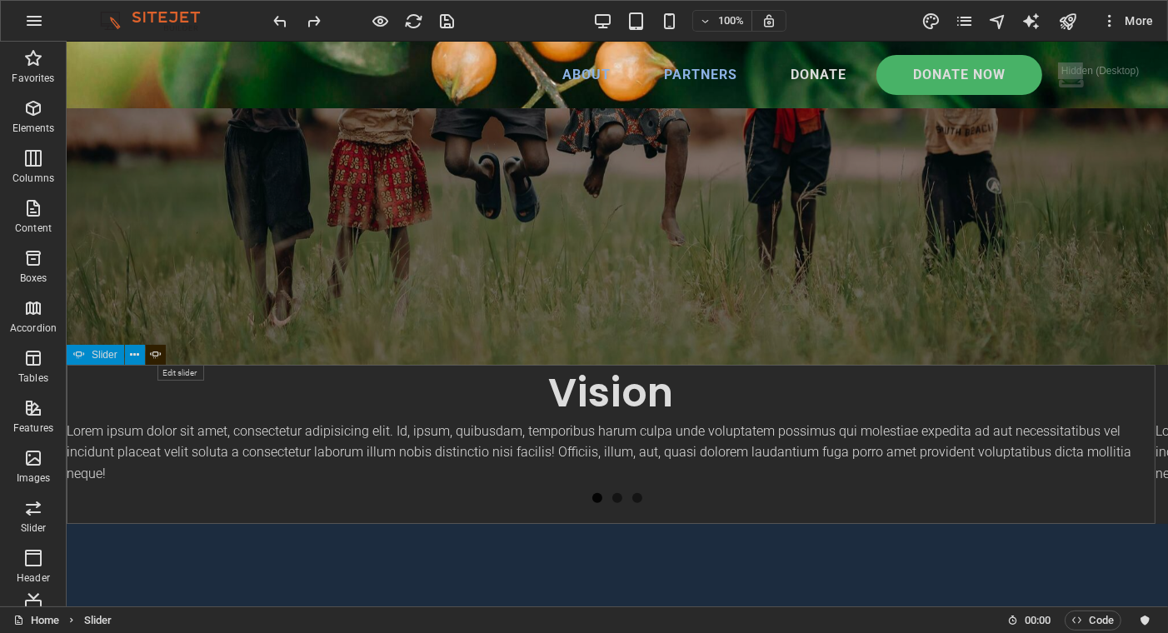
click at [158, 356] on icon at bounding box center [156, 354] width 12 height 17
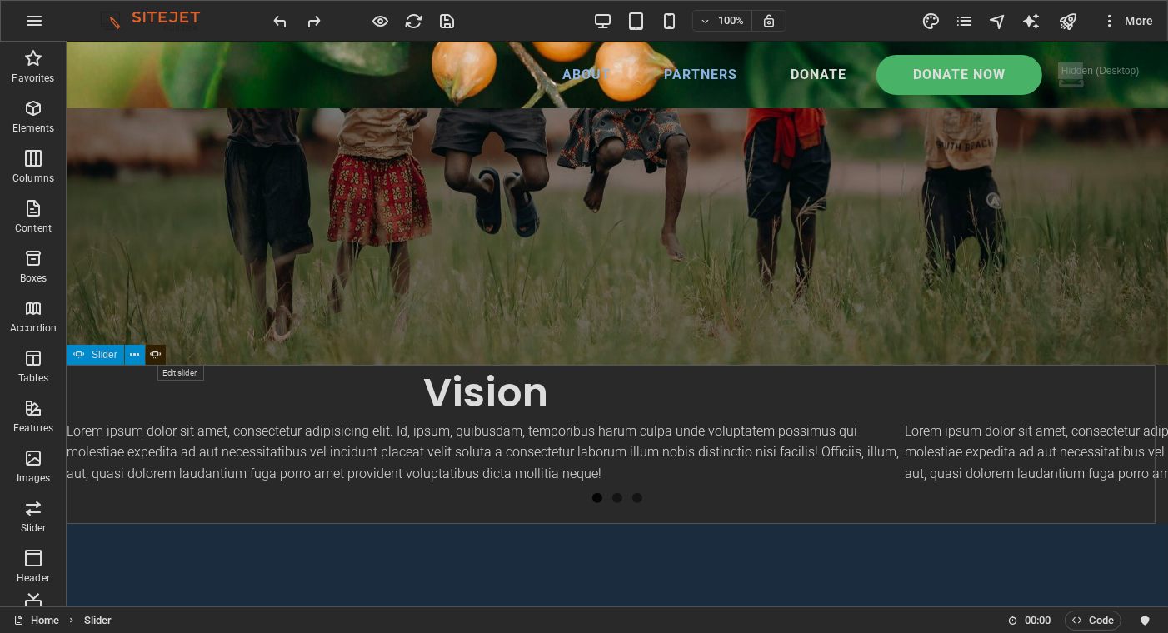
select select "ms"
select select "s"
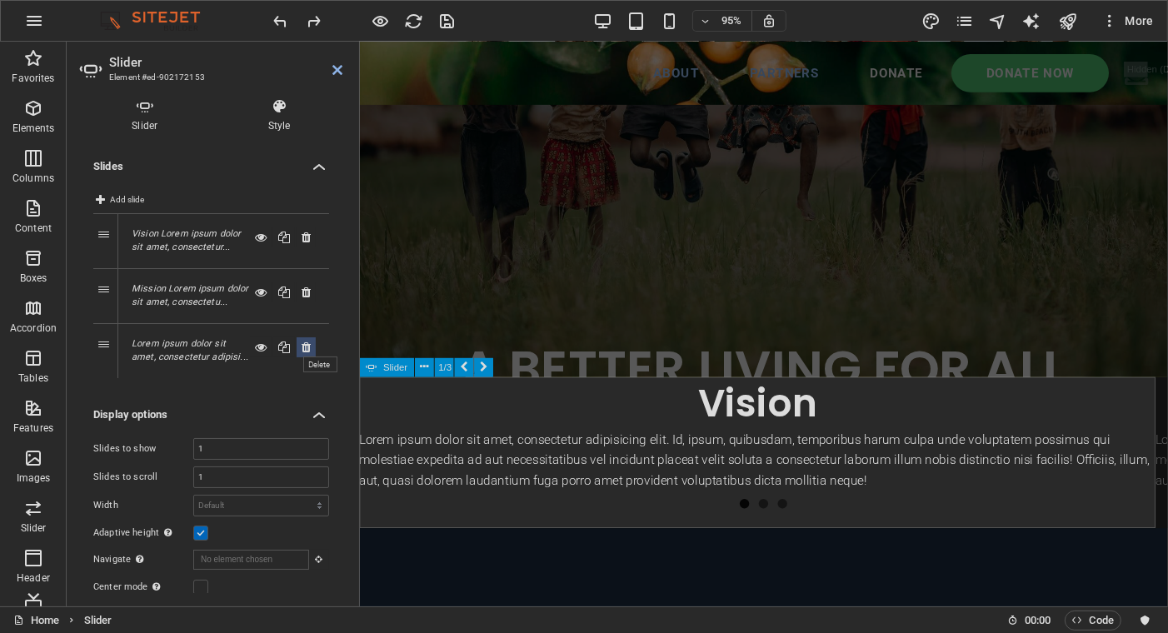
click at [303, 346] on icon at bounding box center [305, 347] width 9 height 20
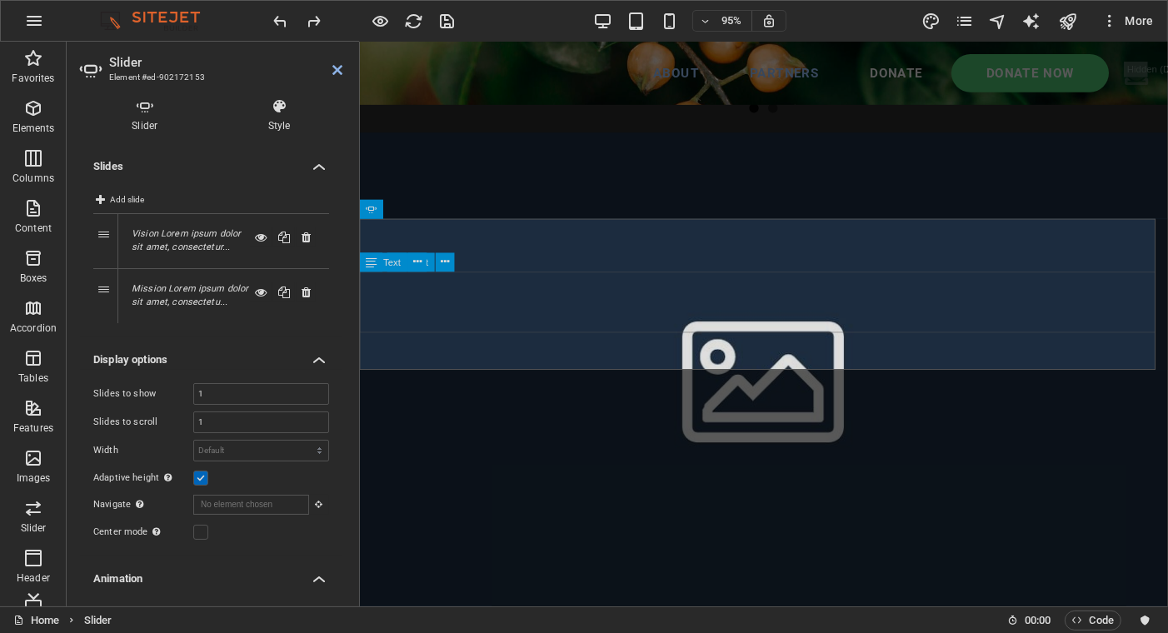
scroll to position [532, 0]
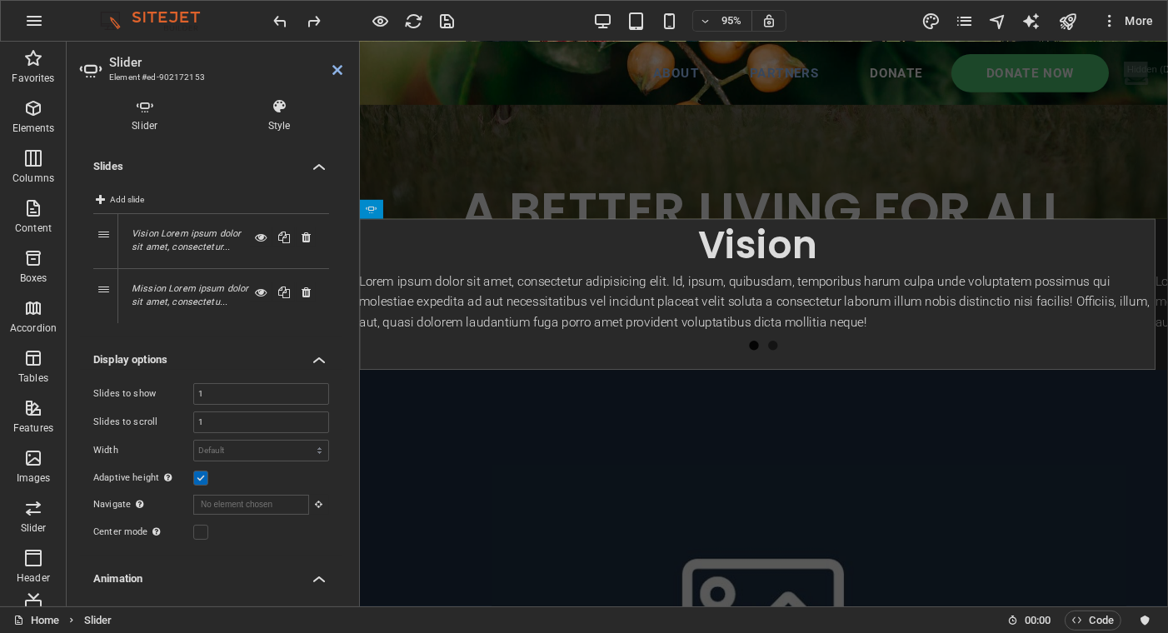
click at [271, 118] on h4 "Style" at bounding box center [280, 115] width 126 height 35
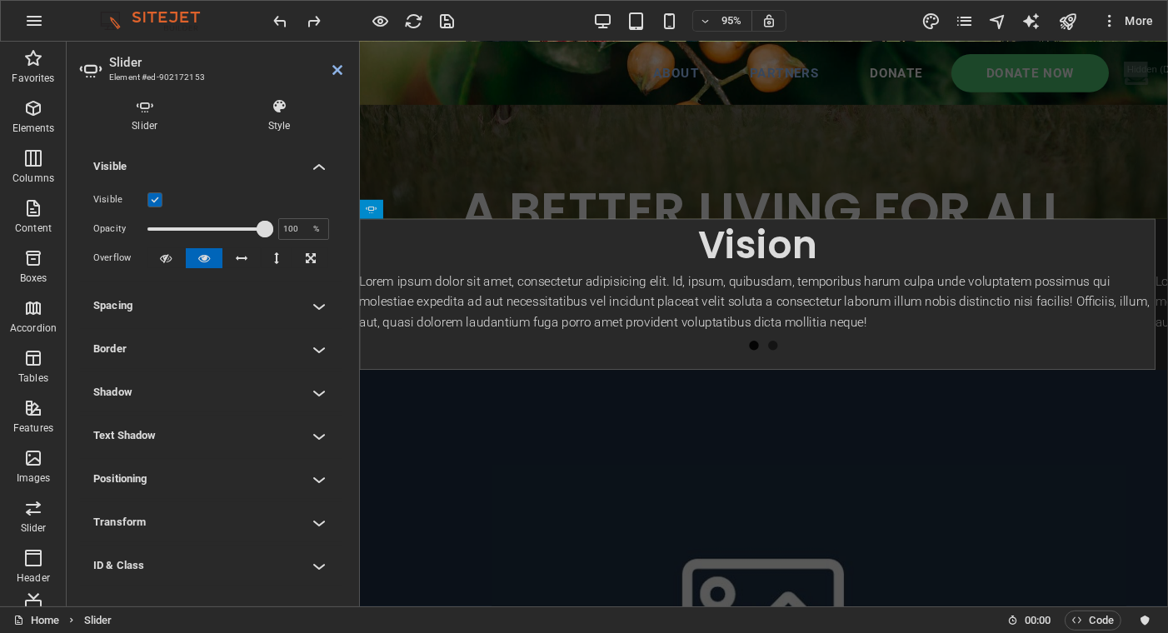
click at [142, 110] on icon at bounding box center [145, 106] width 130 height 17
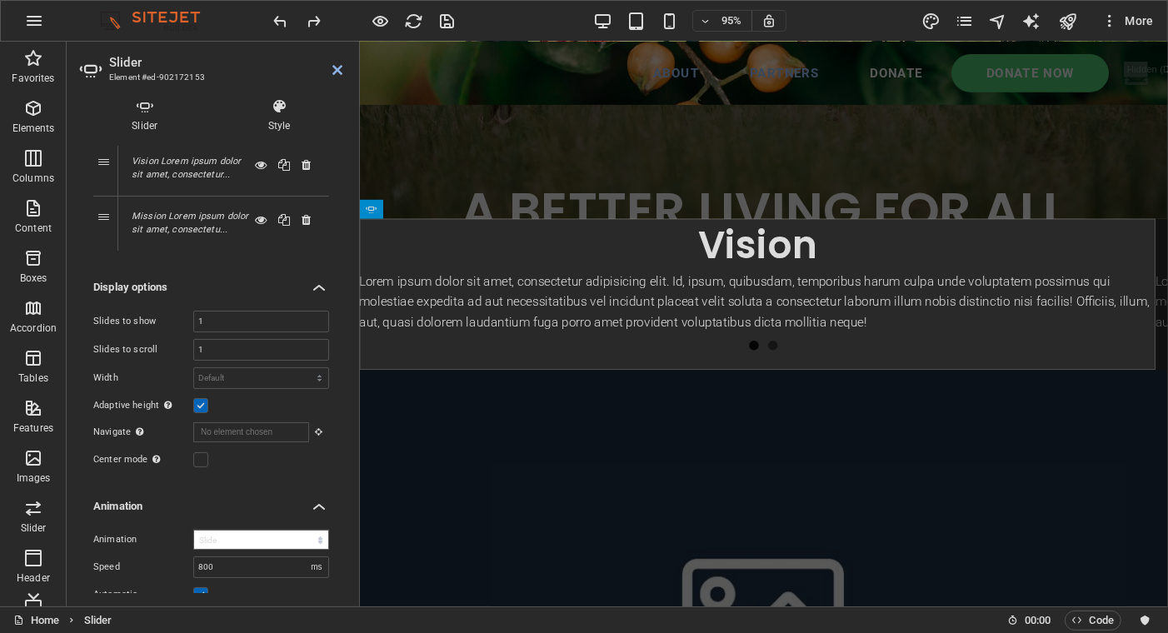
scroll to position [83, 0]
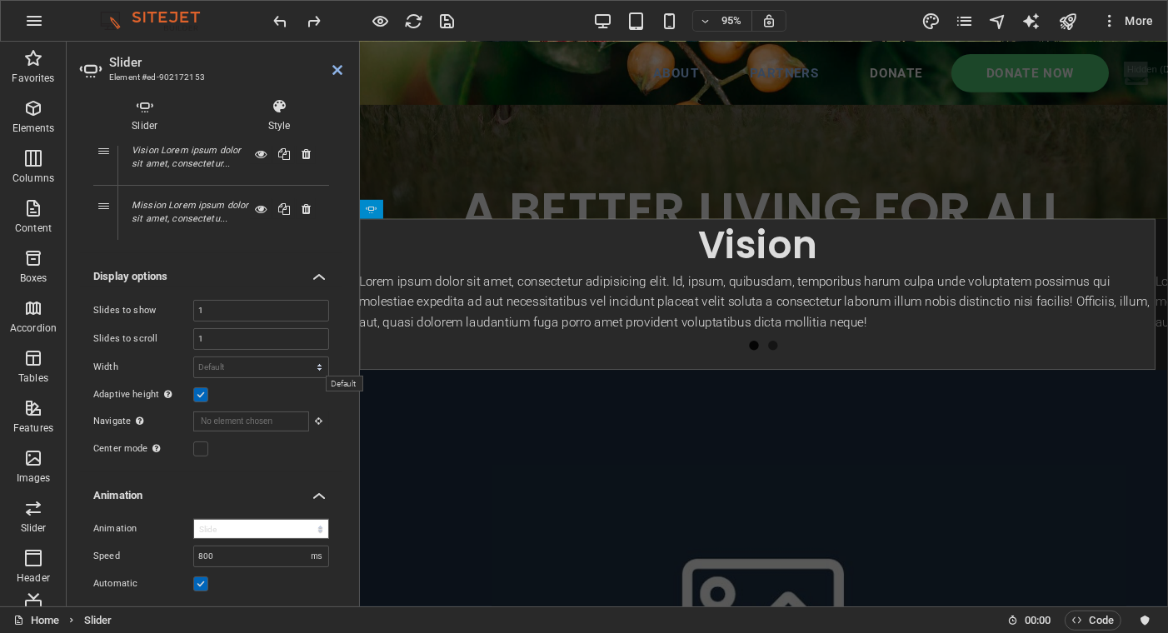
click at [315, 361] on select "Default px % rem em vw vh" at bounding box center [261, 367] width 134 height 20
click at [319, 363] on select "Default px % rem em vw vh" at bounding box center [261, 367] width 134 height 20
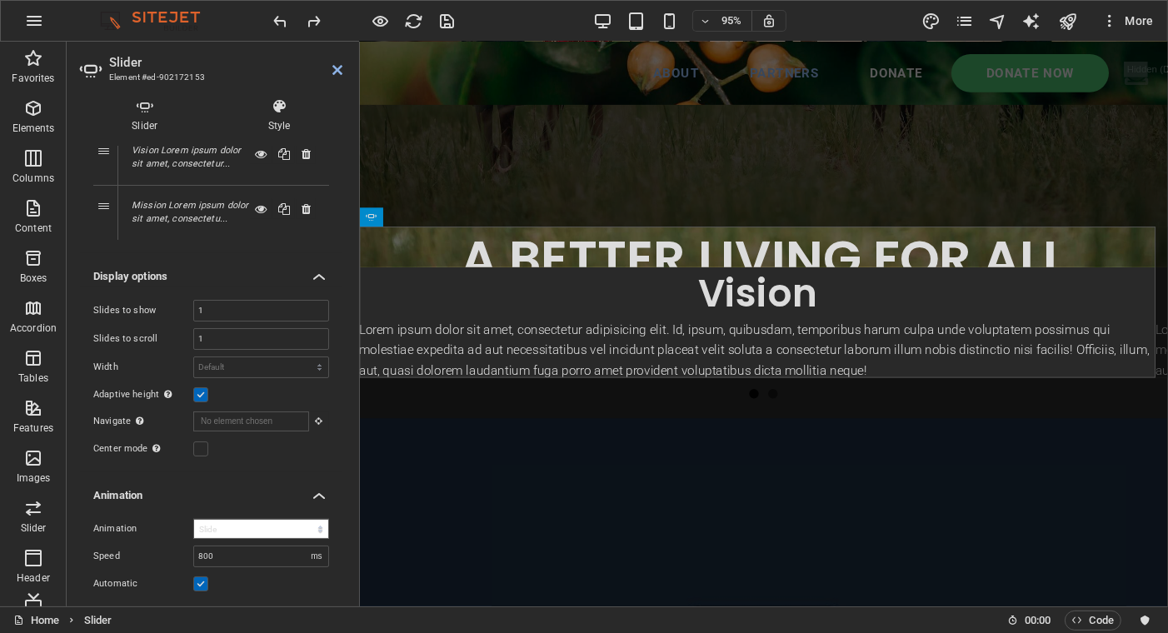
scroll to position [466, 0]
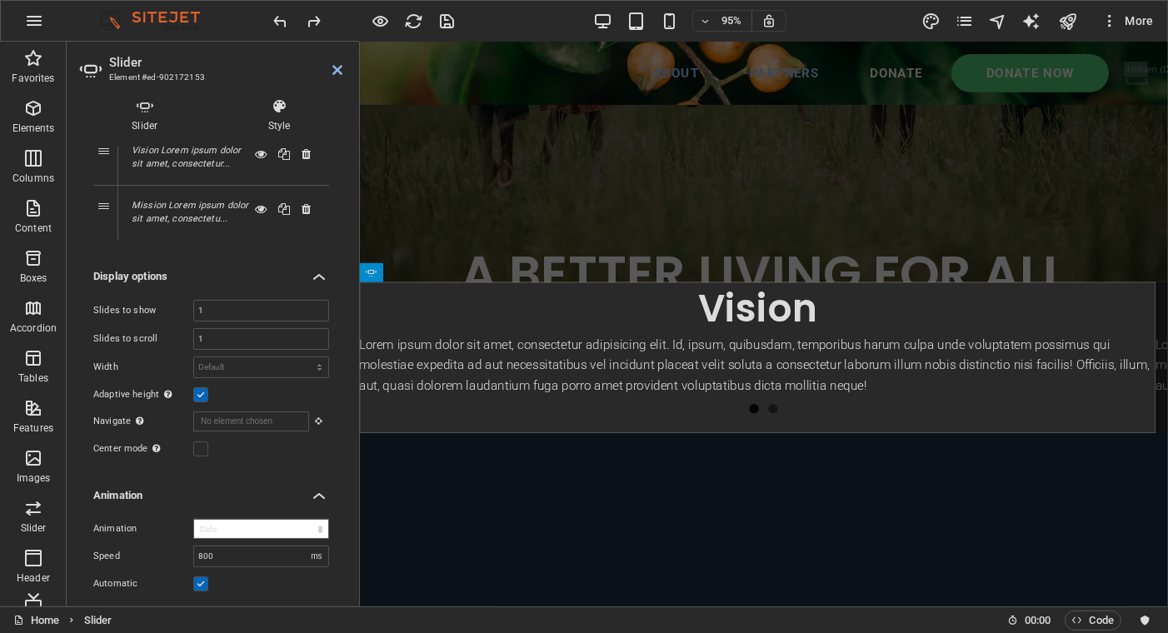
click at [315, 274] on h4 "Display options" at bounding box center [211, 272] width 262 height 30
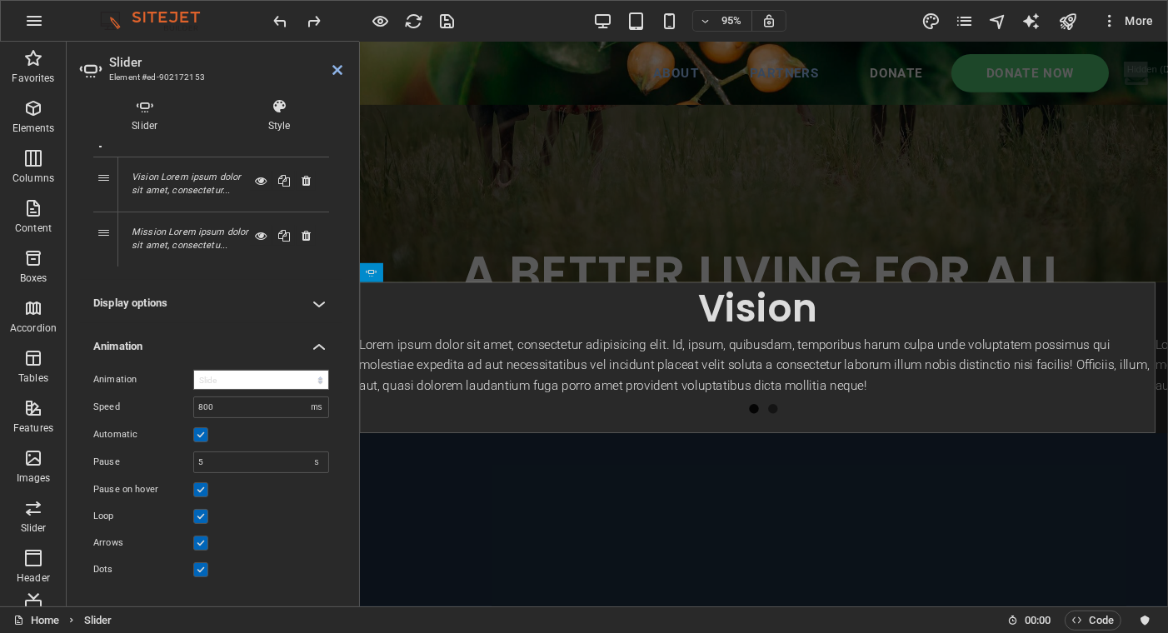
scroll to position [53, 0]
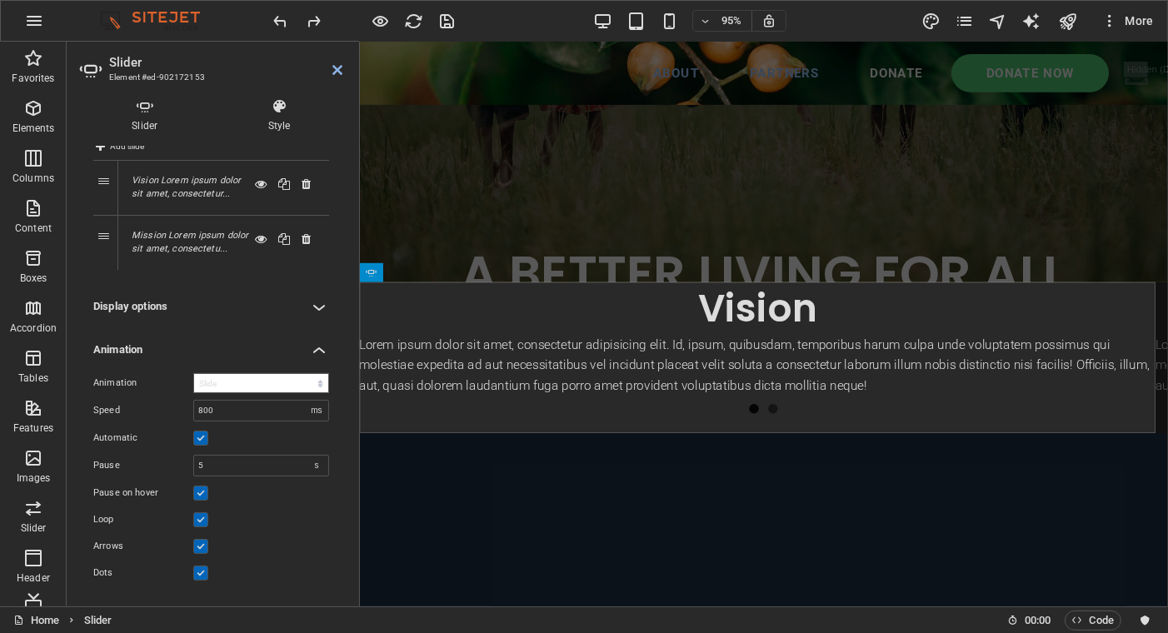
click at [318, 306] on h4 "Display options" at bounding box center [211, 306] width 262 height 40
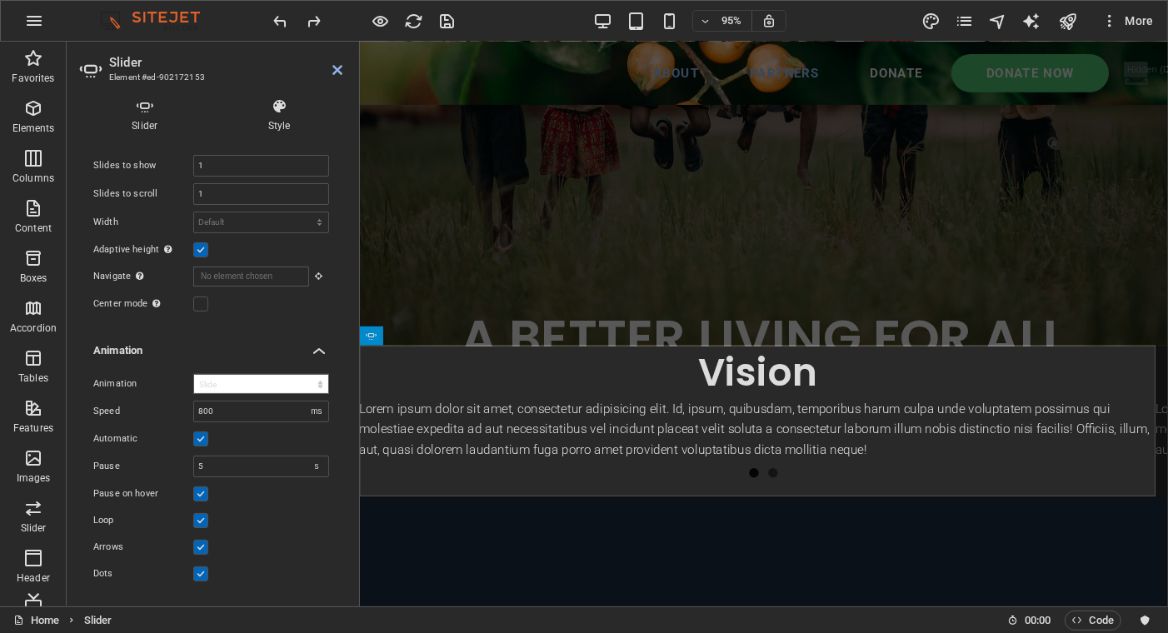
scroll to position [331, 0]
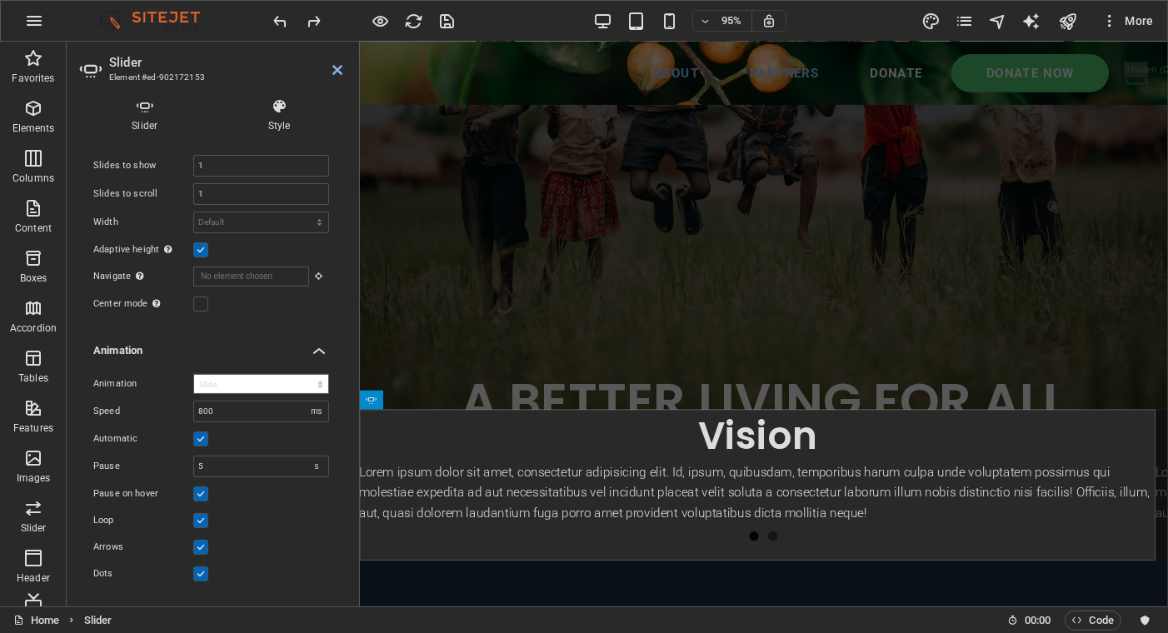
click at [144, 113] on icon at bounding box center [145, 106] width 130 height 17
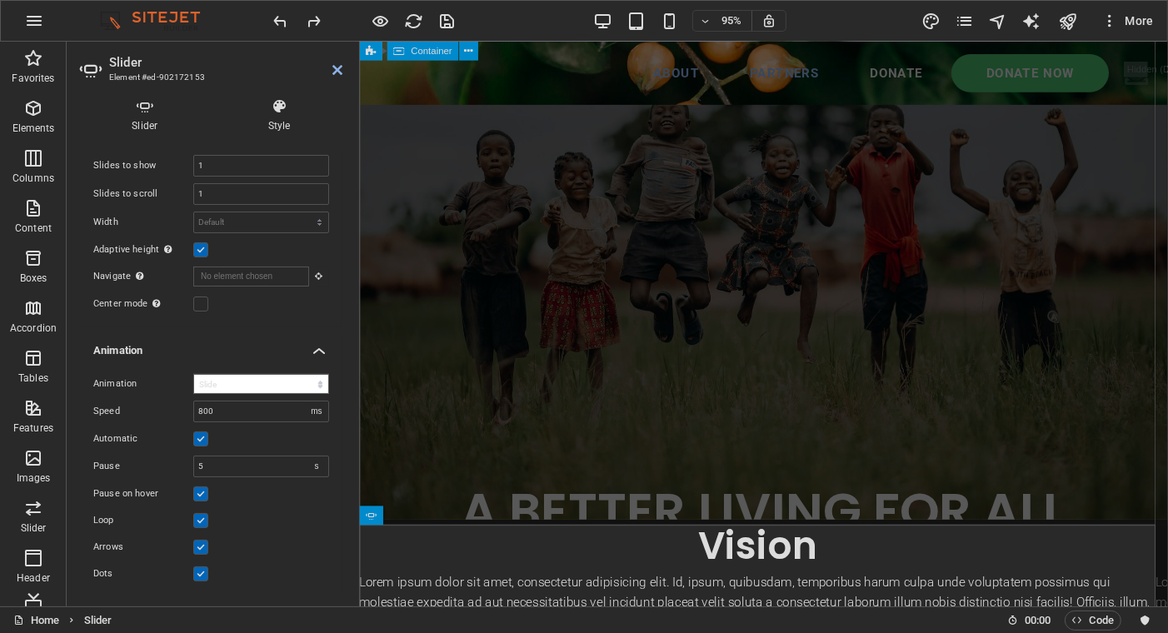
scroll to position [197, 0]
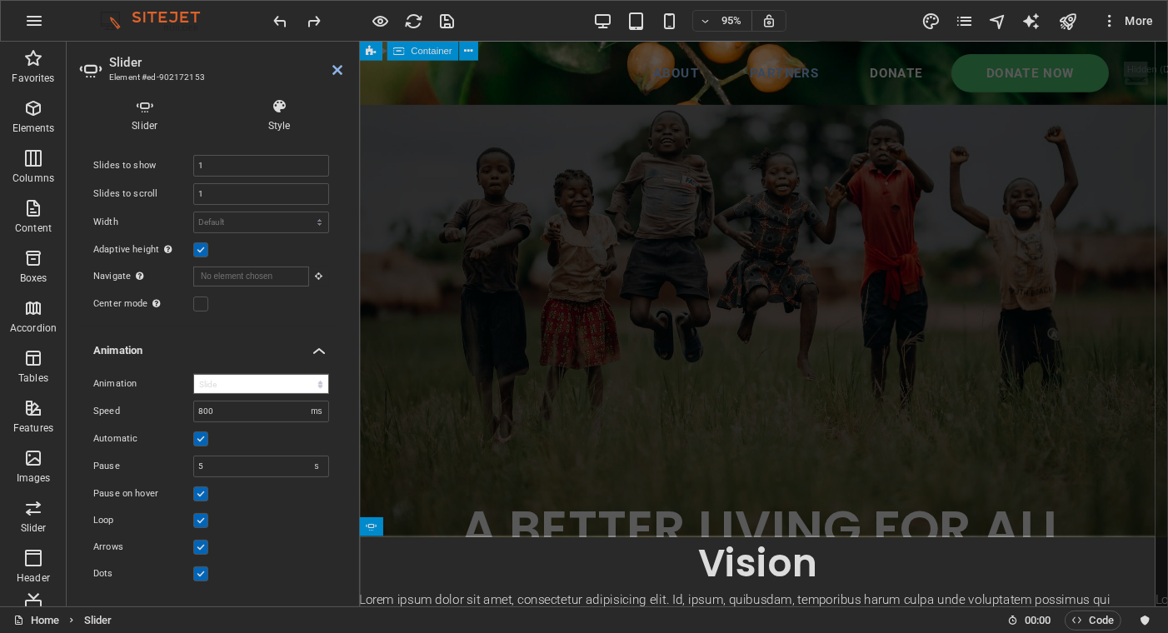
click at [492, 311] on div "A BETTER LIVING FOR ALL Lorem ipsum dolor sit amet consectetur. Bibendum adipis…" at bounding box center [784, 596] width 850 height 1256
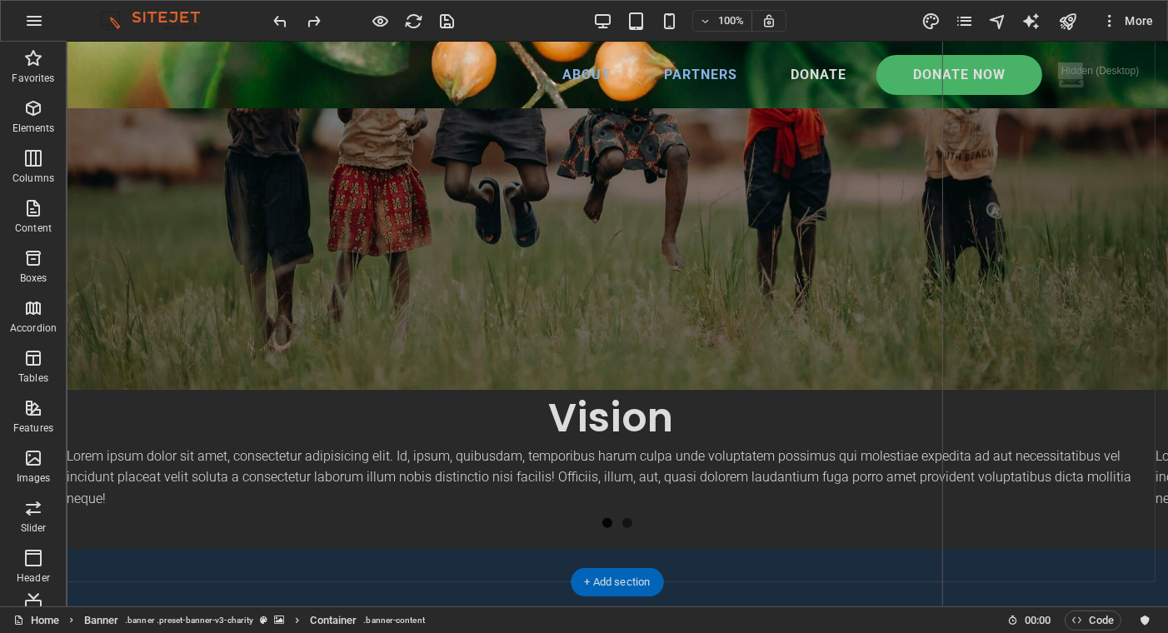
scroll to position [416, 0]
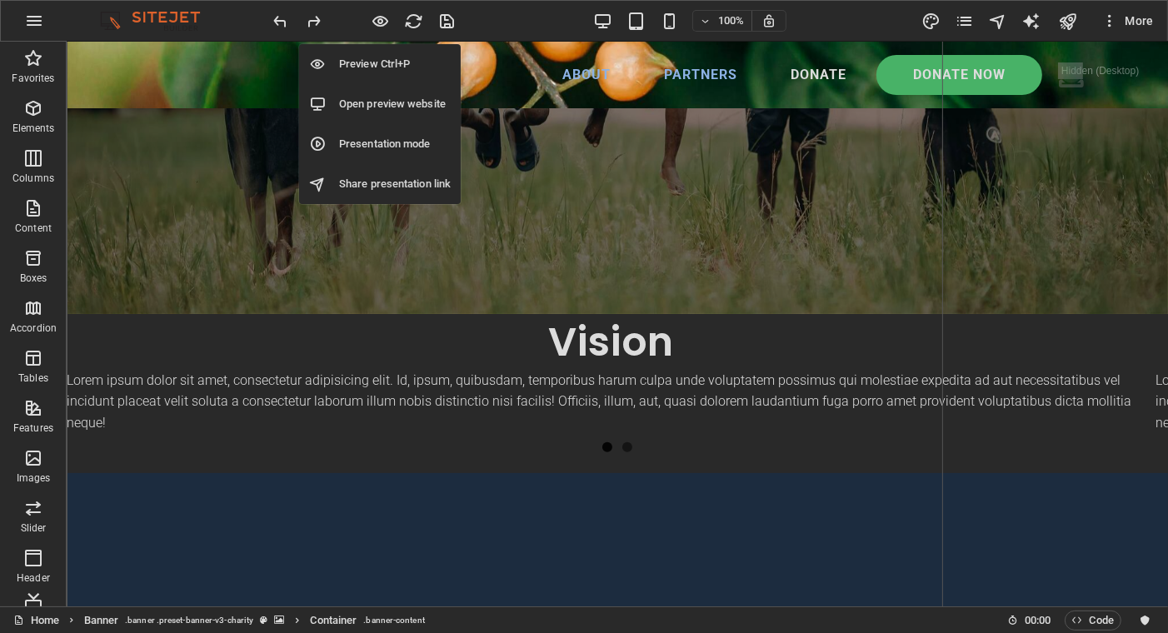
click at [382, 22] on icon "button" at bounding box center [380, 21] width 19 height 19
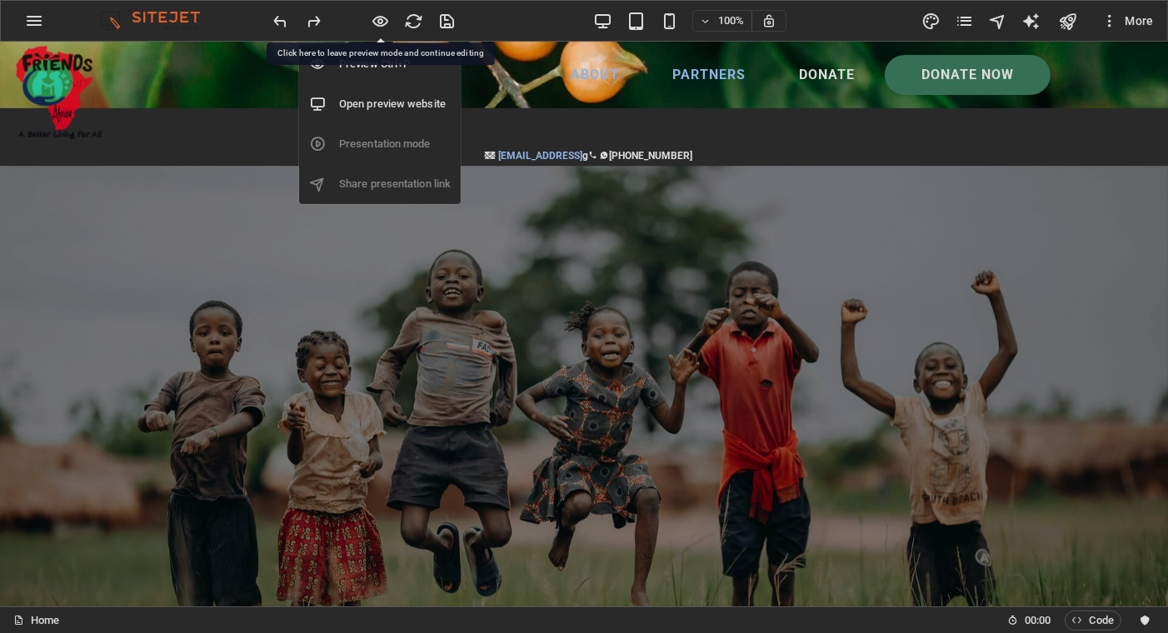
click at [382, 17] on icon "button" at bounding box center [380, 21] width 19 height 19
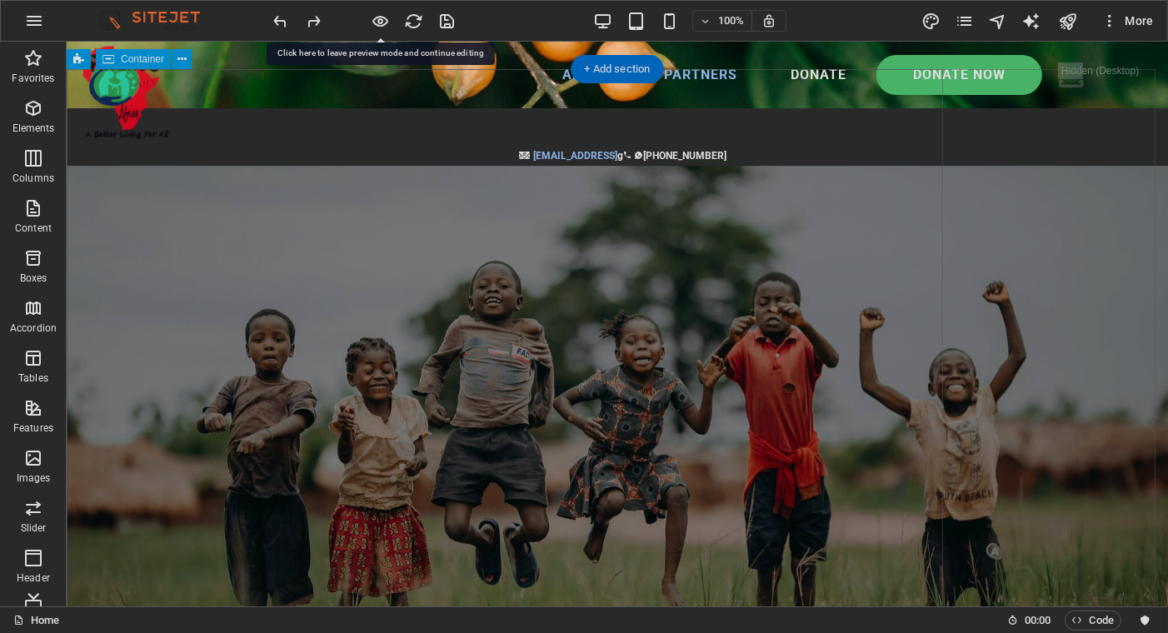
scroll to position [333, 0]
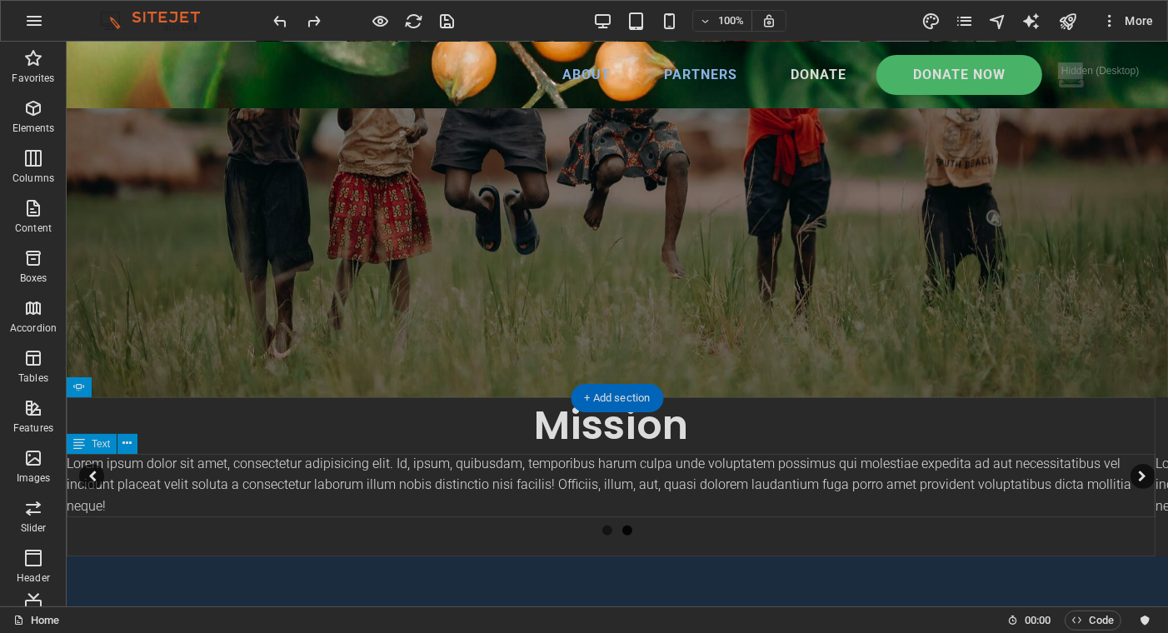
click at [108, 501] on div "Lorem ipsum dolor sit amet, consectetur adipisicing elit. Id, ipsum, quibusdam,…" at bounding box center [610, 485] width 1089 height 64
click at [92, 445] on span "Text" at bounding box center [101, 444] width 18 height 10
click at [126, 447] on icon at bounding box center [127, 443] width 9 height 17
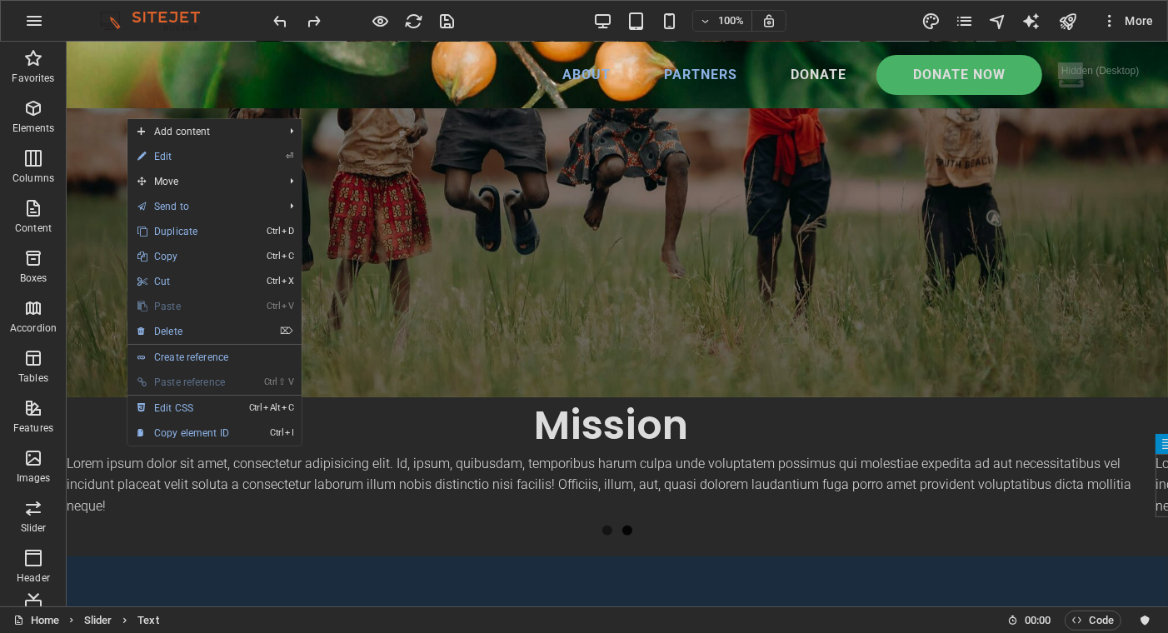
click at [165, 152] on link "⏎ Edit" at bounding box center [183, 156] width 112 height 25
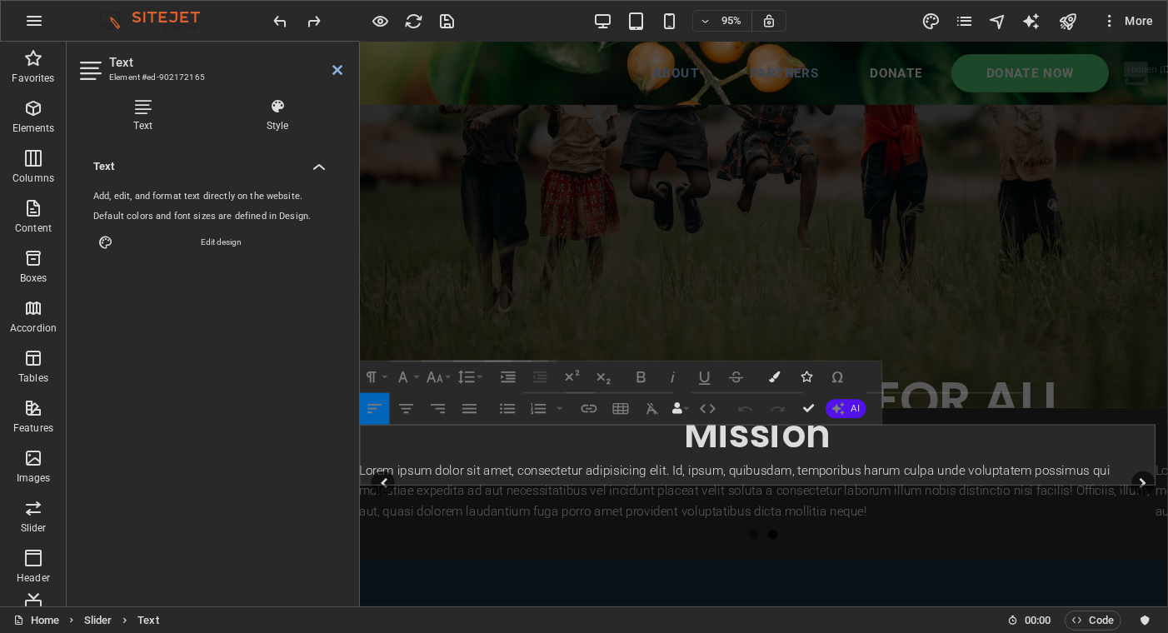
scroll to position [0, 0]
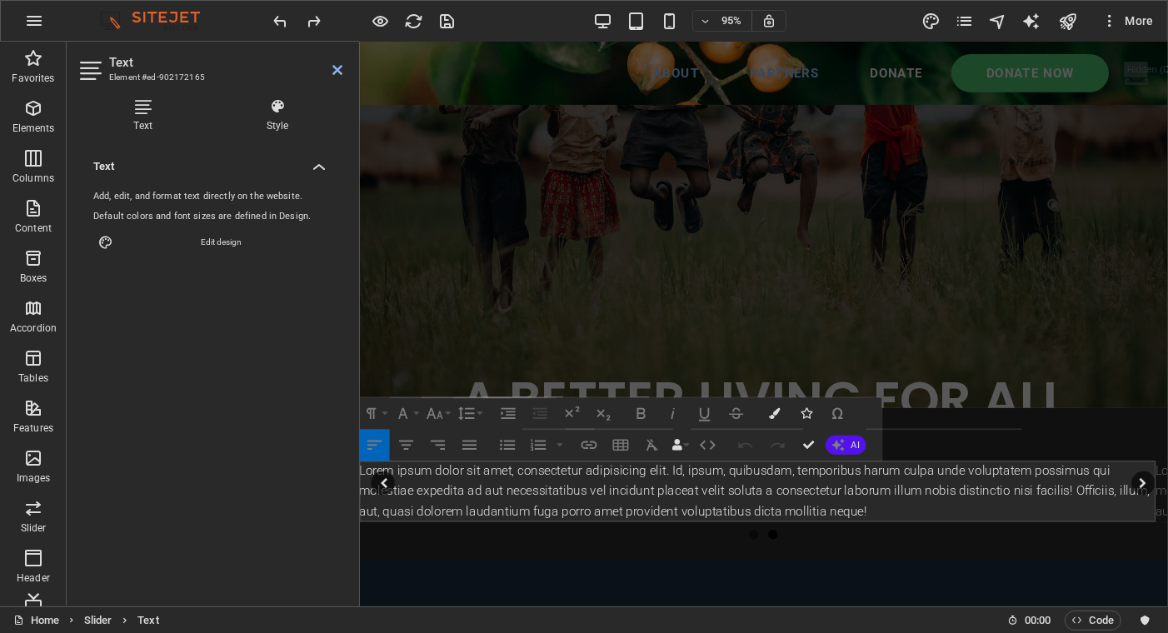
click at [407, 445] on icon "button" at bounding box center [407, 445] width 14 height 9
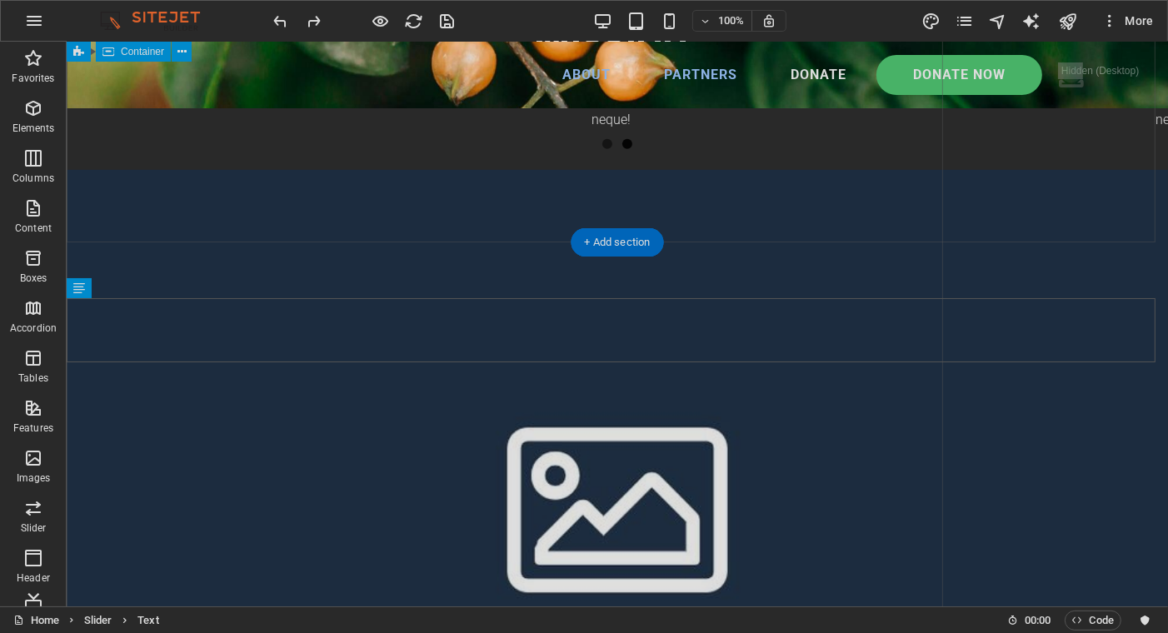
scroll to position [470, 0]
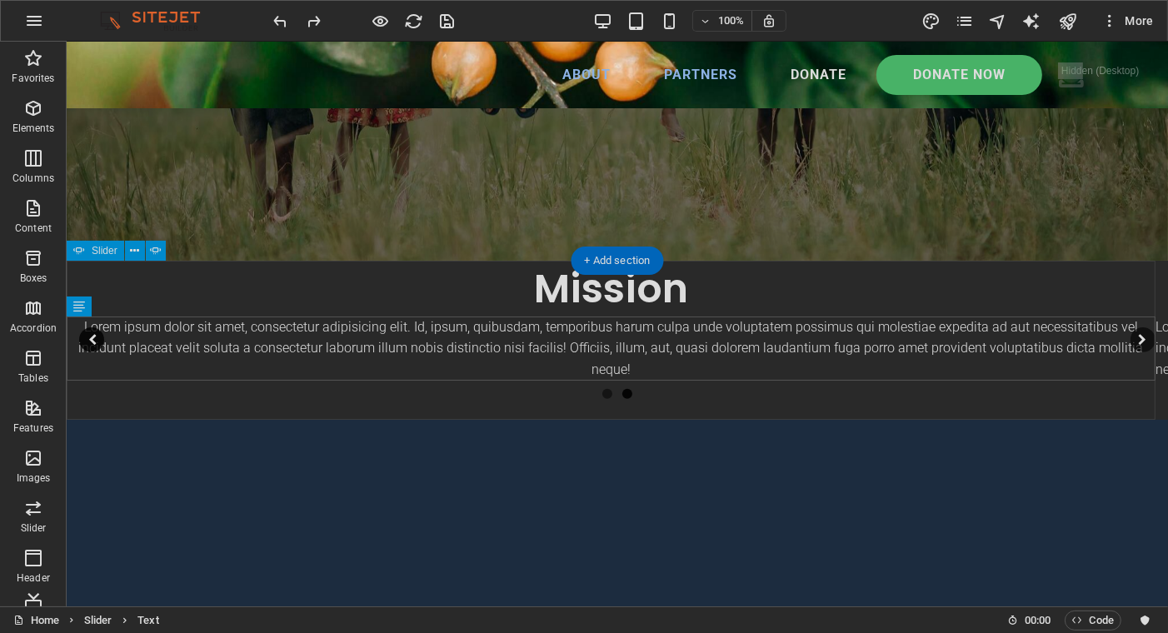
click at [92, 341] on button "button" at bounding box center [90, 339] width 25 height 25
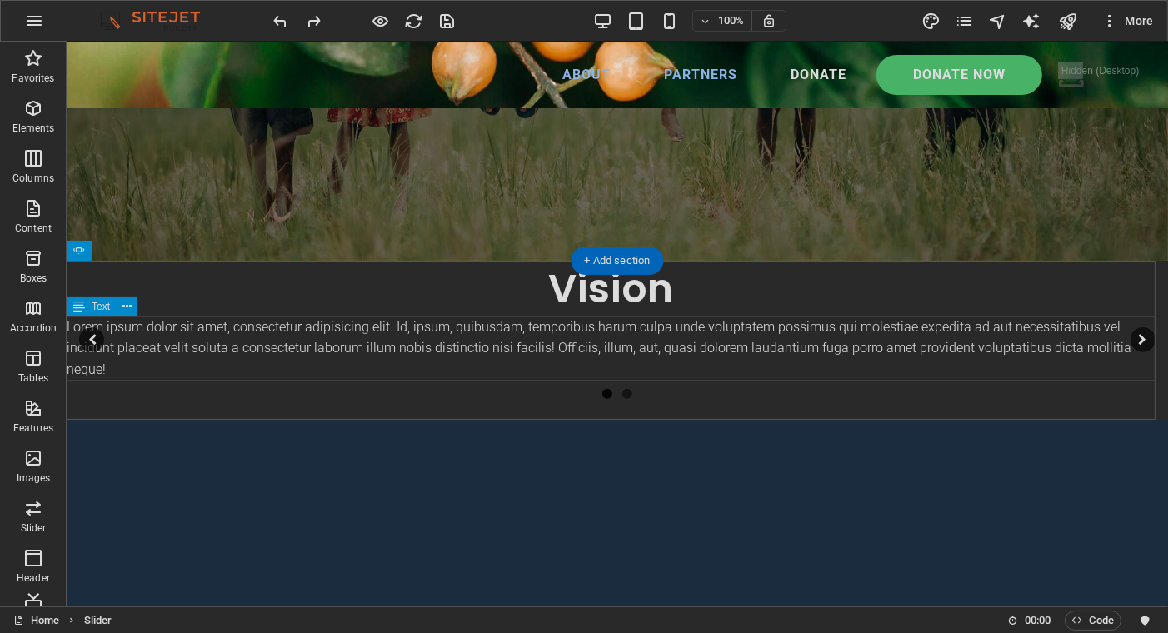
click at [126, 336] on div "Lorem ipsum dolor sit amet, consectetur adipisicing elit. Id, ipsum, quibusdam,…" at bounding box center [610, 348] width 1089 height 64
click at [127, 304] on icon at bounding box center [127, 306] width 9 height 17
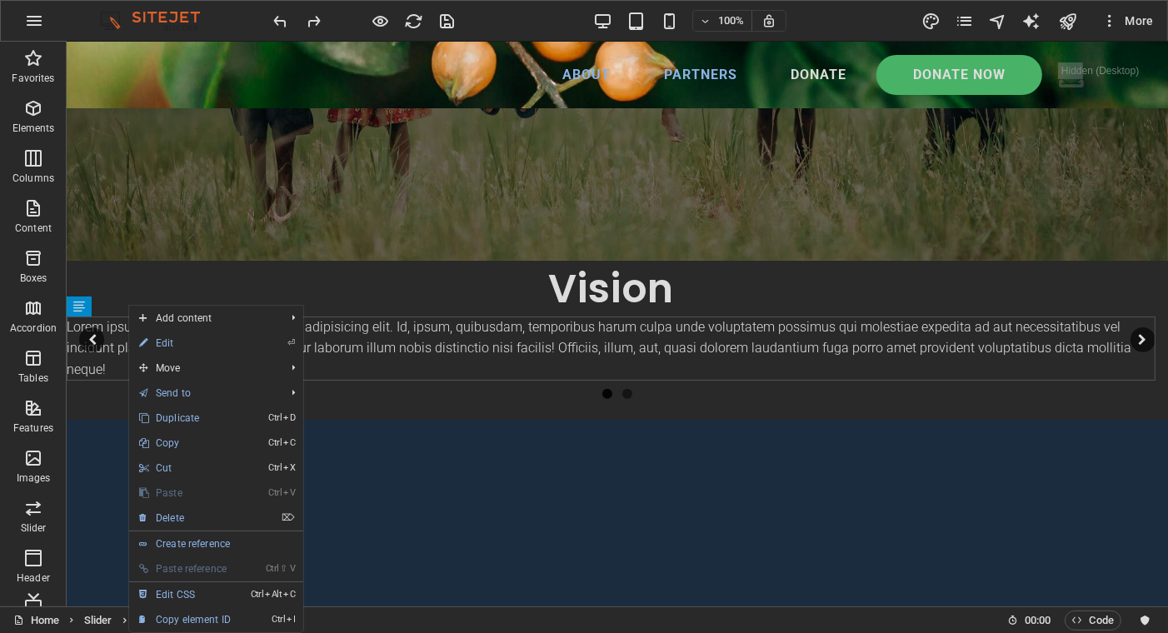
click at [176, 338] on link "⏎ Edit" at bounding box center [185, 343] width 112 height 25
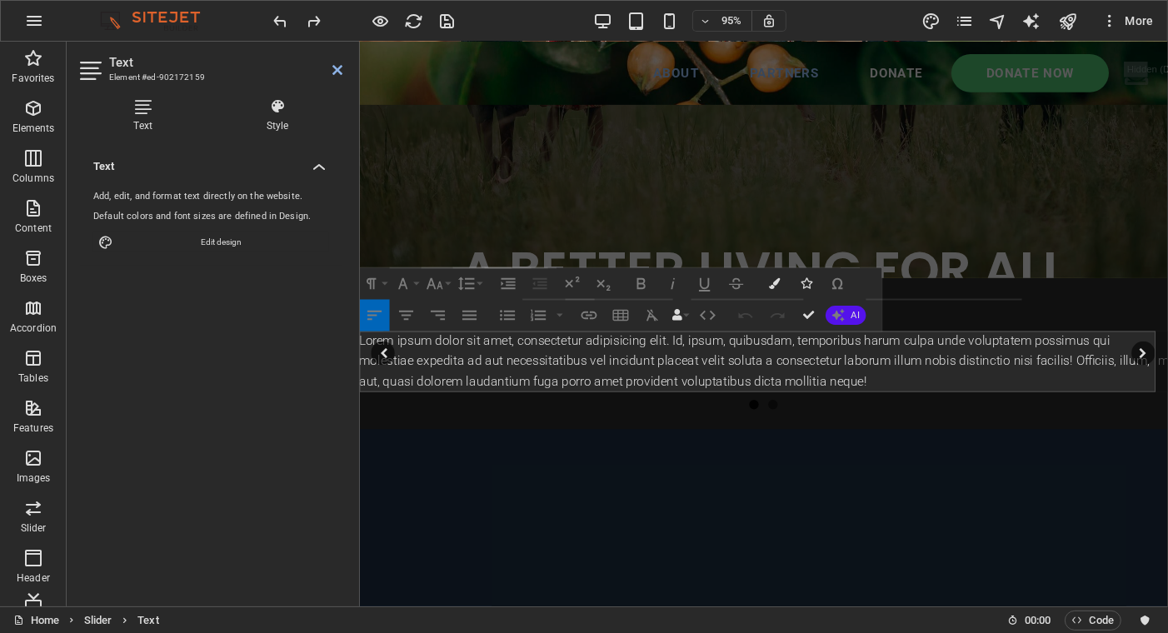
click at [405, 312] on icon "button" at bounding box center [406, 315] width 19 height 19
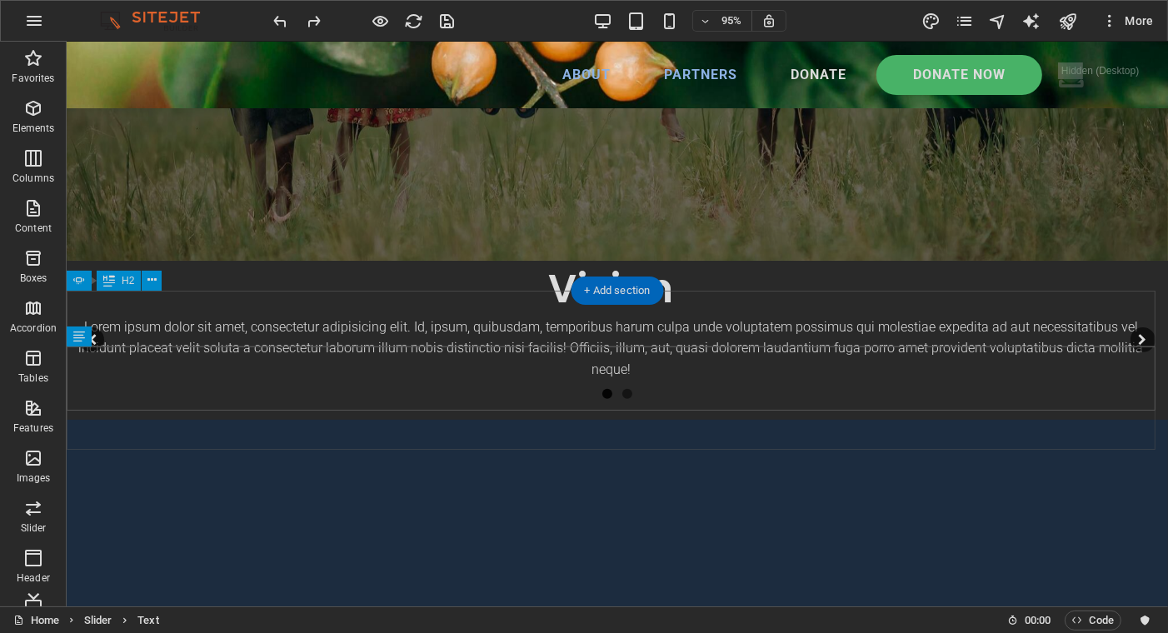
scroll to position [440, 0]
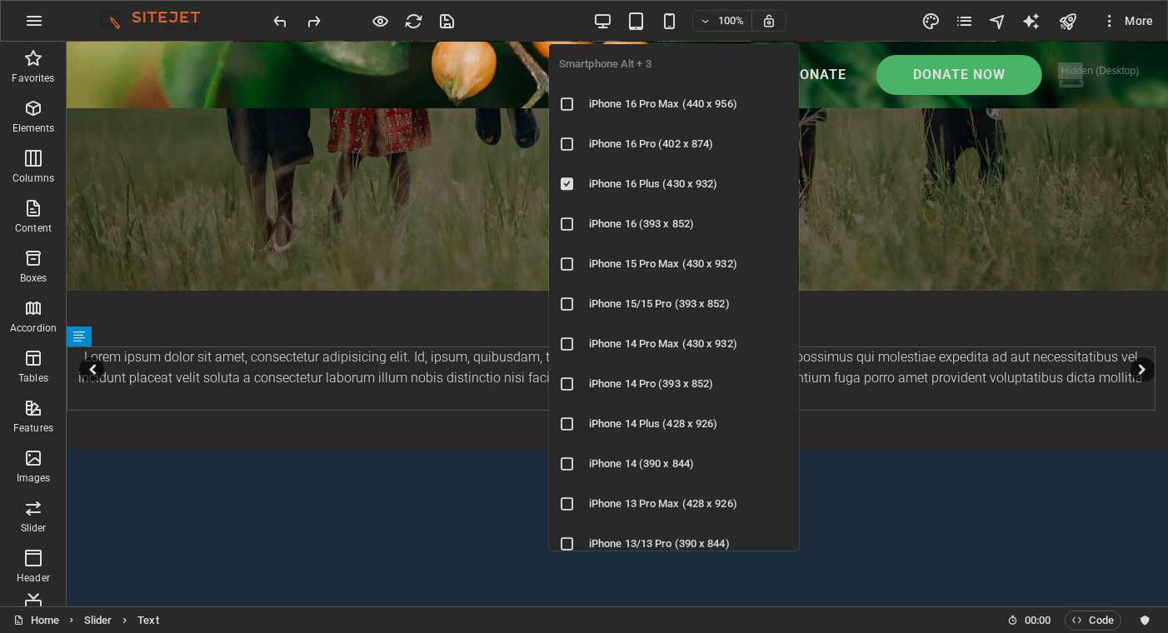
click at [674, 12] on icon "button" at bounding box center [669, 21] width 19 height 19
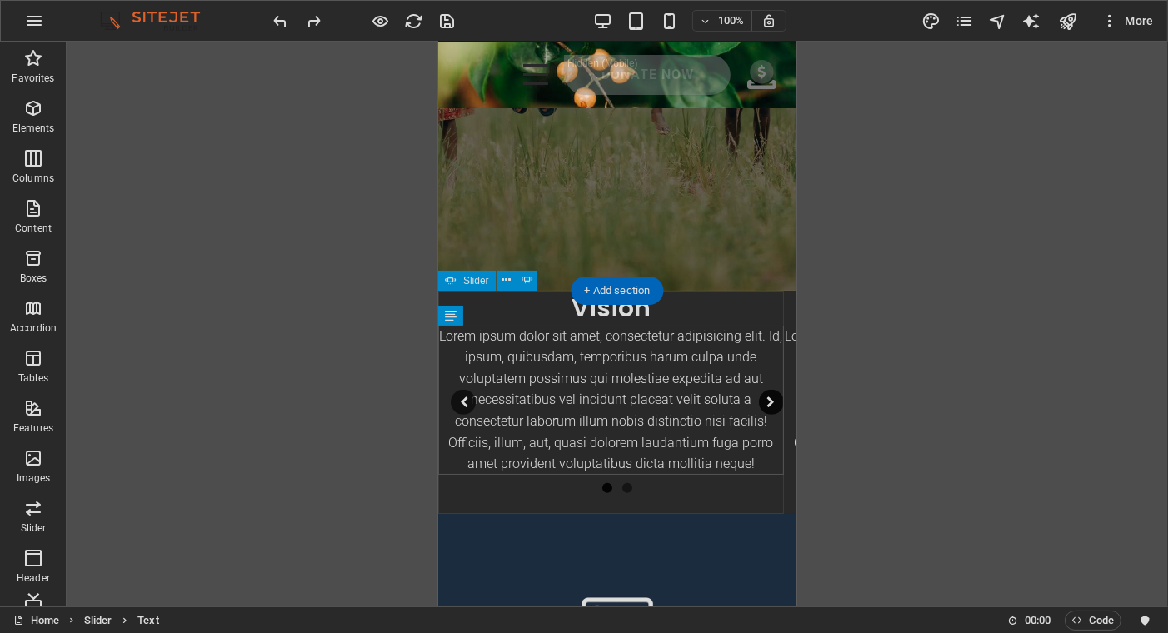
click at [763, 400] on button "button" at bounding box center [770, 402] width 25 height 25
click at [465, 404] on button "button" at bounding box center [462, 402] width 25 height 25
click at [761, 402] on button "button" at bounding box center [770, 402] width 25 height 25
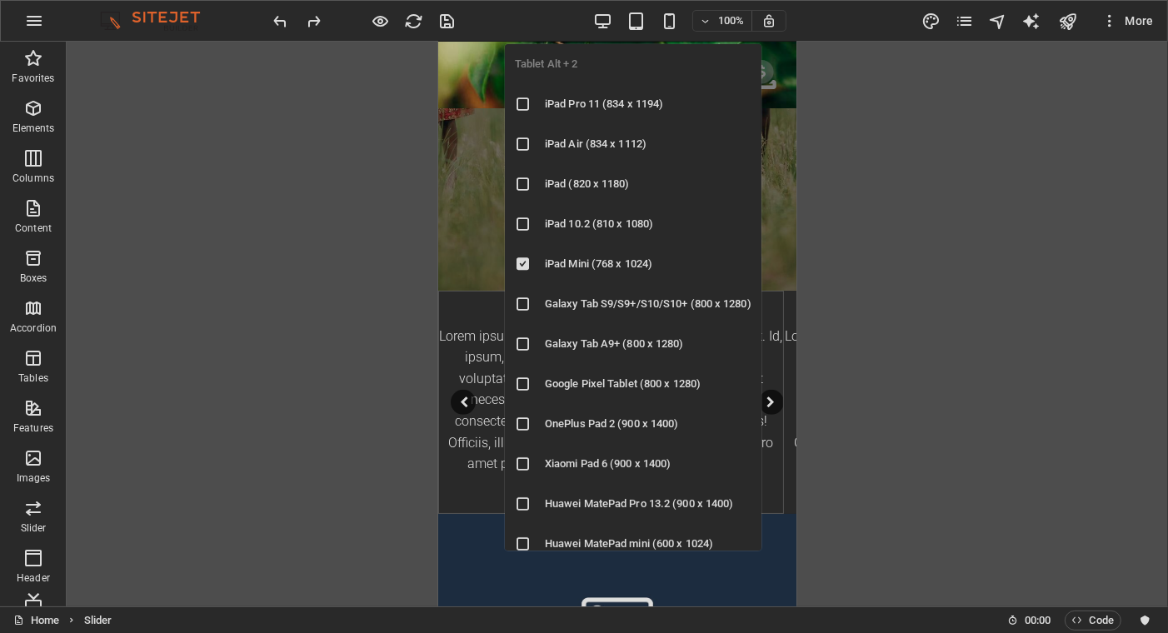
click at [632, 19] on icon "button" at bounding box center [635, 21] width 19 height 19
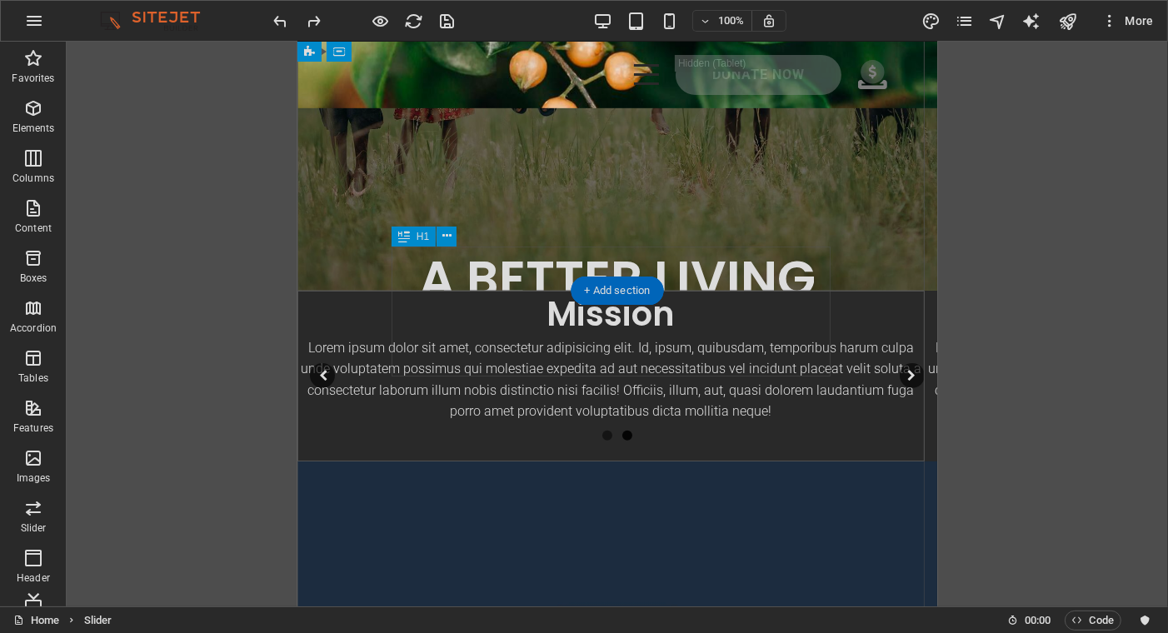
click at [460, 272] on div "A BETTER LIVING FOR ALL" at bounding box center [616, 312] width 448 height 130
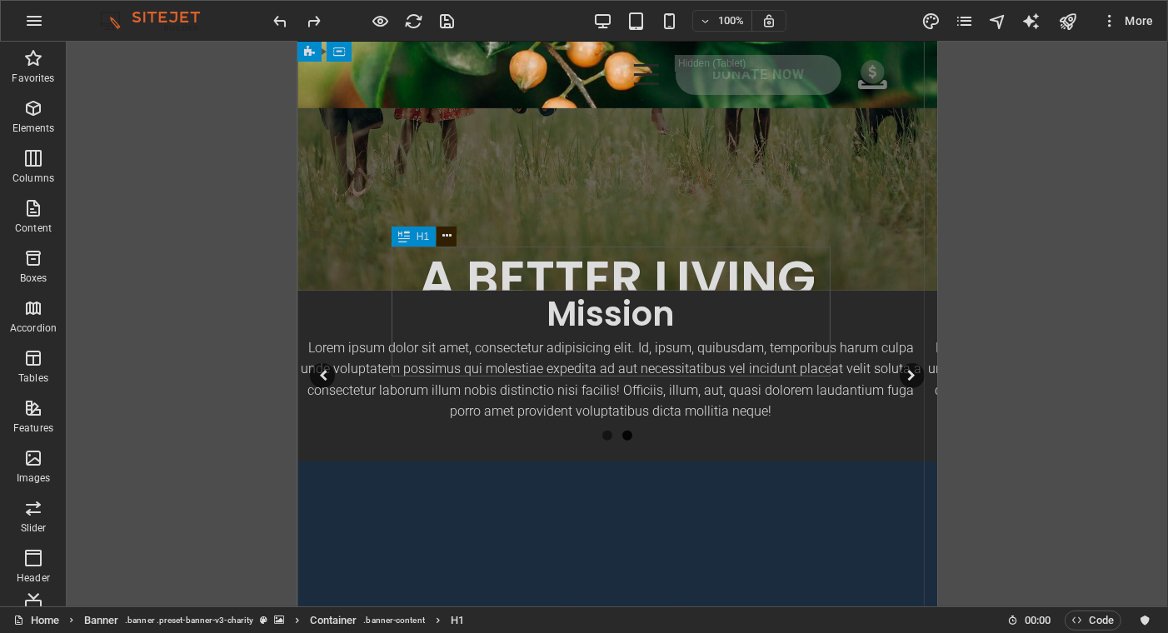
click at [448, 235] on icon at bounding box center [446, 235] width 9 height 17
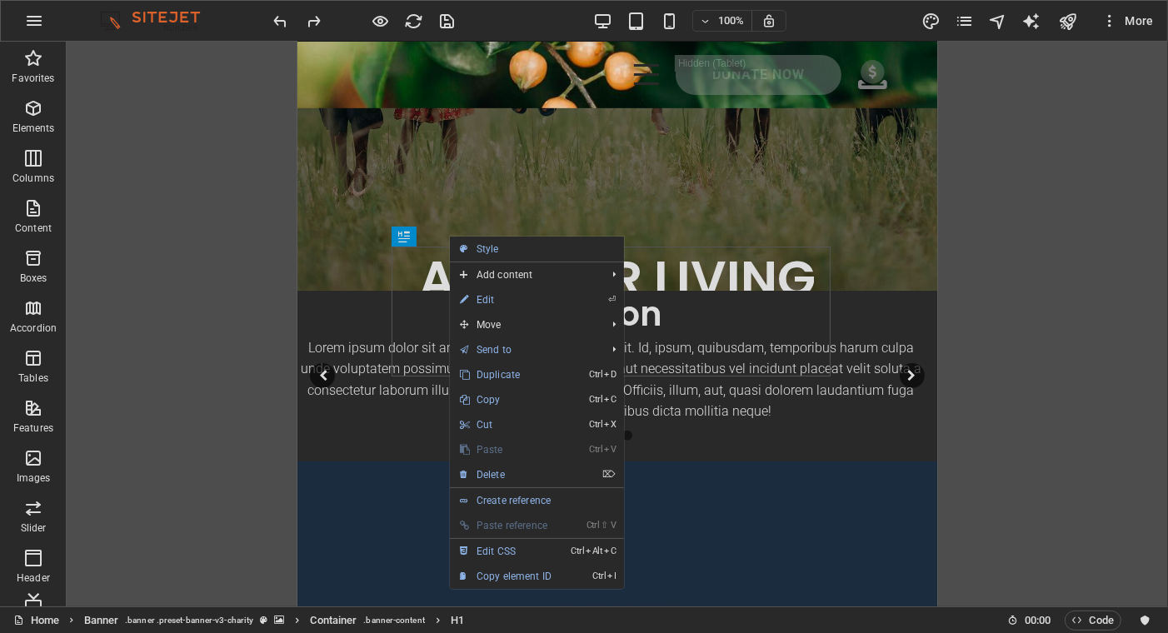
click at [492, 470] on link "⌦ Delete" at bounding box center [506, 474] width 112 height 25
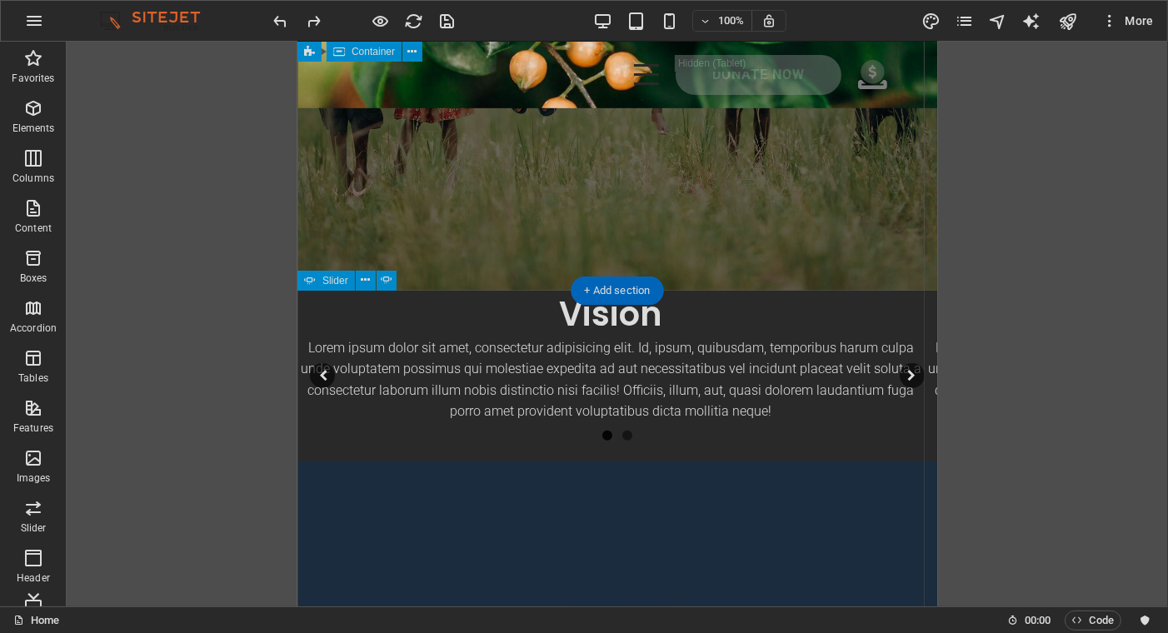
click at [476, 231] on div "Lorem ipsum dolor sit amet consectetur. Bibendum adipiscing morbi orci nibh ege…" at bounding box center [616, 354] width 640 height 1256
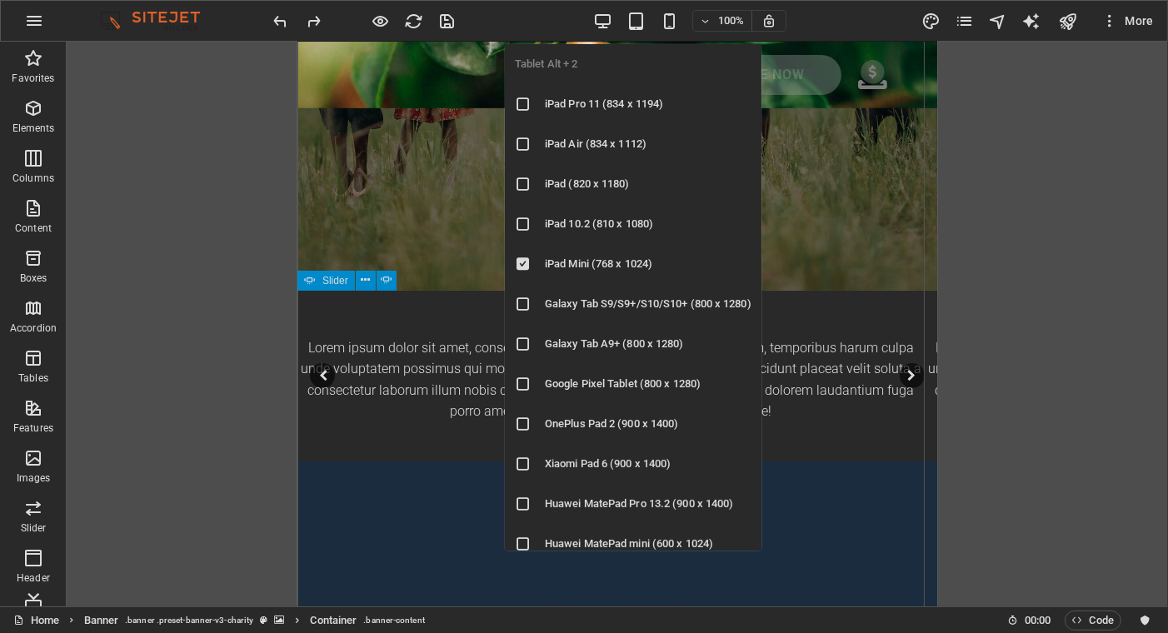
click at [638, 23] on icon "button" at bounding box center [635, 21] width 19 height 19
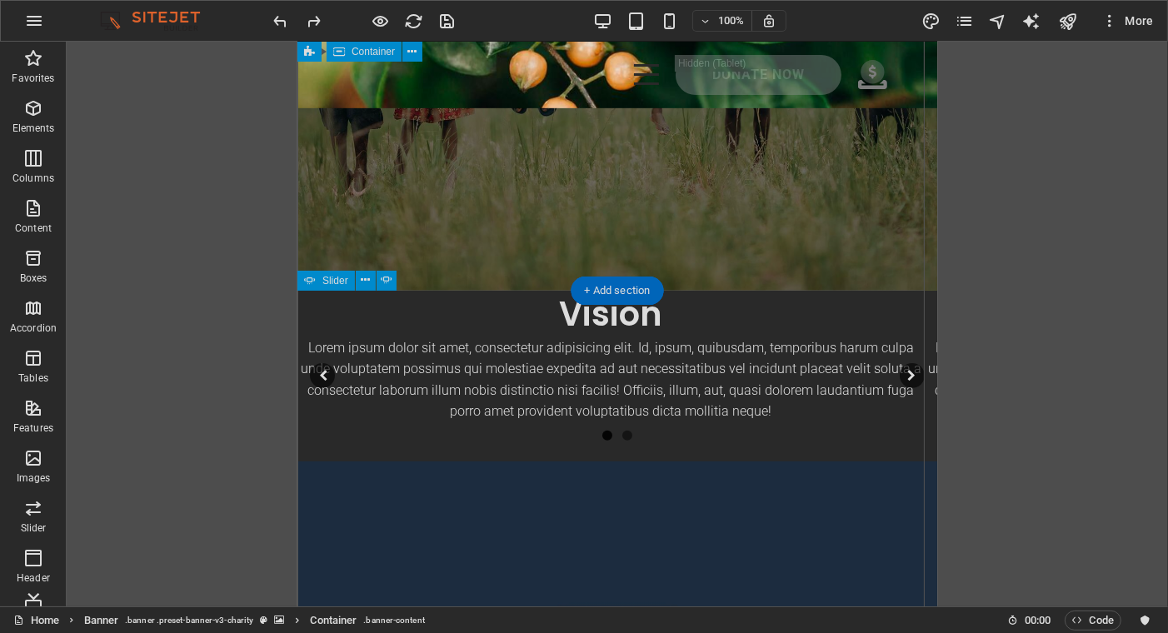
click at [432, 231] on div "Lorem ipsum dolor sit amet consectetur. Bibendum adipiscing morbi orci nibh ege…" at bounding box center [616, 354] width 640 height 1256
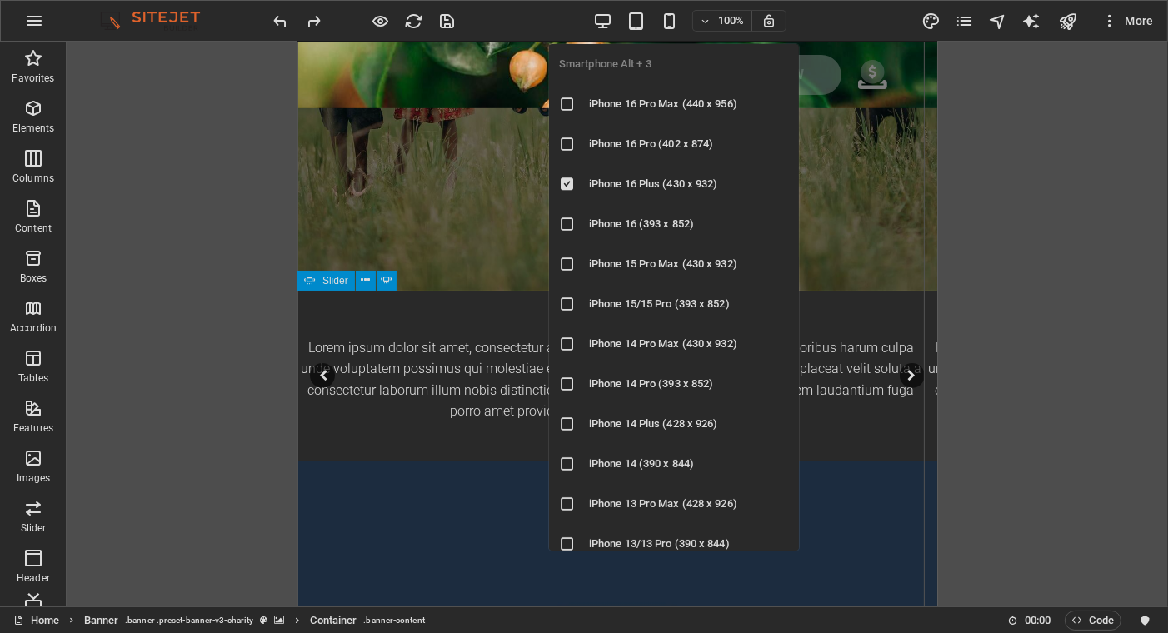
drag, startPoint x: 668, startPoint y: 11, endPoint x: 33, endPoint y: 161, distance: 652.1
click at [668, 12] on icon "button" at bounding box center [669, 21] width 19 height 19
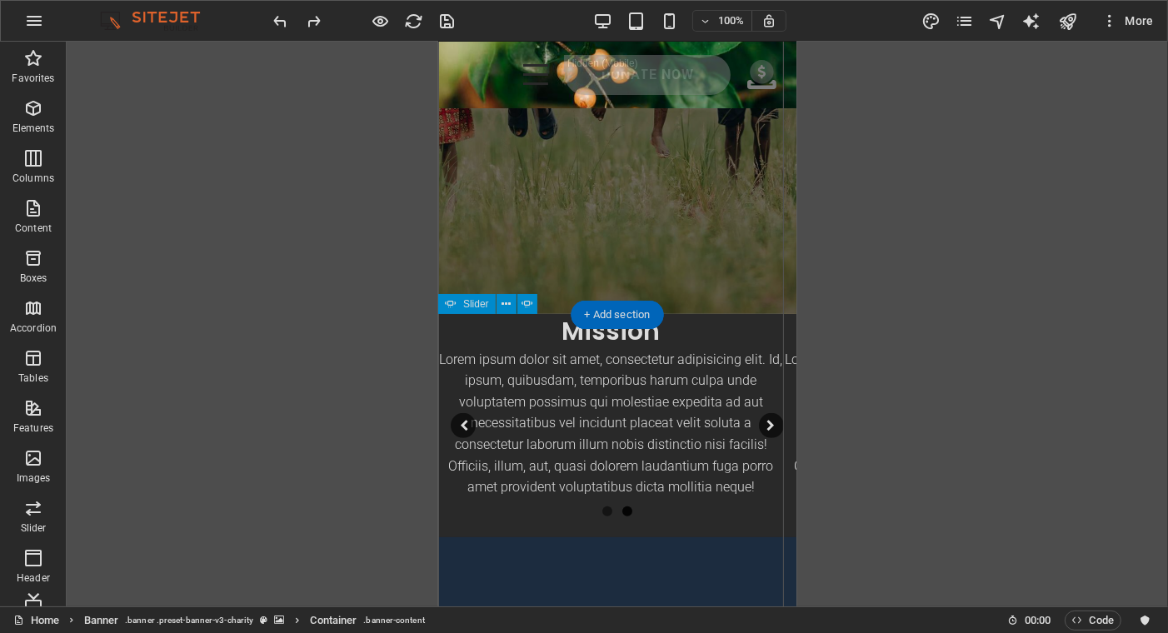
scroll to position [500, 0]
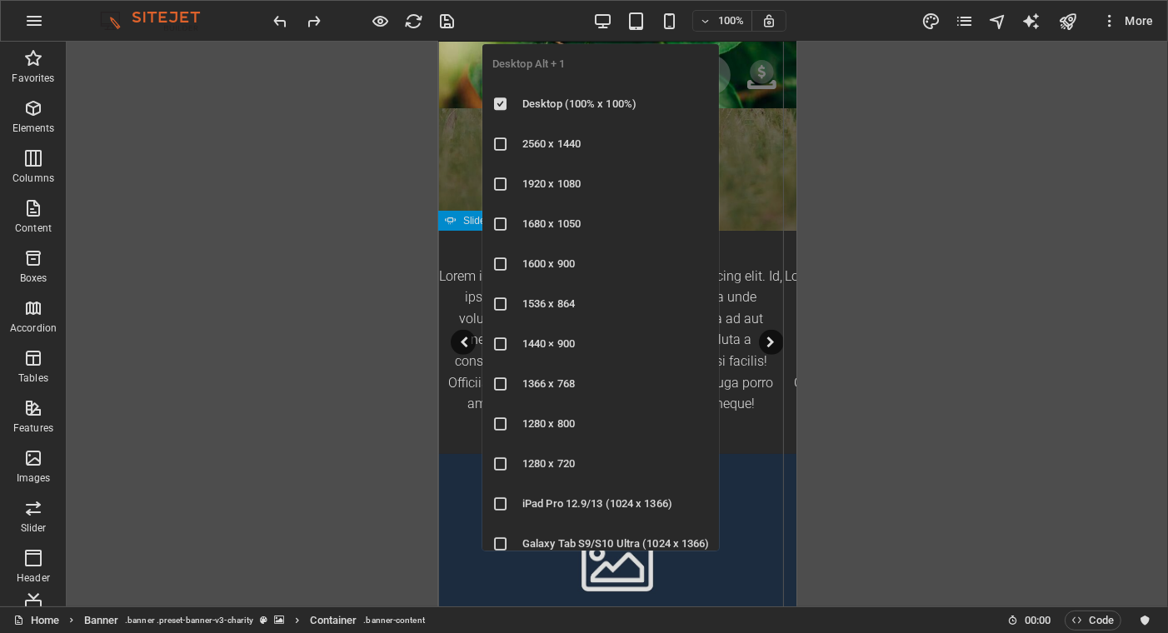
click at [605, 19] on icon "button" at bounding box center [602, 21] width 19 height 19
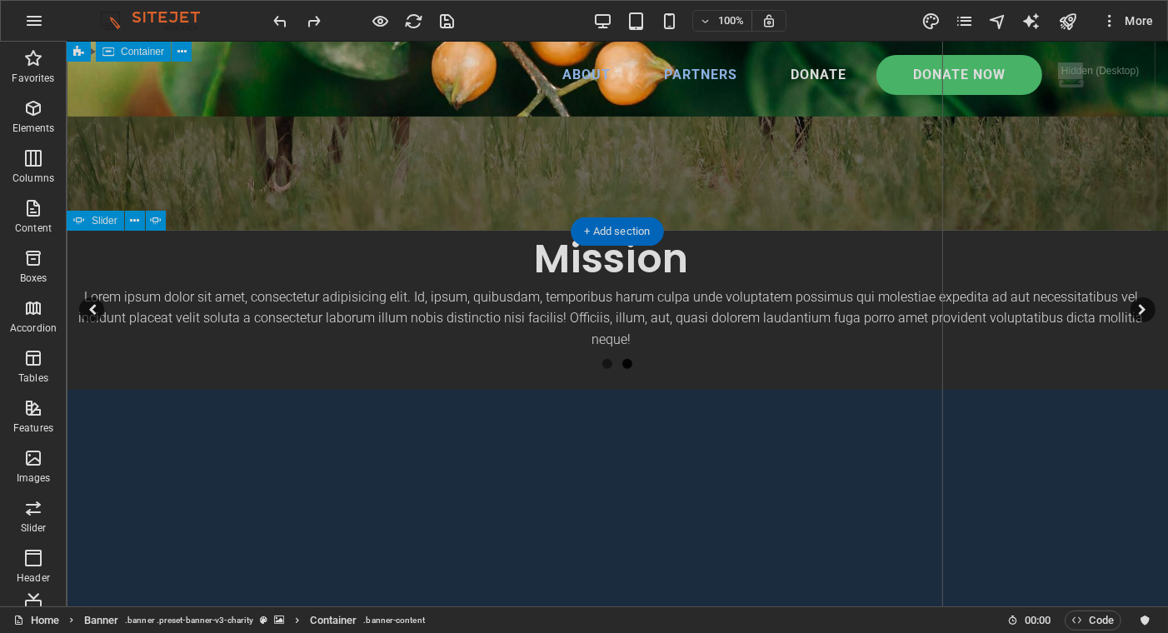
click at [805, 188] on div "Lorem ipsum dolor sit amet consectetur. Bibendum adipiscing morbi orci nibh ege…" at bounding box center [504, 294] width 876 height 1256
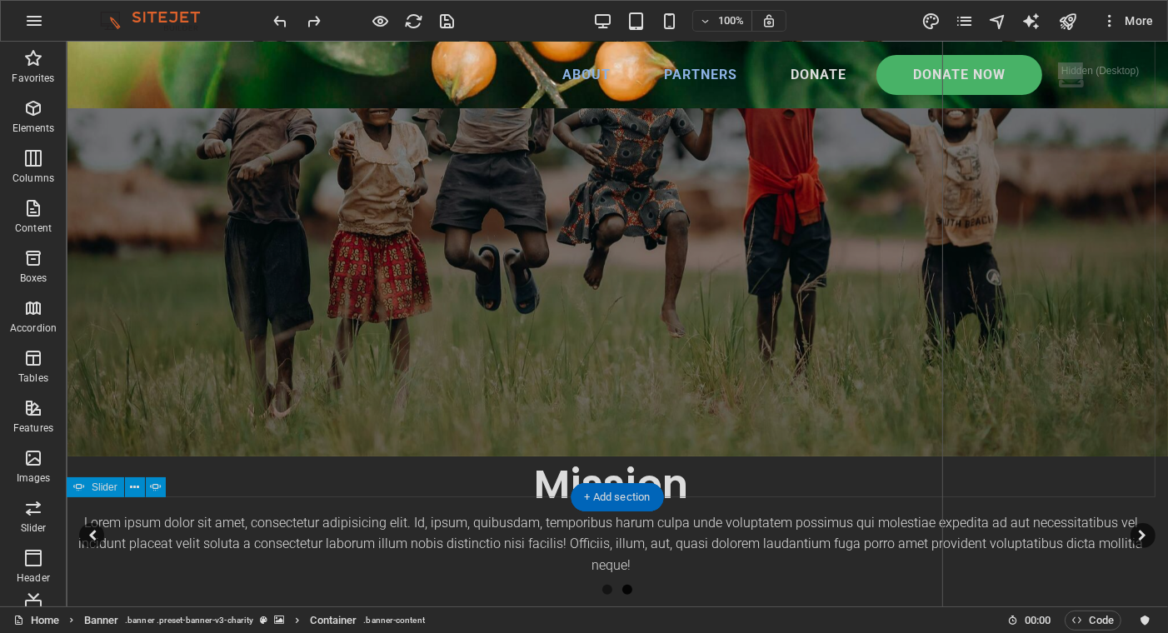
scroll to position [333, 0]
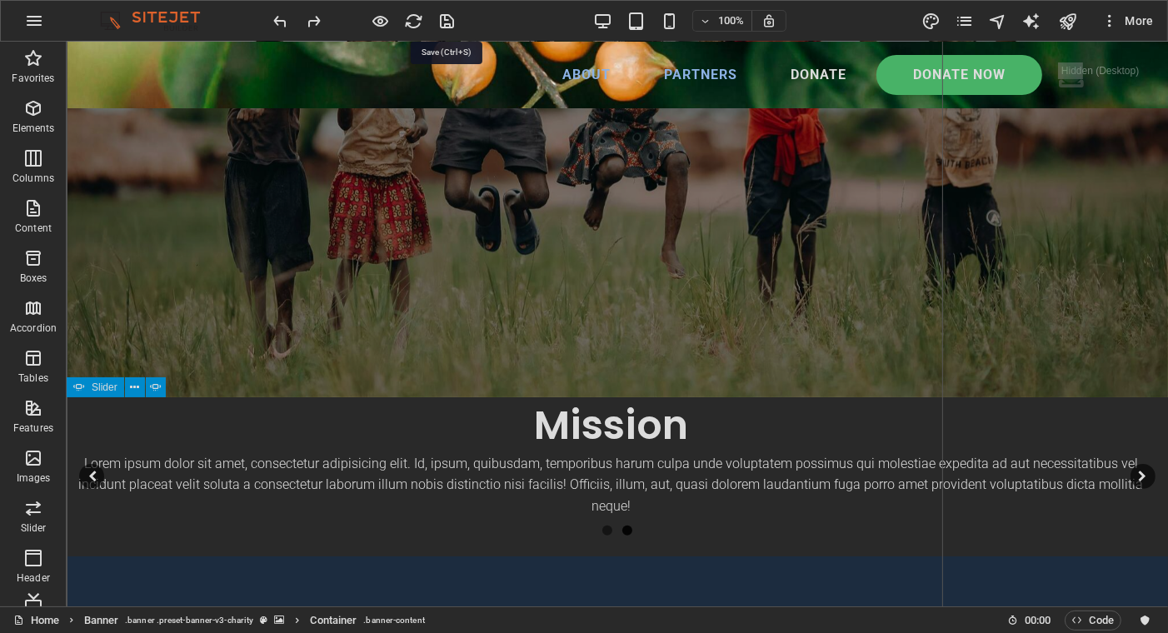
click at [442, 22] on icon "save" at bounding box center [447, 21] width 19 height 19
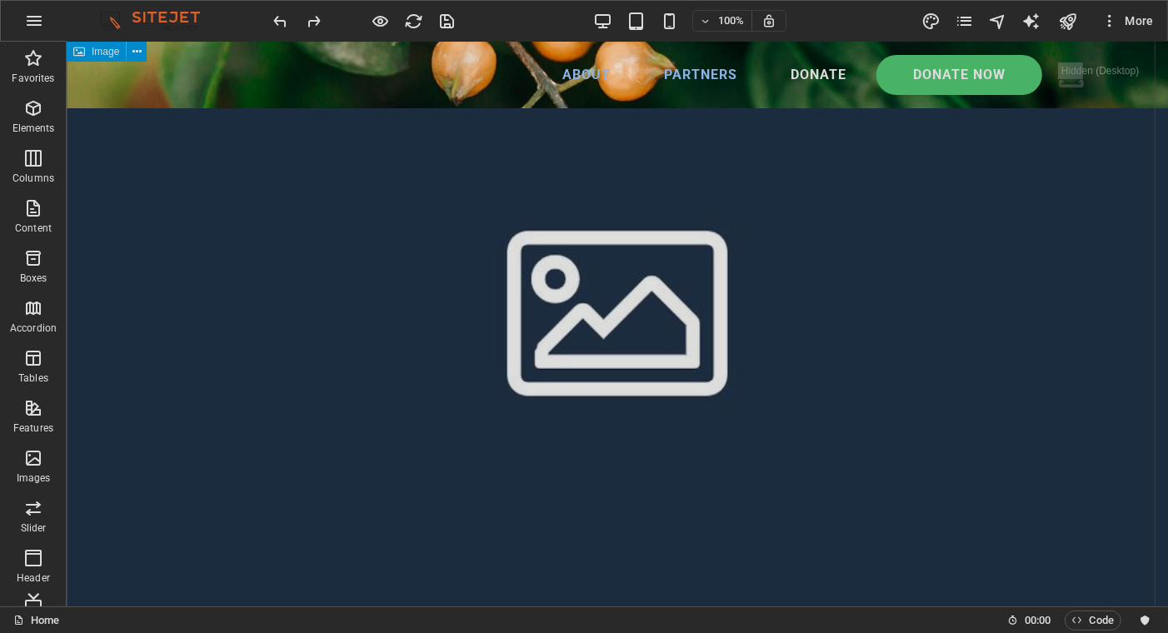
scroll to position [583, 0]
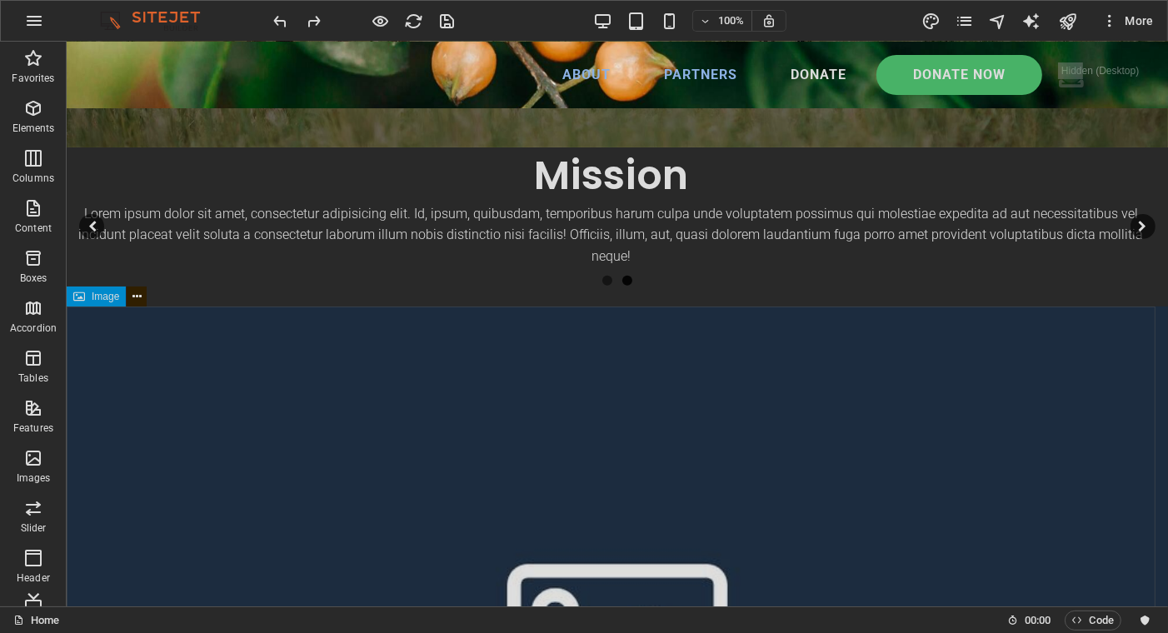
click at [139, 296] on icon at bounding box center [136, 296] width 9 height 17
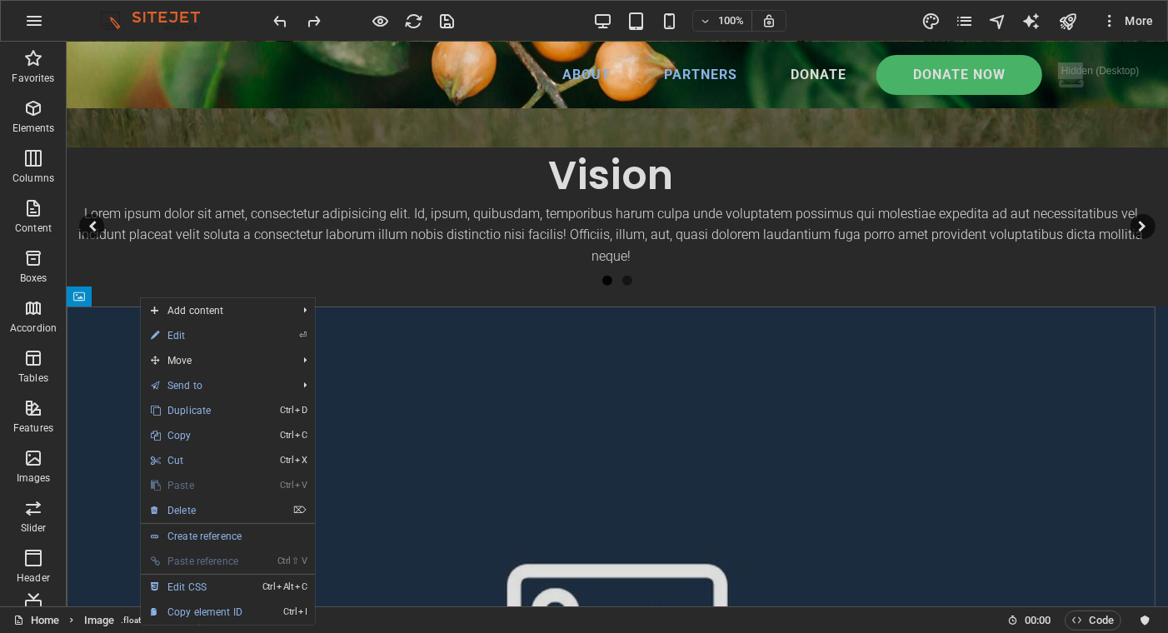
click at [189, 511] on link "⌦ Delete" at bounding box center [197, 510] width 112 height 25
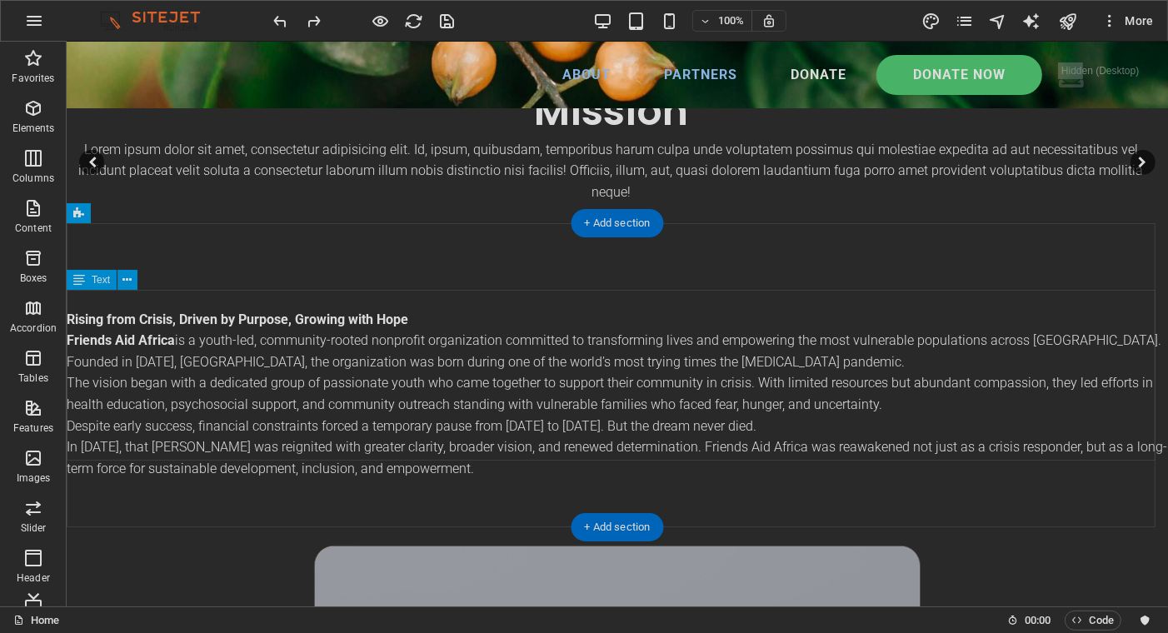
scroll to position [666, 0]
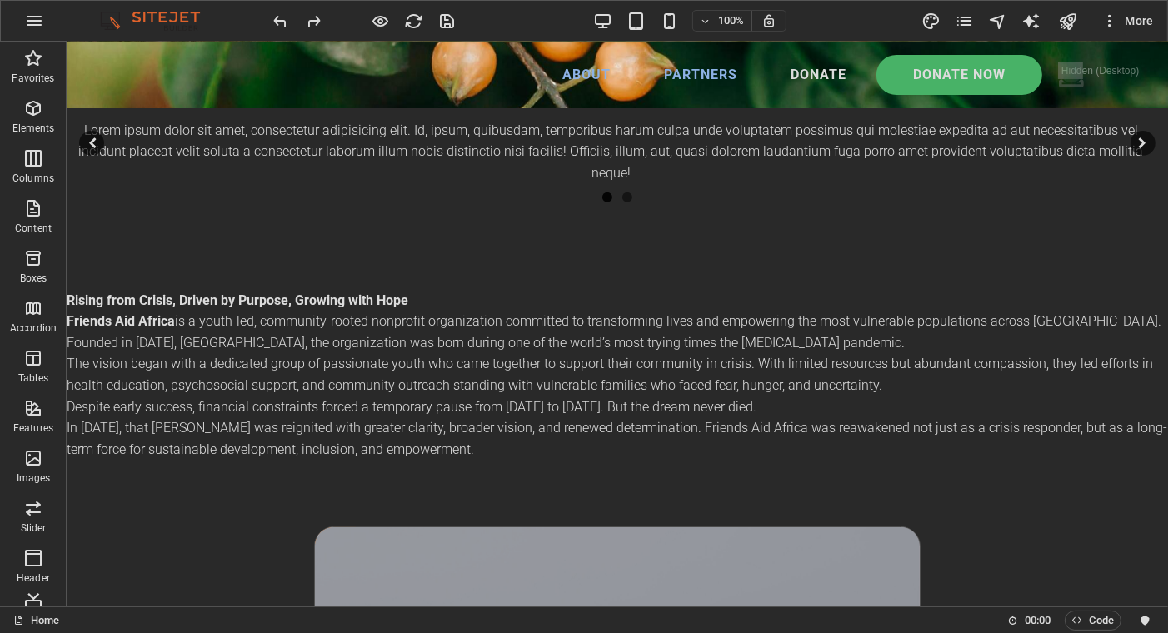
click at [33, 257] on icon "button" at bounding box center [33, 258] width 20 height 20
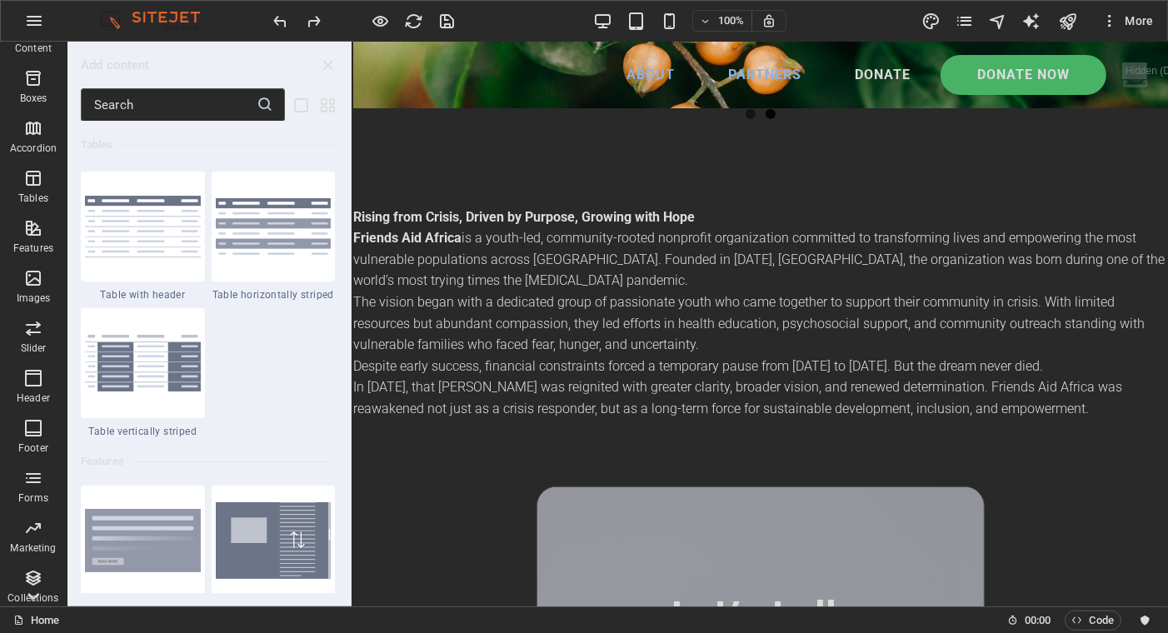
scroll to position [184, 0]
click at [37, 579] on icon "button" at bounding box center [33, 574] width 20 height 20
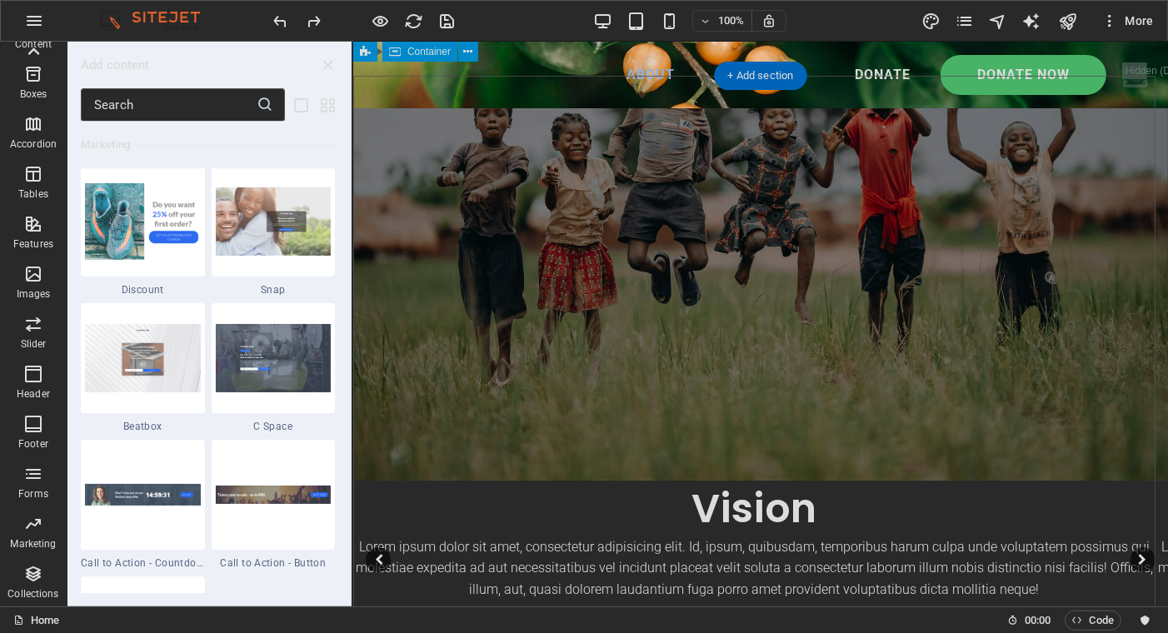
scroll to position [0, 0]
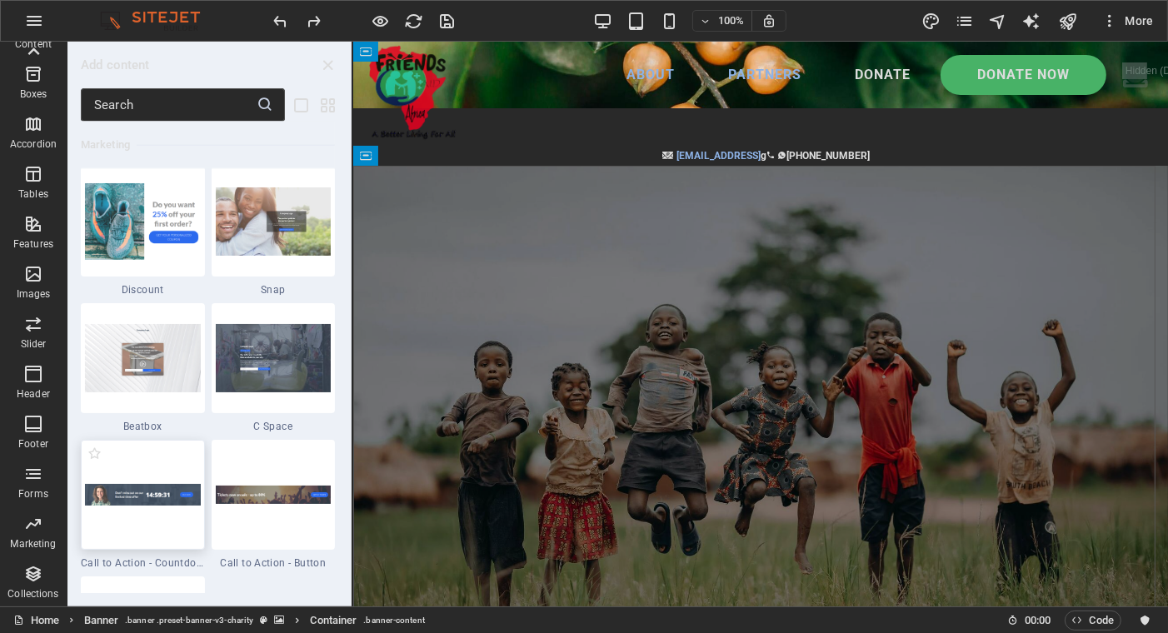
click at [129, 493] on img at bounding box center [143, 495] width 116 height 22
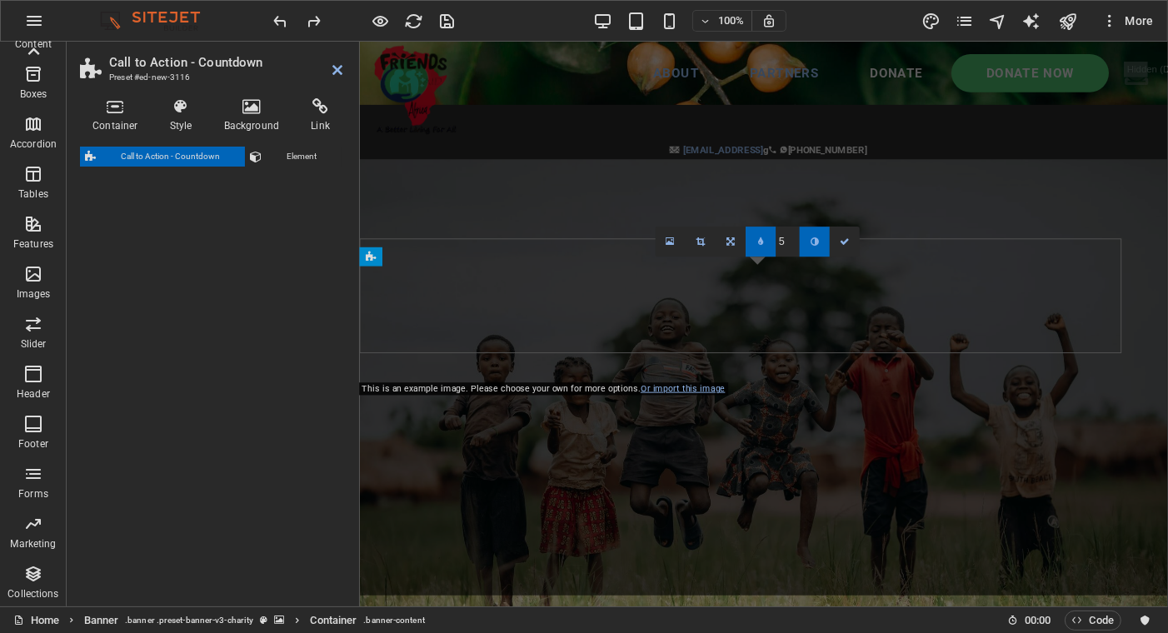
select select "rem"
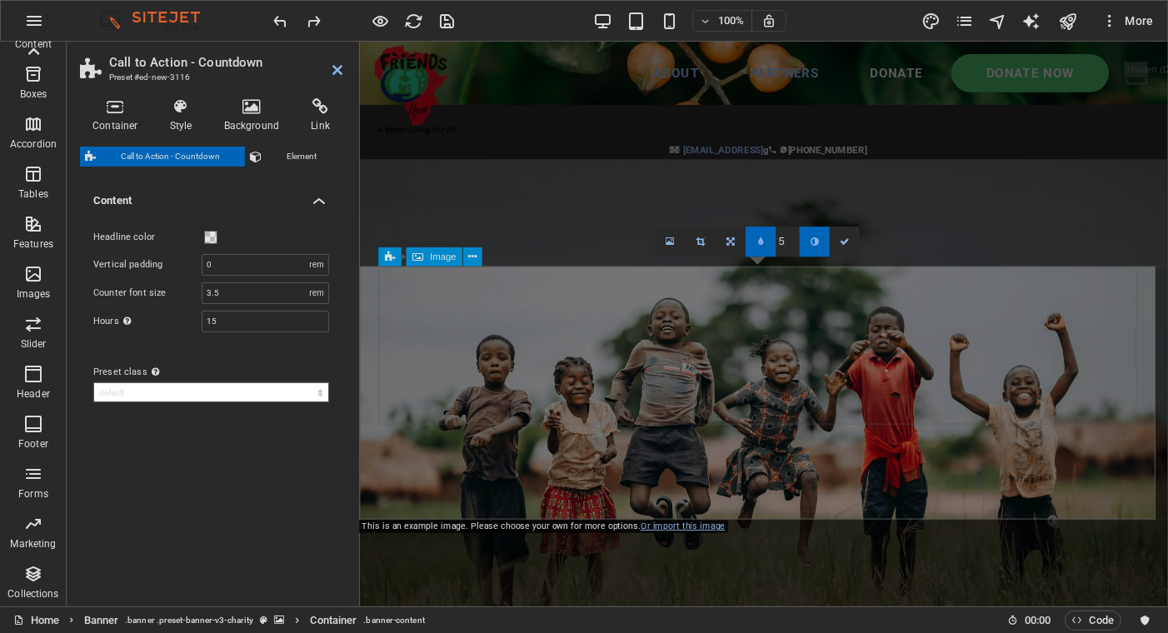
scroll to position [481, 0]
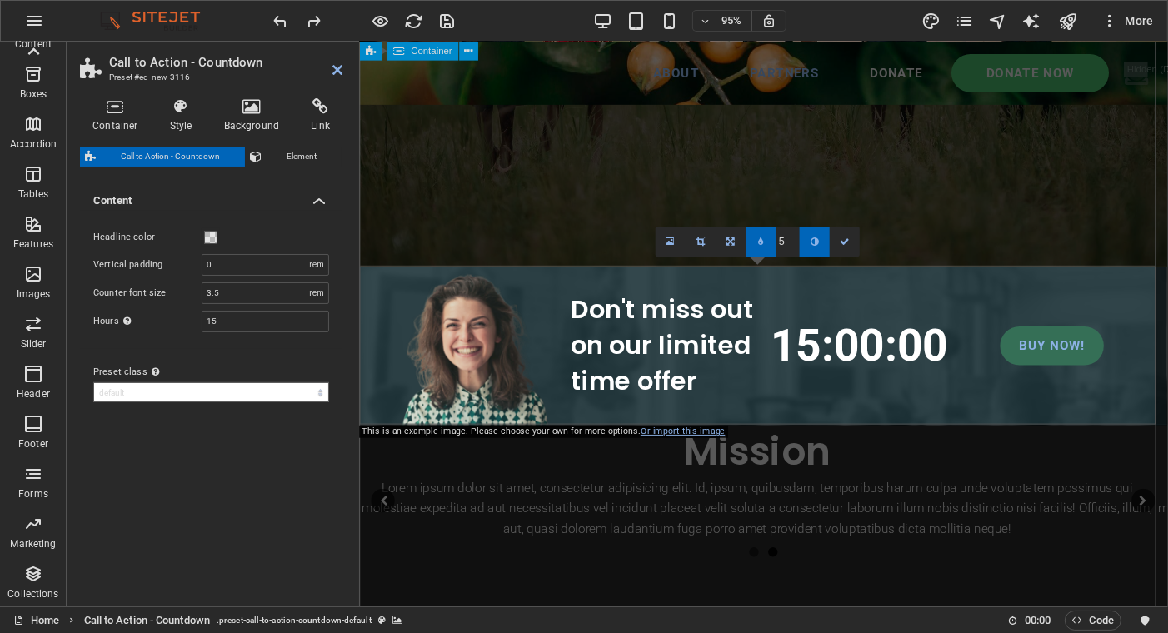
drag, startPoint x: 660, startPoint y: 289, endPoint x: 1023, endPoint y: 309, distance: 363.7
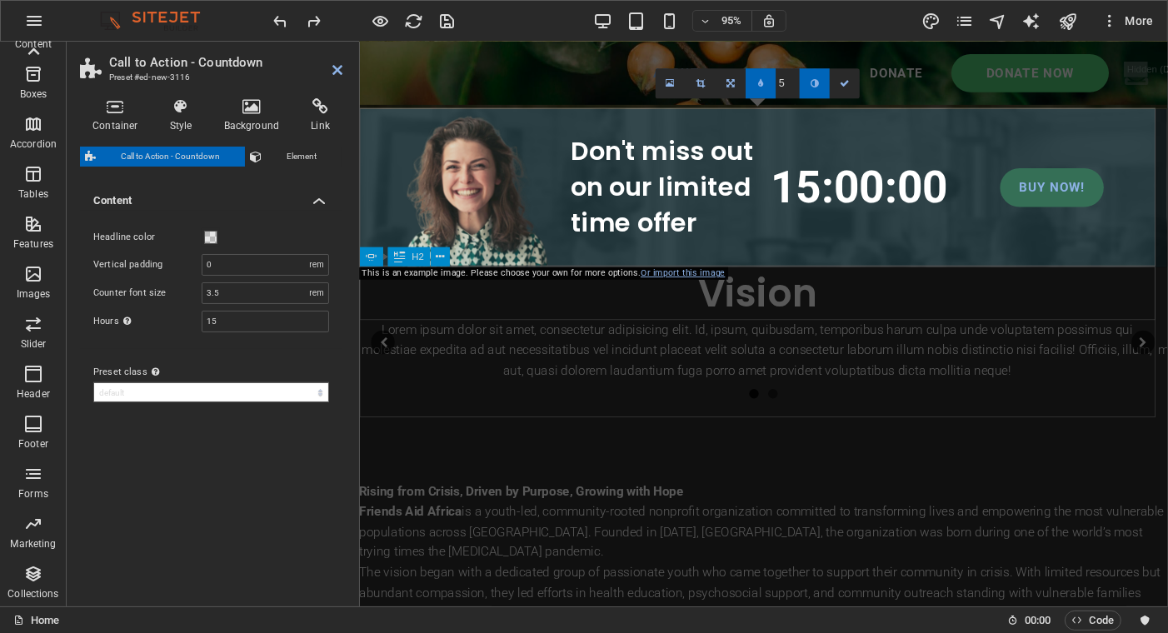
scroll to position [398, 0]
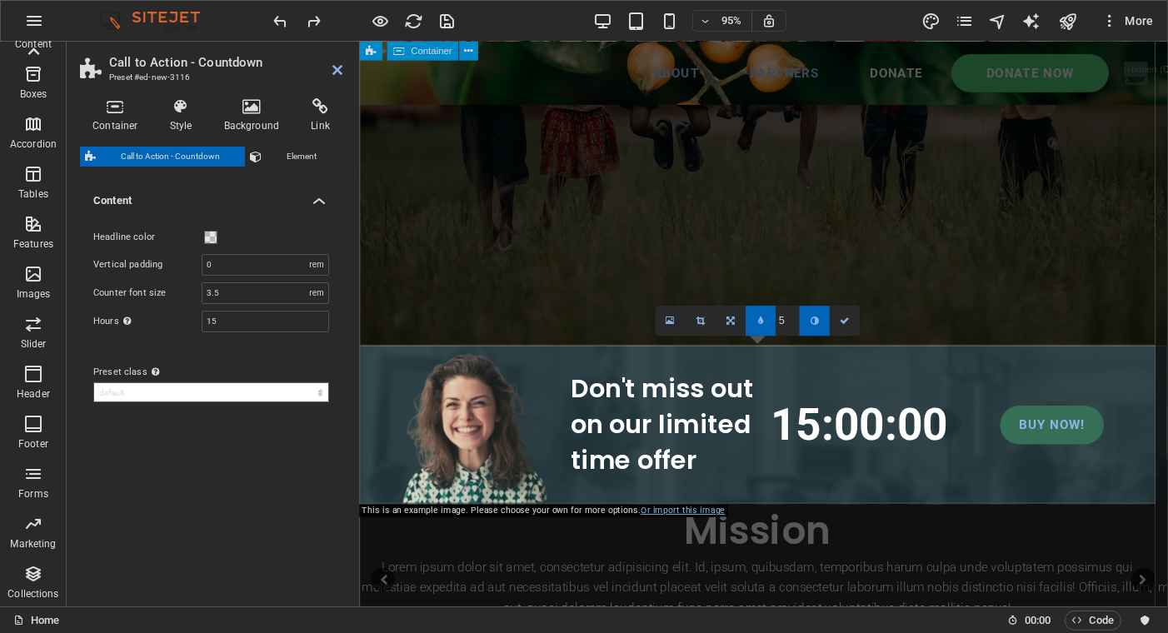
drag, startPoint x: 588, startPoint y: 362, endPoint x: 598, endPoint y: 329, distance: 34.8
click at [252, 154] on icon at bounding box center [257, 157] width 12 height 20
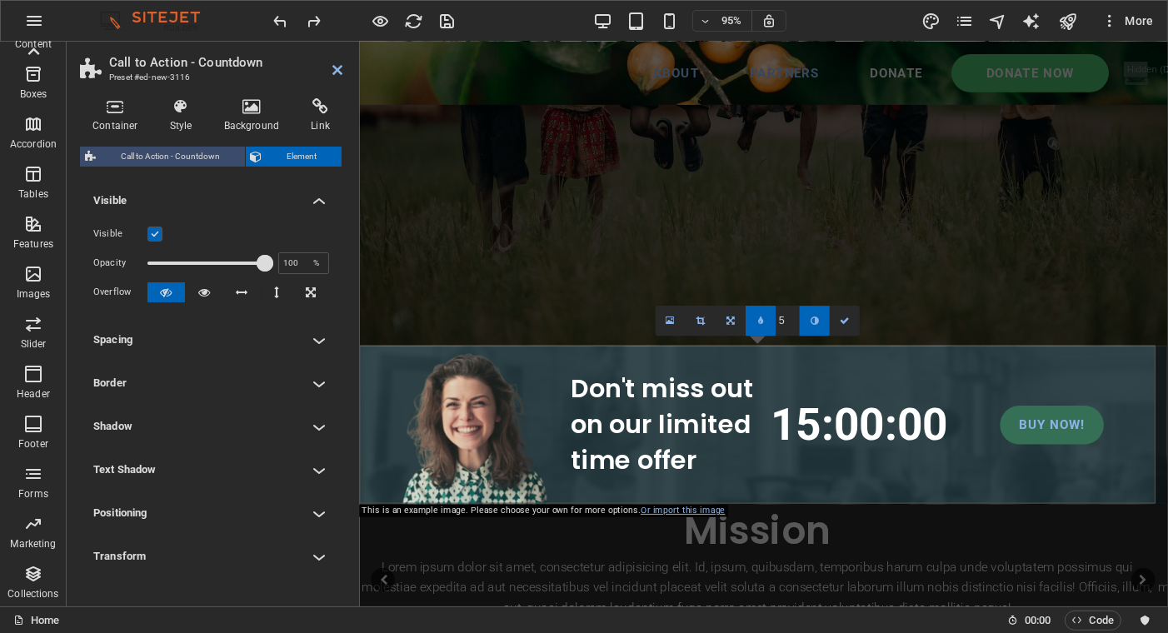
click at [167, 153] on span "Call to Action - Countdown" at bounding box center [170, 157] width 139 height 20
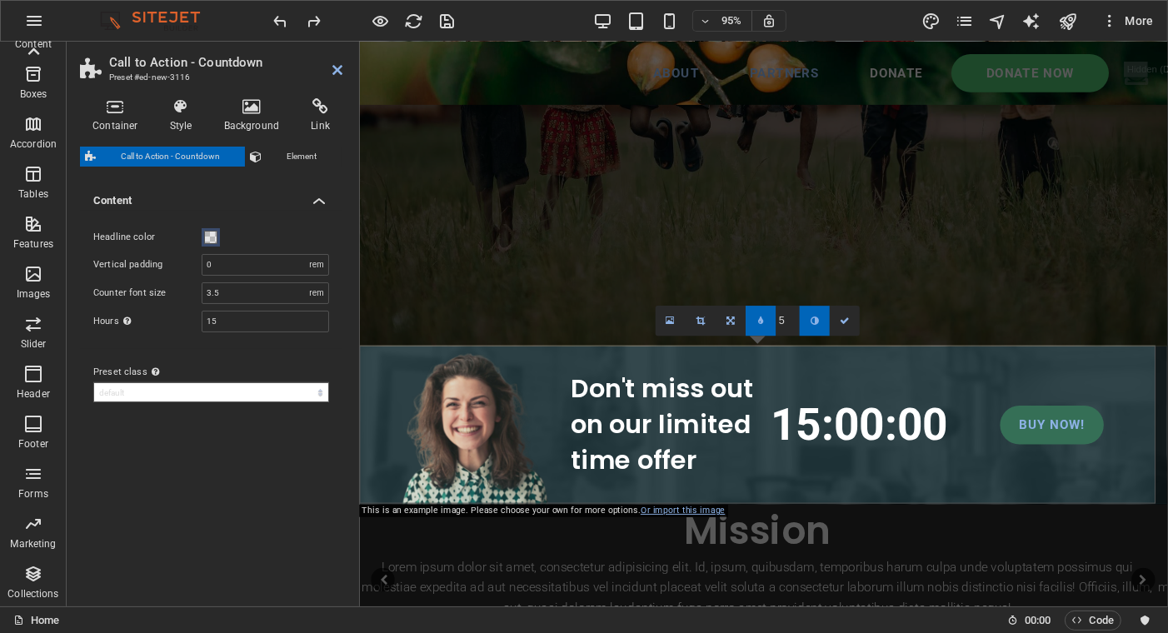
click at [212, 236] on span at bounding box center [210, 237] width 13 height 13
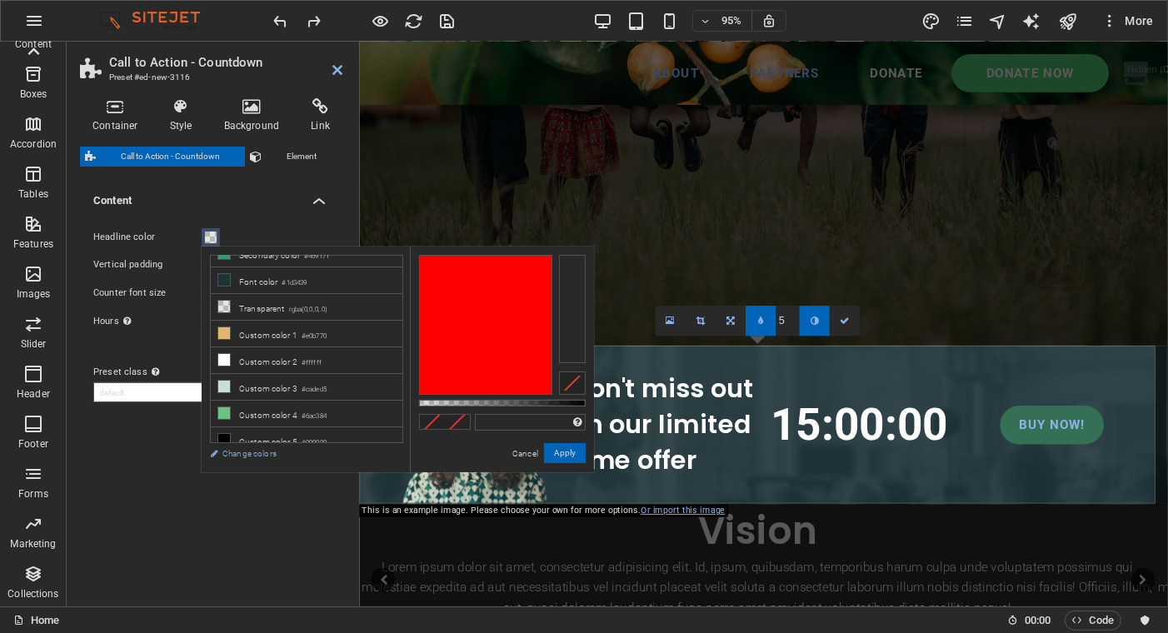
scroll to position [0, 0]
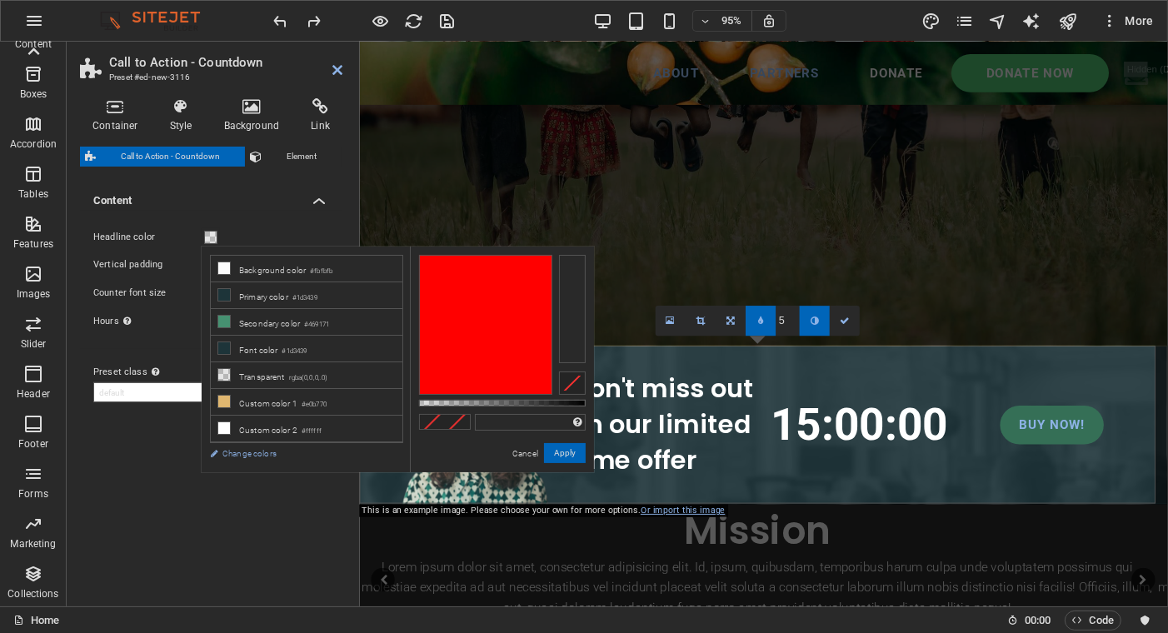
click at [174, 227] on label "Headline color" at bounding box center [147, 237] width 108 height 20
click at [202, 228] on button "Headline color" at bounding box center [211, 237] width 18 height 18
click at [212, 234] on span at bounding box center [210, 237] width 13 height 13
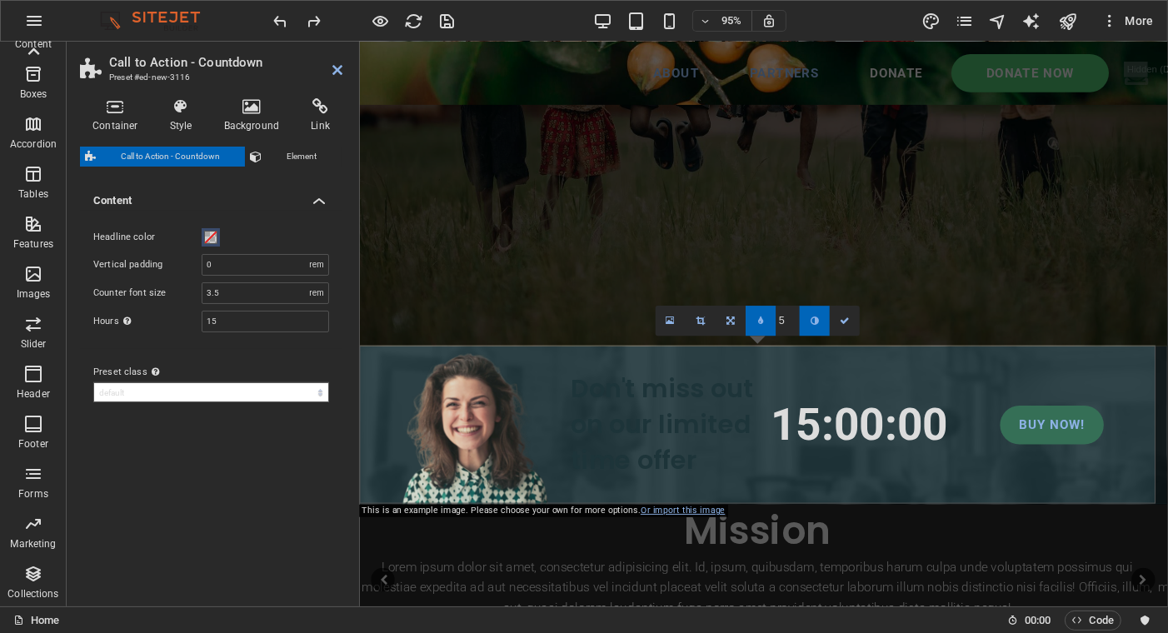
click at [207, 232] on span at bounding box center [210, 237] width 13 height 13
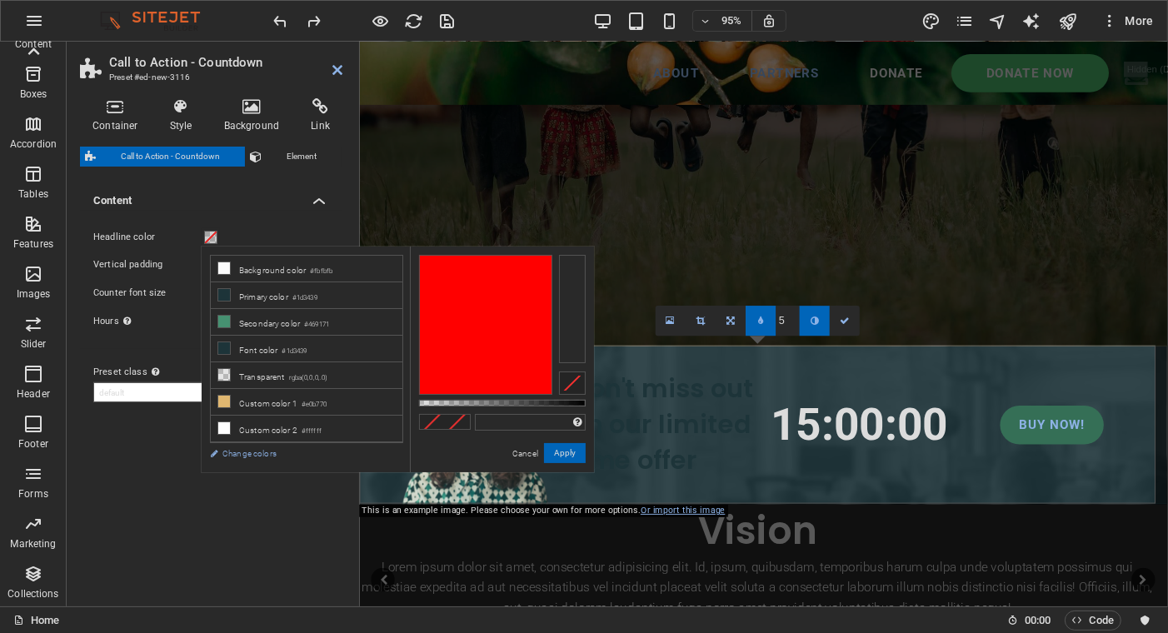
click at [247, 269] on li "Background color #fbfbfb" at bounding box center [307, 269] width 192 height 27
type input "#fbfbfb"
click at [566, 454] on button "Apply" at bounding box center [565, 453] width 42 height 20
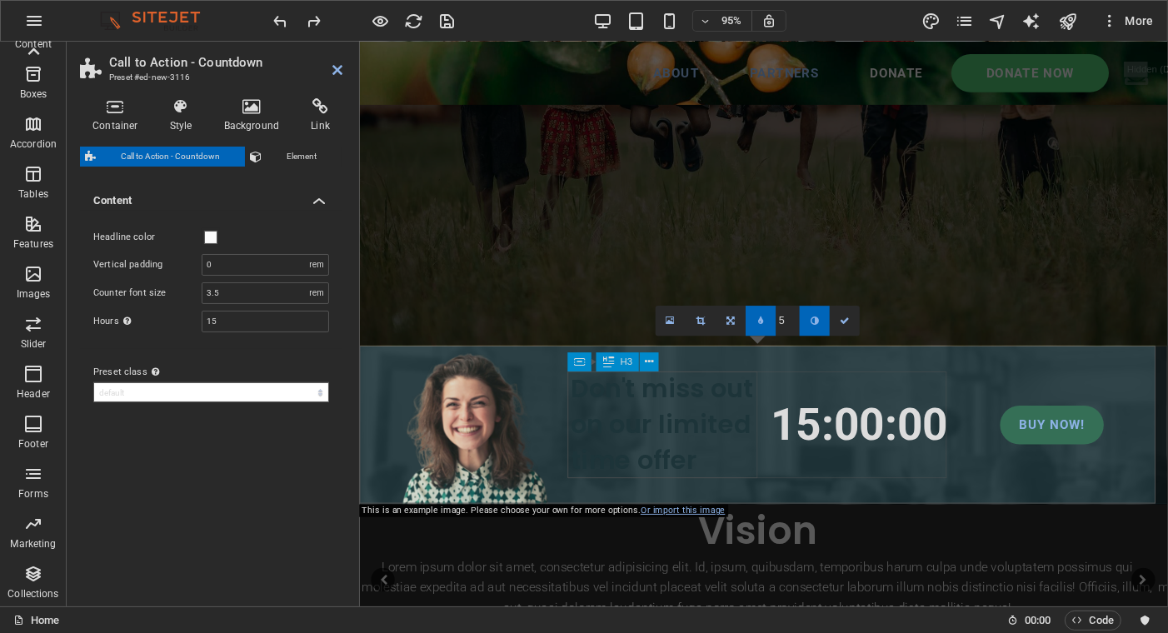
click at [688, 460] on div "Don't miss out on our limited time offer" at bounding box center [682, 445] width 202 height 112
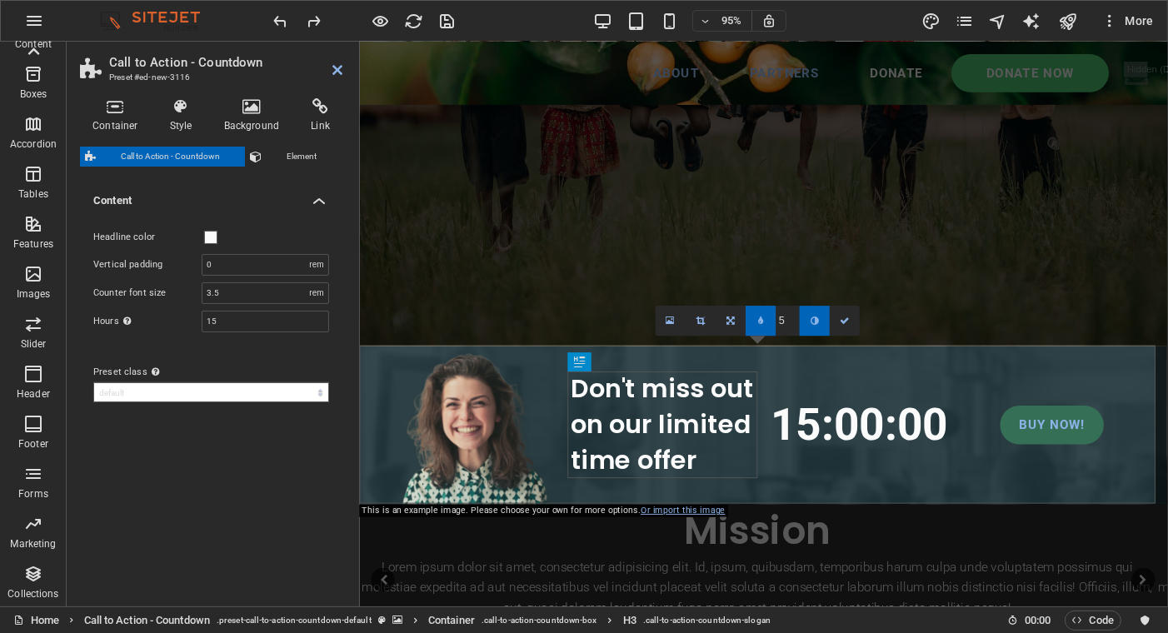
click at [164, 386] on select "default Add preset class" at bounding box center [211, 392] width 236 height 20
drag, startPoint x: 161, startPoint y: 468, endPoint x: 232, endPoint y: 351, distance: 136.4
click at [161, 468] on div "Variants Default Content Headline color Vertical padding 0 px rem % vh vw Count…" at bounding box center [211, 387] width 262 height 412
click at [234, 344] on div "Headline color Vertical padding 0 px rem % vh vw Counter font size 3.5 px rem %…" at bounding box center [211, 280] width 269 height 138
click at [177, 117] on h4 "Style" at bounding box center [184, 115] width 54 height 35
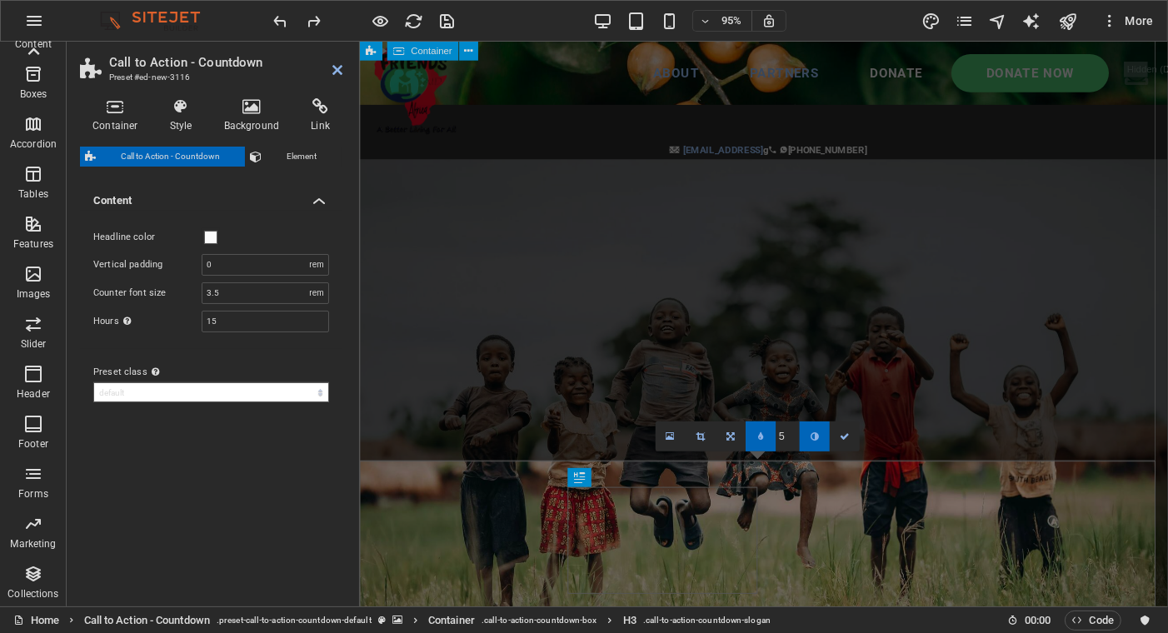
scroll to position [416, 0]
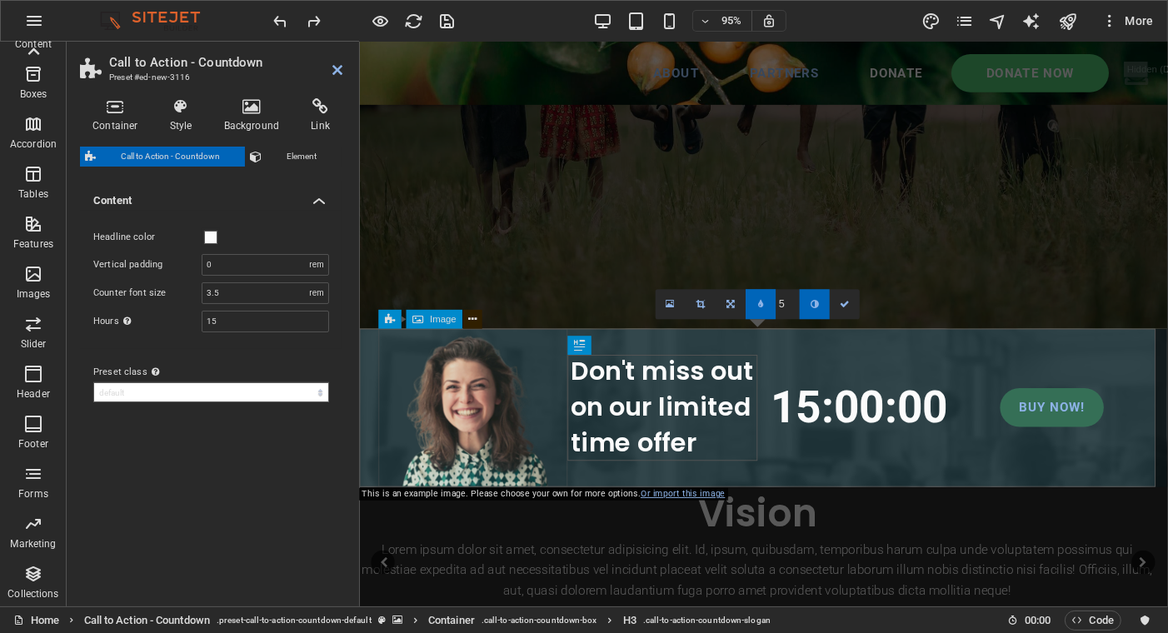
click at [476, 319] on icon at bounding box center [473, 319] width 8 height 17
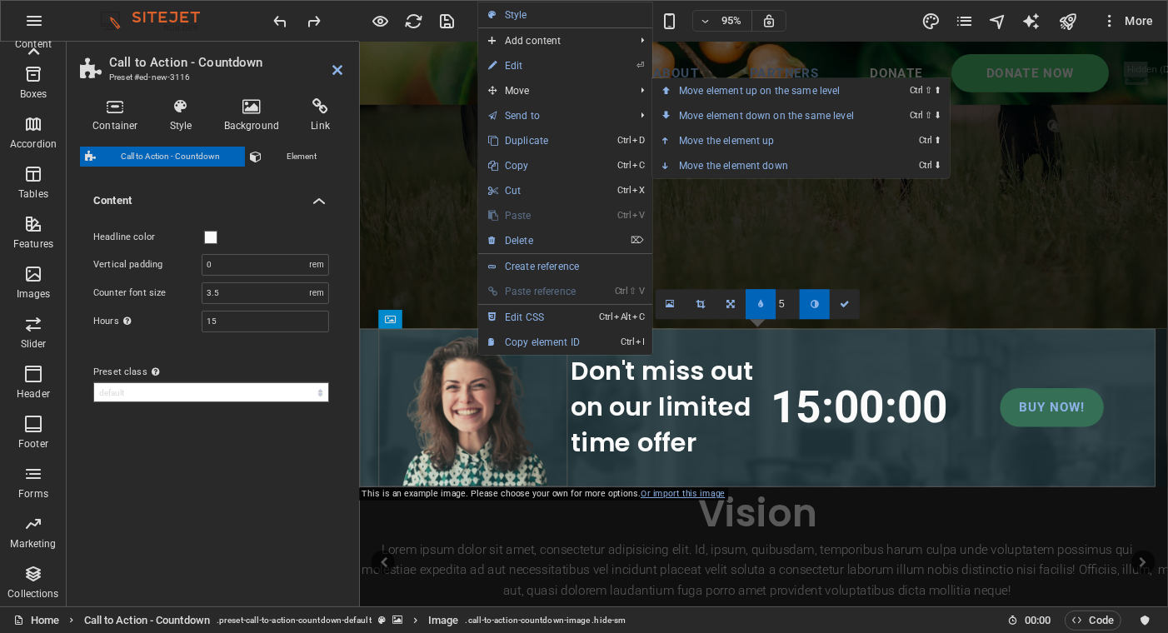
click at [666, 88] on icon at bounding box center [666, 90] width 8 height 25
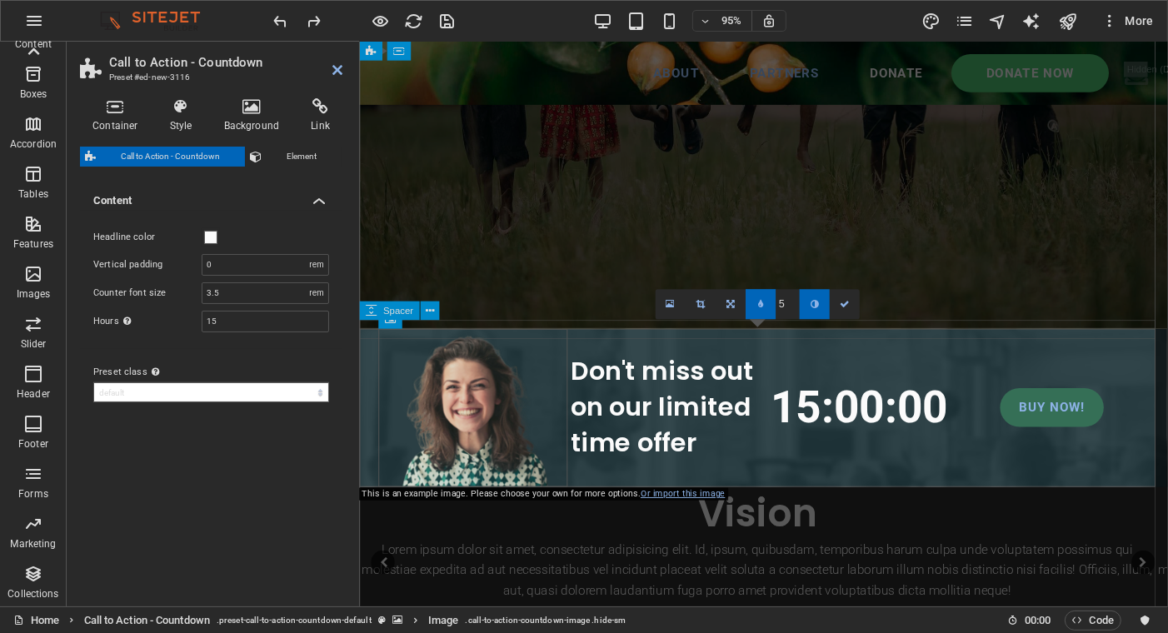
drag, startPoint x: 618, startPoint y: 366, endPoint x: 615, endPoint y: 338, distance: 27.6
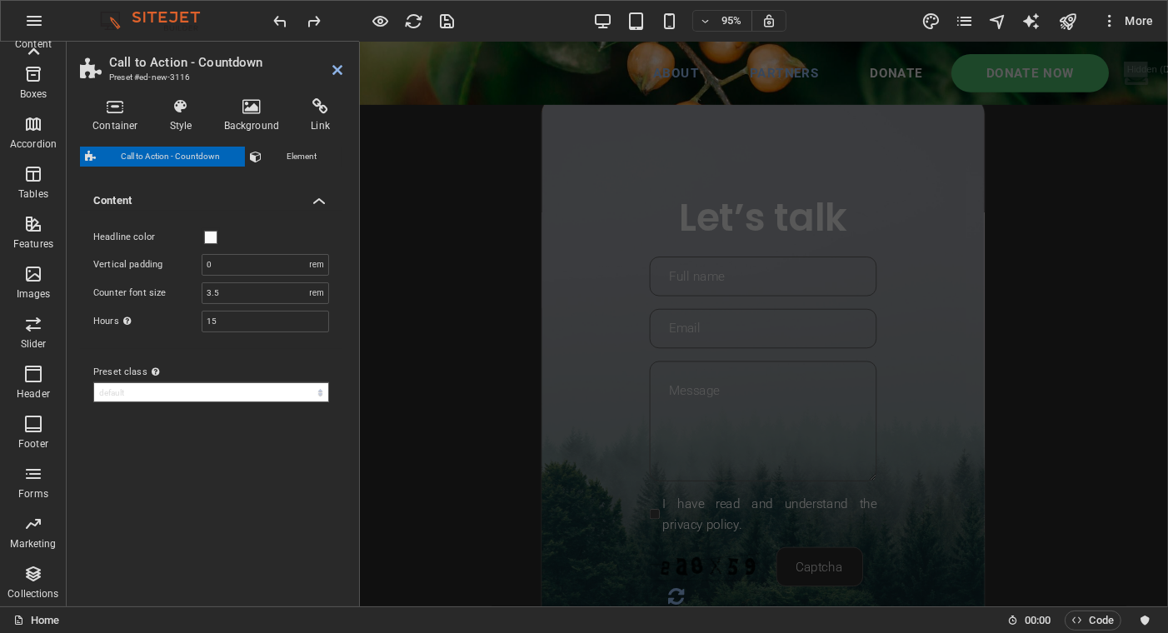
scroll to position [1249, 0]
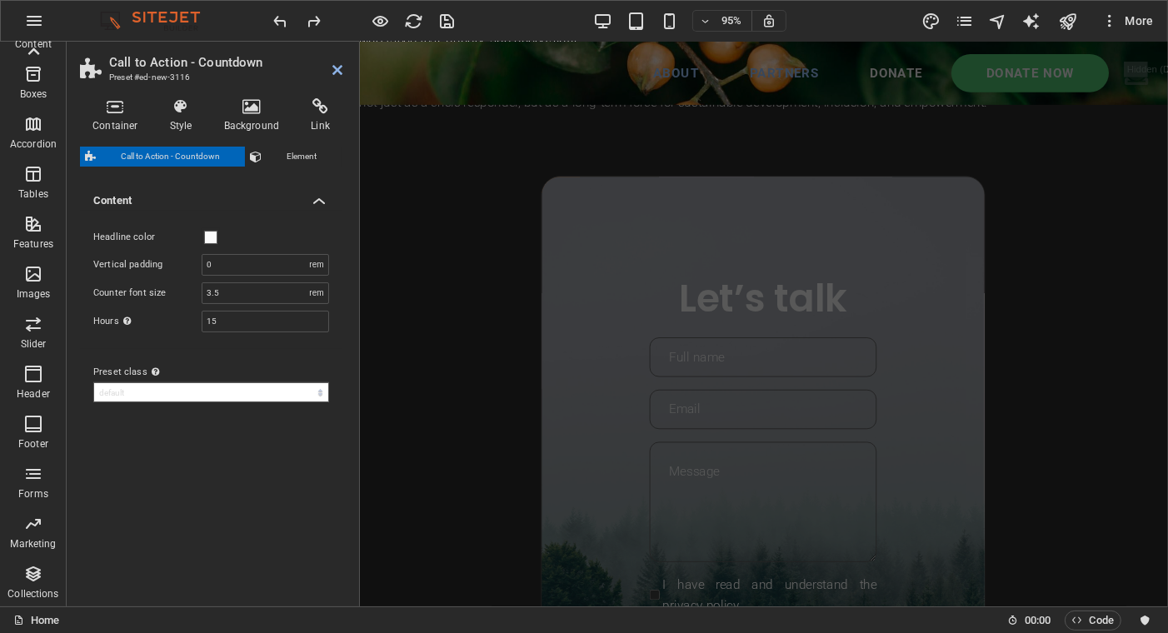
click at [346, 73] on aside "Call to Action - Countdown Preset #ed-new-3116 Container Style Background Link …" at bounding box center [213, 324] width 293 height 565
click at [337, 67] on icon at bounding box center [337, 69] width 10 height 13
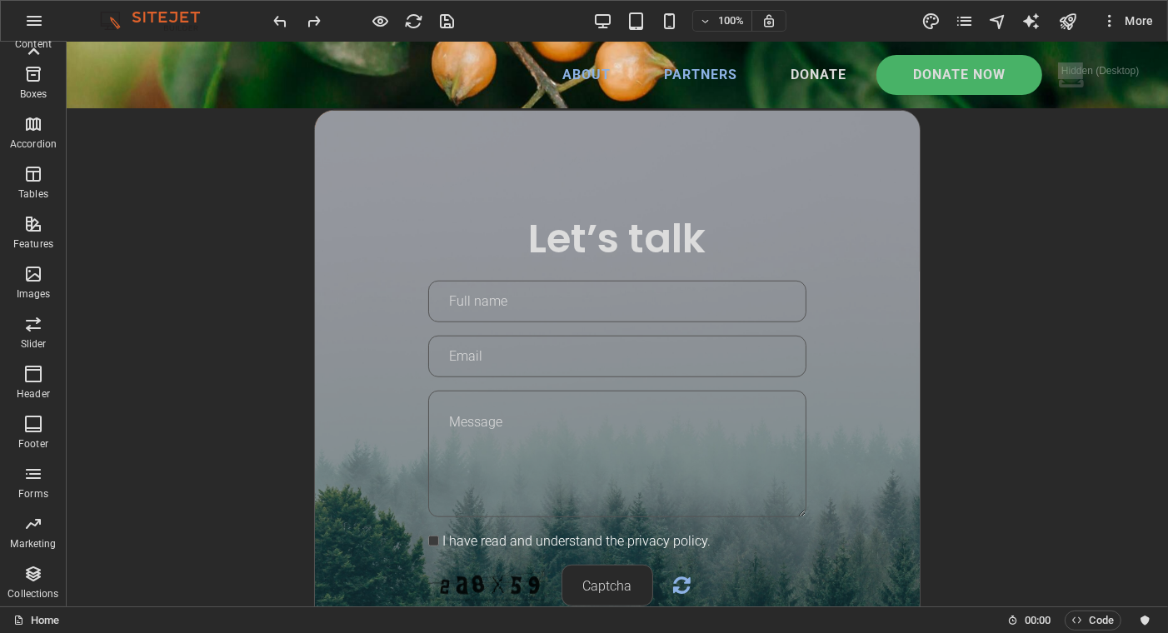
scroll to position [1198, 0]
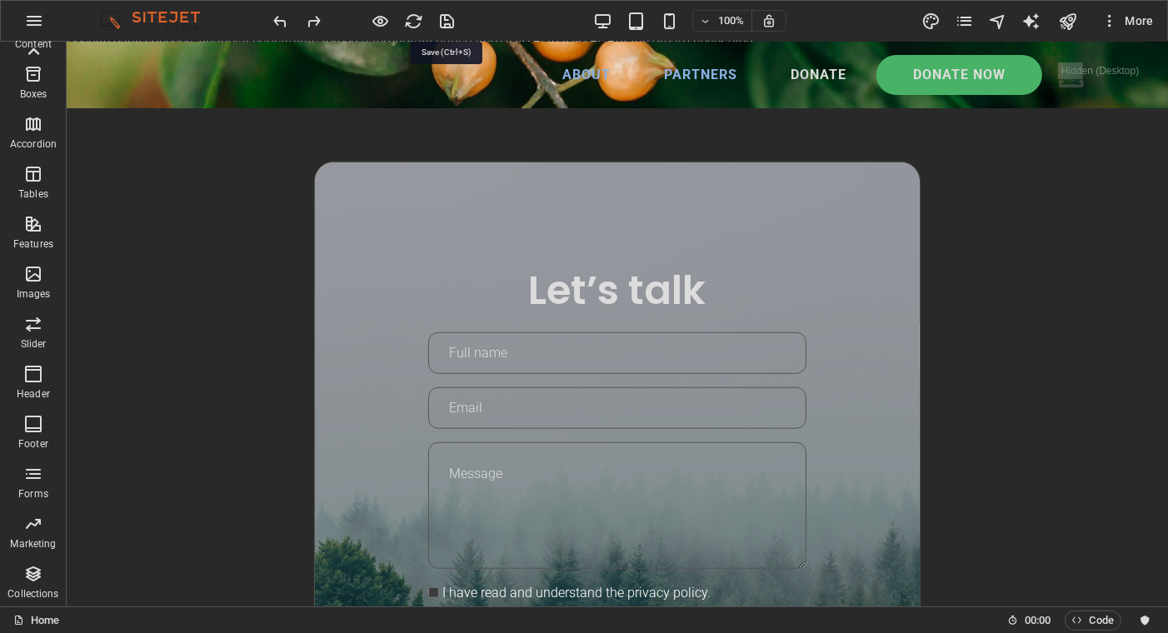
click at [448, 18] on icon "save" at bounding box center [447, 21] width 19 height 19
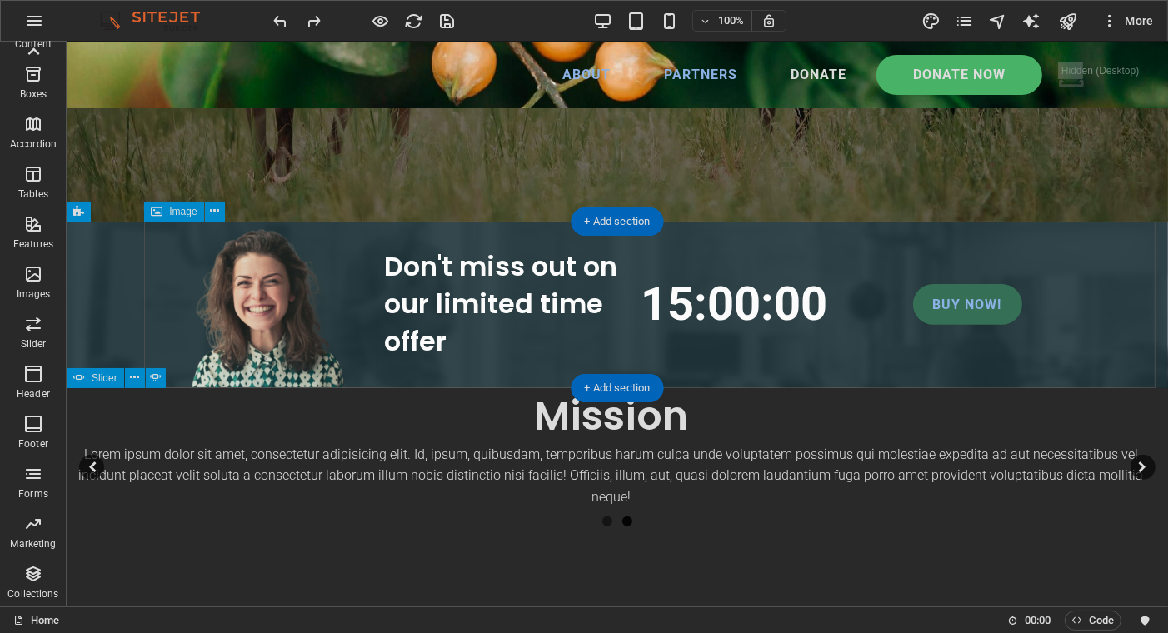
scroll to position [448, 0]
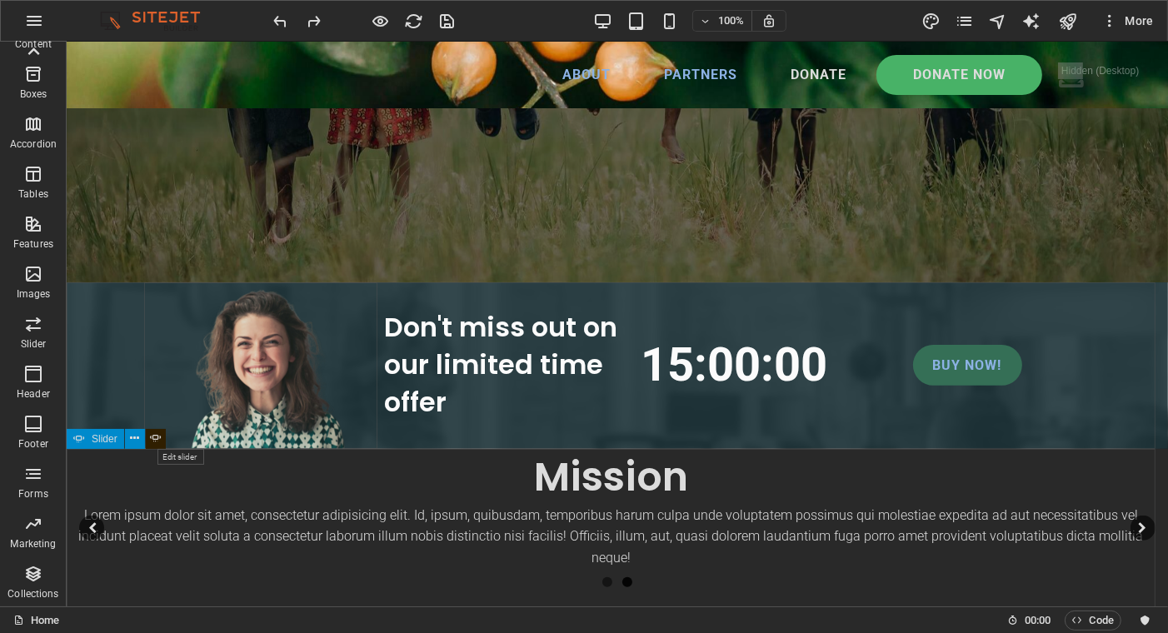
click at [150, 438] on icon at bounding box center [156, 438] width 12 height 17
select select "ms"
select select "s"
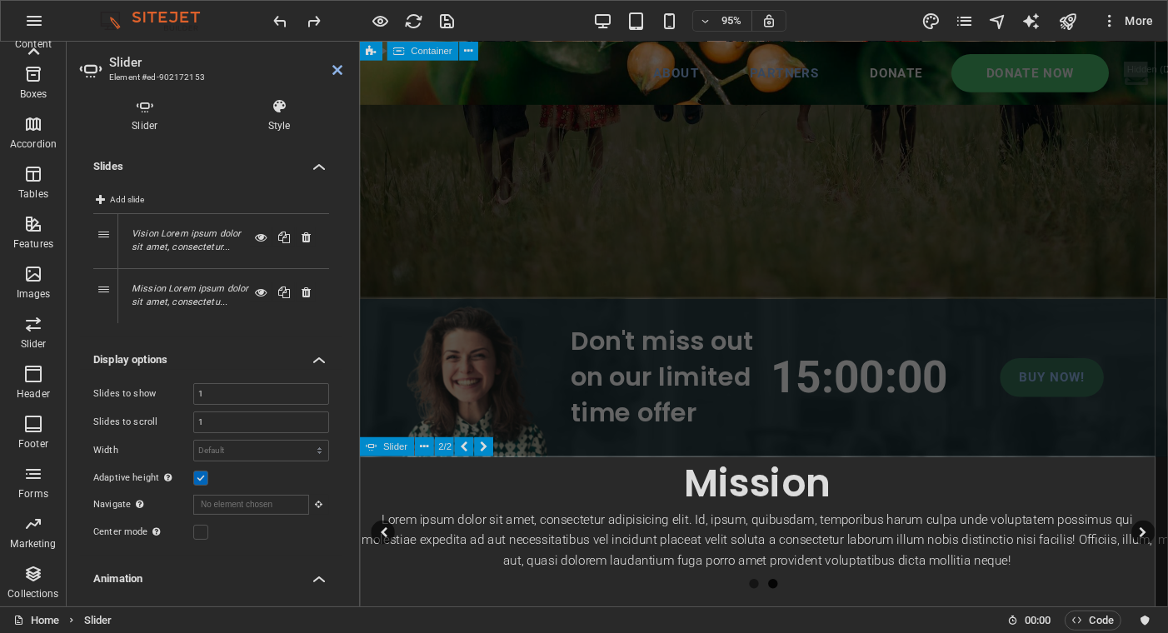
click at [425, 205] on div "Lorem ipsum dolor sit amet consectetur. Bibendum adipiscing morbi orci nibh ege…" at bounding box center [784, 346] width 850 height 1256
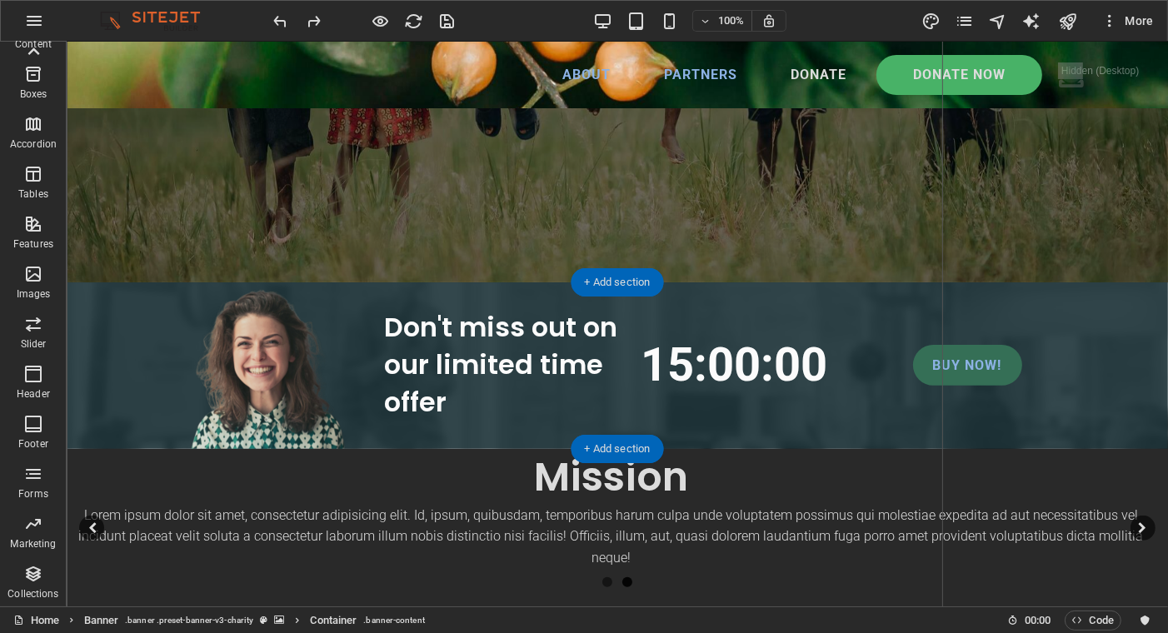
click at [82, 310] on figure at bounding box center [616, 365] width 1101 height 167
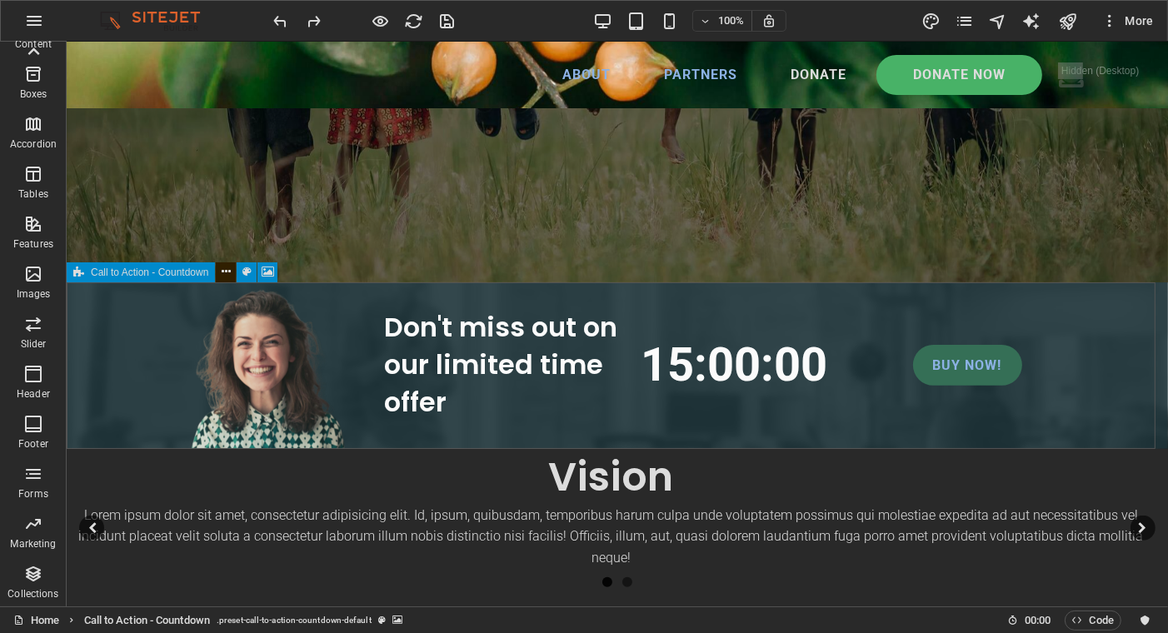
click at [229, 273] on icon at bounding box center [226, 271] width 9 height 17
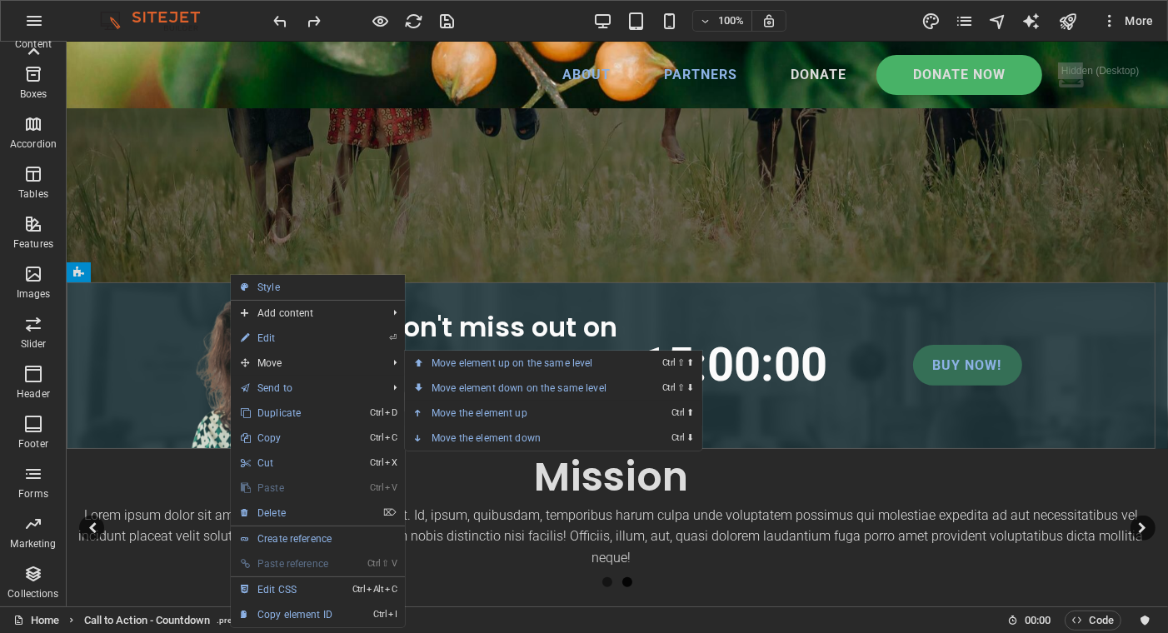
click at [420, 408] on icon at bounding box center [419, 413] width 8 height 25
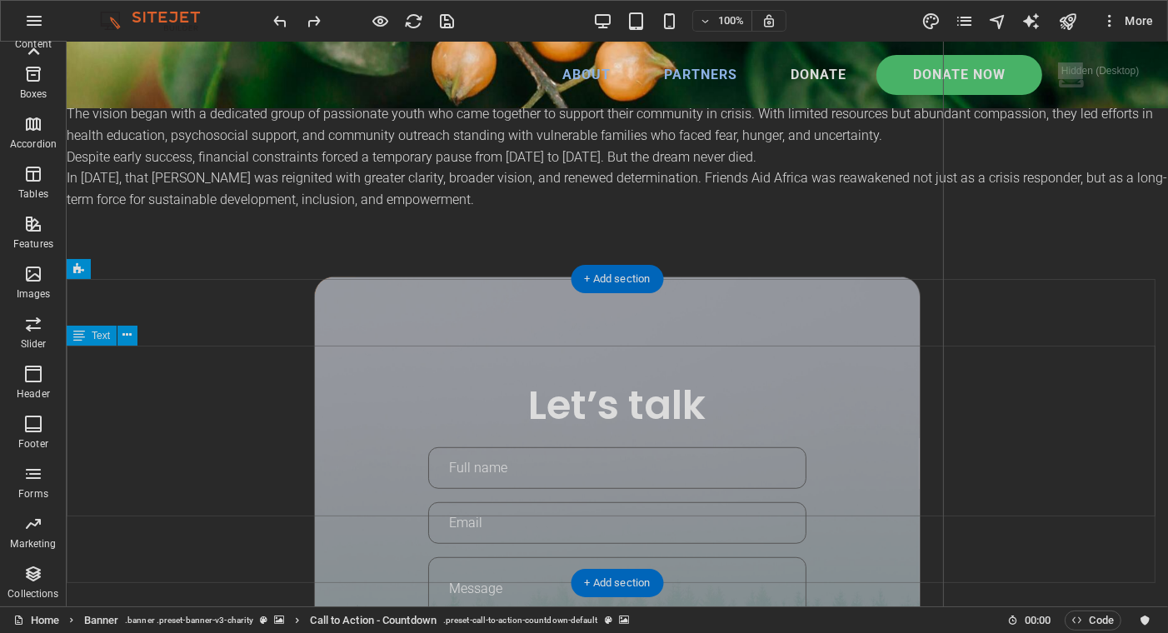
scroll to position [416, 0]
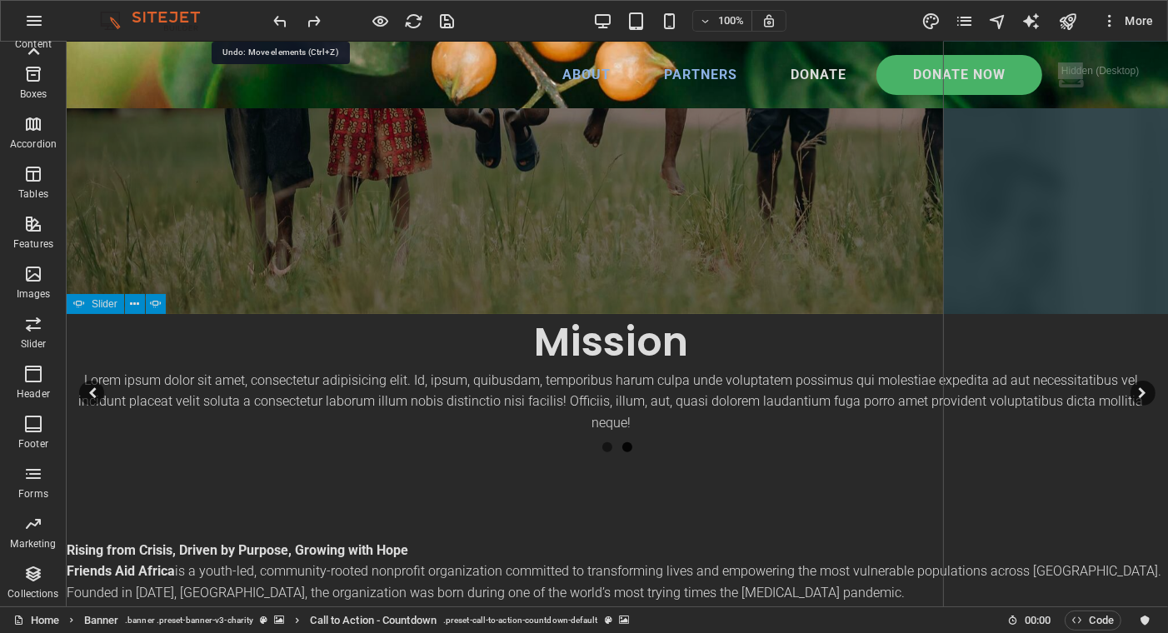
click at [277, 15] on icon "undo" at bounding box center [281, 21] width 19 height 19
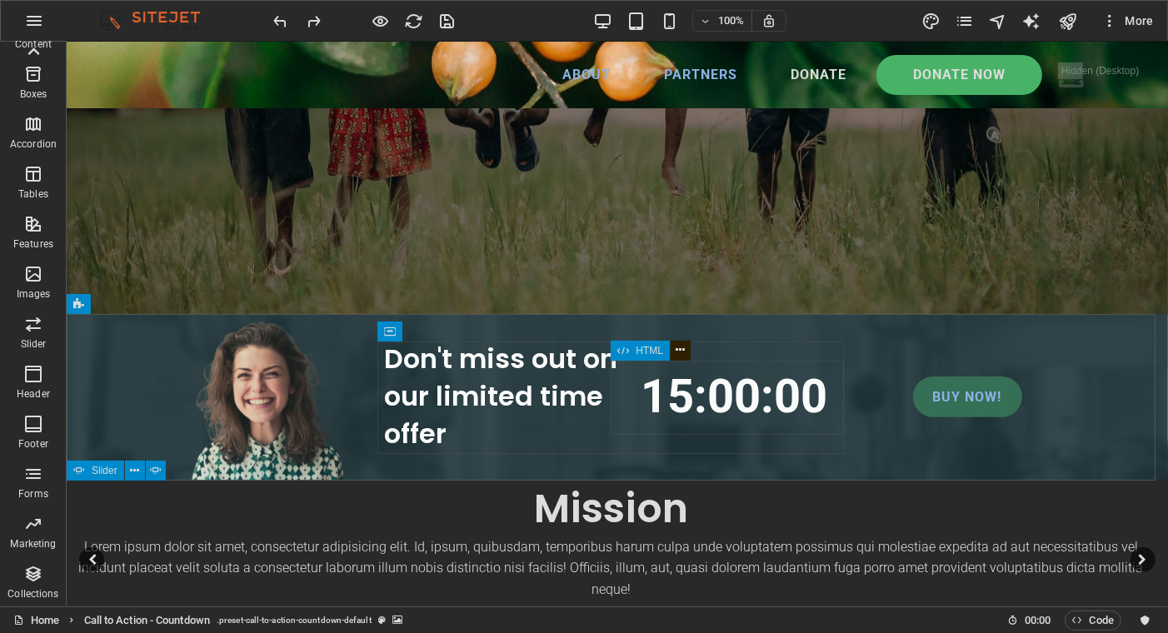
click at [676, 351] on icon at bounding box center [679, 349] width 9 height 17
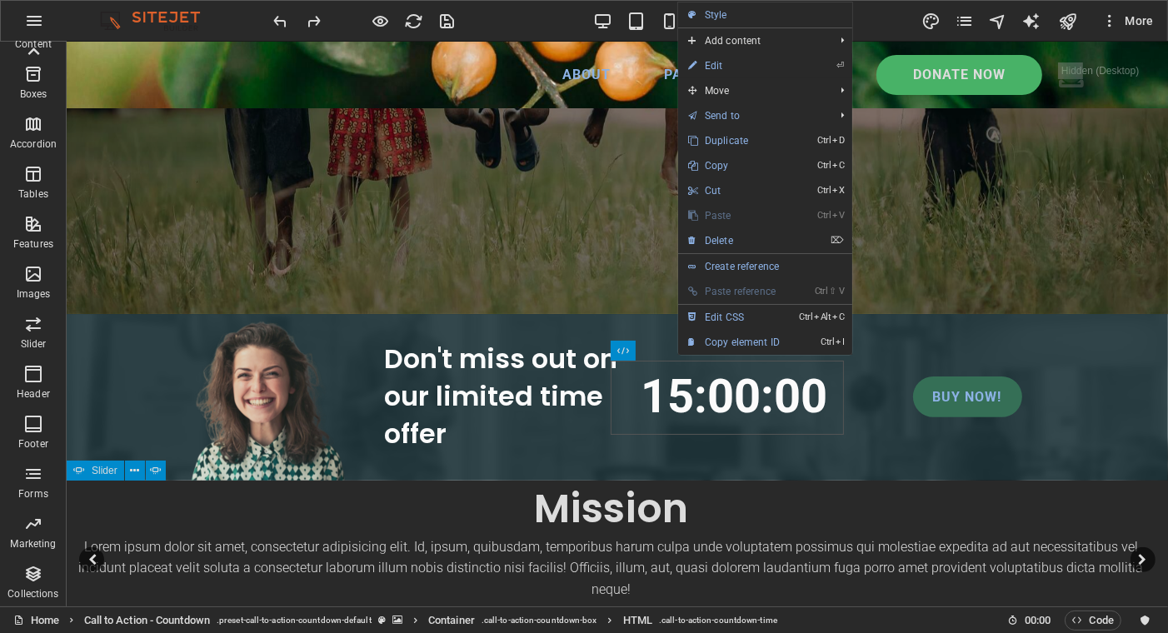
click at [730, 60] on link "⏎ Edit" at bounding box center [734, 65] width 112 height 25
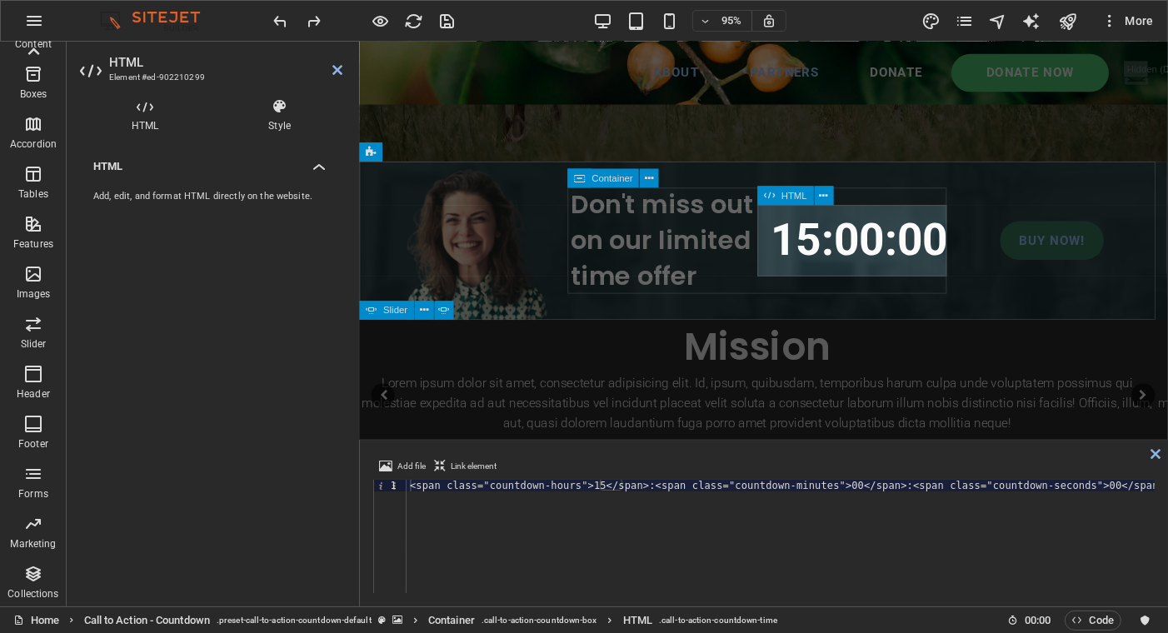
click at [835, 250] on div "15 : 00 : 00" at bounding box center [886, 251] width 202 height 75
click at [783, 201] on span "HTML" at bounding box center [794, 196] width 26 height 9
click at [807, 243] on div "15 : 00 : 00" at bounding box center [886, 251] width 202 height 75
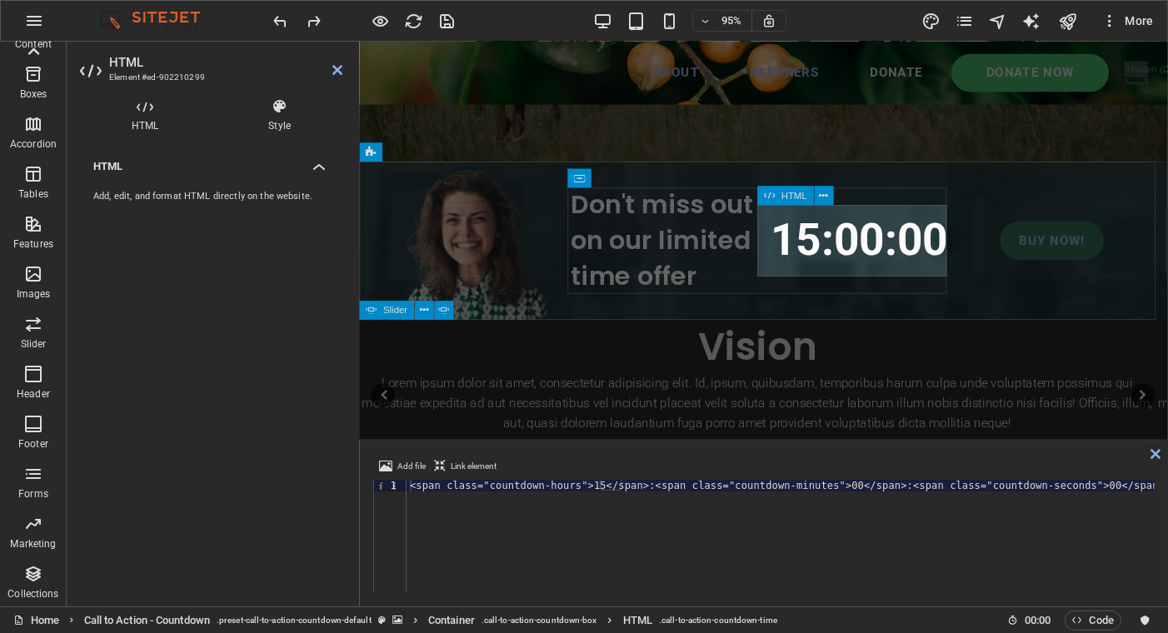
click at [807, 243] on div "15 : 00 : 00" at bounding box center [886, 251] width 202 height 75
click at [283, 121] on h4 "Style" at bounding box center [280, 115] width 126 height 35
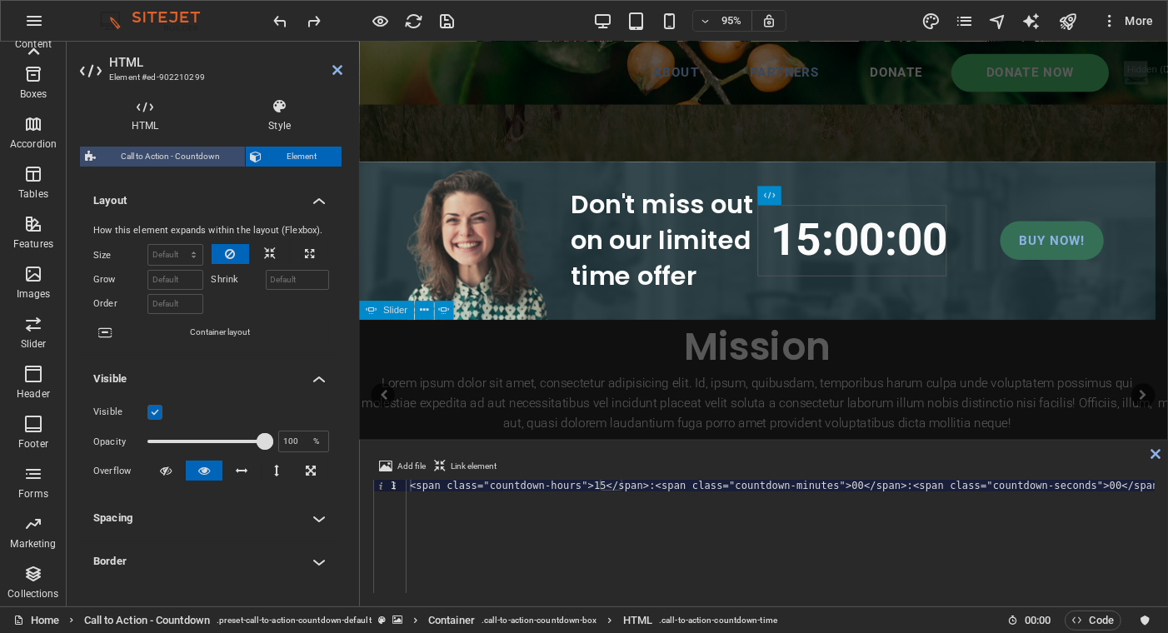
click at [170, 150] on span "Call to Action - Countdown" at bounding box center [170, 157] width 139 height 20
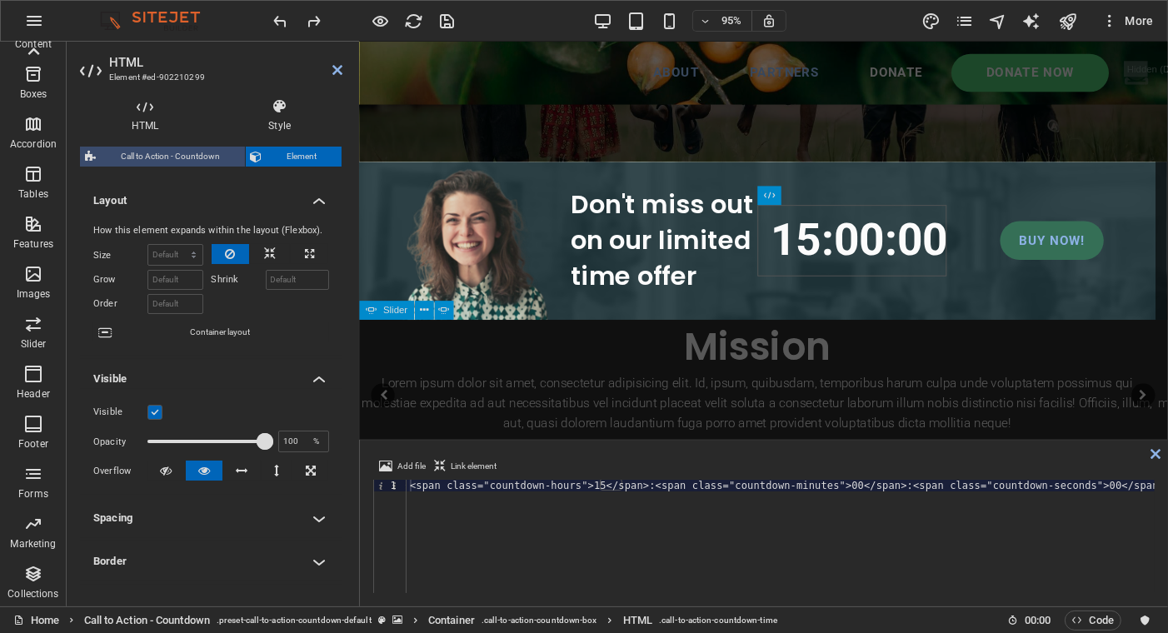
select select "rem"
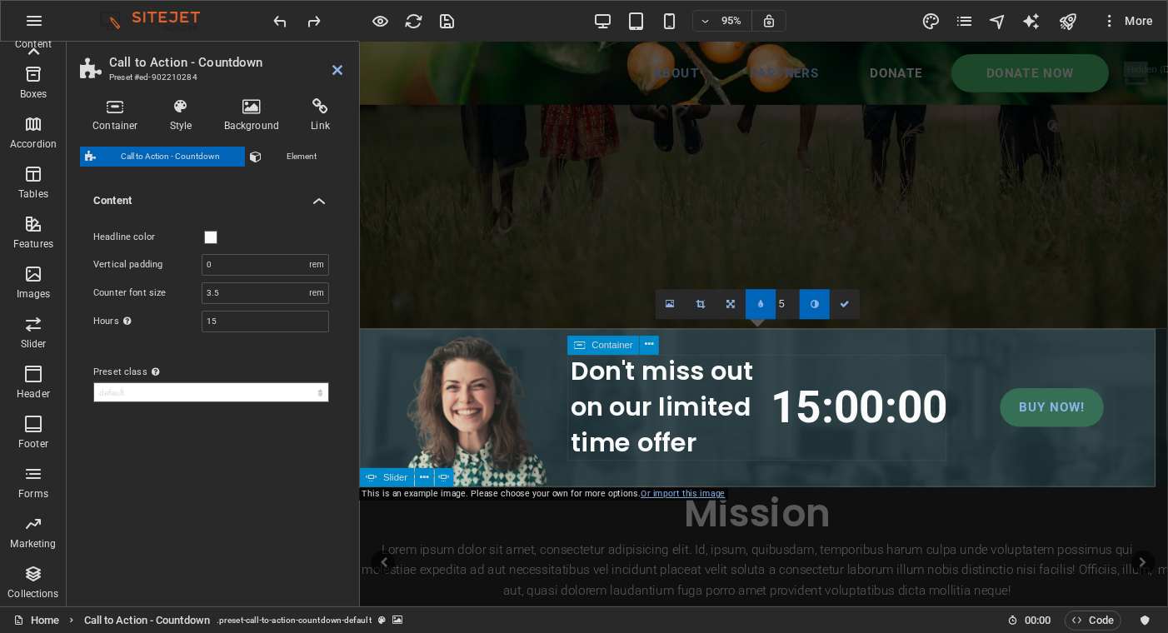
click at [855, 375] on div "Don't miss out on our limited time offer 15 : 00 : 00" at bounding box center [784, 427] width 406 height 112
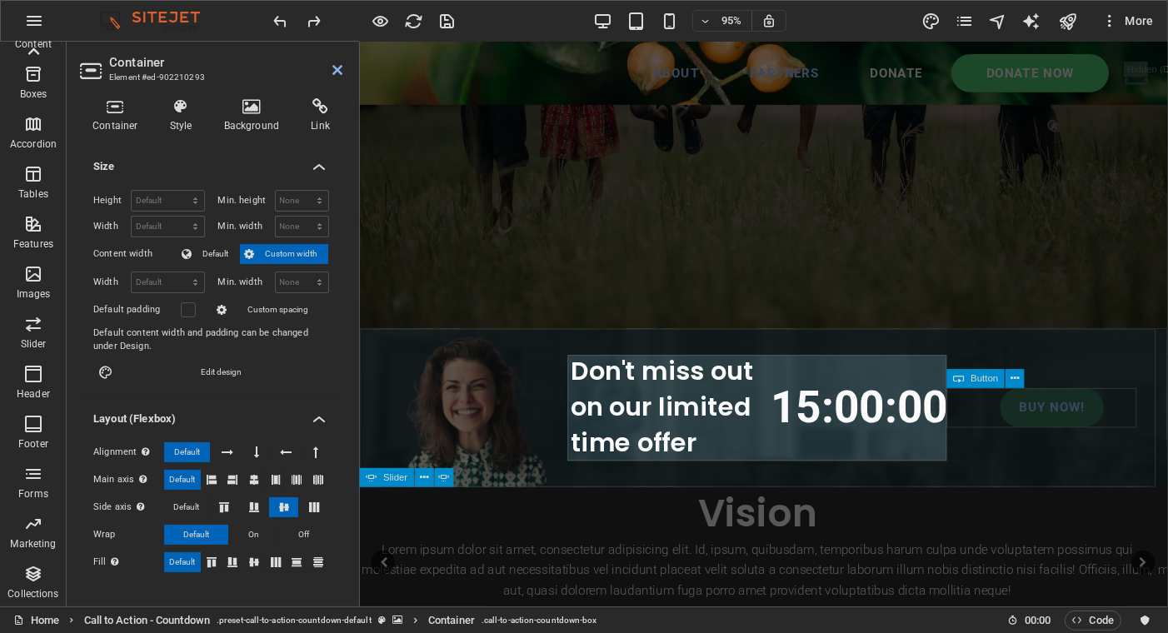
click at [1068, 440] on div "Buy now!" at bounding box center [1088, 427] width 202 height 42
click at [1068, 440] on div "Don't miss out on our limited time offer 15 : 00 : 00 Buy now!" at bounding box center [784, 427] width 850 height 167
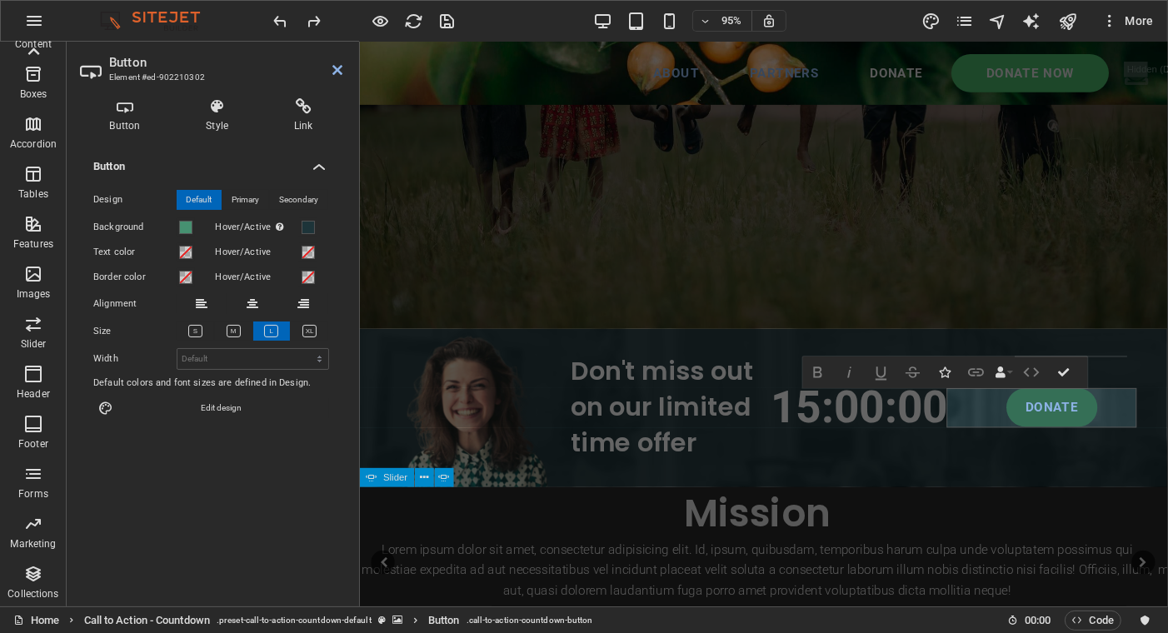
scroll to position [386, 0]
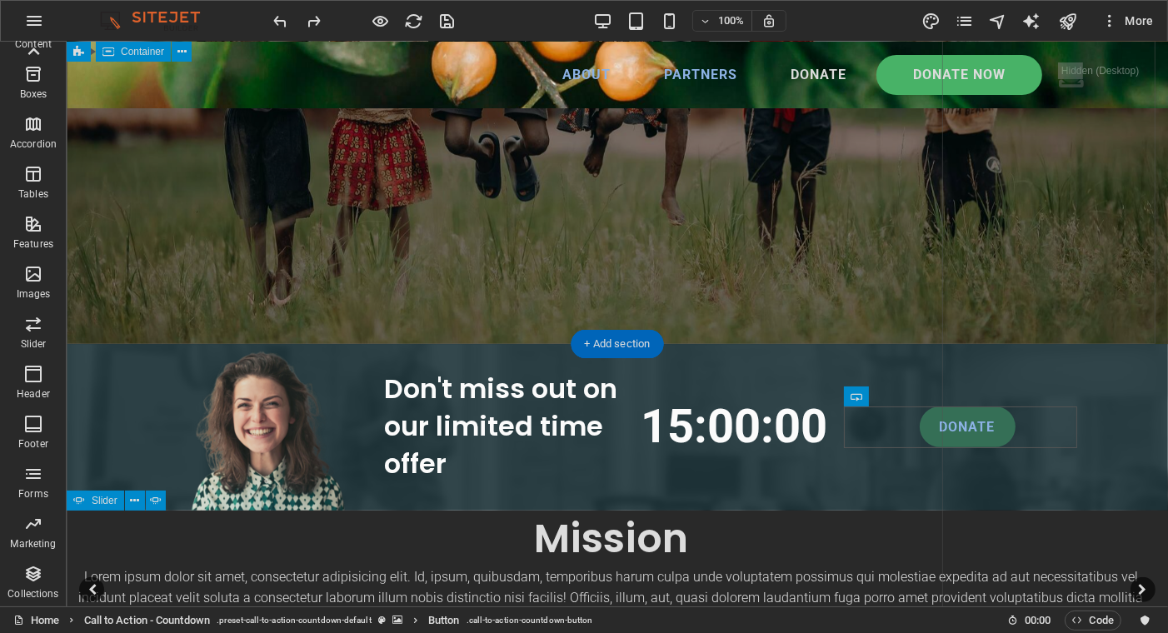
click at [781, 247] on div "Lorem ipsum dolor sit amet consectetur. Bibendum adipiscing morbi orci nibh ege…" at bounding box center [504, 407] width 876 height 1256
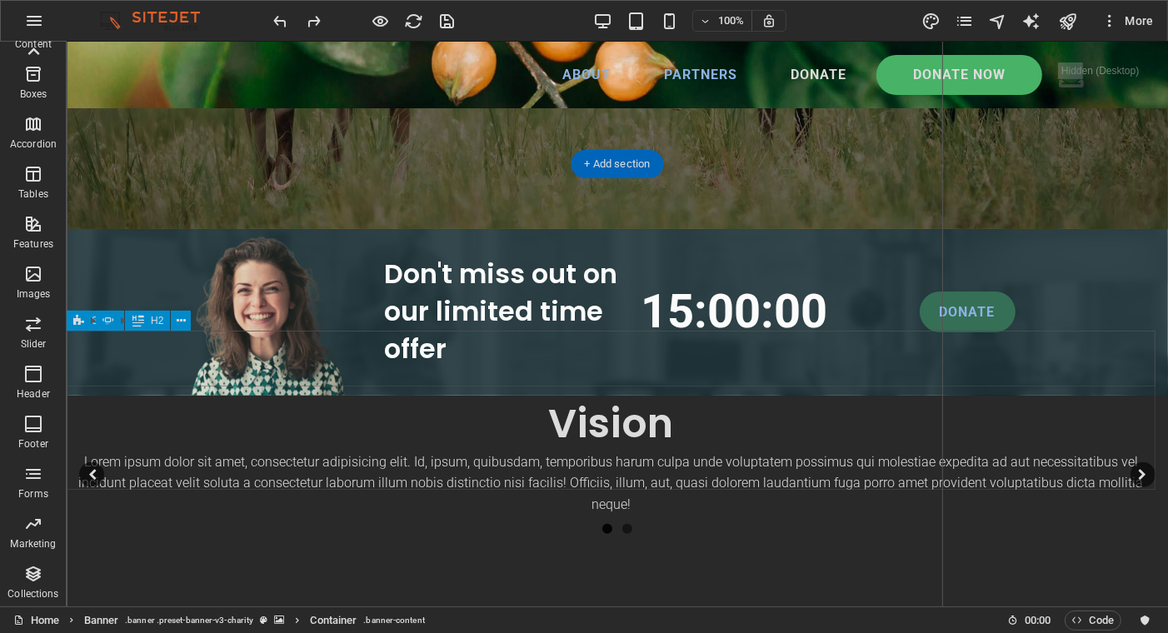
scroll to position [500, 0]
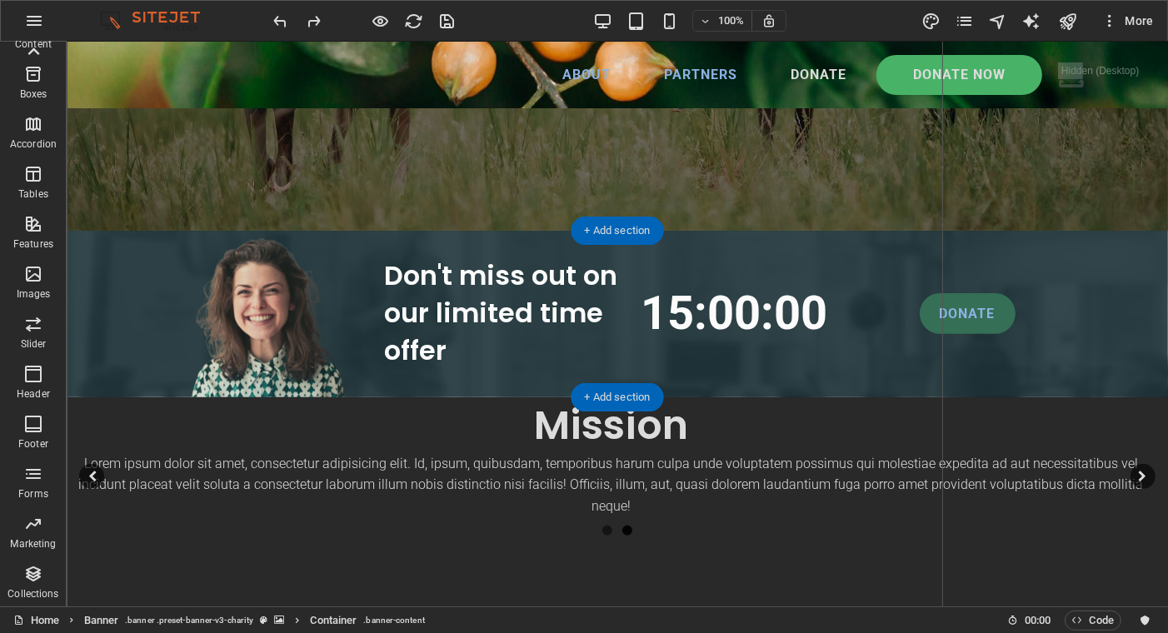
click at [96, 258] on figure at bounding box center [616, 314] width 1101 height 167
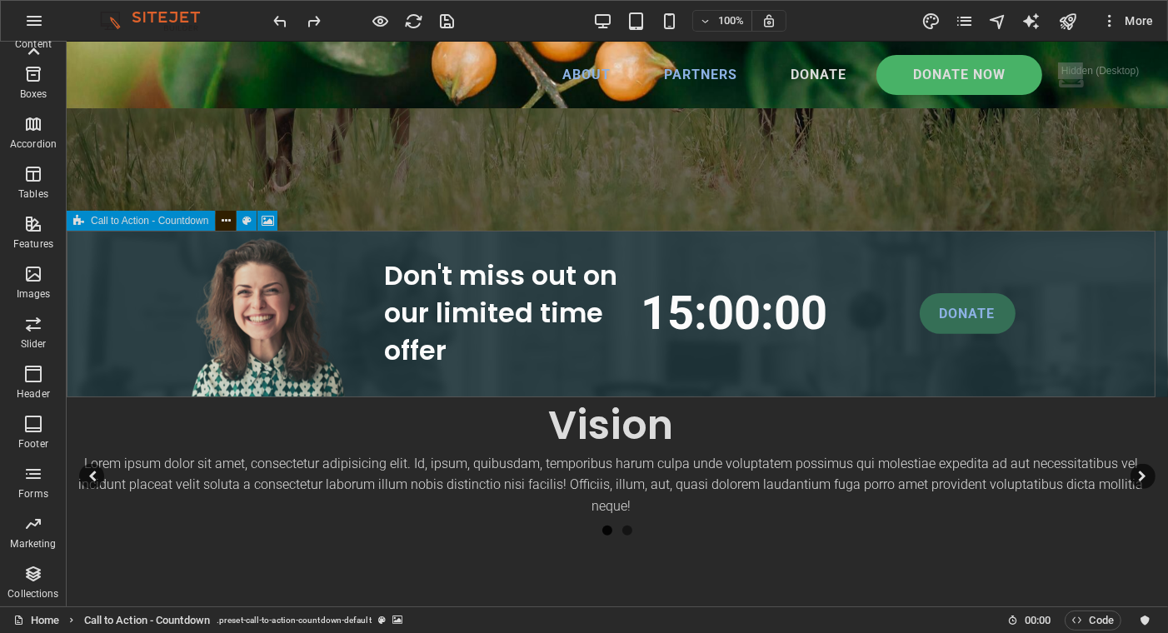
click at [222, 220] on icon at bounding box center [226, 220] width 9 height 17
click at [213, 219] on icon at bounding box center [214, 220] width 9 height 17
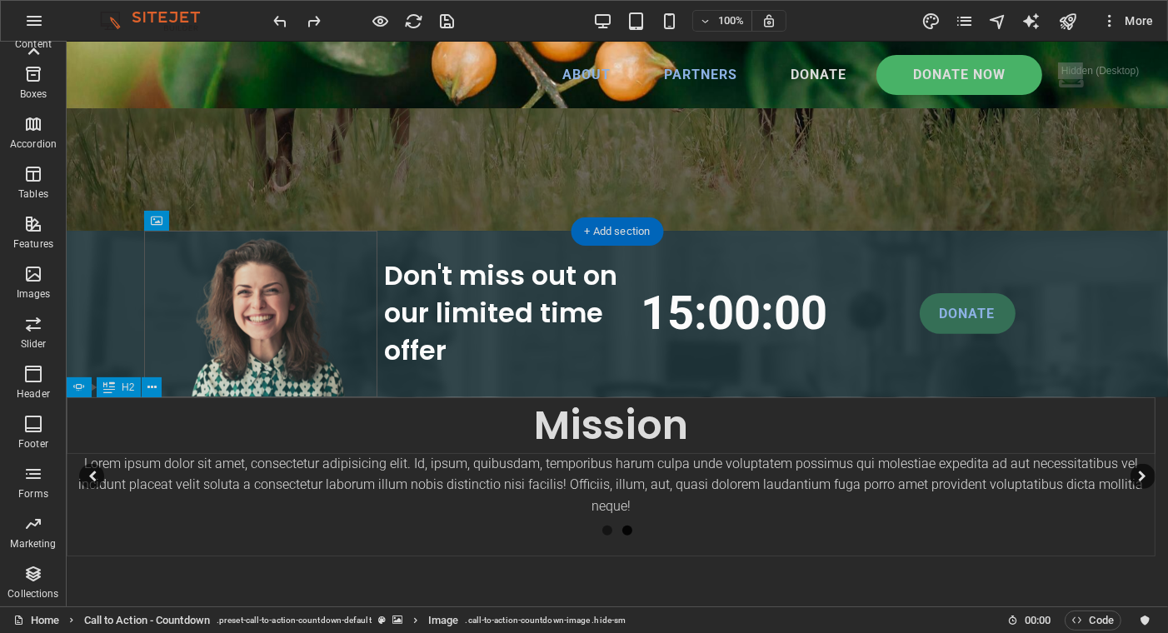
click at [242, 427] on div "Mission" at bounding box center [610, 425] width 1089 height 56
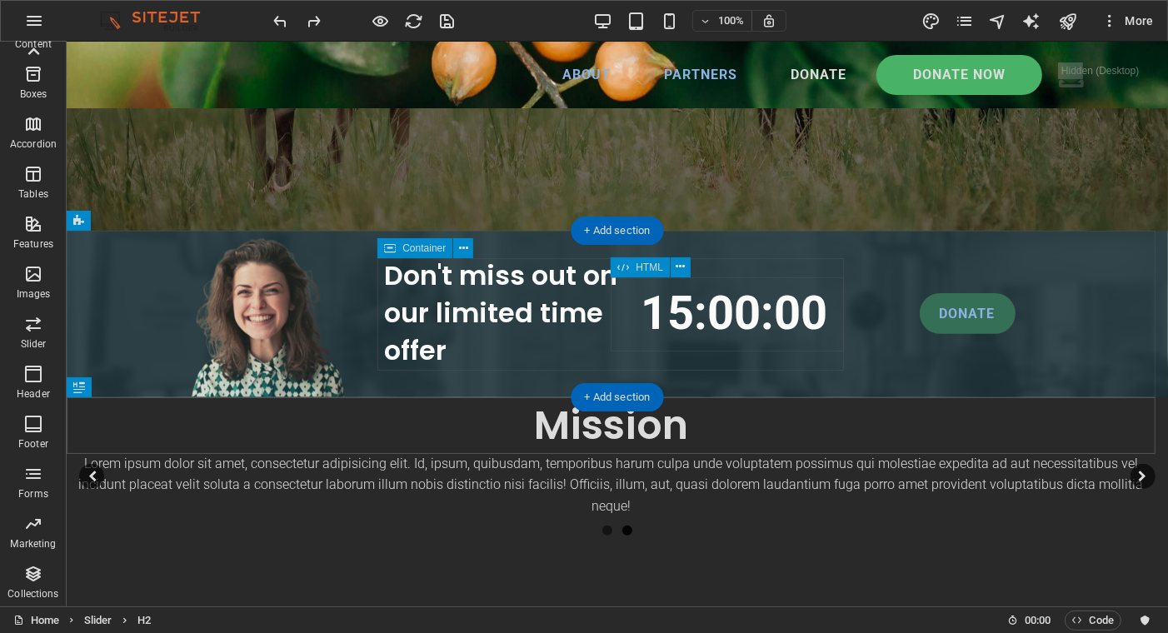
click at [709, 316] on div "15 : 00 : 00" at bounding box center [732, 314] width 233 height 75
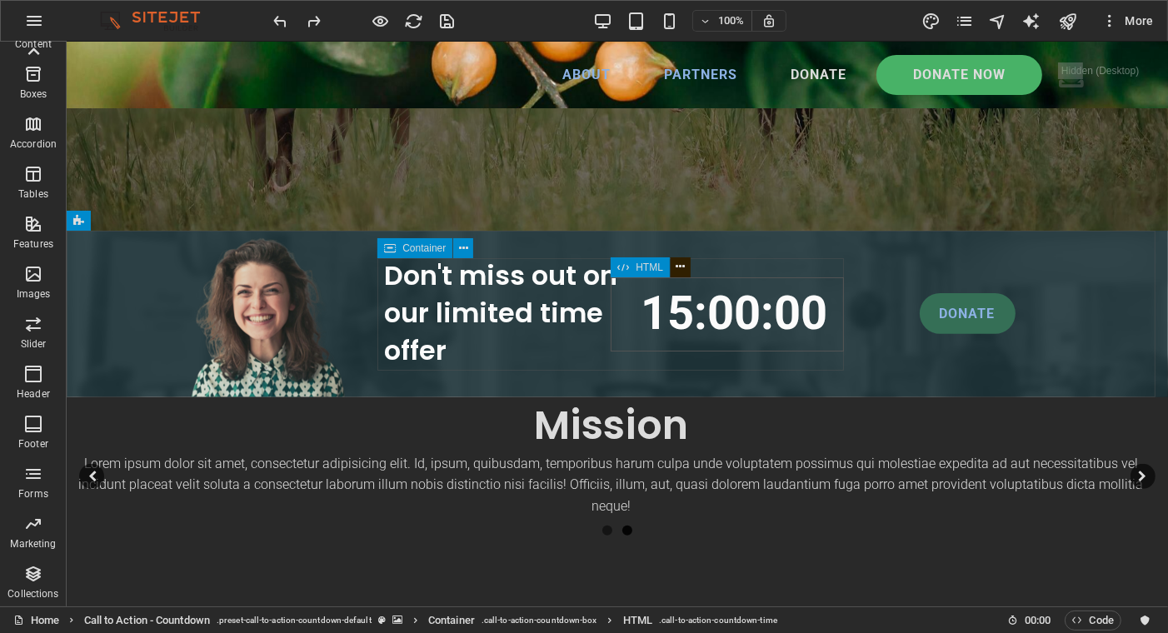
click at [680, 261] on icon at bounding box center [679, 266] width 9 height 17
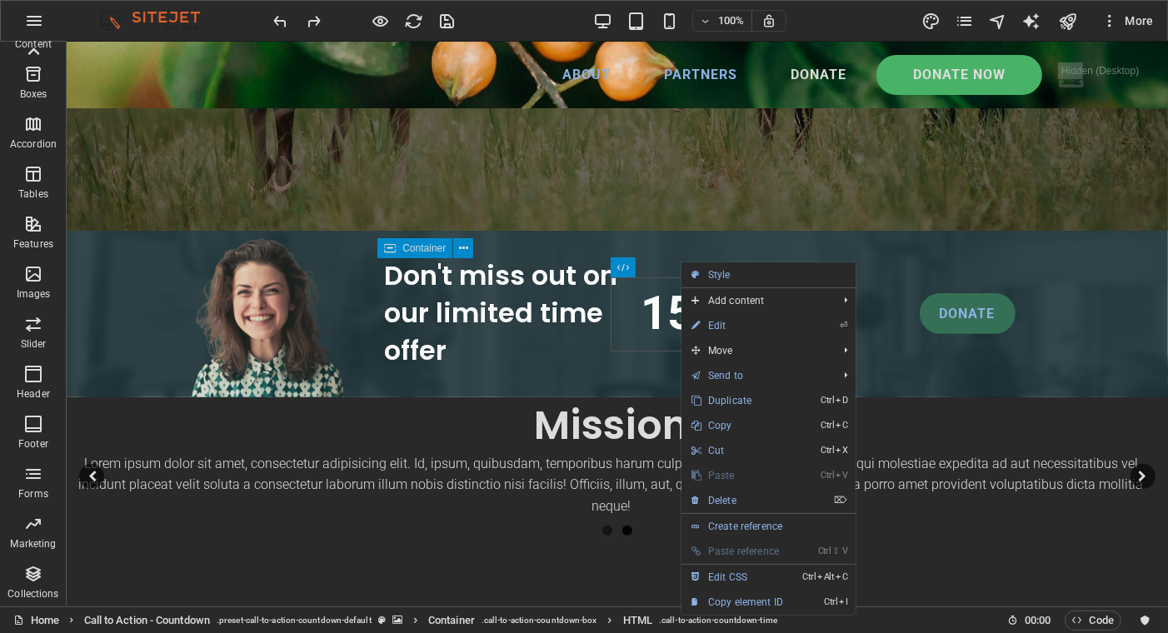
click at [721, 271] on link "Style" at bounding box center [768, 274] width 174 height 25
select select "rem"
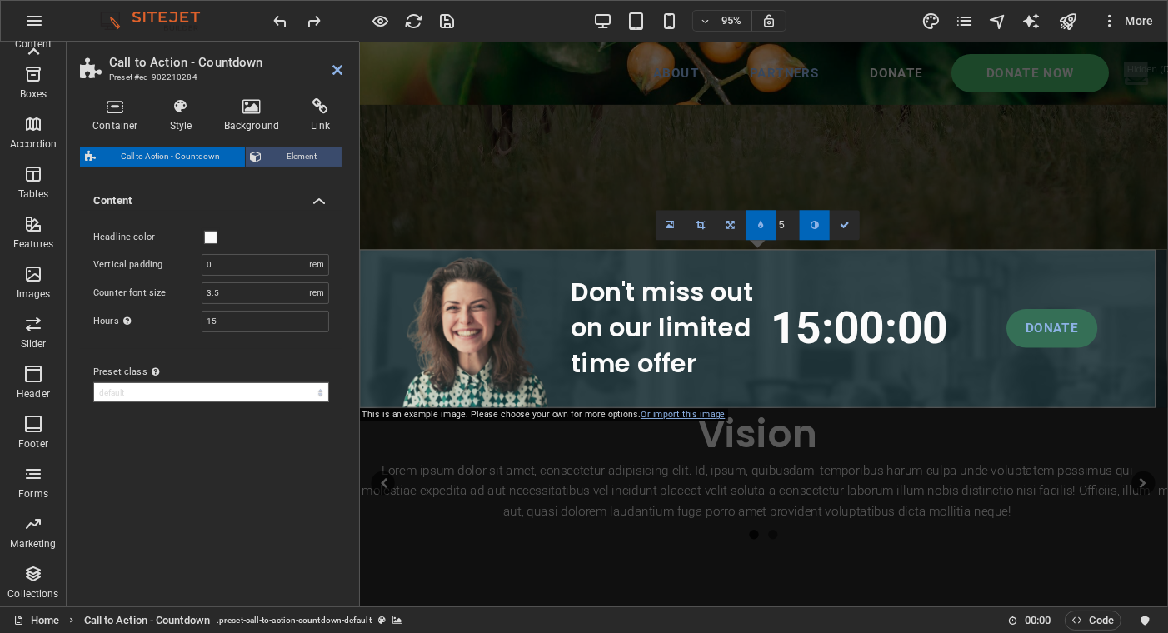
click at [315, 152] on span "Element" at bounding box center [302, 157] width 70 height 20
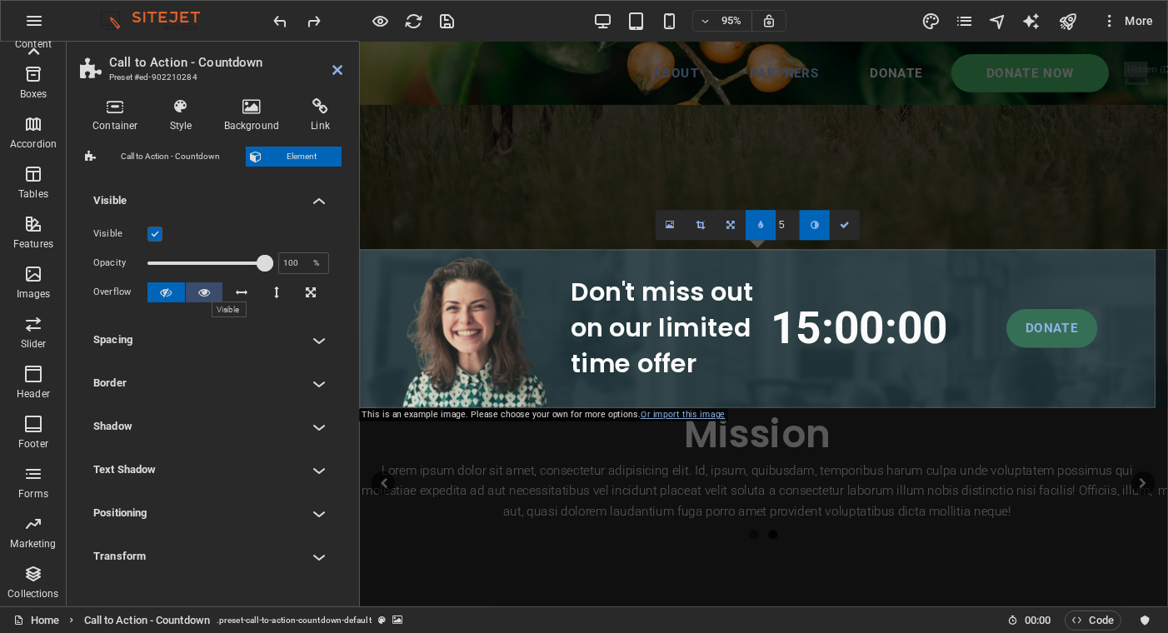
click at [202, 292] on icon at bounding box center [204, 292] width 12 height 20
click at [883, 448] on div "Mission" at bounding box center [778, 455] width 838 height 56
type input "6"
type input "5"
type input "4"
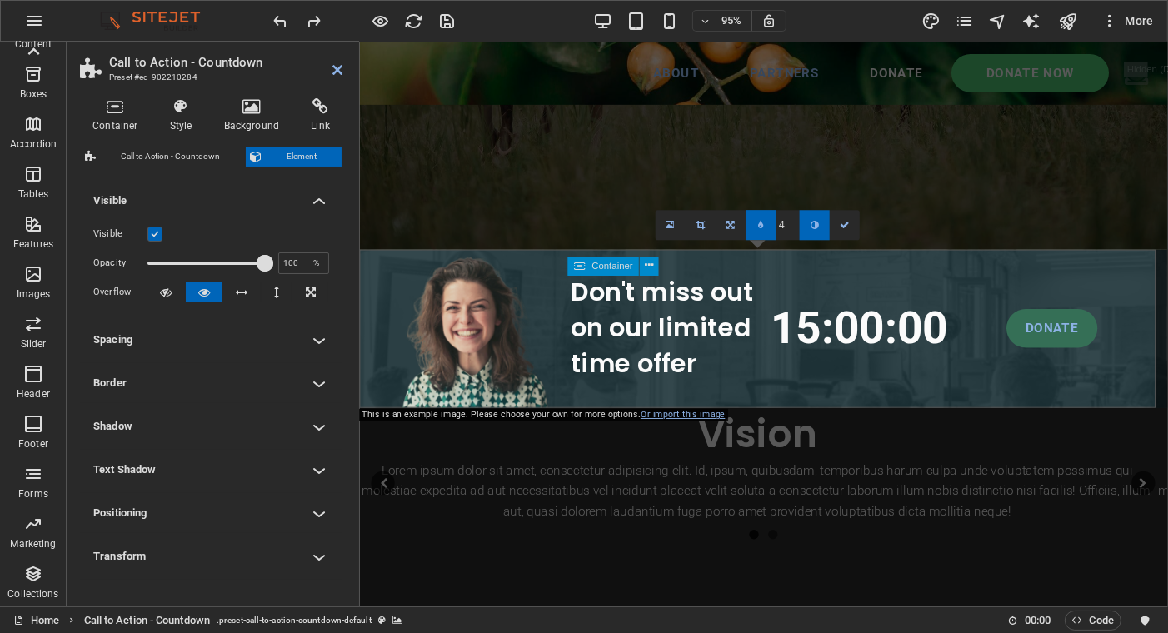
type input "3"
type input "4"
type input "6"
type input "7"
type input "6"
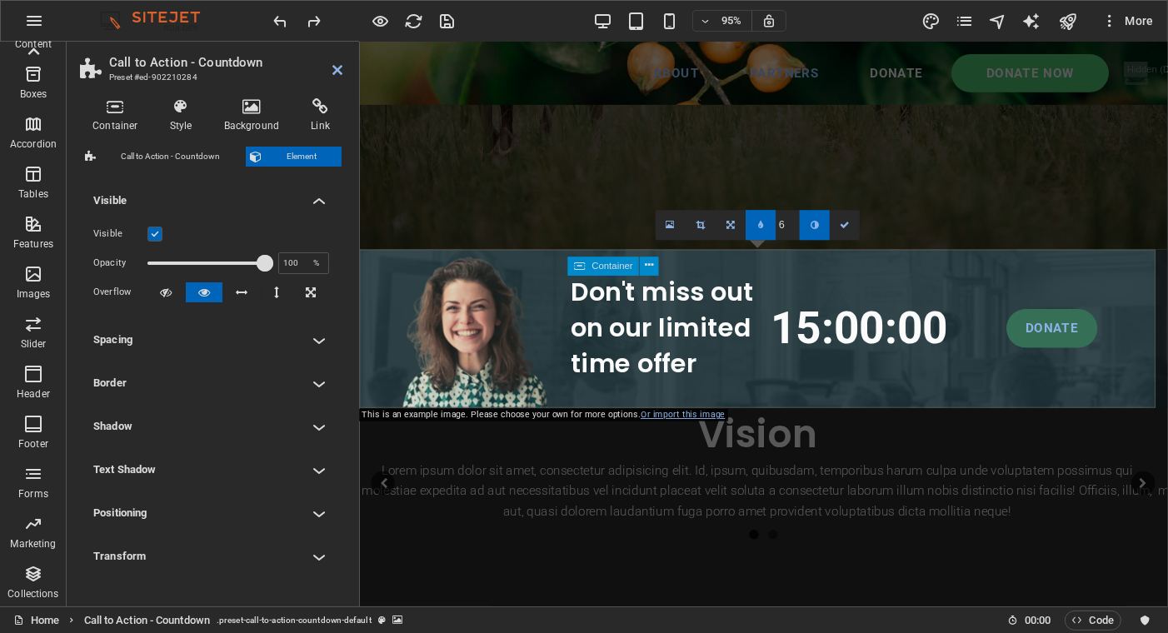
type input "5"
click at [650, 262] on icon at bounding box center [649, 266] width 8 height 17
click at [907, 270] on figure at bounding box center [784, 344] width 850 height 167
click at [393, 269] on figure at bounding box center [480, 344] width 202 height 167
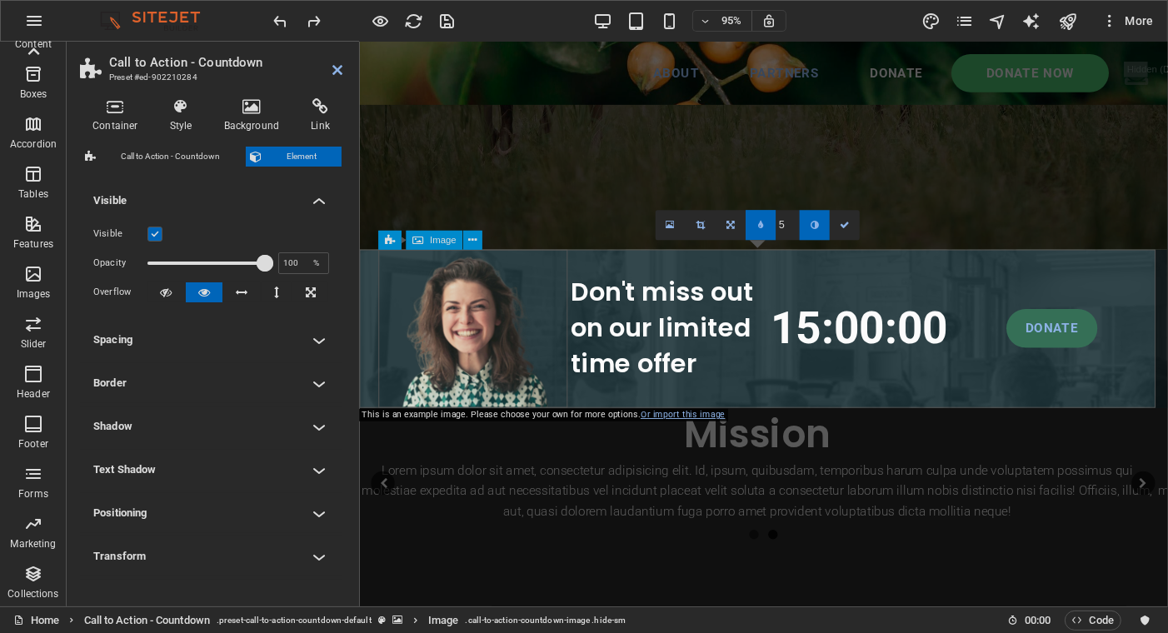
click at [393, 269] on figure at bounding box center [480, 344] width 202 height 167
click at [620, 260] on div at bounding box center [784, 262] width 850 height 20
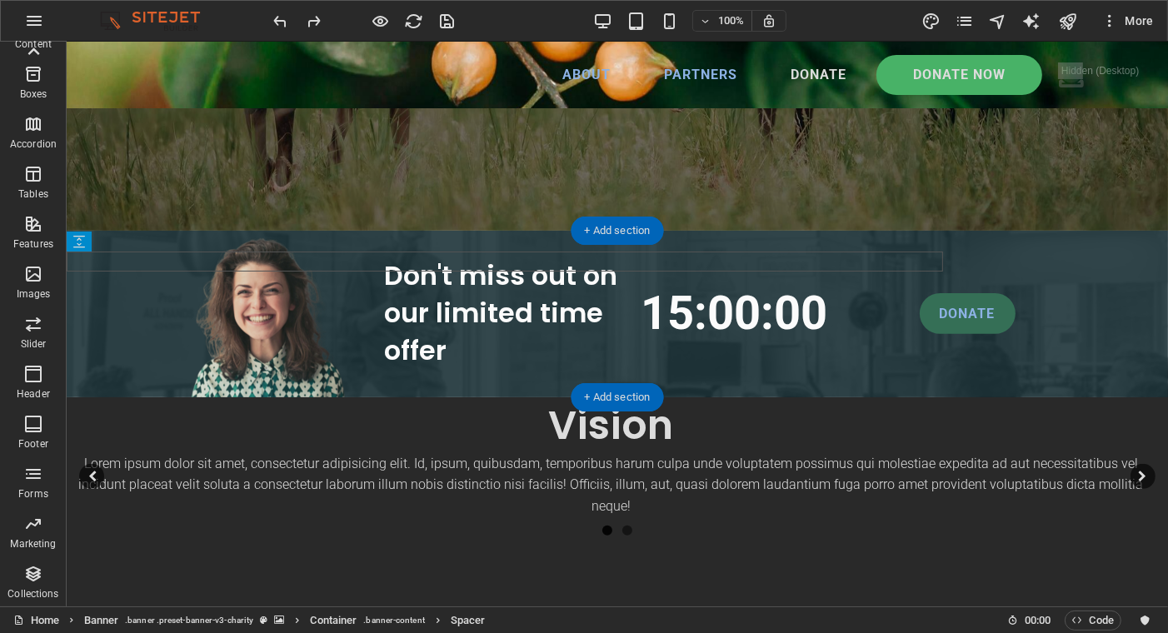
click at [393, 233] on figure at bounding box center [616, 314] width 1101 height 167
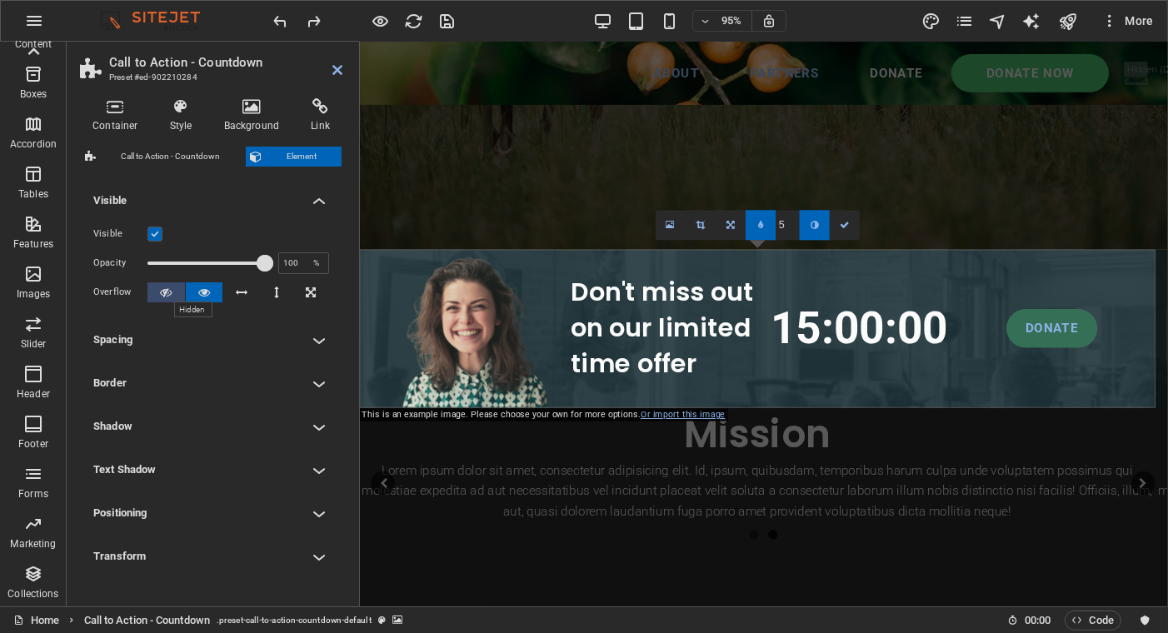
click at [167, 290] on icon at bounding box center [166, 292] width 12 height 20
click at [202, 288] on icon at bounding box center [204, 292] width 12 height 20
click at [667, 224] on icon at bounding box center [670, 225] width 9 height 11
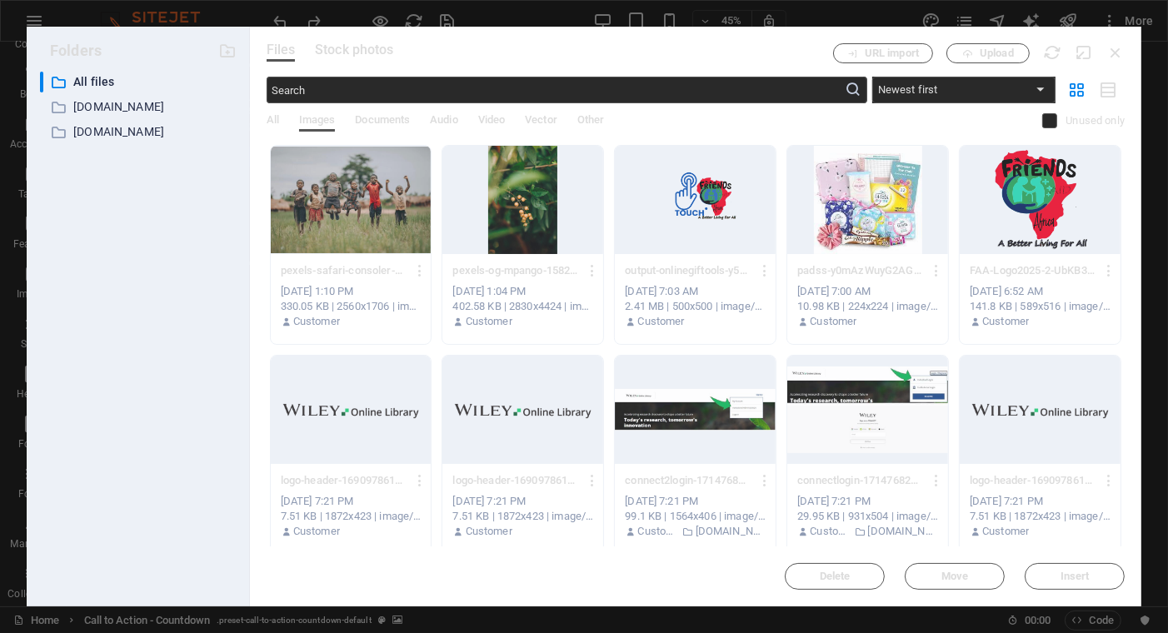
click at [866, 208] on div at bounding box center [867, 200] width 161 height 108
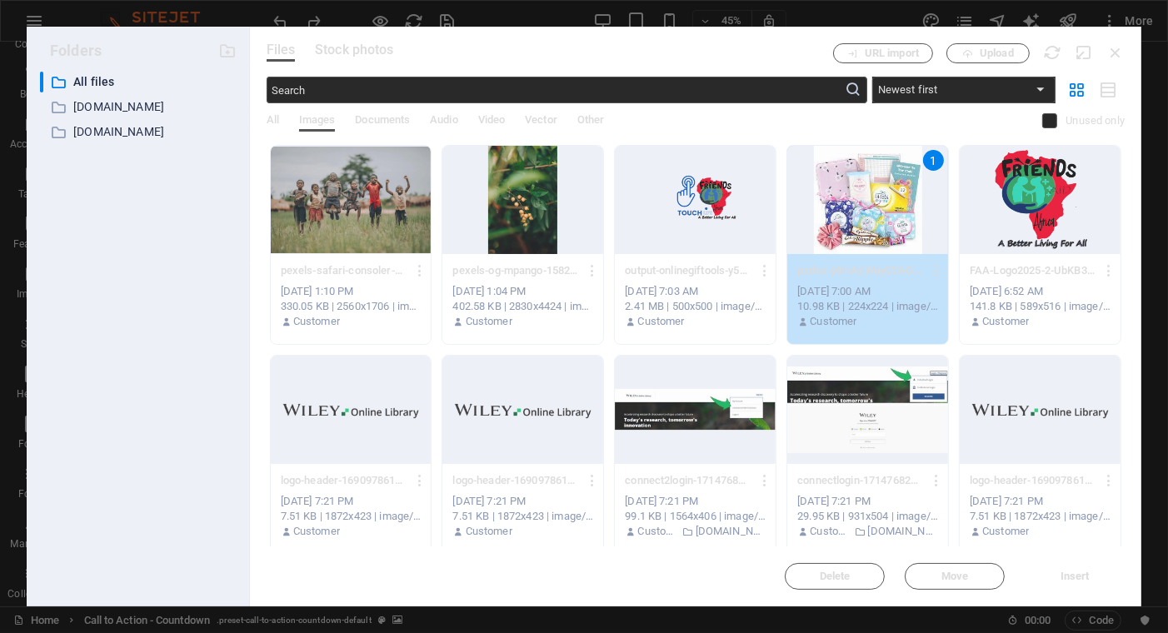
drag, startPoint x: 1065, startPoint y: 571, endPoint x: 742, endPoint y: 556, distance: 323.5
click at [1064, 571] on span "Insert" at bounding box center [1074, 576] width 29 height 10
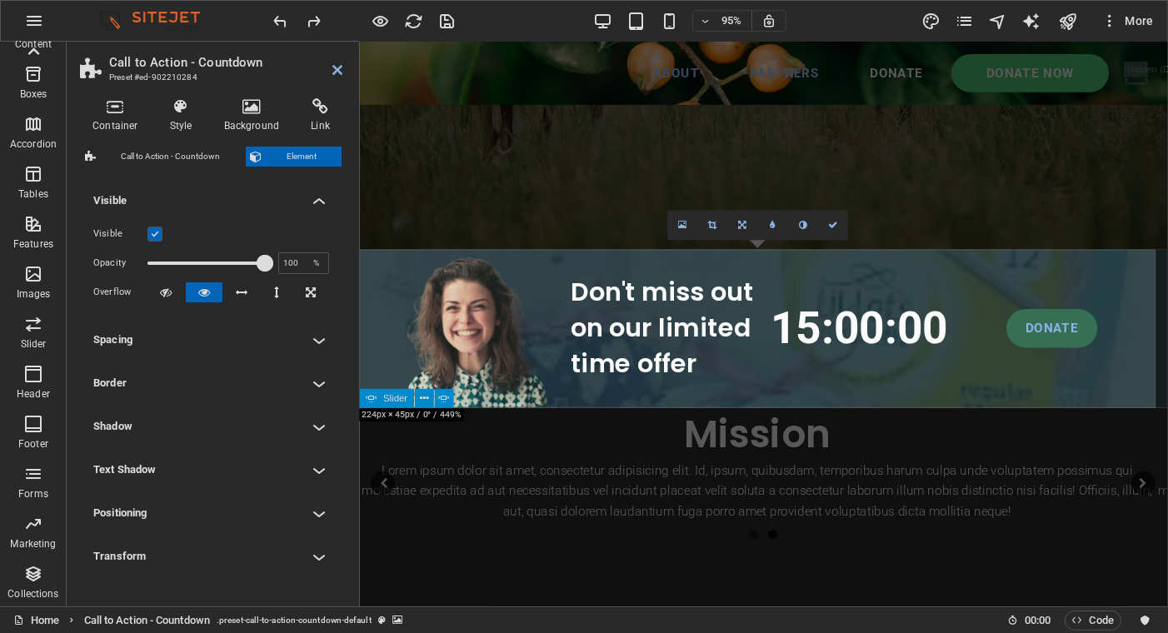
click at [826, 223] on link at bounding box center [833, 226] width 30 height 30
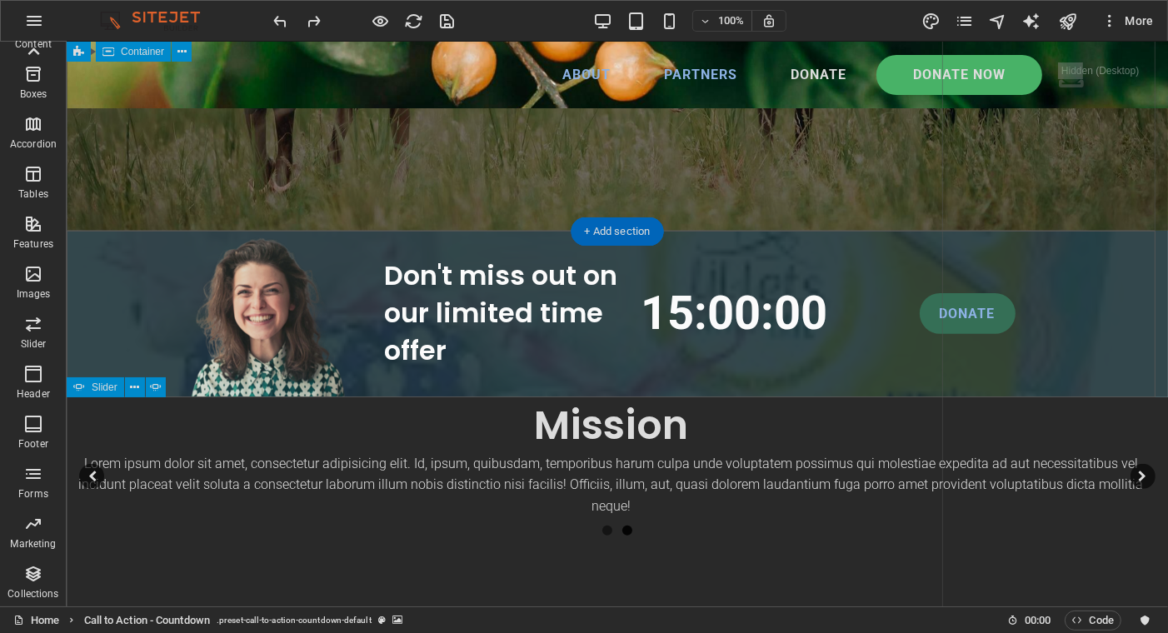
click at [741, 204] on div "Lorem ipsum dolor sit amet consectetur. Bibendum adipiscing morbi orci nibh ege…" at bounding box center [504, 294] width 876 height 1256
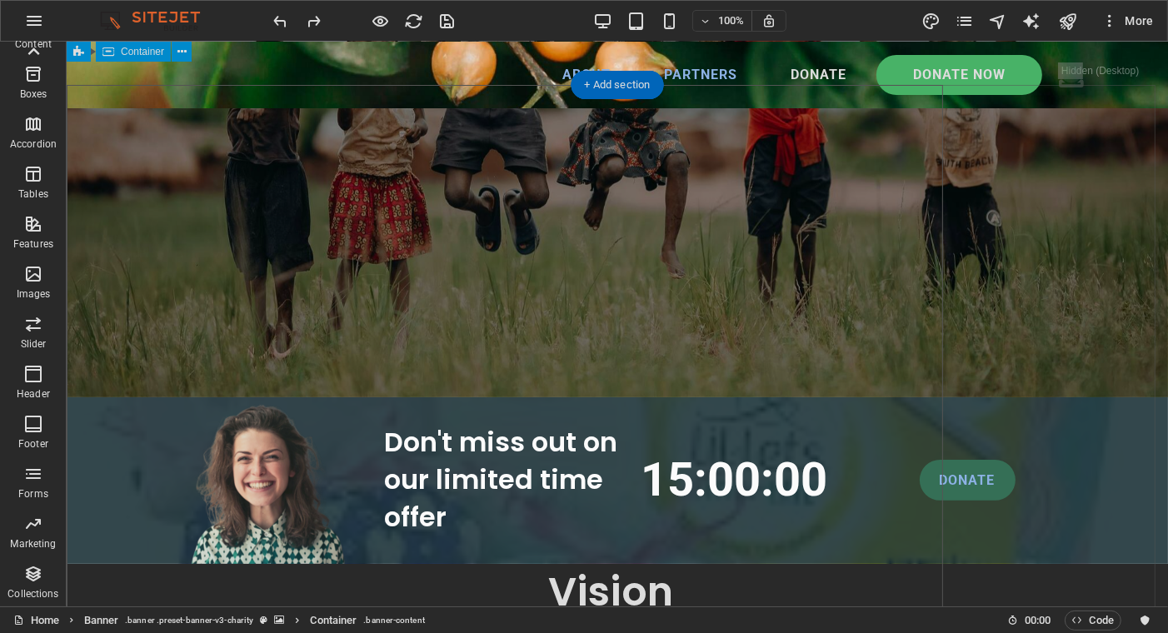
scroll to position [0, 0]
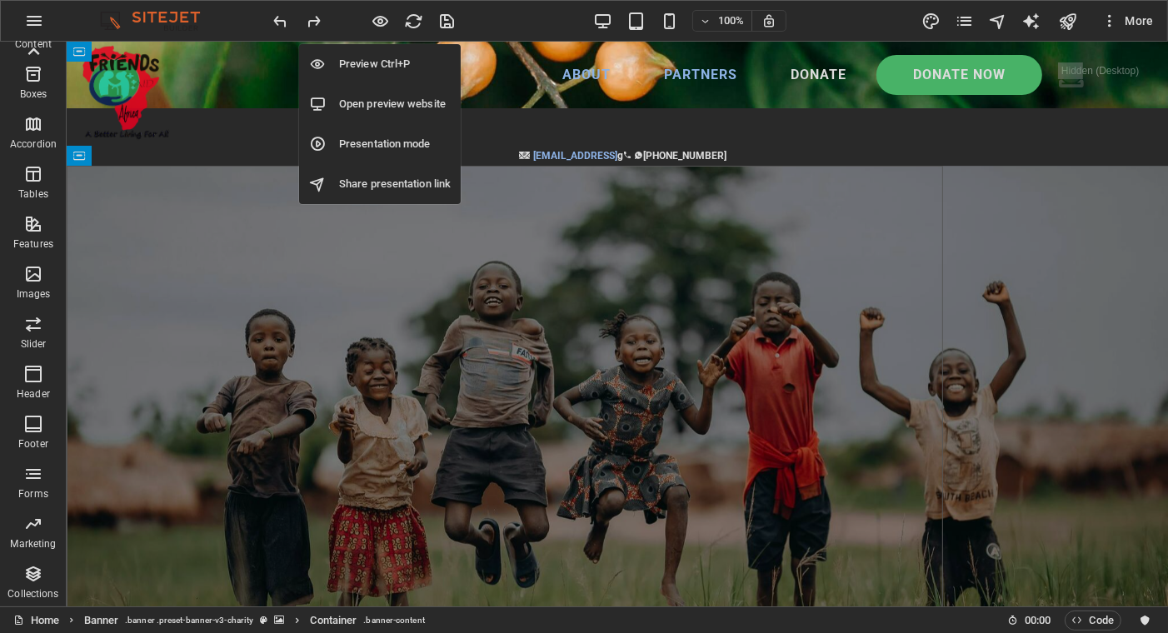
click at [382, 17] on icon "button" at bounding box center [380, 21] width 19 height 19
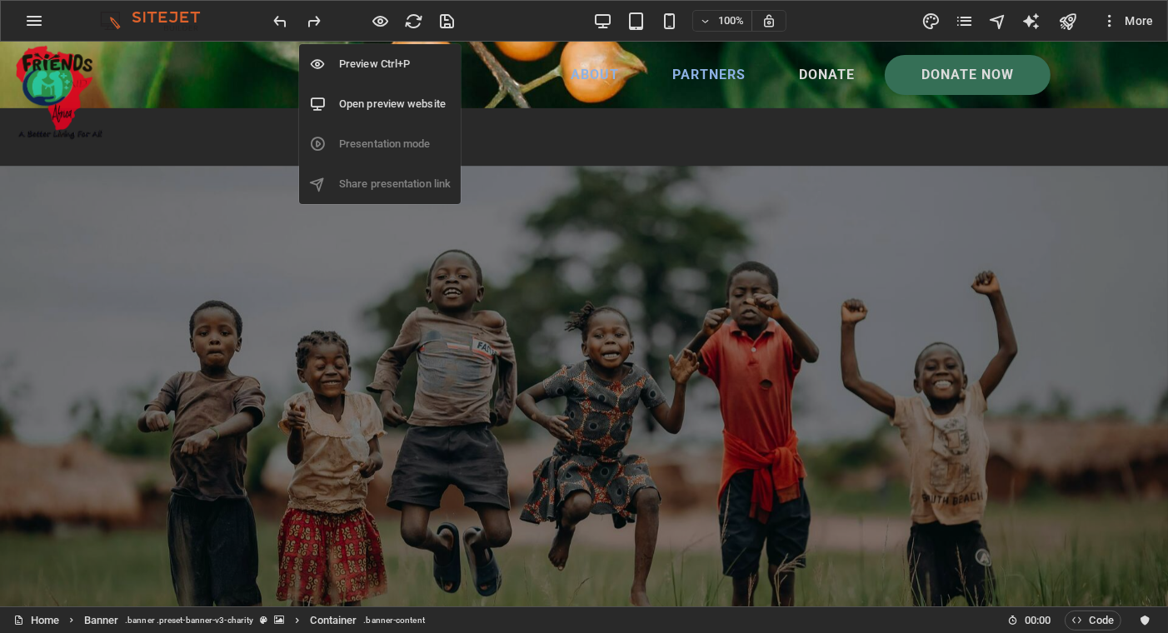
click at [376, 12] on icon "button" at bounding box center [380, 21] width 19 height 19
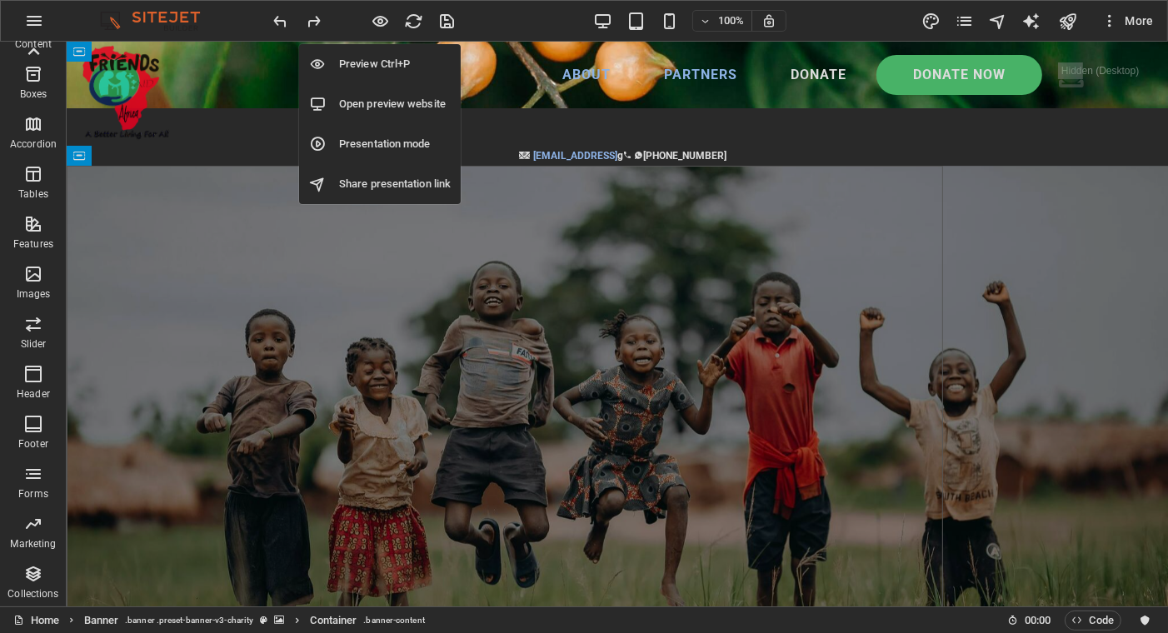
click at [384, 13] on icon "button" at bounding box center [380, 21] width 19 height 19
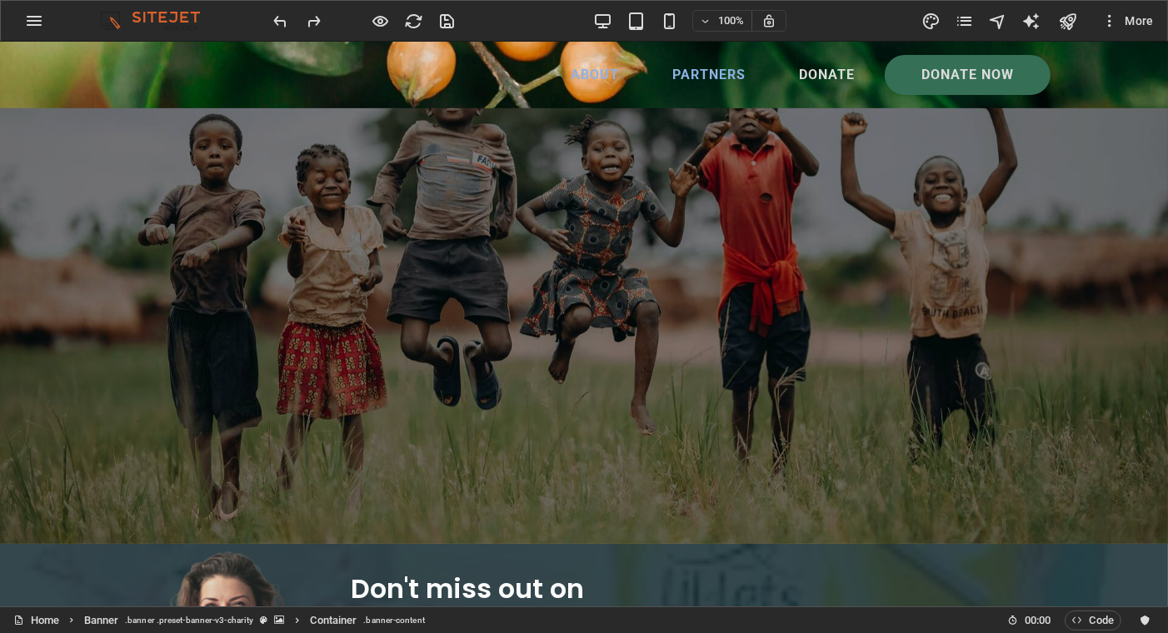
scroll to position [250, 0]
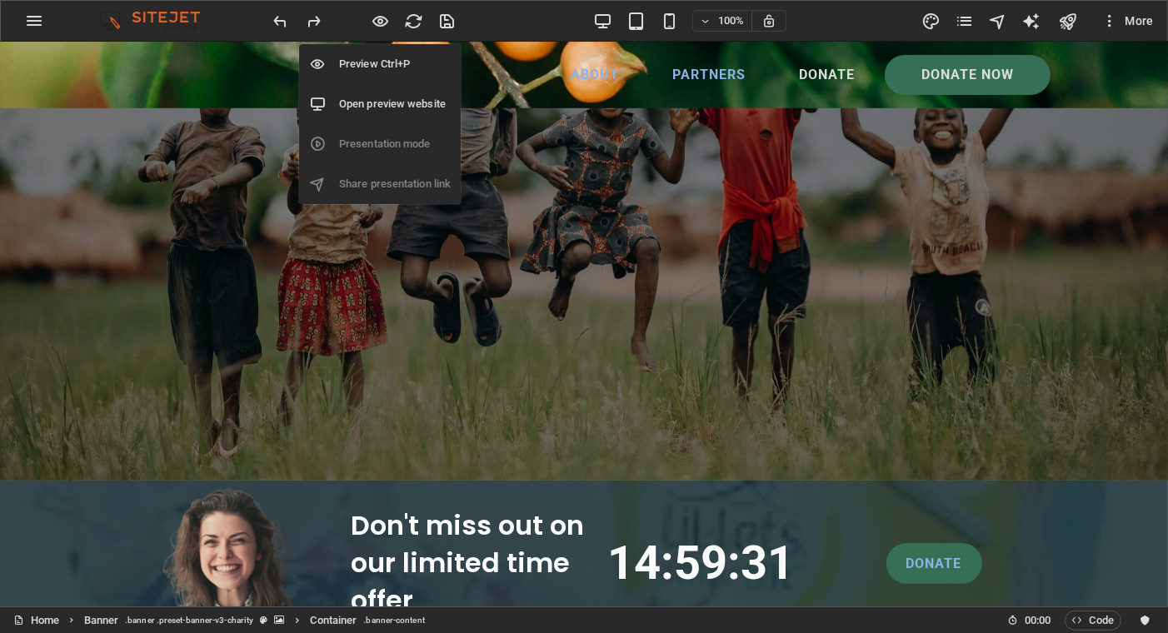
click at [384, 15] on icon "button" at bounding box center [380, 21] width 19 height 19
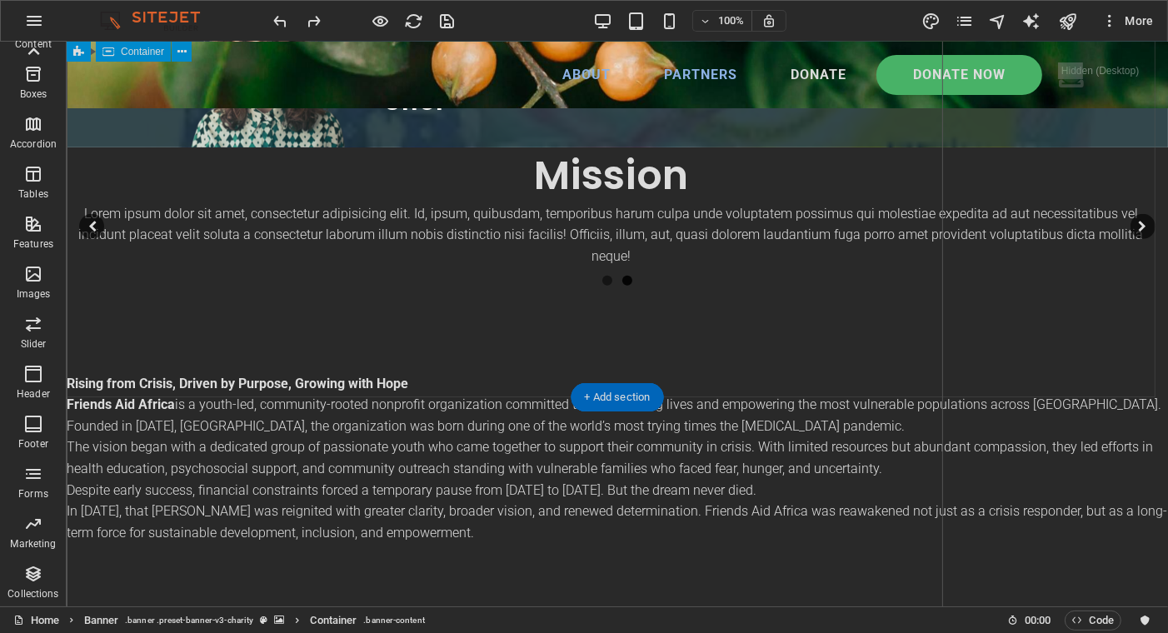
scroll to position [333, 0]
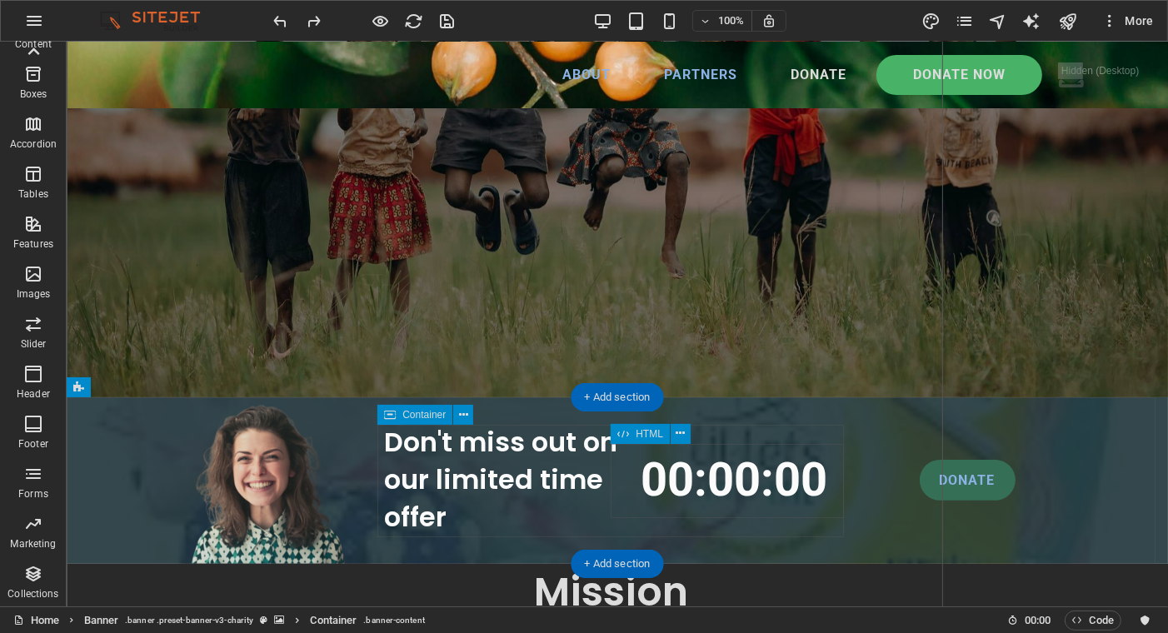
click at [673, 479] on div "00 : 00 : 00" at bounding box center [732, 480] width 233 height 75
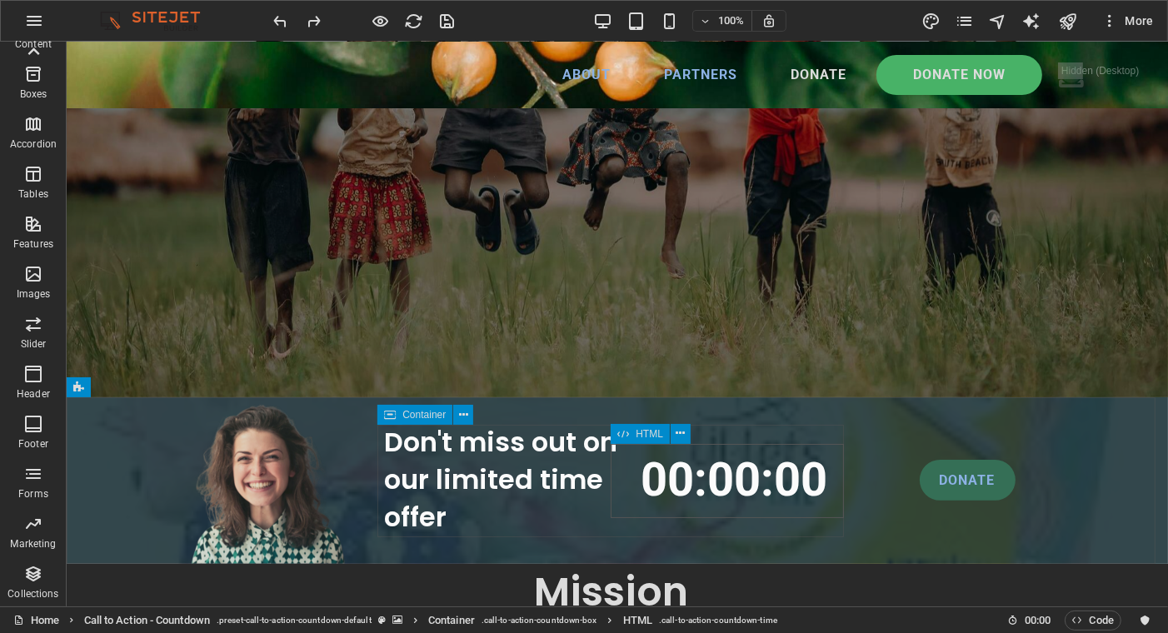
click at [643, 434] on span "HTML" at bounding box center [648, 434] width 27 height 10
click at [684, 431] on icon at bounding box center [679, 433] width 9 height 17
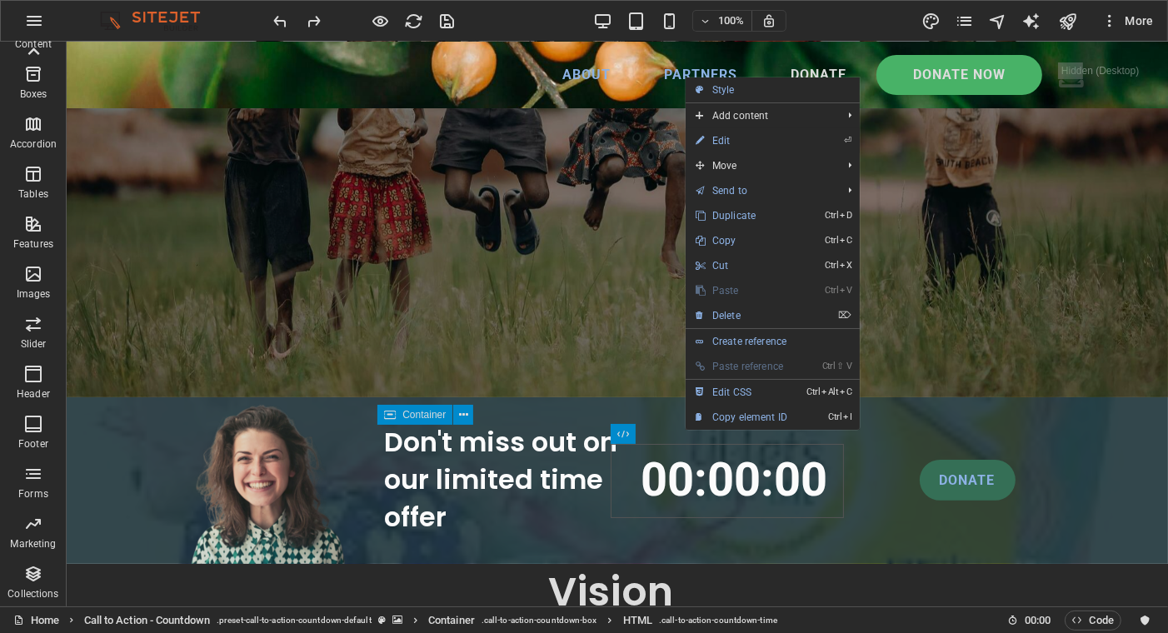
click at [725, 137] on link "⏎ Edit" at bounding box center [741, 140] width 112 height 25
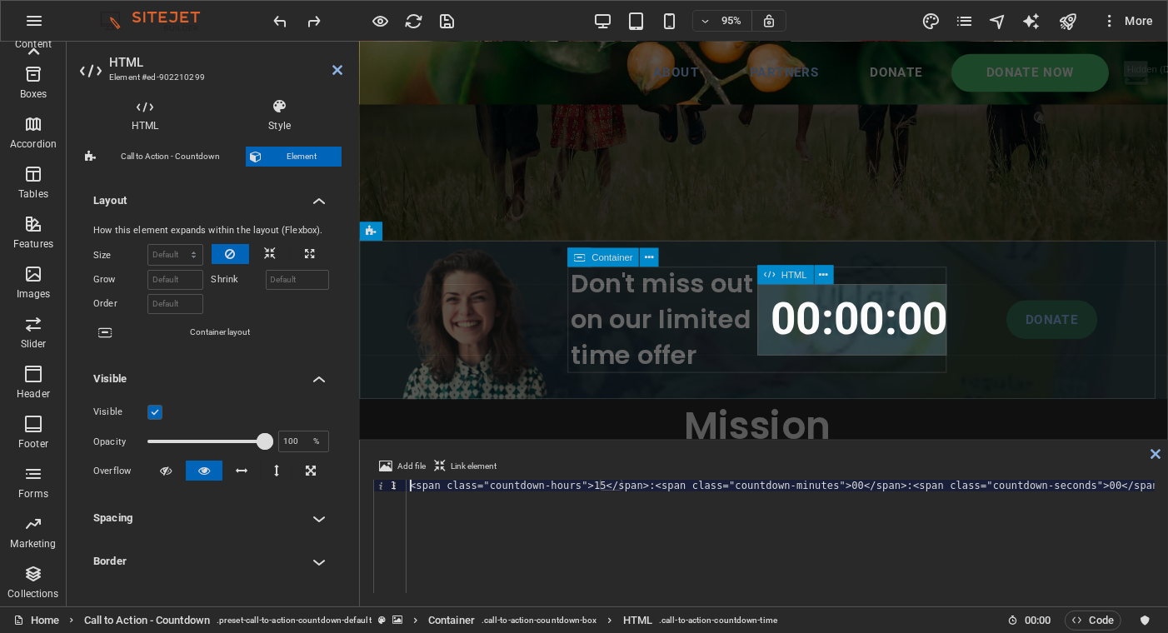
click at [824, 346] on div "00 : 00 : 00" at bounding box center [886, 334] width 202 height 75
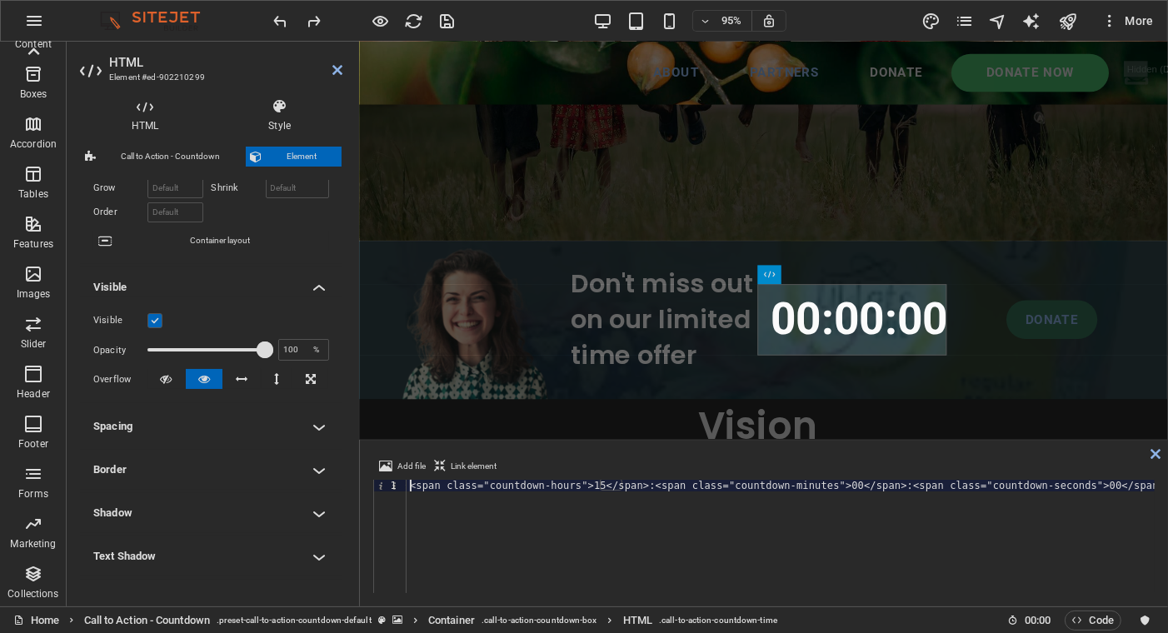
scroll to position [0, 0]
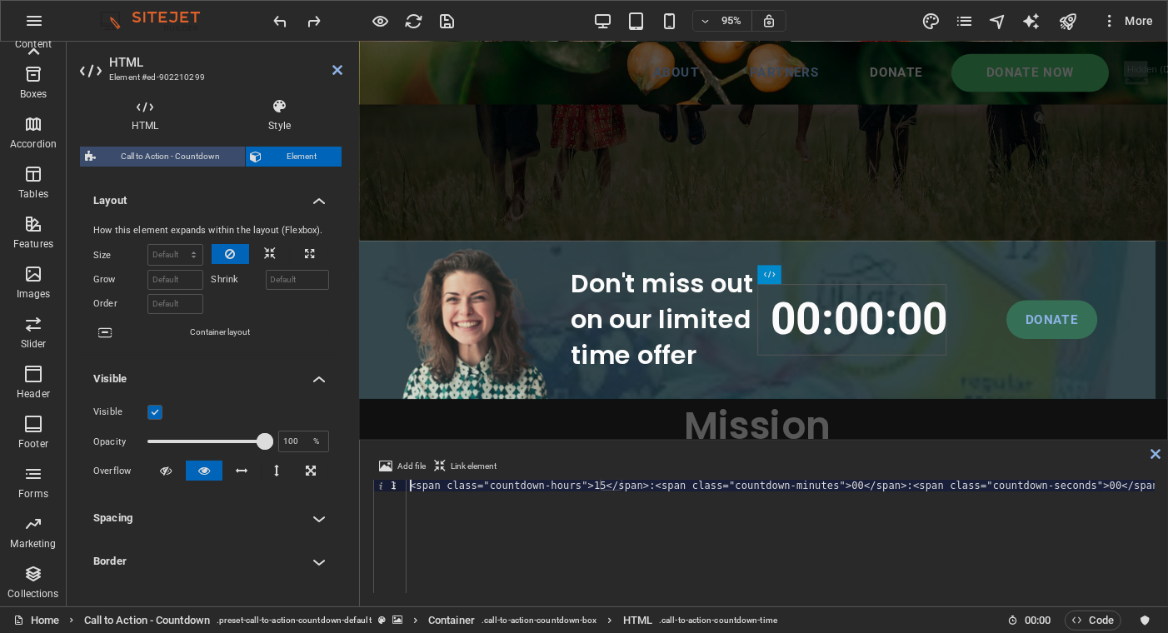
click at [179, 150] on span "Call to Action - Countdown" at bounding box center [170, 157] width 139 height 20
select select "rem"
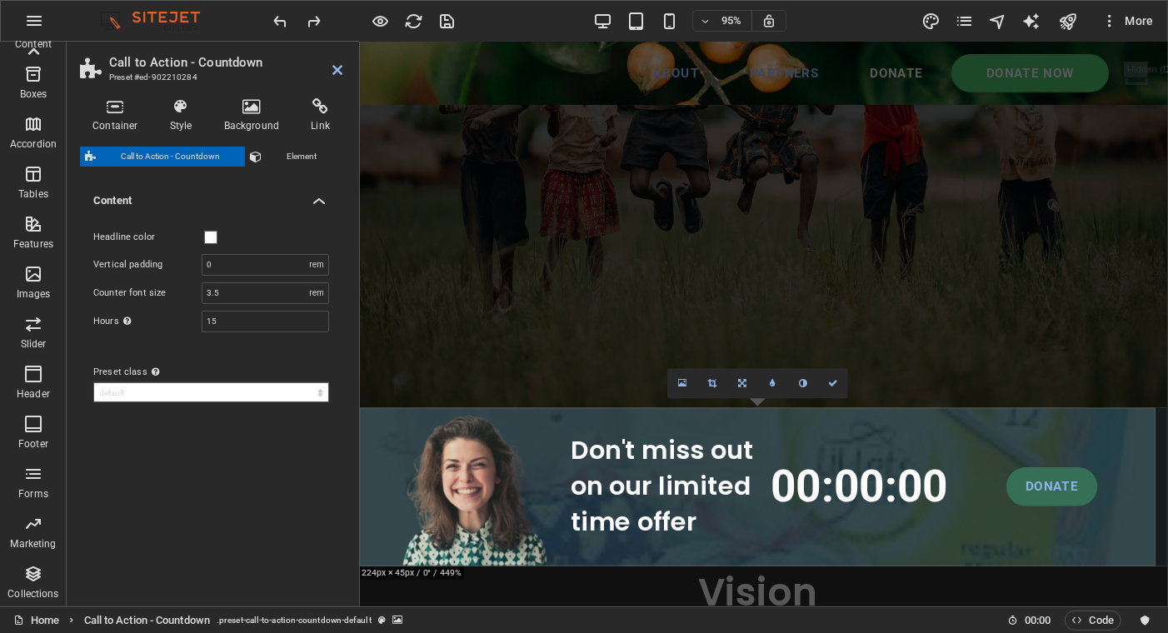
click at [174, 388] on select "default Add preset class" at bounding box center [211, 392] width 236 height 20
click at [279, 201] on h4 "Content" at bounding box center [211, 196] width 262 height 30
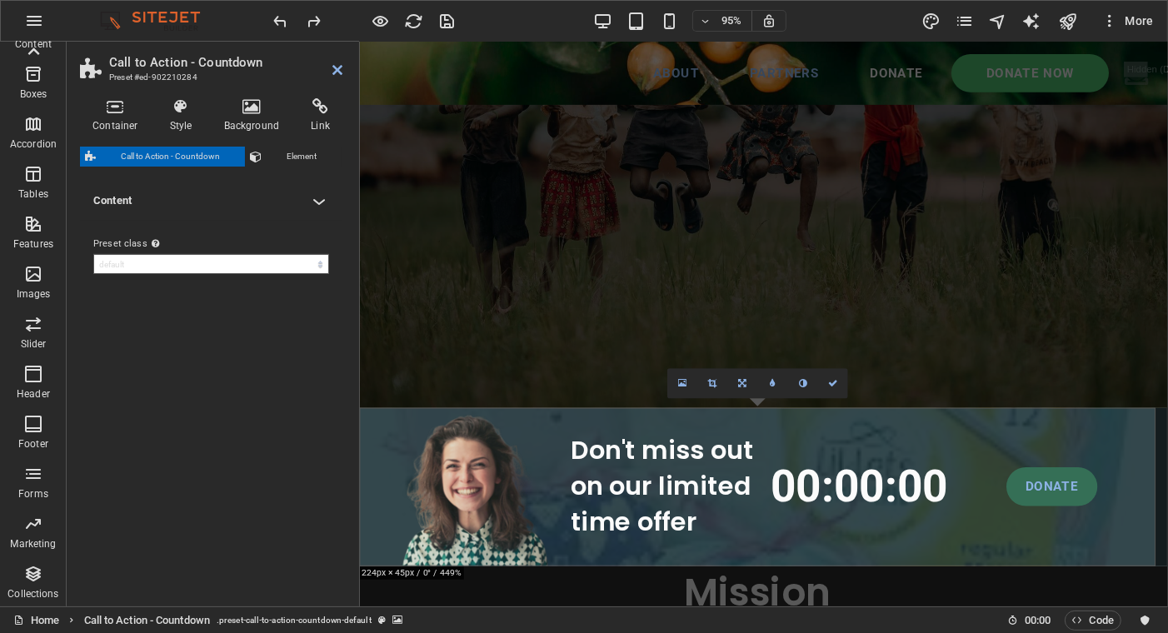
click at [331, 71] on header "Call to Action - Countdown Preset #ed-902210284" at bounding box center [211, 63] width 262 height 43
click at [835, 375] on link at bounding box center [833, 384] width 30 height 30
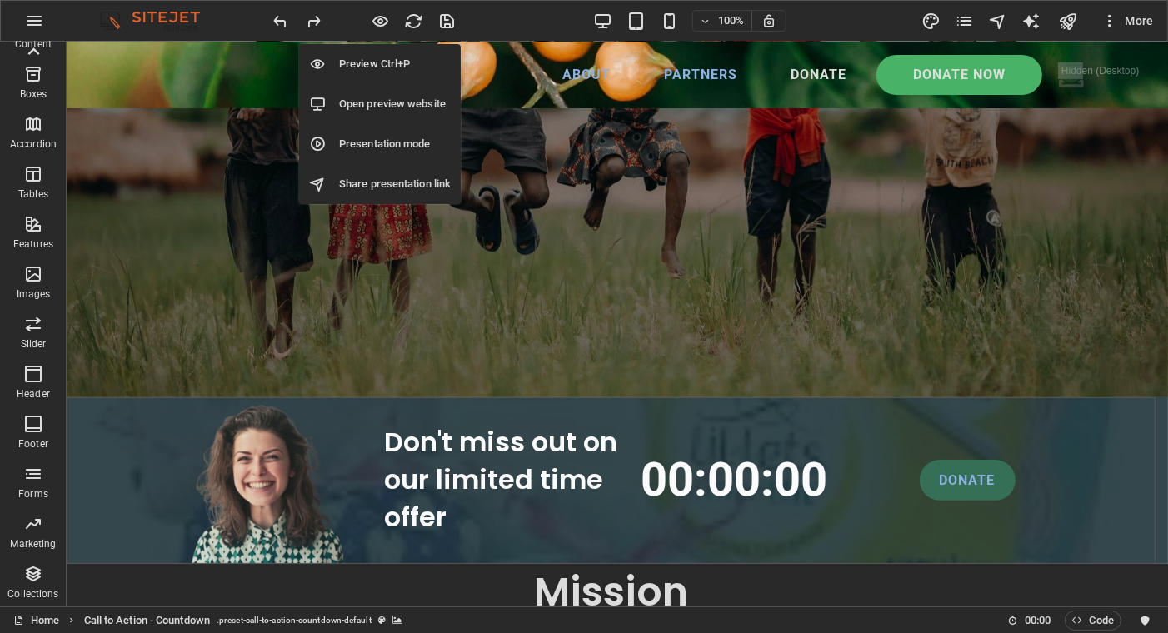
click at [385, 17] on icon "button" at bounding box center [380, 21] width 19 height 19
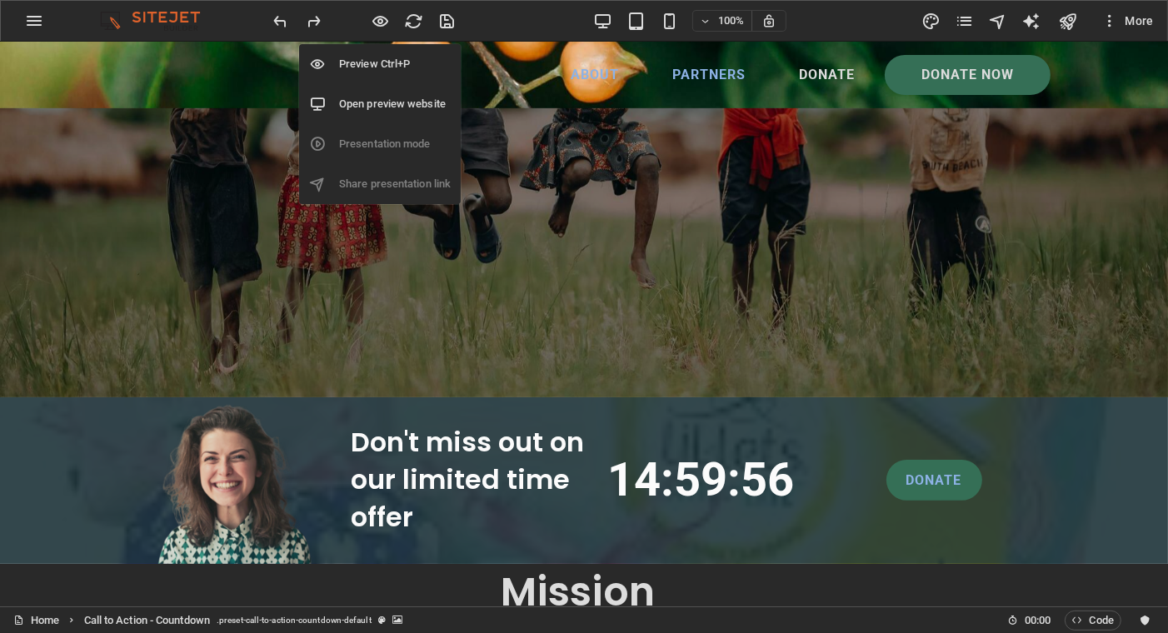
click at [384, 17] on icon "button" at bounding box center [380, 21] width 19 height 19
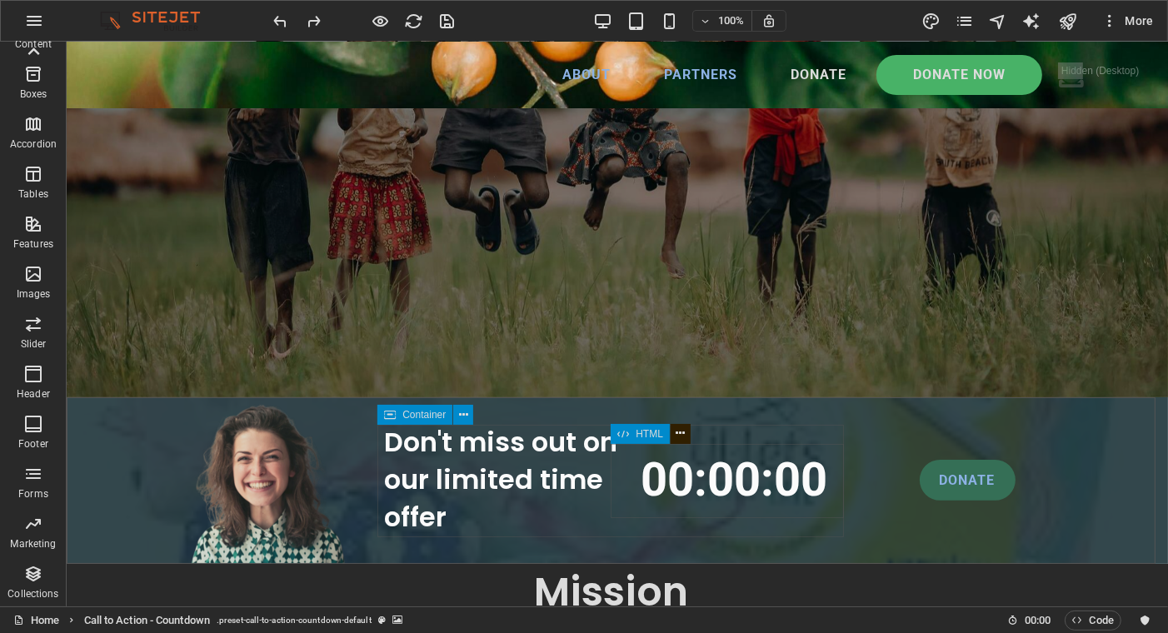
click at [680, 431] on icon at bounding box center [679, 433] width 9 height 17
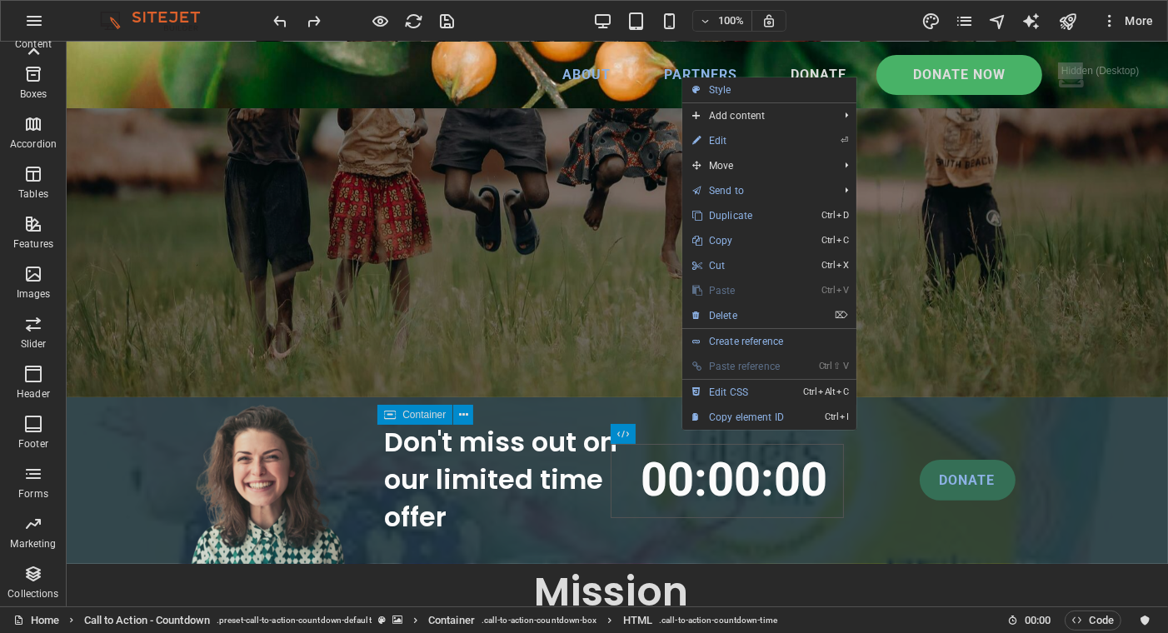
click at [731, 387] on link "Ctrl Alt C Edit CSS" at bounding box center [738, 392] width 112 height 25
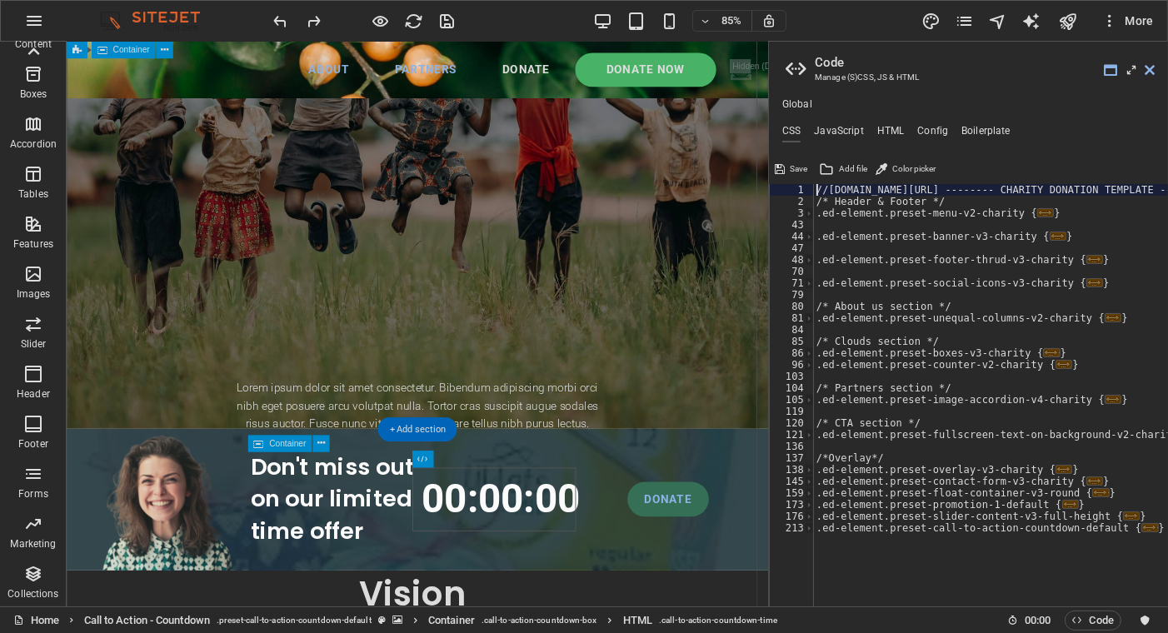
click at [688, 345] on div "Lorem ipsum dolor sit amet consectetur. Bibendum adipiscing morbi orci nibh ege…" at bounding box center [479, 461] width 825 height 1256
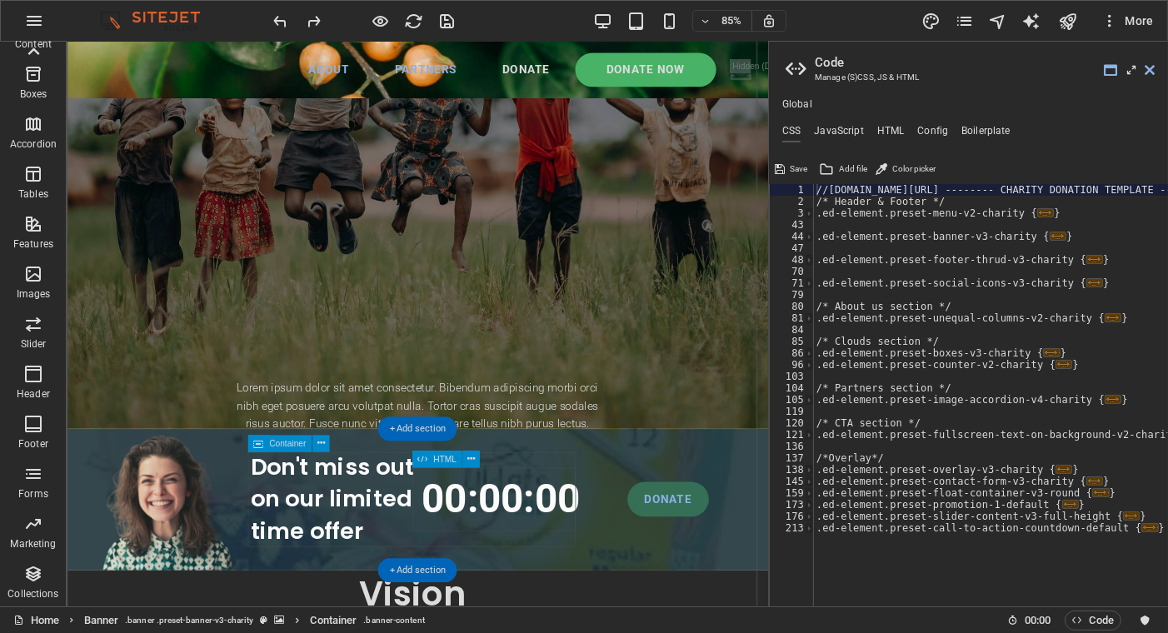
click at [573, 585] on div "00 : 00 : 00" at bounding box center [578, 580] width 197 height 75
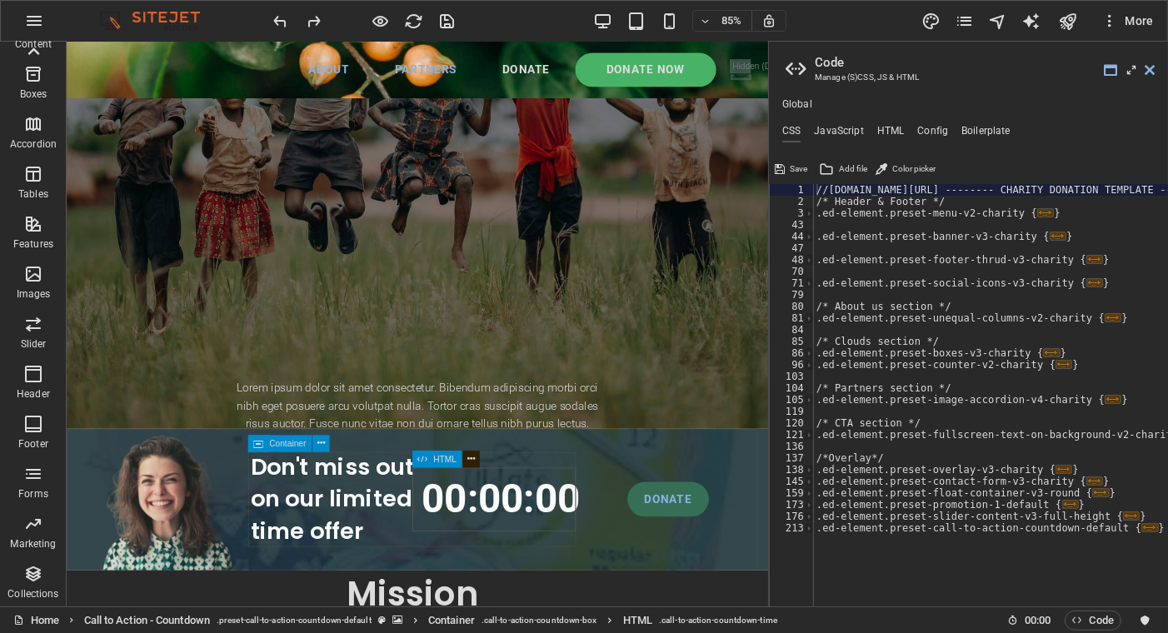
click at [466, 458] on button at bounding box center [470, 459] width 17 height 17
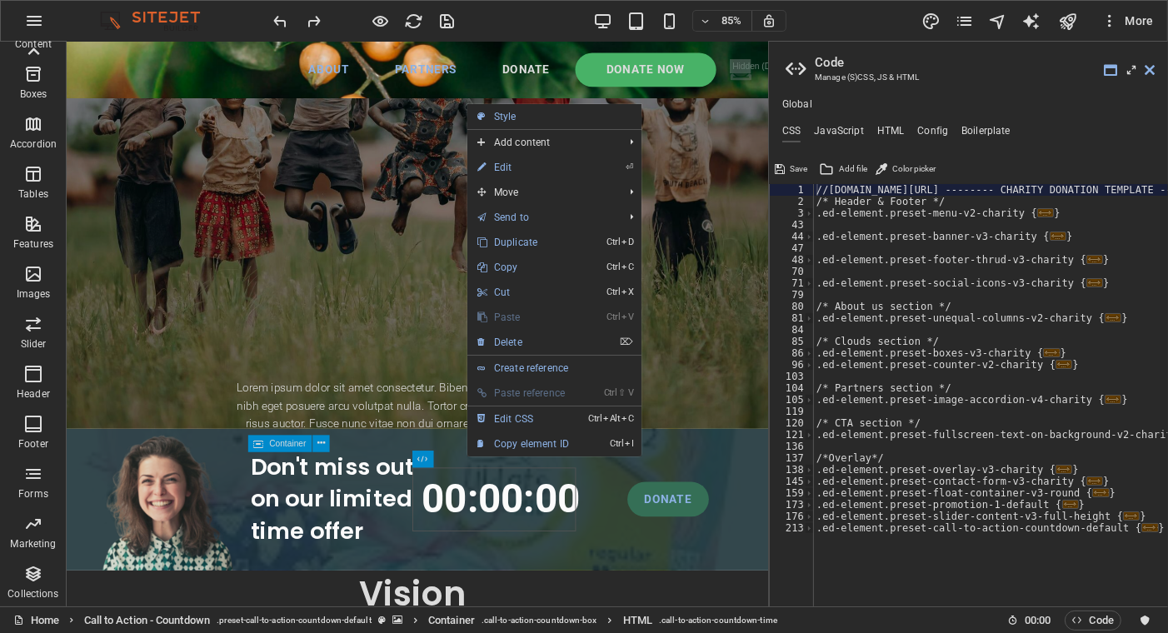
click at [511, 163] on link "⏎ Edit" at bounding box center [523, 167] width 112 height 25
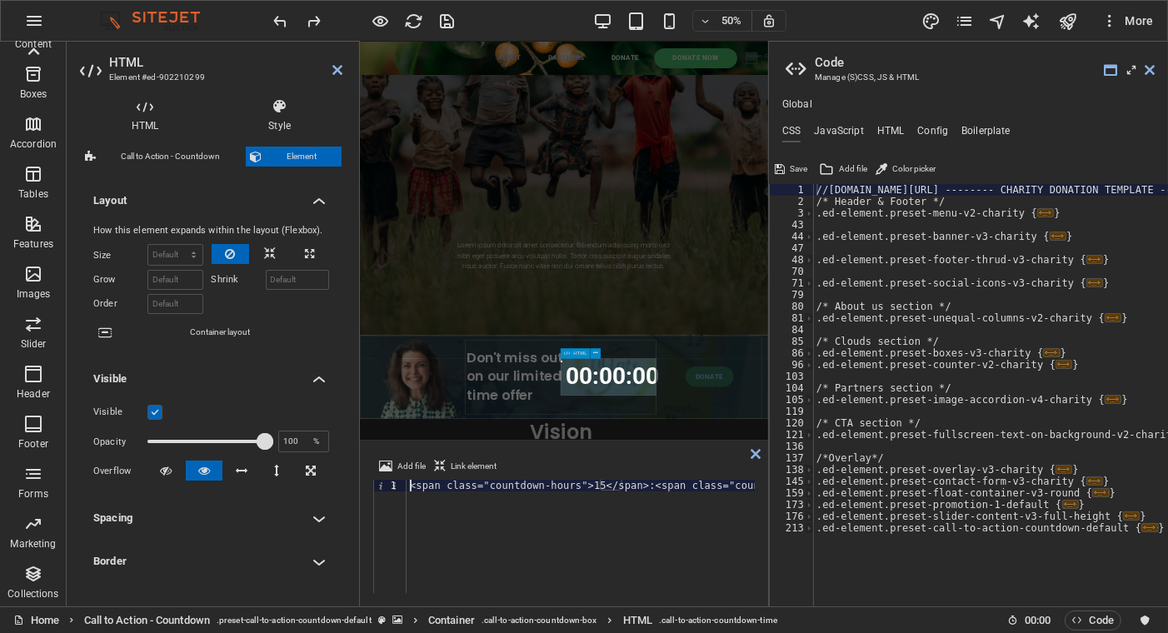
click at [754, 447] on icon at bounding box center [755, 453] width 10 height 13
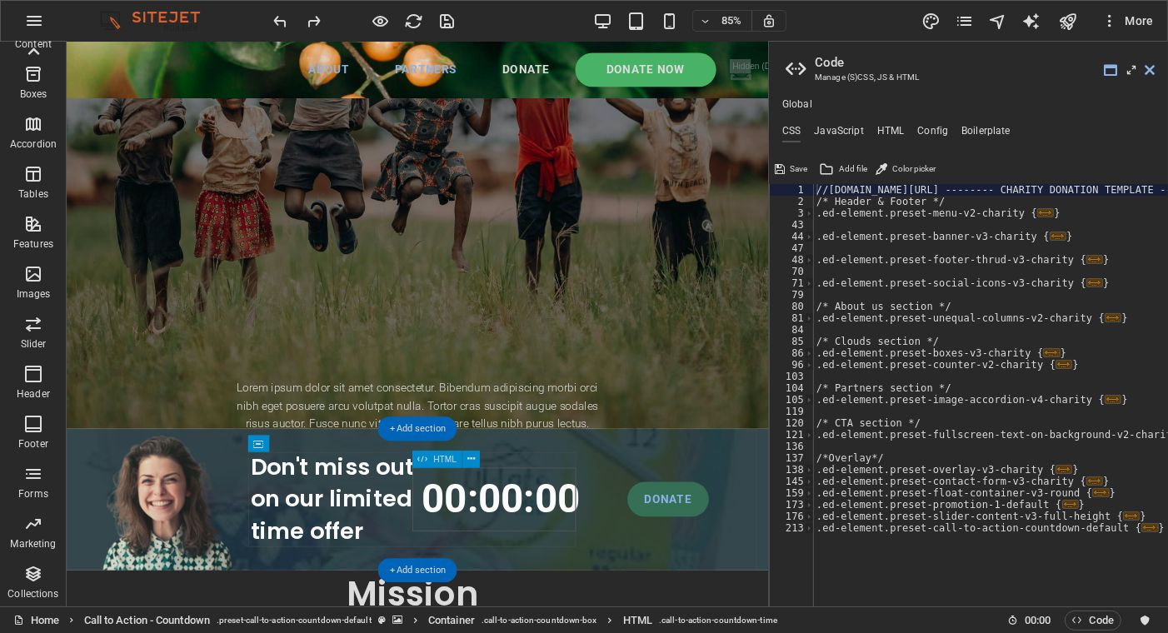
click at [595, 566] on div "00 : 00 : 00" at bounding box center [578, 580] width 197 height 75
drag, startPoint x: 445, startPoint y: 461, endPoint x: 455, endPoint y: 458, distance: 10.3
click at [446, 461] on span "HTML" at bounding box center [444, 460] width 23 height 8
click at [466, 457] on button at bounding box center [470, 459] width 17 height 17
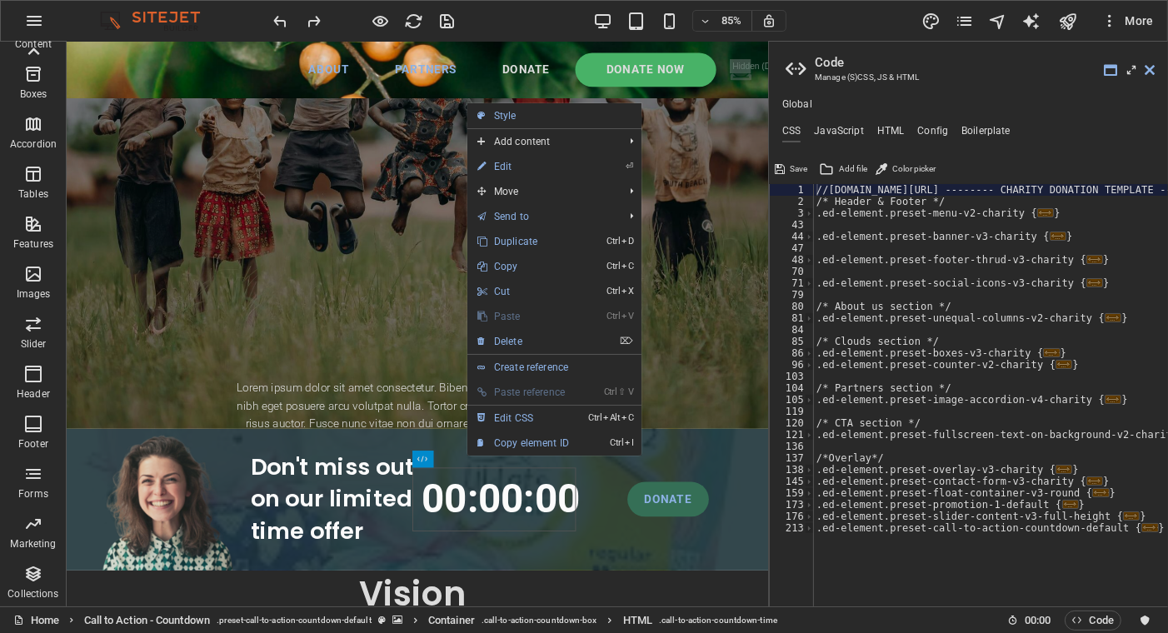
click at [506, 163] on link "⏎ Edit" at bounding box center [523, 166] width 112 height 25
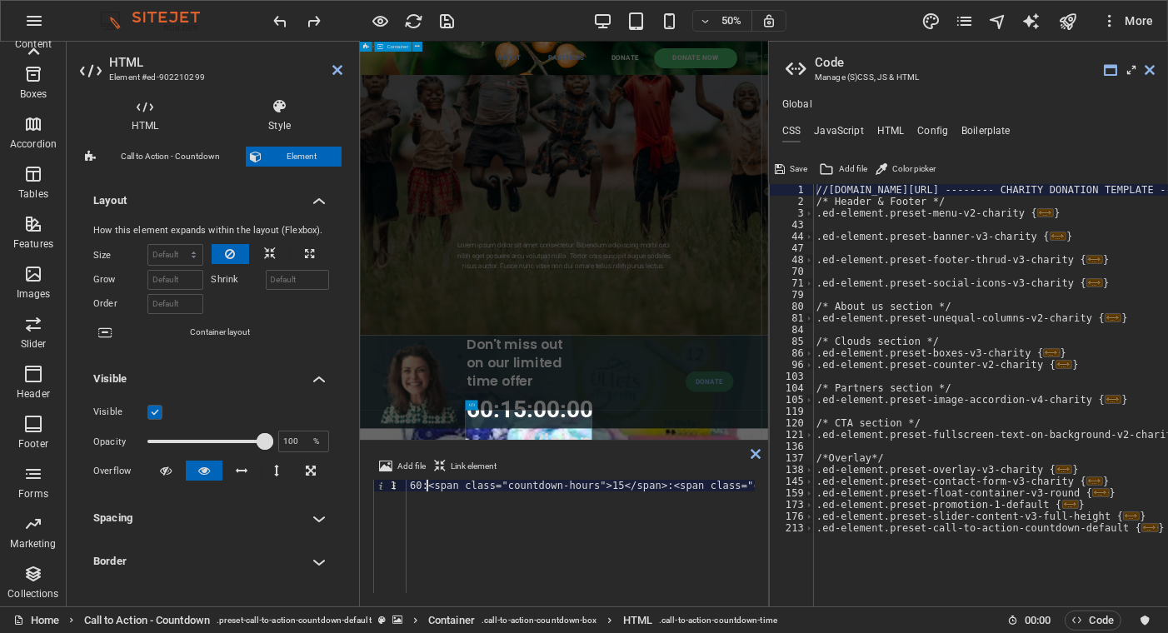
type textarea "60:<span class="countdown-hours">15</span>:<span class="countdown-minutes">00</…"
click at [518, 507] on div "Lorem ipsum dolor sit amet consectetur. Bibendum adipiscing morbi orci nibh ege…" at bounding box center [767, 461] width 816 height 1256
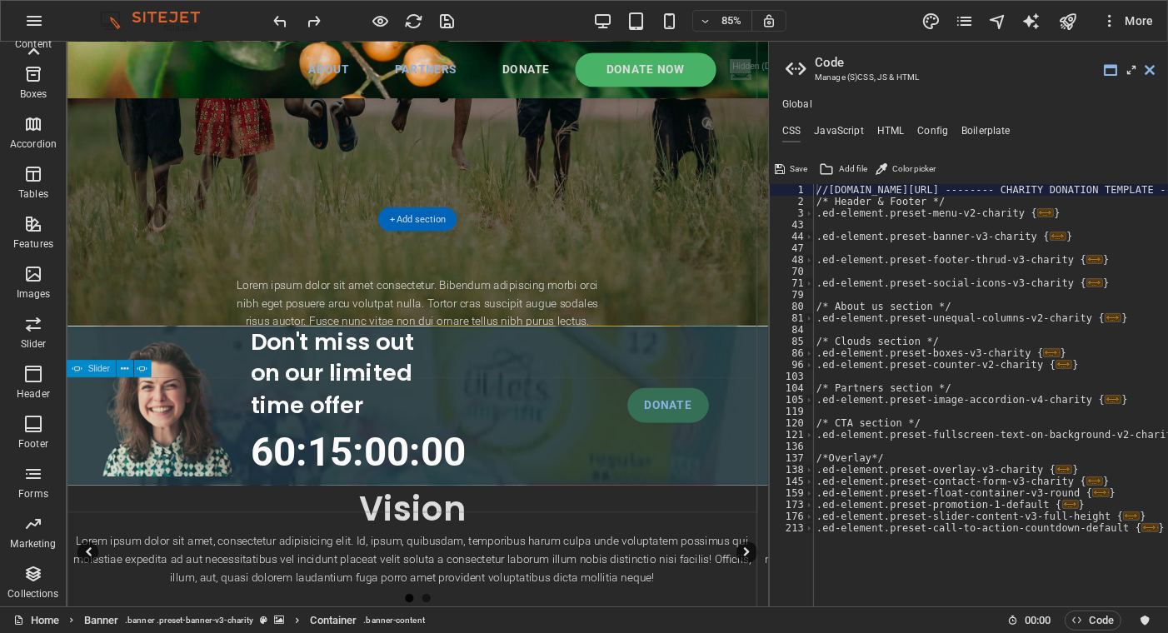
scroll to position [666, 0]
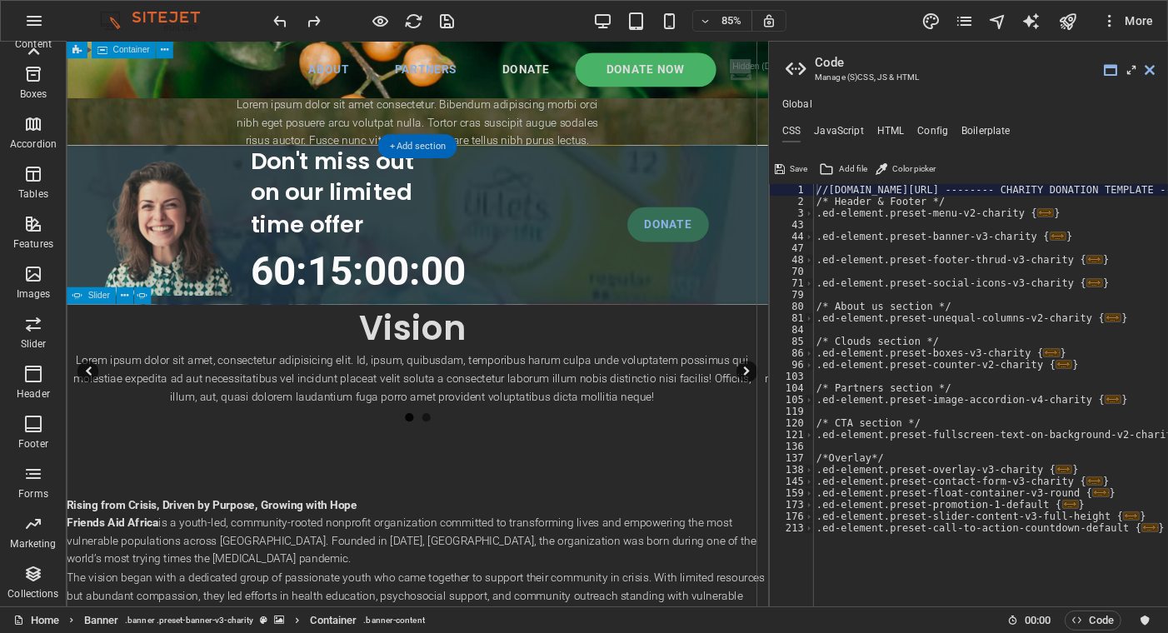
click at [863, 112] on div "Lorem ipsum dolor sit amet consectetur. Bibendum adipiscing morbi orci nibh ege…" at bounding box center [479, 127] width 825 height 1256
click at [1146, 62] on h2 "Code" at bounding box center [985, 62] width 340 height 15
click at [1152, 65] on icon at bounding box center [1149, 69] width 10 height 13
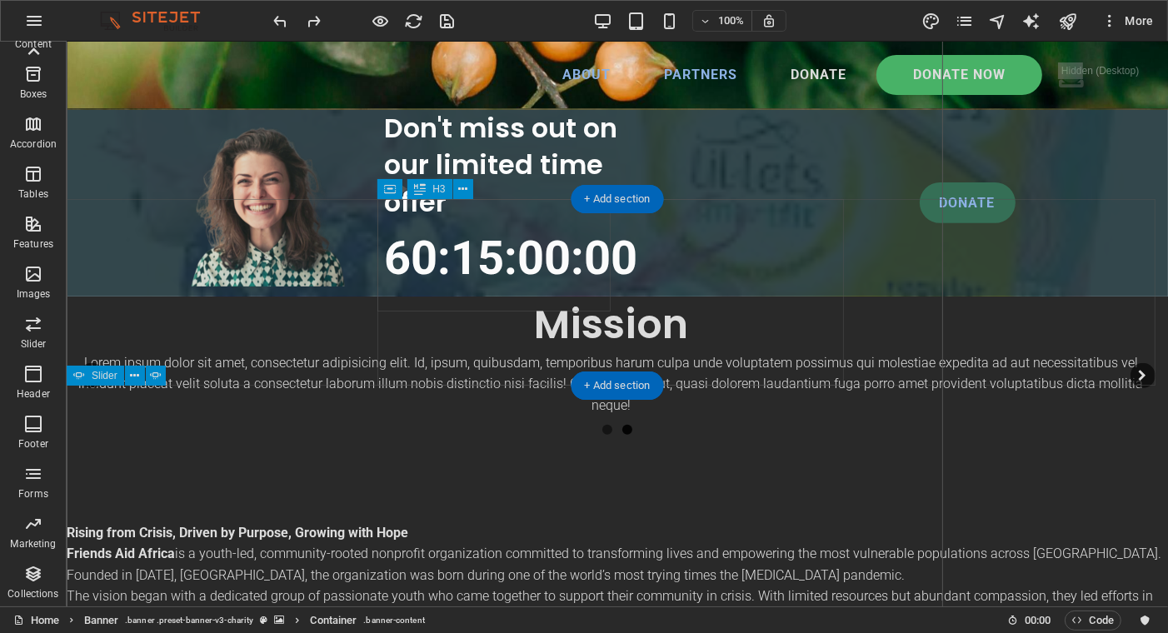
scroll to position [500, 0]
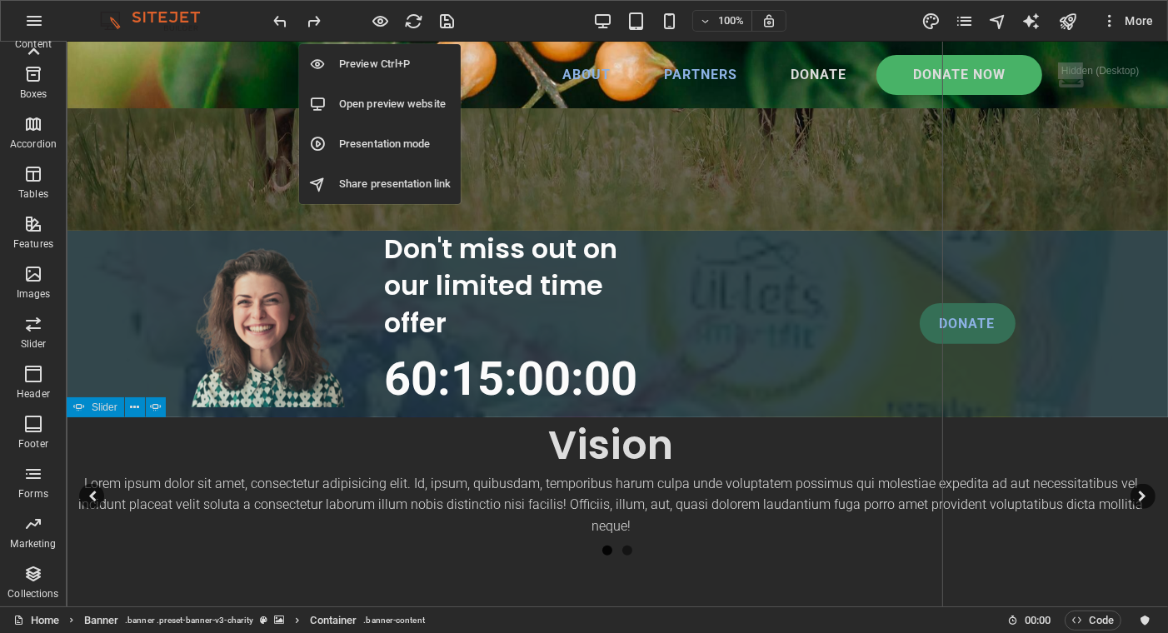
click at [377, 23] on icon "button" at bounding box center [380, 21] width 19 height 19
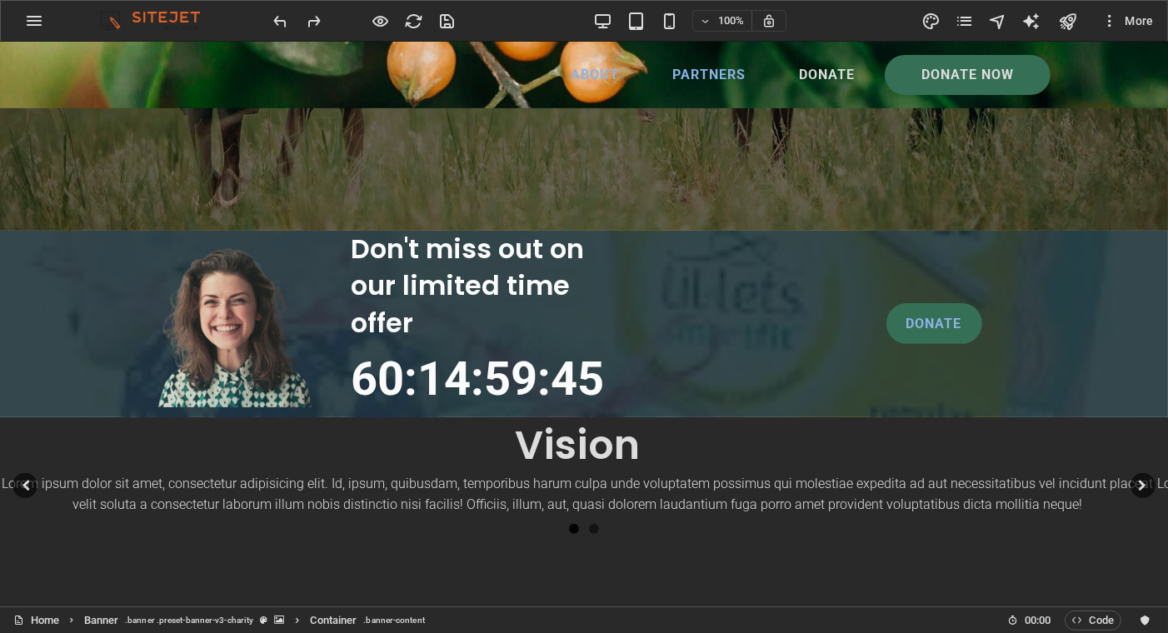
click at [215, 366] on img at bounding box center [234, 324] width 167 height 167
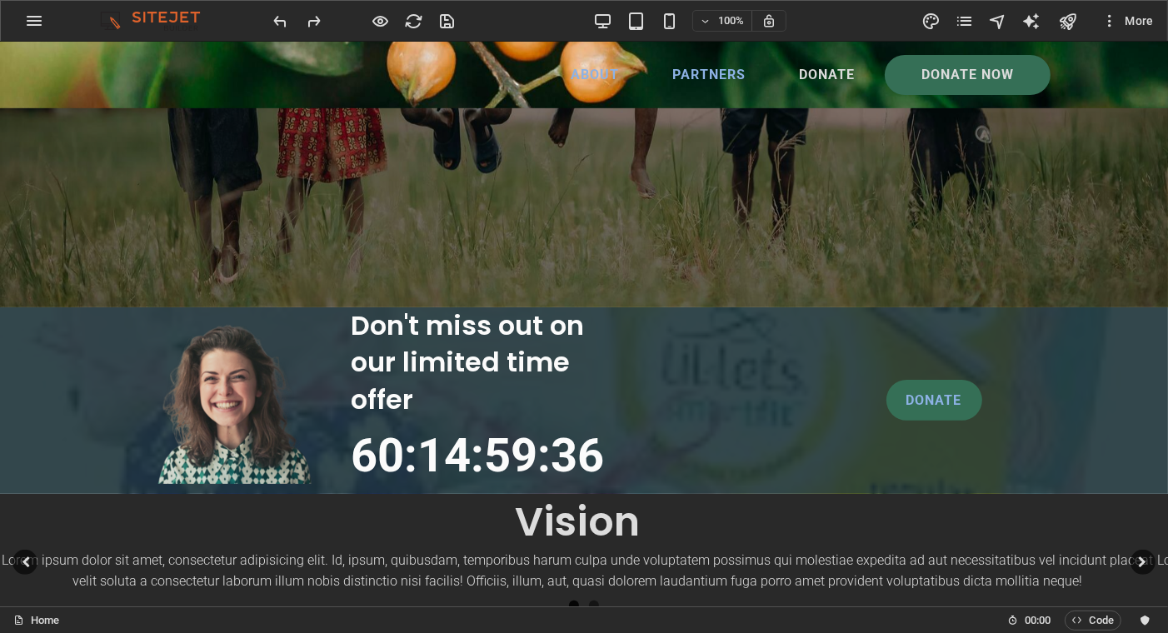
scroll to position [583, 0]
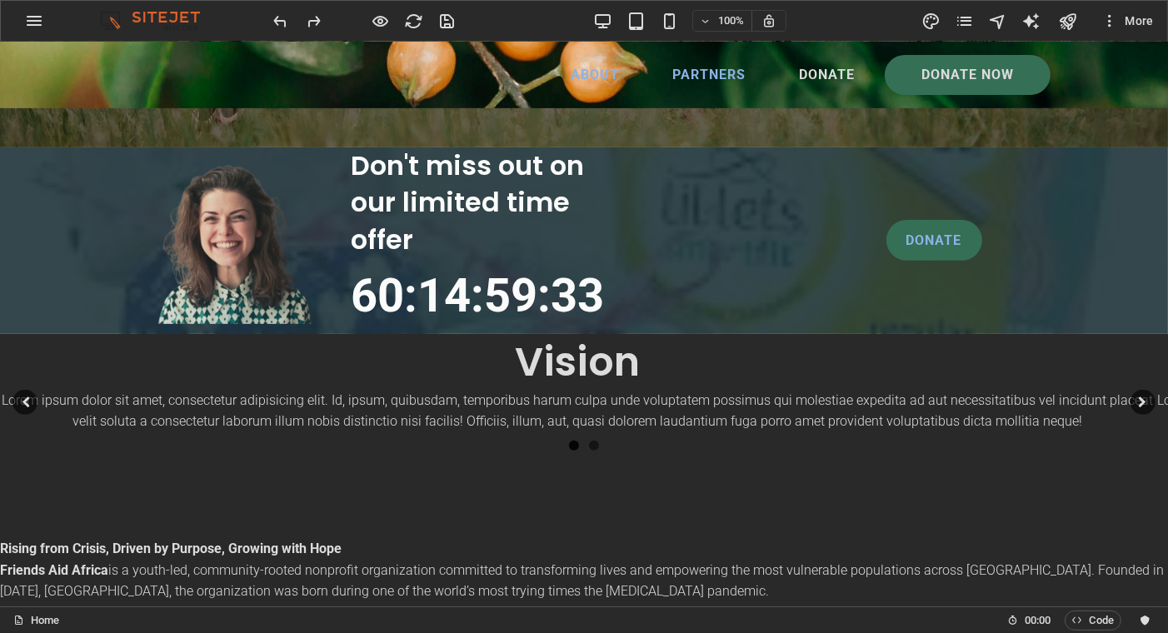
click at [421, 300] on span "14" at bounding box center [443, 295] width 53 height 55
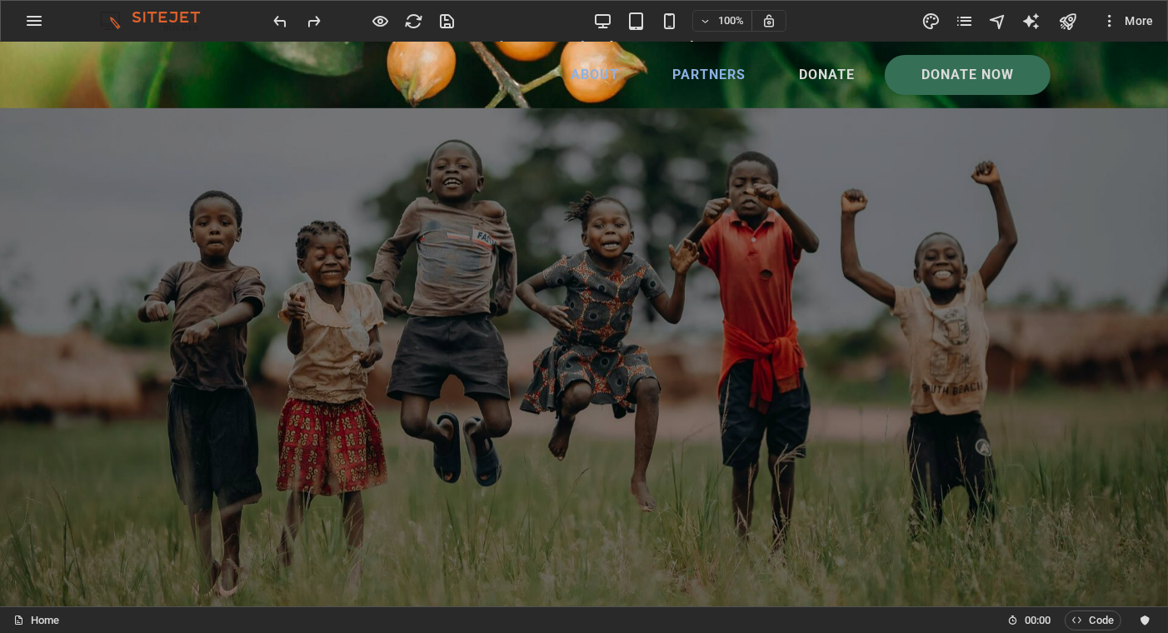
scroll to position [0, 0]
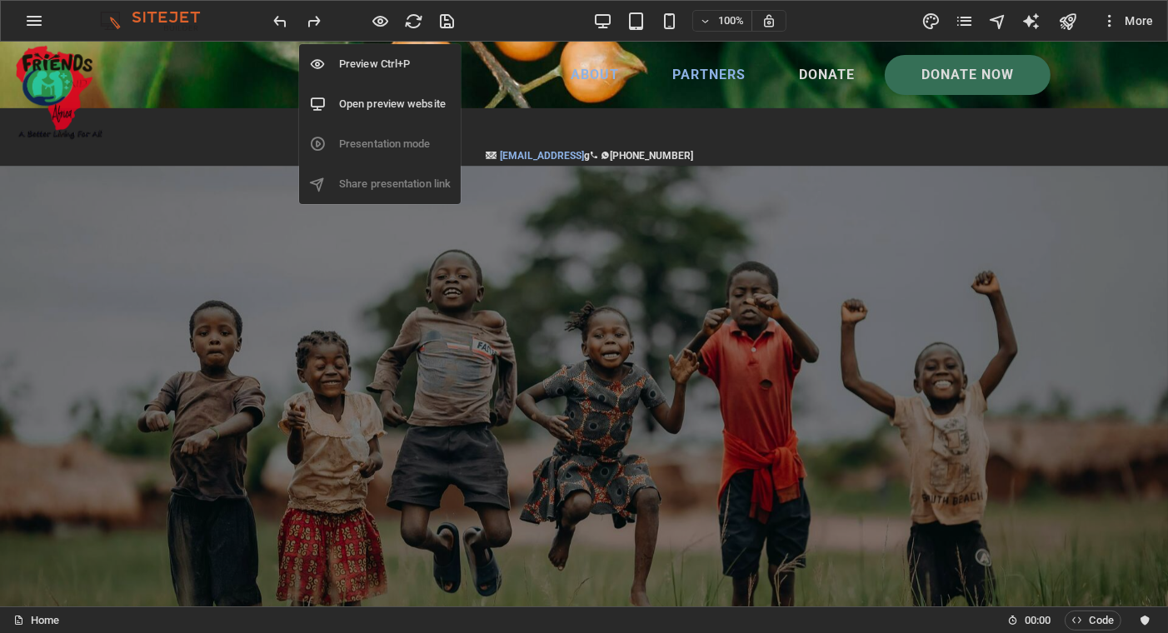
click at [378, 13] on icon "button" at bounding box center [380, 21] width 19 height 19
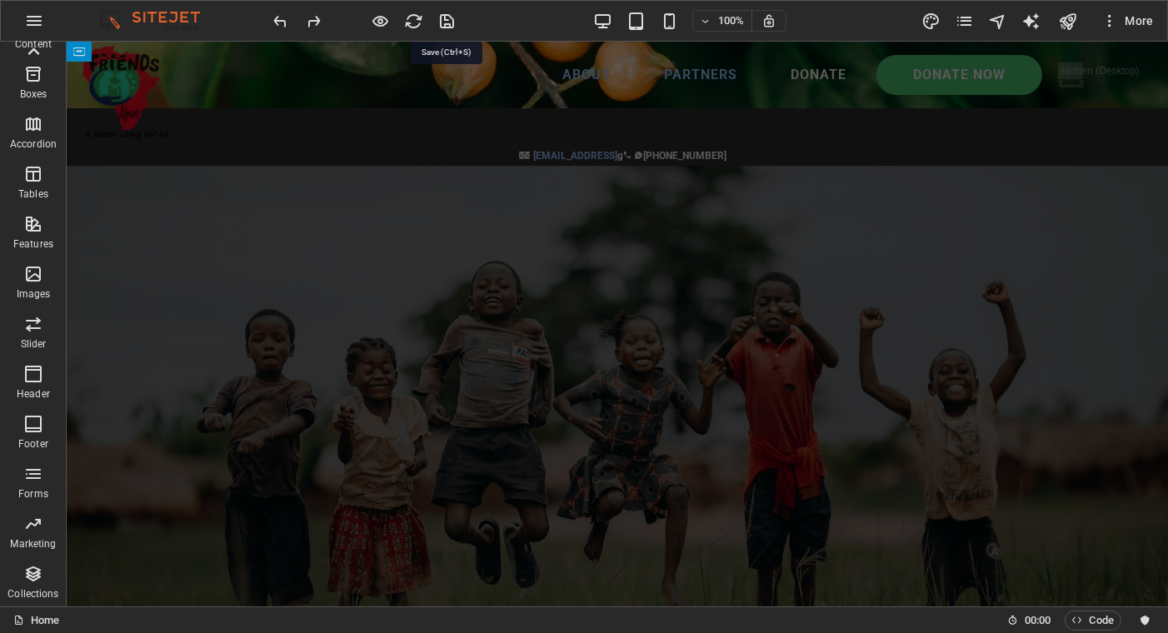
click at [447, 17] on icon "save" at bounding box center [447, 21] width 19 height 19
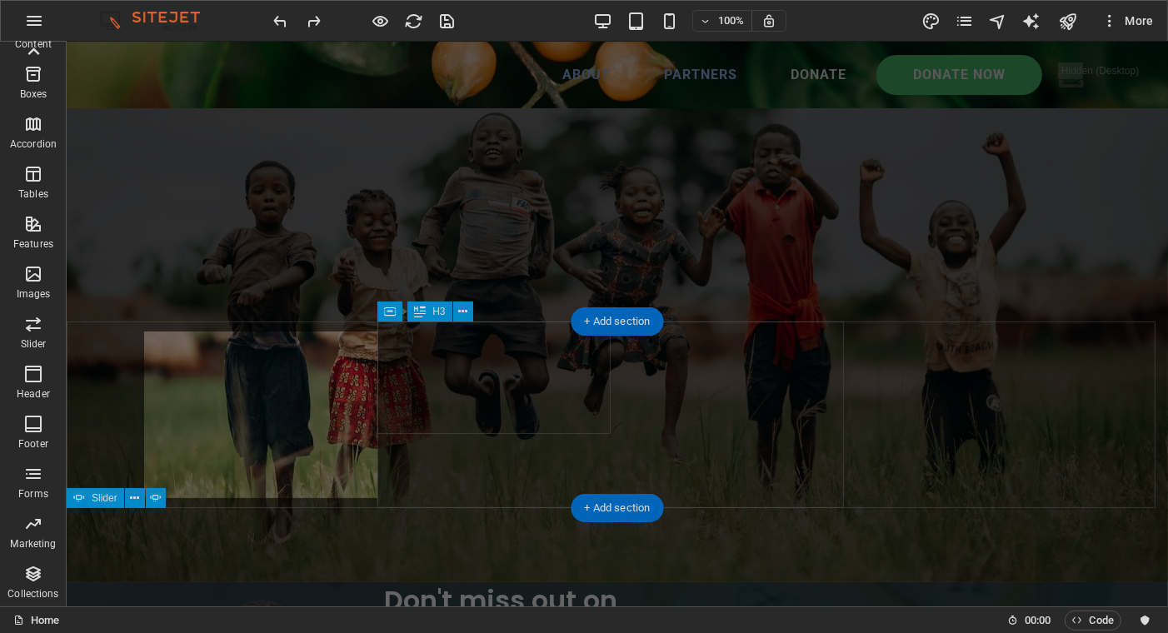
scroll to position [500, 0]
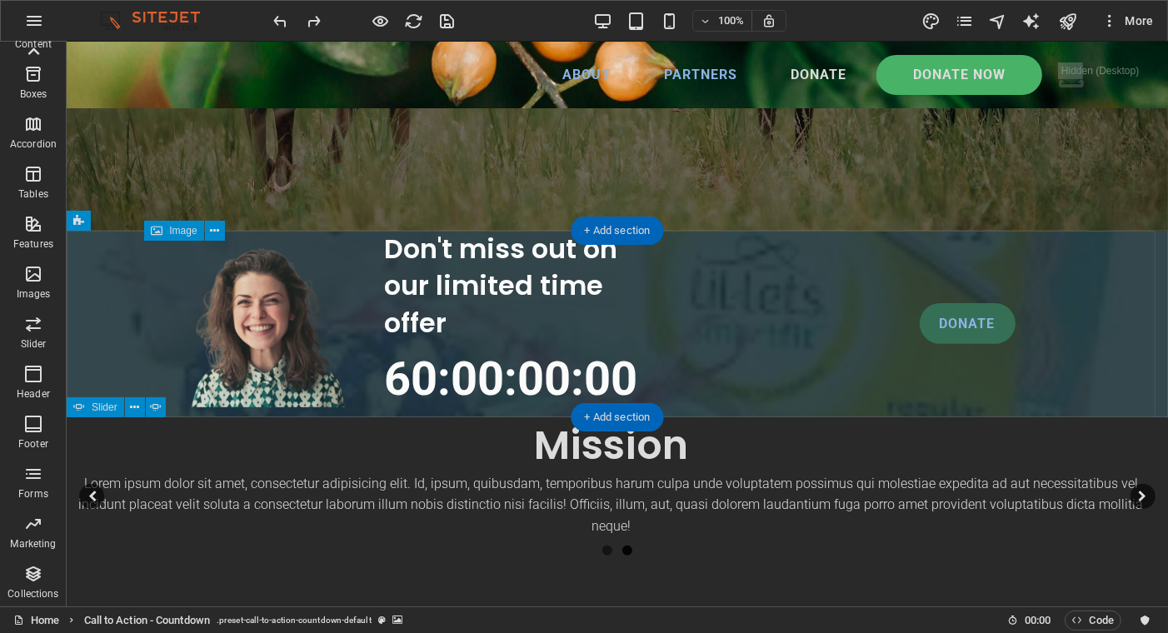
drag, startPoint x: 248, startPoint y: 326, endPoint x: 247, endPoint y: 351, distance: 25.0
click at [247, 351] on figure at bounding box center [266, 324] width 233 height 167
click at [247, 322] on figure at bounding box center [266, 324] width 233 height 167
drag, startPoint x: 249, startPoint y: 320, endPoint x: 246, endPoint y: 346, distance: 26.0
click at [246, 346] on figure at bounding box center [266, 324] width 233 height 167
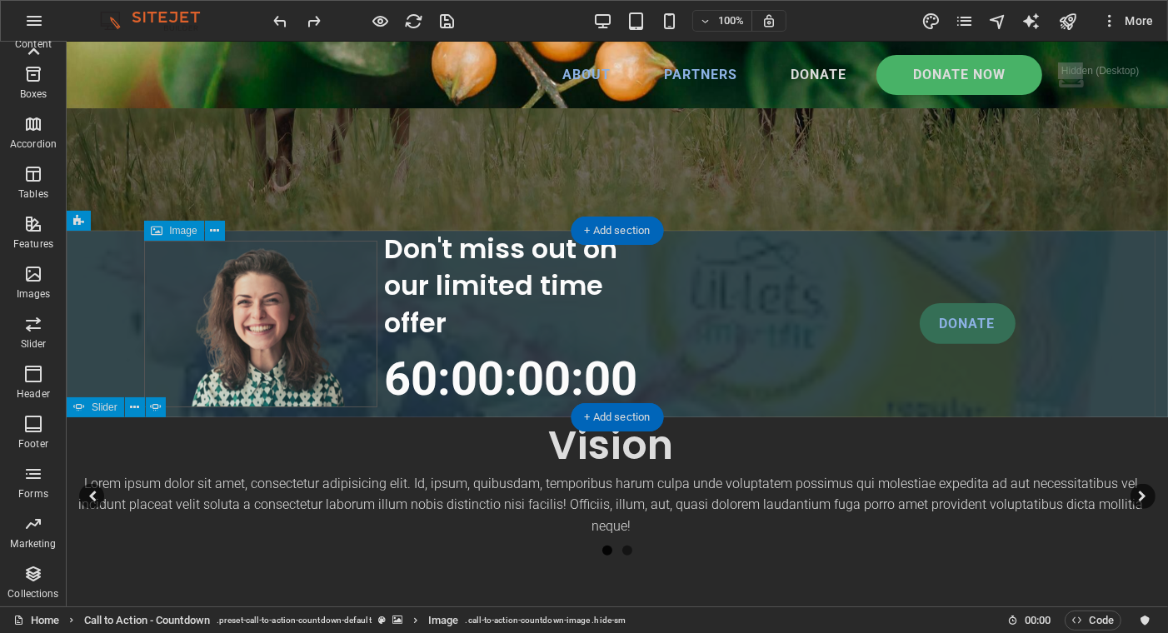
click at [228, 329] on figure at bounding box center [266, 324] width 233 height 167
click at [216, 229] on icon at bounding box center [214, 230] width 9 height 17
click at [172, 330] on figure at bounding box center [266, 324] width 233 height 167
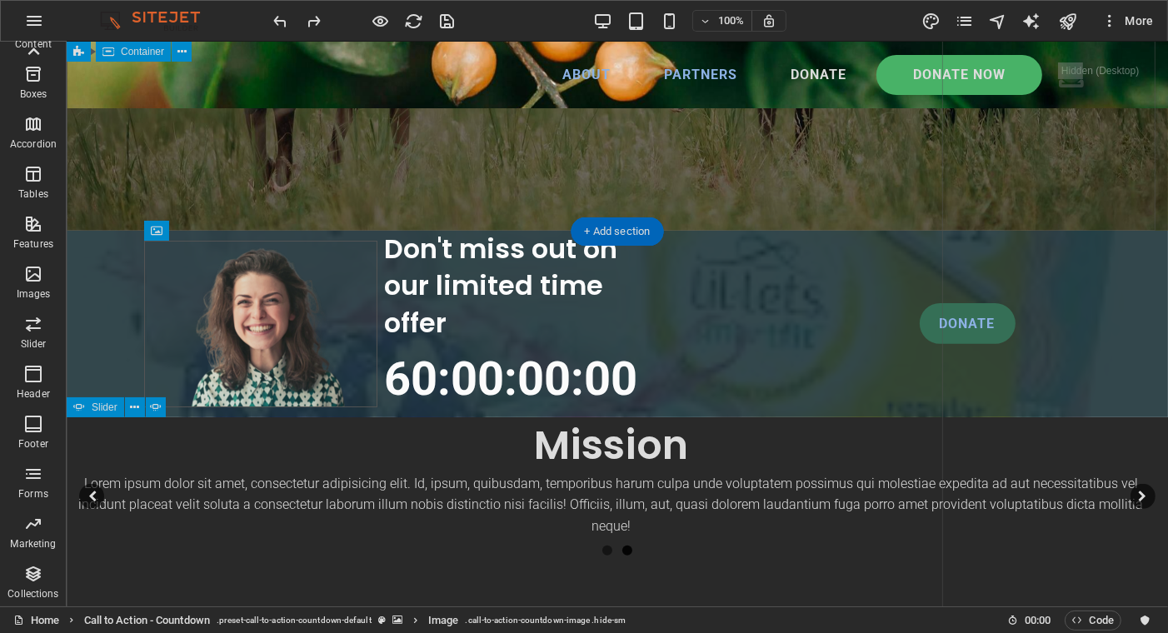
click at [798, 191] on div "Lorem ipsum dolor sit amet consectetur. Bibendum adipiscing morbi orci nibh ege…" at bounding box center [504, 294] width 876 height 1256
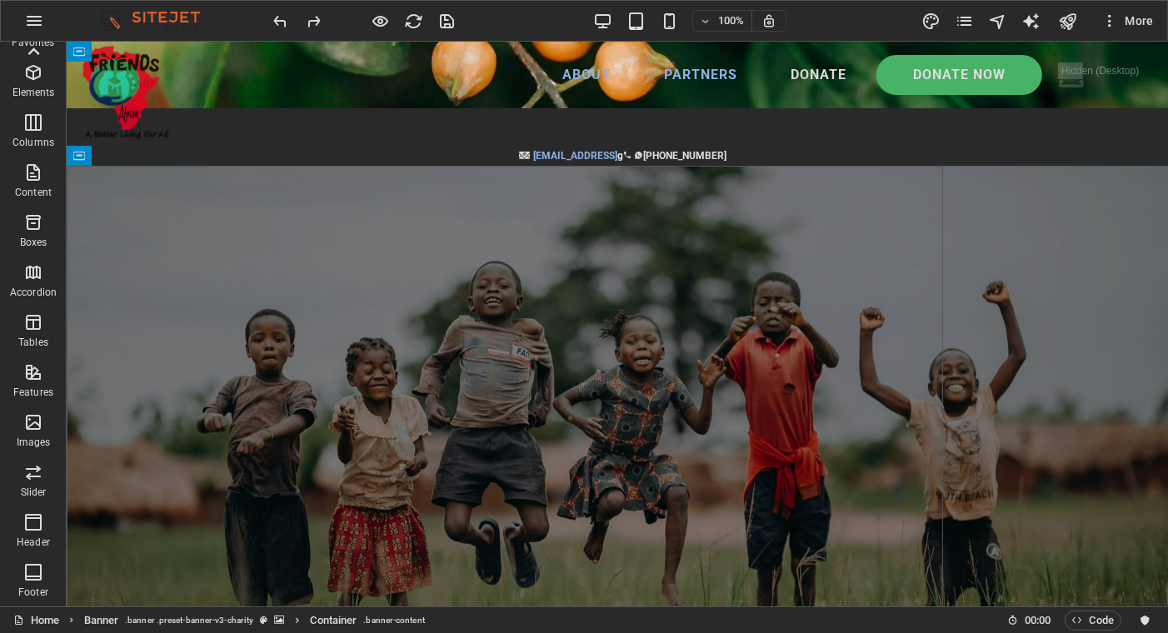
scroll to position [0, 0]
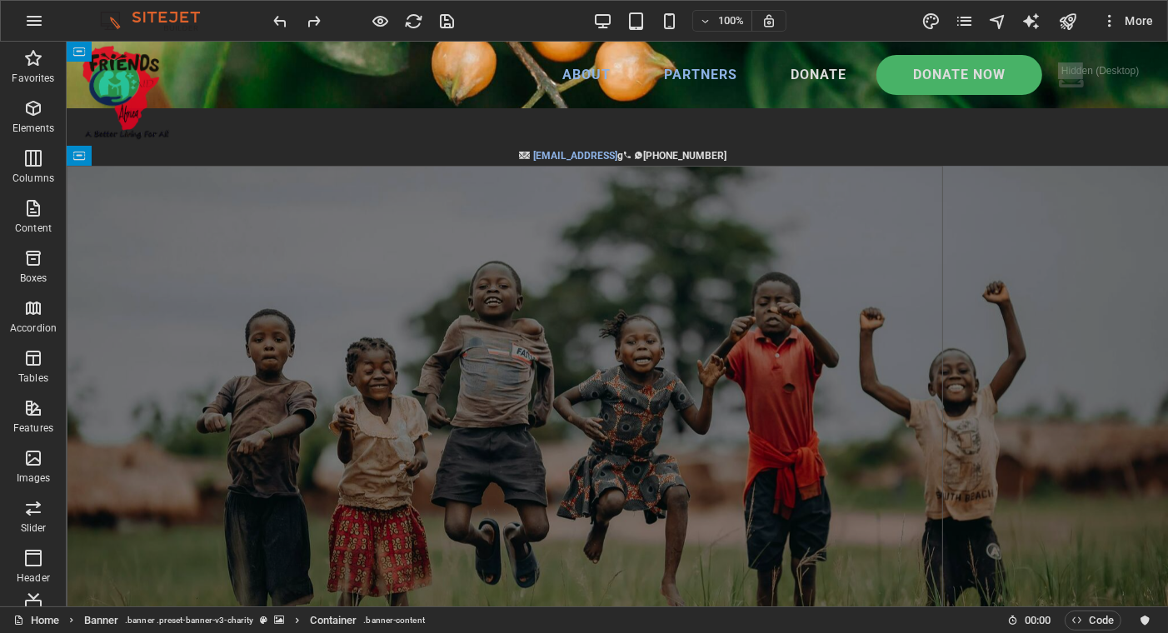
click at [34, 28] on icon "button" at bounding box center [34, 21] width 20 height 20
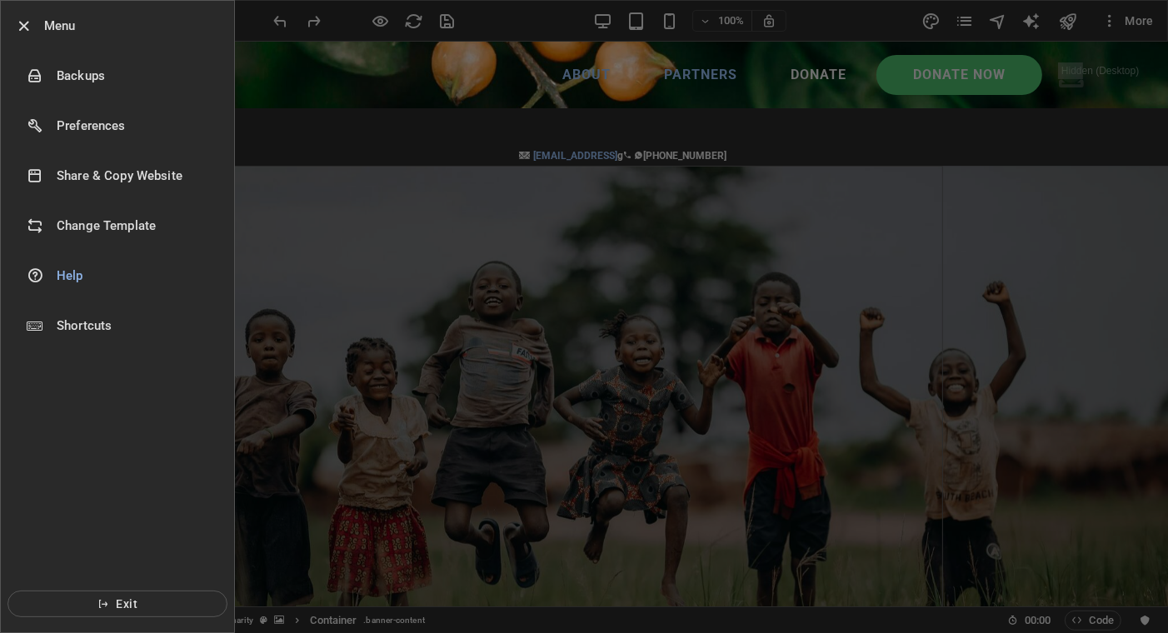
click at [362, 96] on div at bounding box center [584, 316] width 1168 height 633
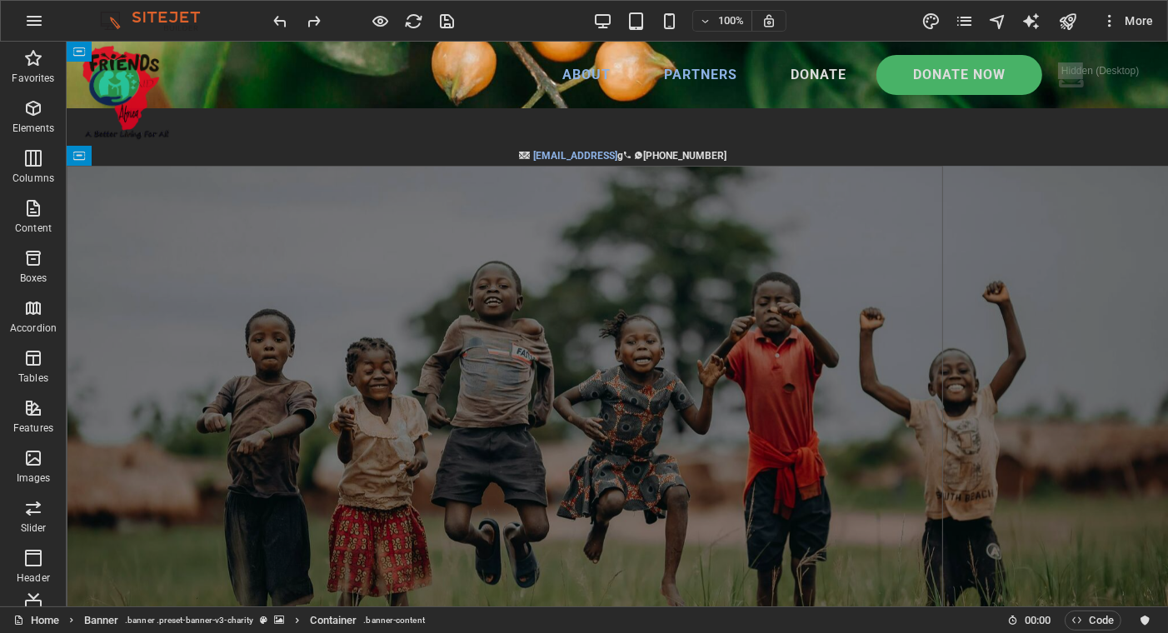
click at [40, 67] on icon "button" at bounding box center [33, 58] width 20 height 20
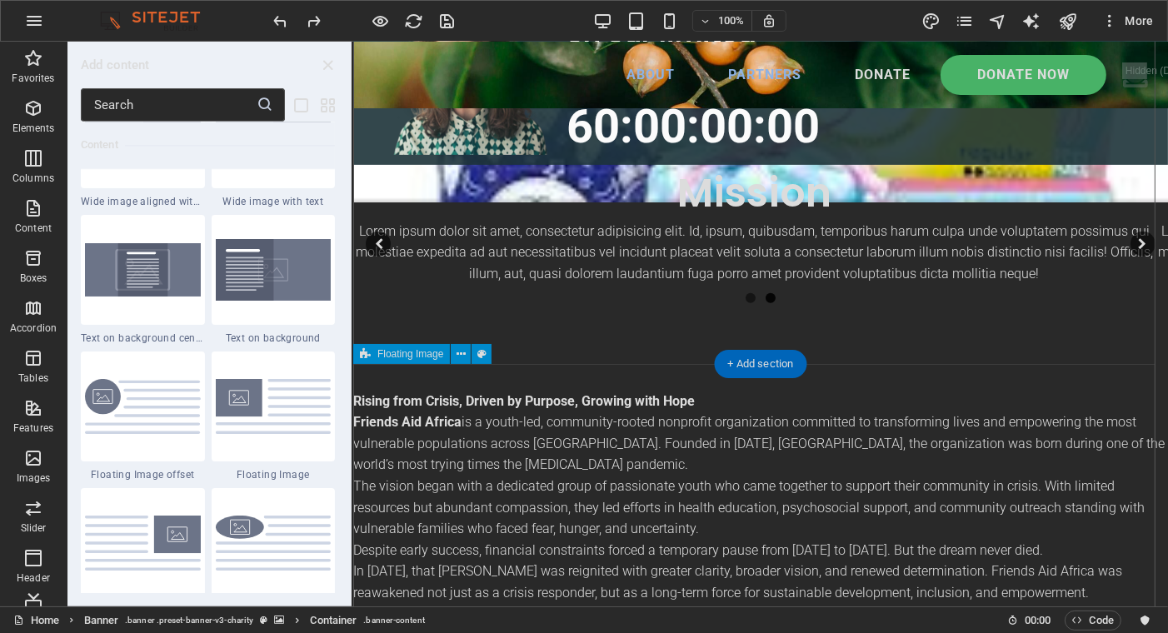
scroll to position [750, 0]
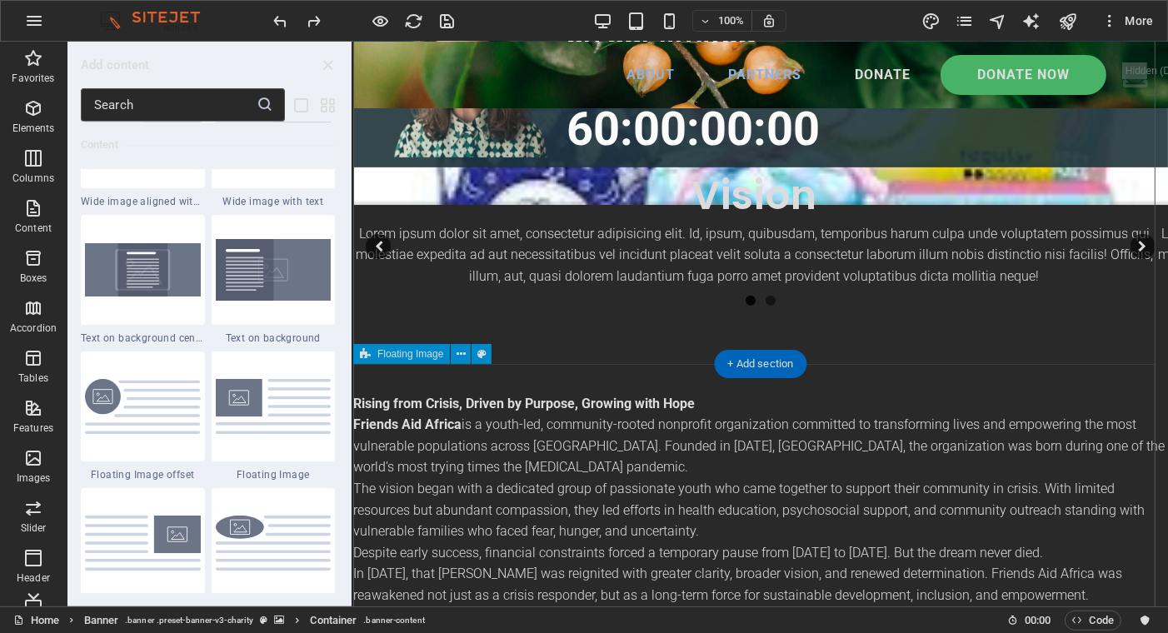
click at [725, 393] on div "Rising from Crisis, Driven by Purpose, Growing with Hope Friends Aid Africa is …" at bounding box center [759, 499] width 815 height 346
click at [737, 411] on div "Rising from Crisis, Driven by Purpose, Growing with Hope Friends Aid Africa is …" at bounding box center [759, 499] width 815 height 213
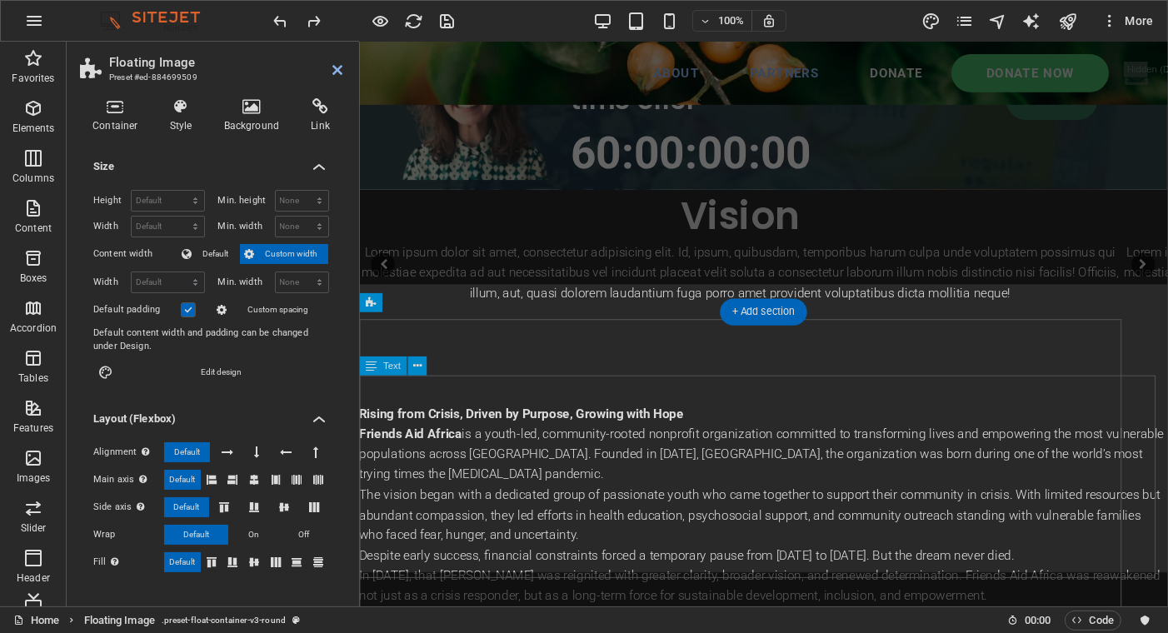
scroll to position [779, 0]
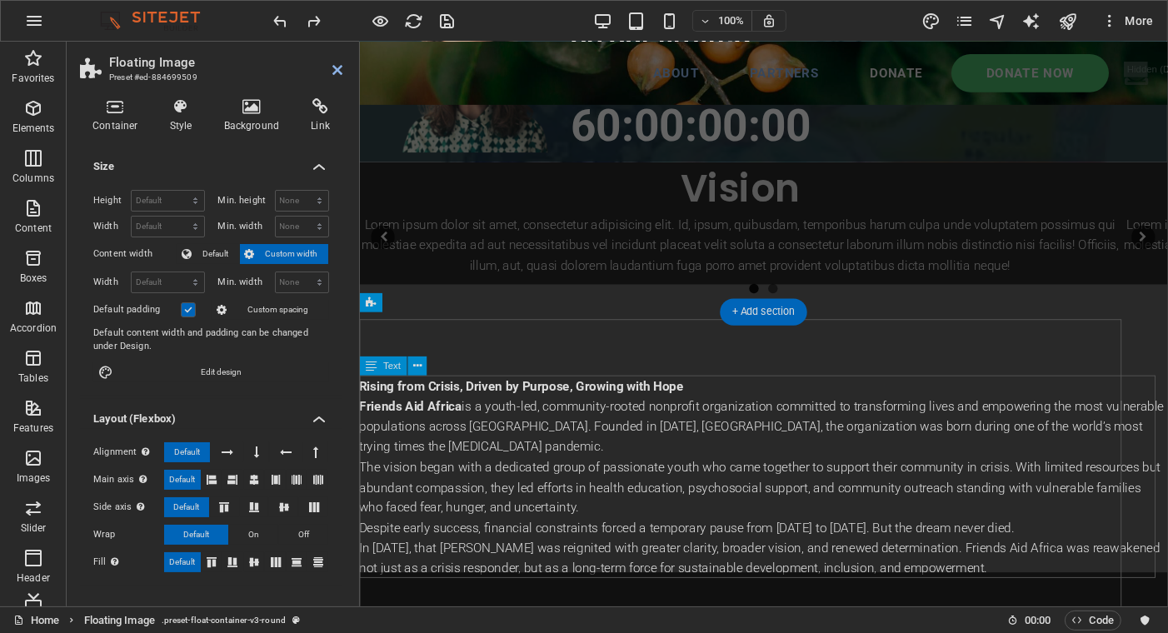
click at [744, 411] on div "Rising from Crisis, Driven by Purpose, Growing with Hope Friends Aid Africa is …" at bounding box center [784, 500] width 850 height 213
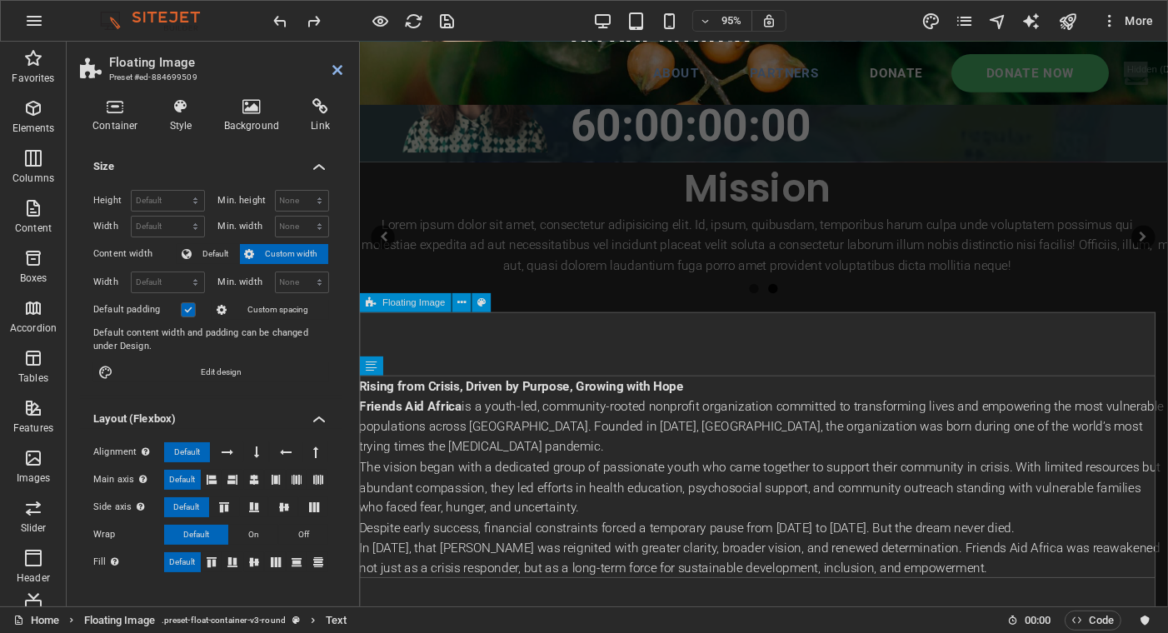
click at [462, 365] on div "Rising from Crisis, Driven by Purpose, Growing with Hope Friends Aid Africa is …" at bounding box center [784, 500] width 850 height 346
click at [455, 365] on div "Rising from Crisis, Driven by Purpose, Growing with Hope Friends Aid Africa is …" at bounding box center [784, 500] width 850 height 346
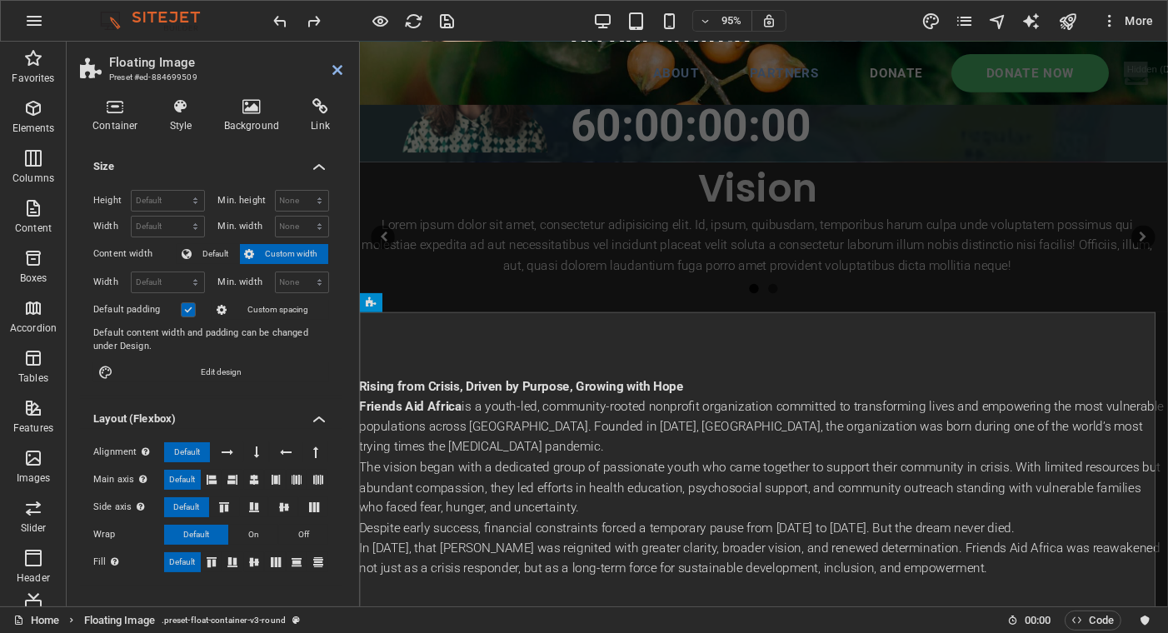
click at [102, 112] on icon at bounding box center [115, 106] width 71 height 17
click at [478, 360] on div "Rising from Crisis, Driven by Purpose, Growing with Hope Friends Aid Africa is …" at bounding box center [784, 500] width 850 height 346
click at [459, 298] on icon at bounding box center [462, 303] width 8 height 17
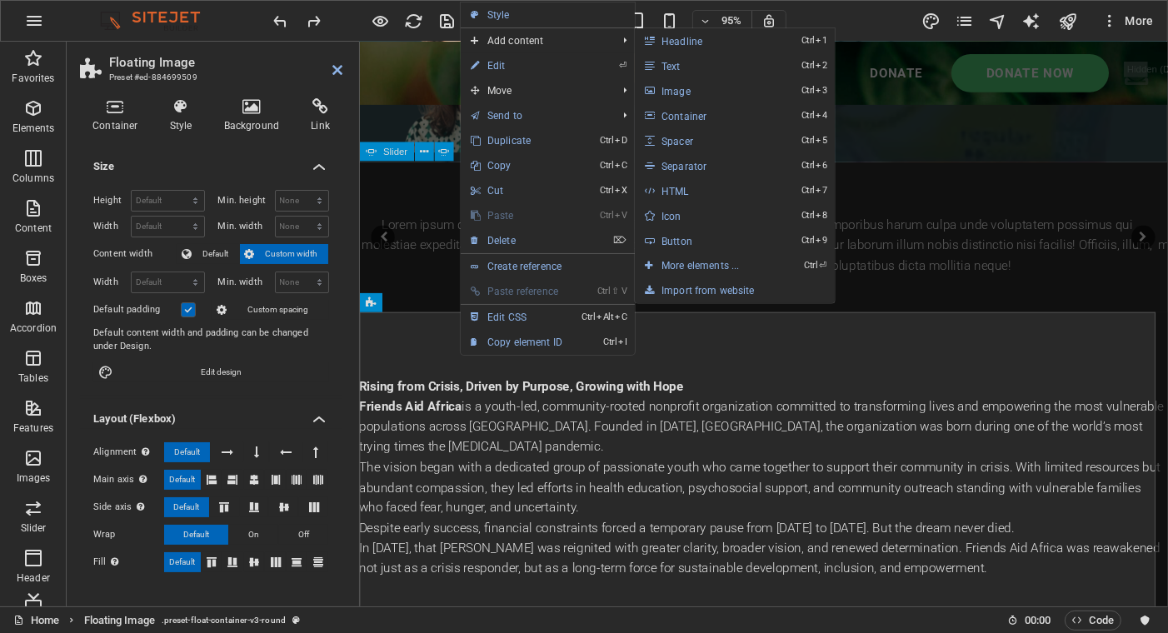
click at [517, 42] on span "Add content" at bounding box center [535, 40] width 149 height 25
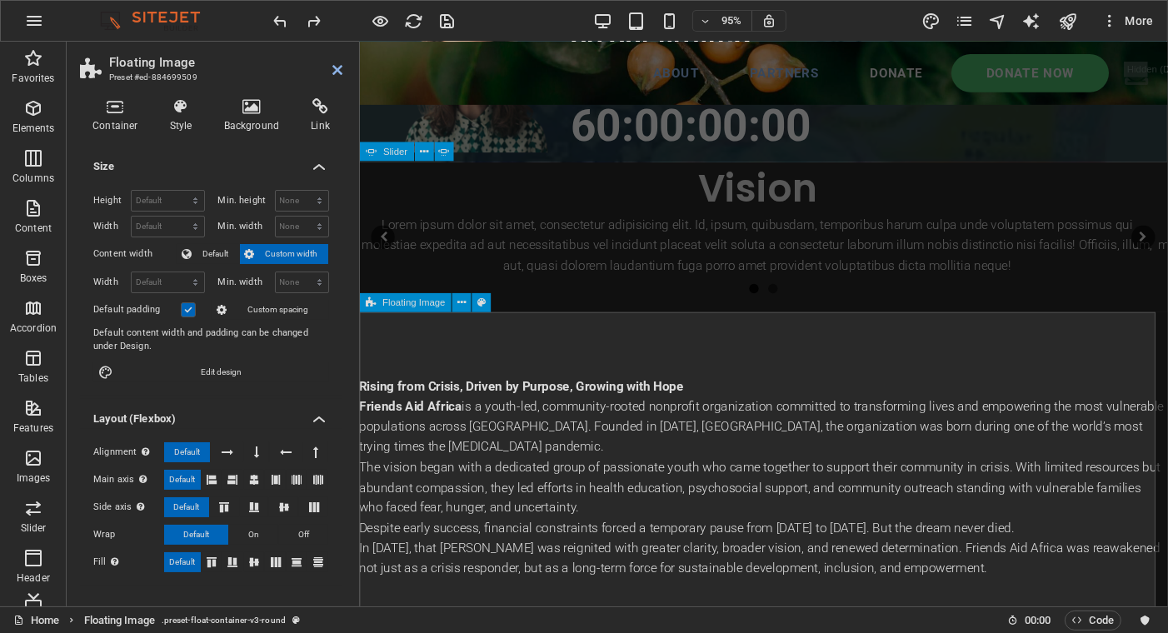
click at [562, 362] on div "Rising from Crisis, Driven by Purpose, Growing with Hope Friends Aid Africa is …" at bounding box center [784, 500] width 850 height 346
click at [554, 377] on div "Rising from Crisis, Driven by Purpose, Growing with Hope Friends Aid Africa is …" at bounding box center [784, 500] width 850 height 346
click at [720, 388] on div "Rising from Crisis, Driven by Purpose, Growing with Hope Friends Aid Africa is …" at bounding box center [784, 500] width 850 height 346
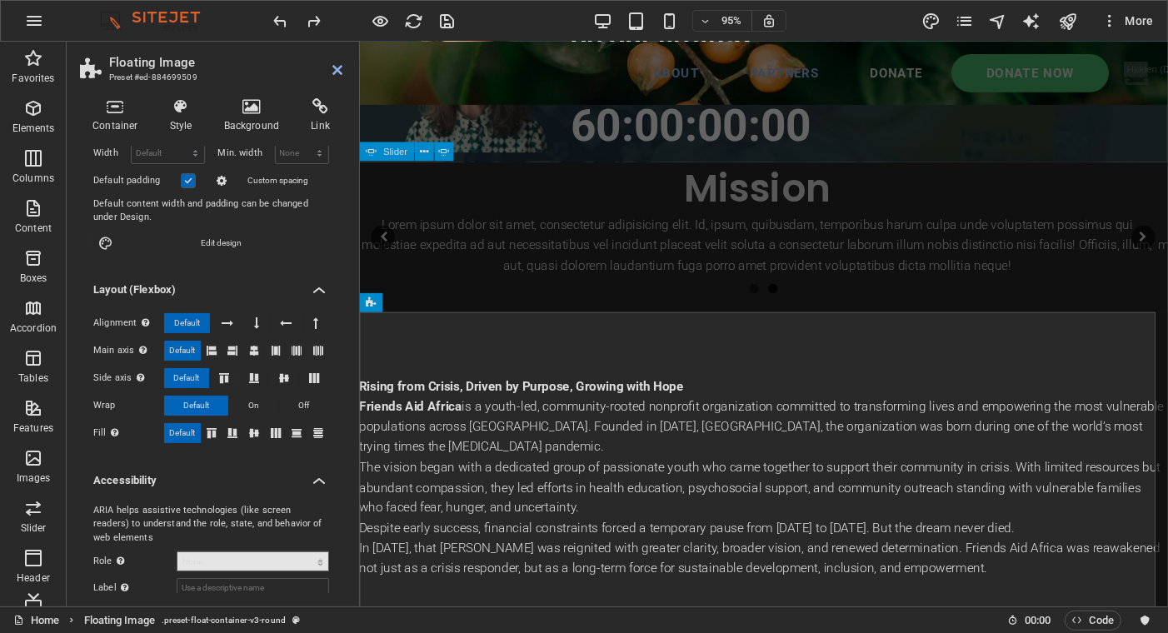
scroll to position [225, 0]
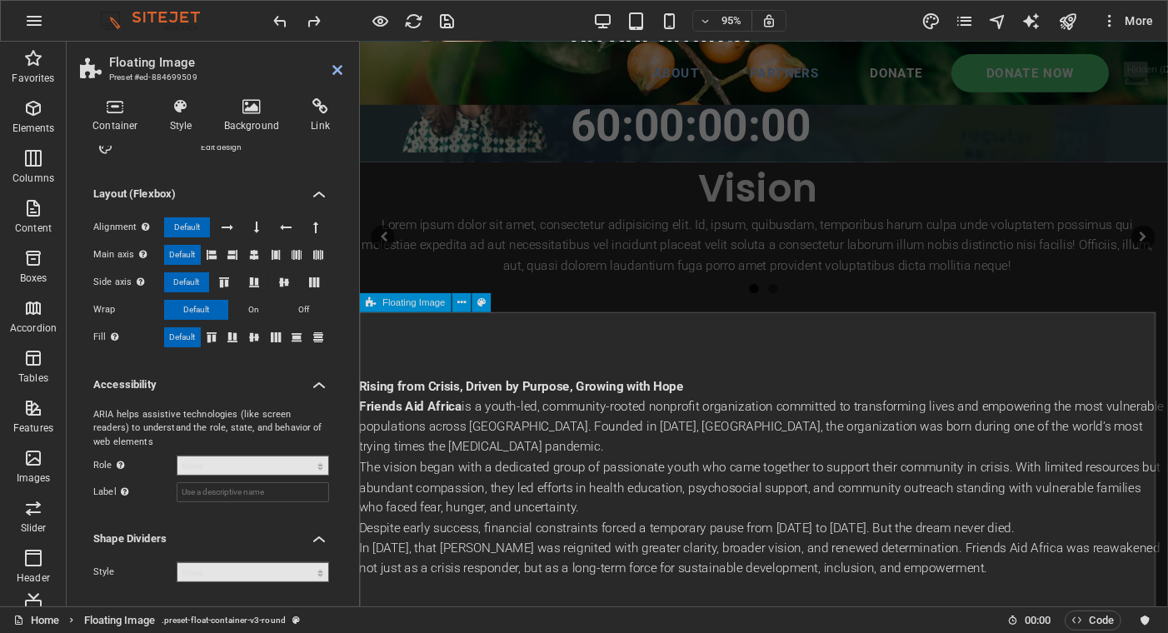
click at [620, 345] on div "Rising from Crisis, Driven by Purpose, Growing with Hope Friends Aid Africa is …" at bounding box center [784, 500] width 850 height 346
click at [494, 446] on div "Rising from Crisis, Driven by Purpose, Growing with Hope Friends Aid Africa is …" at bounding box center [784, 500] width 850 height 213
click at [491, 446] on div "Rising from Crisis, Driven by Purpose, Growing with Hope Friends Aid Africa is …" at bounding box center [784, 500] width 850 height 213
click at [411, 366] on button at bounding box center [417, 365] width 19 height 19
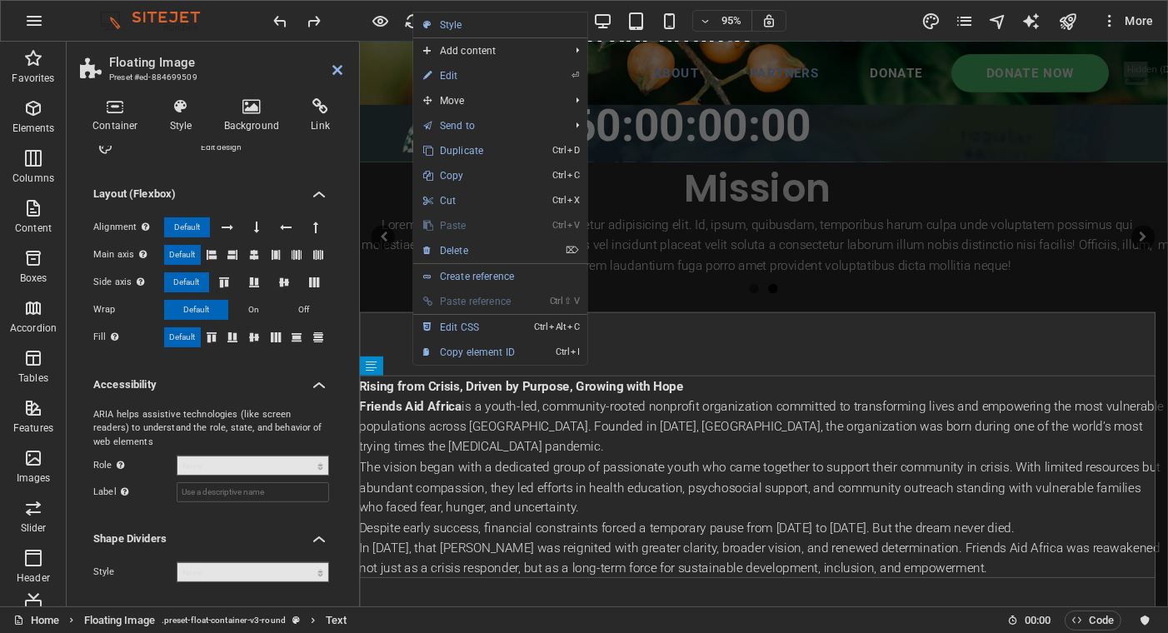
click at [455, 73] on link "⏎ Edit" at bounding box center [469, 75] width 112 height 25
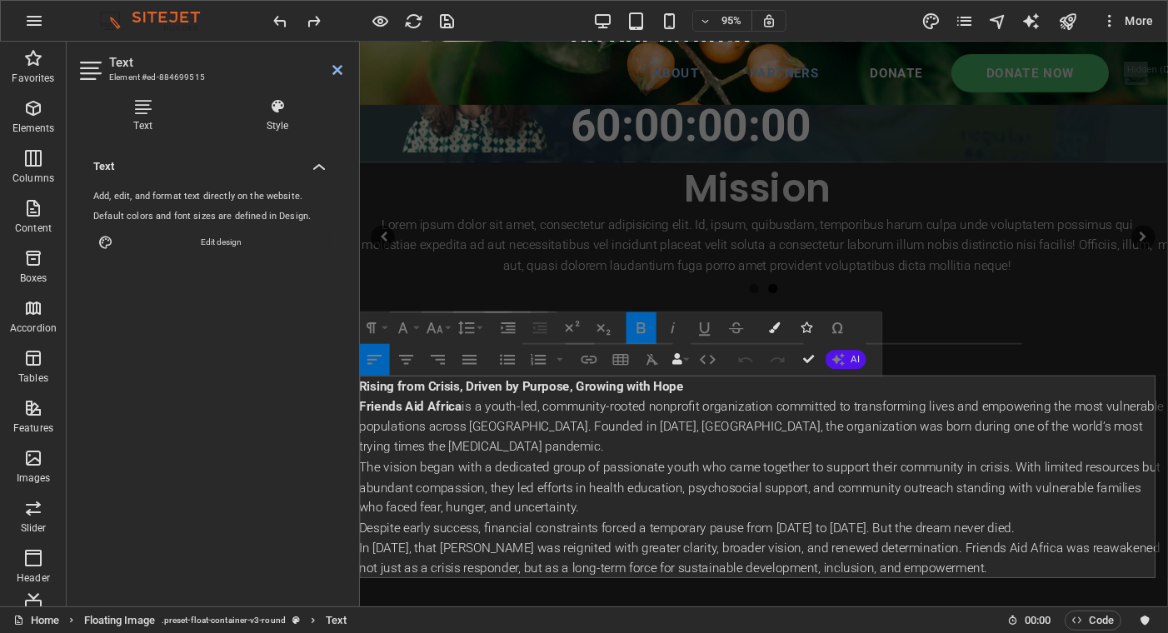
click at [404, 357] on icon "button" at bounding box center [406, 360] width 19 height 19
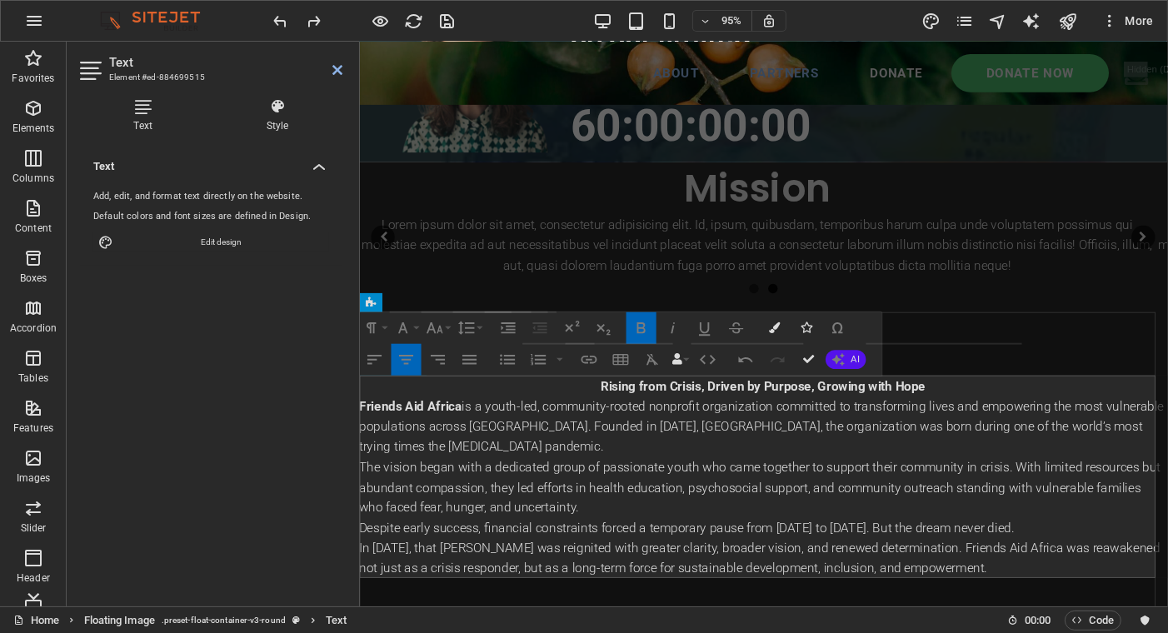
click at [449, 485] on p "The vision began with a dedicated group of passionate youth who came together t…" at bounding box center [784, 511] width 850 height 64
click at [627, 479] on p "The vision began with a dedicated group of passionate youth who came together t…" at bounding box center [784, 511] width 850 height 64
drag, startPoint x: 627, startPoint y: 479, endPoint x: 596, endPoint y: 476, distance: 30.9
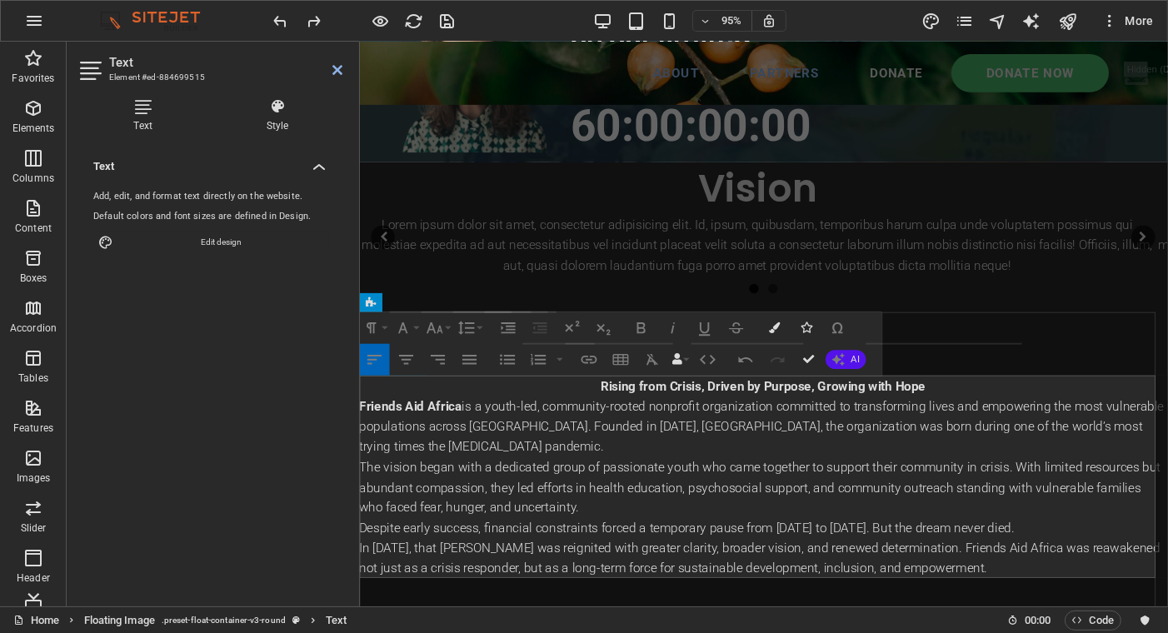
click at [624, 479] on p "The vision began with a dedicated group of passionate youth who came together t…" at bounding box center [784, 511] width 850 height 64
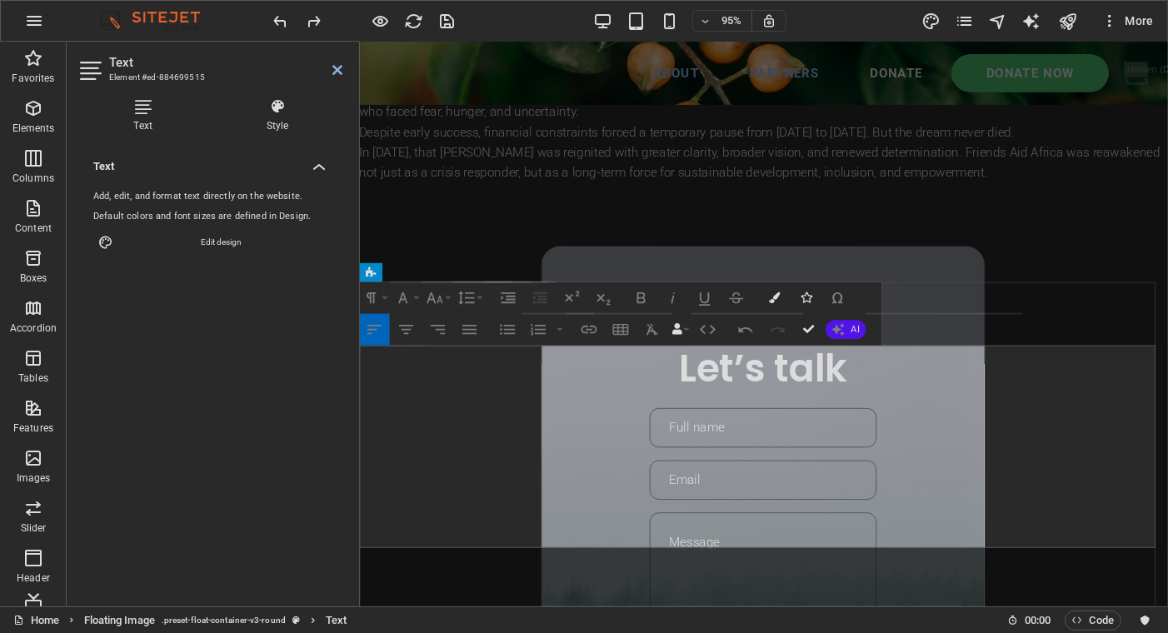
scroll to position [779, 0]
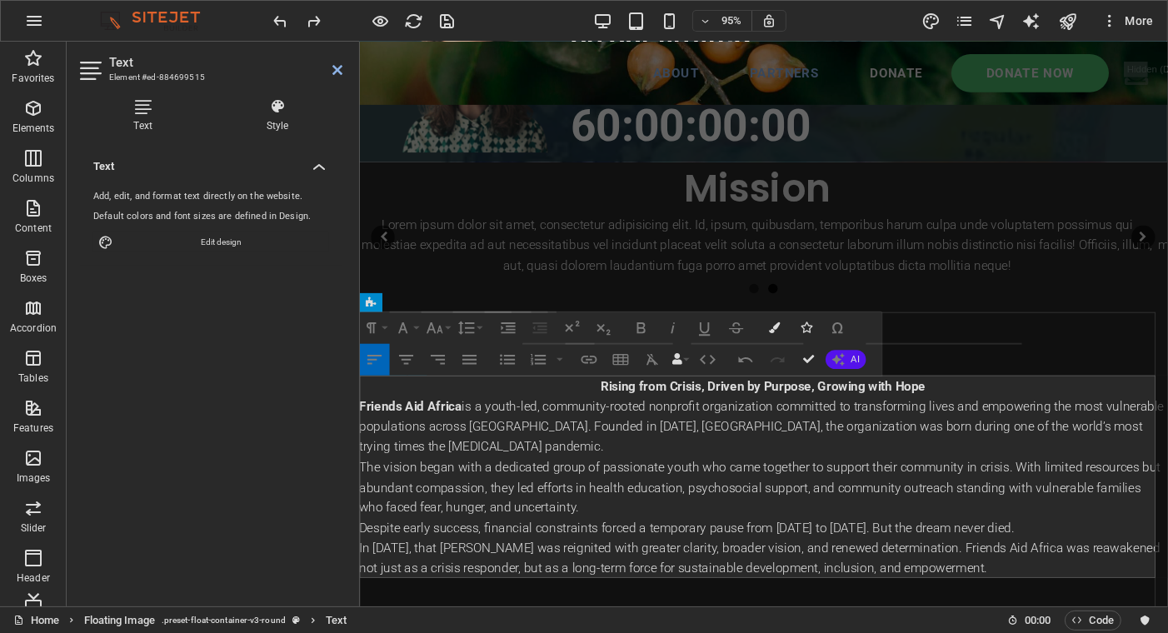
click at [725, 538] on p "The vision began with a dedicated group of passionate youth who came together t…" at bounding box center [784, 511] width 850 height 64
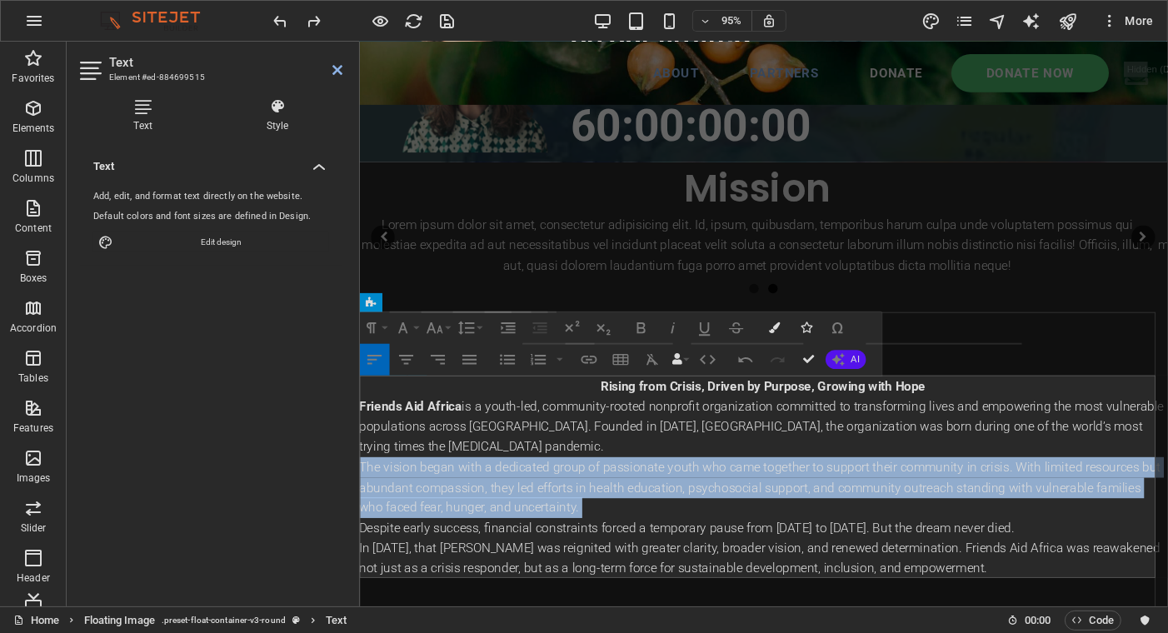
click at [726, 538] on p "The vision began with a dedicated group of passionate youth who came together t…" at bounding box center [784, 511] width 850 height 64
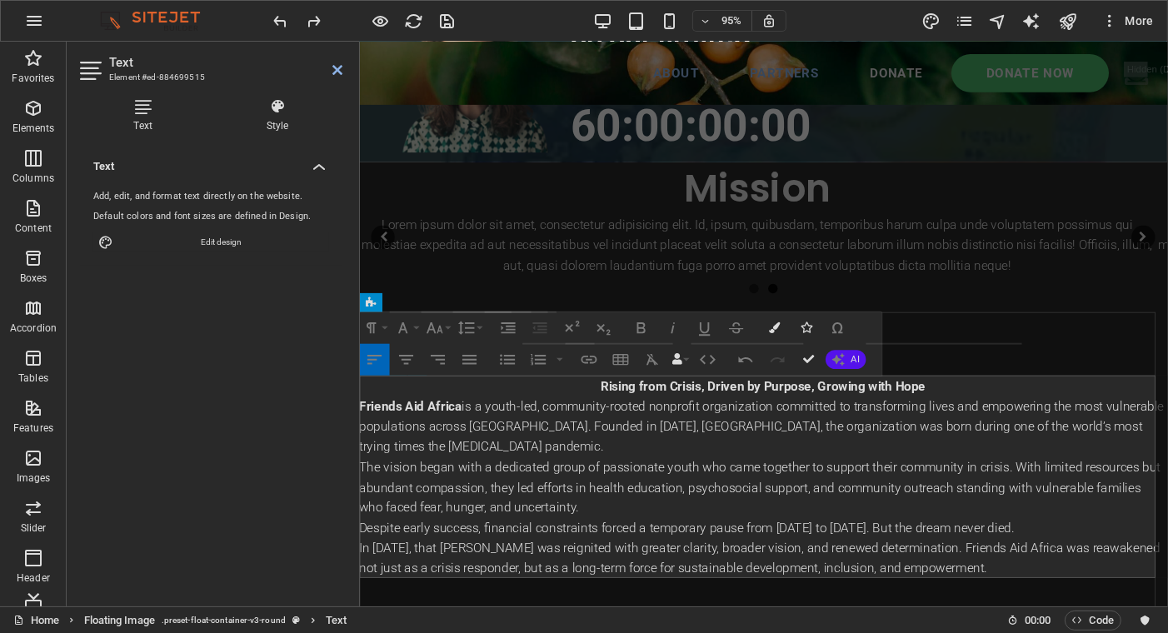
click at [726, 538] on p "The vision began with a dedicated group of passionate youth who came together t…" at bounding box center [784, 511] width 850 height 64
click at [410, 359] on icon "button" at bounding box center [407, 360] width 14 height 9
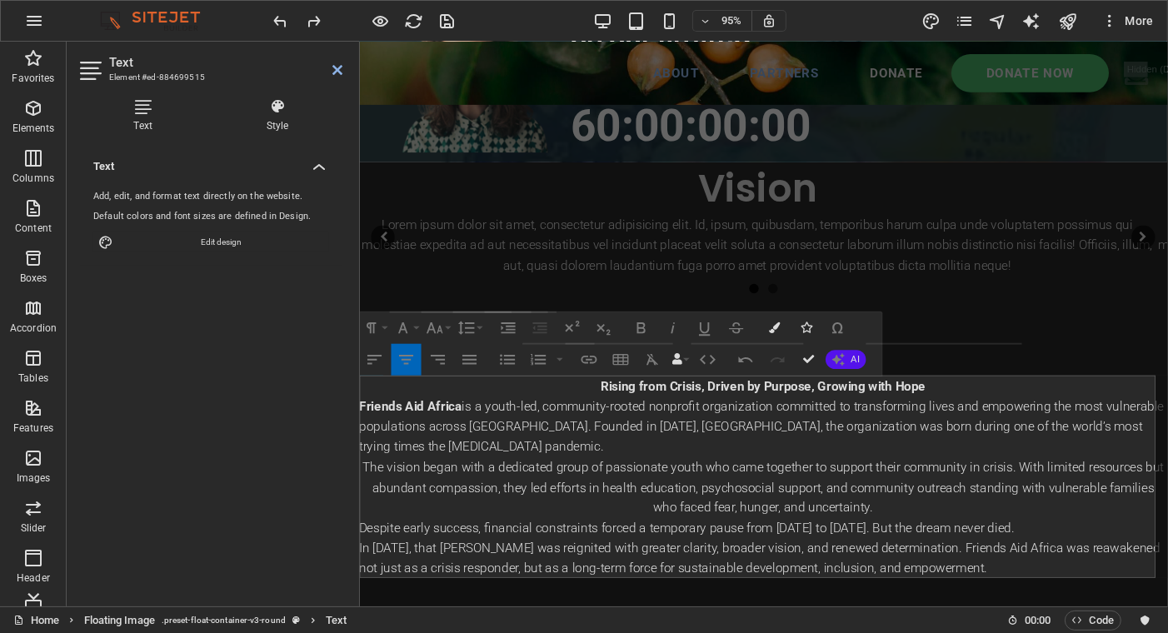
click at [373, 359] on icon "button" at bounding box center [375, 360] width 14 height 9
click at [458, 451] on p "Friends Aid Africa is a youth-led, community-rooted nonprofit organization comm…" at bounding box center [784, 447] width 850 height 64
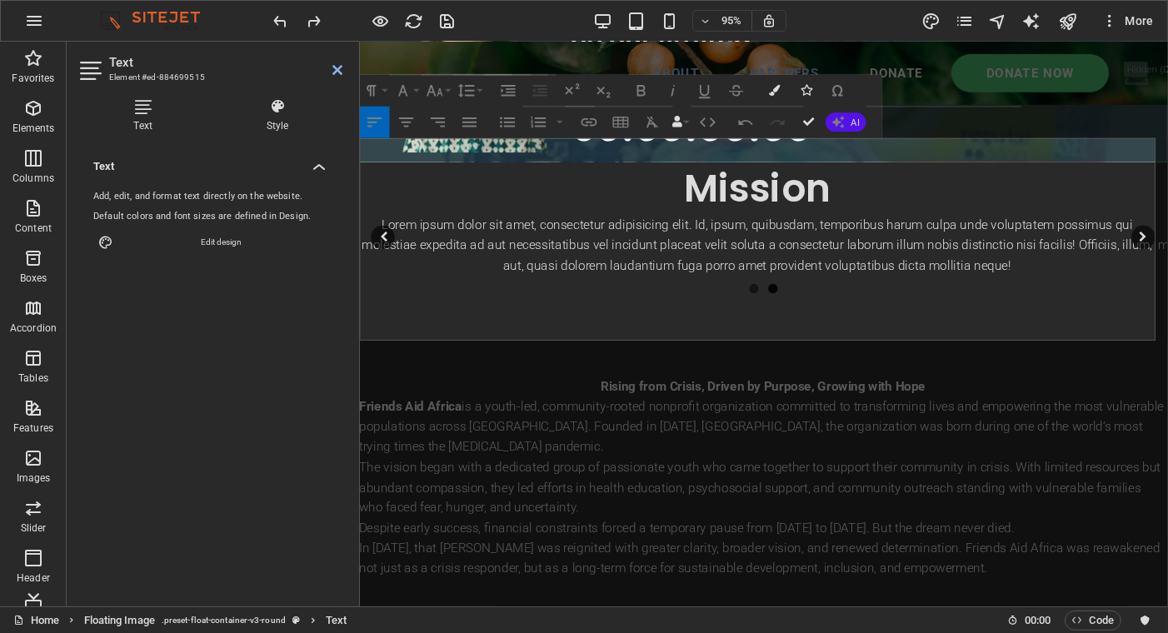
scroll to position [1029, 0]
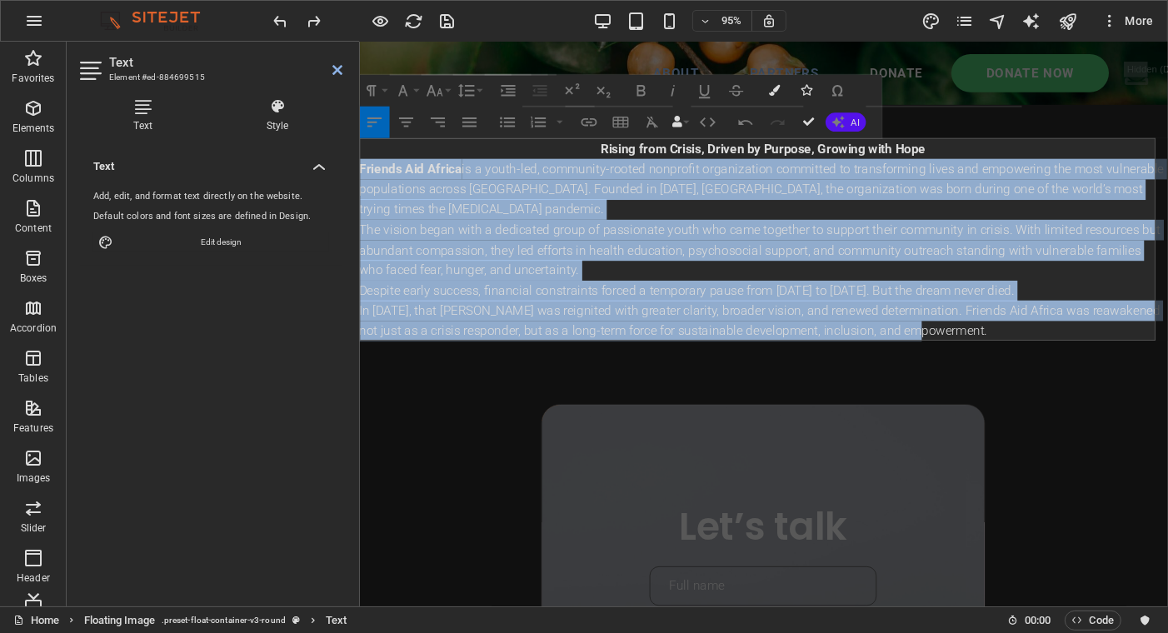
drag, startPoint x: 961, startPoint y: 351, endPoint x: 715, endPoint y: 219, distance: 279.4
click at [409, 122] on icon "button" at bounding box center [407, 122] width 14 height 9
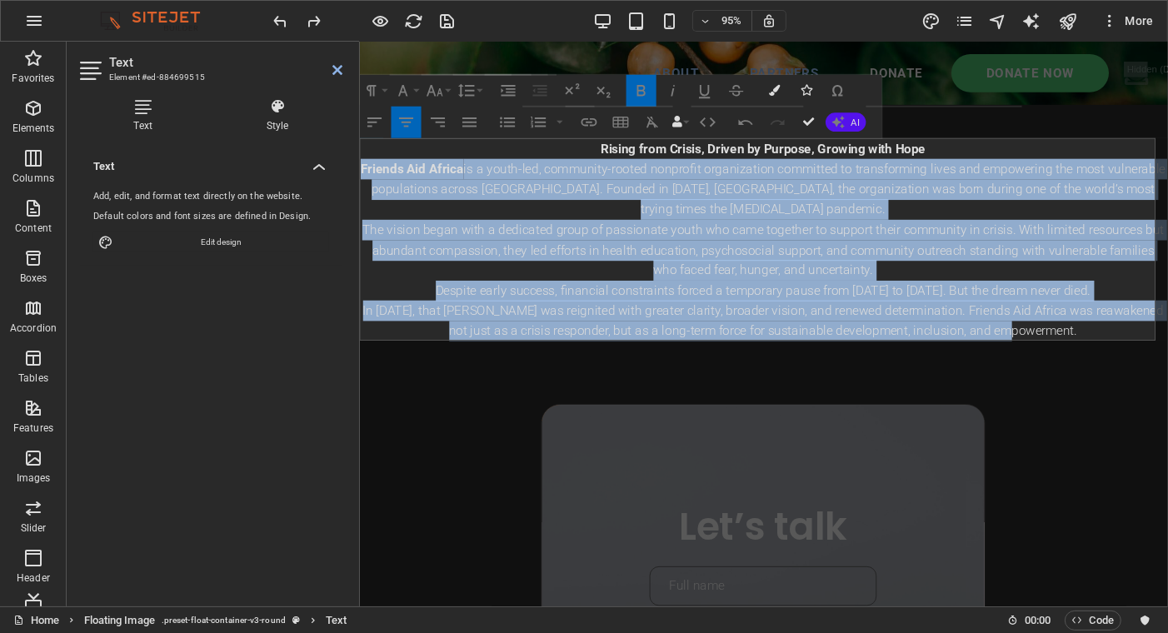
click at [472, 117] on icon "button" at bounding box center [470, 122] width 19 height 19
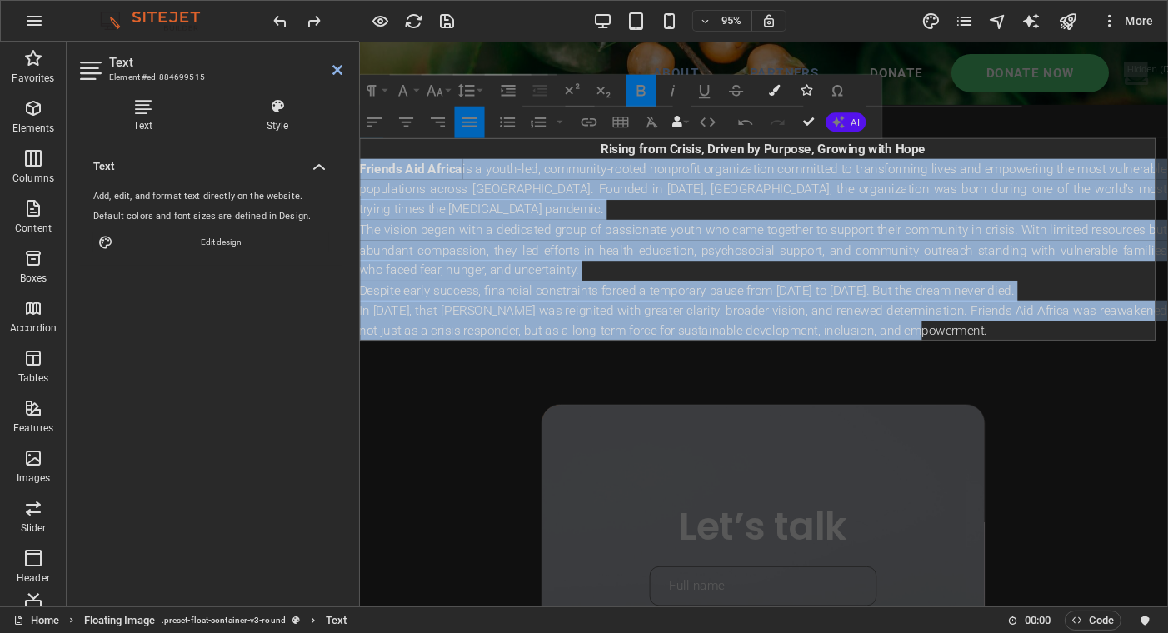
click at [372, 123] on icon "button" at bounding box center [375, 122] width 14 height 9
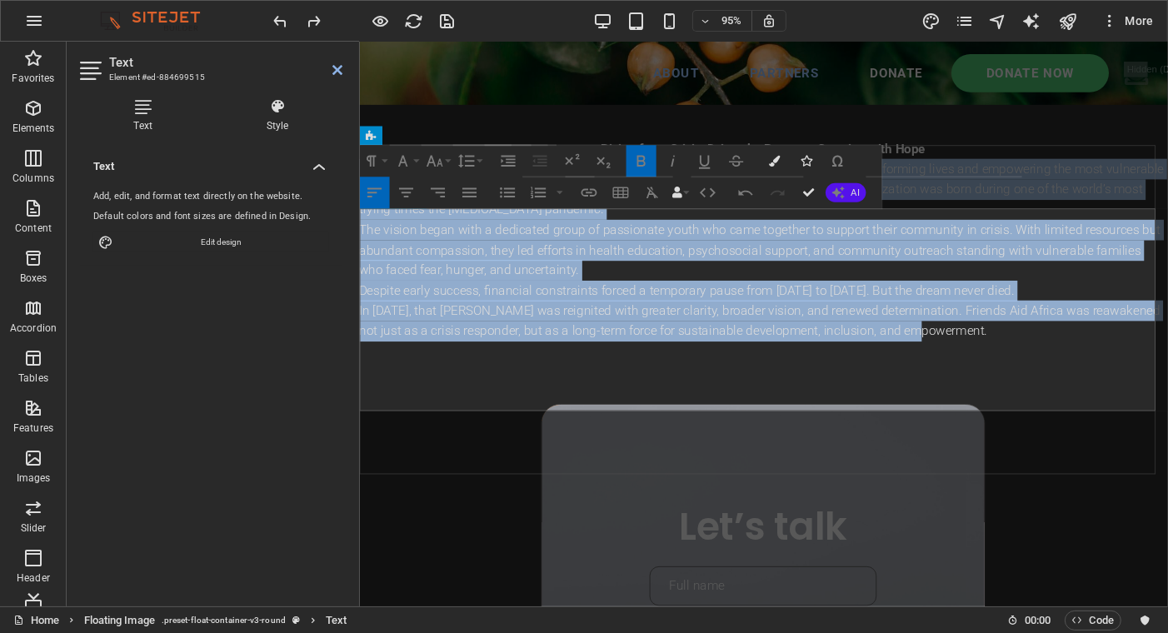
scroll to position [862, 0]
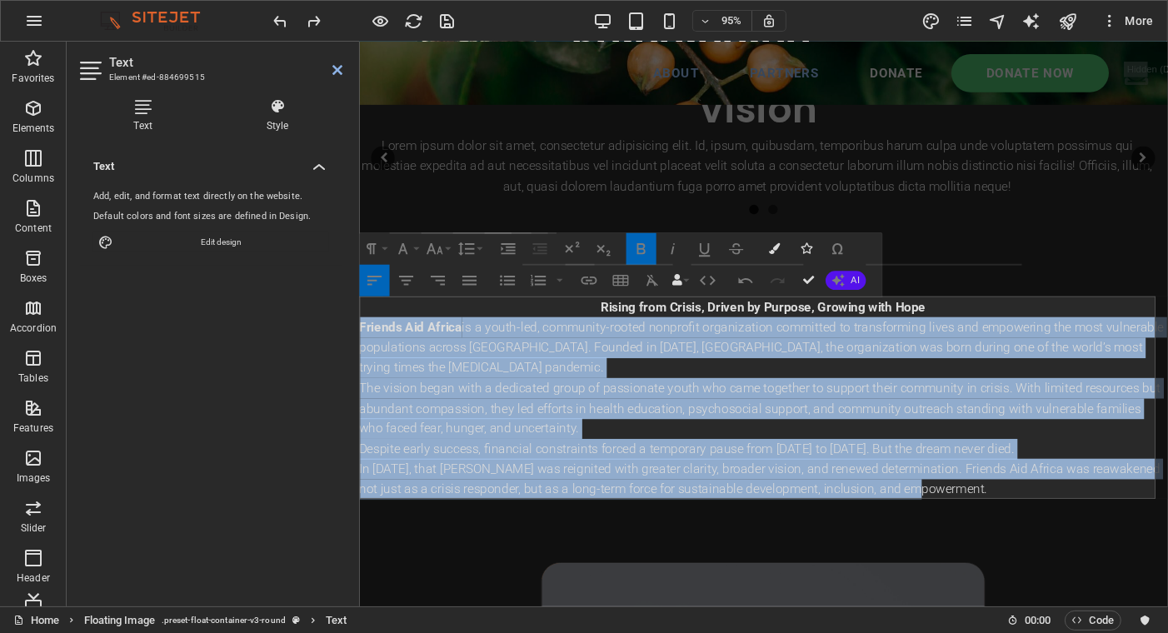
click at [403, 285] on icon "button" at bounding box center [406, 281] width 19 height 19
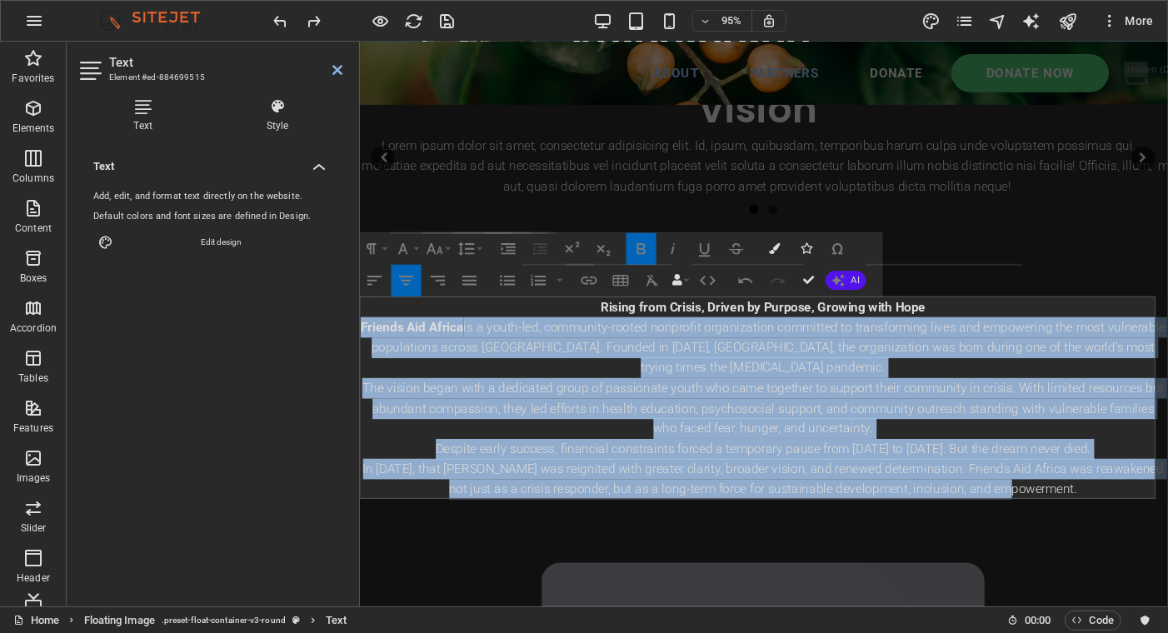
click at [403, 285] on icon "button" at bounding box center [406, 281] width 19 height 19
click at [373, 284] on icon "button" at bounding box center [375, 281] width 19 height 19
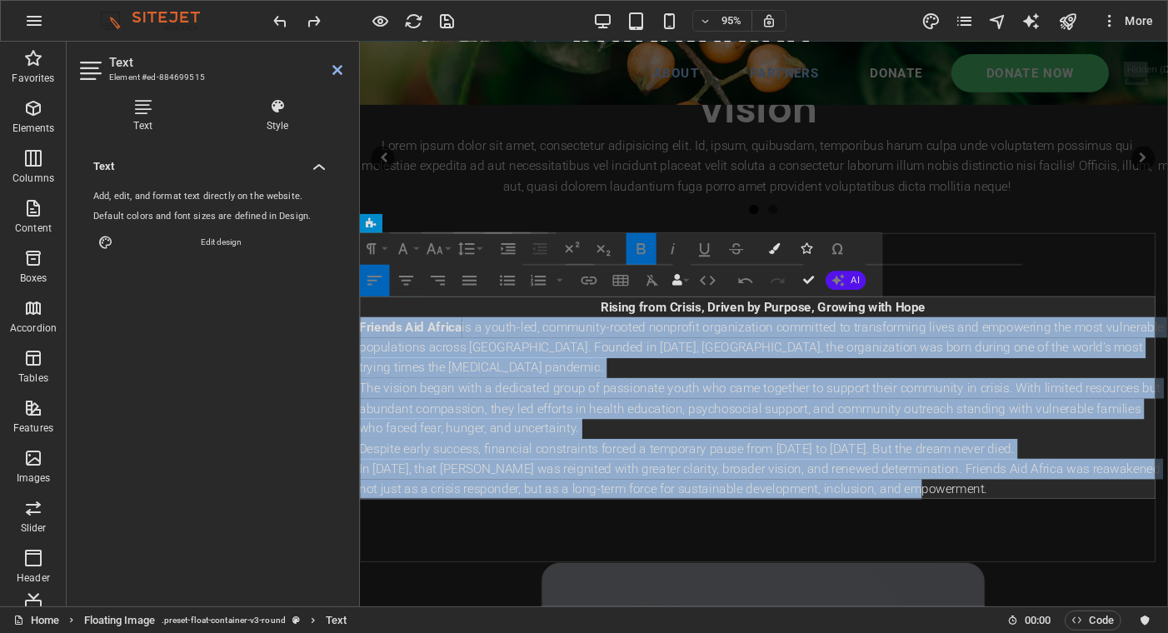
click at [577, 384] on p "Friends Aid Africa is a youth-led, community-rooted nonprofit organization comm…" at bounding box center [784, 363] width 850 height 64
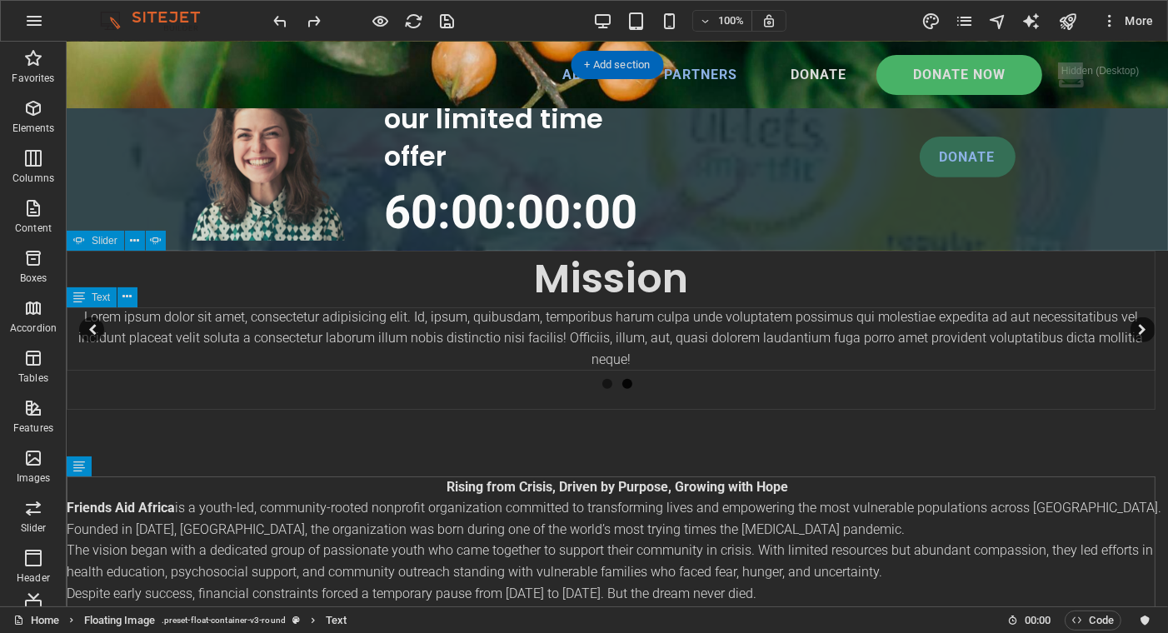
scroll to position [583, 0]
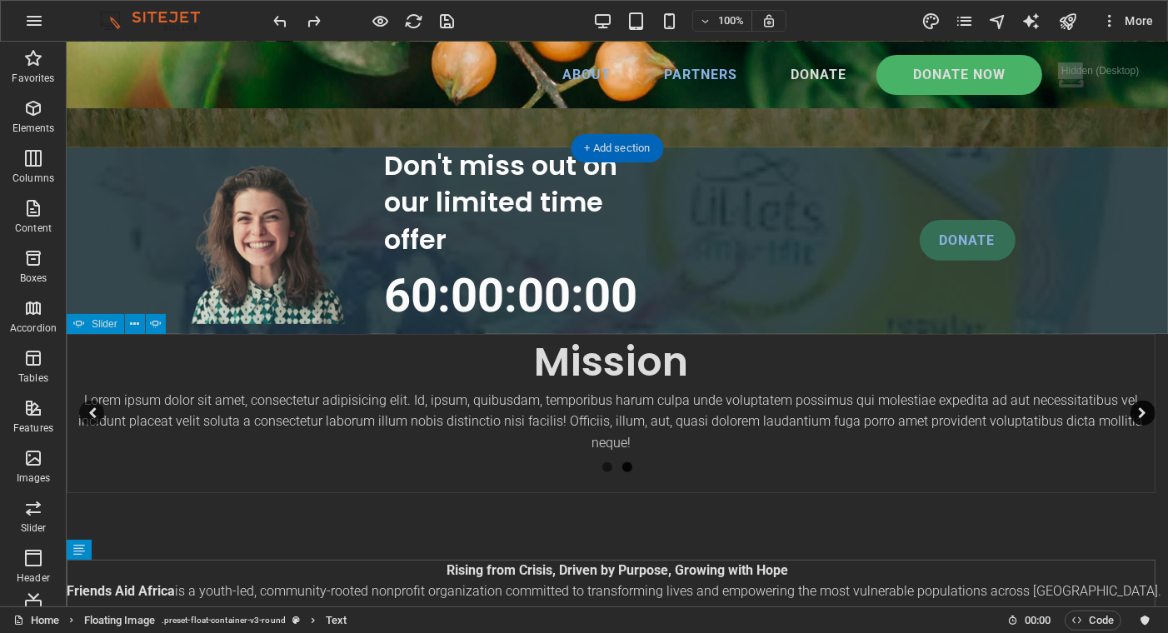
click at [1129, 407] on button "button" at bounding box center [1141, 413] width 25 height 25
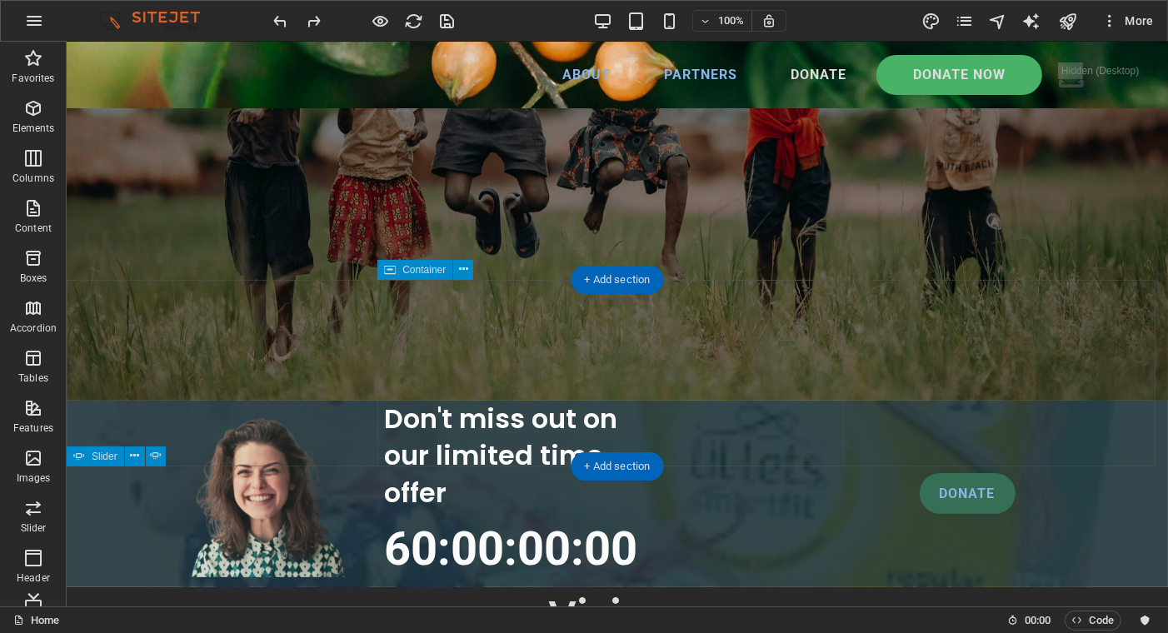
scroll to position [500, 0]
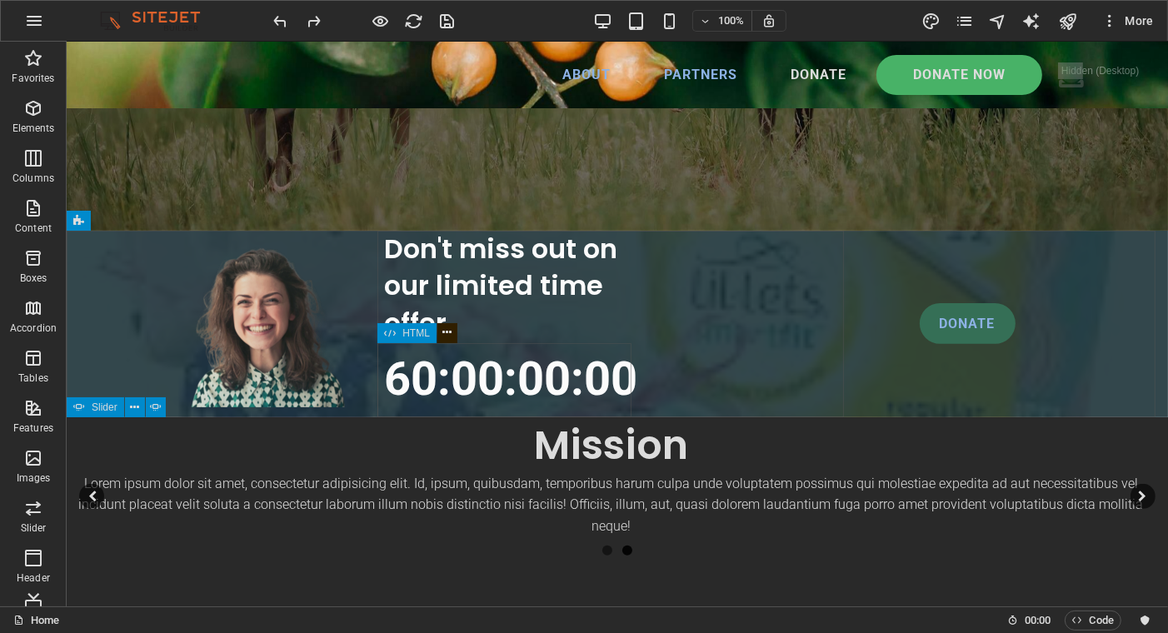
click at [442, 334] on icon at bounding box center [446, 332] width 9 height 17
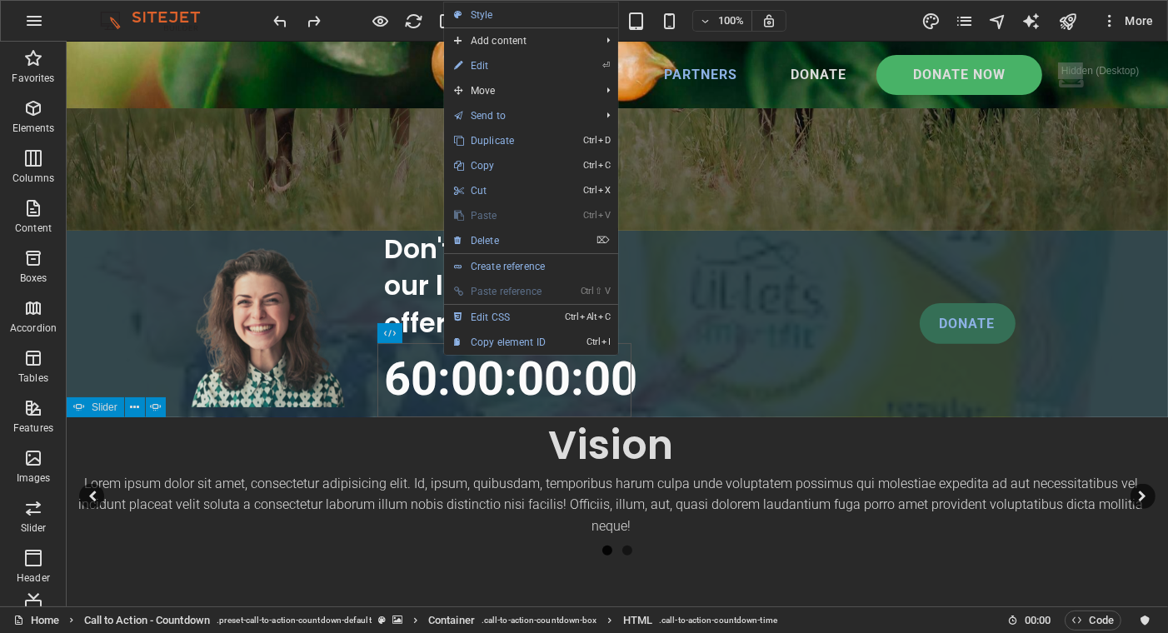
click at [481, 236] on link "⌦ Delete" at bounding box center [500, 240] width 112 height 25
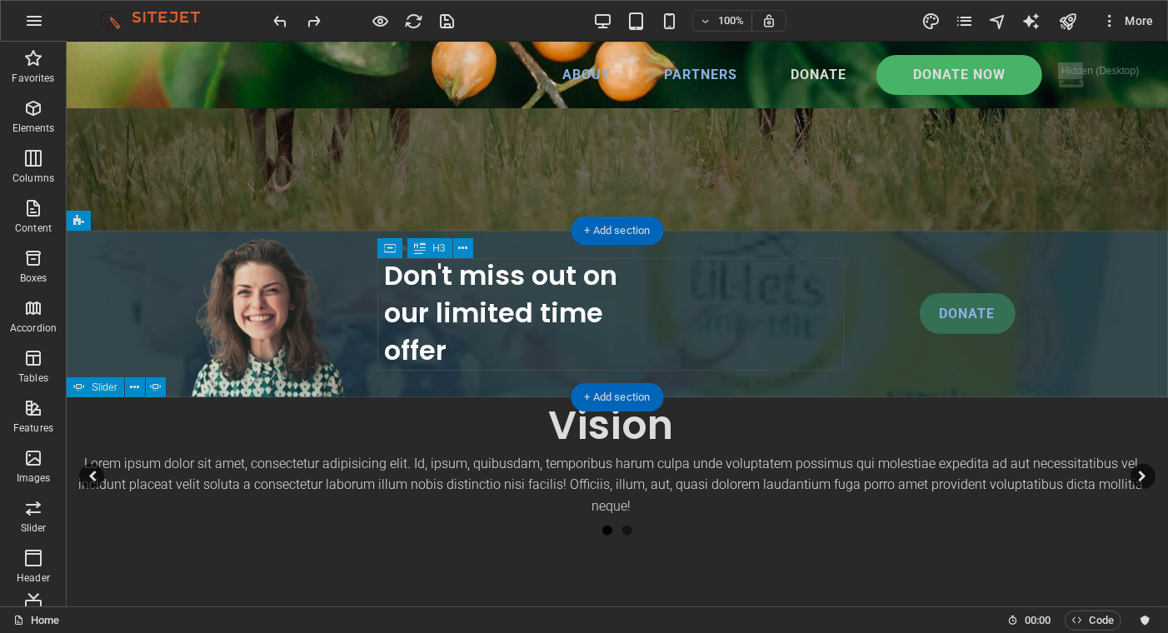
click at [467, 338] on div "Don't miss out on our limited time offer" at bounding box center [499, 313] width 233 height 112
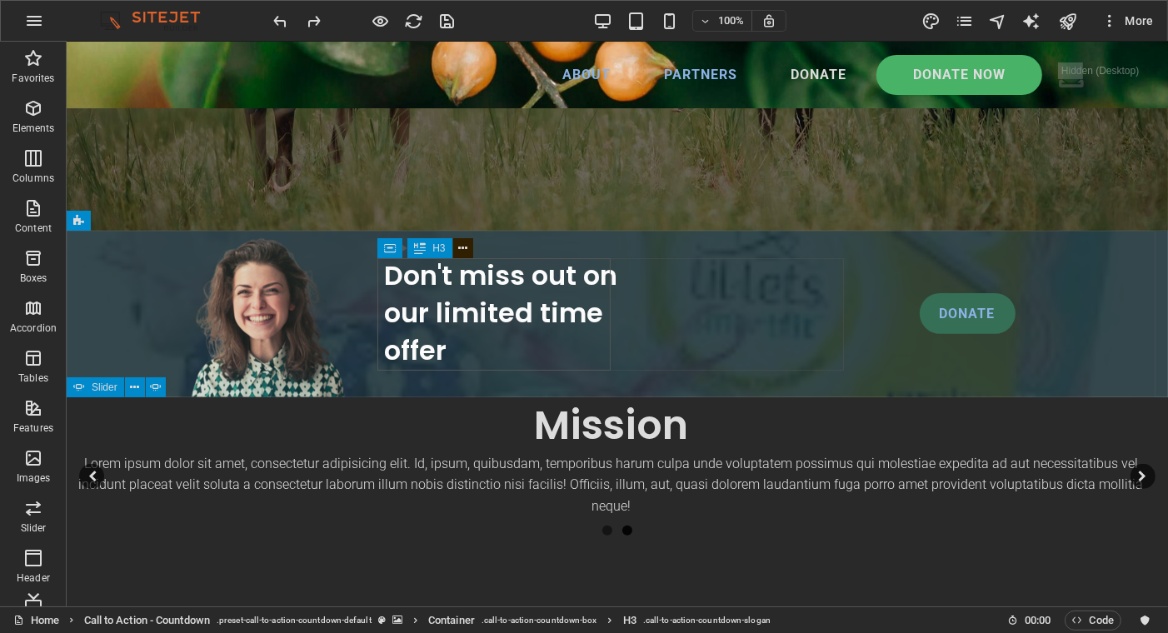
click at [461, 245] on icon at bounding box center [462, 248] width 9 height 17
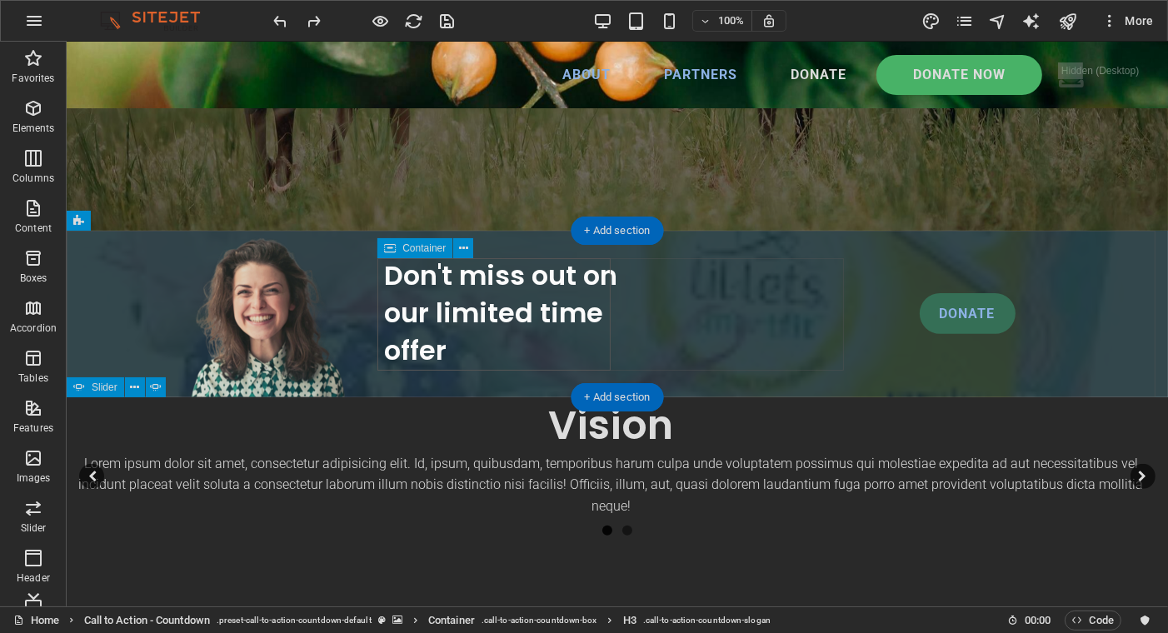
click at [650, 279] on div "Don't miss out on our limited time offer" at bounding box center [616, 313] width 466 height 112
click at [635, 310] on div "Don't miss out on our limited time offer" at bounding box center [616, 313] width 466 height 112
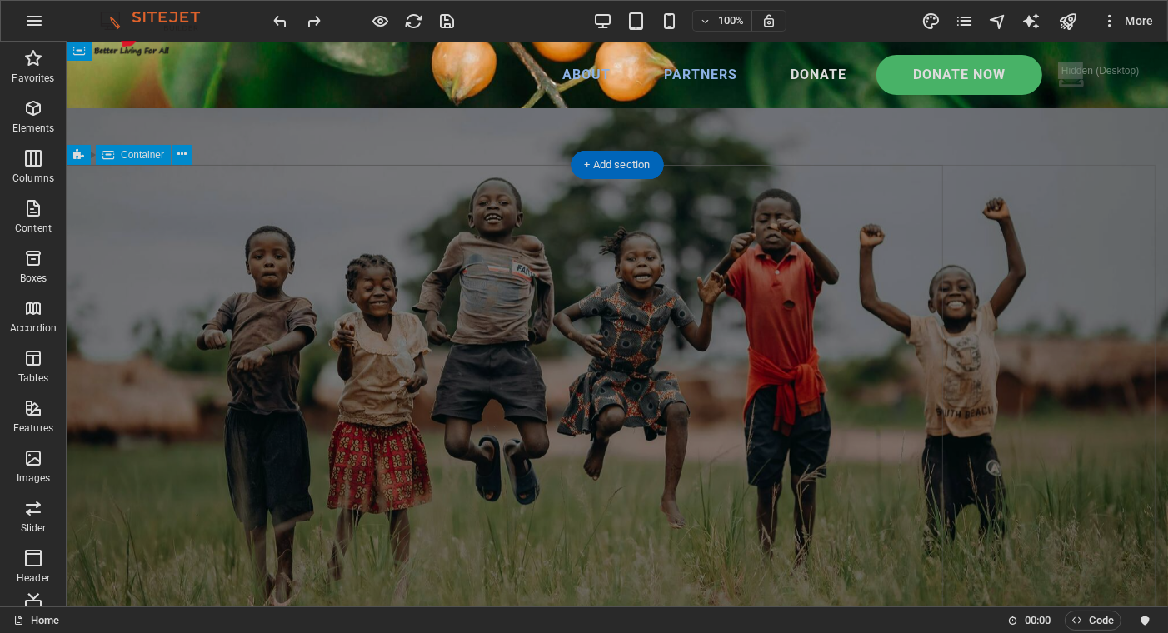
scroll to position [0, 0]
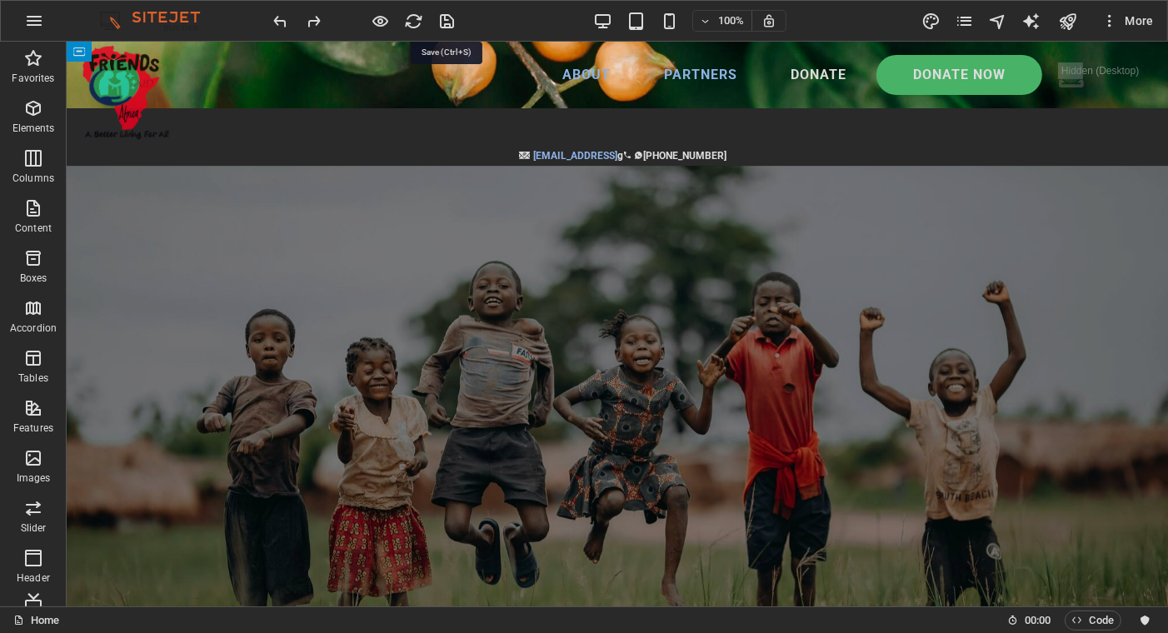
click at [447, 20] on icon "save" at bounding box center [447, 21] width 19 height 19
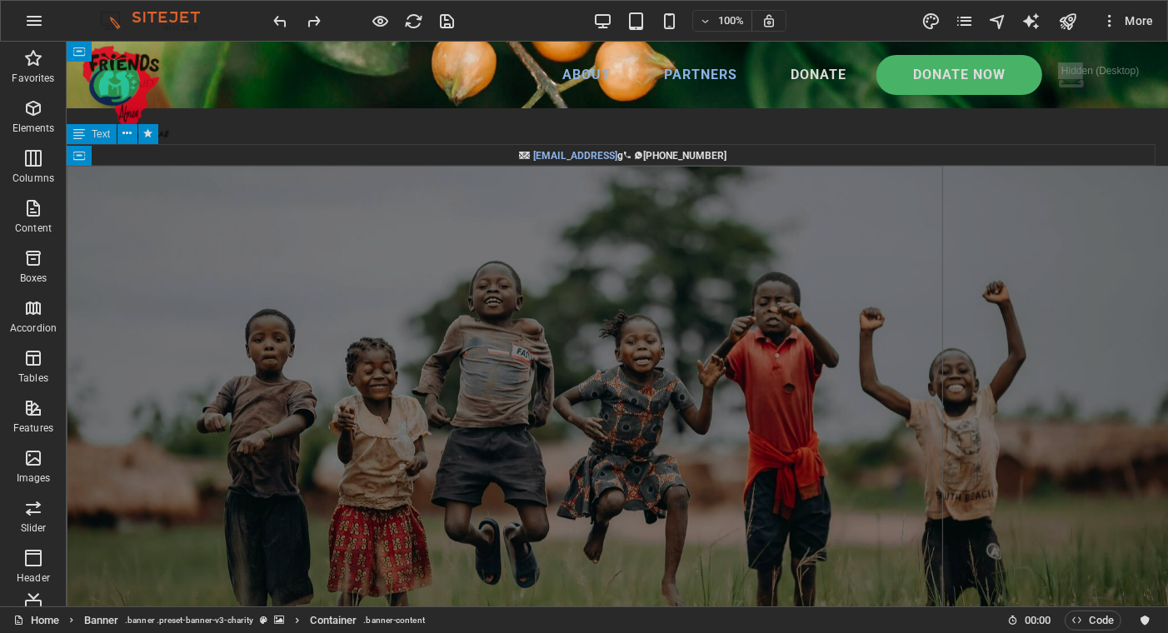
click at [521, 153] on div "[EMAIL_ADDRESS] g         [PHONE_NUMBER]" at bounding box center [616, 155] width 1101 height 22
click at [631, 152] on div "[EMAIL_ADDRESS] g         [PHONE_NUMBER]" at bounding box center [616, 155] width 1101 height 22
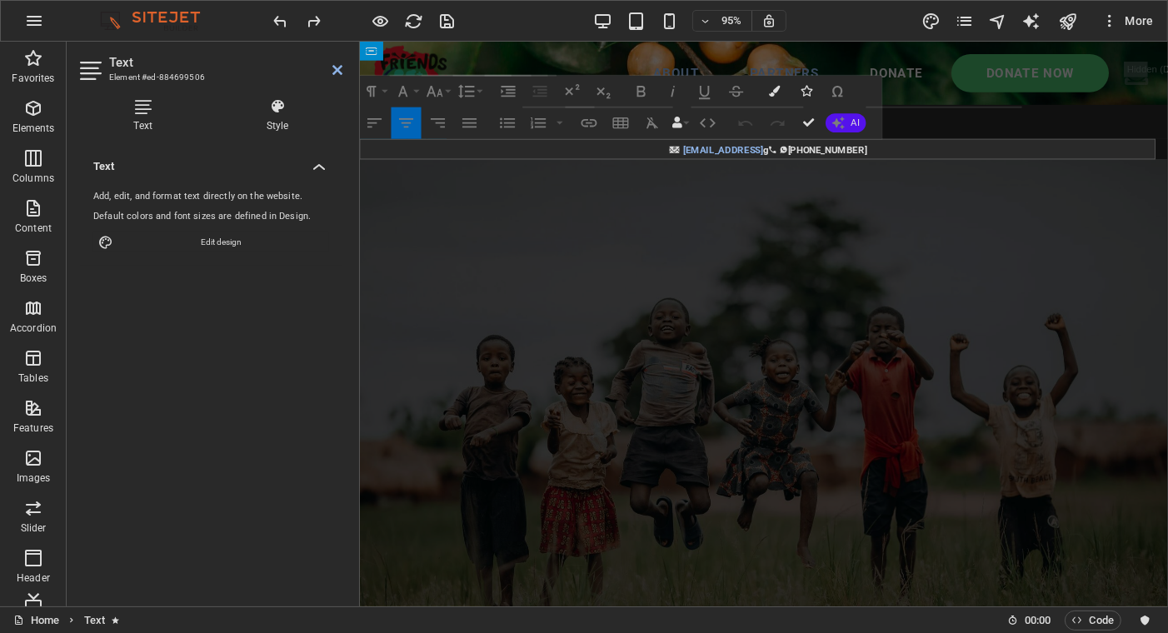
click at [799, 152] on strong "[EMAIL_ADDRESS] g         [PHONE_NUMBER]" at bounding box center [796, 156] width 193 height 12
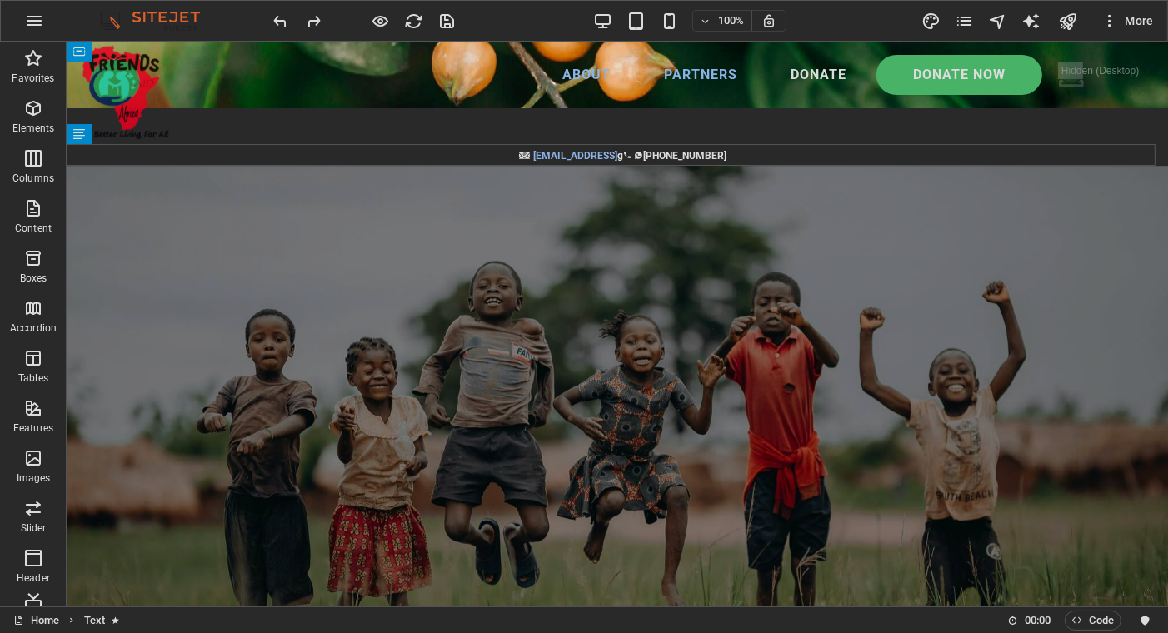
click at [447, 13] on div at bounding box center [364, 20] width 187 height 27
click at [963, 18] on icon "pages" at bounding box center [963, 21] width 19 height 19
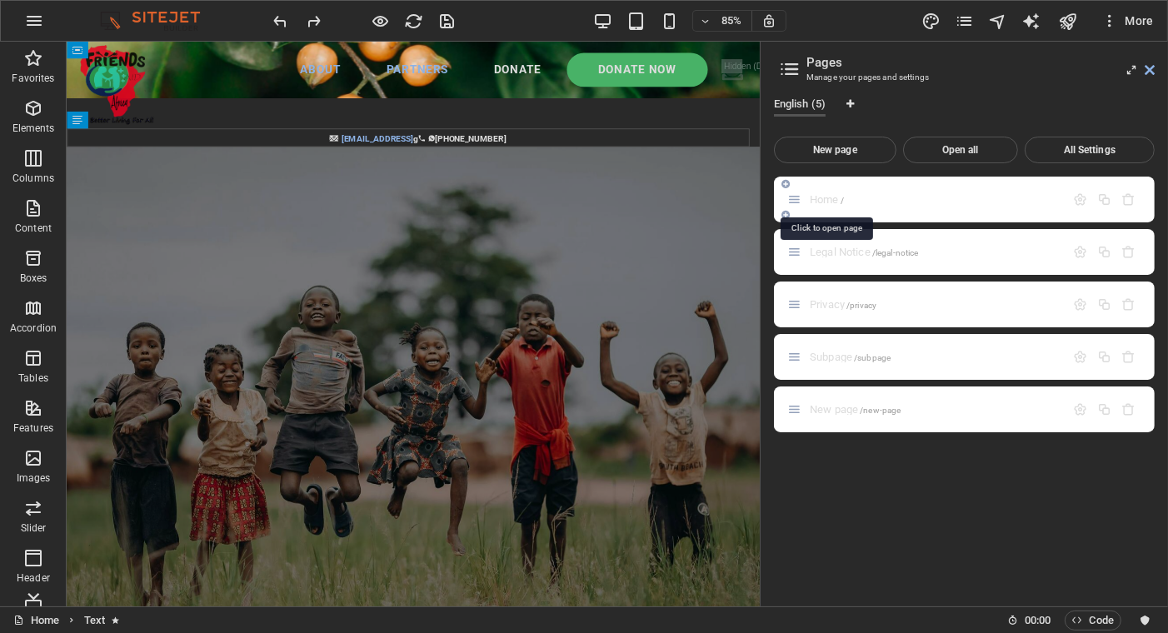
click at [817, 197] on span "Home /" at bounding box center [827, 199] width 34 height 12
